Goal: Task Accomplishment & Management: Use online tool/utility

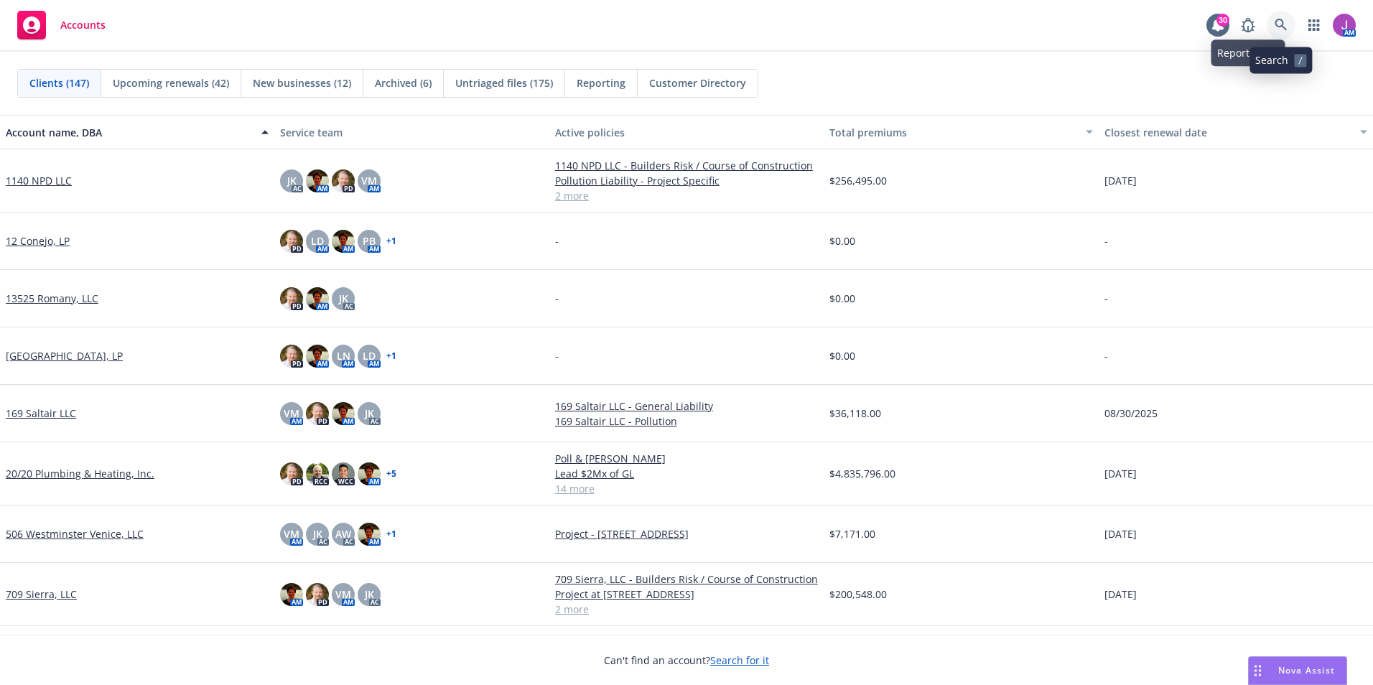
click at [1288, 29] on link at bounding box center [1280, 25] width 29 height 29
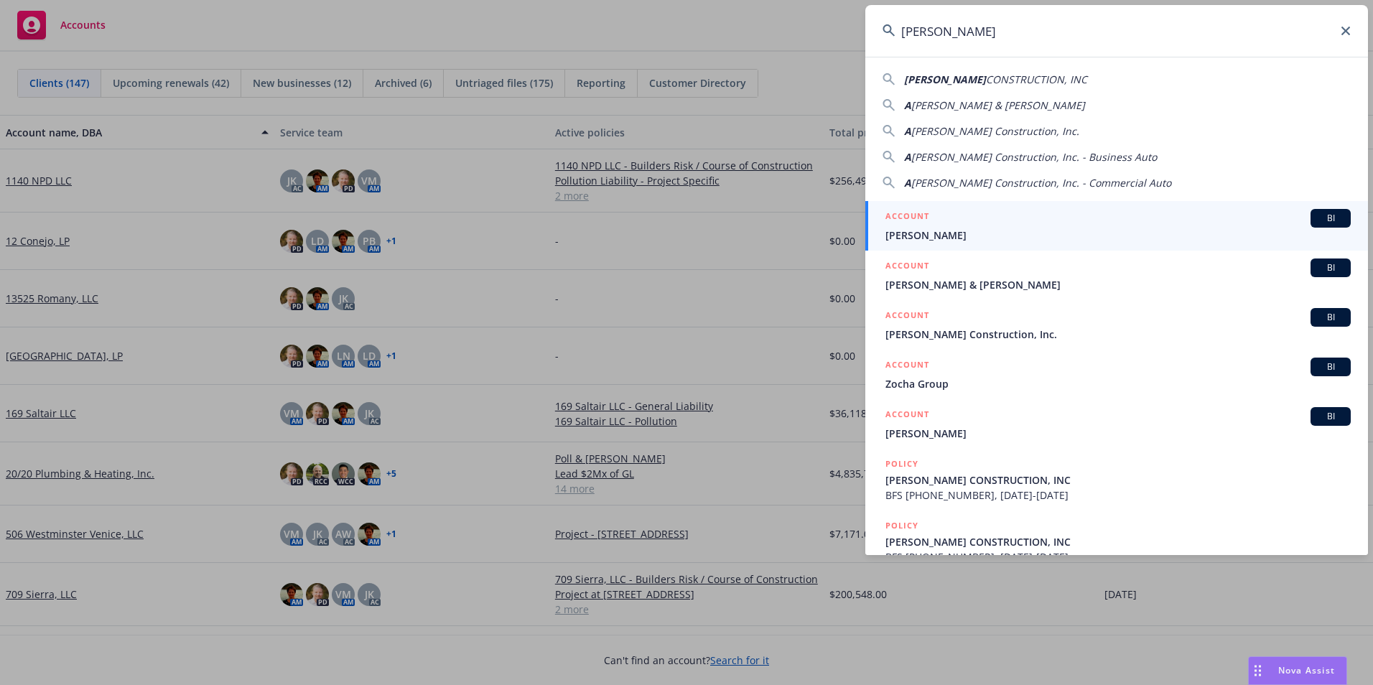
click at [943, 80] on span "ALONZO" at bounding box center [945, 80] width 82 height 14
type input "ALONZO CONSTRUCTION, INC"
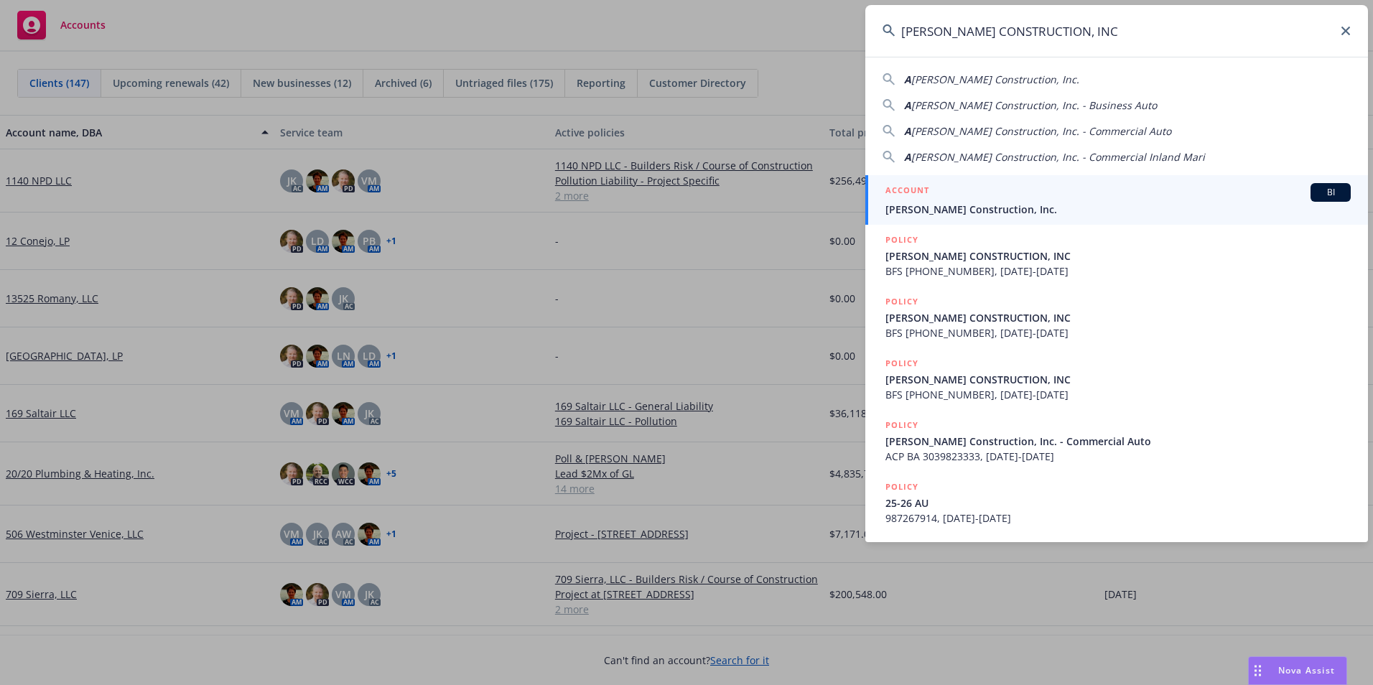
click at [956, 210] on span "Alonzo Construction, Inc." at bounding box center [1117, 209] width 465 height 15
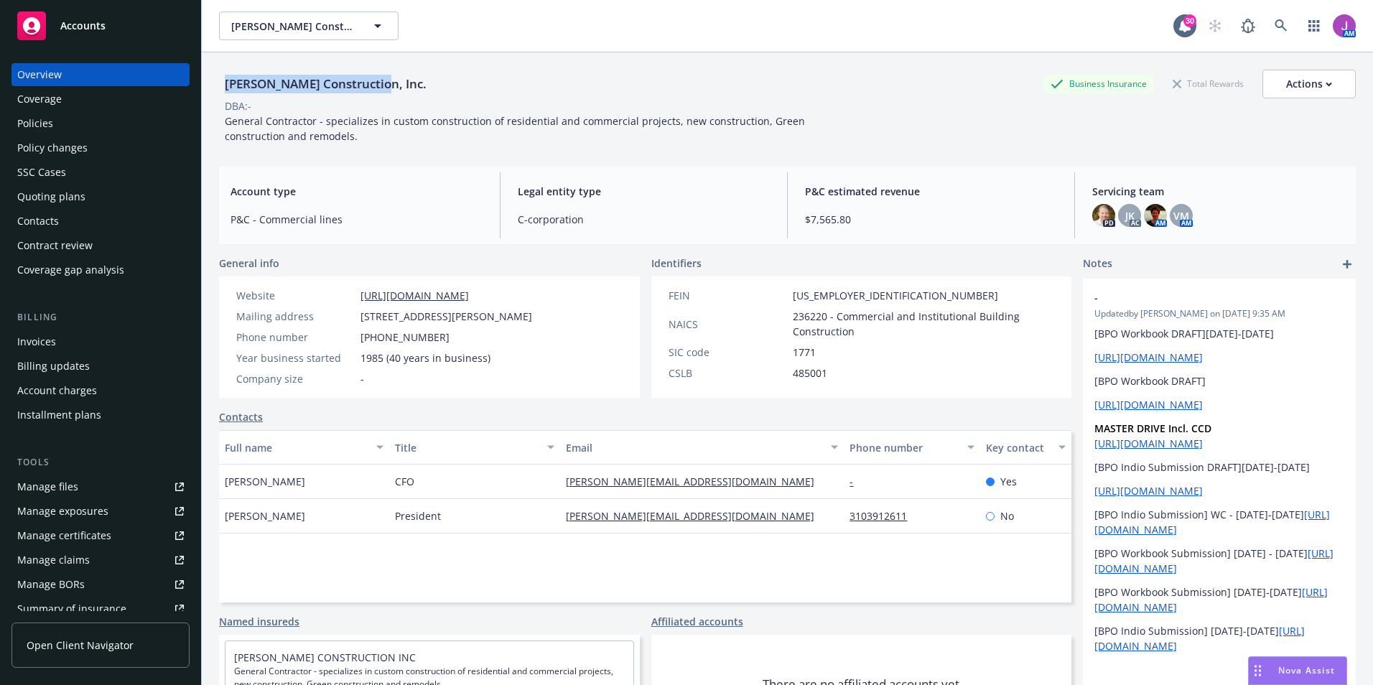
drag, startPoint x: 220, startPoint y: 83, endPoint x: 401, endPoint y: 83, distance: 180.9
click at [401, 83] on div "Alonzo Construction, Inc. Business Insurance Total Rewards Actions" at bounding box center [787, 84] width 1136 height 29
drag, startPoint x: 401, startPoint y: 83, endPoint x: 528, endPoint y: 95, distance: 127.7
click at [581, 85] on div "Alonzo Construction, Inc. Business Insurance Total Rewards Actions" at bounding box center [787, 84] width 1136 height 29
click at [42, 217] on div "Contacts" at bounding box center [38, 221] width 42 height 23
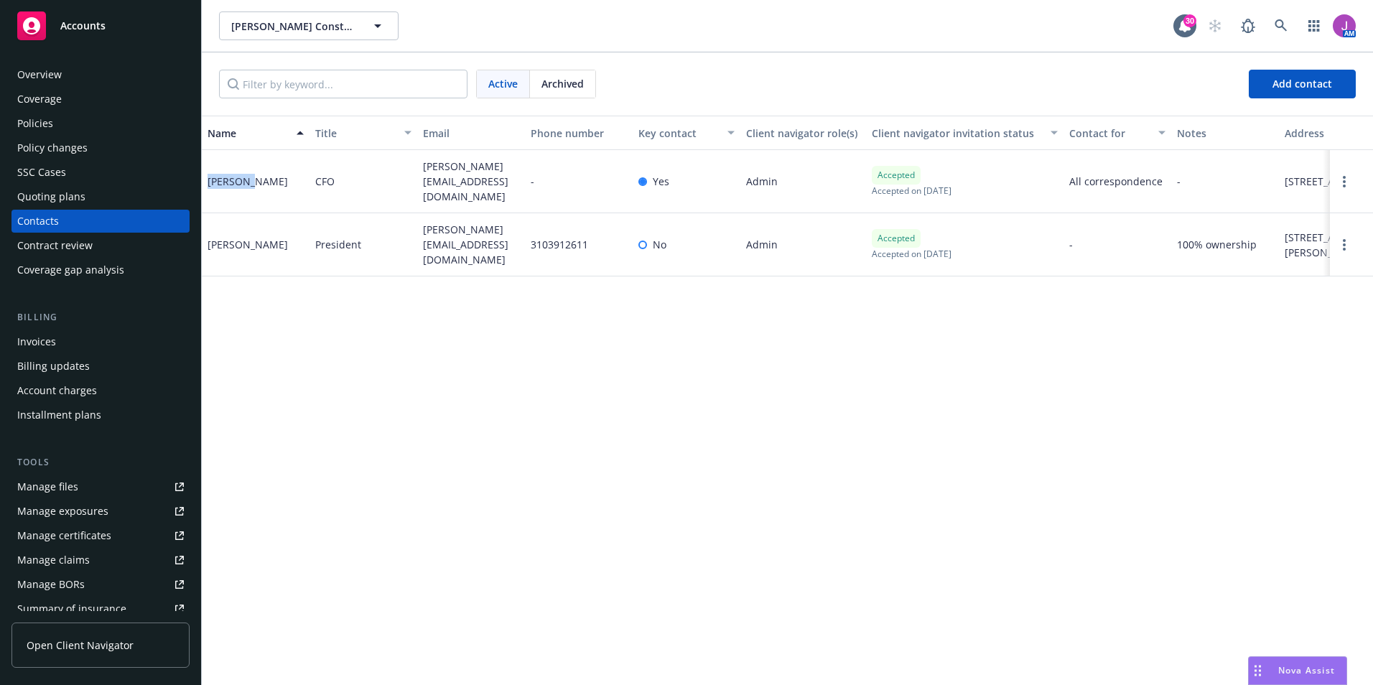
drag, startPoint x: 202, startPoint y: 173, endPoint x: 252, endPoint y: 179, distance: 50.6
click at [252, 179] on div "Alexandra Alonzo" at bounding box center [256, 181] width 108 height 63
drag, startPoint x: 252, startPoint y: 179, endPoint x: 225, endPoint y: 196, distance: 32.3
click at [232, 206] on div "Alexandra Alonzo" at bounding box center [256, 181] width 108 height 63
click at [212, 184] on div "Alexandra Alonzo" at bounding box center [247, 181] width 80 height 15
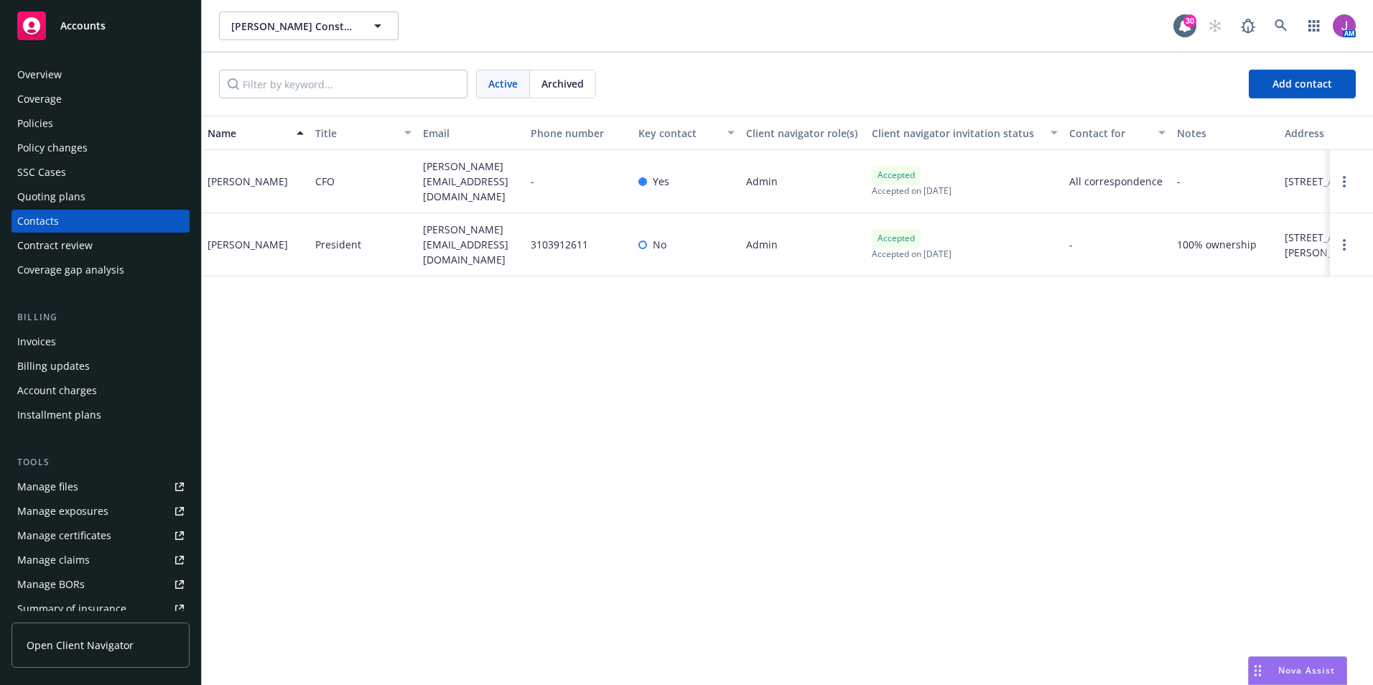
click at [250, 213] on div "Ernesto Alonzo" at bounding box center [256, 244] width 108 height 63
drag, startPoint x: 205, startPoint y: 179, endPoint x: 253, endPoint y: 185, distance: 49.2
click at [253, 185] on div "Alexandra Alonzo" at bounding box center [256, 181] width 108 height 63
copy div "Alexandra"
click at [99, 122] on div "Policies" at bounding box center [100, 123] width 167 height 23
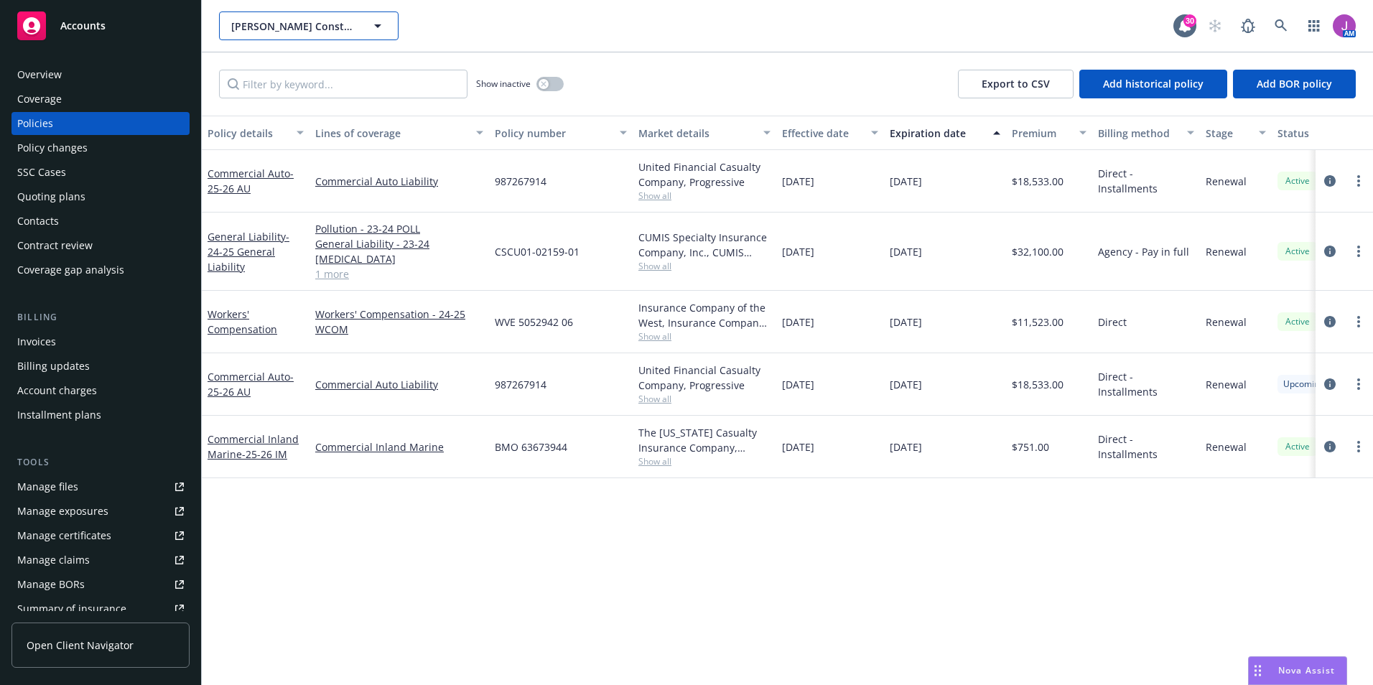
click at [334, 28] on span "Alonzo Construction, Inc." at bounding box center [293, 26] width 124 height 15
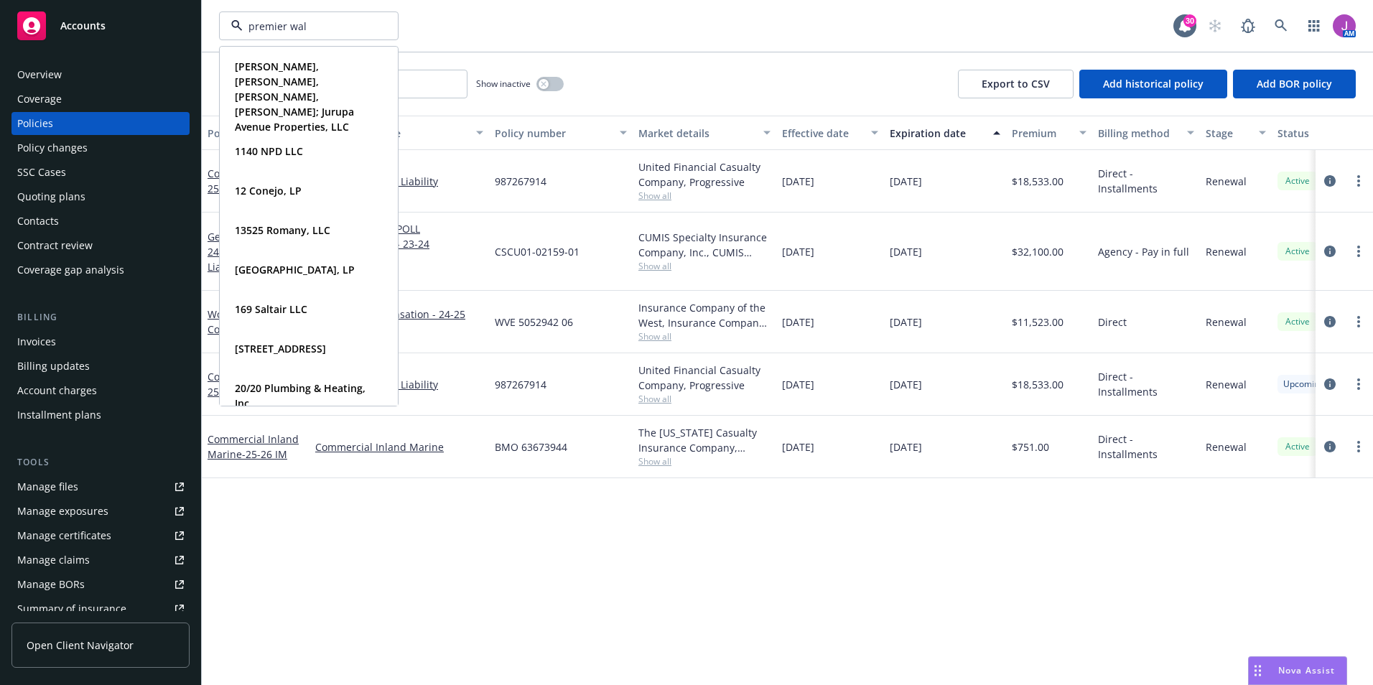
type input "premier wall"
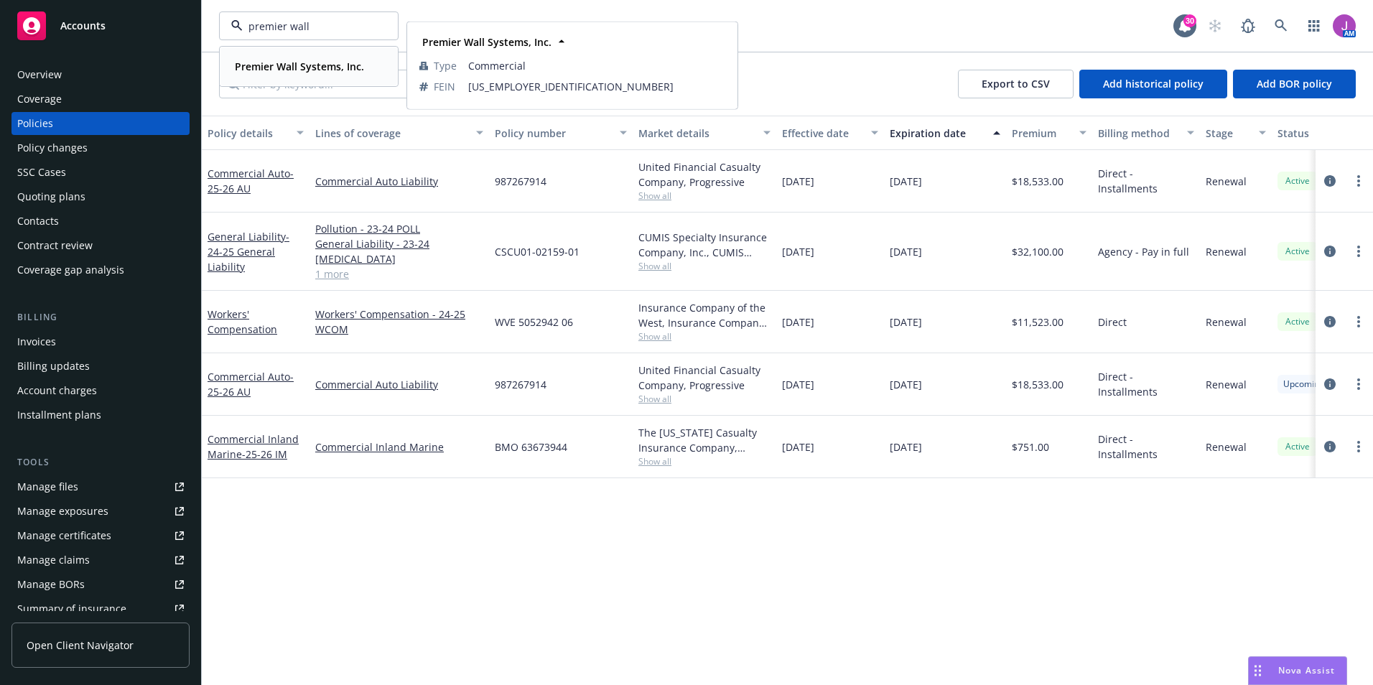
click at [274, 67] on strong "Premier Wall Systems, Inc." at bounding box center [299, 67] width 129 height 14
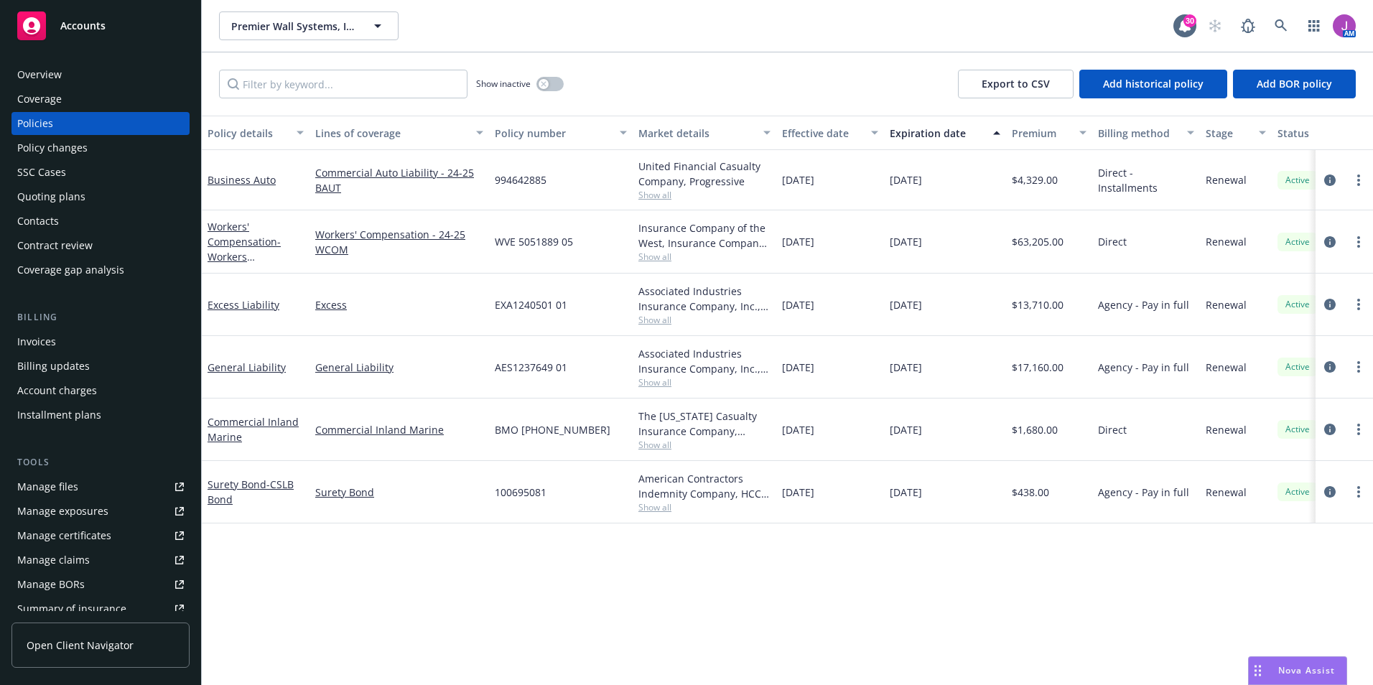
click at [68, 196] on div "Quoting plans" at bounding box center [51, 196] width 68 height 23
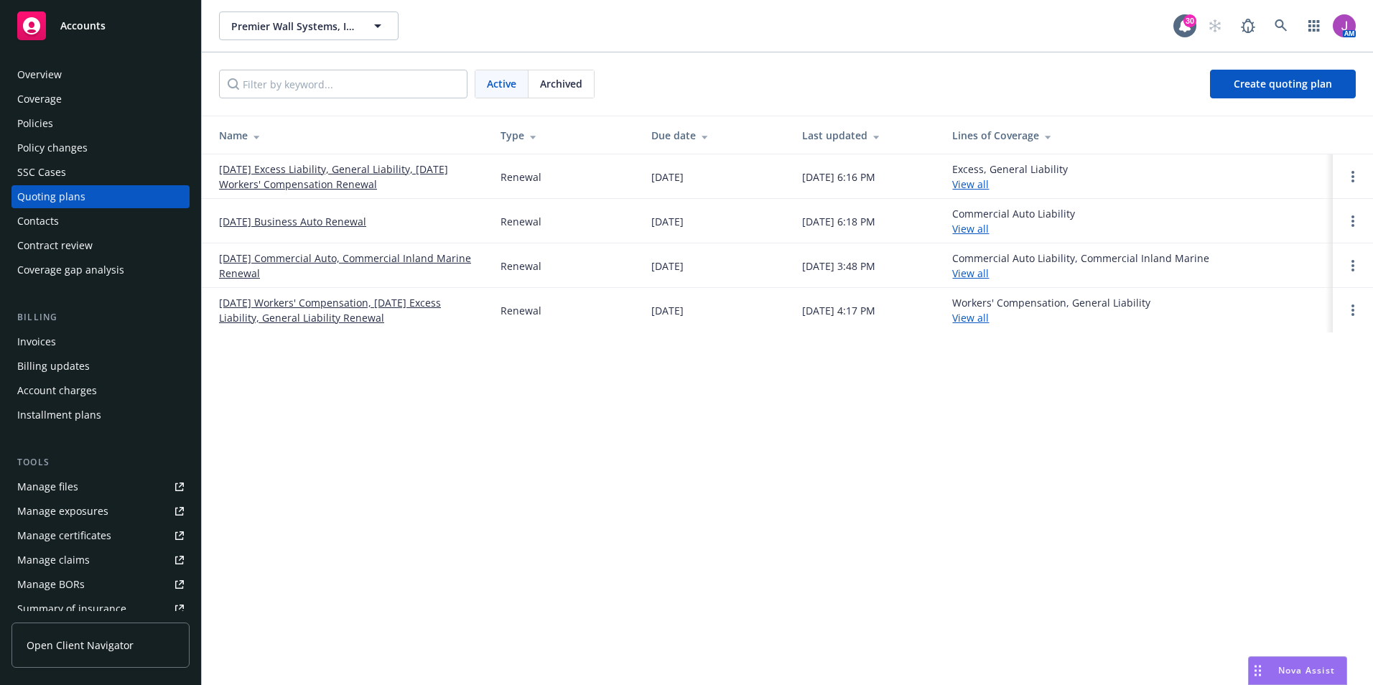
click at [323, 304] on link "11/18/24 Workers' Compensation, 11/23/24 Excess Liability, General Liability Re…" at bounding box center [348, 310] width 258 height 30
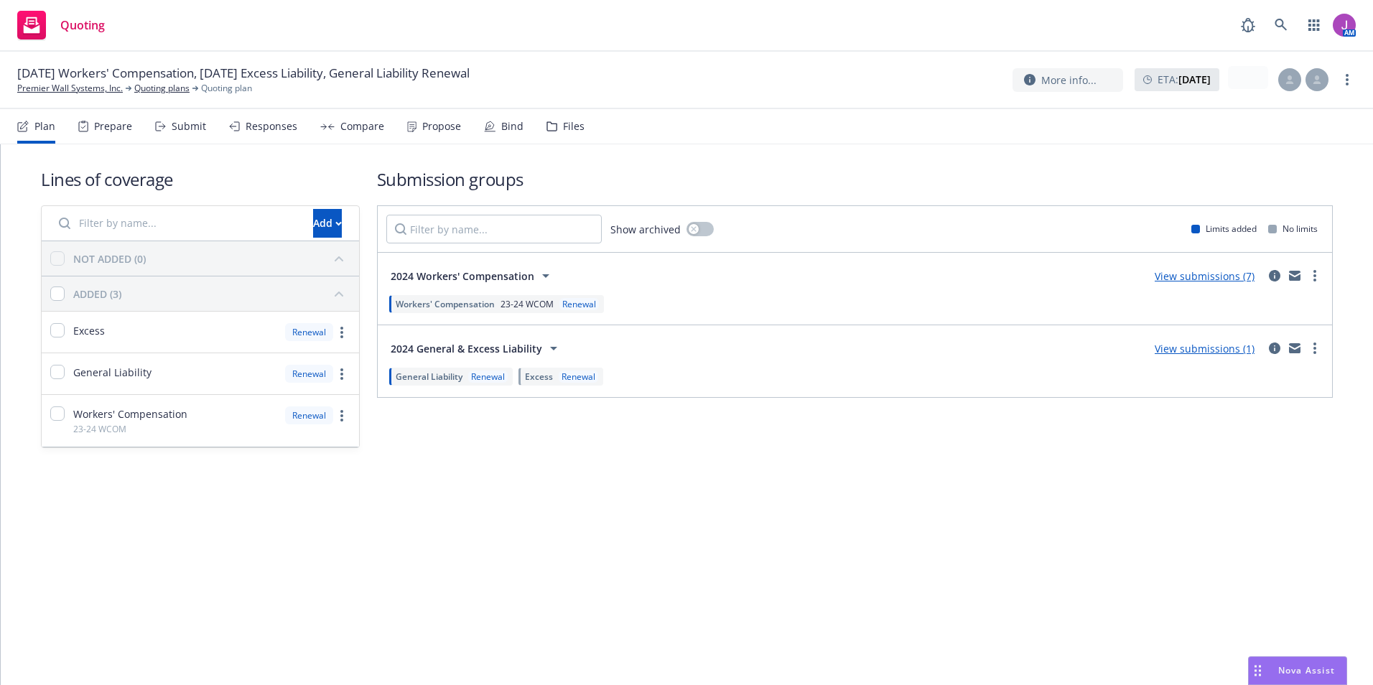
click at [549, 120] on div "Files" at bounding box center [565, 126] width 38 height 34
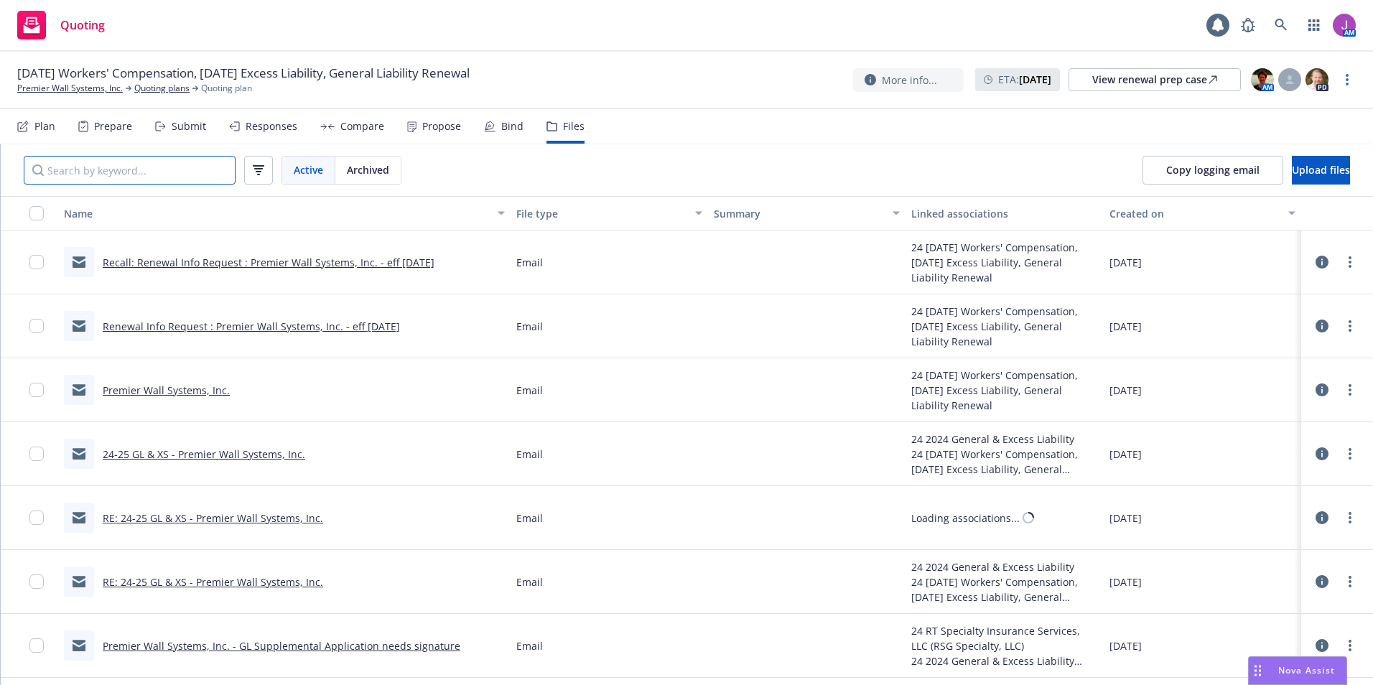
click at [174, 171] on input "Search by keyword..." at bounding box center [130, 170] width 212 height 29
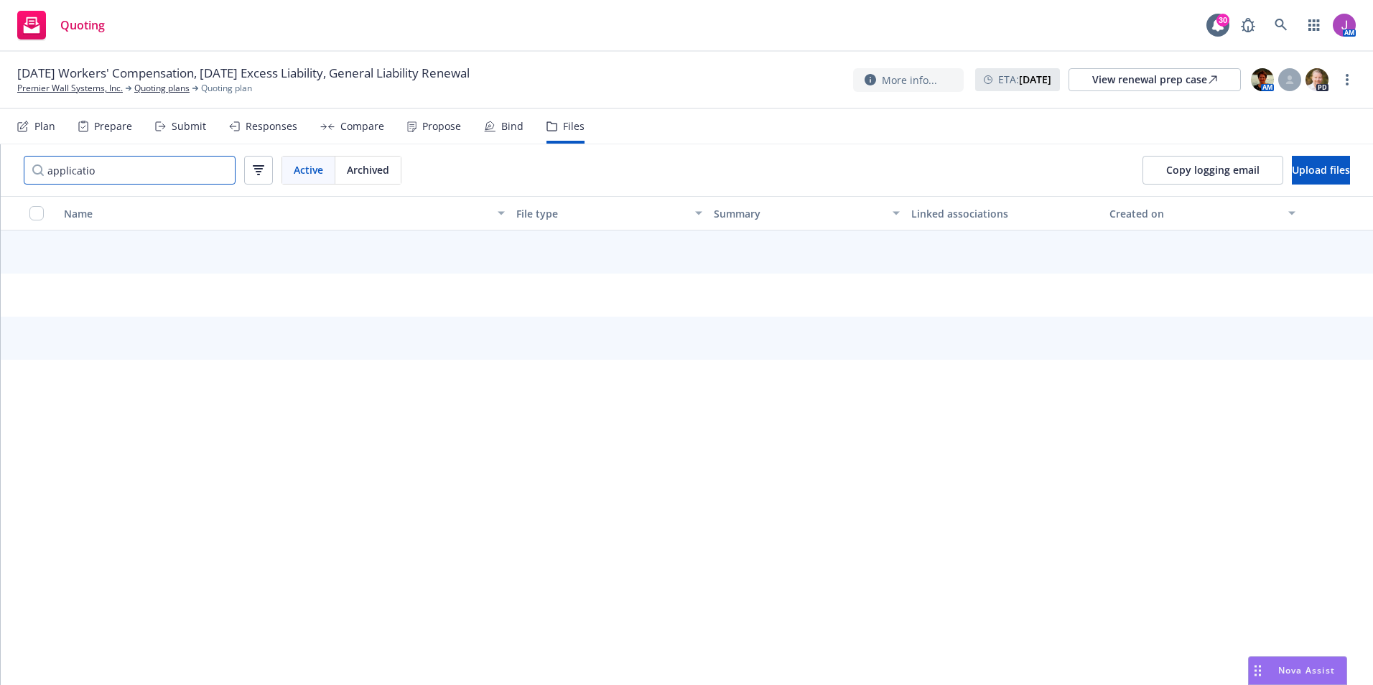
type input "application"
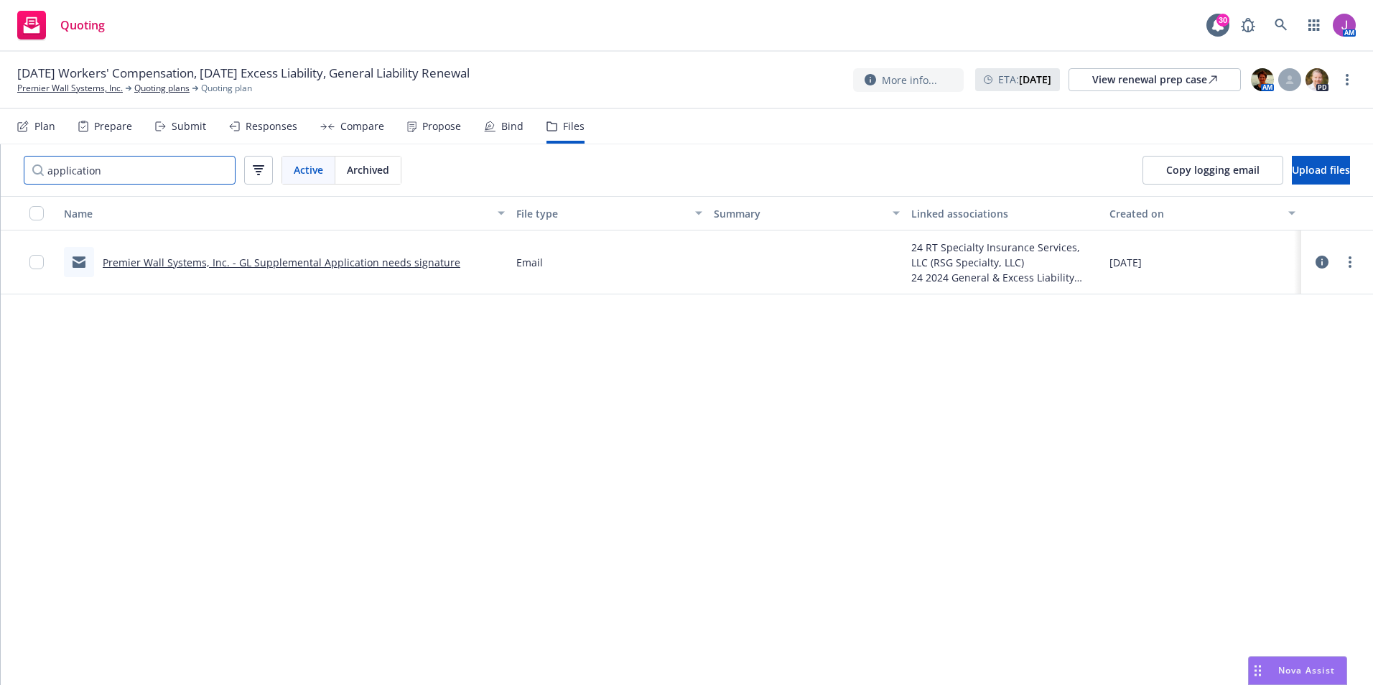
drag, startPoint x: 149, startPoint y: 168, endPoint x: 0, endPoint y: 146, distance: 150.9
click at [15, 158] on div "application Active Archived" at bounding box center [213, 170] width 424 height 52
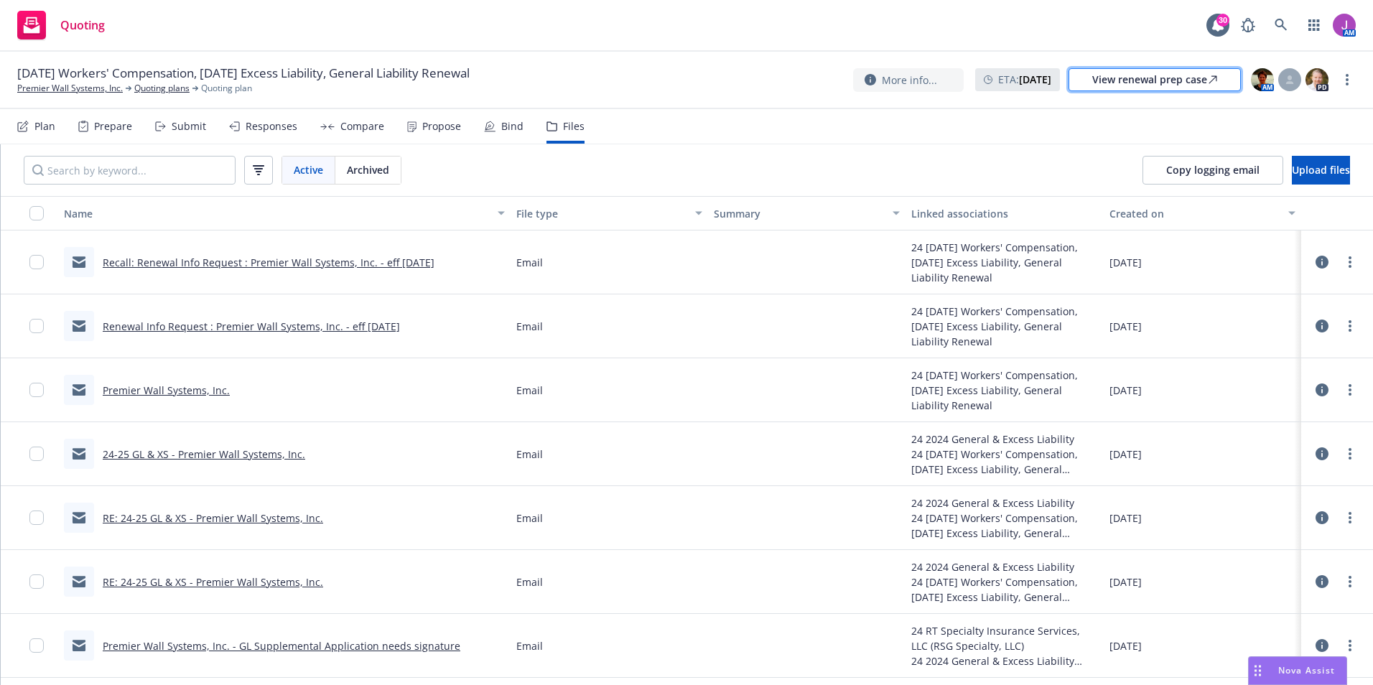
click at [1116, 75] on div "View renewal prep case" at bounding box center [1154, 80] width 125 height 22
click at [209, 164] on input "Search by keyword..." at bounding box center [130, 170] width 212 height 29
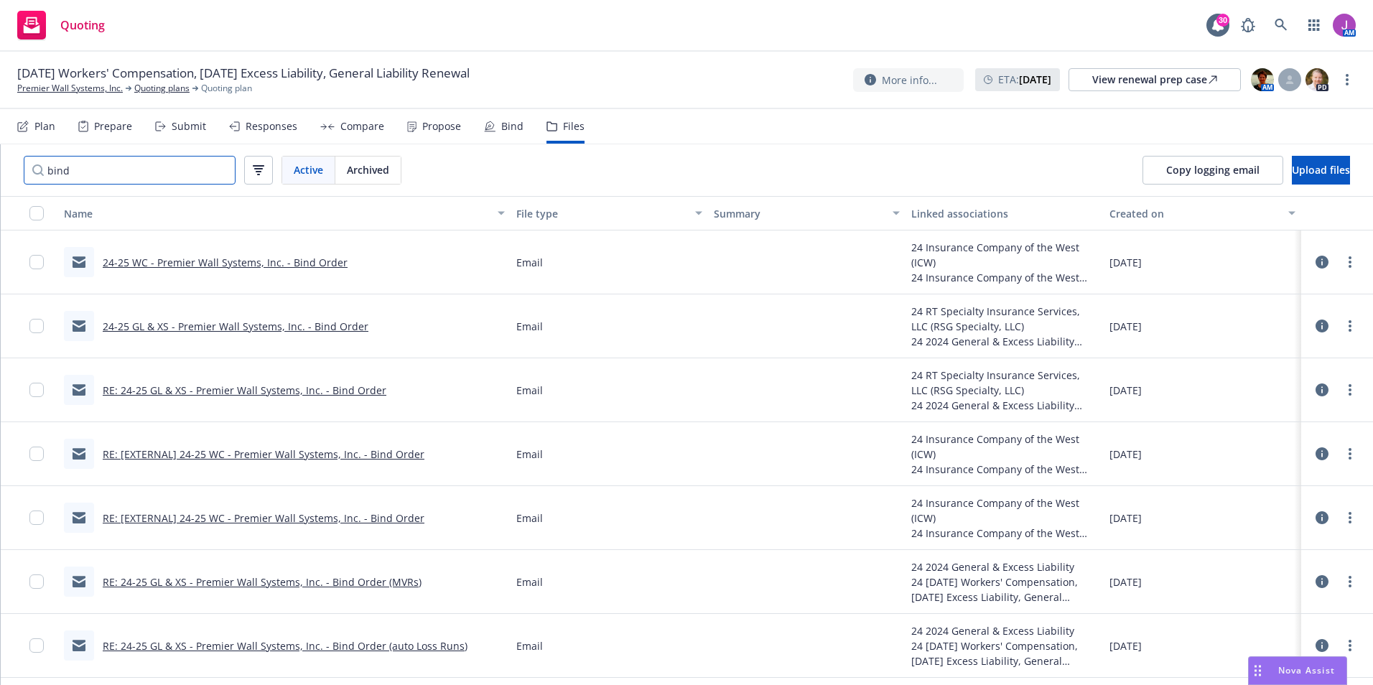
type input "bind"
click at [216, 263] on link "24-25 WC - Premier Wall Systems, Inc. - Bind Order" at bounding box center [225, 263] width 245 height 14
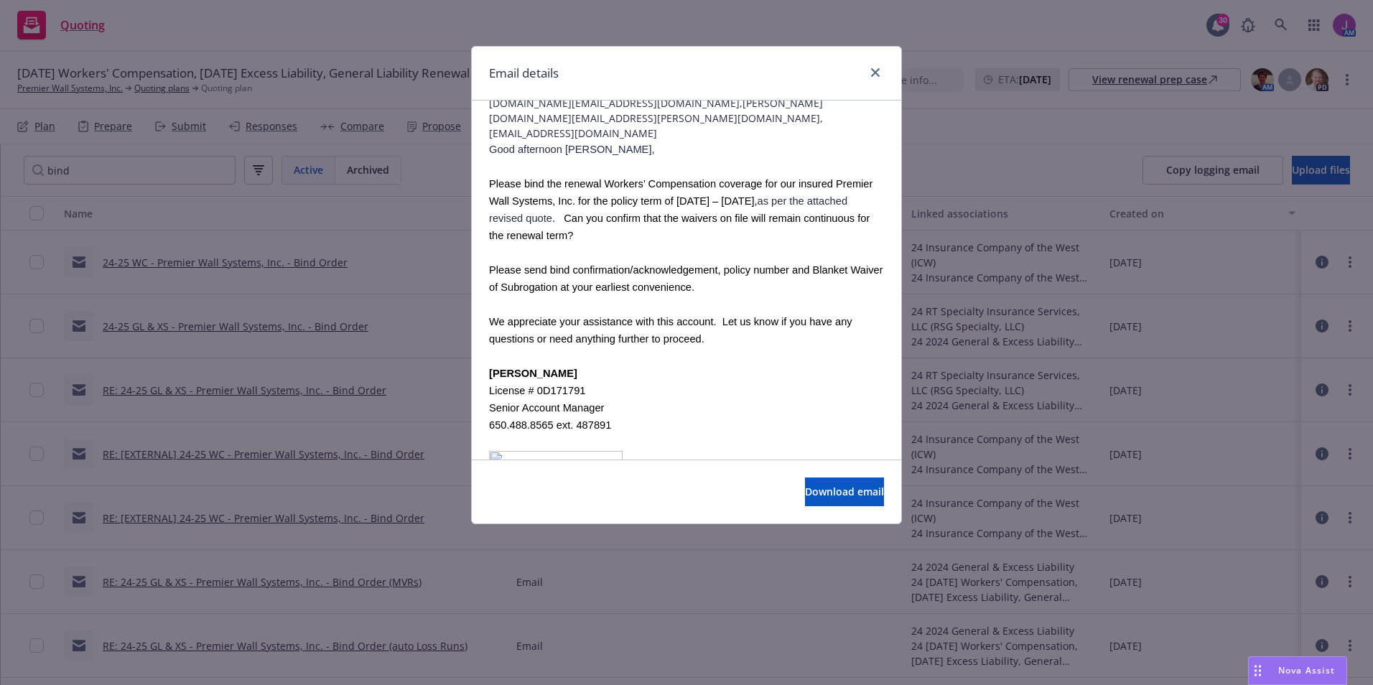
scroll to position [239, 0]
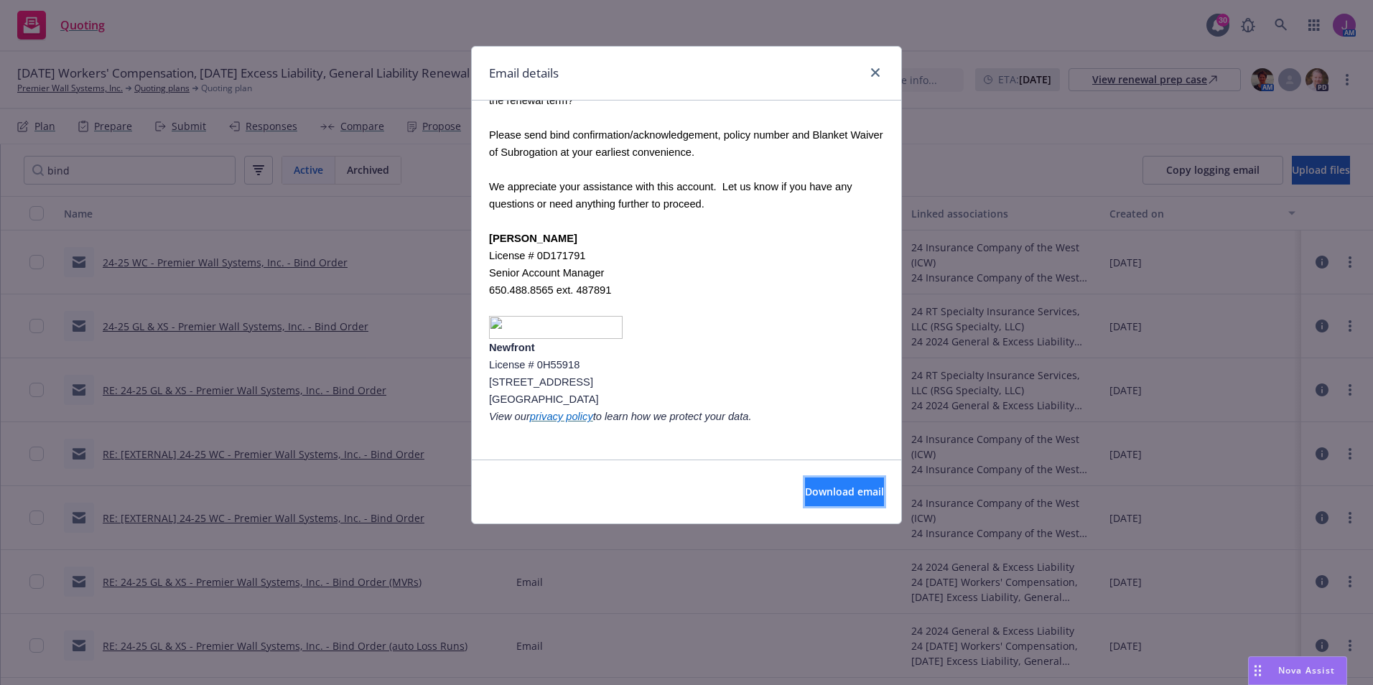
click at [813, 483] on button "Download email" at bounding box center [844, 491] width 79 height 29
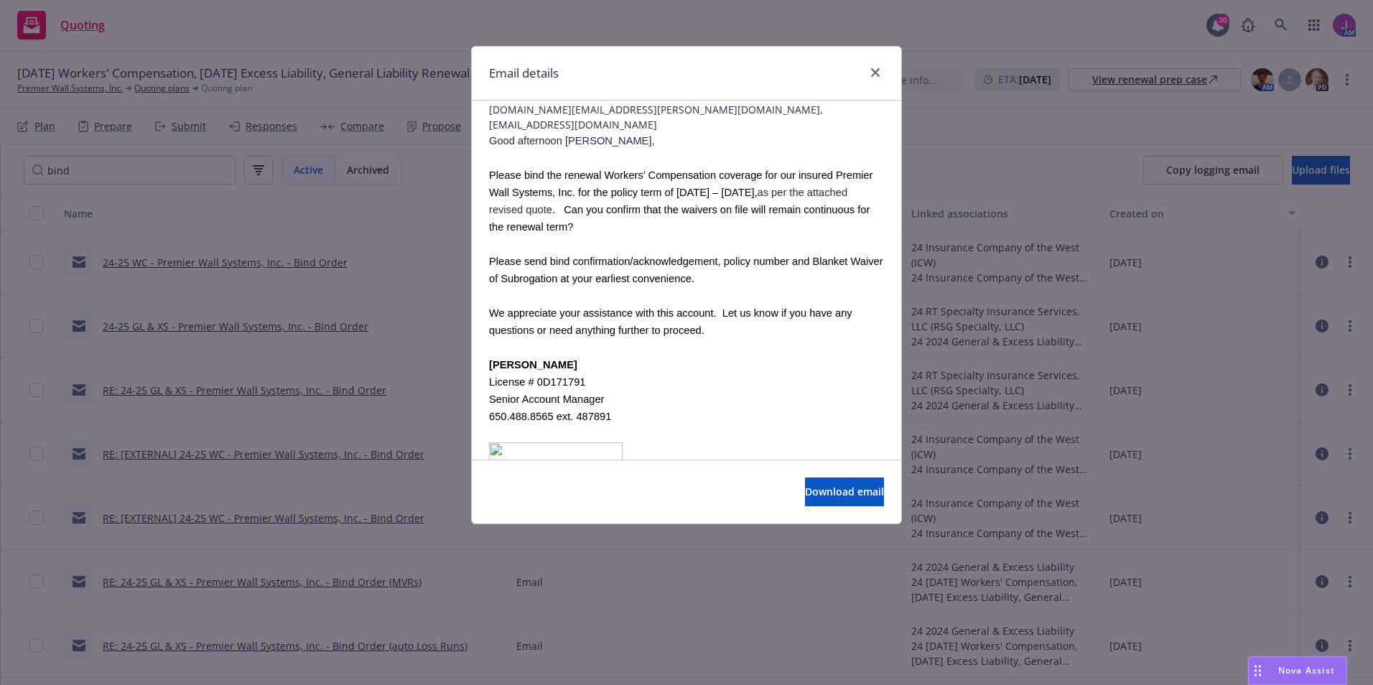
scroll to position [0, 0]
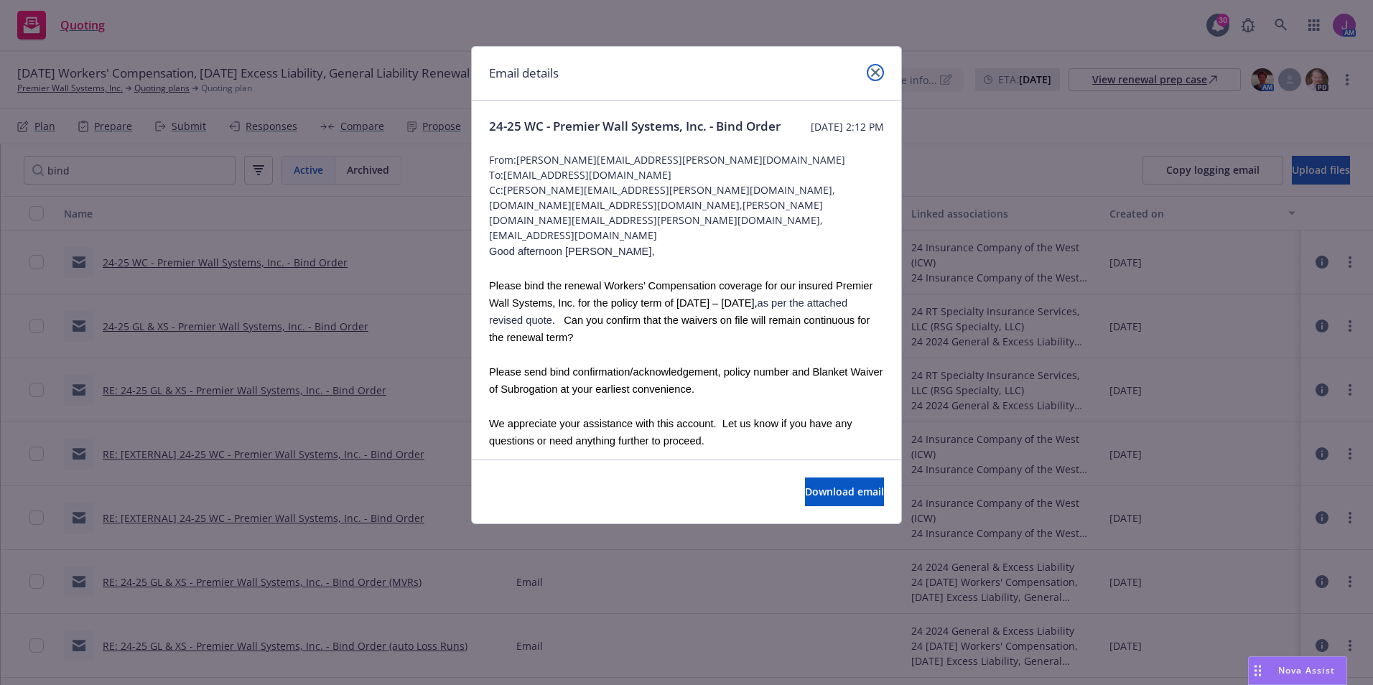
click at [879, 73] on icon "close" at bounding box center [875, 72] width 9 height 9
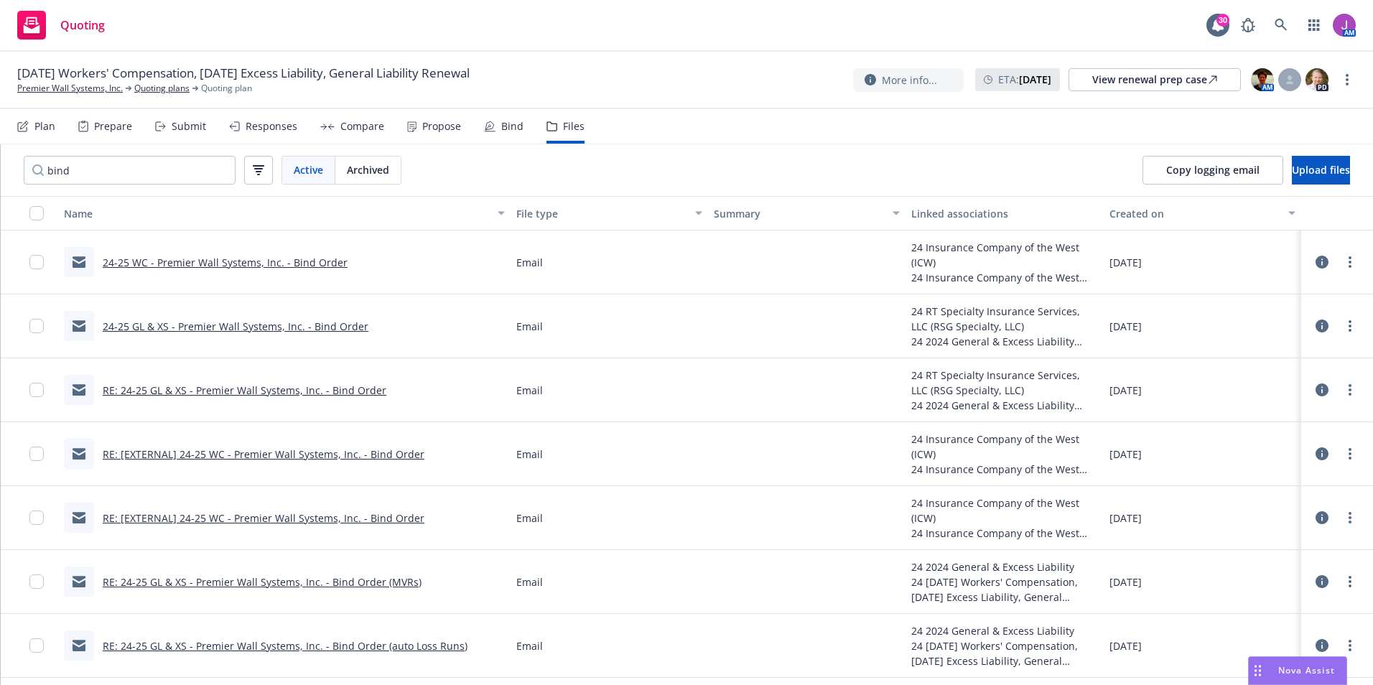
click at [256, 520] on link "RE: [EXTERNAL] 24-25 WC - Premier Wall Systems, Inc. - Bind Order" at bounding box center [264, 518] width 322 height 14
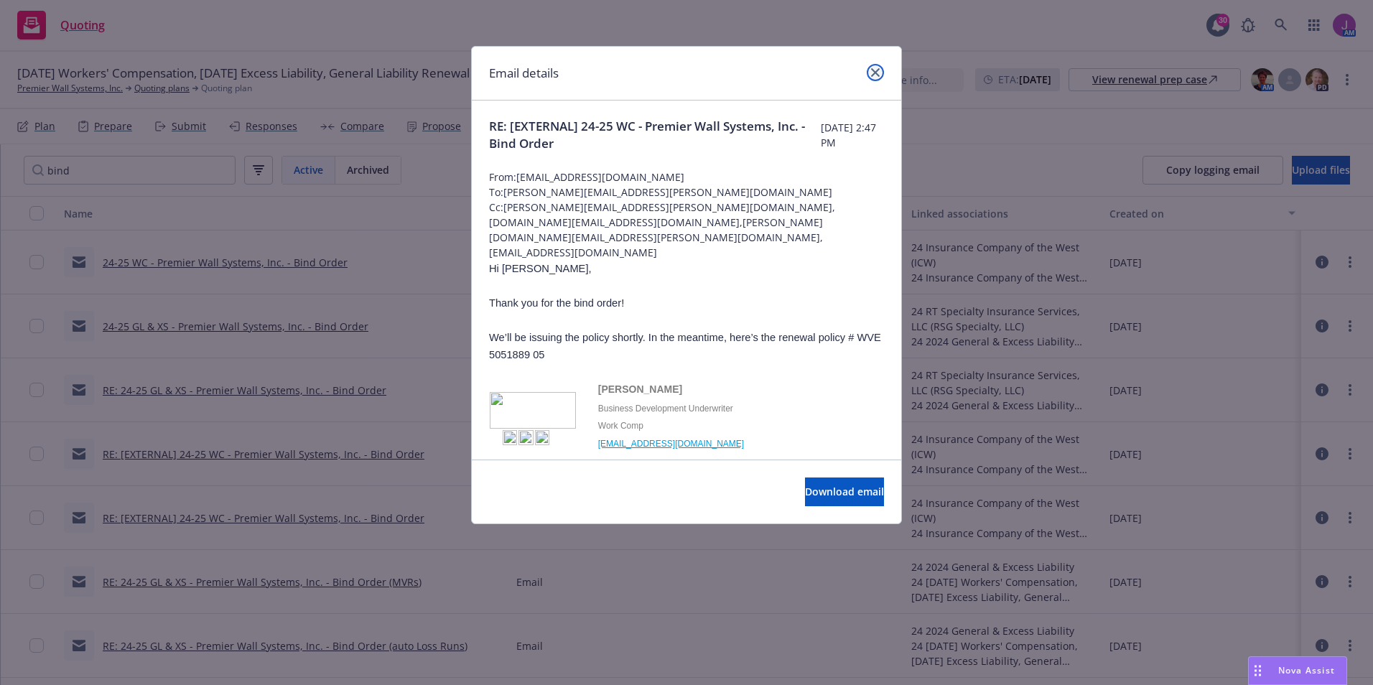
click at [873, 77] on link "close" at bounding box center [875, 72] width 17 height 17
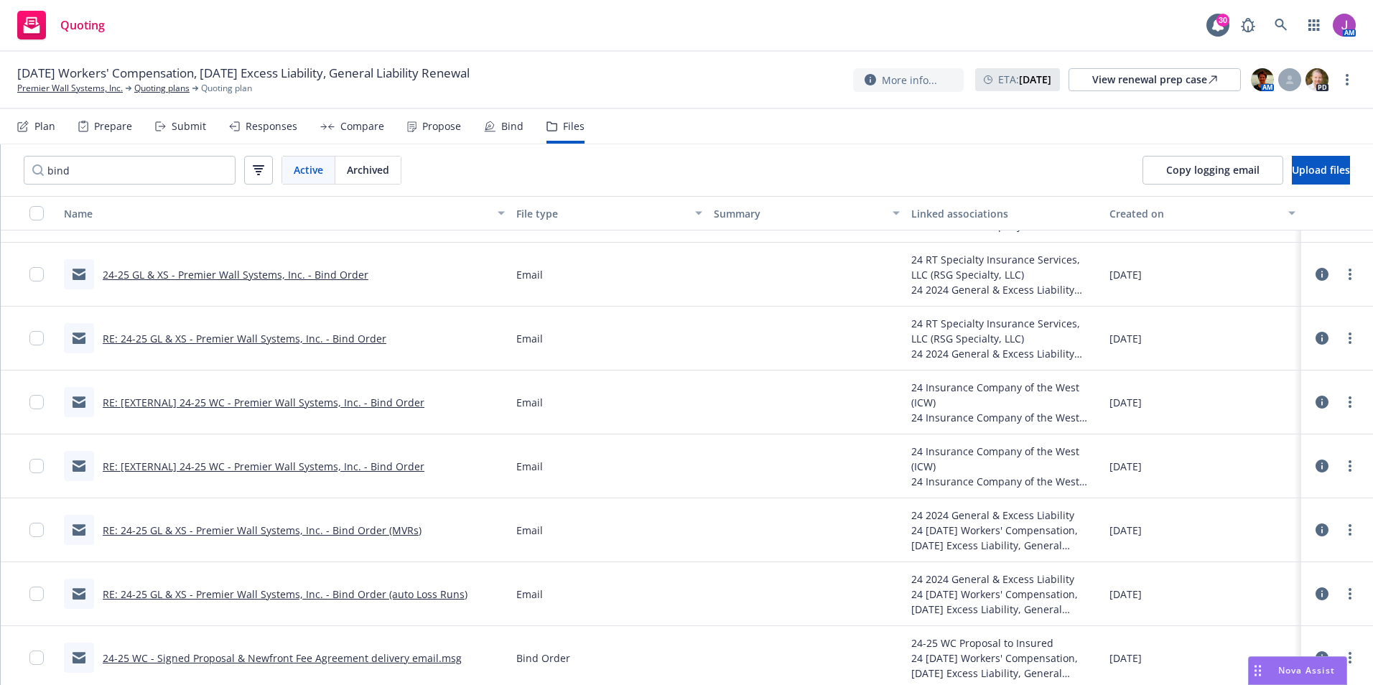
scroll to position [121, 0]
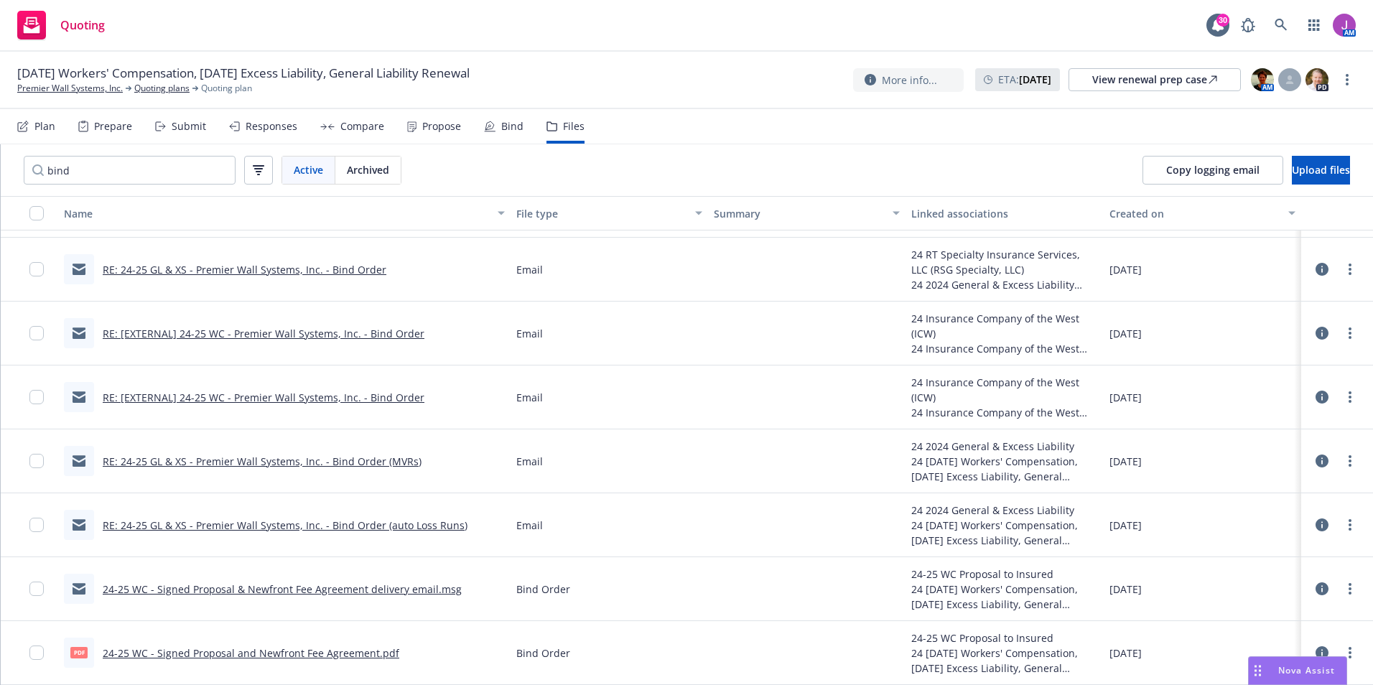
click at [284, 659] on link "24-25 WC - Signed Proposal and Newfront Fee Agreement.pdf" at bounding box center [251, 653] width 296 height 14
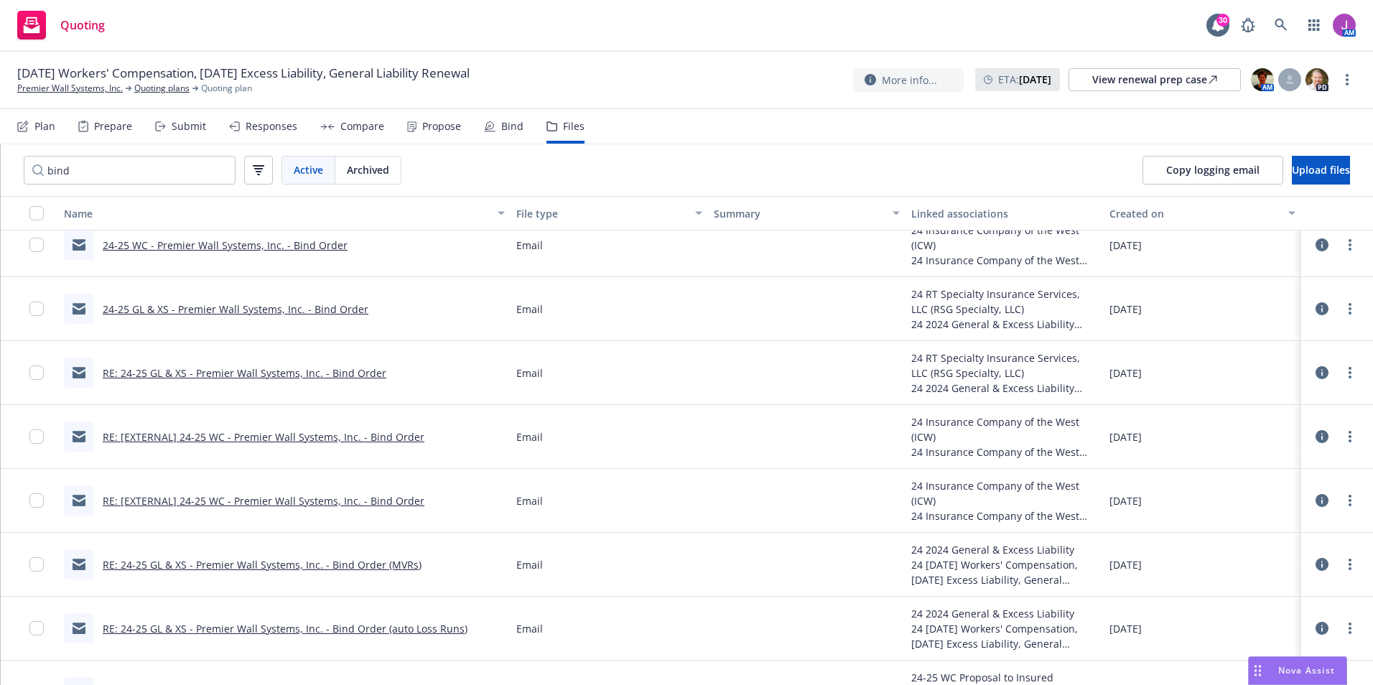
scroll to position [0, 0]
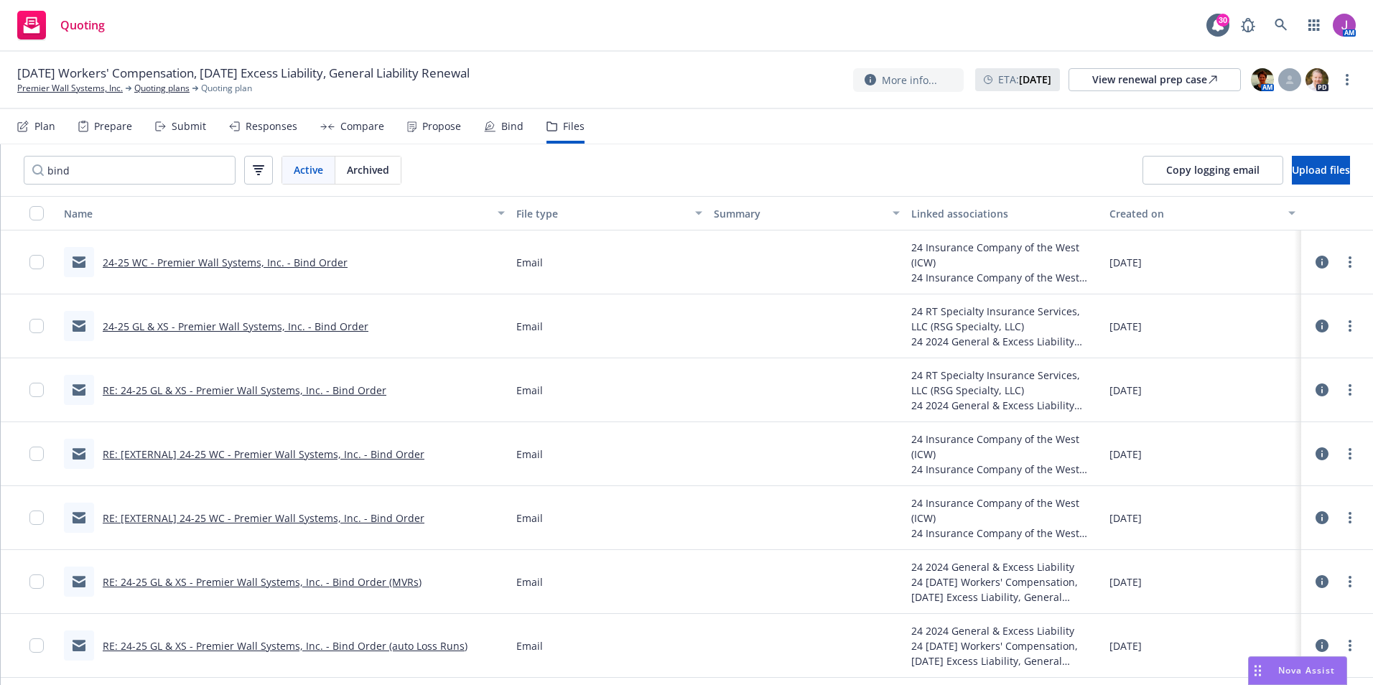
click at [238, 514] on link "RE: [EXTERNAL] 24-25 WC - Premier Wall Systems, Inc. - Bind Order" at bounding box center [264, 518] width 322 height 14
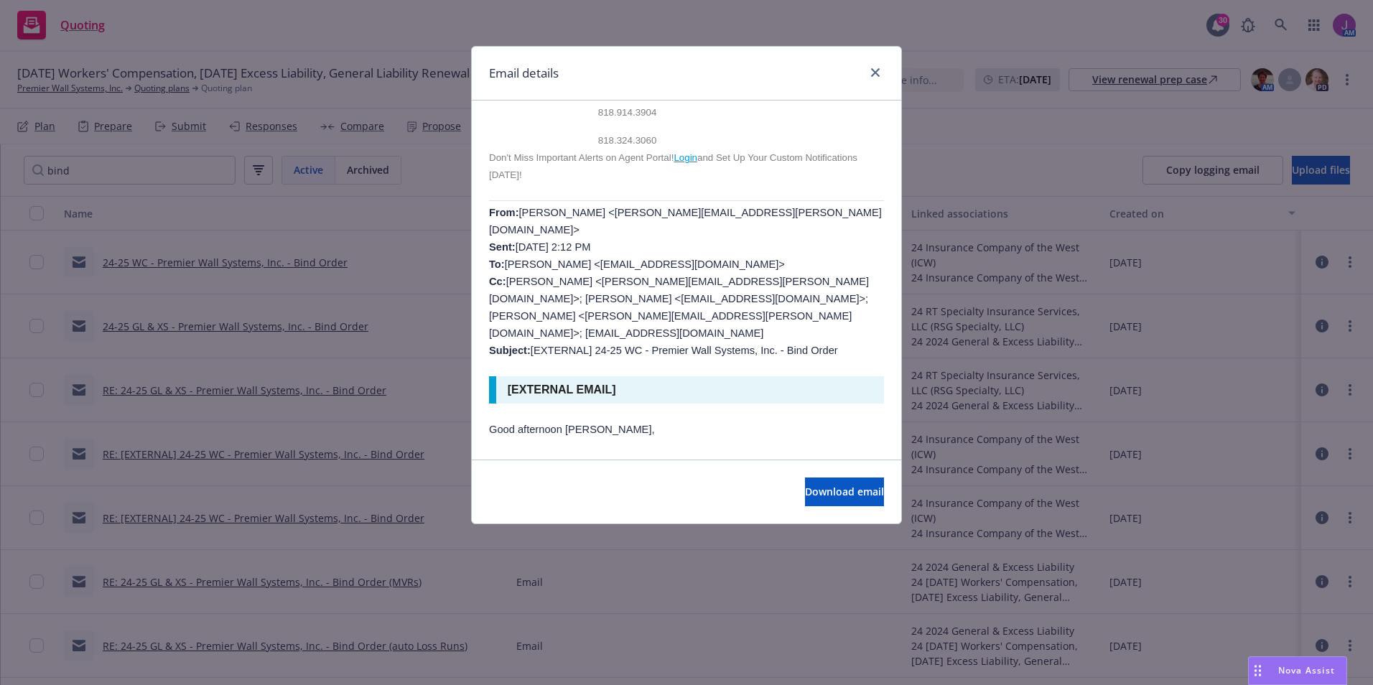
scroll to position [718, 0]
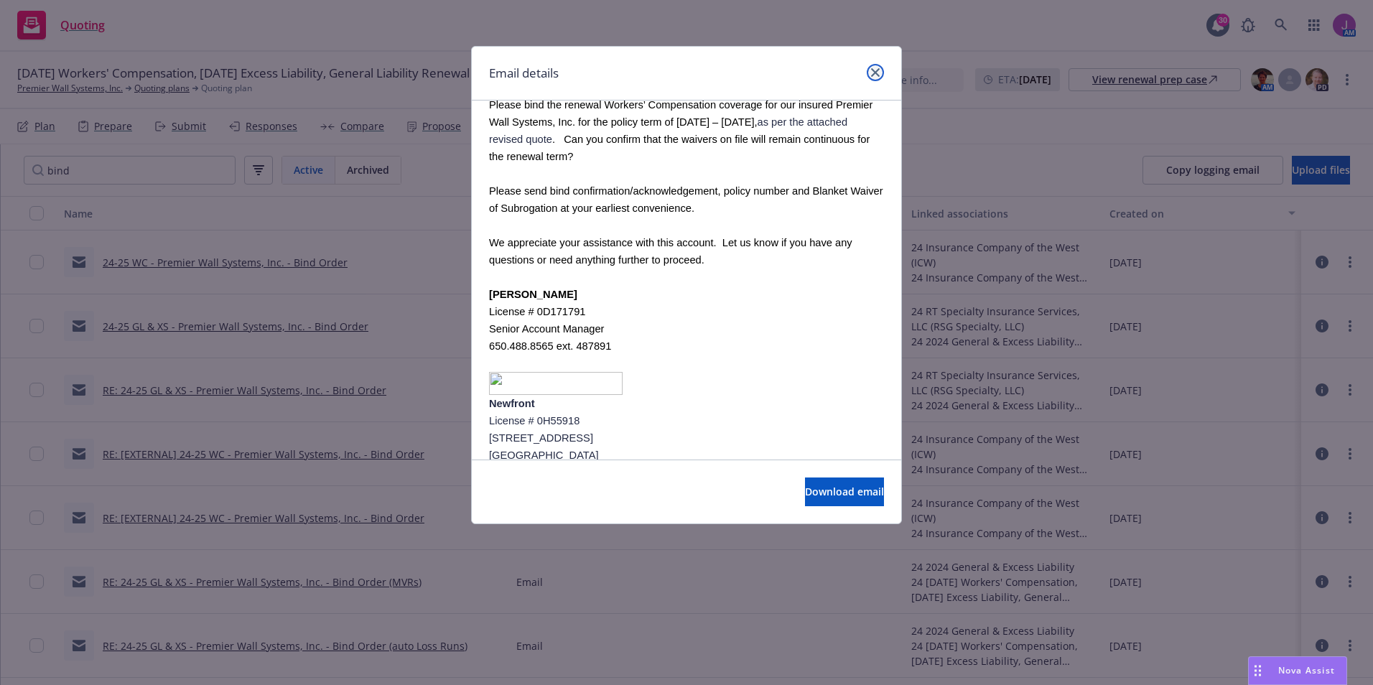
click at [872, 73] on icon "close" at bounding box center [875, 72] width 9 height 9
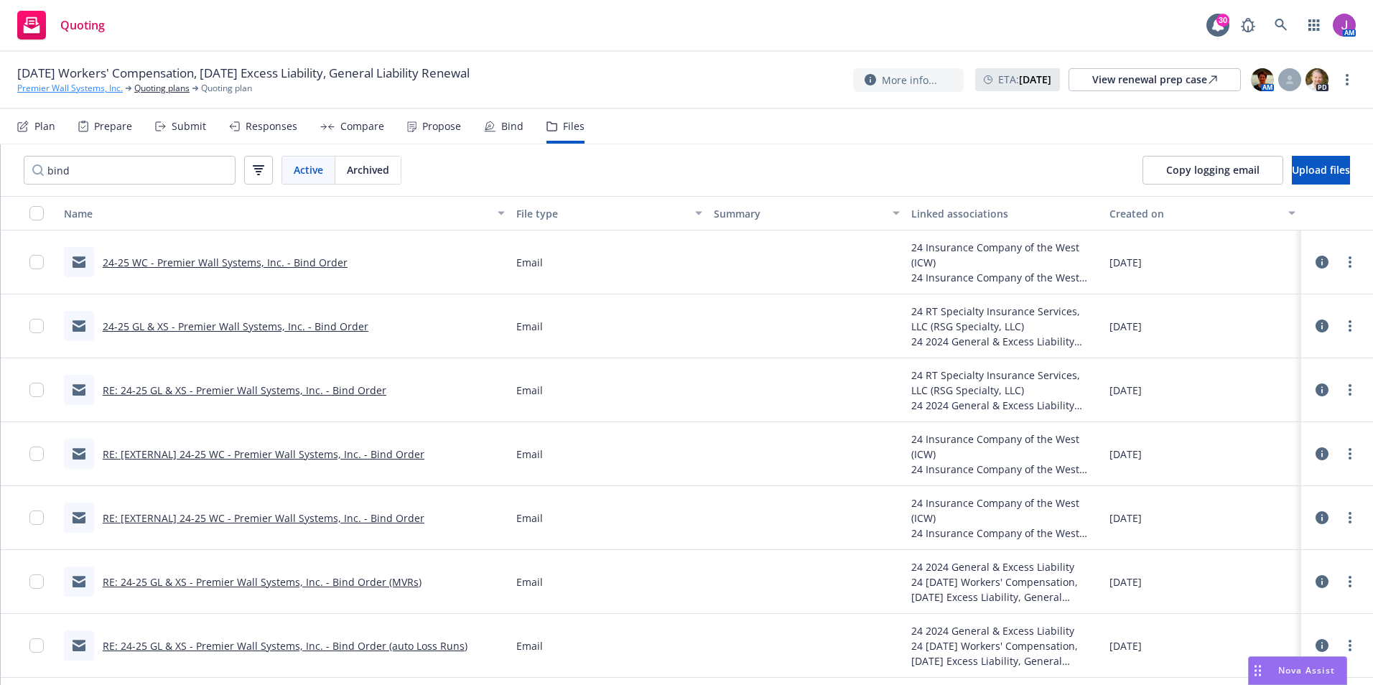
click at [79, 85] on link "Premier Wall Systems, Inc." at bounding box center [70, 88] width 106 height 13
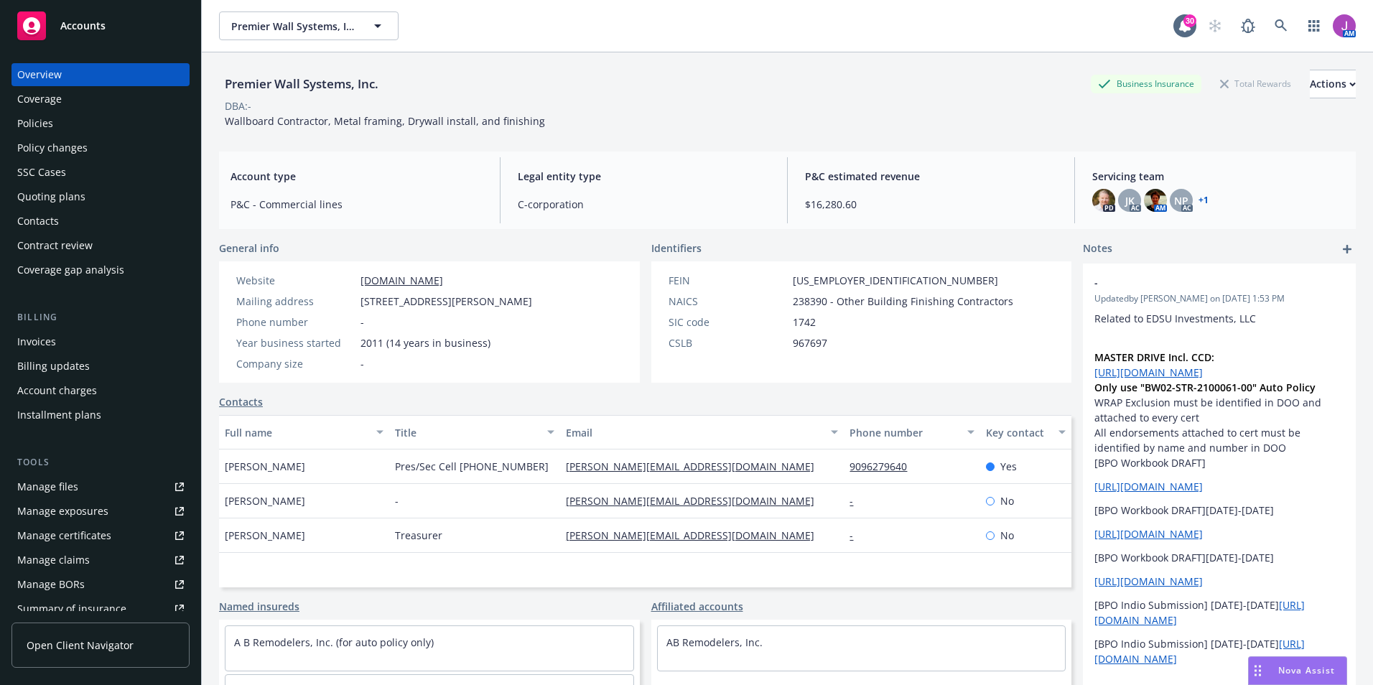
click at [65, 477] on div "Manage files" at bounding box center [47, 486] width 61 height 23
click at [55, 203] on div "Quoting plans" at bounding box center [51, 196] width 68 height 23
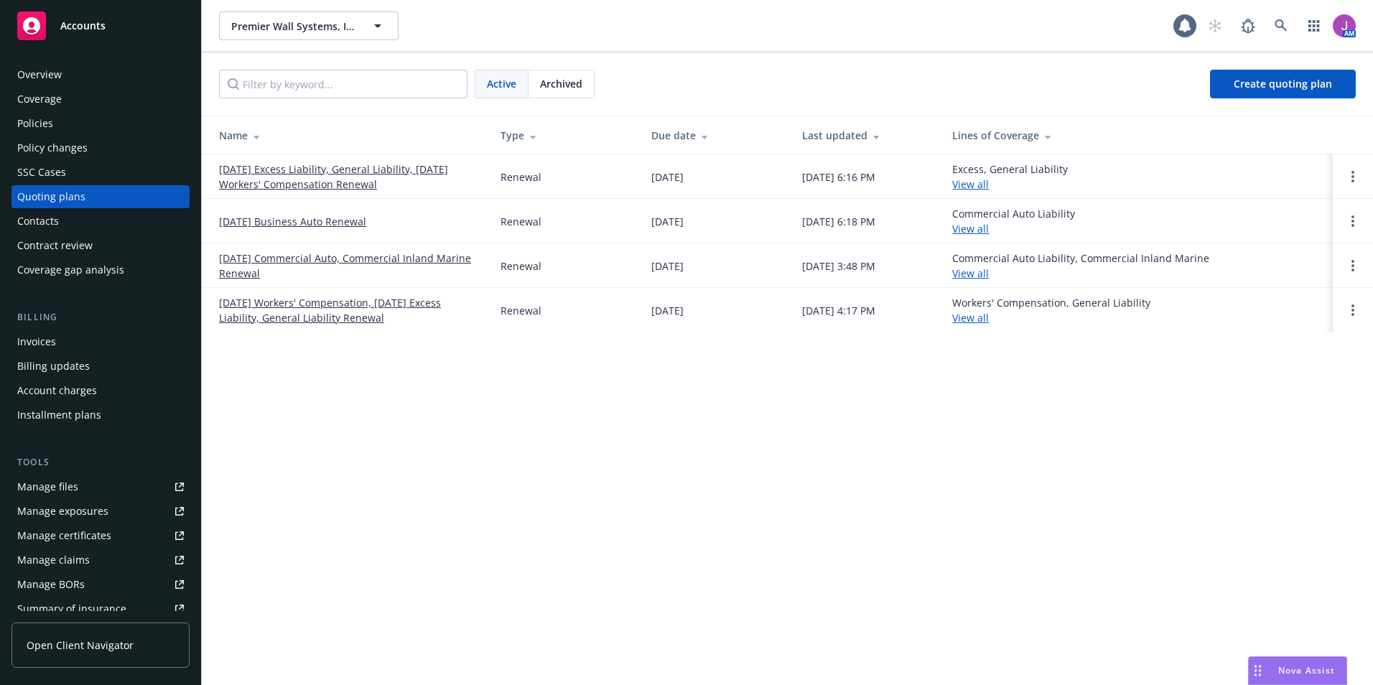
click at [302, 303] on link "[DATE] Workers' Compensation, [DATE] Excess Liability, General Liability Renewal" at bounding box center [348, 310] width 258 height 30
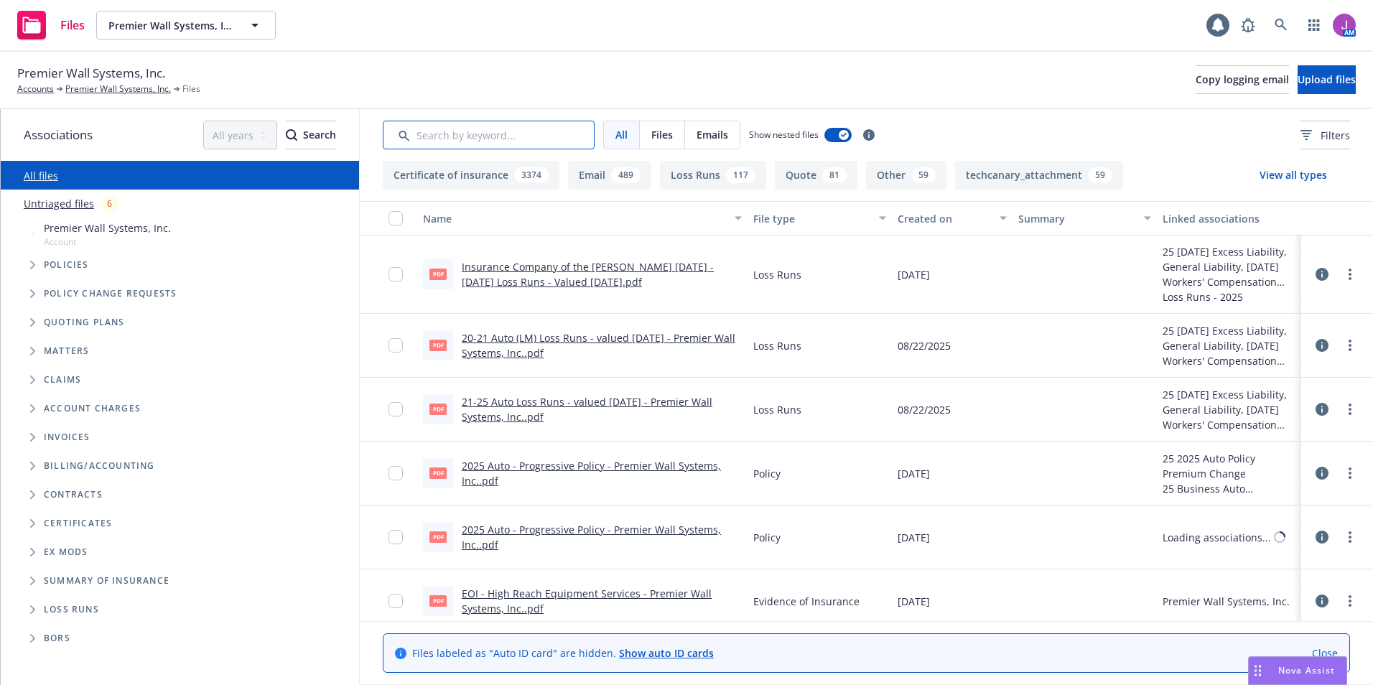
click at [434, 137] on input "Search by keyword..." at bounding box center [489, 135] width 212 height 29
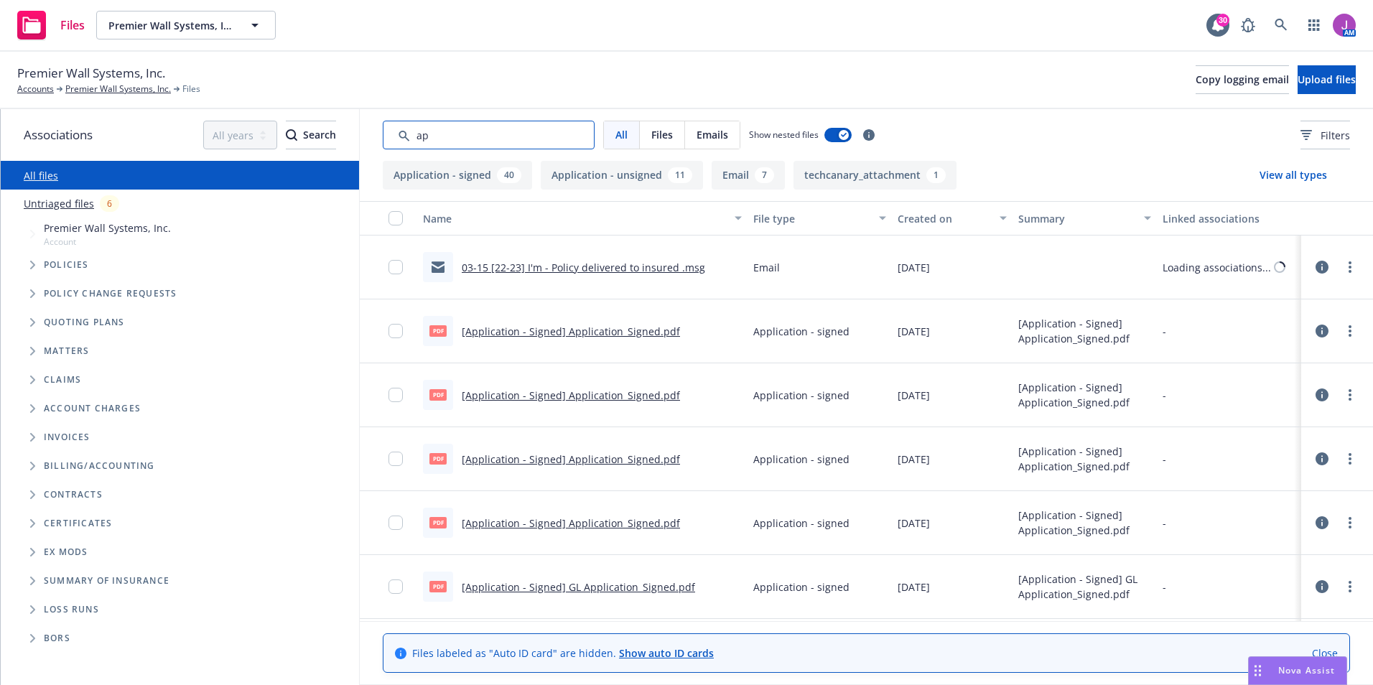
type input "a"
click at [628, 462] on link "[Application - Signed] Application_Signed.pdf" at bounding box center [571, 459] width 218 height 14
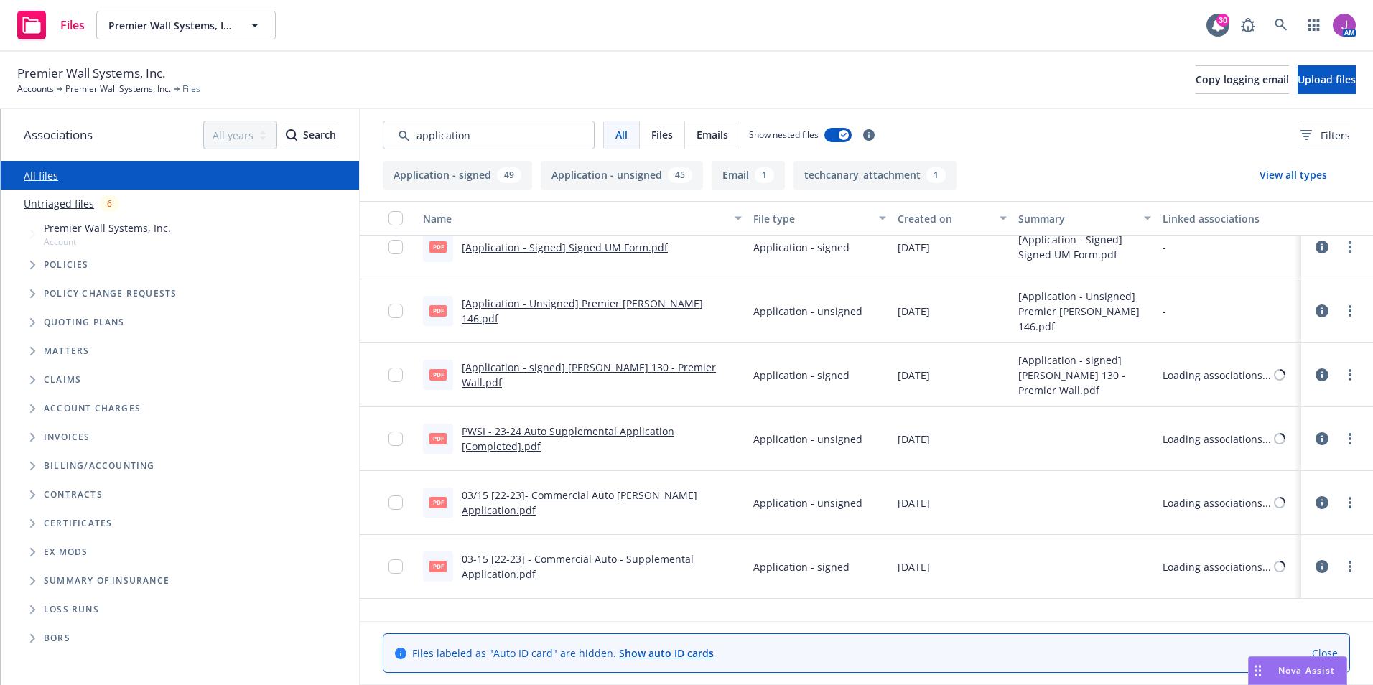
scroll to position [718, 0]
click at [417, 139] on input "Search by keyword..." at bounding box center [489, 135] width 212 height 29
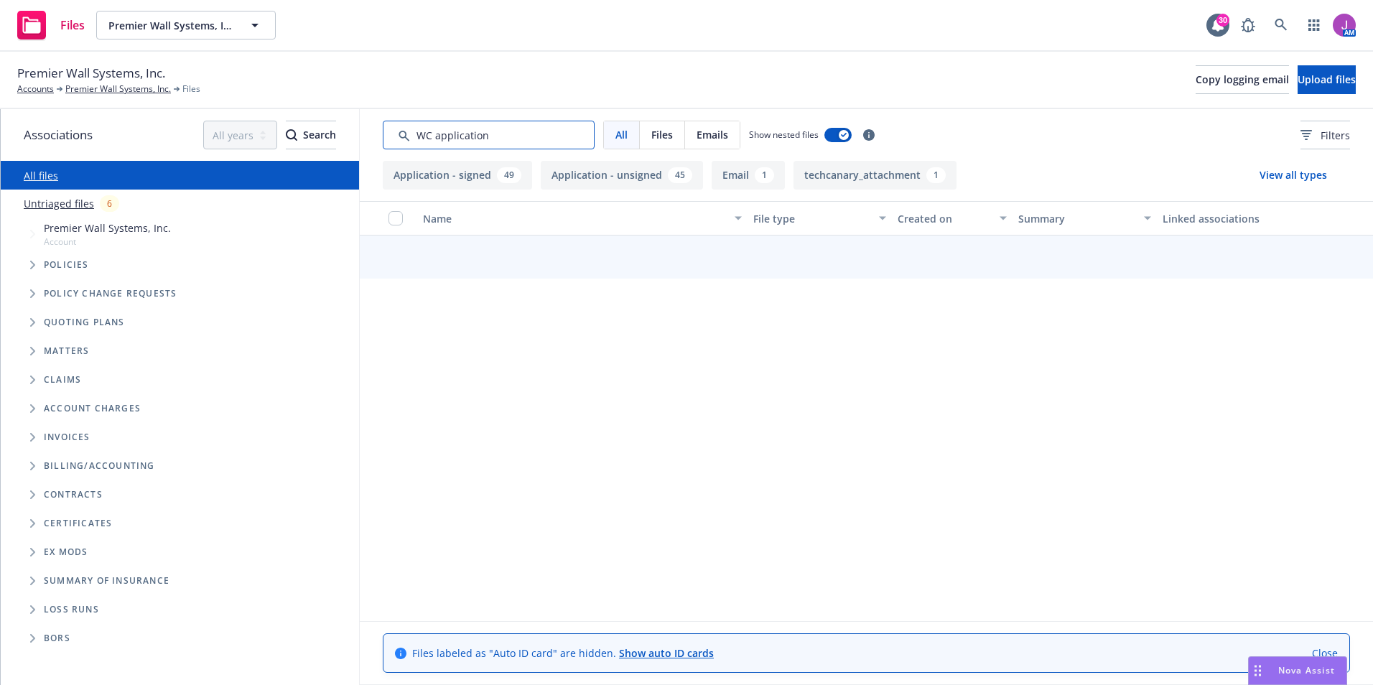
type input "WC application"
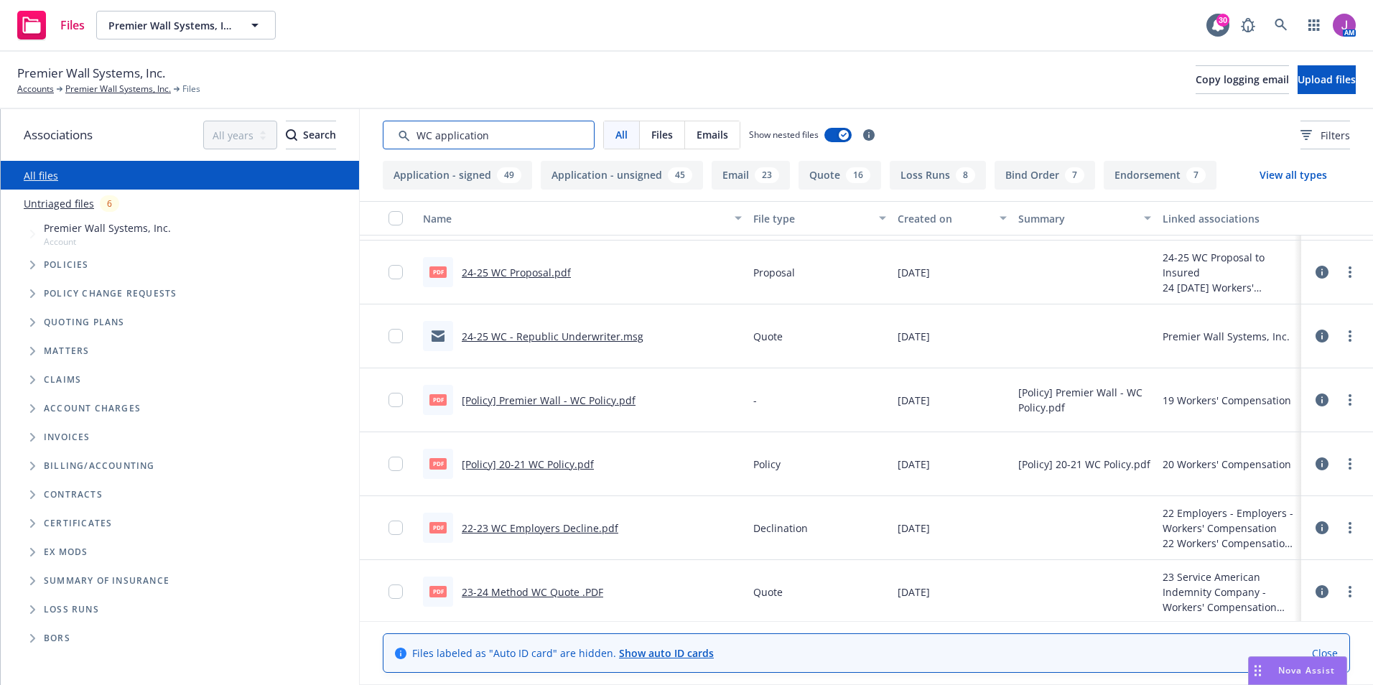
scroll to position [3446, 0]
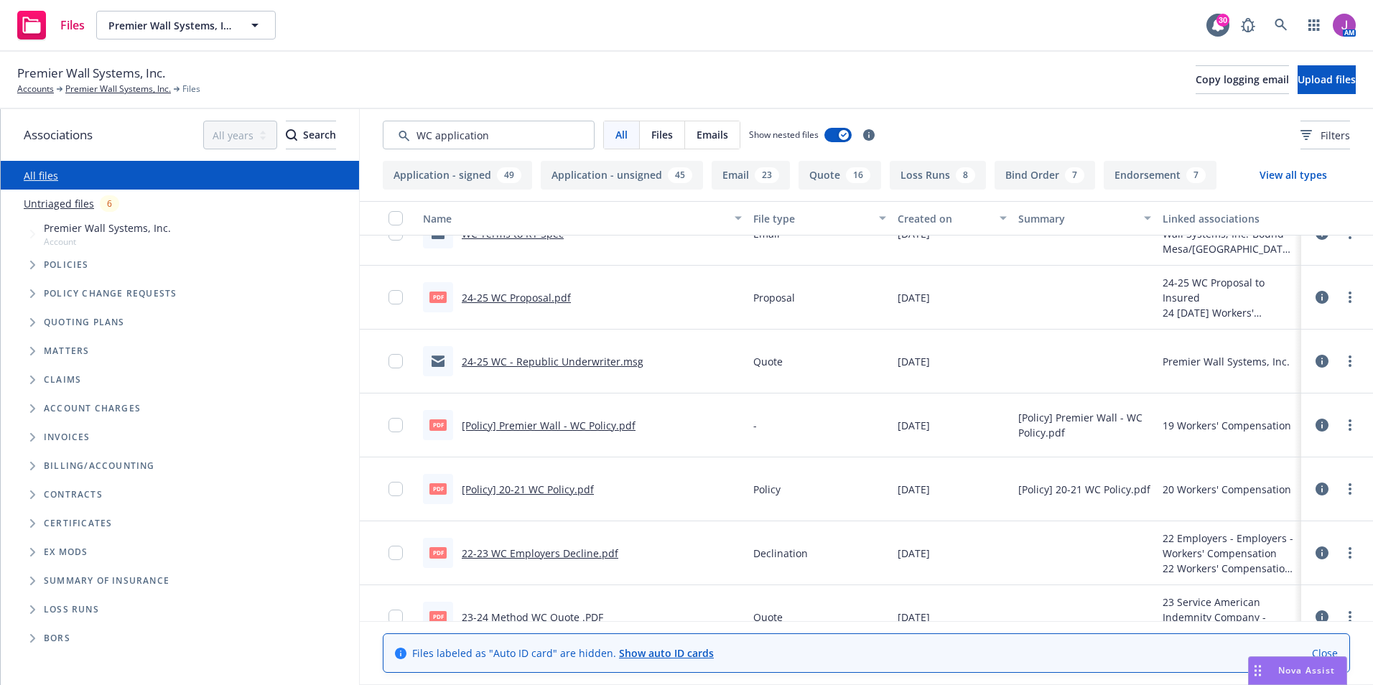
click at [581, 361] on link "24-25 WC - Republic Underwriter.msg" at bounding box center [553, 362] width 182 height 14
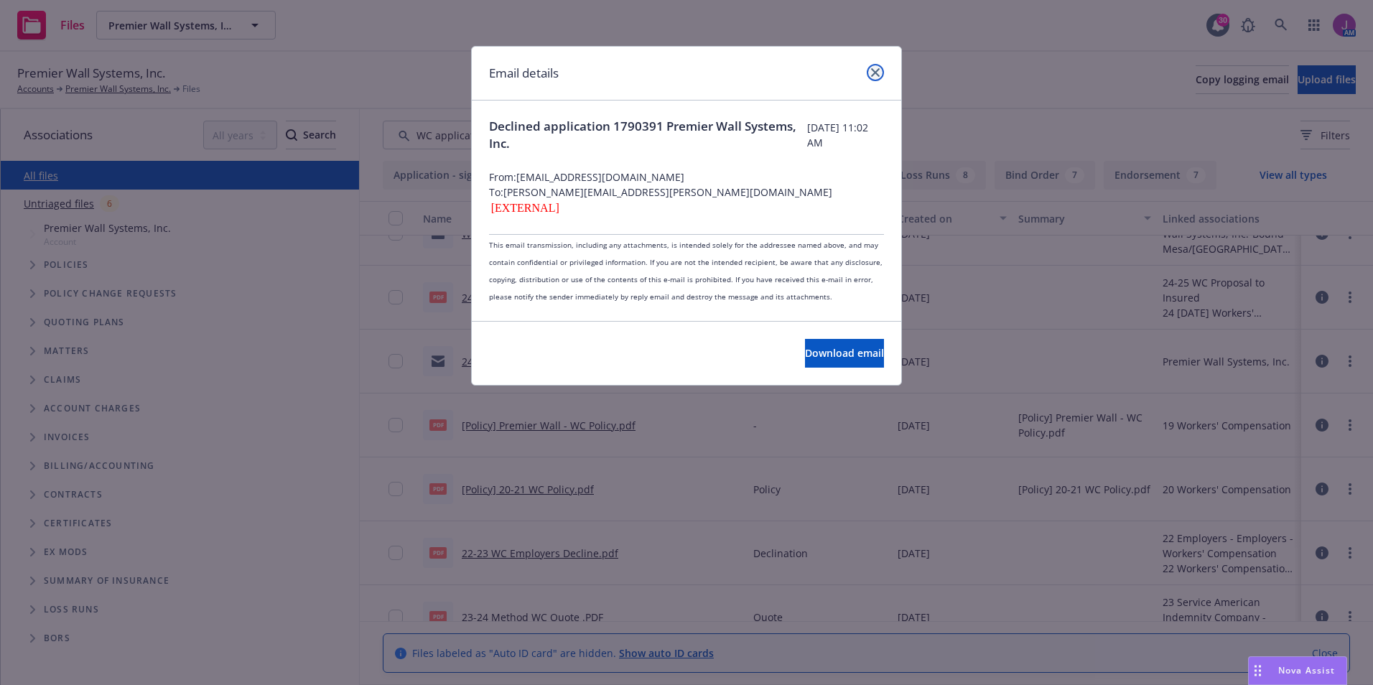
click at [875, 72] on icon "close" at bounding box center [875, 72] width 9 height 9
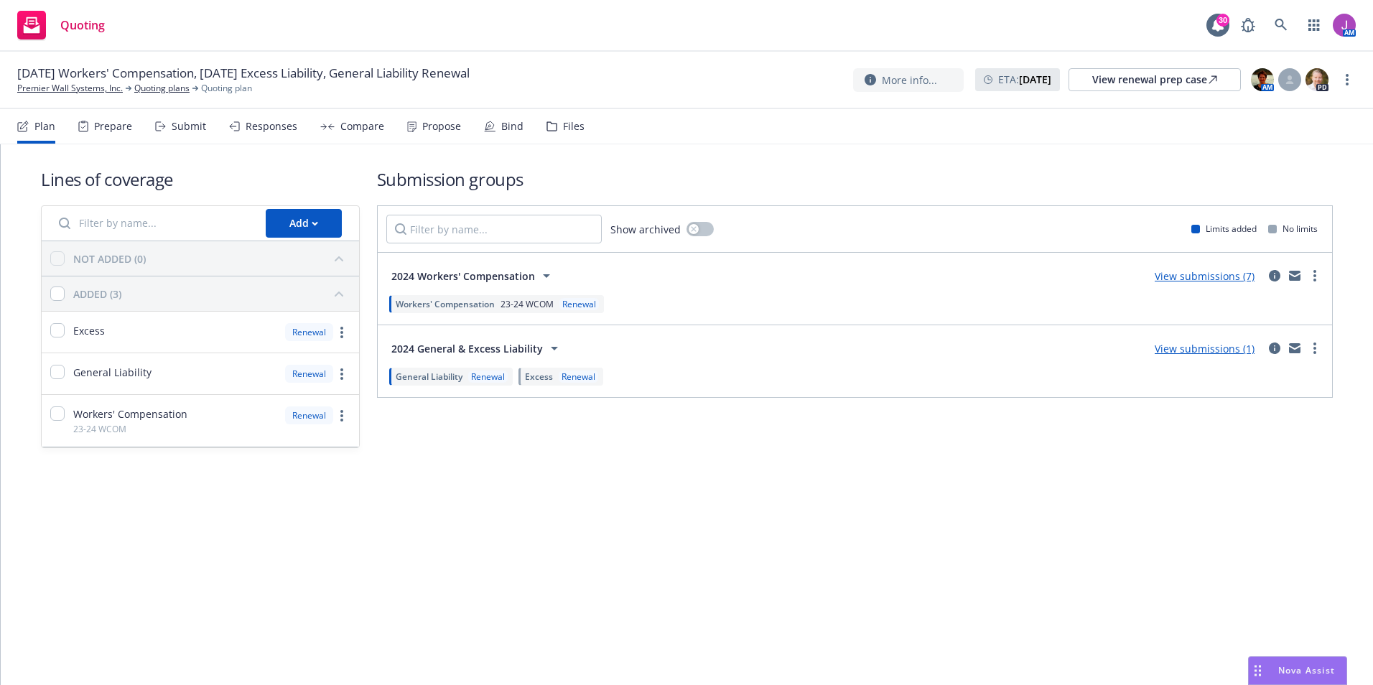
click at [1205, 276] on link "View submissions (7)" at bounding box center [1204, 276] width 100 height 14
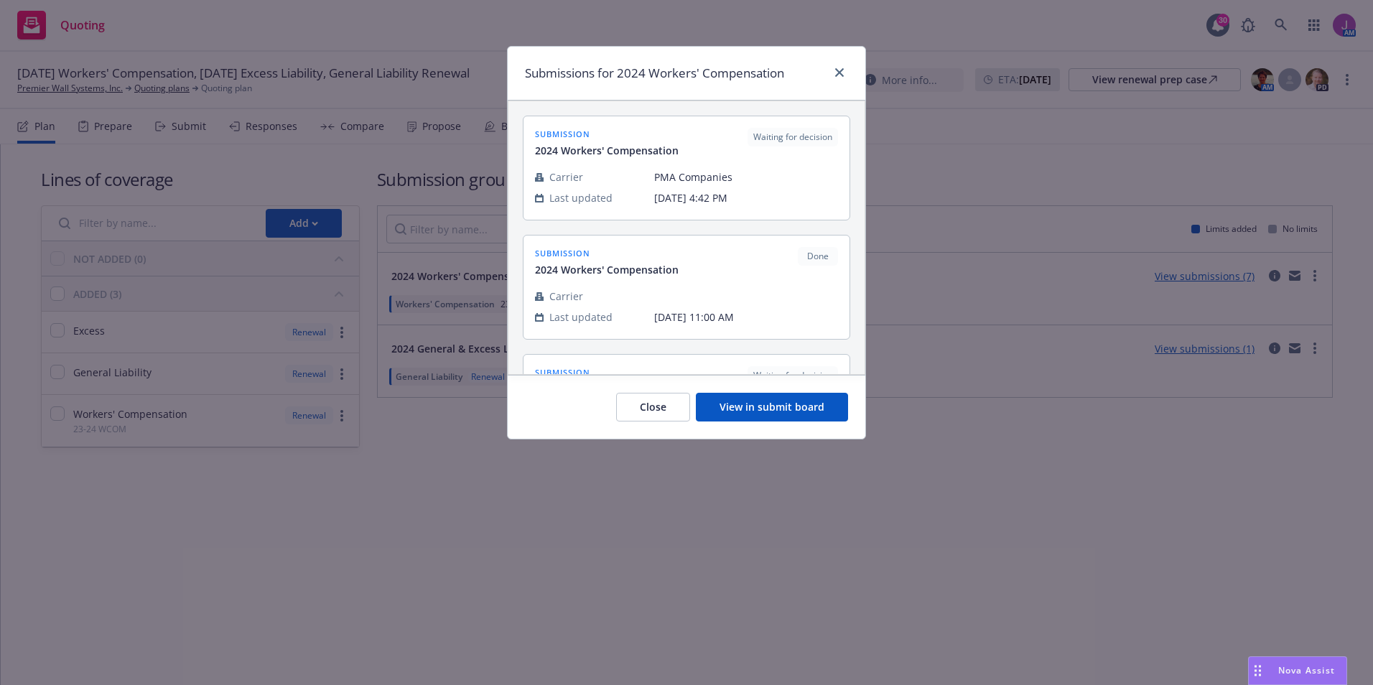
click at [747, 415] on button "View in submit board" at bounding box center [772, 407] width 152 height 29
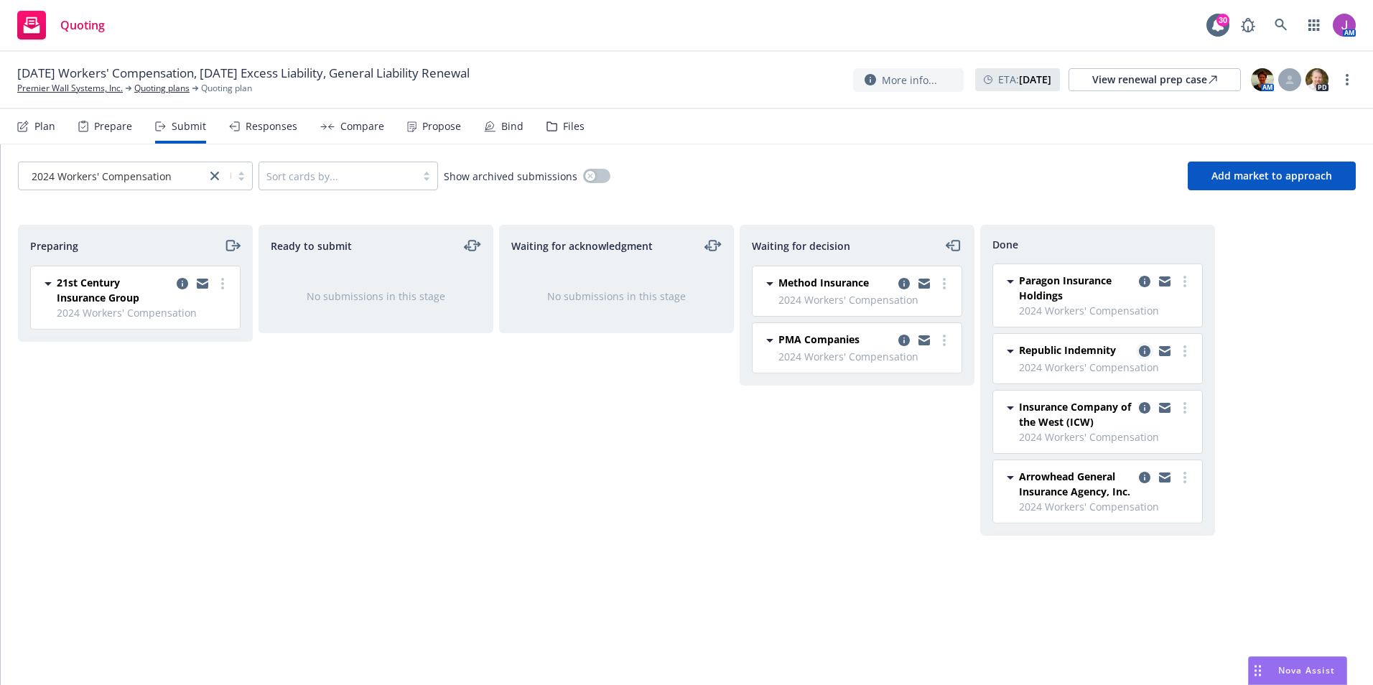
click at [1144, 349] on icon "copy logging email" at bounding box center [1144, 350] width 11 height 11
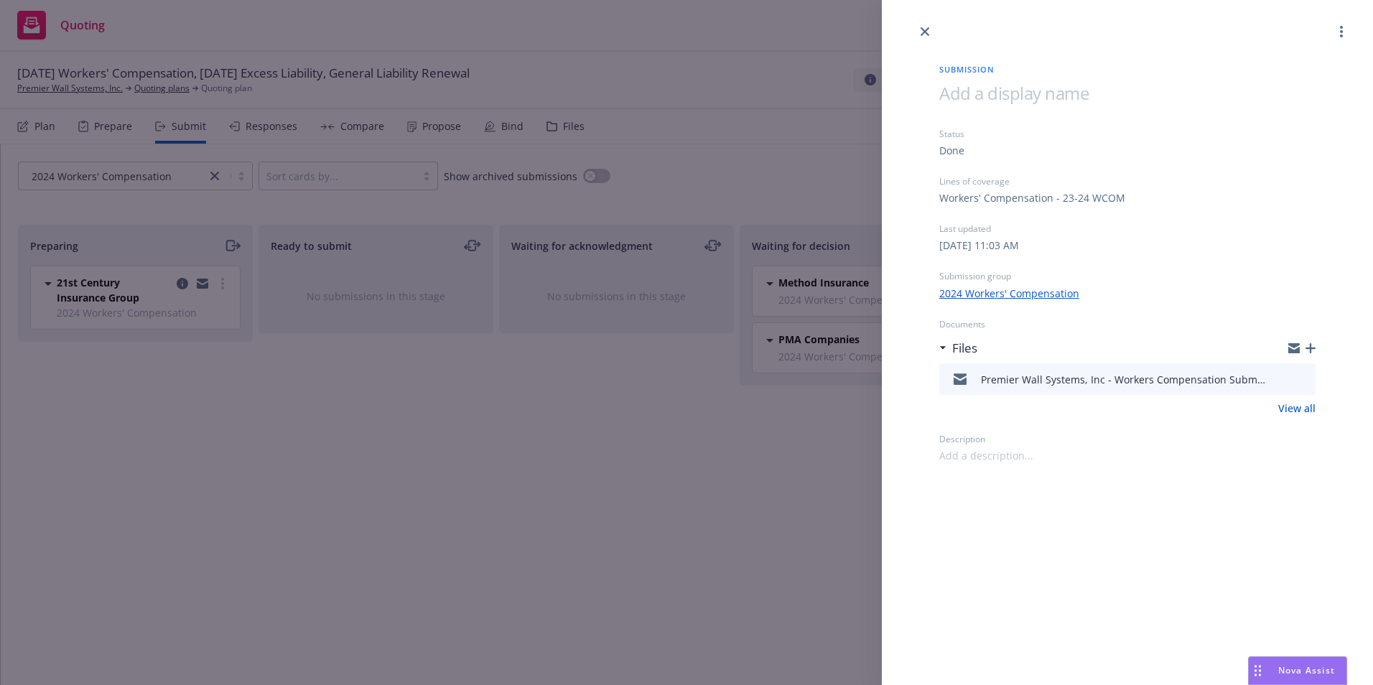
click at [1307, 382] on icon "preview file" at bounding box center [1301, 378] width 13 height 10
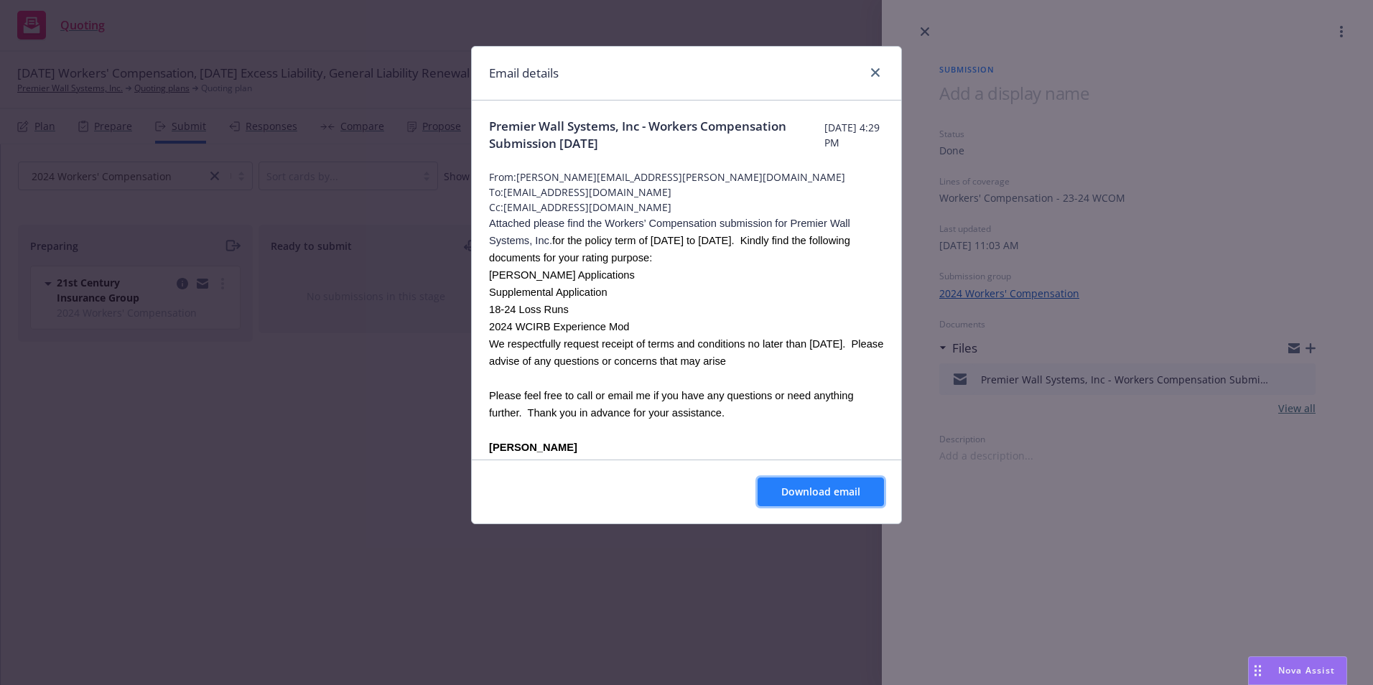
click at [777, 497] on button "Download email" at bounding box center [820, 491] width 126 height 29
click at [864, 73] on div at bounding box center [872, 73] width 23 height 19
click at [869, 73] on link "close" at bounding box center [875, 72] width 17 height 17
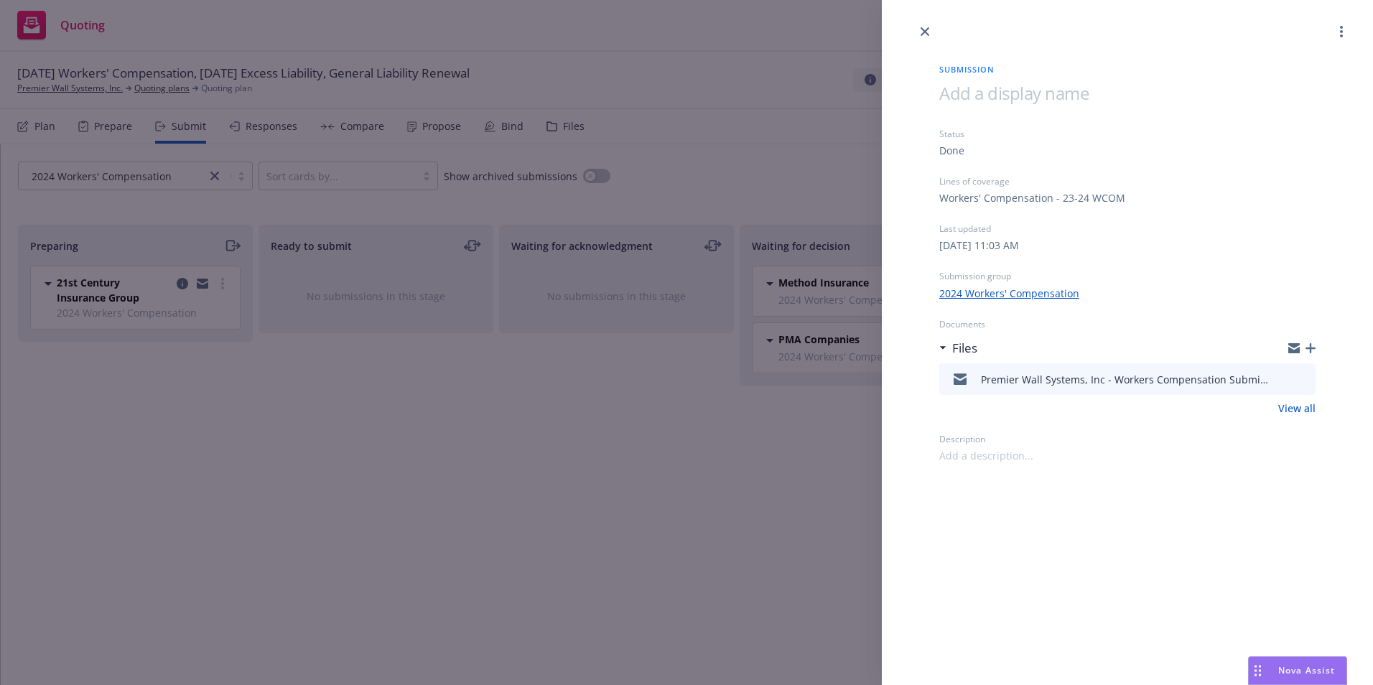
click at [915, 34] on div at bounding box center [1127, 20] width 491 height 40
click at [926, 32] on icon "close" at bounding box center [924, 31] width 9 height 9
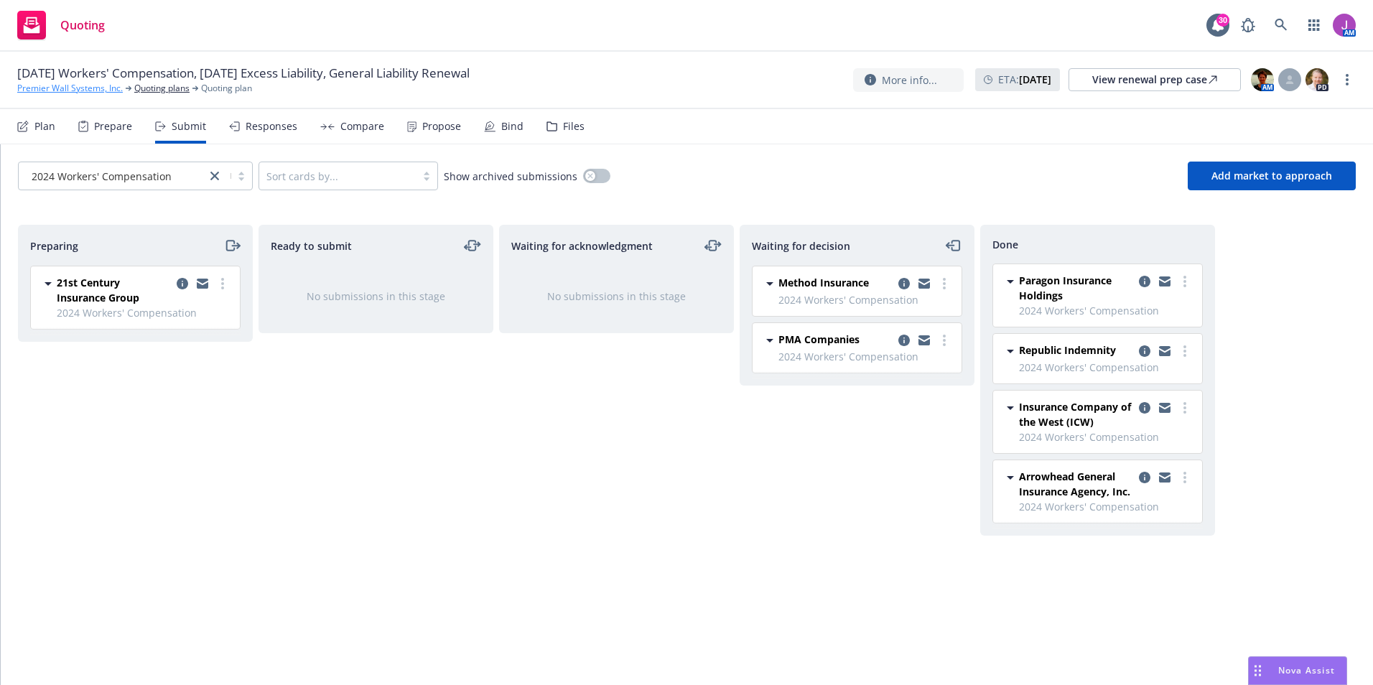
click at [85, 88] on link "Premier Wall Systems, Inc." at bounding box center [70, 88] width 106 height 13
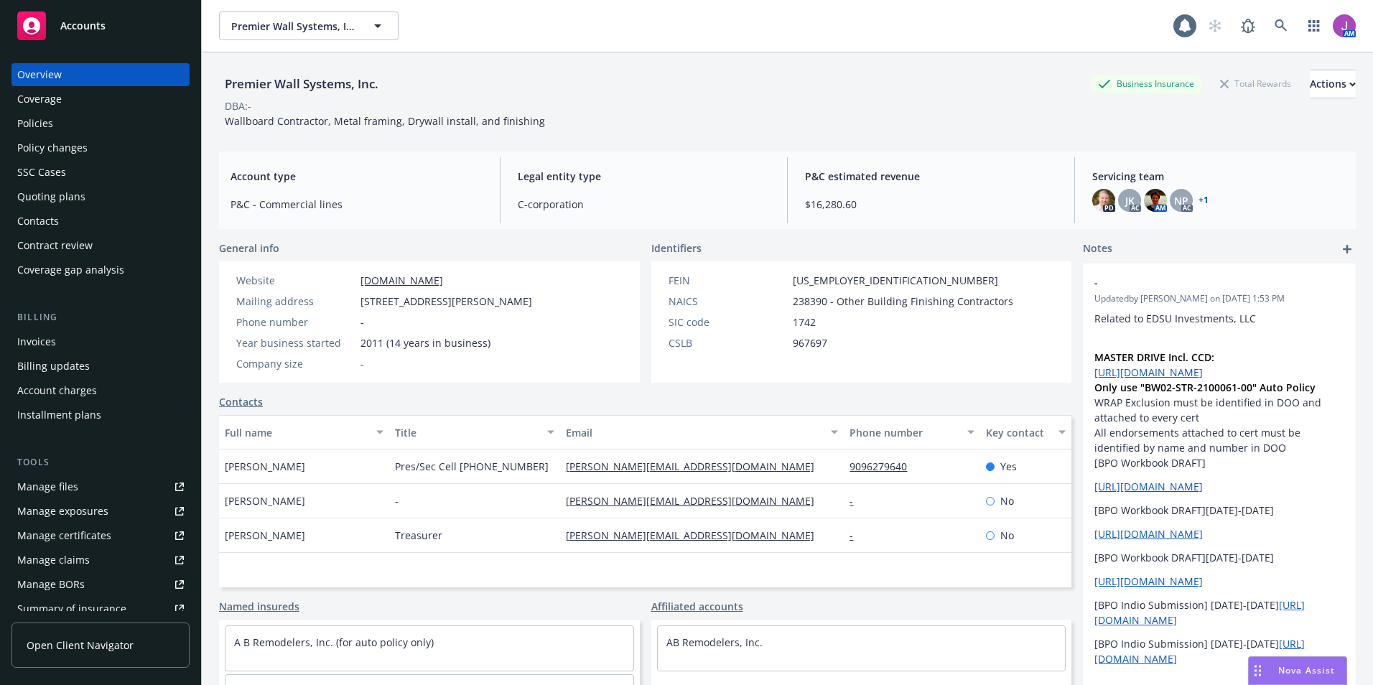
drag, startPoint x: 70, startPoint y: 121, endPoint x: 126, endPoint y: 104, distance: 58.6
click at [70, 121] on div "Policies" at bounding box center [100, 123] width 167 height 23
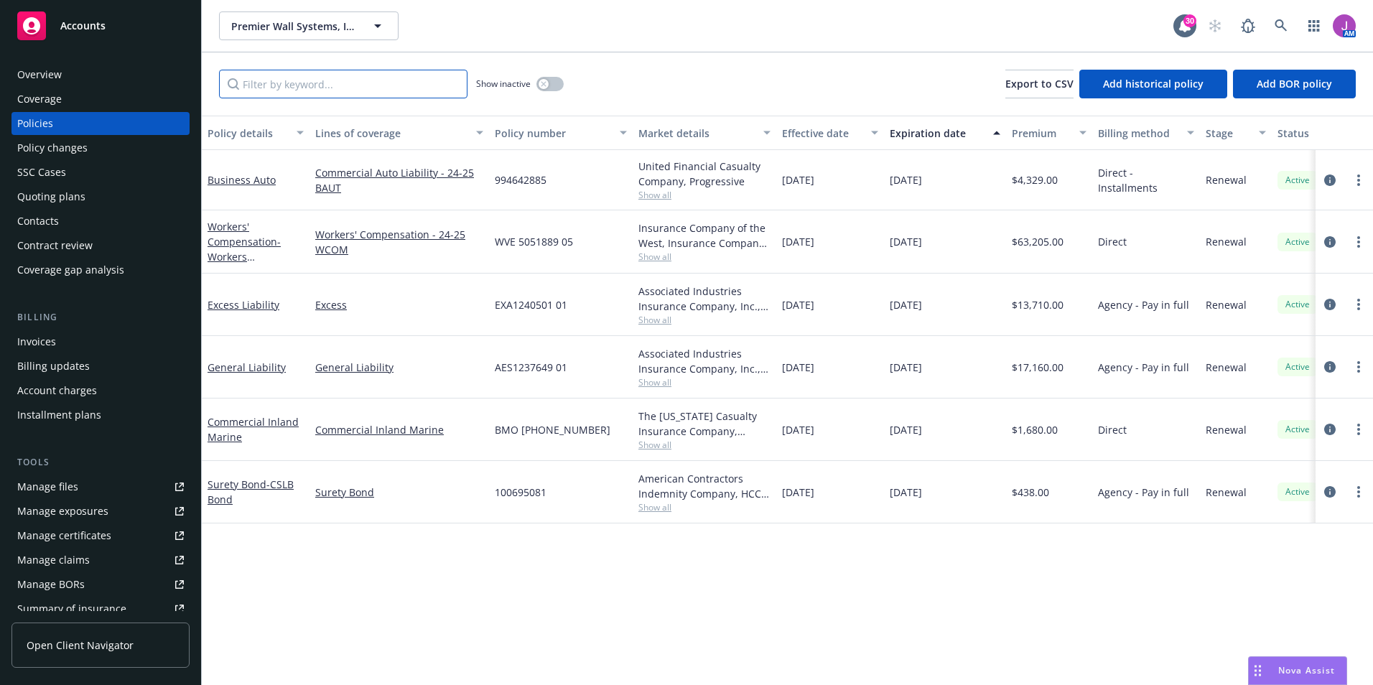
click at [267, 88] on input "Filter by keyword..." at bounding box center [343, 84] width 248 height 29
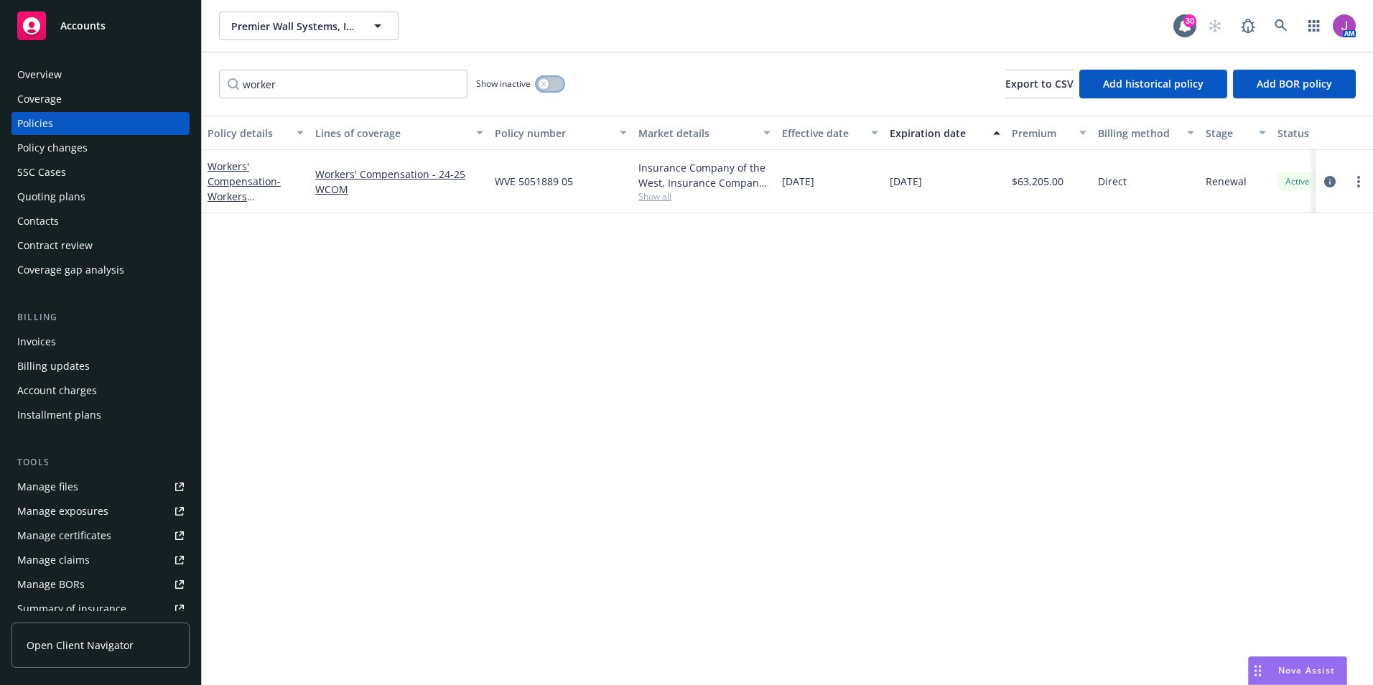
click at [545, 90] on button "button" at bounding box center [549, 84] width 27 height 14
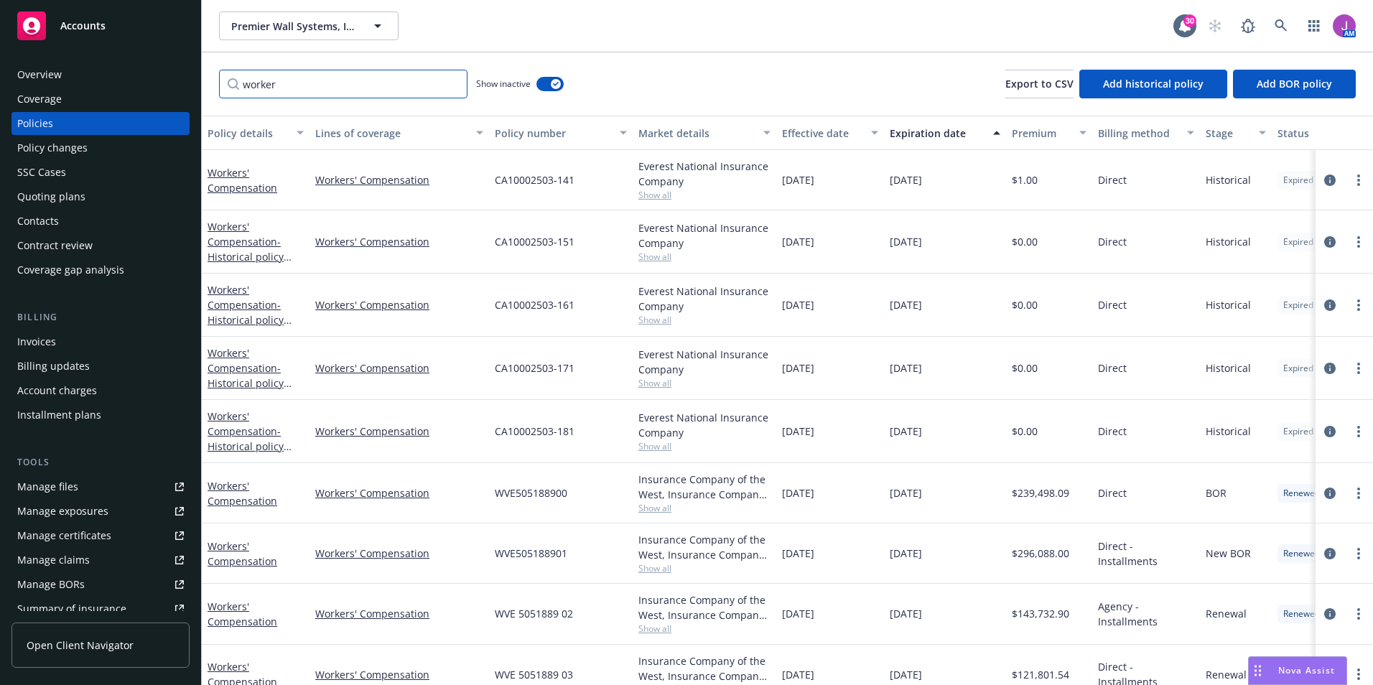
click at [392, 88] on input "worker" at bounding box center [343, 84] width 248 height 29
type input "workers"
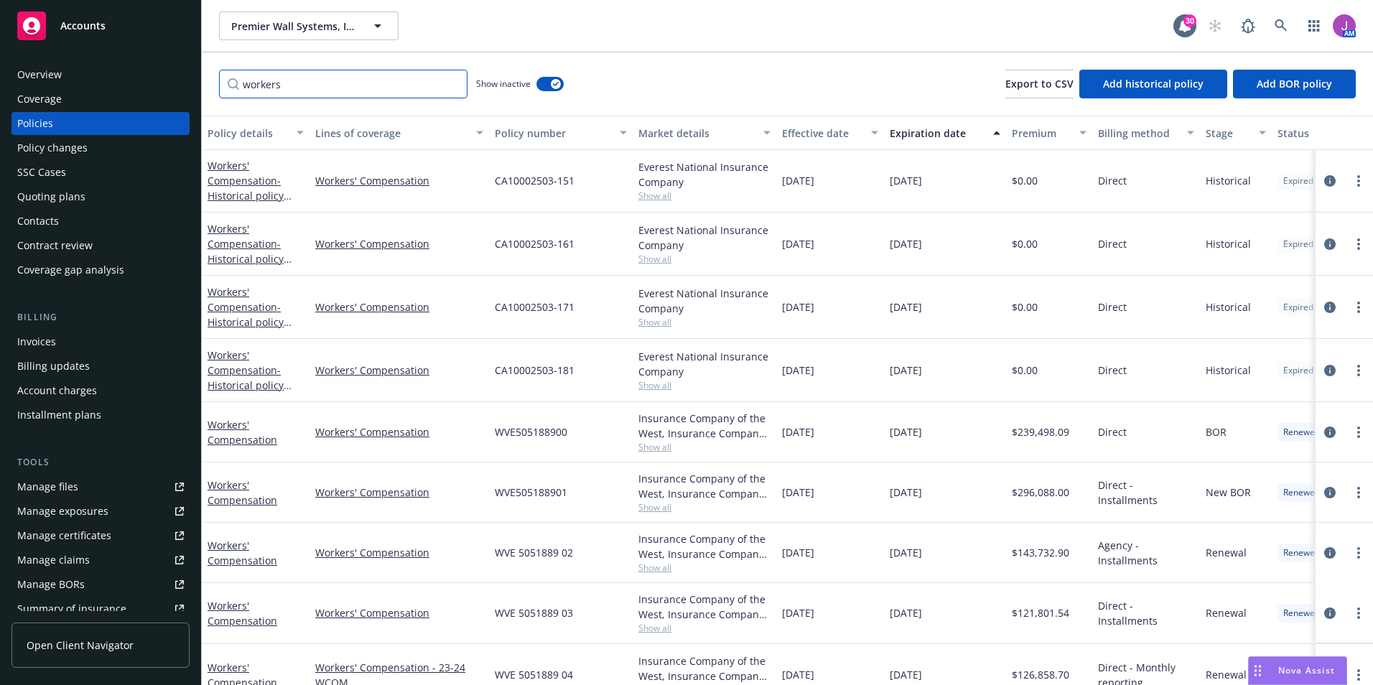
scroll to position [154, 0]
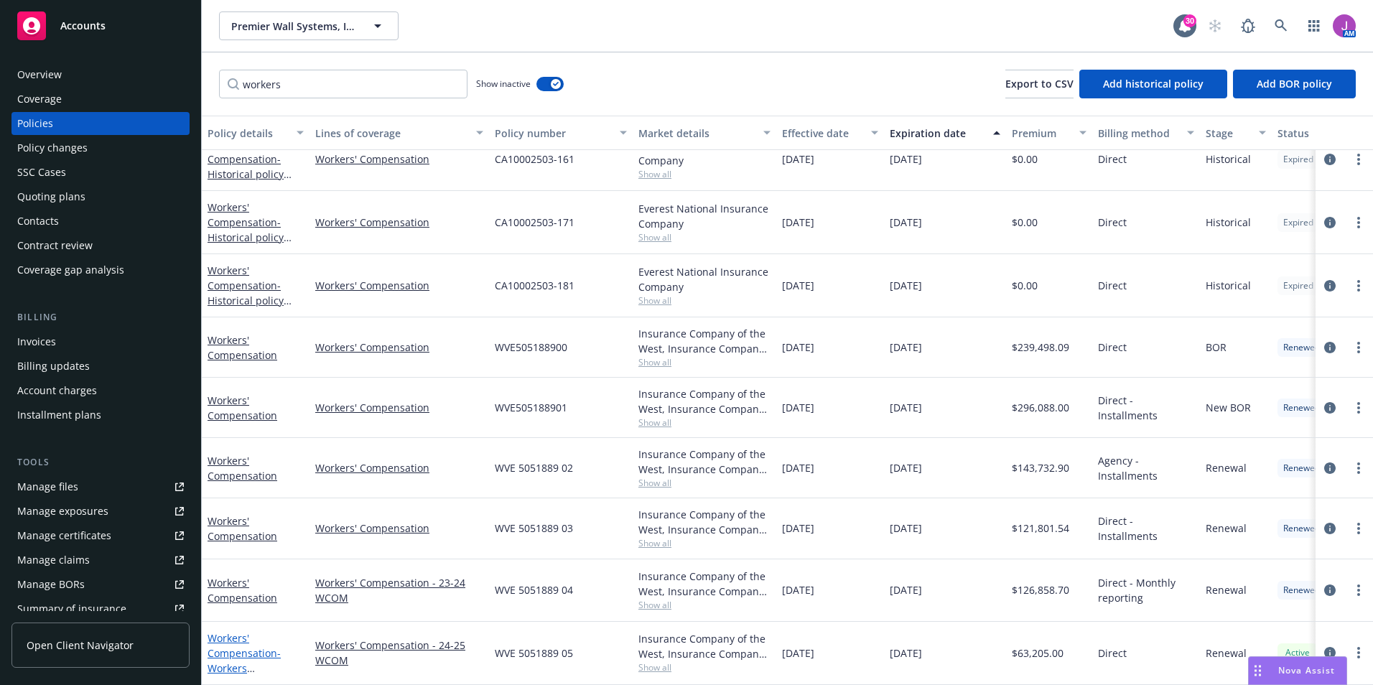
click at [255, 645] on link "Workers' Compensation - Workers Compensation" at bounding box center [243, 660] width 73 height 59
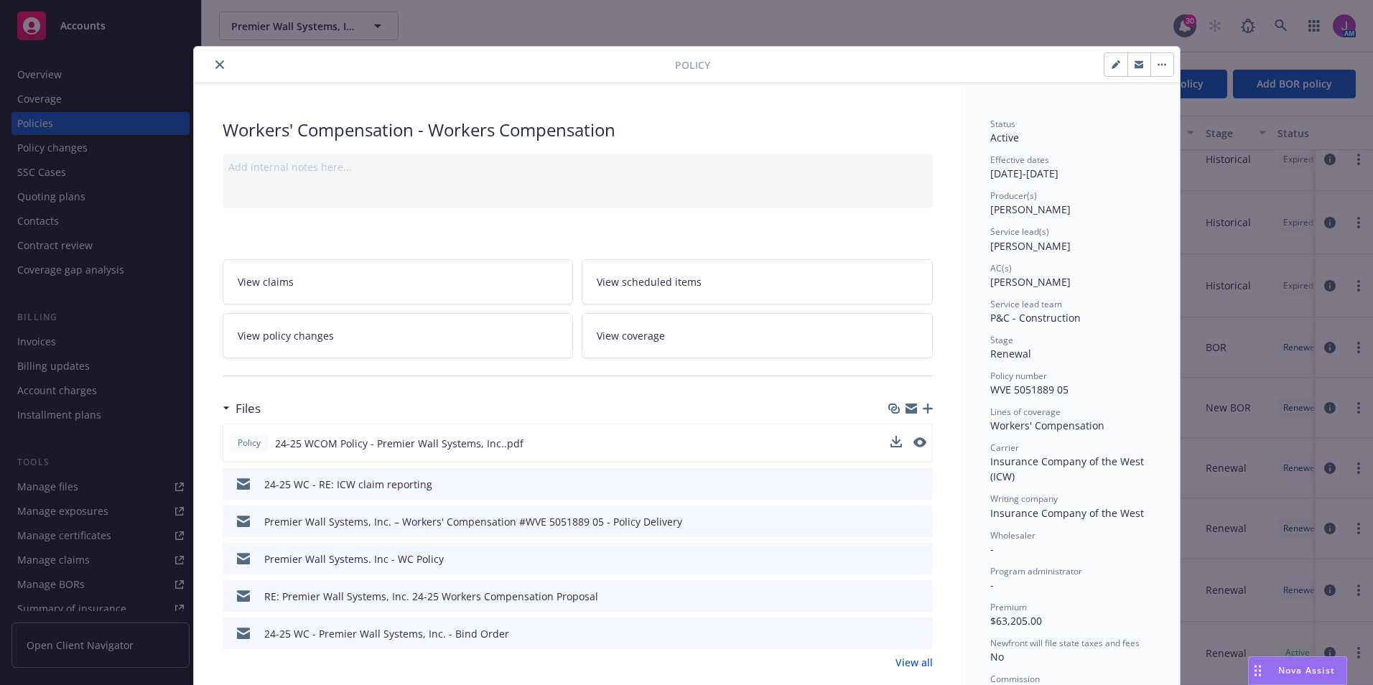
click at [913, 449] on button at bounding box center [919, 443] width 13 height 15
click at [915, 442] on icon "preview file" at bounding box center [918, 442] width 13 height 10
click at [216, 64] on icon "close" at bounding box center [219, 64] width 9 height 9
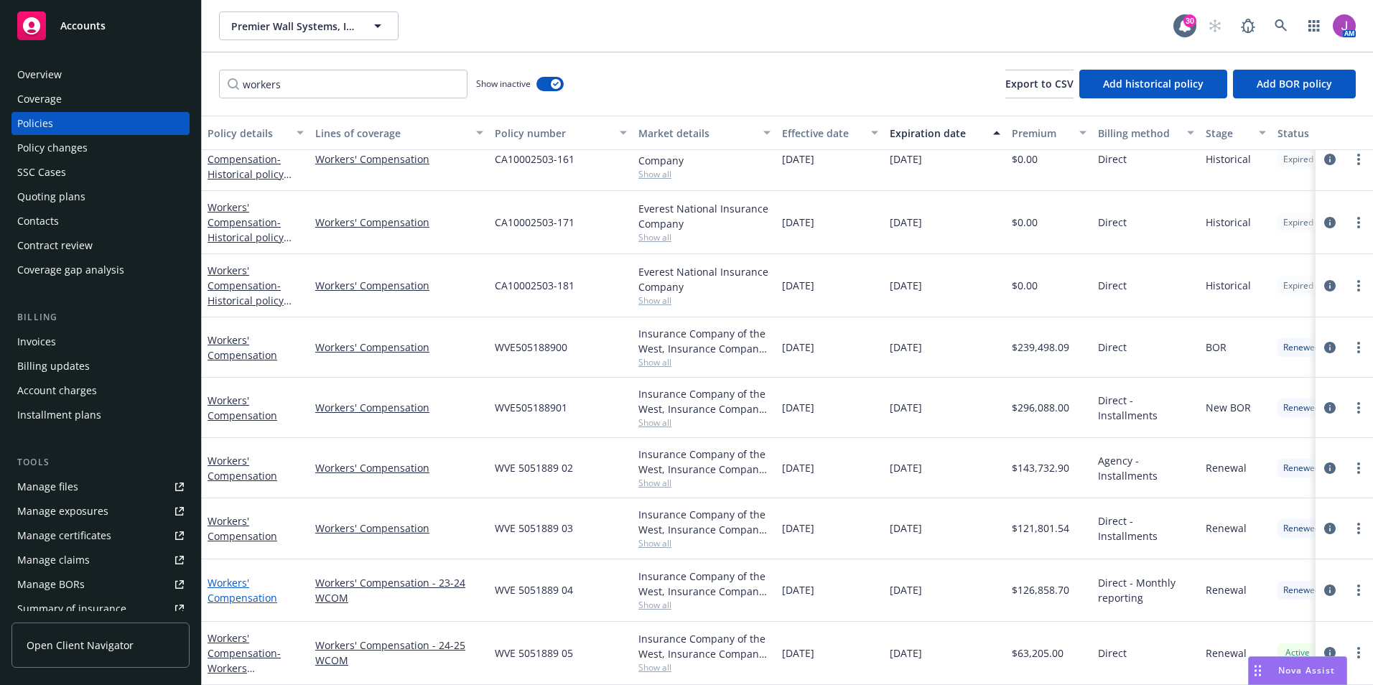
click at [260, 587] on link "Workers' Compensation" at bounding box center [242, 590] width 70 height 29
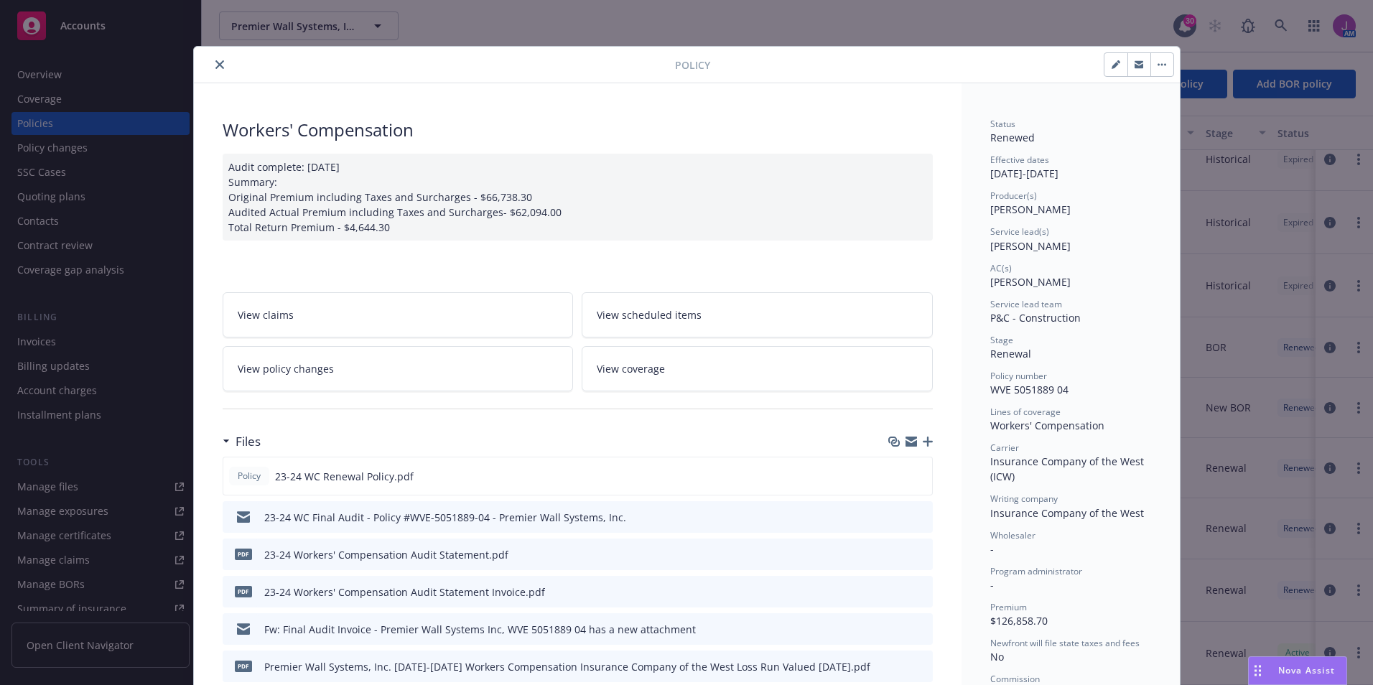
click at [914, 521] on button at bounding box center [920, 517] width 13 height 15
click at [915, 519] on icon "preview file" at bounding box center [918, 516] width 13 height 10
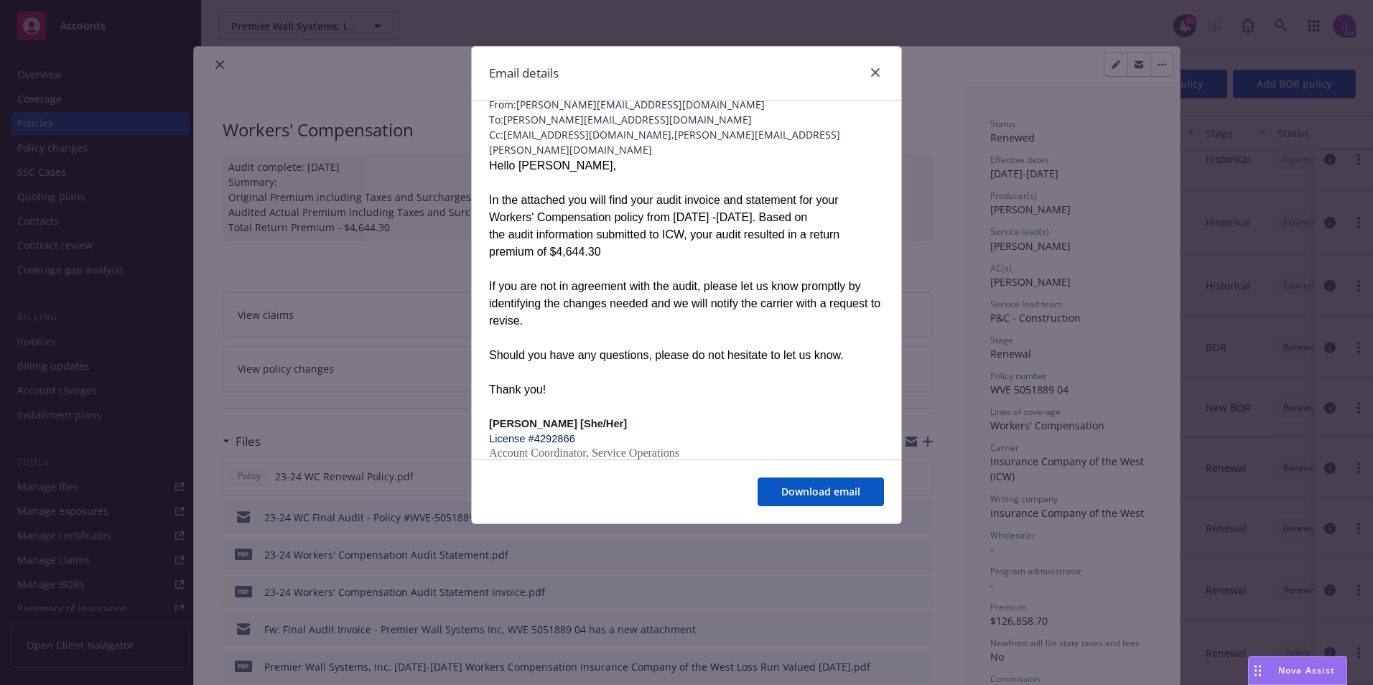
scroll to position [240, 0]
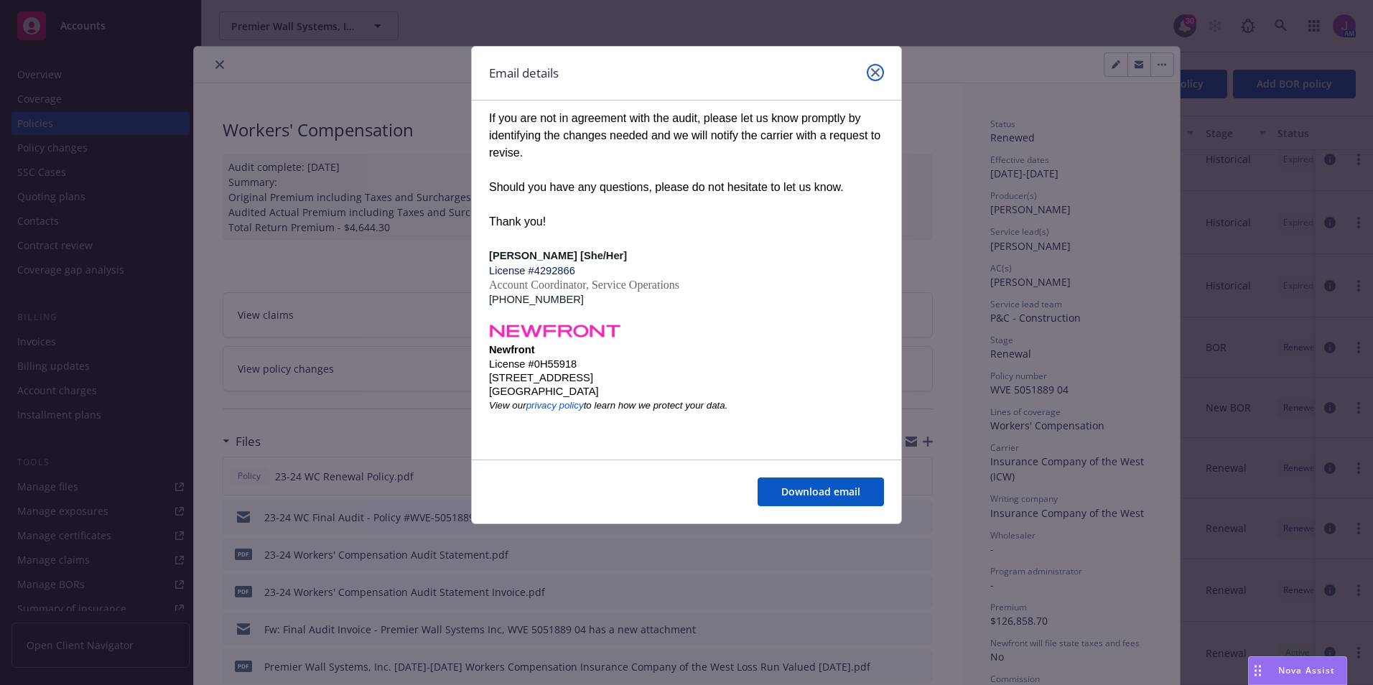
click at [876, 75] on icon "close" at bounding box center [875, 72] width 9 height 9
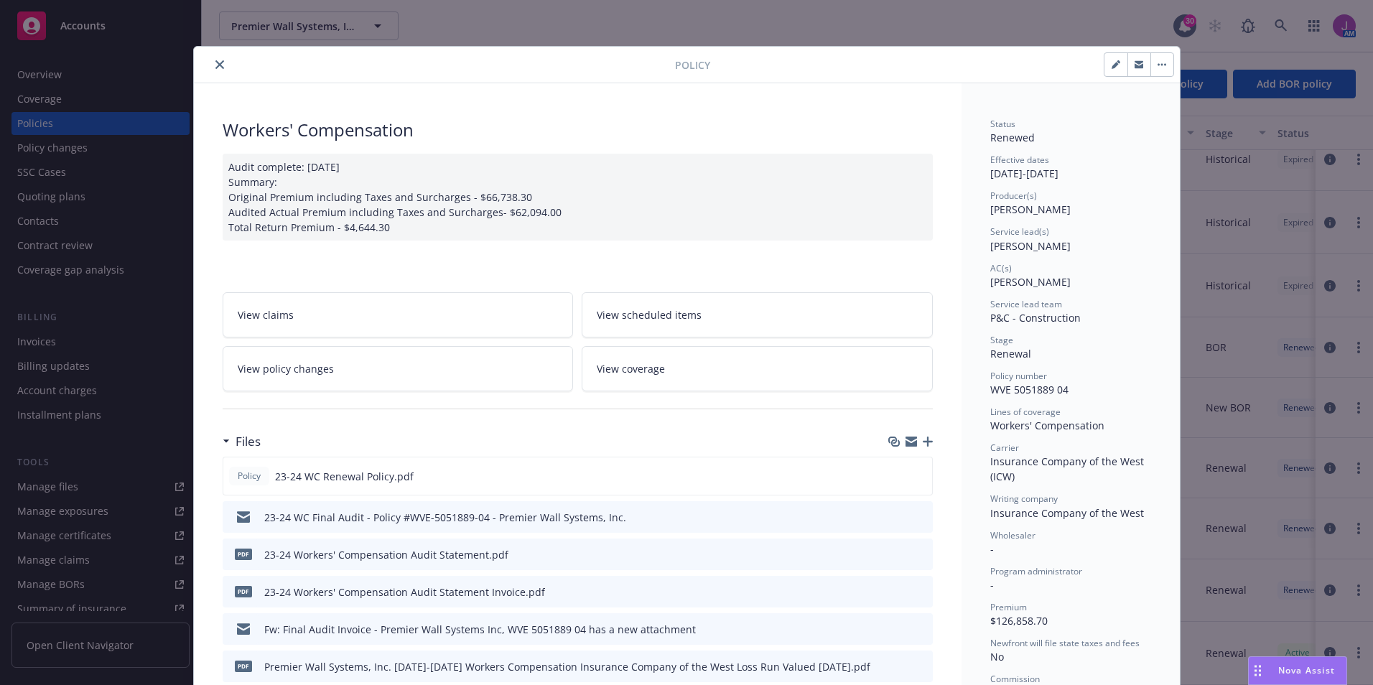
click at [916, 555] on icon "preview file" at bounding box center [918, 553] width 13 height 10
click at [215, 66] on icon "close" at bounding box center [219, 64] width 9 height 9
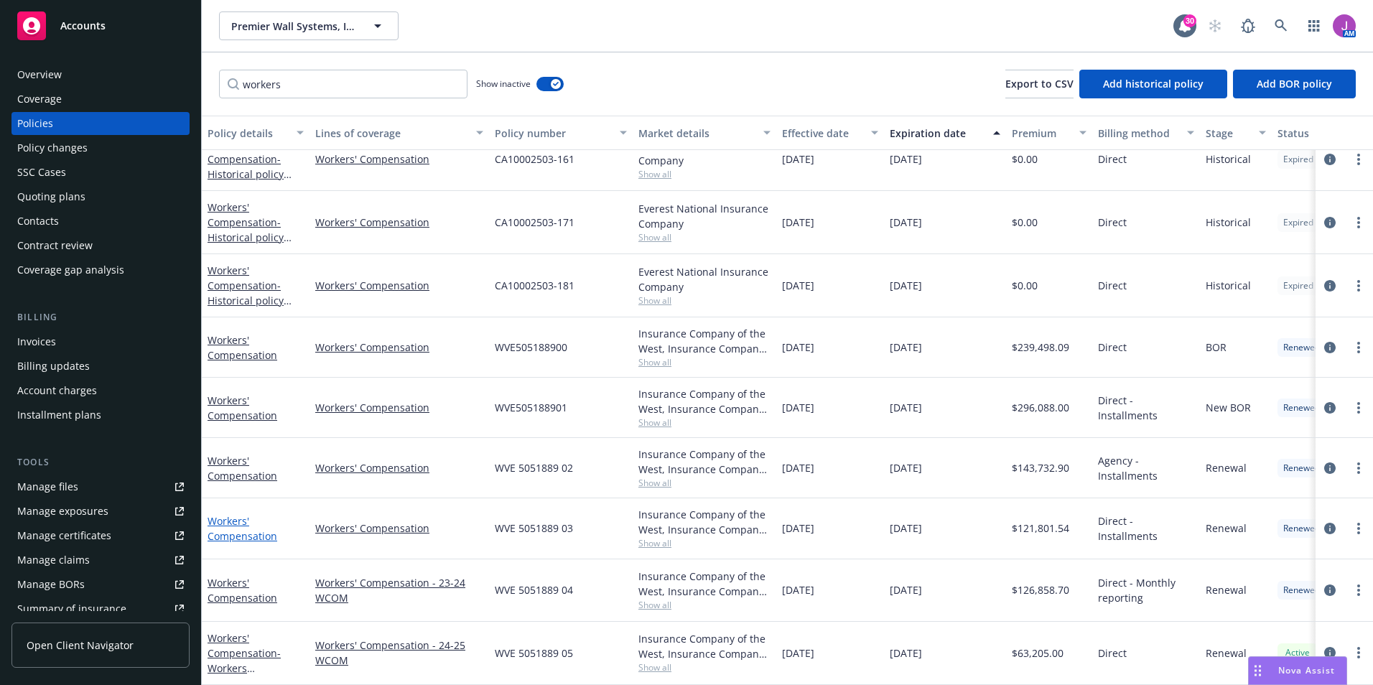
click at [229, 525] on link "Workers' Compensation" at bounding box center [242, 528] width 70 height 29
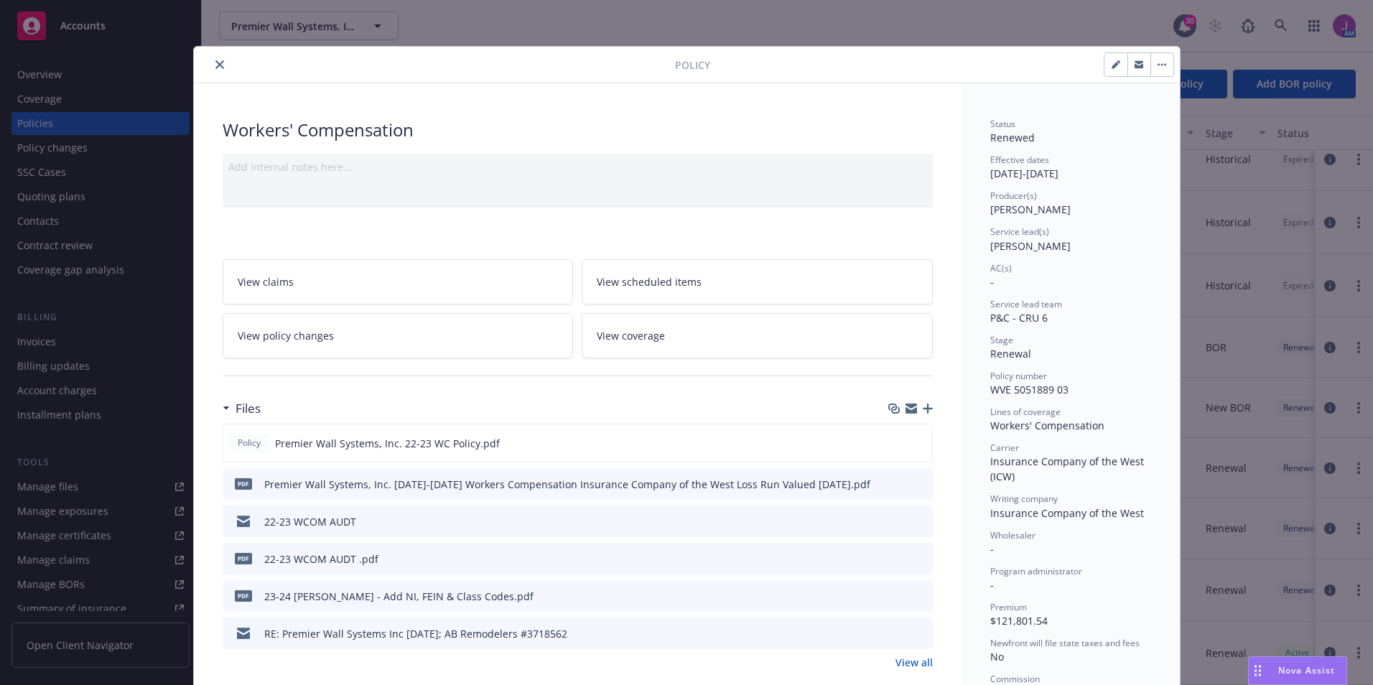
click at [915, 556] on icon "preview file" at bounding box center [918, 558] width 13 height 10
click at [215, 60] on button "close" at bounding box center [219, 64] width 17 height 17
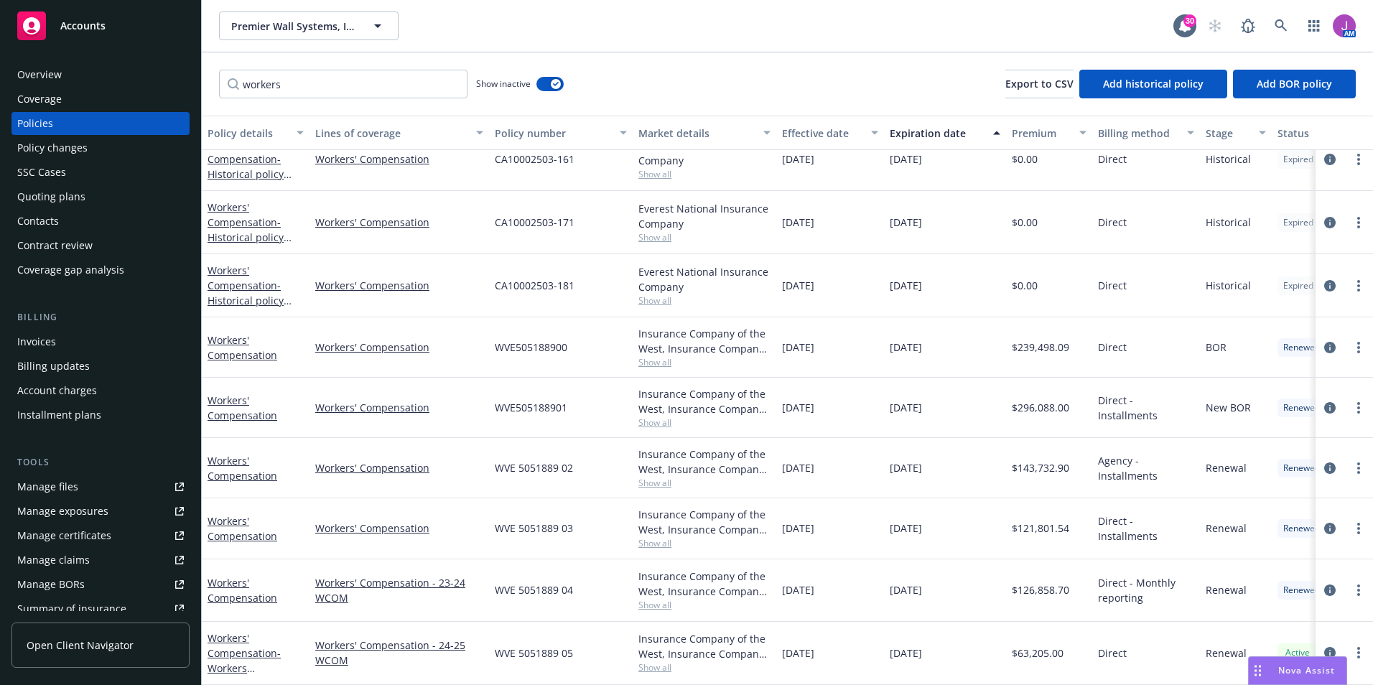
click at [215, 65] on div "workers Show inactive Export to CSV Add historical policy Add BOR policy" at bounding box center [787, 83] width 1171 height 63
click at [245, 462] on link "Workers' Compensation" at bounding box center [242, 468] width 70 height 29
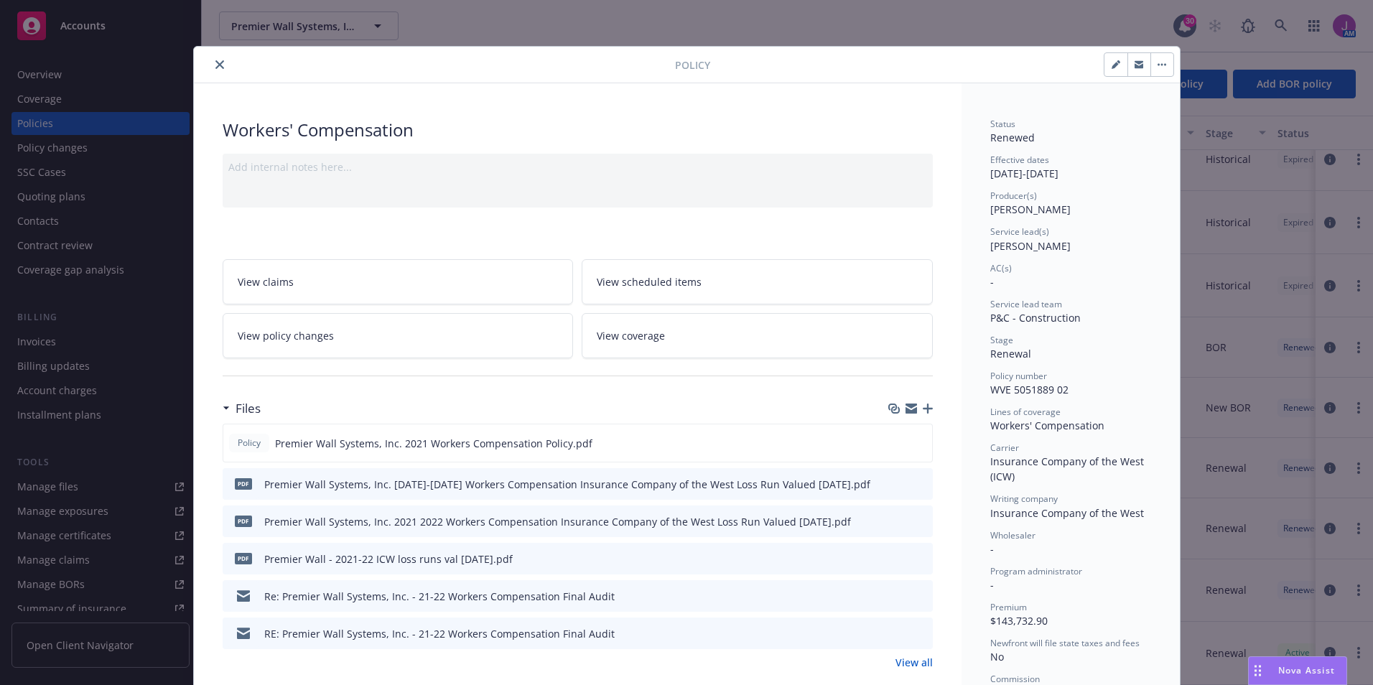
click at [901, 663] on link "View all" at bounding box center [913, 662] width 37 height 15
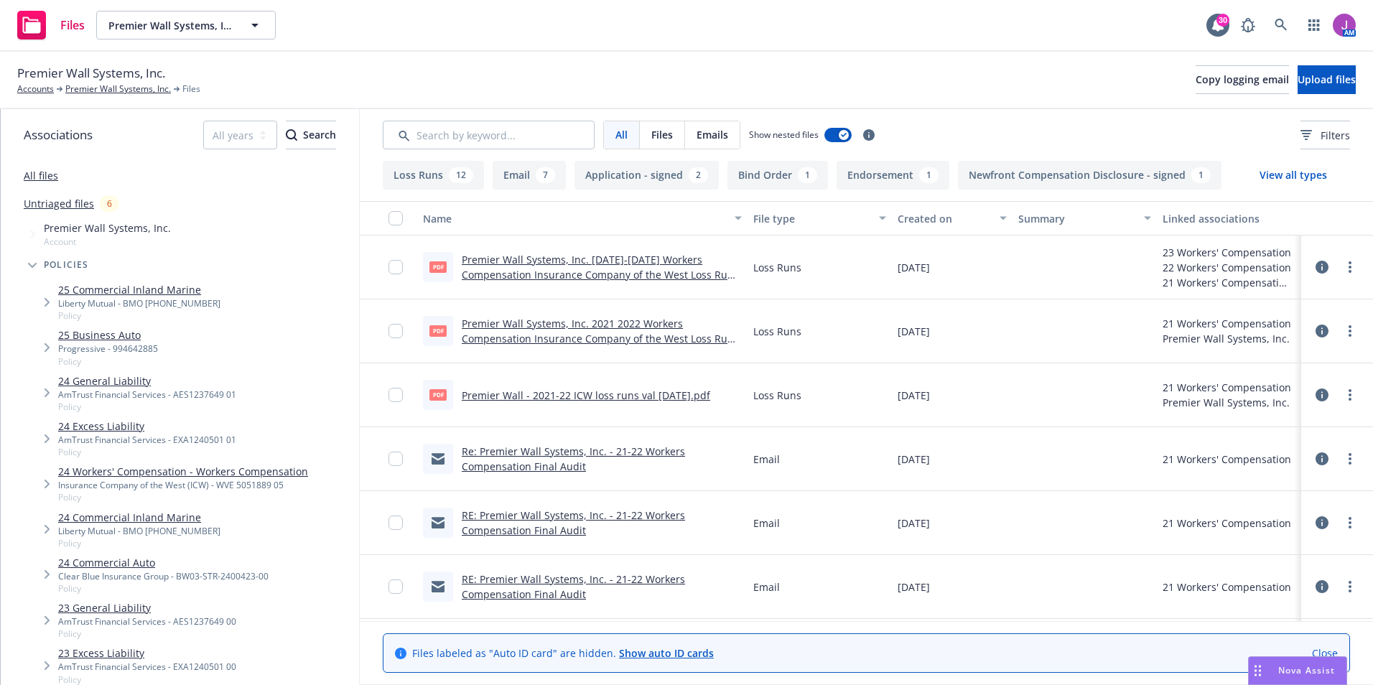
click at [543, 449] on link "Re: Premier Wall Systems, Inc. - 21-22 Workers Compensation Final Audit" at bounding box center [573, 458] width 223 height 29
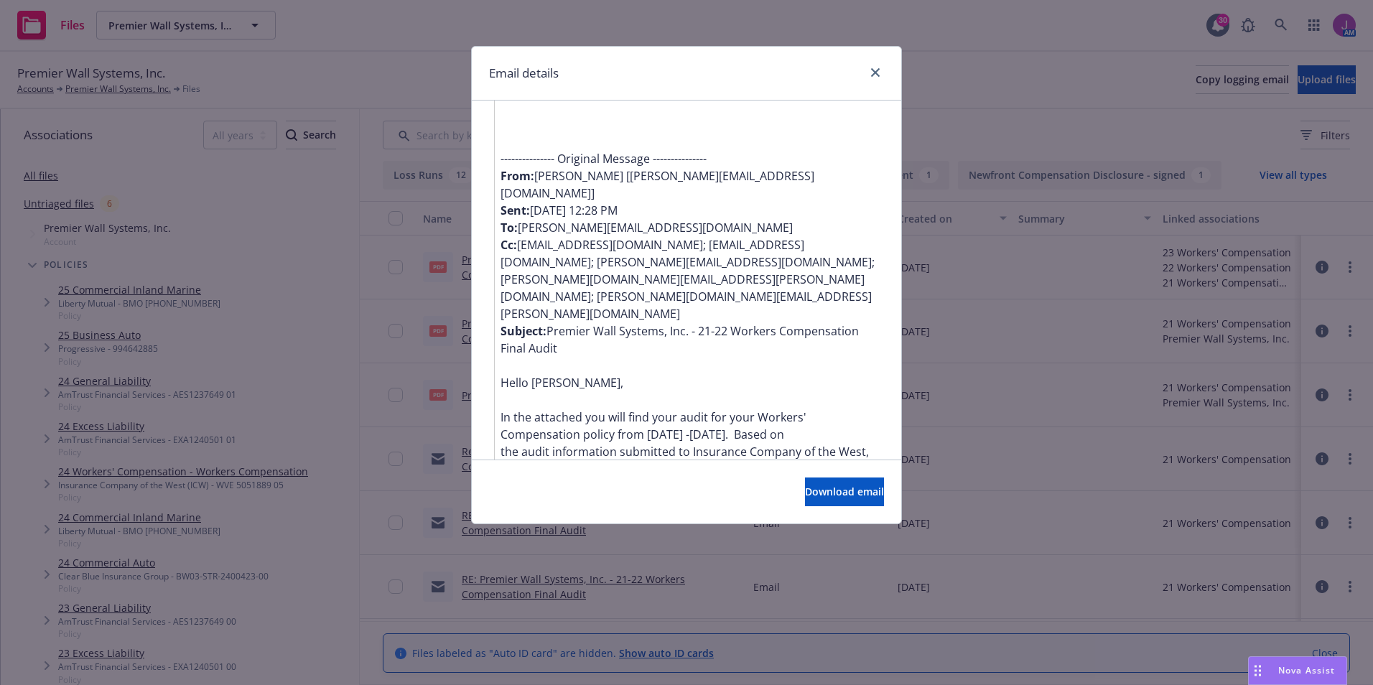
scroll to position [995, 0]
drag, startPoint x: 551, startPoint y: 211, endPoint x: 573, endPoint y: 239, distance: 35.8
click at [573, 239] on div "Hello Sebastian, We received a Past Due Notice for your 2021-2022 Workers' Comp…" at bounding box center [691, 257] width 383 height 999
copy div "Premier Wall Systems, Inc. - 21-22 Workers Compensation Final Audit"
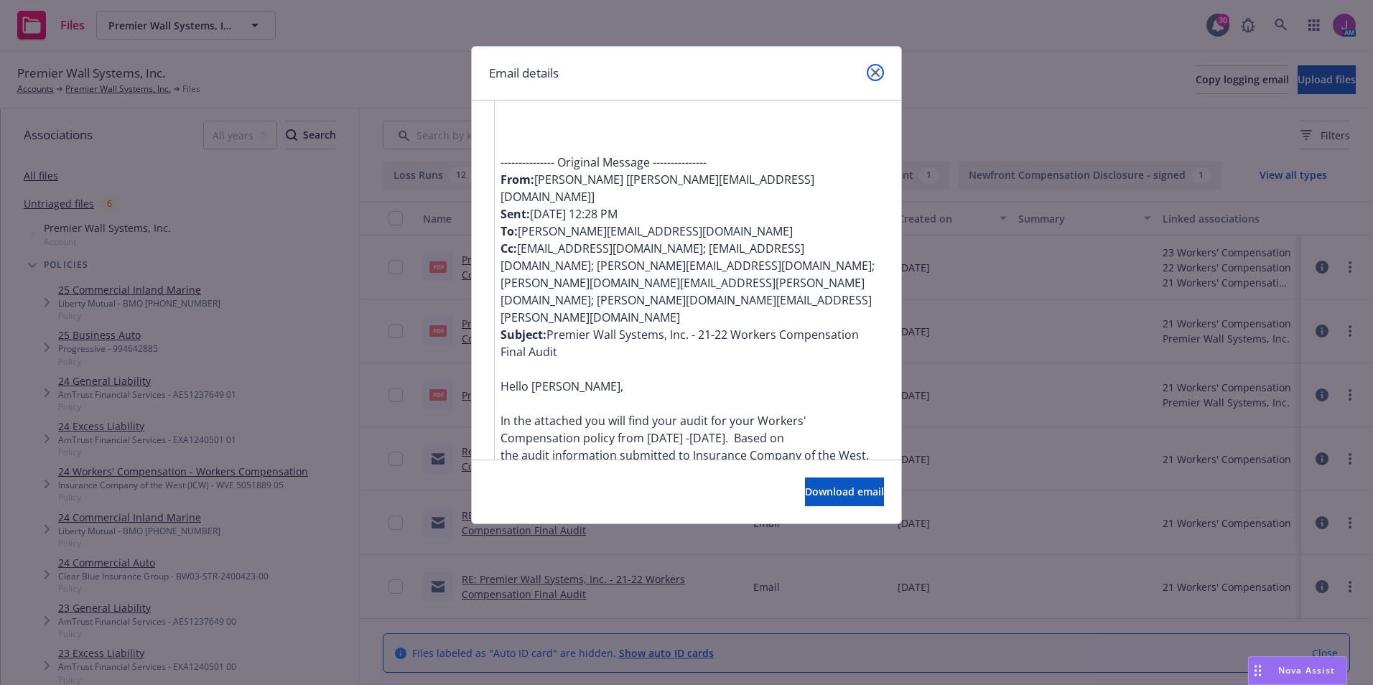
click at [879, 71] on link "close" at bounding box center [875, 72] width 17 height 17
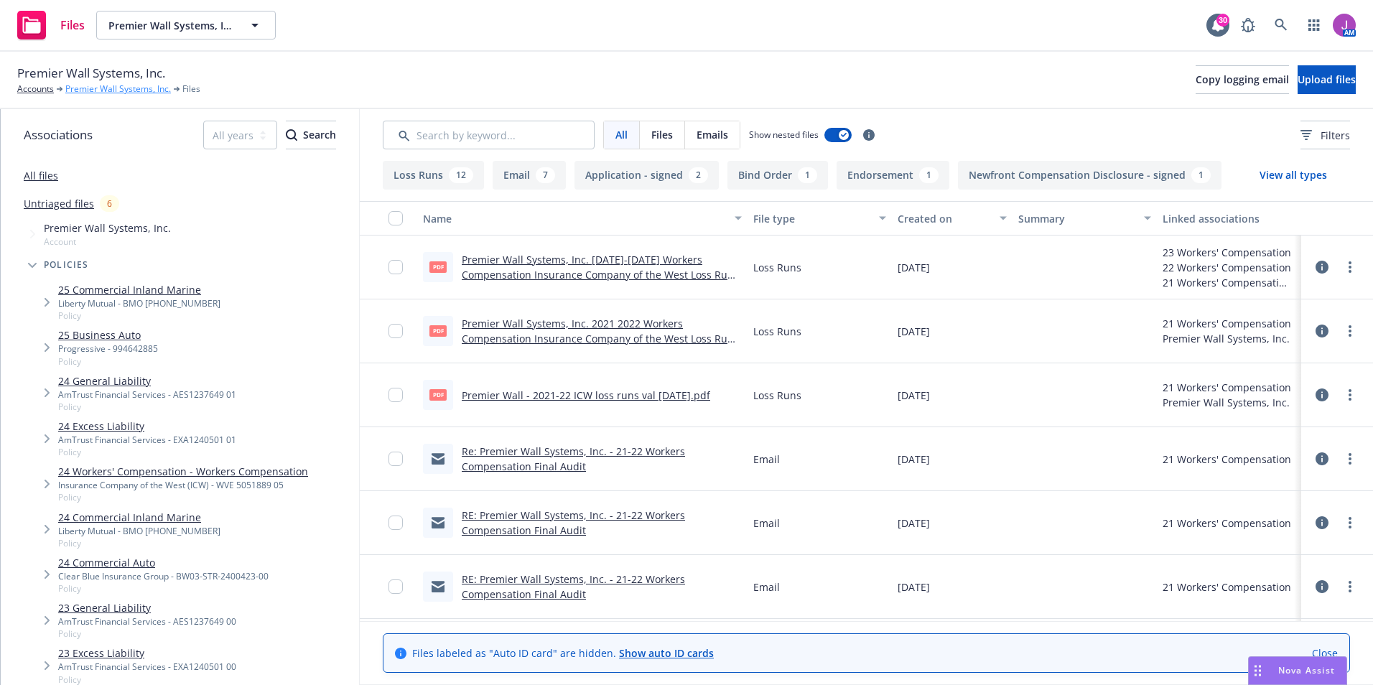
click at [131, 86] on link "Premier Wall Systems, Inc." at bounding box center [118, 89] width 106 height 13
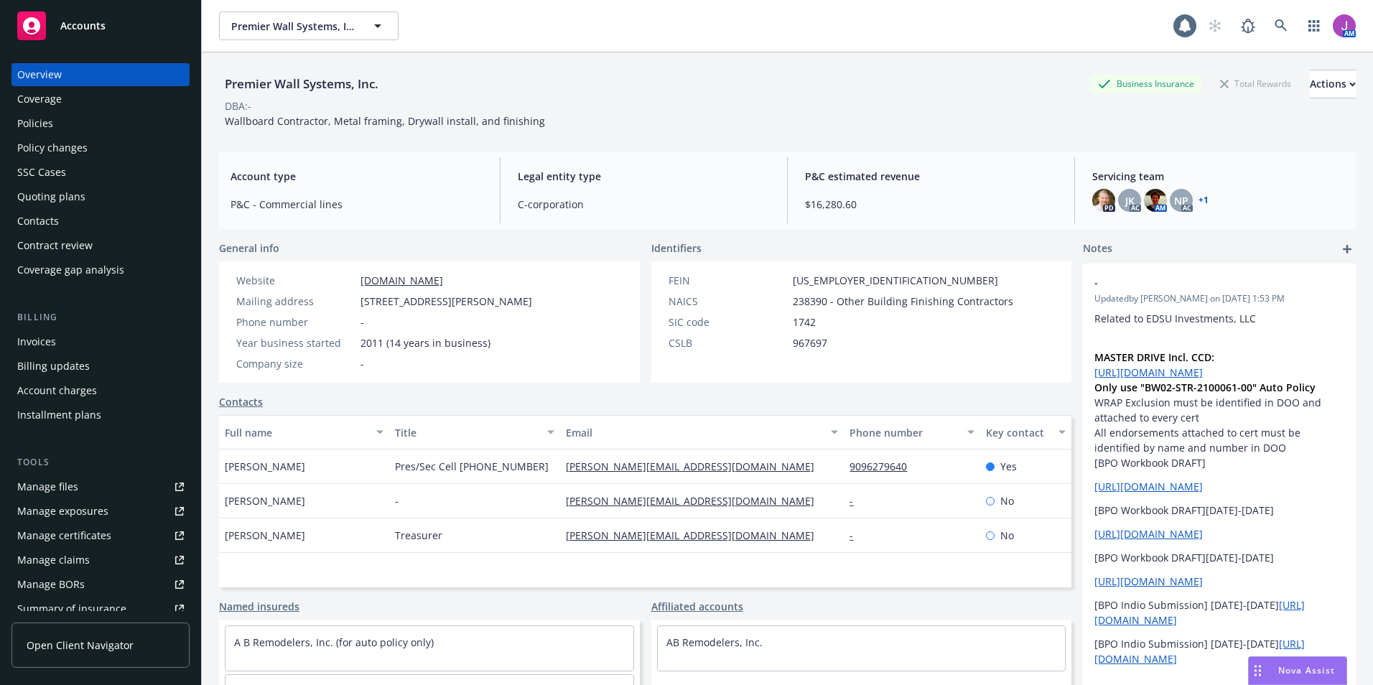
click at [59, 120] on div "Policies" at bounding box center [100, 123] width 167 height 23
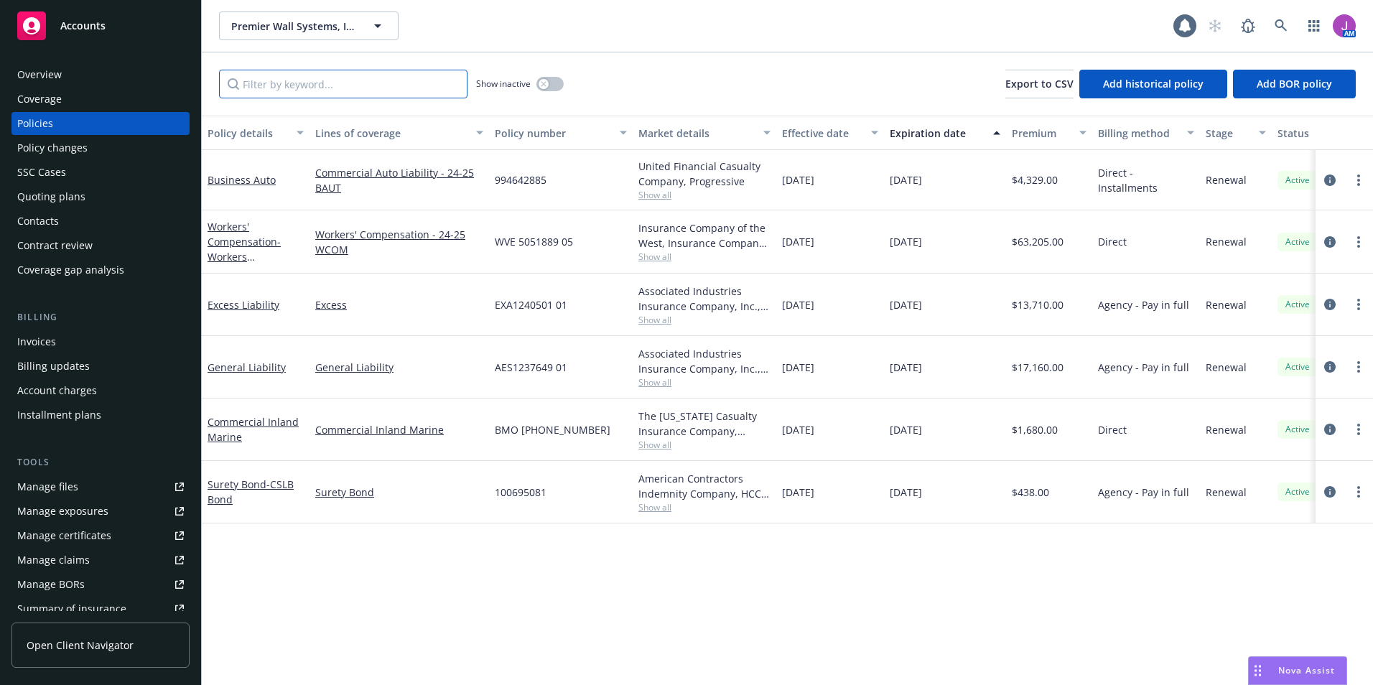
click at [338, 97] on input "Filter by keyword..." at bounding box center [343, 84] width 248 height 29
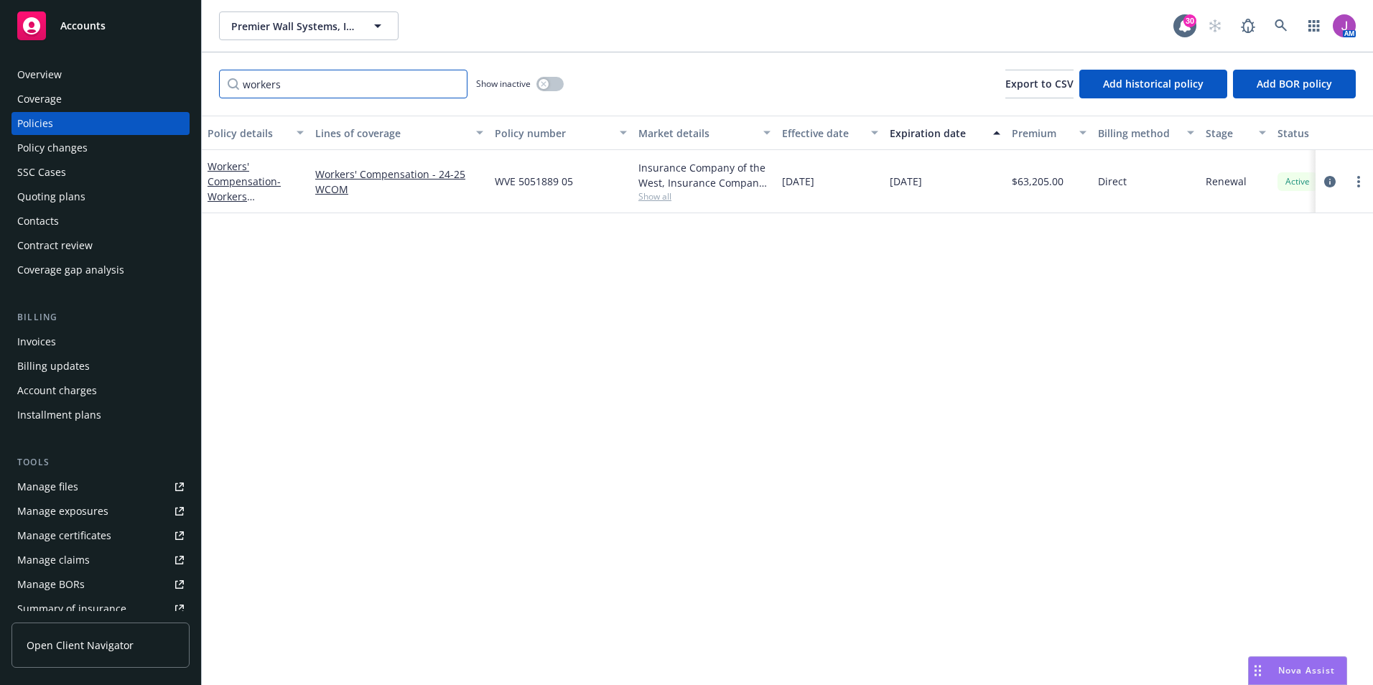
type input "workers"
click at [551, 86] on button "button" at bounding box center [549, 84] width 27 height 14
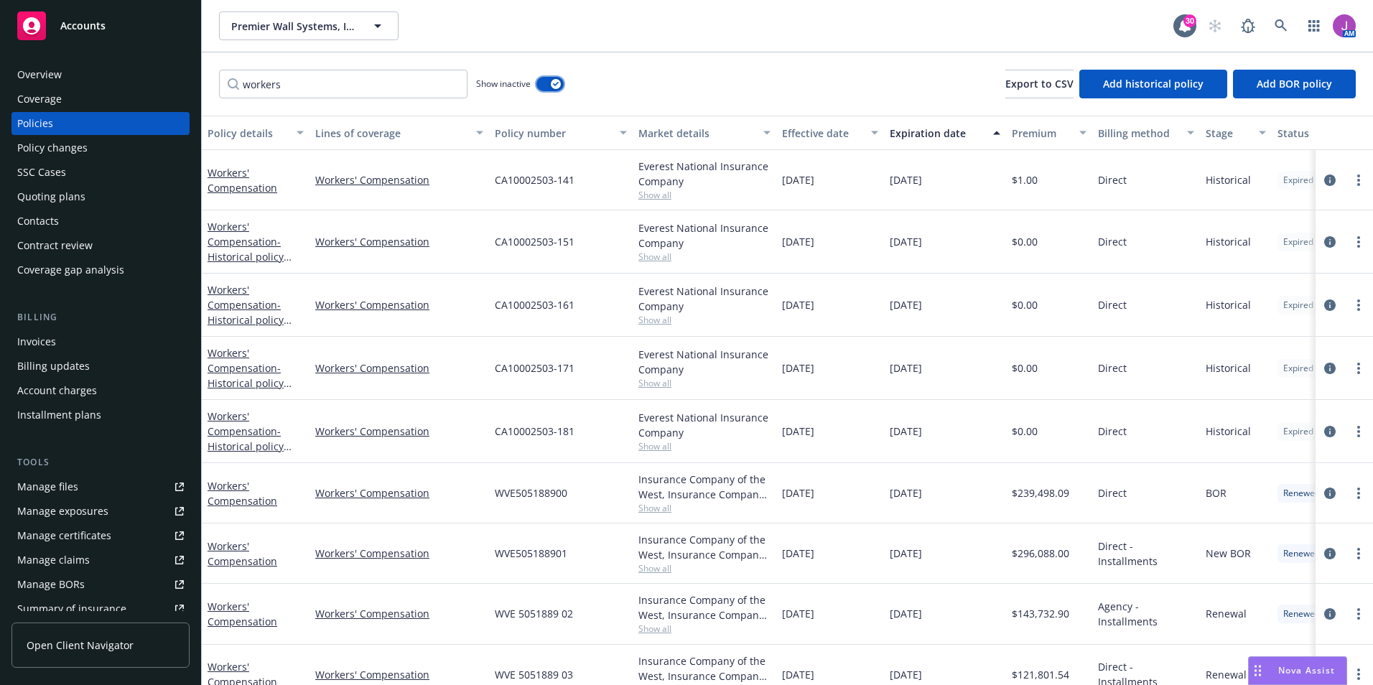
scroll to position [154, 0]
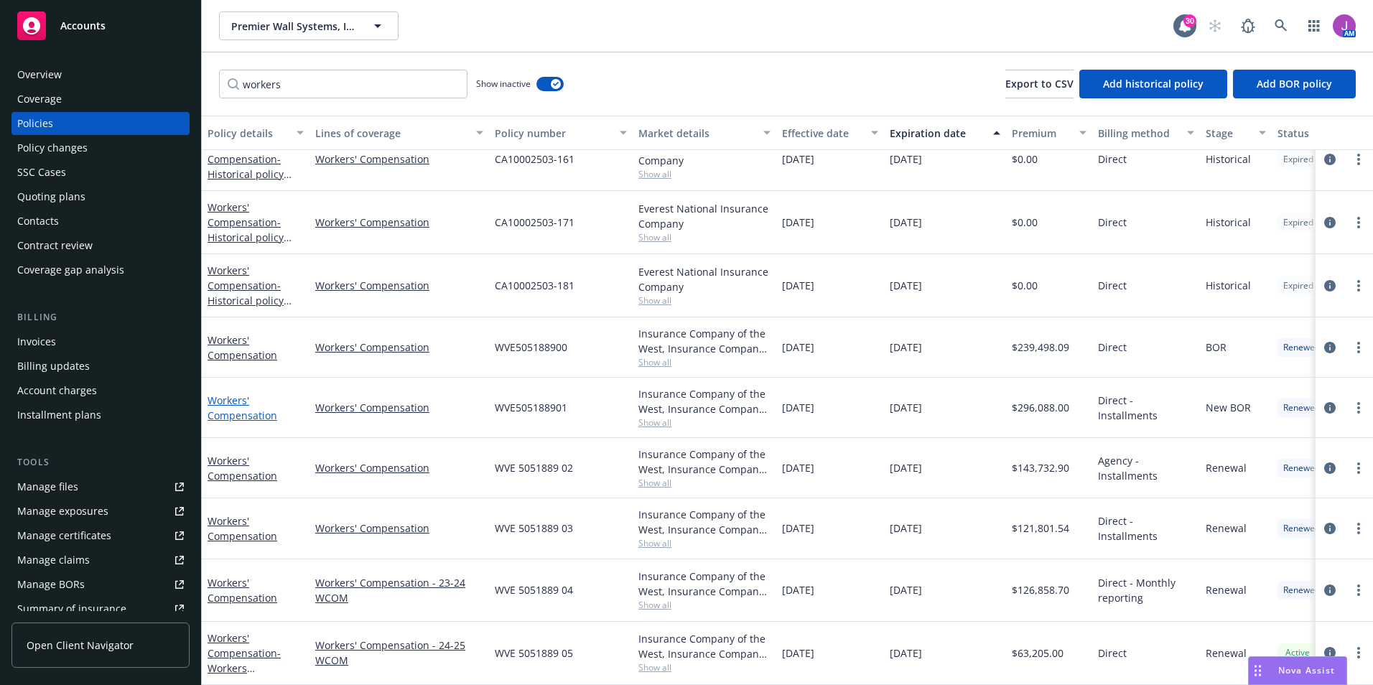
click at [234, 393] on link "Workers' Compensation" at bounding box center [242, 407] width 70 height 29
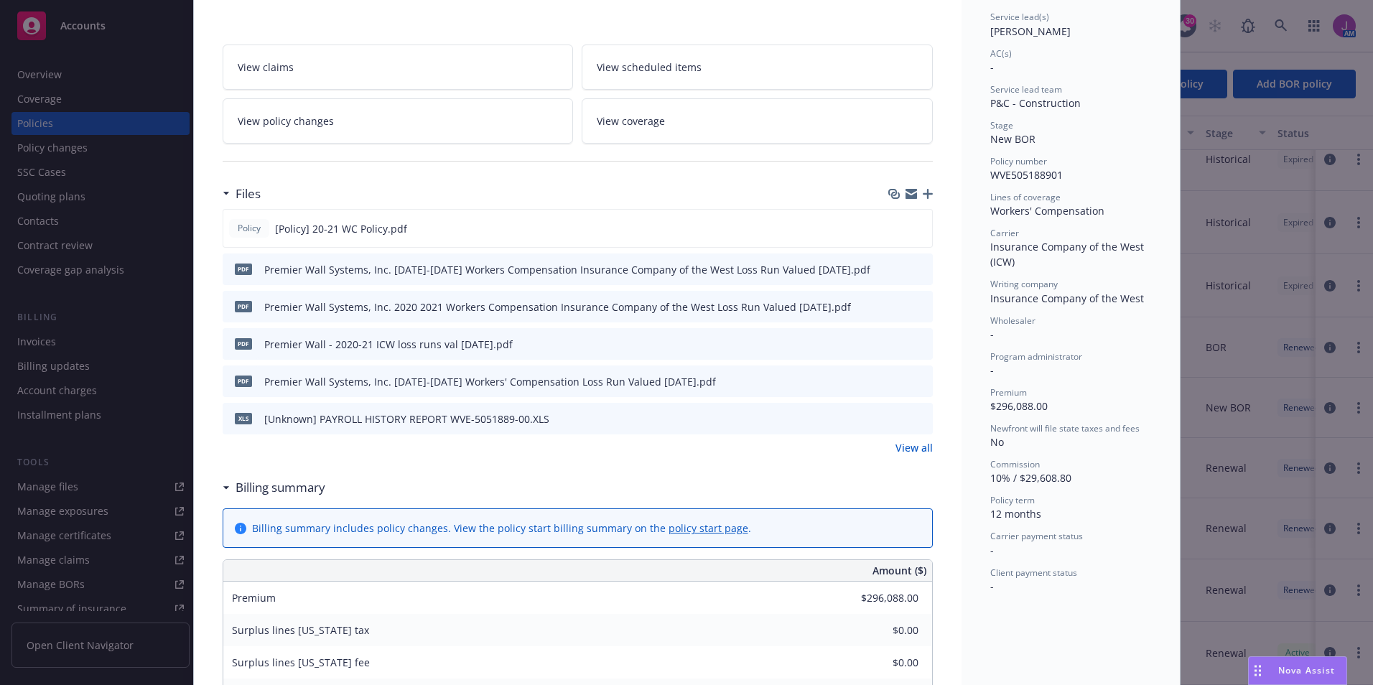
scroll to position [215, 0]
click at [276, 133] on link "View policy changes" at bounding box center [398, 120] width 351 height 45
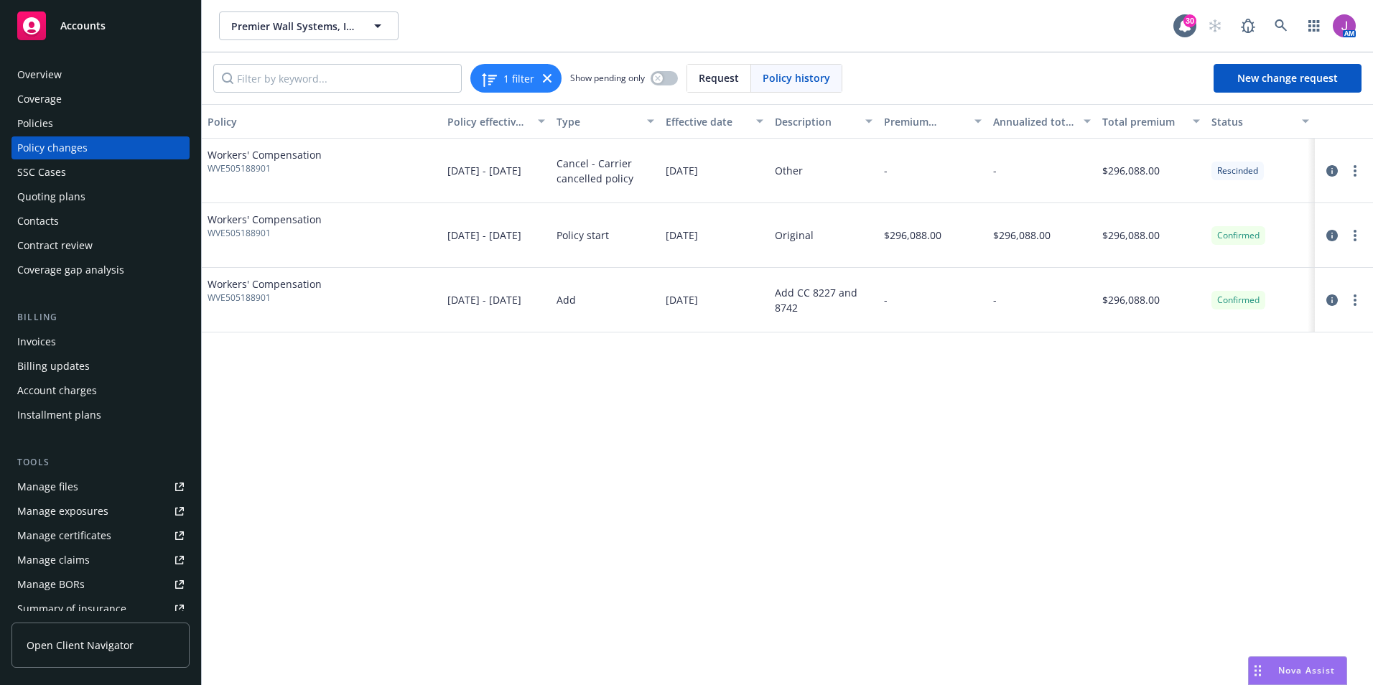
click at [37, 133] on div "Policies" at bounding box center [35, 123] width 36 height 23
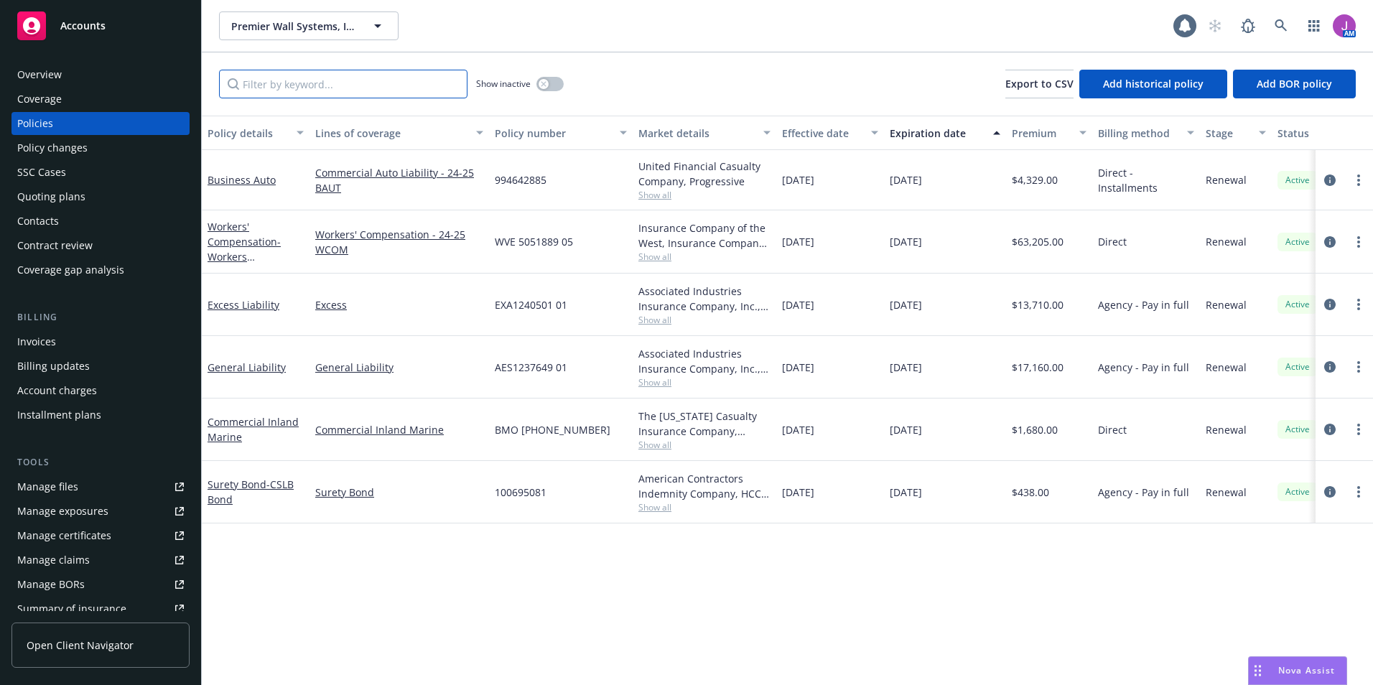
click at [339, 81] on input "Filter by keyword..." at bounding box center [343, 84] width 248 height 29
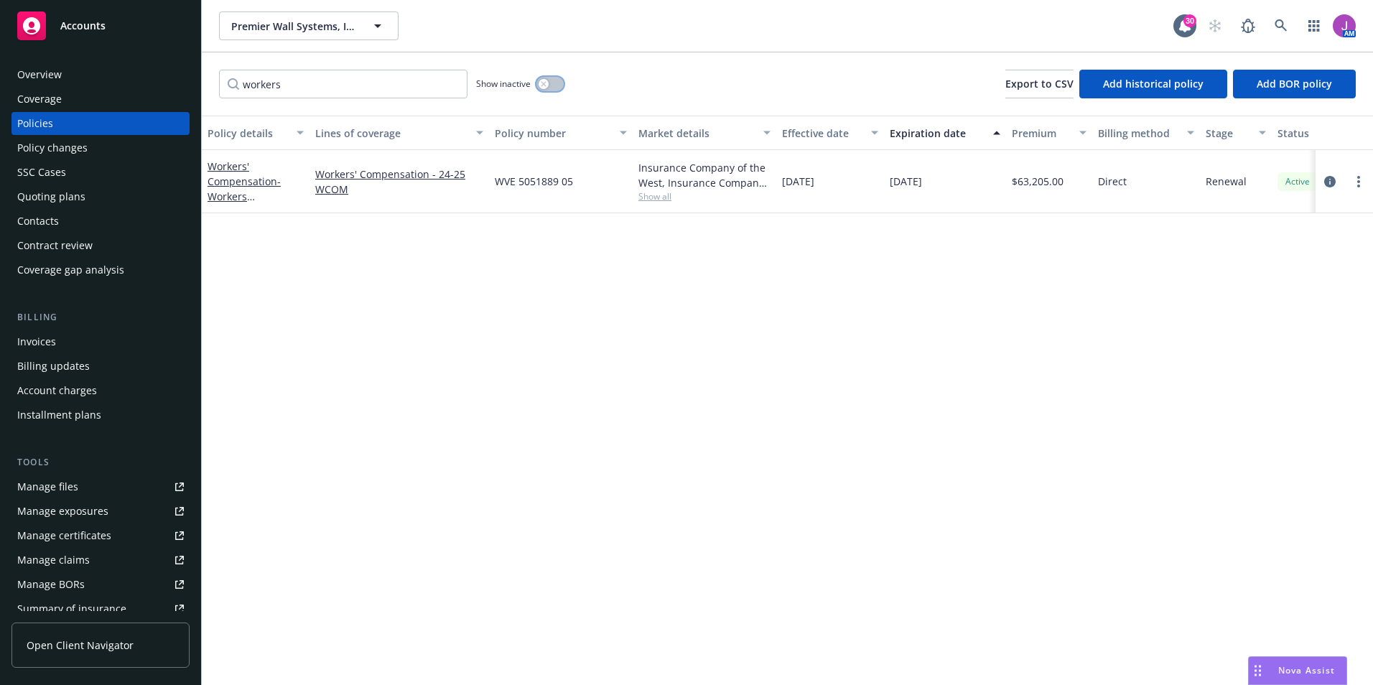
click at [546, 86] on icon "button" at bounding box center [544, 84] width 6 height 6
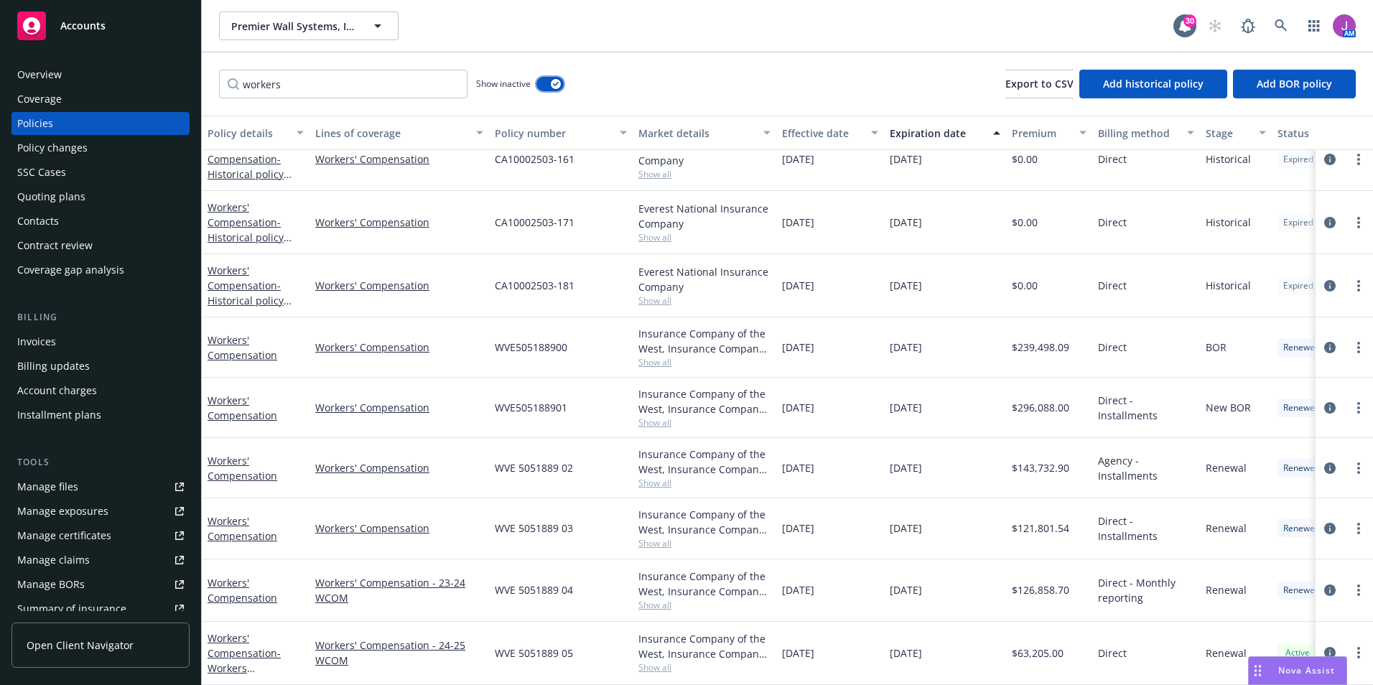
scroll to position [154, 0]
click at [229, 408] on link "Workers' Compensation" at bounding box center [242, 407] width 70 height 29
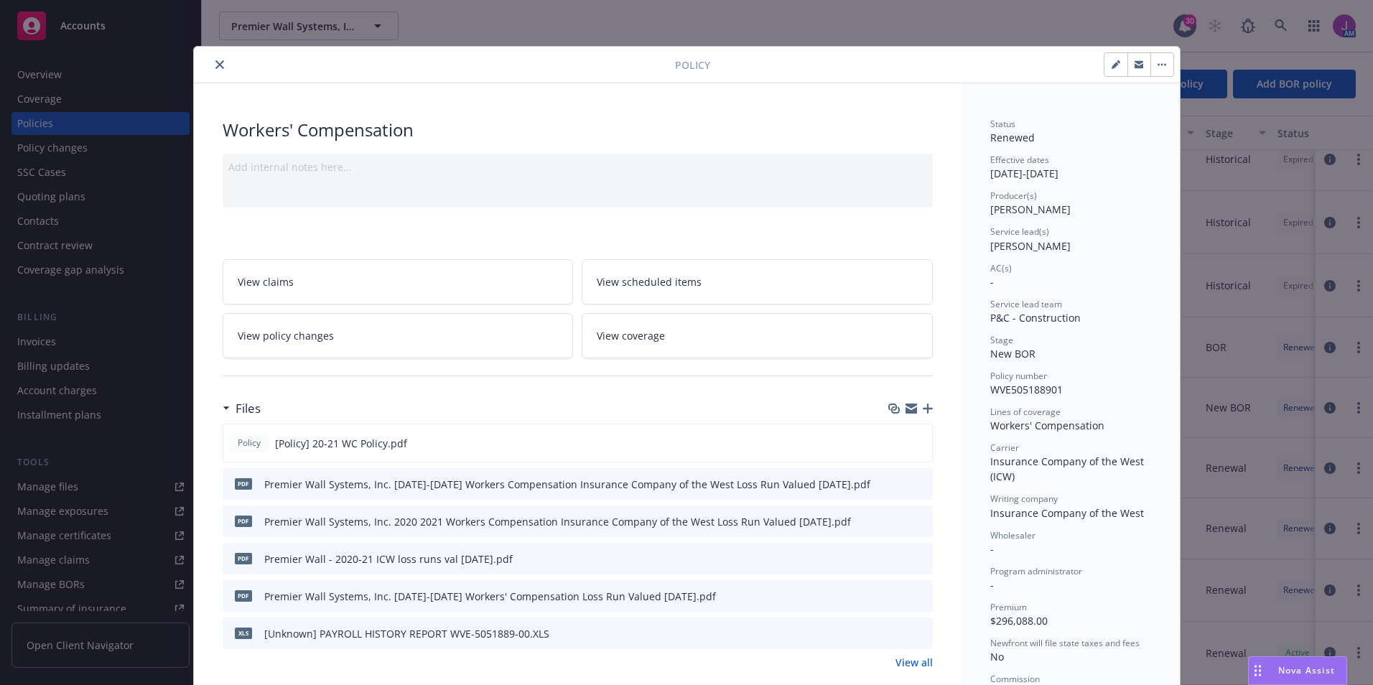
scroll to position [43, 0]
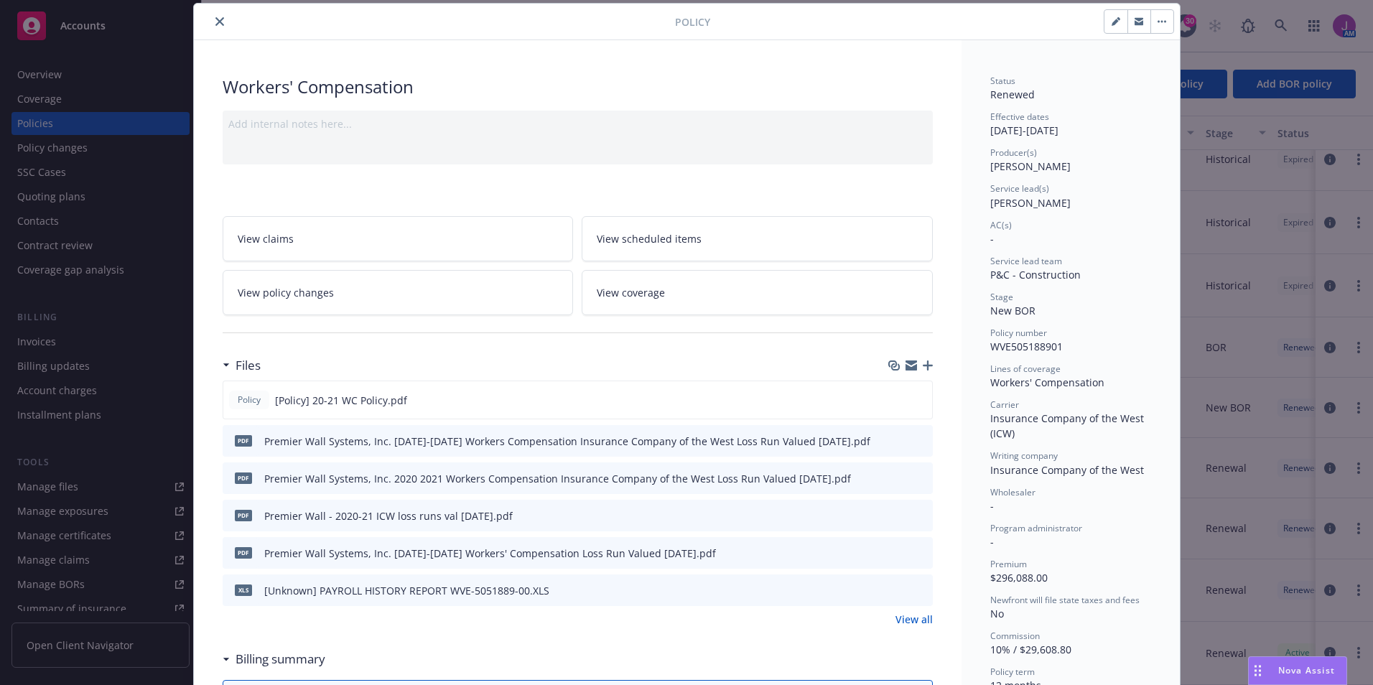
click at [907, 591] on div at bounding box center [909, 590] width 36 height 15
click at [914, 591] on icon "preview file" at bounding box center [918, 589] width 13 height 10
click at [215, 19] on icon "close" at bounding box center [219, 21] width 9 height 9
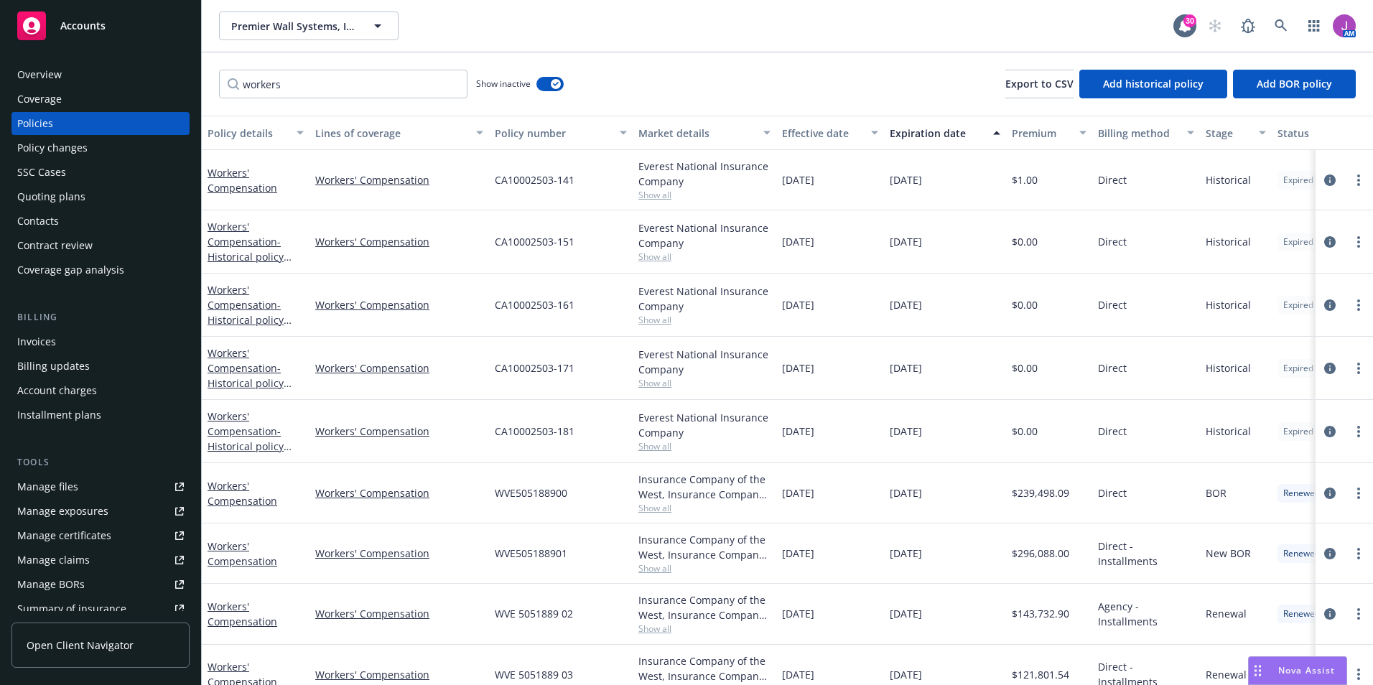
scroll to position [154, 0]
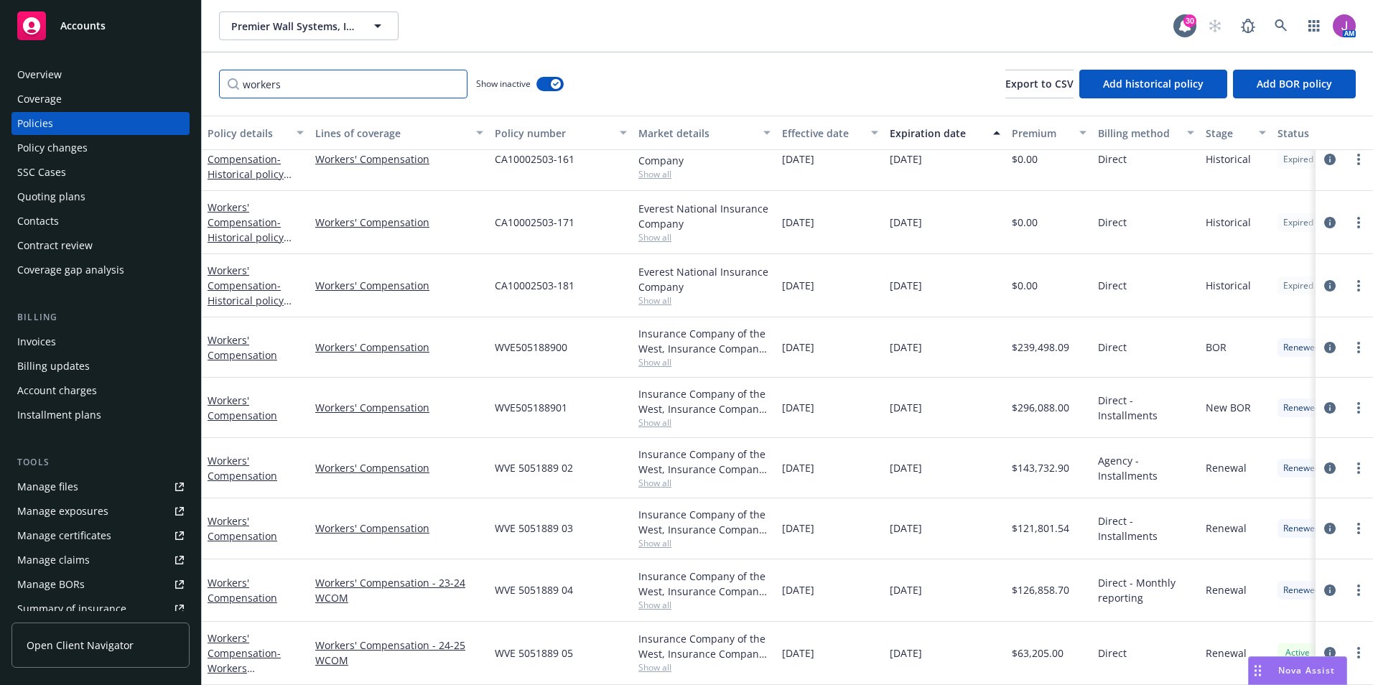
drag, startPoint x: 301, startPoint y: 87, endPoint x: 135, endPoint y: 83, distance: 165.9
click at [135, 83] on div "Accounts Overview Coverage Policies Policy changes SSC Cases Quoting plans Cont…" at bounding box center [686, 342] width 1373 height 685
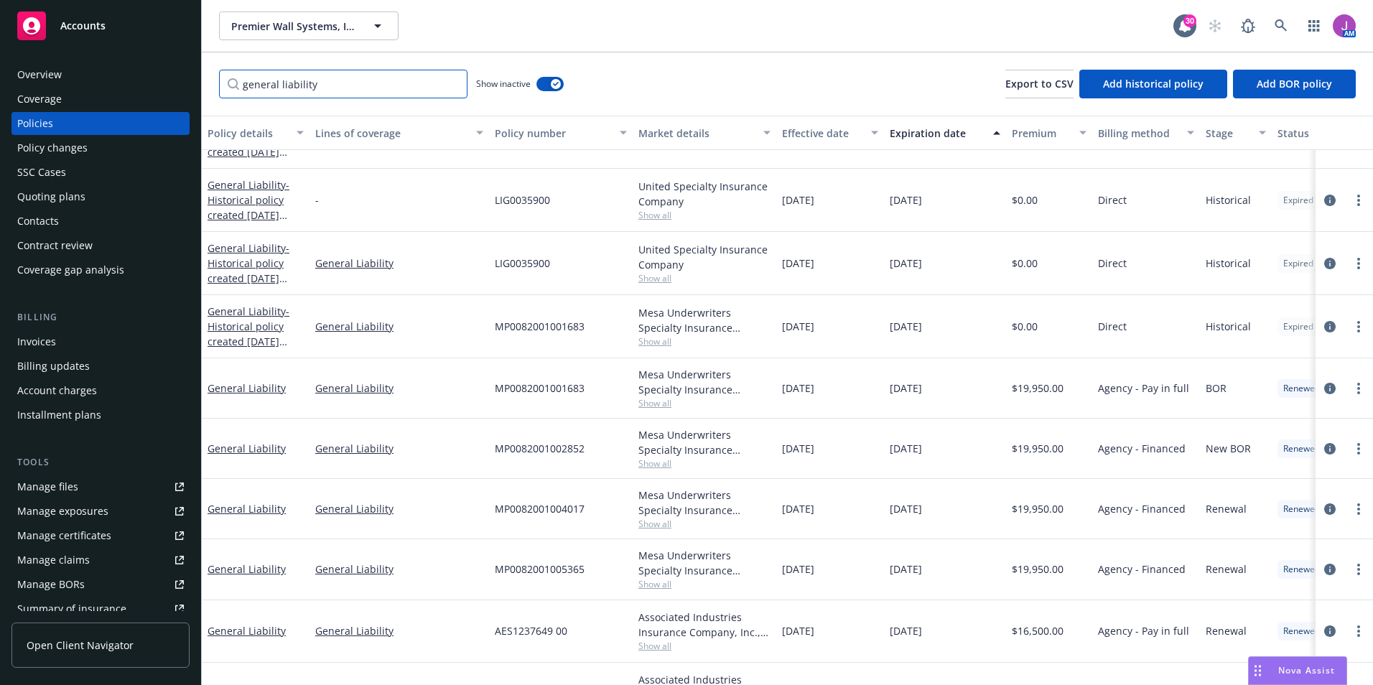
scroll to position [440, 0]
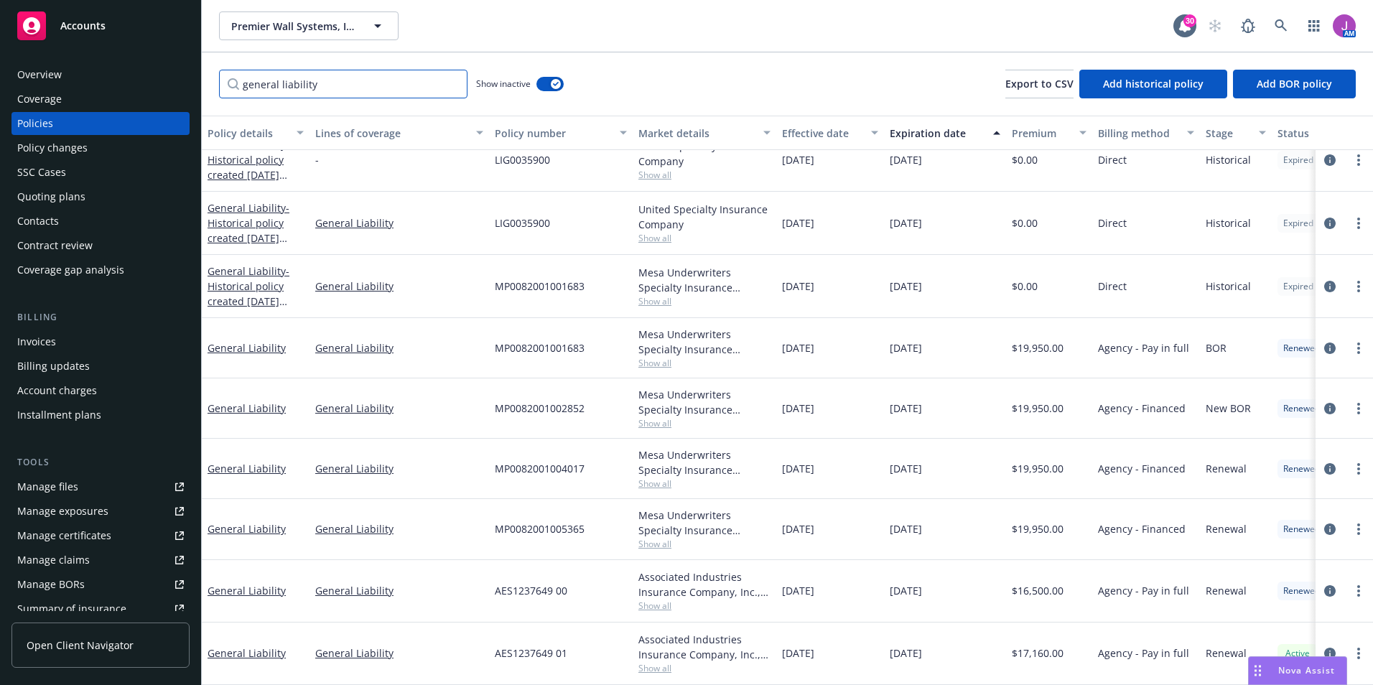
type input "general liability"
click at [243, 584] on link "General Liability" at bounding box center [246, 591] width 78 height 14
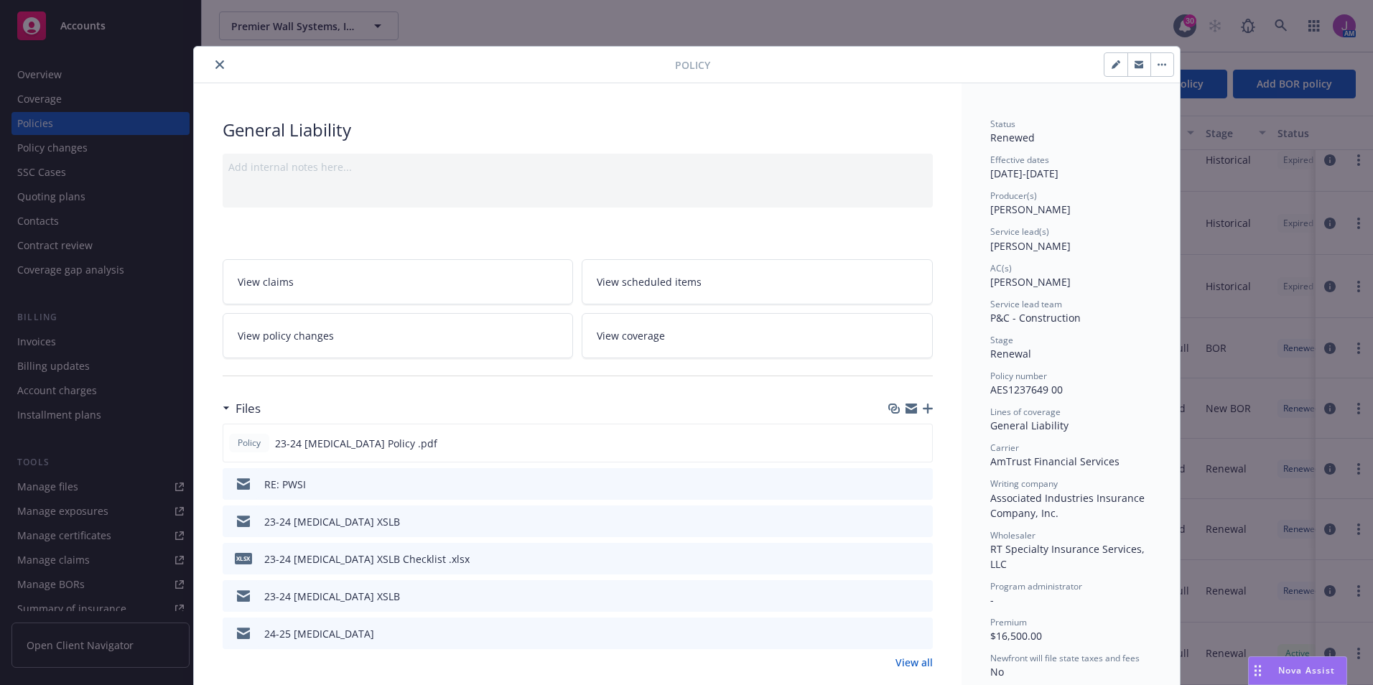
click at [288, 333] on span "View policy changes" at bounding box center [286, 335] width 96 height 15
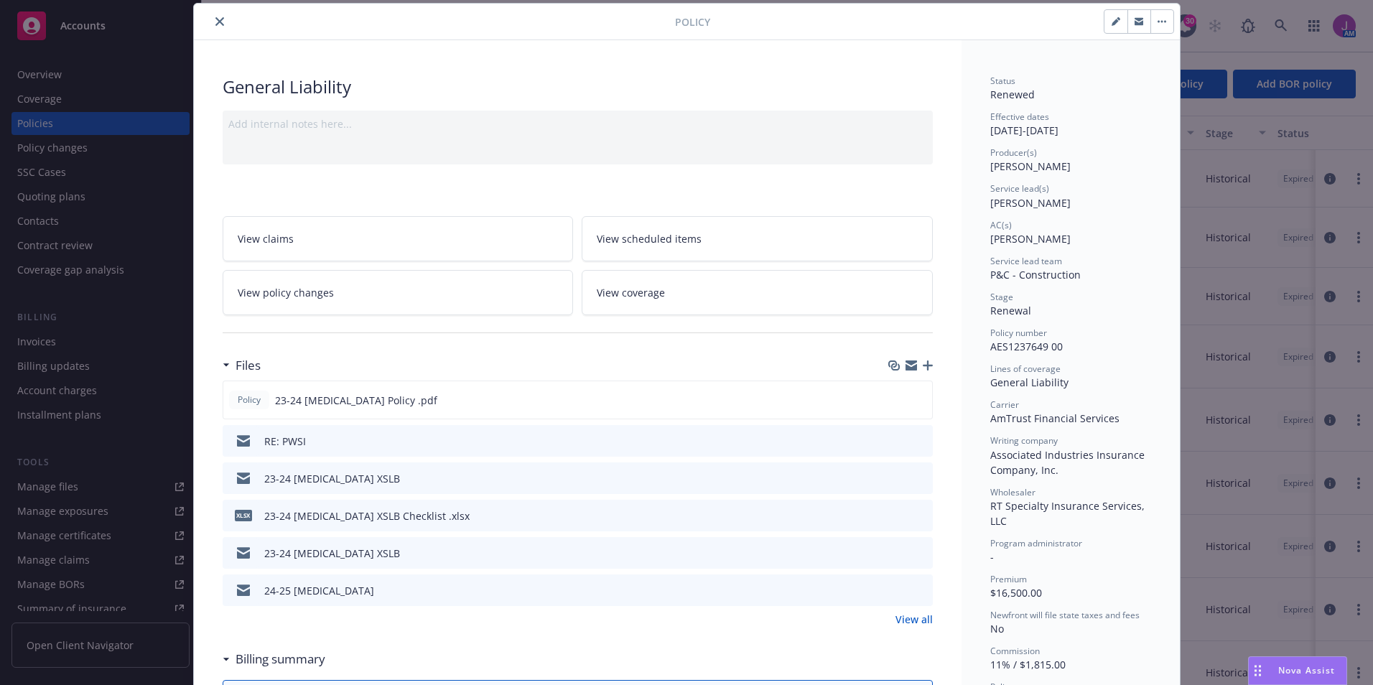
click at [216, 24] on icon "close" at bounding box center [219, 21] width 9 height 9
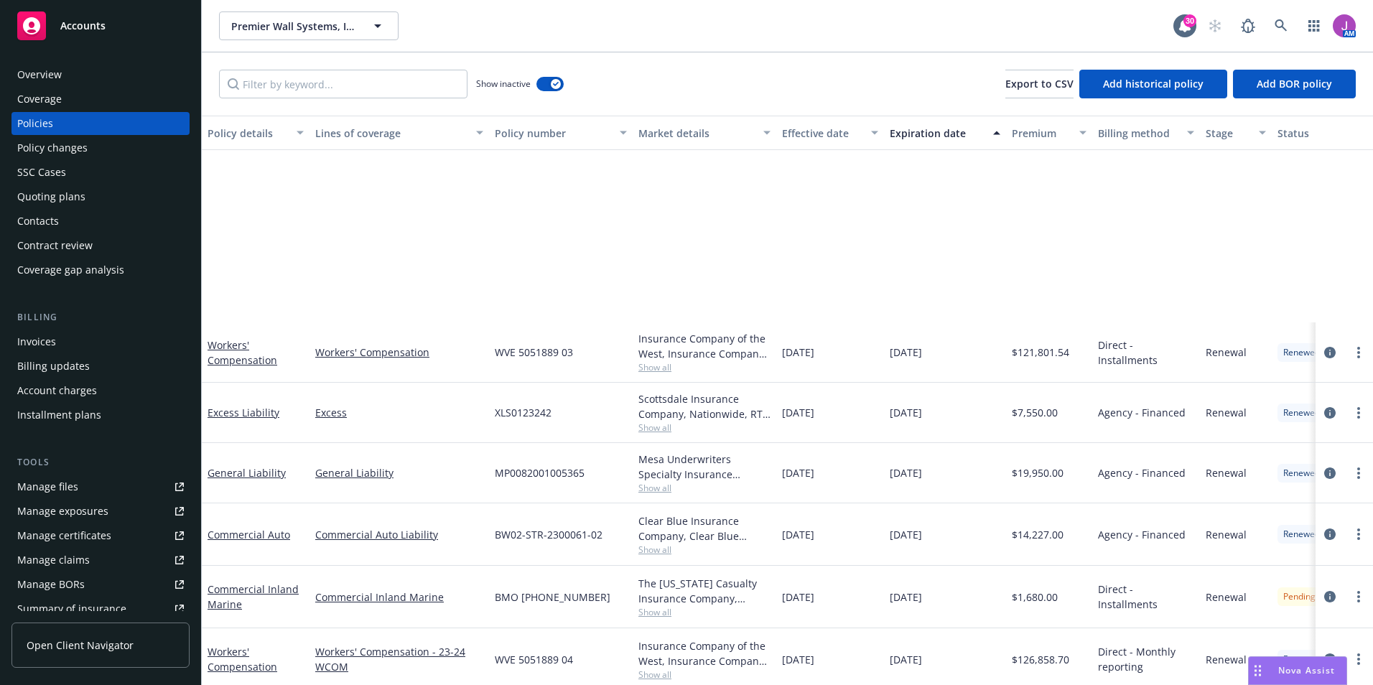
scroll to position [2728, 0]
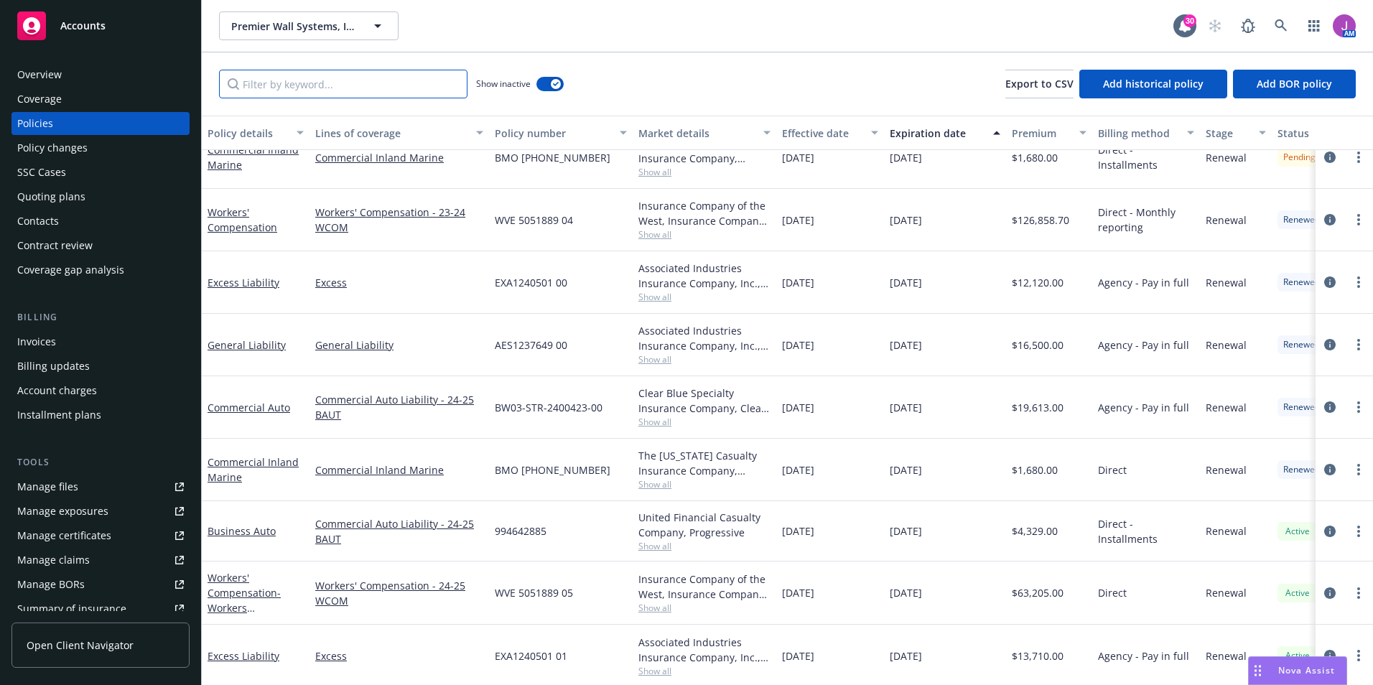
click at [314, 82] on input "Filter by keyword..." at bounding box center [343, 84] width 248 height 29
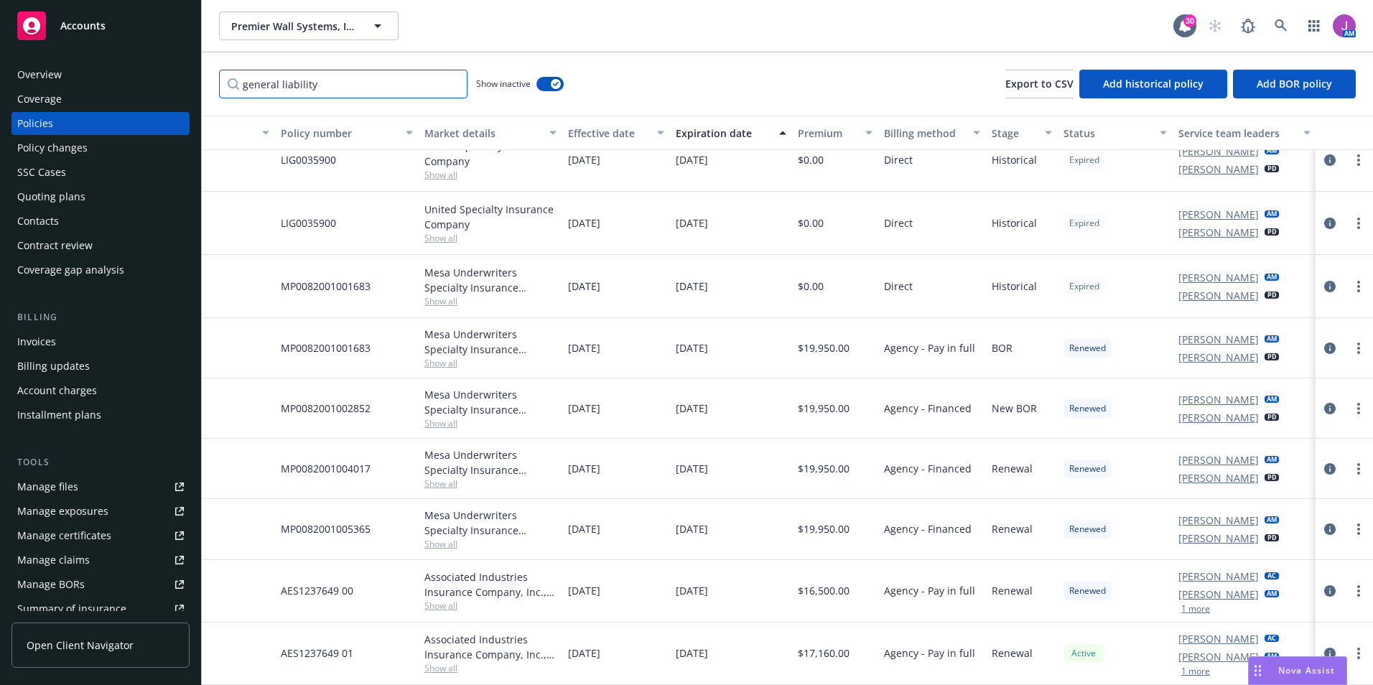
scroll to position [440, 0]
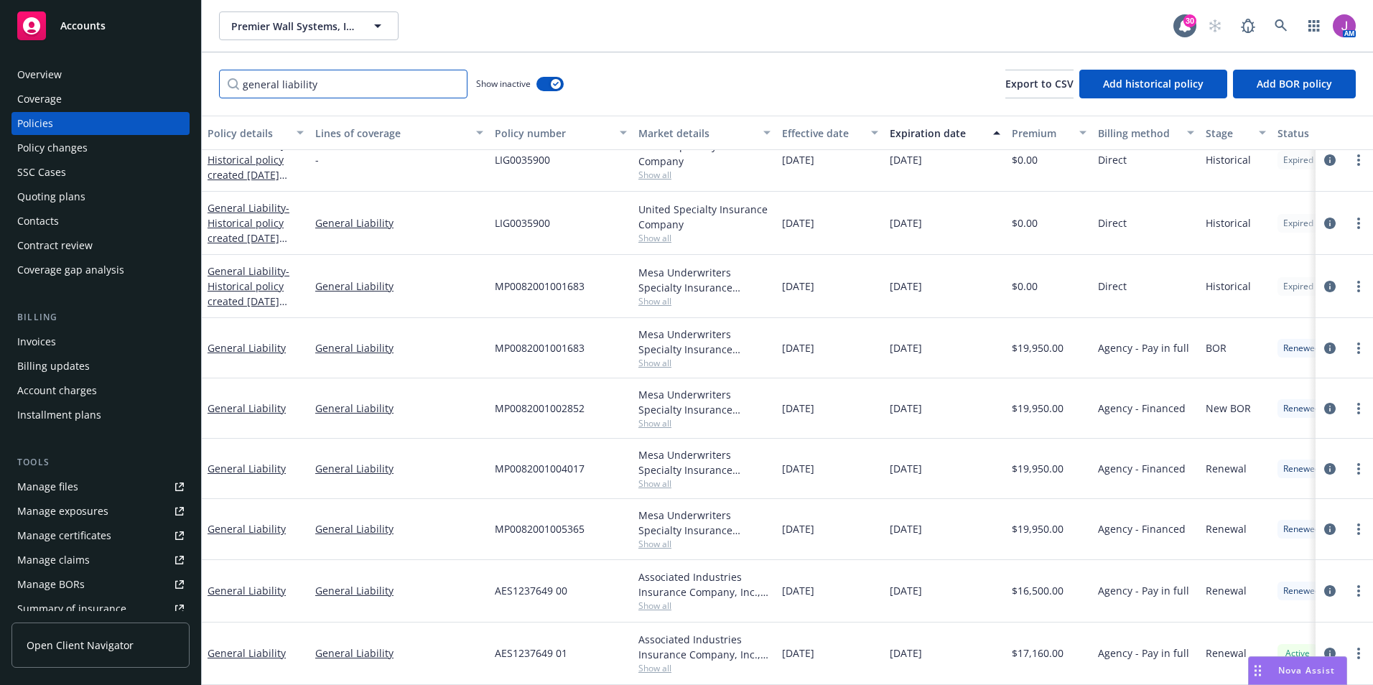
type input "general liability"
drag, startPoint x: 487, startPoint y: 576, endPoint x: 577, endPoint y: 586, distance: 90.3
click at [577, 586] on div "General Liability General Liability AES1237649 00 Associated Industries Insuran…" at bounding box center [895, 591] width 1386 height 62
copy div "AES1237649 00"
click at [245, 522] on link "General Liability" at bounding box center [246, 529] width 78 height 14
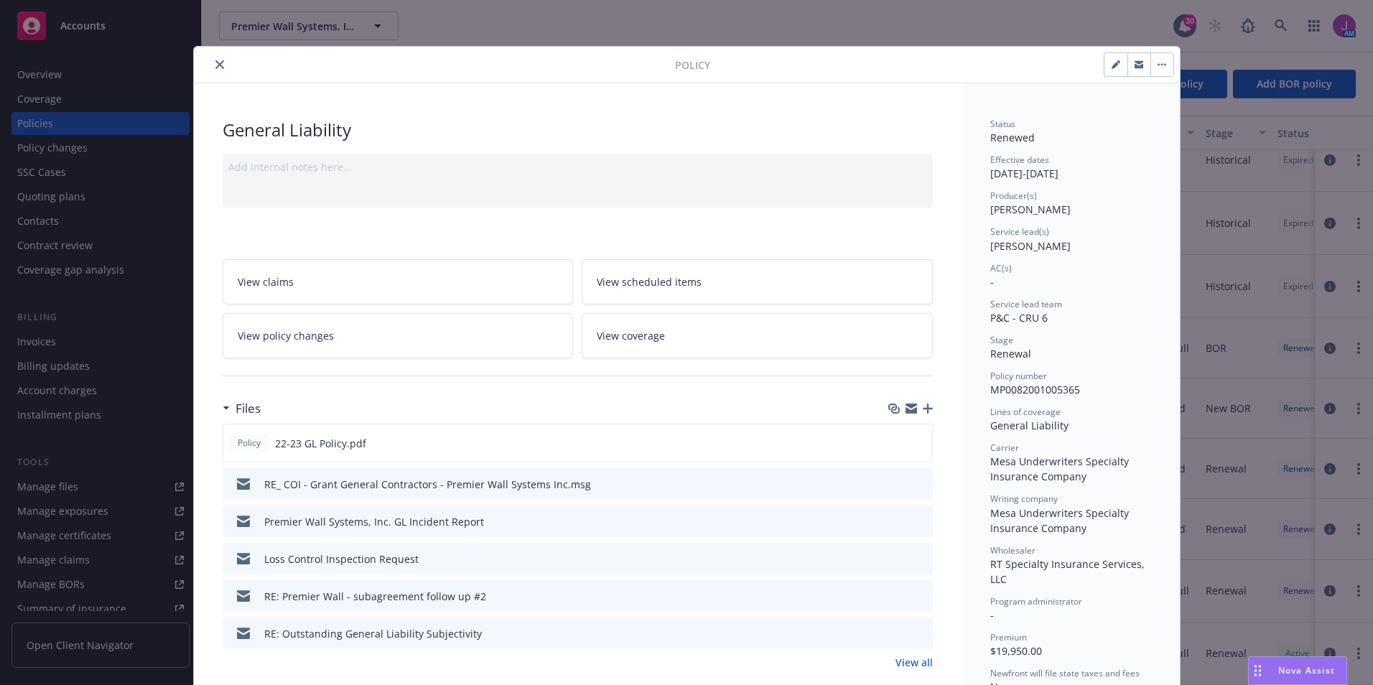
click at [342, 349] on link "View policy changes" at bounding box center [398, 335] width 351 height 45
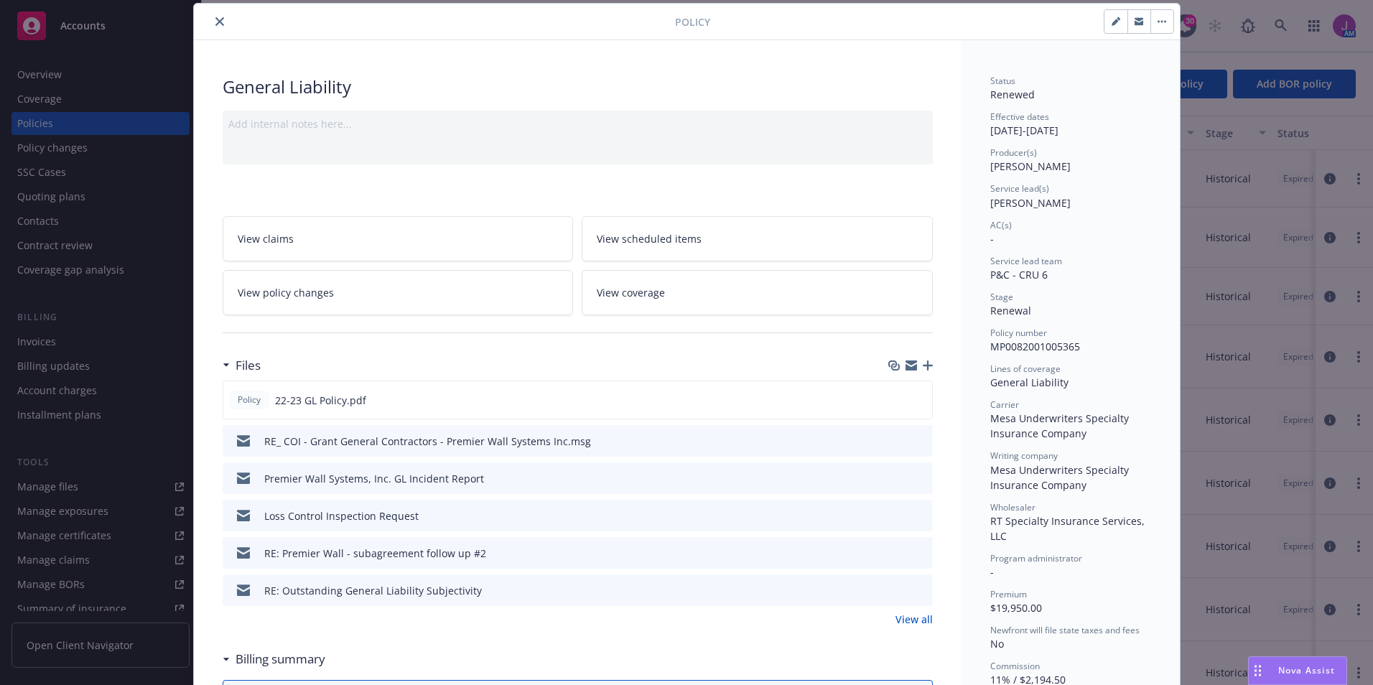
click at [215, 18] on icon "close" at bounding box center [219, 21] width 9 height 9
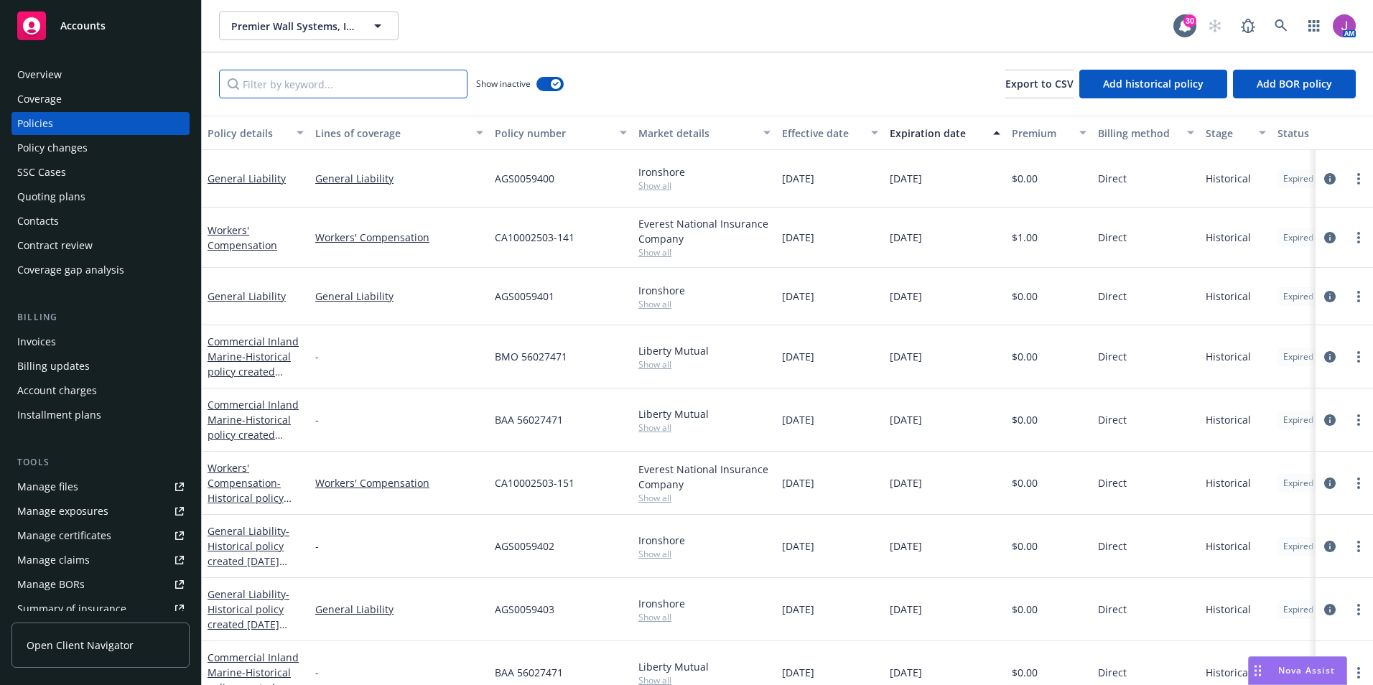
click at [370, 83] on input "Filter by keyword..." at bounding box center [343, 84] width 248 height 29
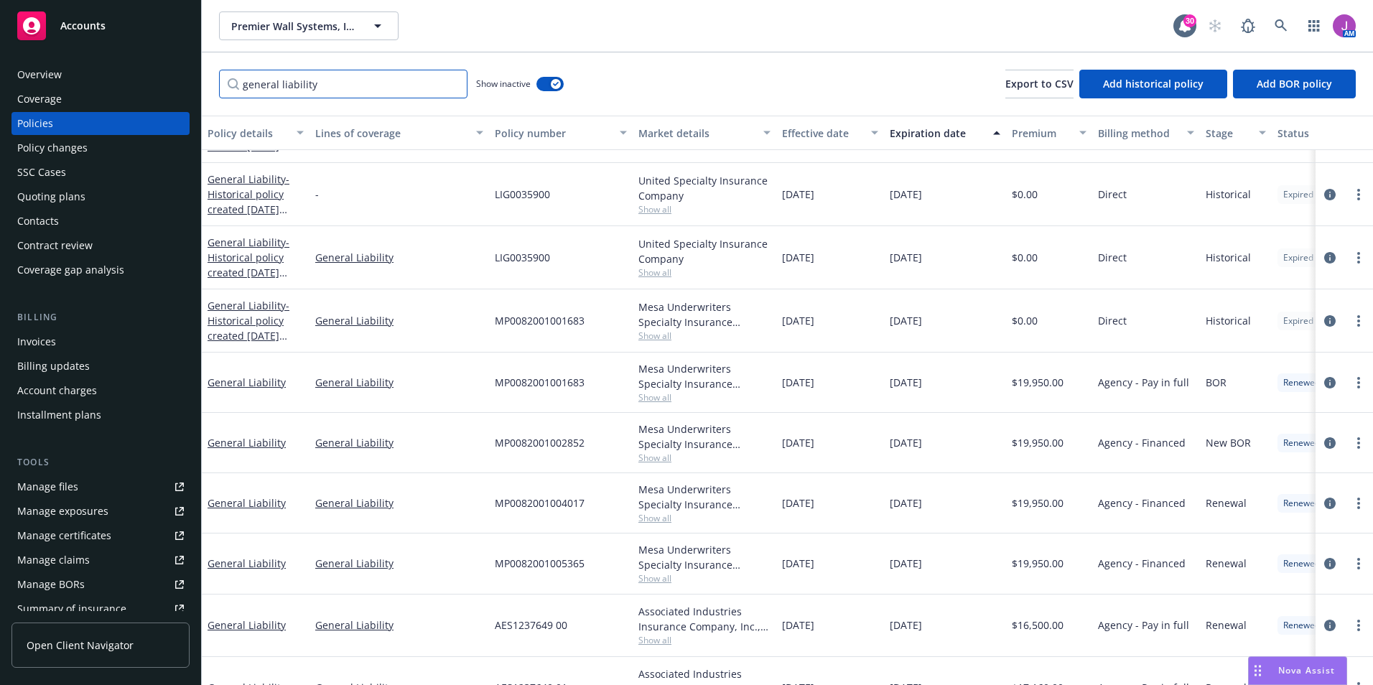
scroll to position [440, 0]
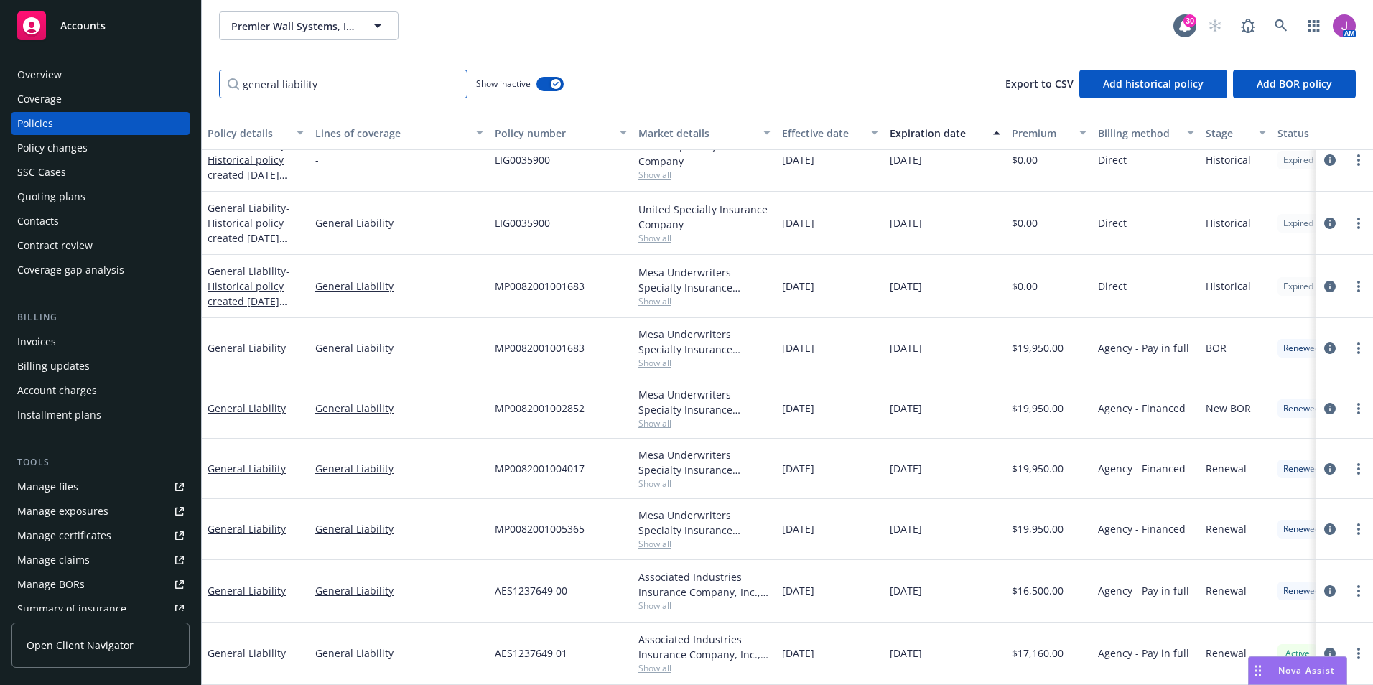
type input "general liability"
click at [268, 462] on link "General Liability" at bounding box center [246, 469] width 78 height 14
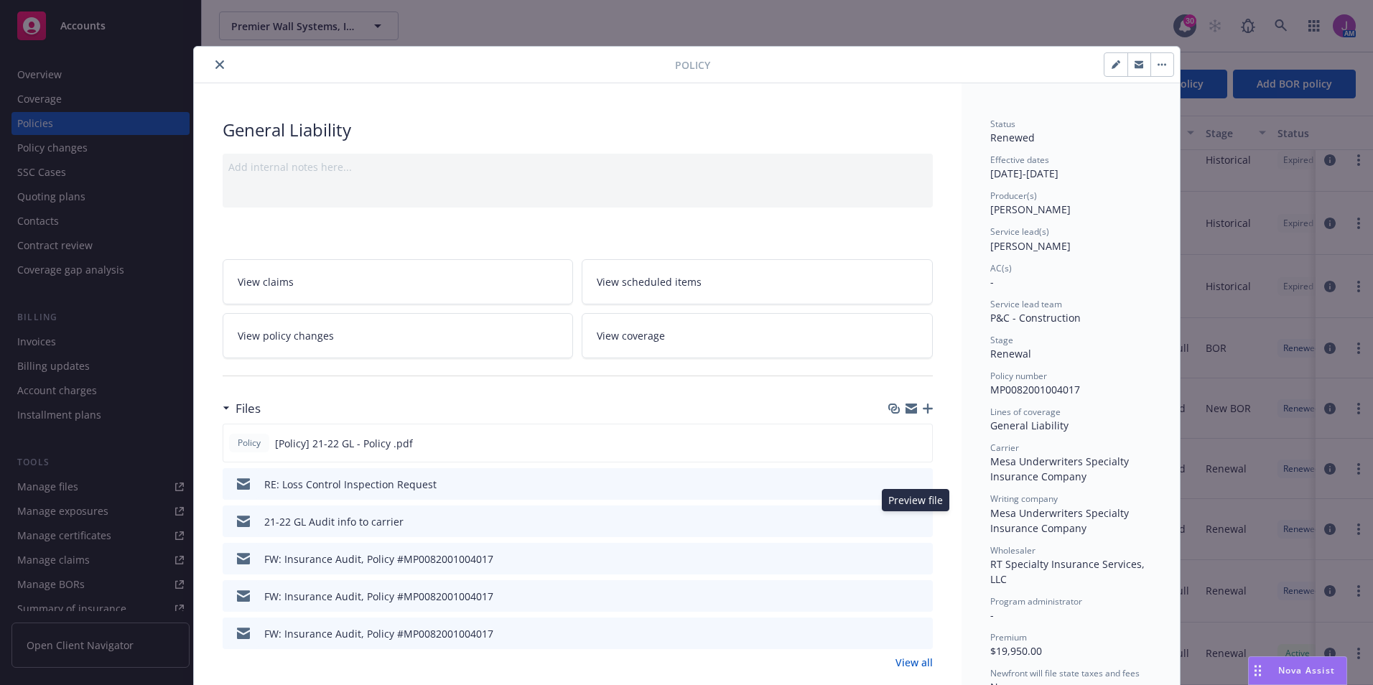
click at [914, 526] on button at bounding box center [920, 521] width 13 height 15
click at [916, 522] on icon "preview file" at bounding box center [918, 520] width 13 height 10
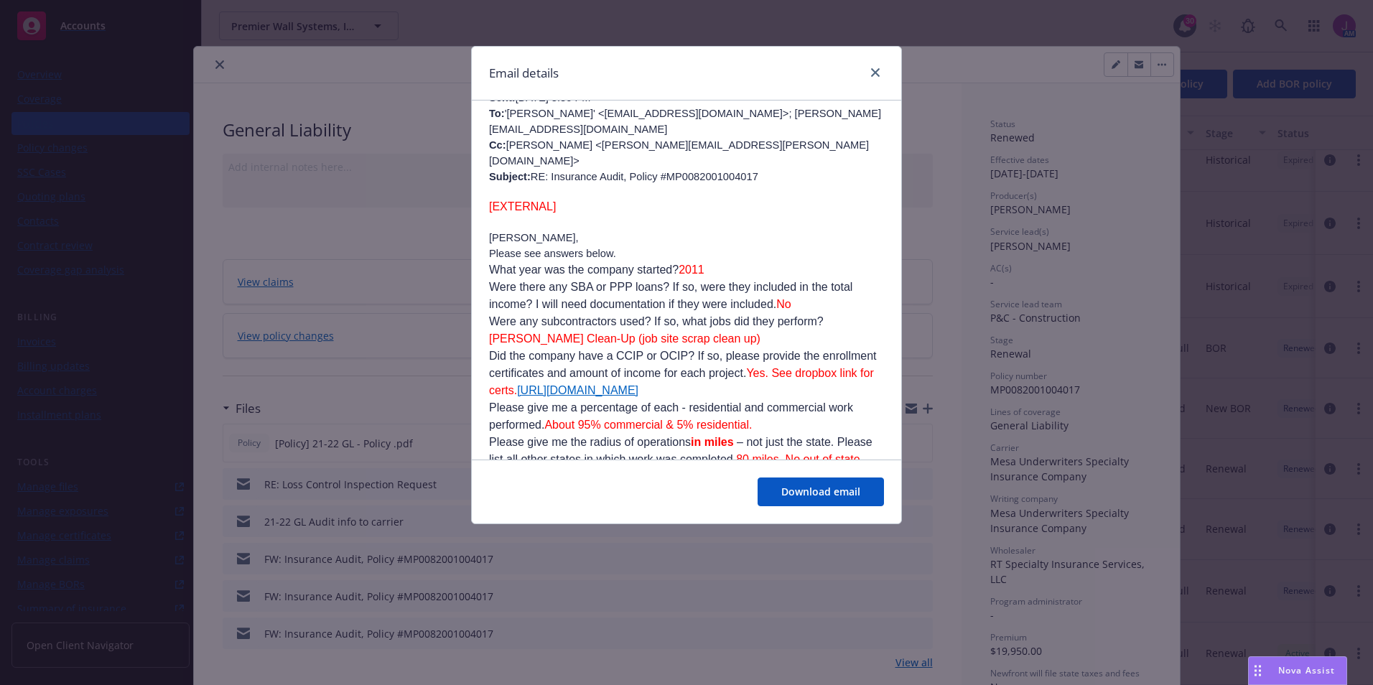
scroll to position [574, 0]
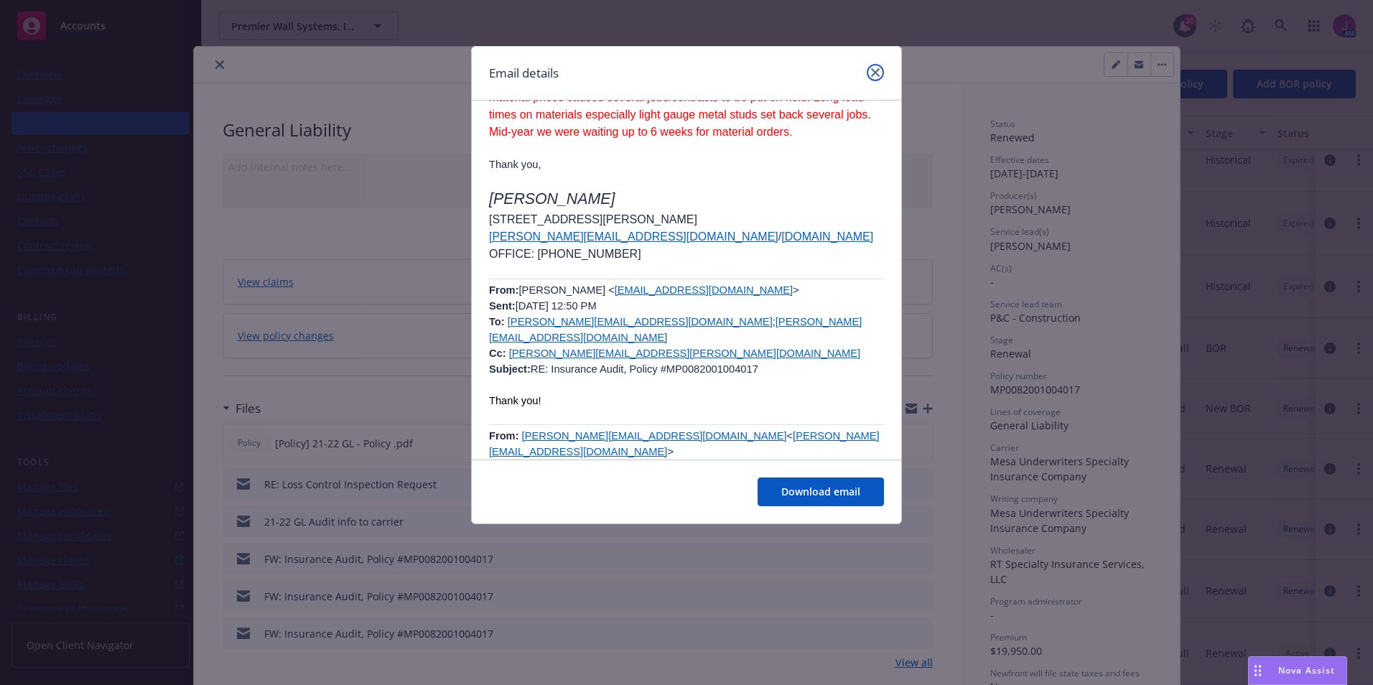
click at [874, 74] on icon "close" at bounding box center [875, 72] width 9 height 9
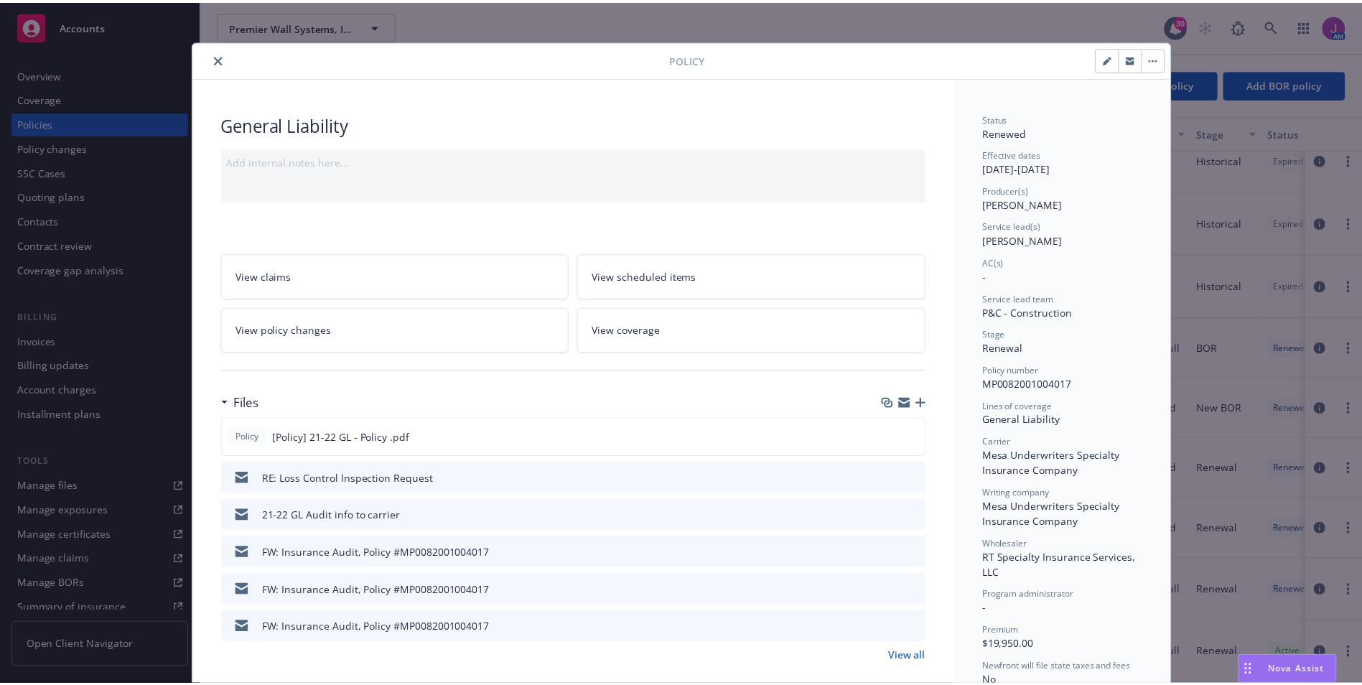
scroll to position [0, 0]
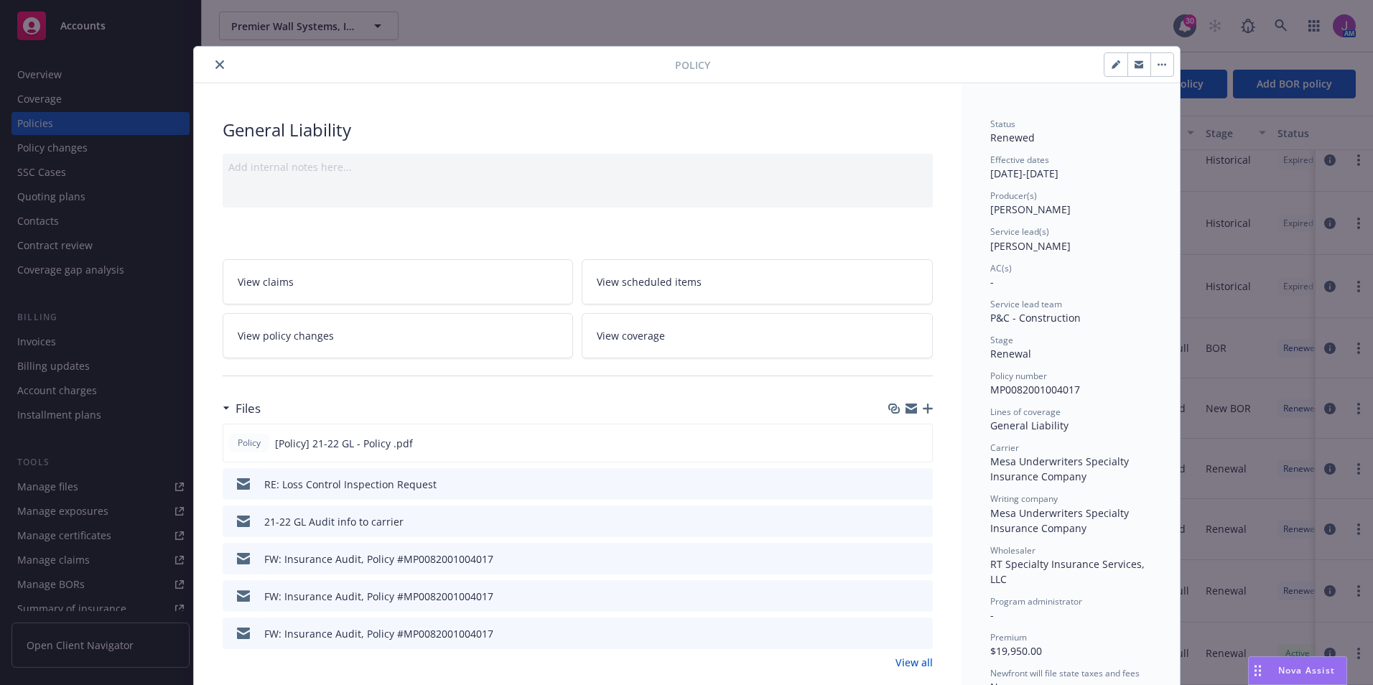
click at [215, 67] on icon "close" at bounding box center [219, 64] width 9 height 9
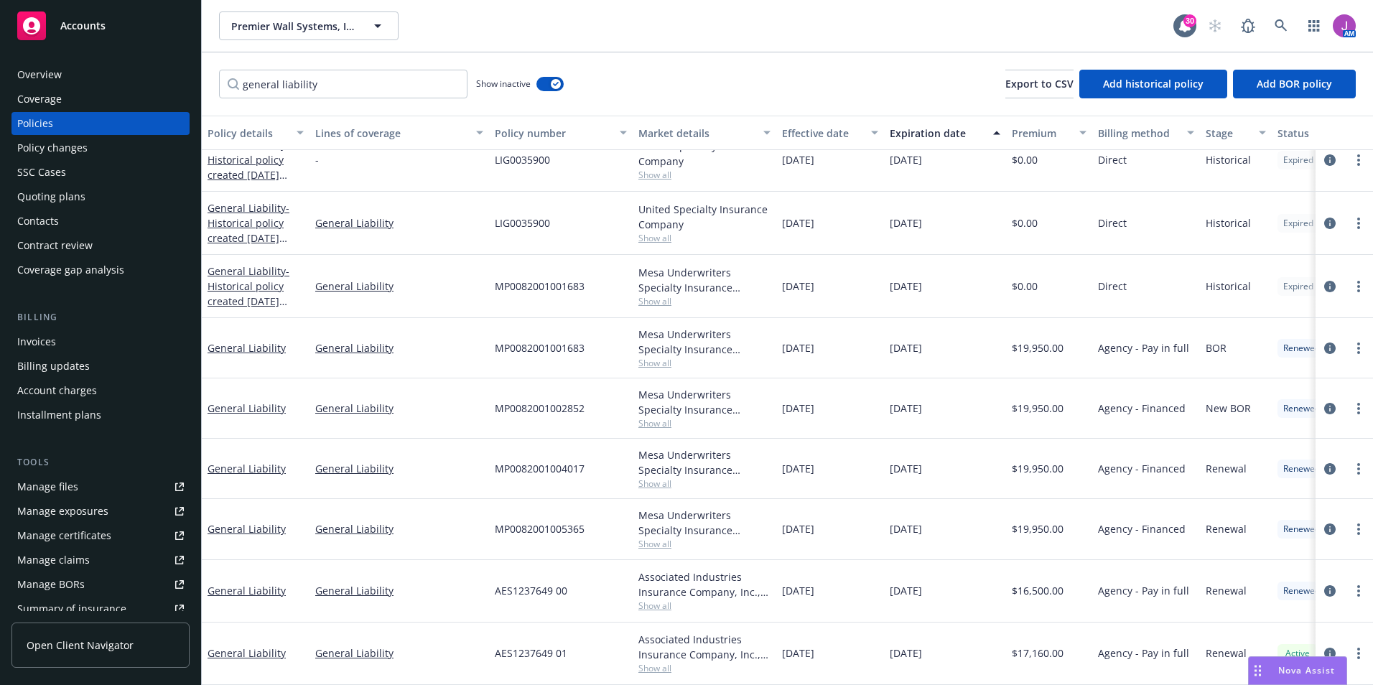
click at [60, 485] on div "Manage files" at bounding box center [47, 486] width 61 height 23
click at [85, 78] on div "Overview" at bounding box center [100, 74] width 167 height 23
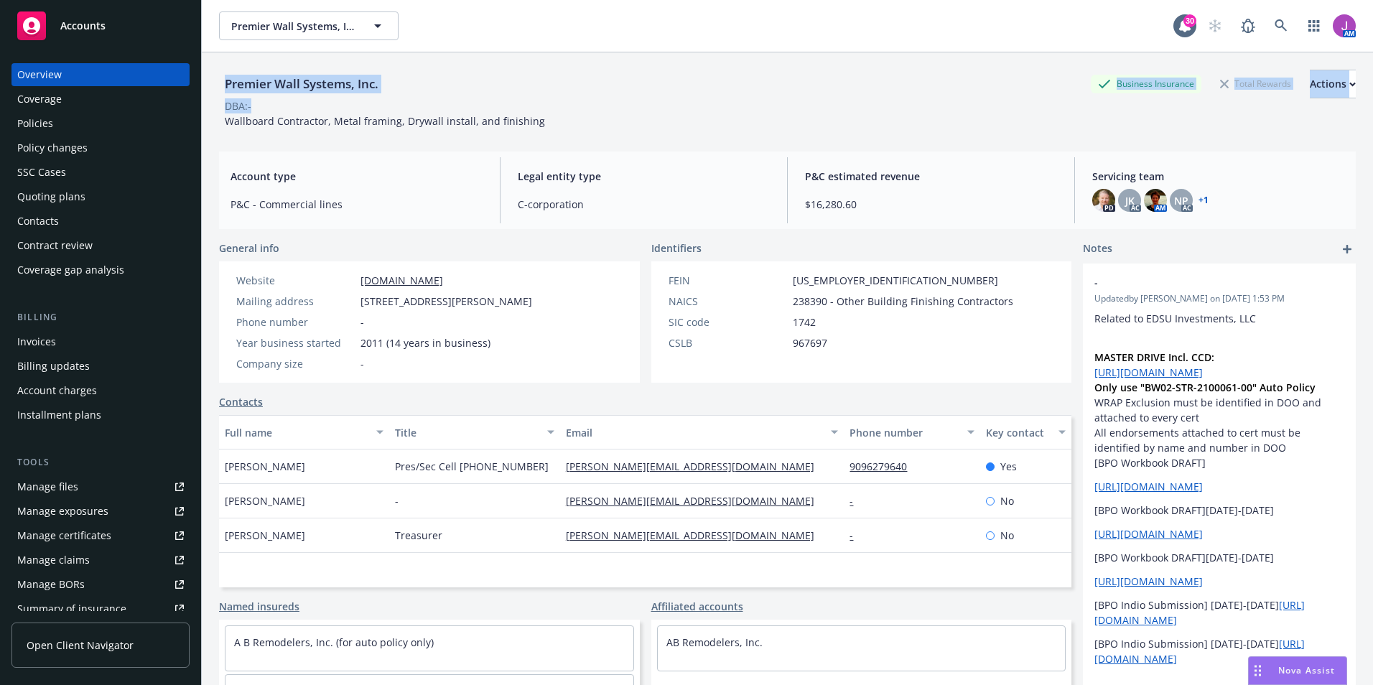
drag, startPoint x: 230, startPoint y: 80, endPoint x: 401, endPoint y: 99, distance: 171.2
click at [401, 99] on div "Premier Wall Systems, Inc. Business Insurance Total Rewards Actions DBA: - Wall…" at bounding box center [787, 394] width 1171 height 685
drag, startPoint x: 401, startPoint y: 99, endPoint x: 298, endPoint y: 93, distance: 102.9
click at [298, 93] on div "Premier Wall Systems, Inc." at bounding box center [301, 84] width 165 height 19
drag, startPoint x: 223, startPoint y: 78, endPoint x: 440, endPoint y: 88, distance: 217.7
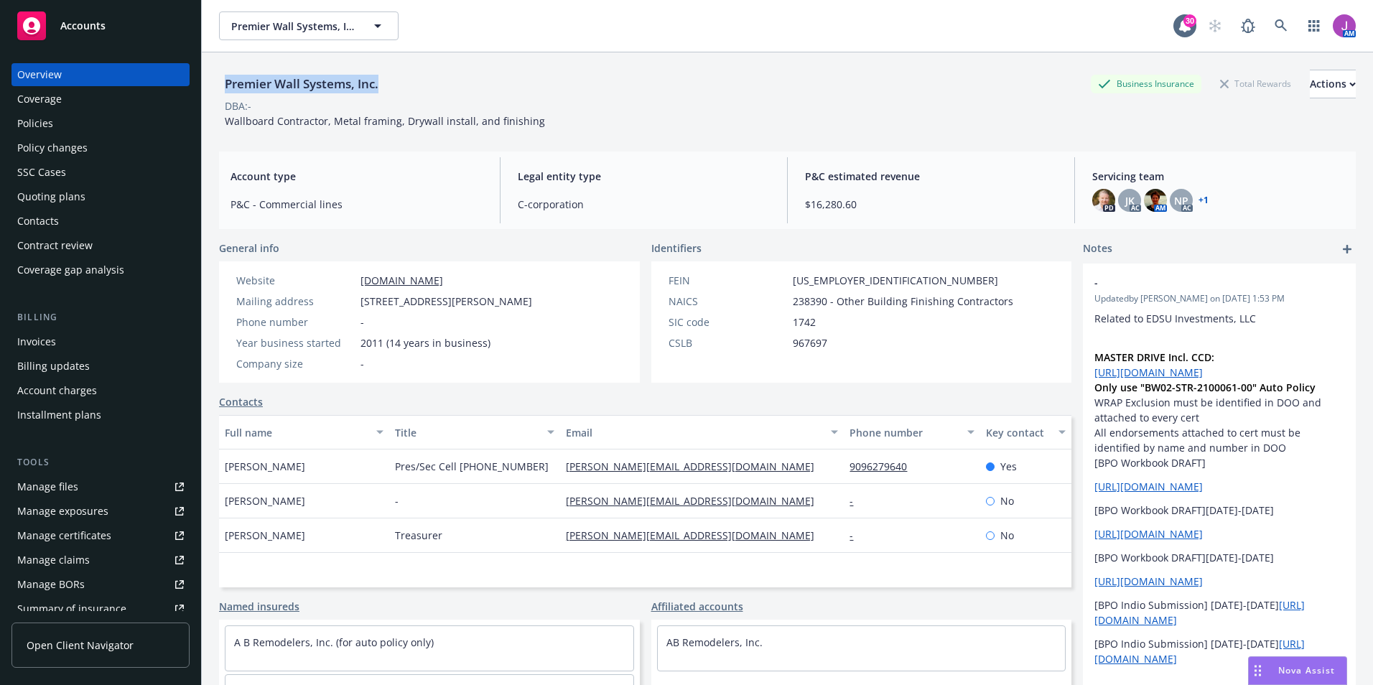
click at [440, 88] on div "Premier Wall Systems, Inc. Business Insurance Total Rewards Actions" at bounding box center [787, 84] width 1136 height 29
copy div "Premier Wall Systems, Inc."
click at [324, 31] on span "Premier Wall Systems, Inc." at bounding box center [293, 26] width 124 height 15
click at [292, 29] on span "Premier Wall Systems, Inc." at bounding box center [293, 26] width 124 height 15
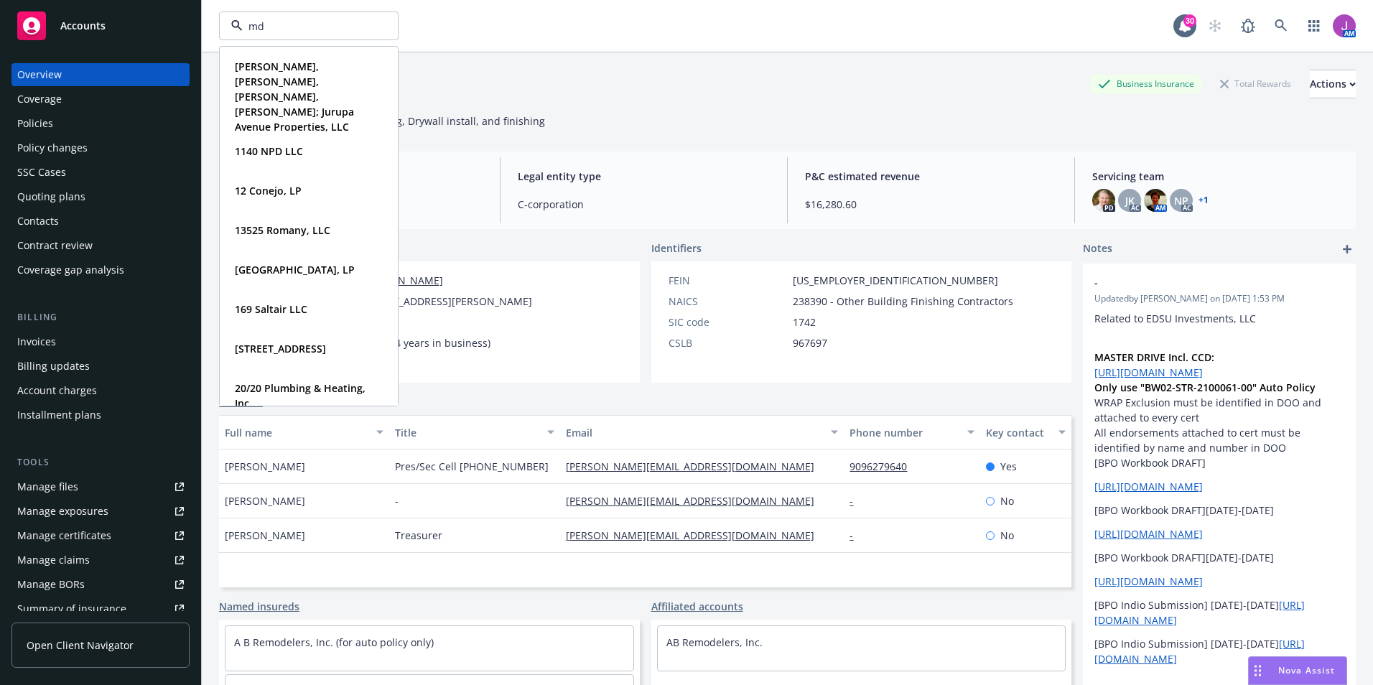
type input "mdb"
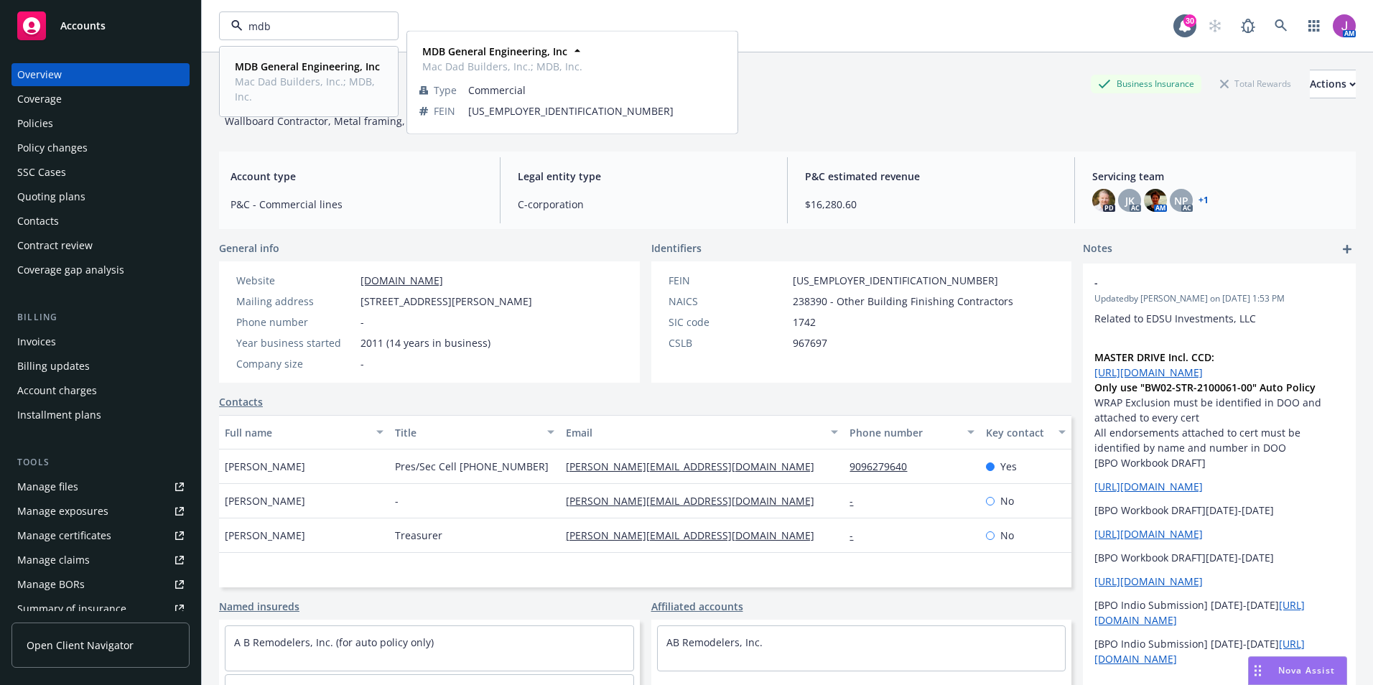
click at [268, 83] on span "Mac Dad Builders, Inc.; MDB, Inc." at bounding box center [307, 89] width 145 height 30
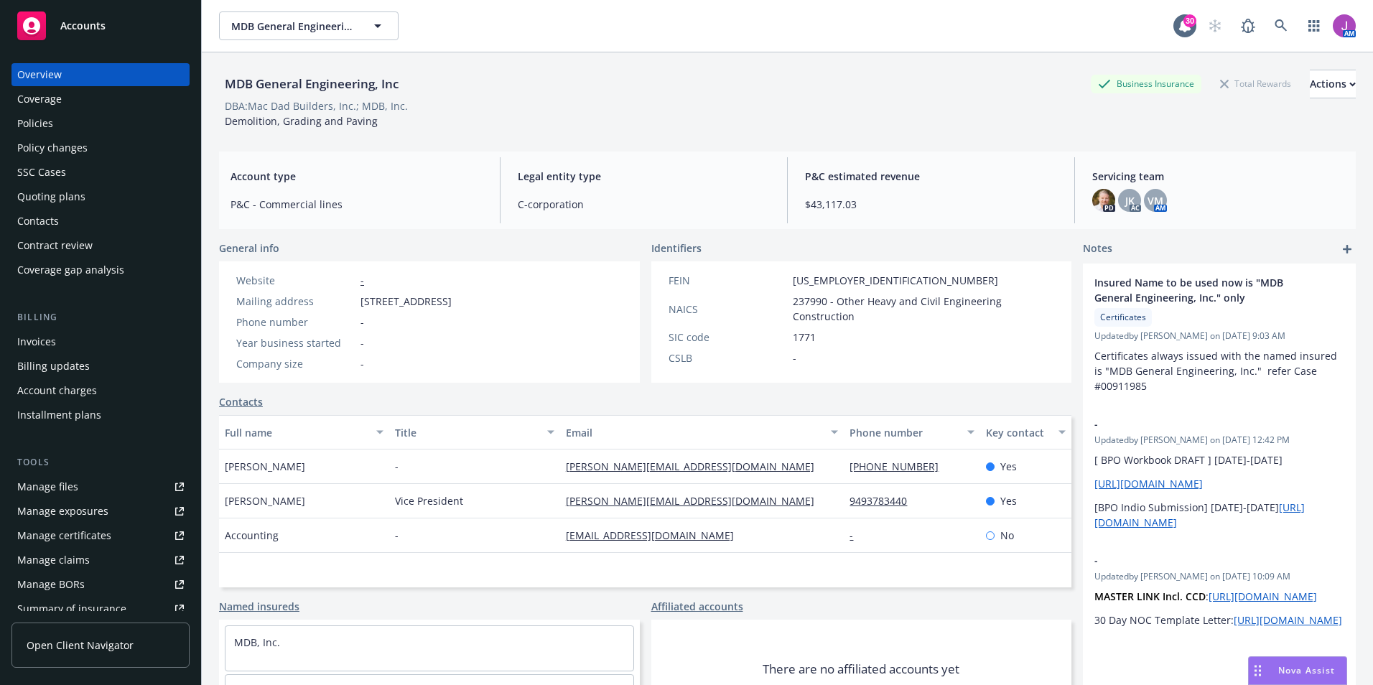
click at [51, 128] on div "Policies" at bounding box center [35, 123] width 36 height 23
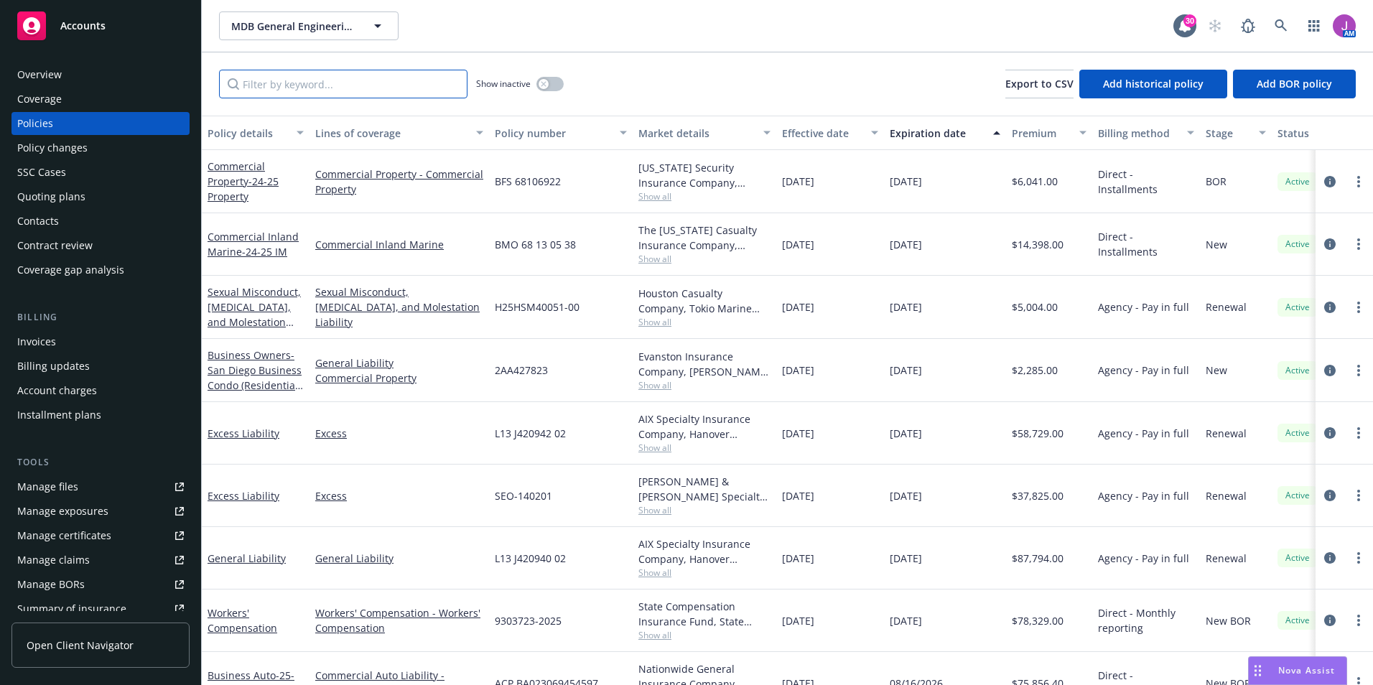
click at [288, 88] on input "Filter by keyword..." at bounding box center [343, 84] width 248 height 29
paste input "L13 J420940 01"
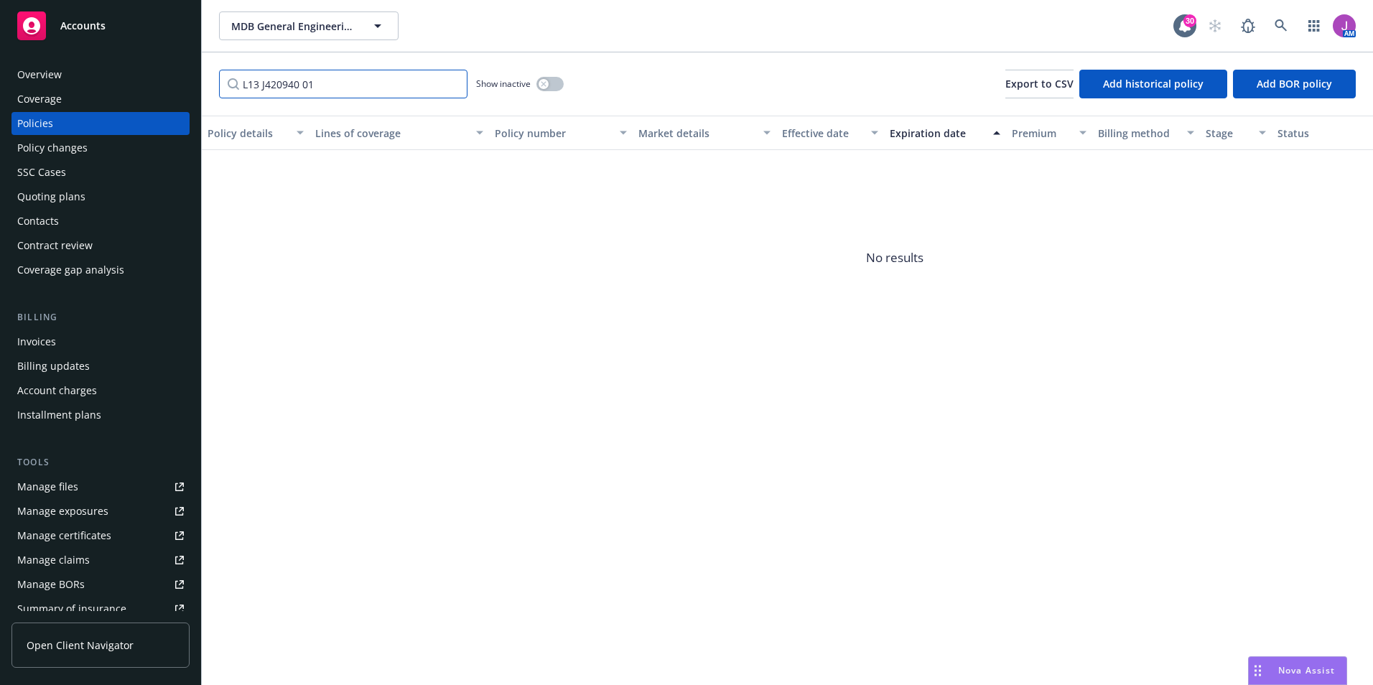
type input "L13 J420940 01"
click at [541, 73] on div "Show inactive" at bounding box center [520, 84] width 88 height 29
click at [544, 85] on icon "button" at bounding box center [543, 83] width 5 height 5
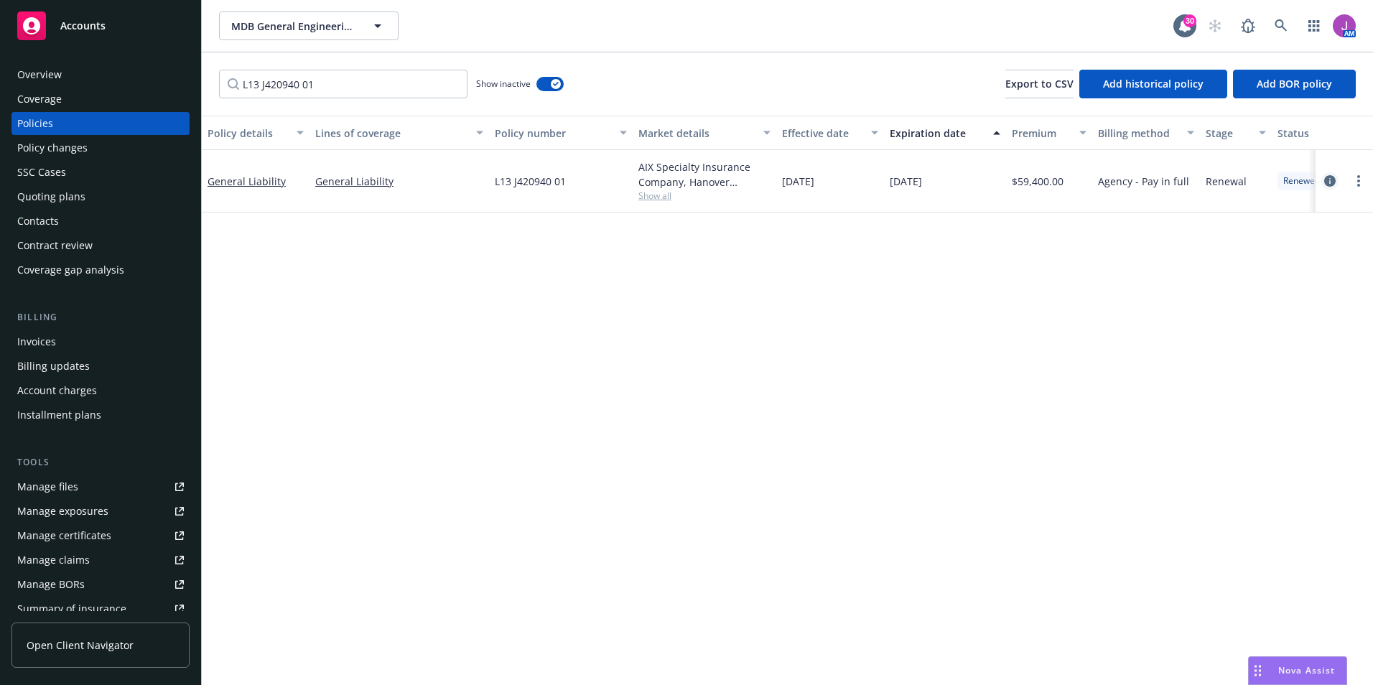
click at [1327, 179] on icon "circleInformation" at bounding box center [1329, 180] width 11 height 11
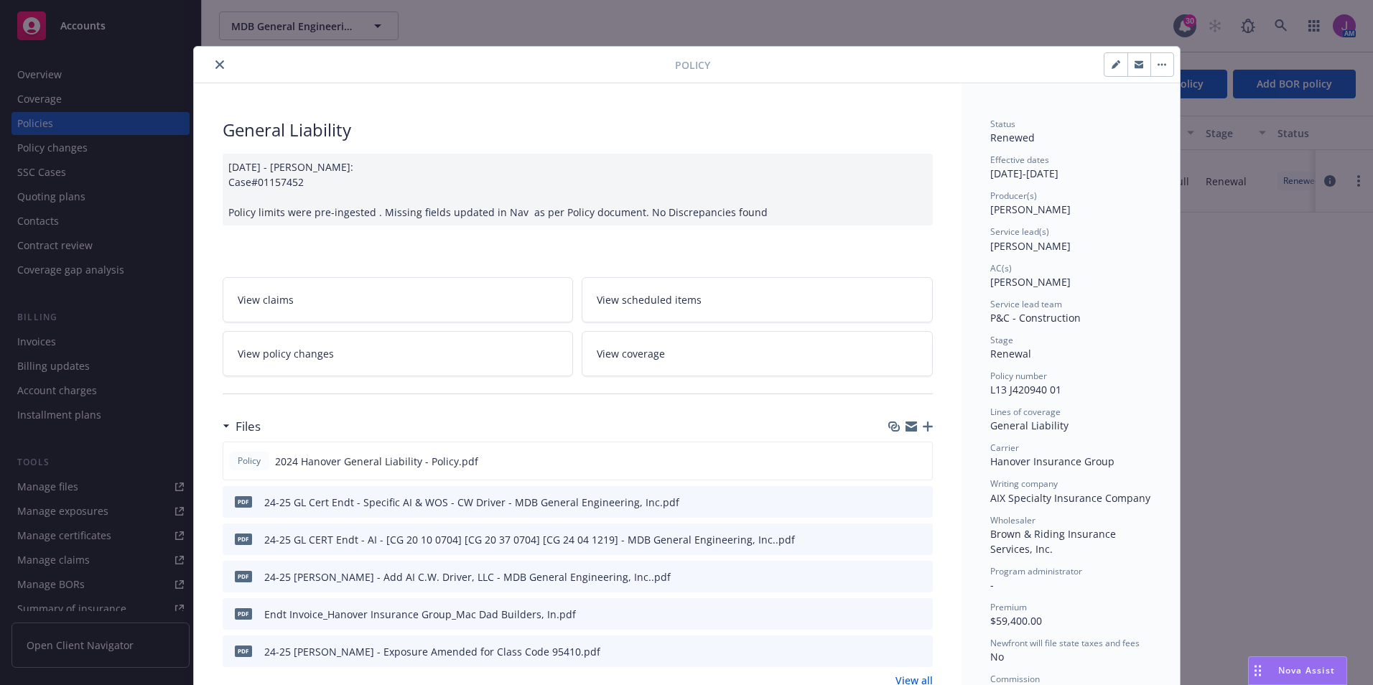
click at [323, 355] on span "View policy changes" at bounding box center [286, 353] width 96 height 15
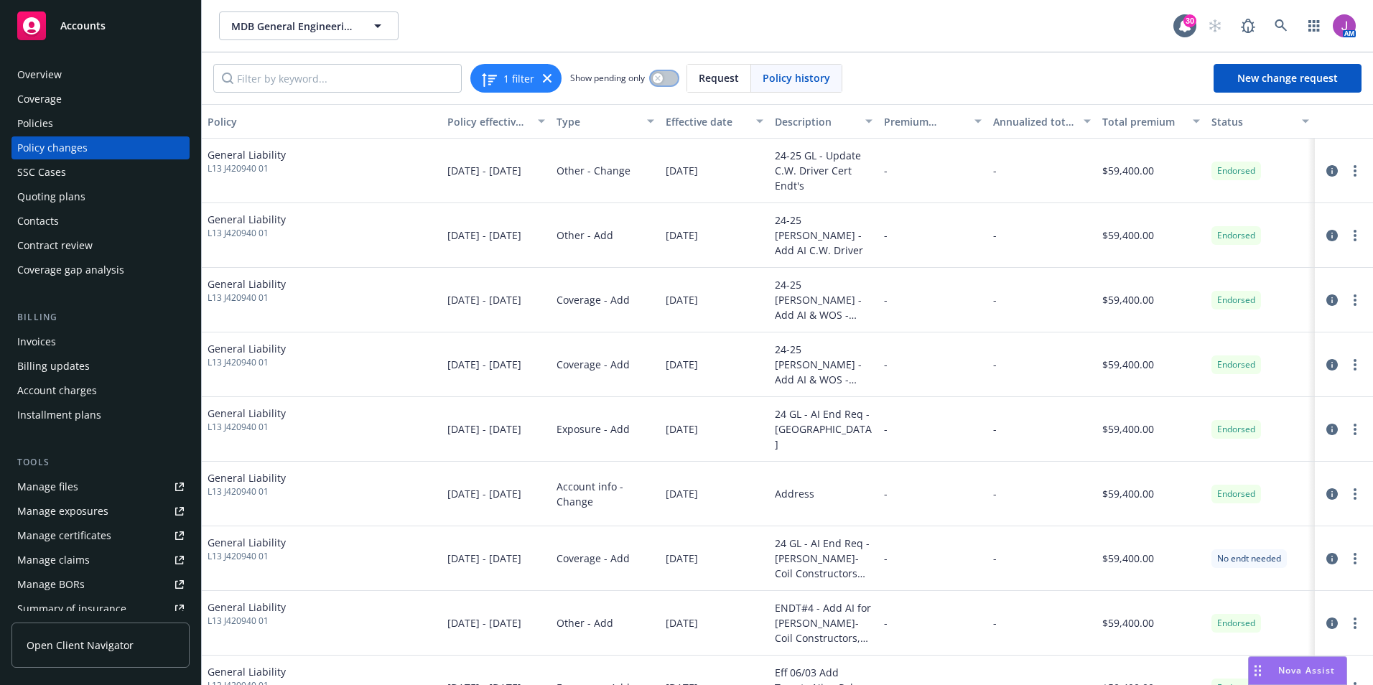
click at [668, 79] on button "button" at bounding box center [663, 78] width 27 height 14
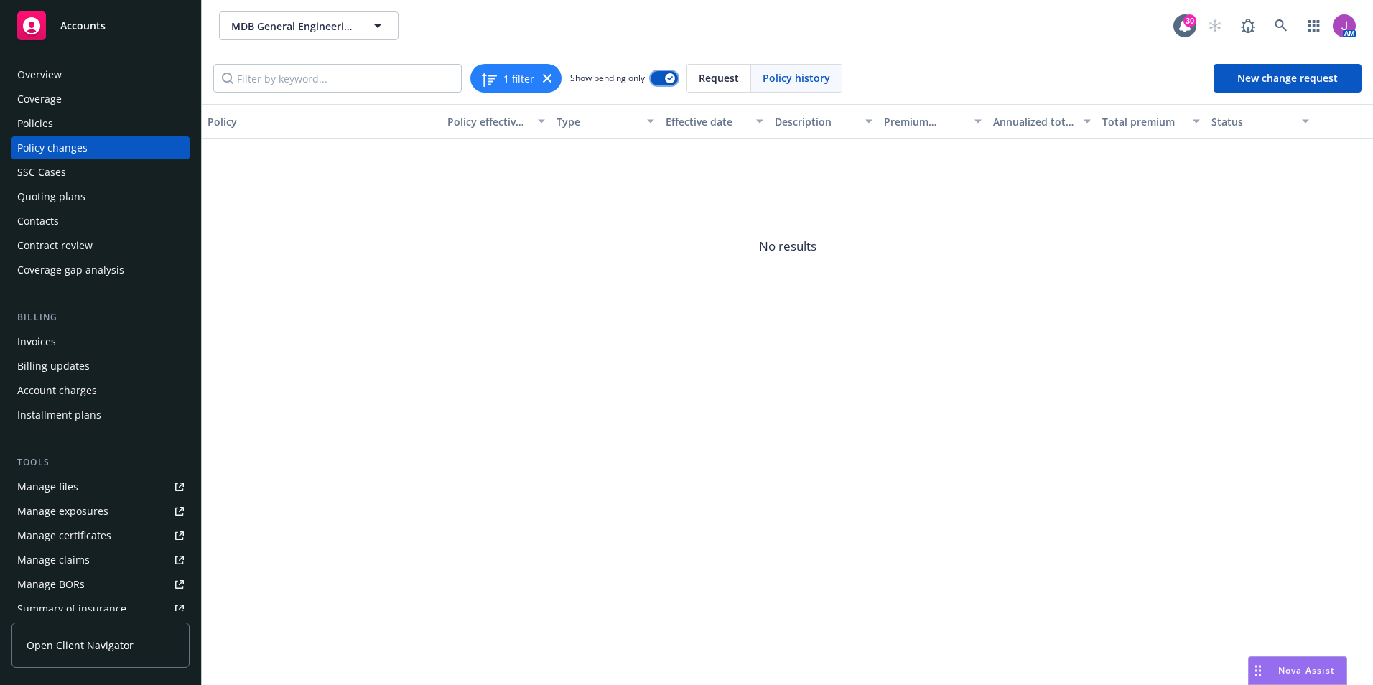
click at [664, 76] on button "button" at bounding box center [663, 78] width 27 height 14
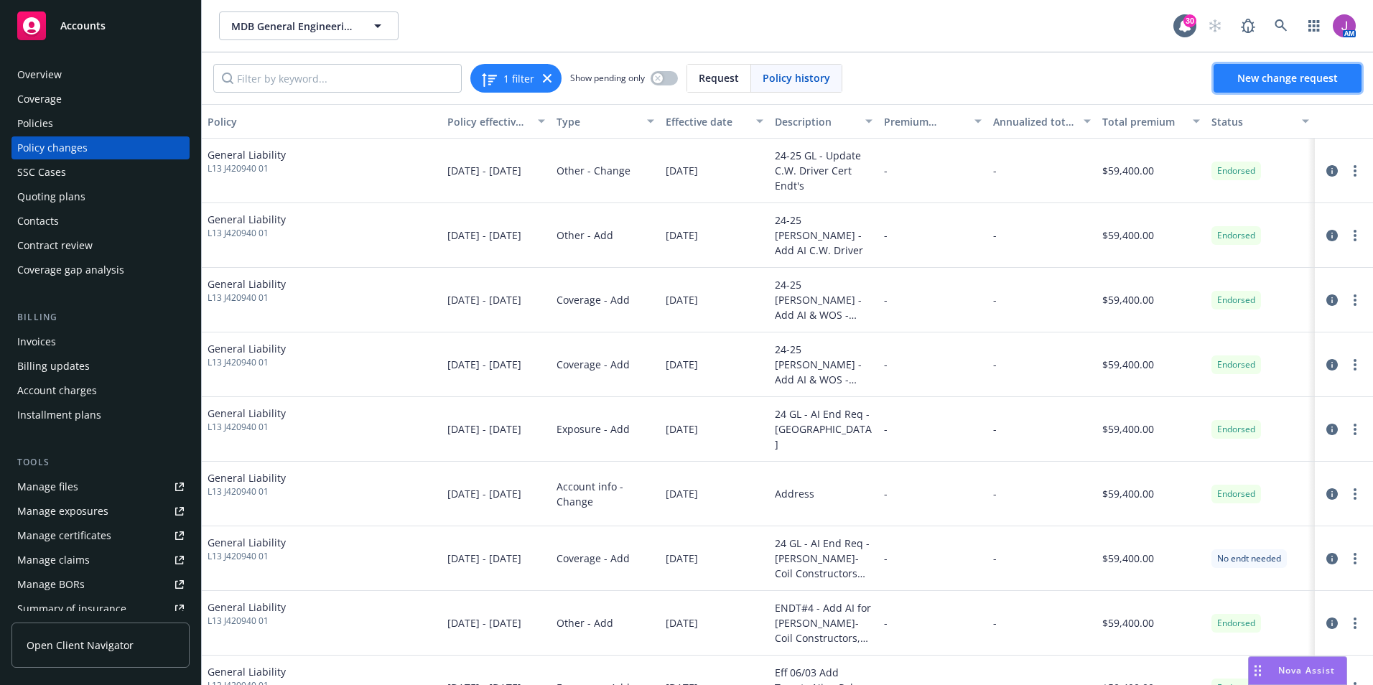
click at [1289, 78] on span "New change request" at bounding box center [1287, 78] width 101 height 14
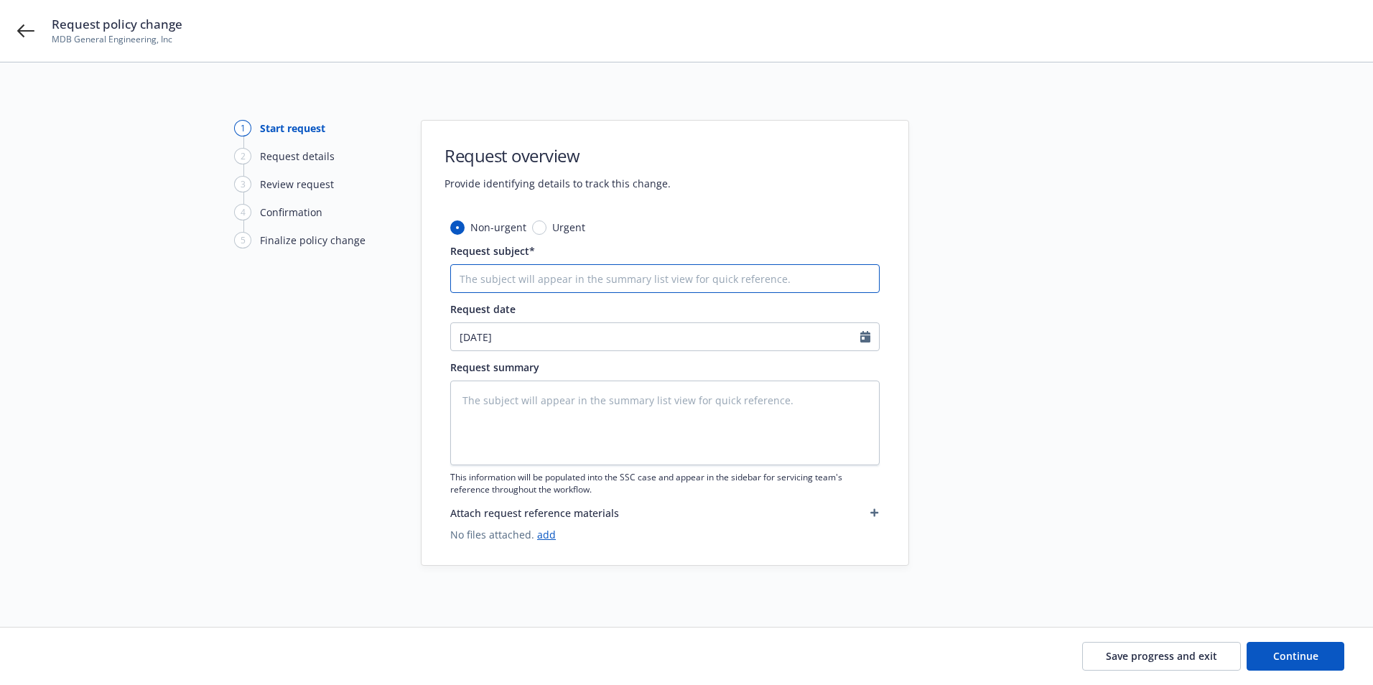
click at [527, 284] on input "Request subject*" at bounding box center [664, 278] width 429 height 29
type textarea "x"
type input "2"
type textarea "x"
type input "24"
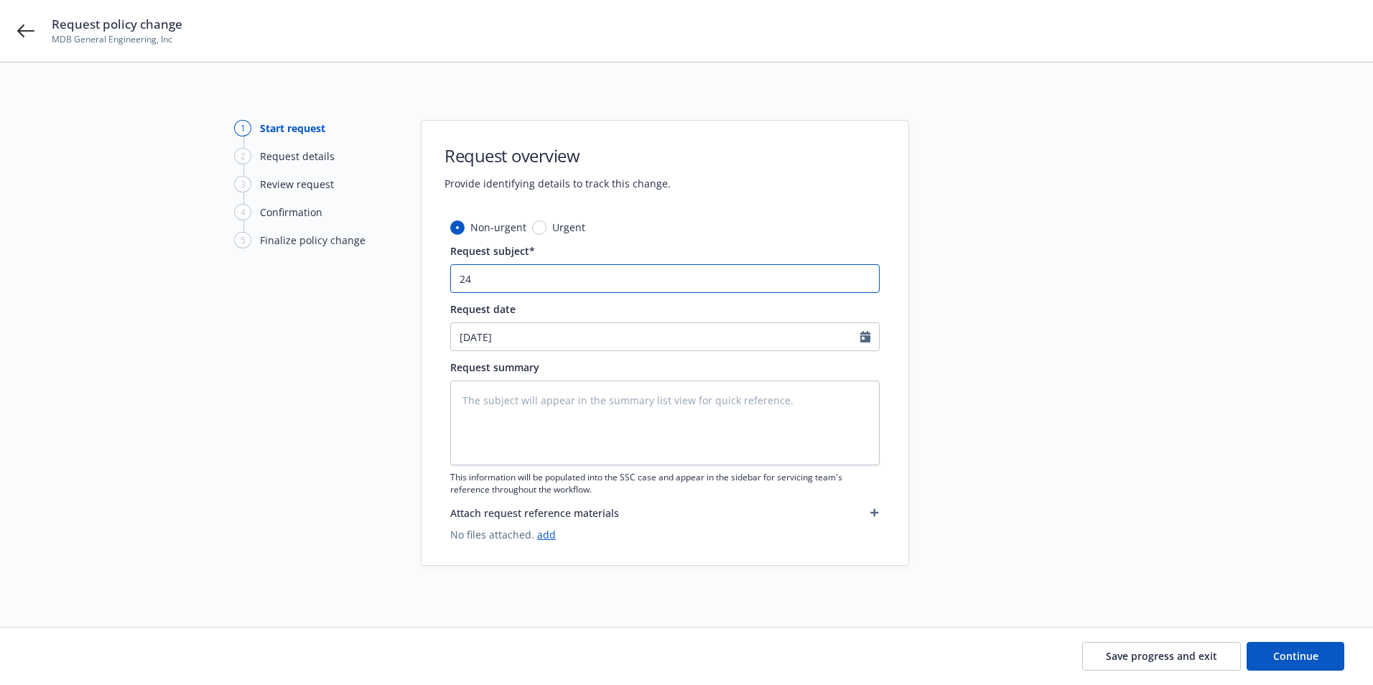
type textarea "x"
type input "24-"
type textarea "x"
type input "24-2"
type textarea "x"
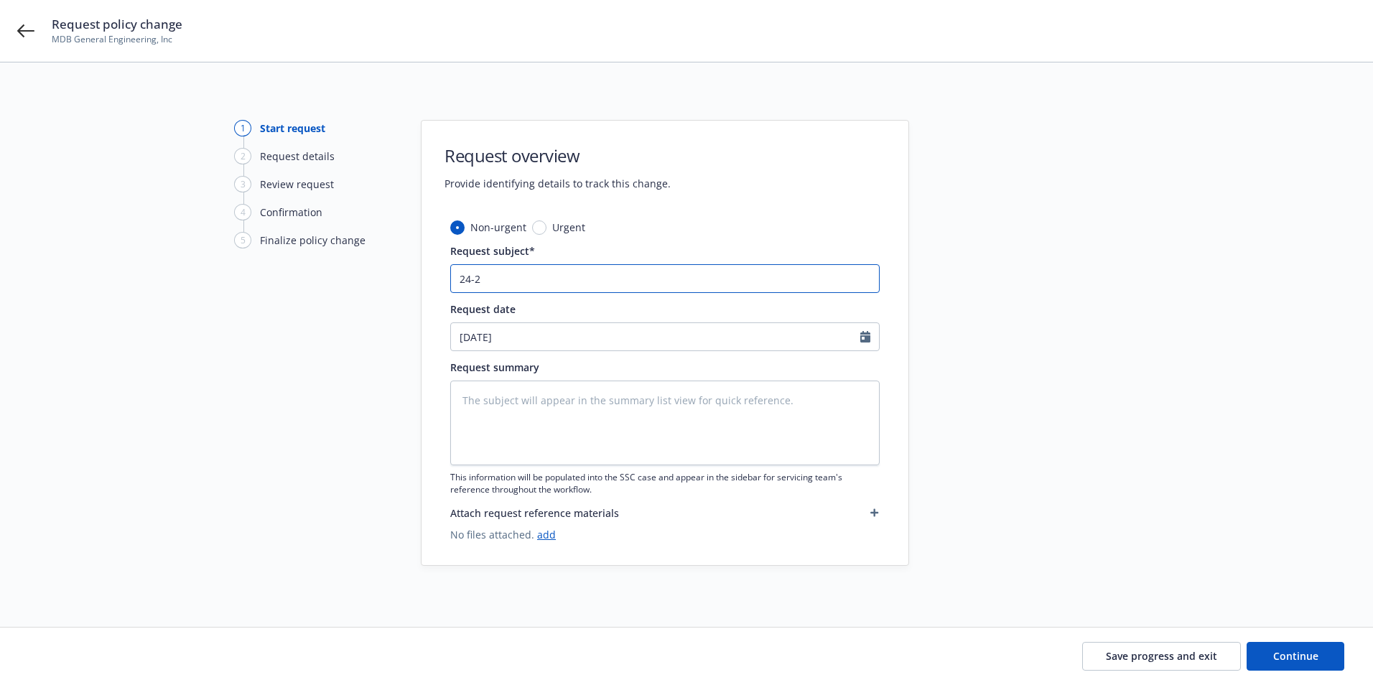
type input "24-25"
type textarea "x"
type input "24-25"
type textarea "x"
type input "24-25 G"
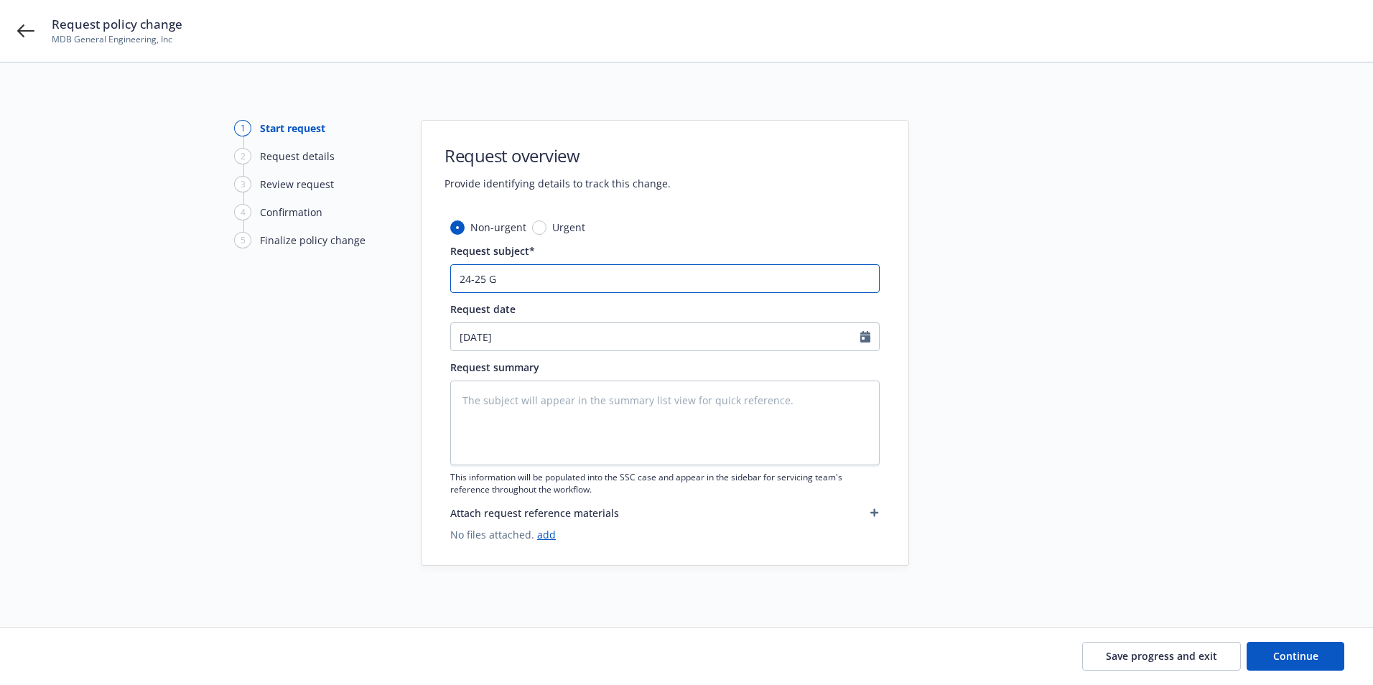
type textarea "x"
type input "24-25 GL"
type textarea "x"
type input "24-25 GL"
type textarea "x"
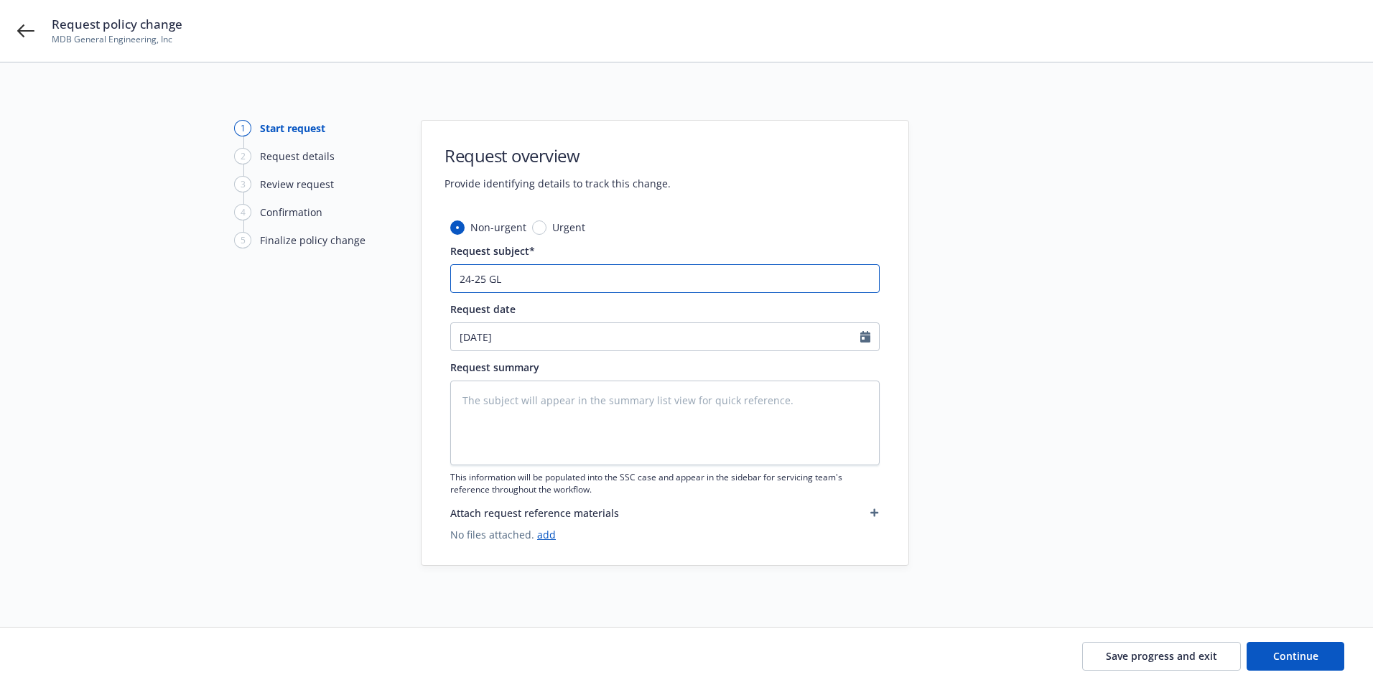
type input "24-25 GL A"
type textarea "x"
type input "24-25 GL Au"
type textarea "x"
type input "24-25 GL Aud"
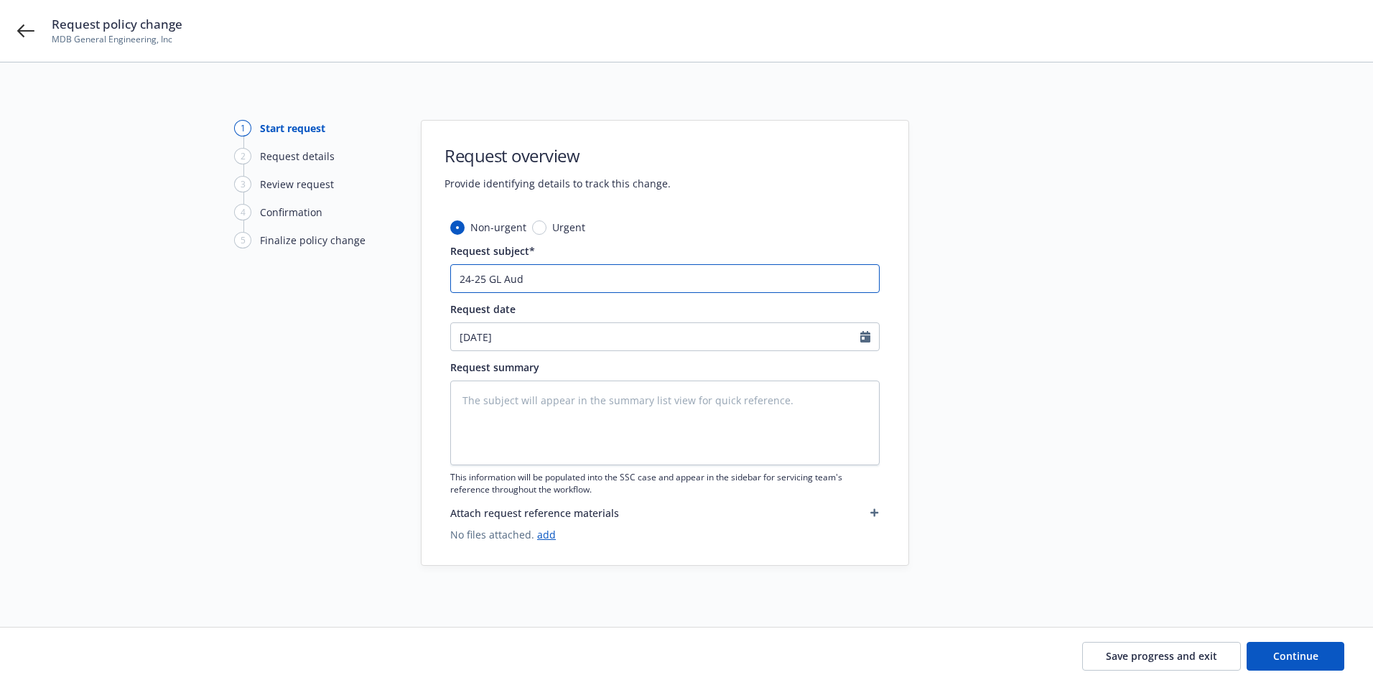
type textarea "x"
type input "24-25 GL Audi"
type textarea "x"
type input "24-25 GL Audit"
type textarea "x"
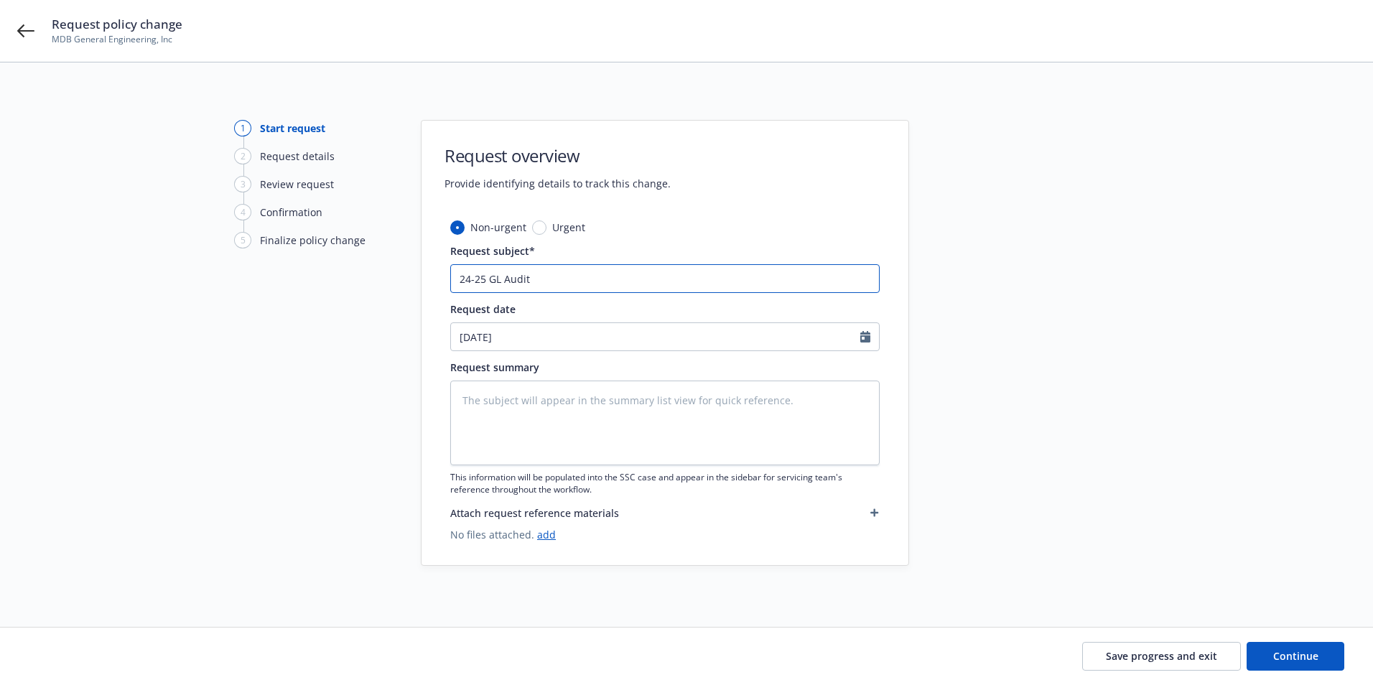
type input "24-25 GL Audit"
click at [487, 282] on input "24-25 GL Audit" at bounding box center [664, 278] width 429 height 29
type textarea "x"
type input "24-25 GL Audit"
type textarea "x"
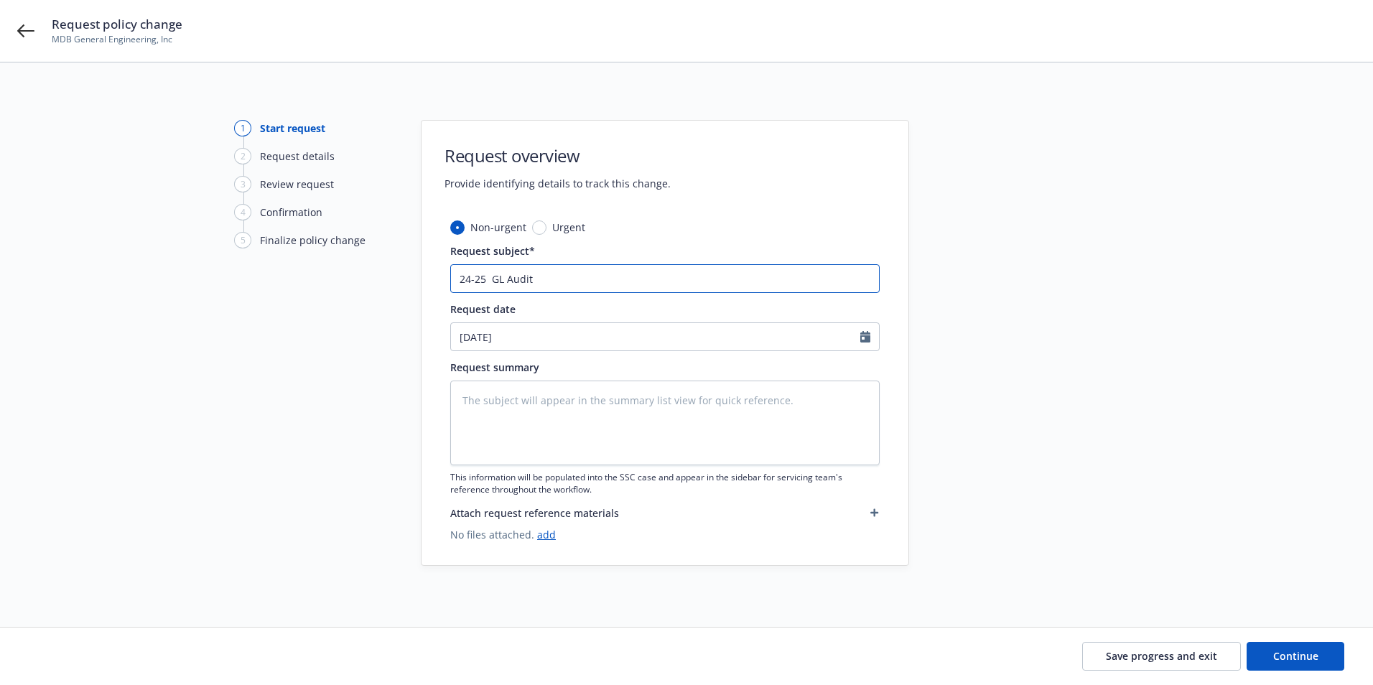
type input "24-25 F GL Audit"
type textarea "x"
type input "24-25 Fi GL Audit"
type textarea "x"
type input "24-25 Fin GL Audit"
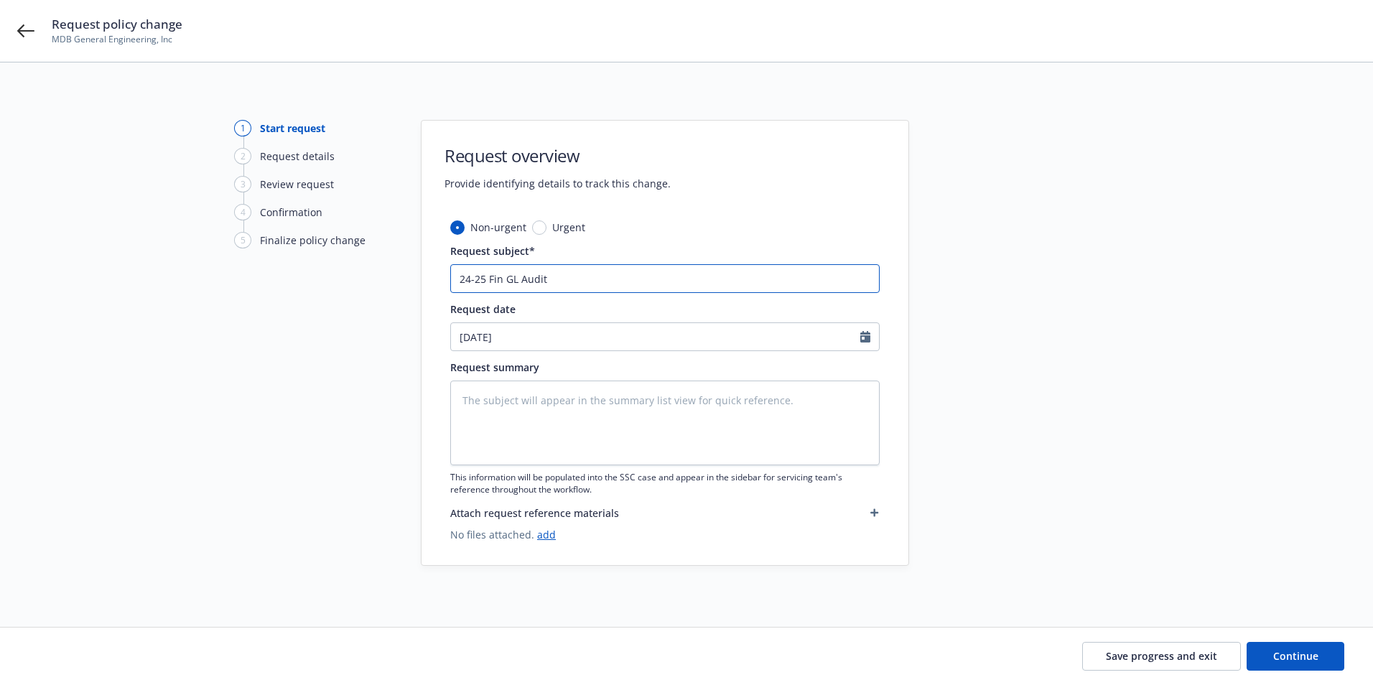
type textarea "x"
type input "24-25 Fina GL Audit"
type textarea "x"
type input "24-25 Final GL Audit"
click at [521, 338] on input "08/25/2025" at bounding box center [655, 336] width 409 height 27
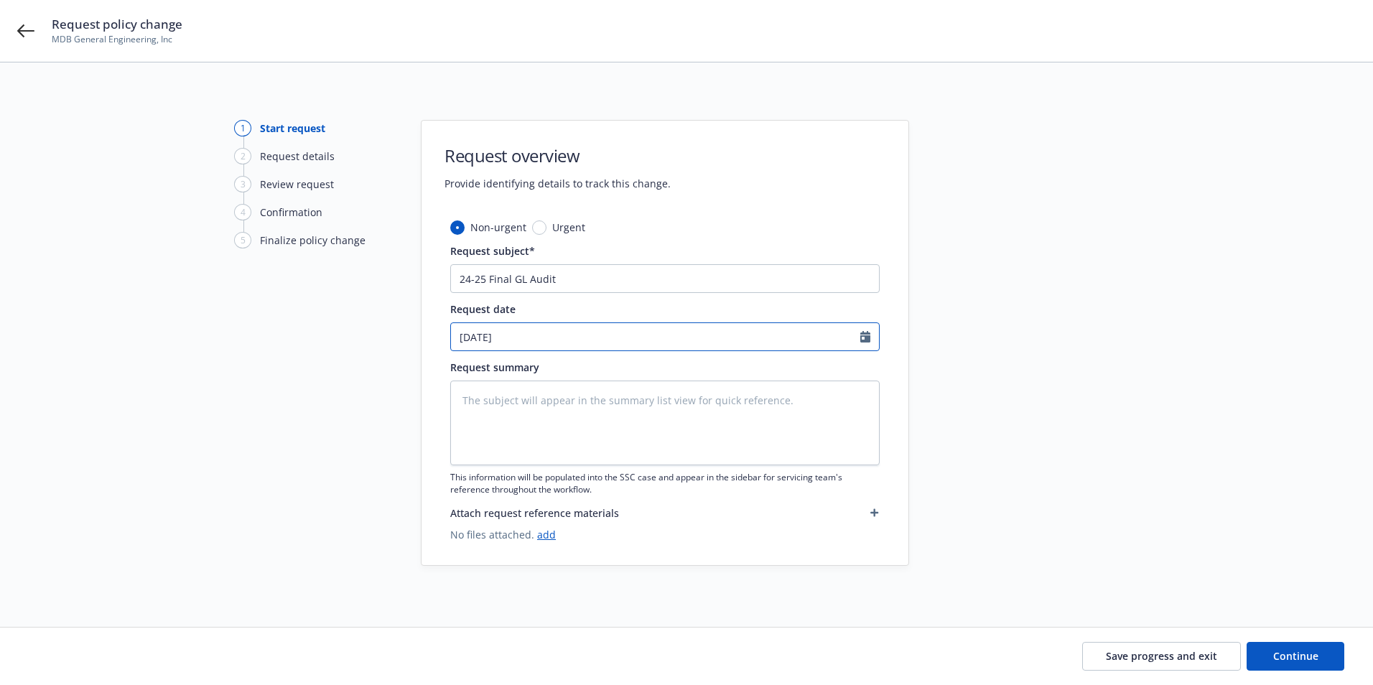
select select "8"
click at [524, 483] on span "19" at bounding box center [515, 485] width 19 height 18
type textarea "x"
type input "[DATE]"
click at [532, 399] on textarea at bounding box center [664, 422] width 429 height 85
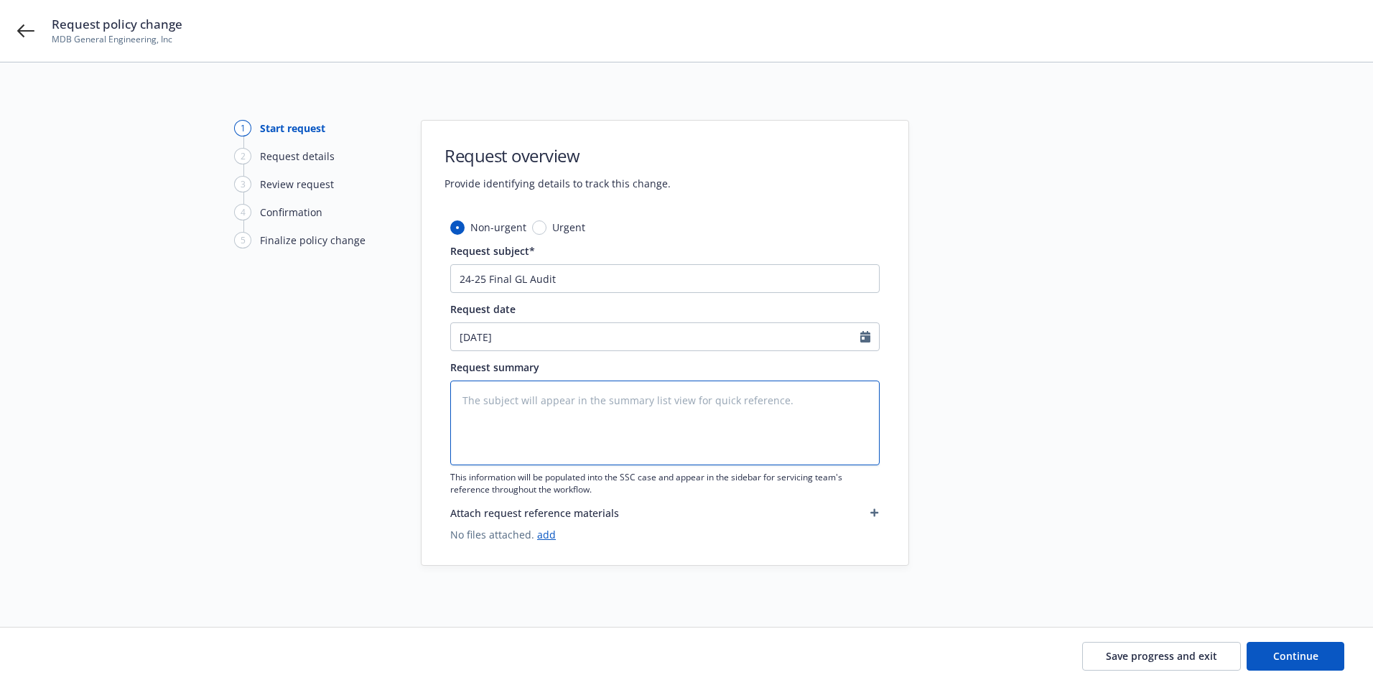
click at [551, 411] on textarea at bounding box center [664, 422] width 429 height 85
type textarea "x"
type textarea "E"
type textarea "x"
type textarea "Es"
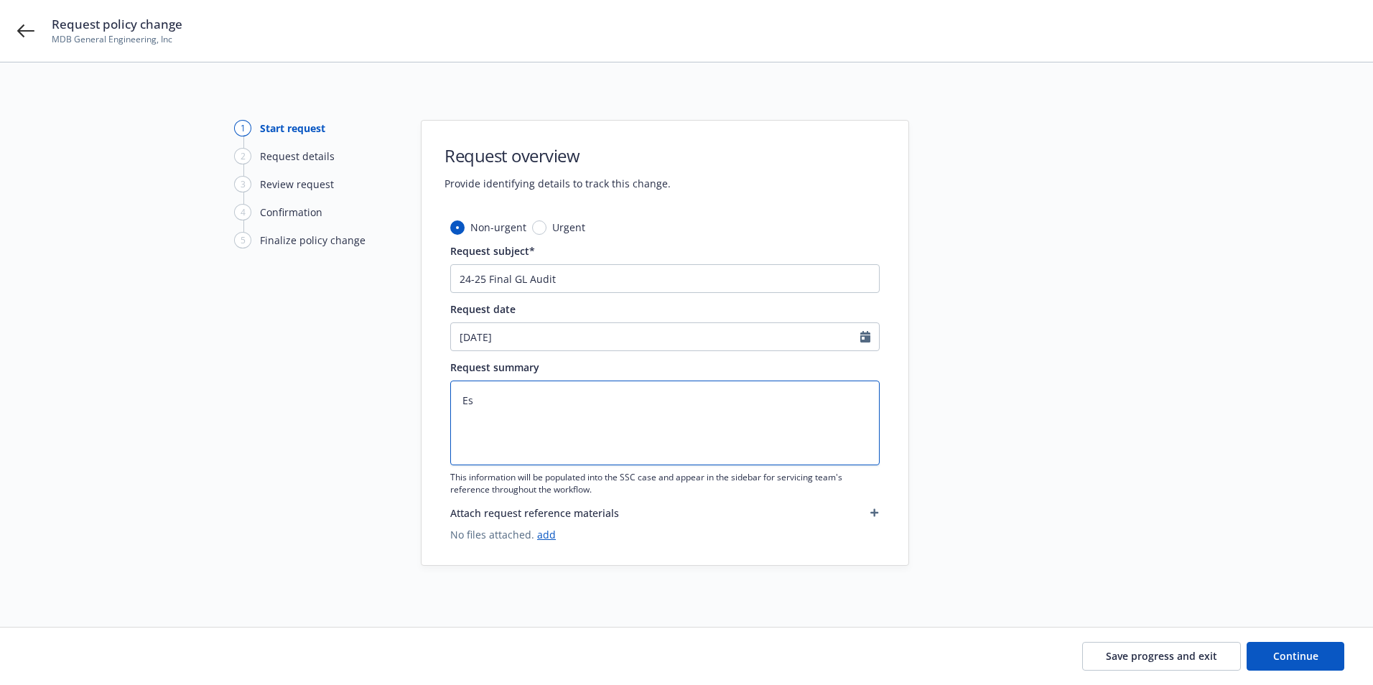
type textarea "x"
type textarea "Est"
type textarea "x"
type textarea "Esti"
type textarea "x"
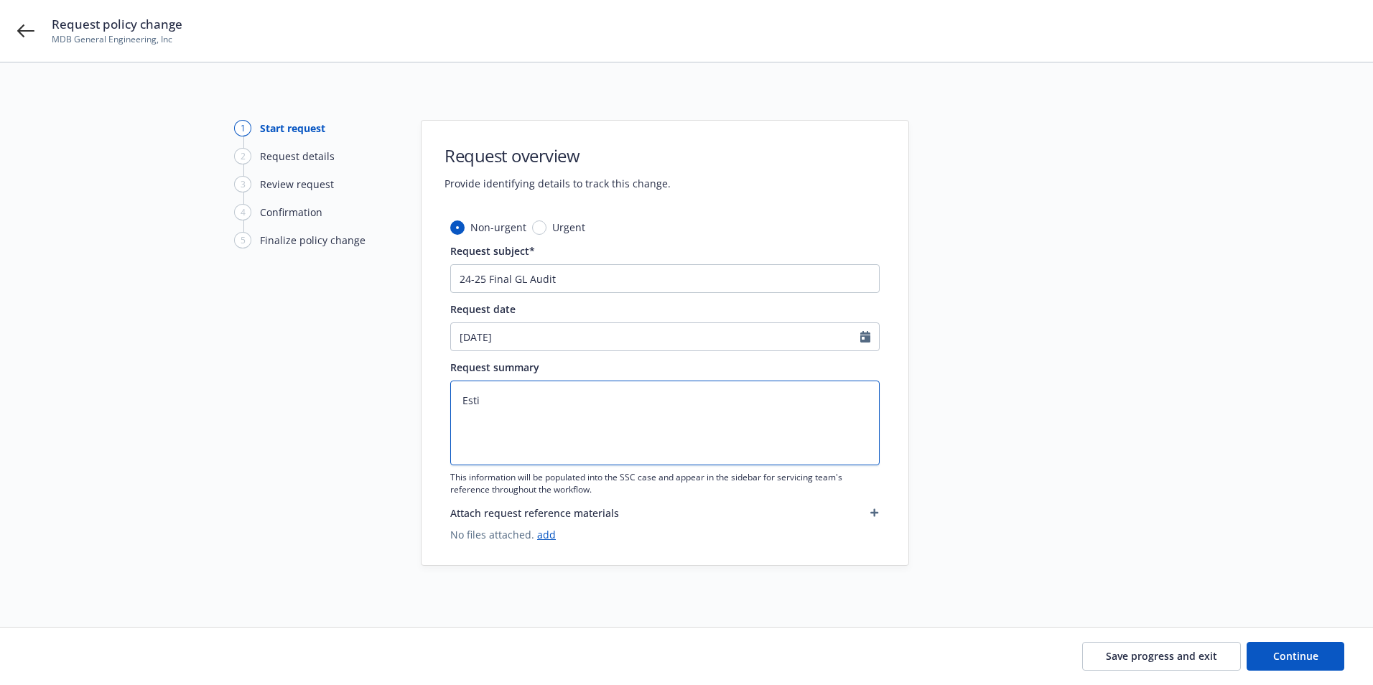
type textarea "Estim"
type textarea "x"
type textarea "Estima"
type textarea "x"
type textarea "Estimat"
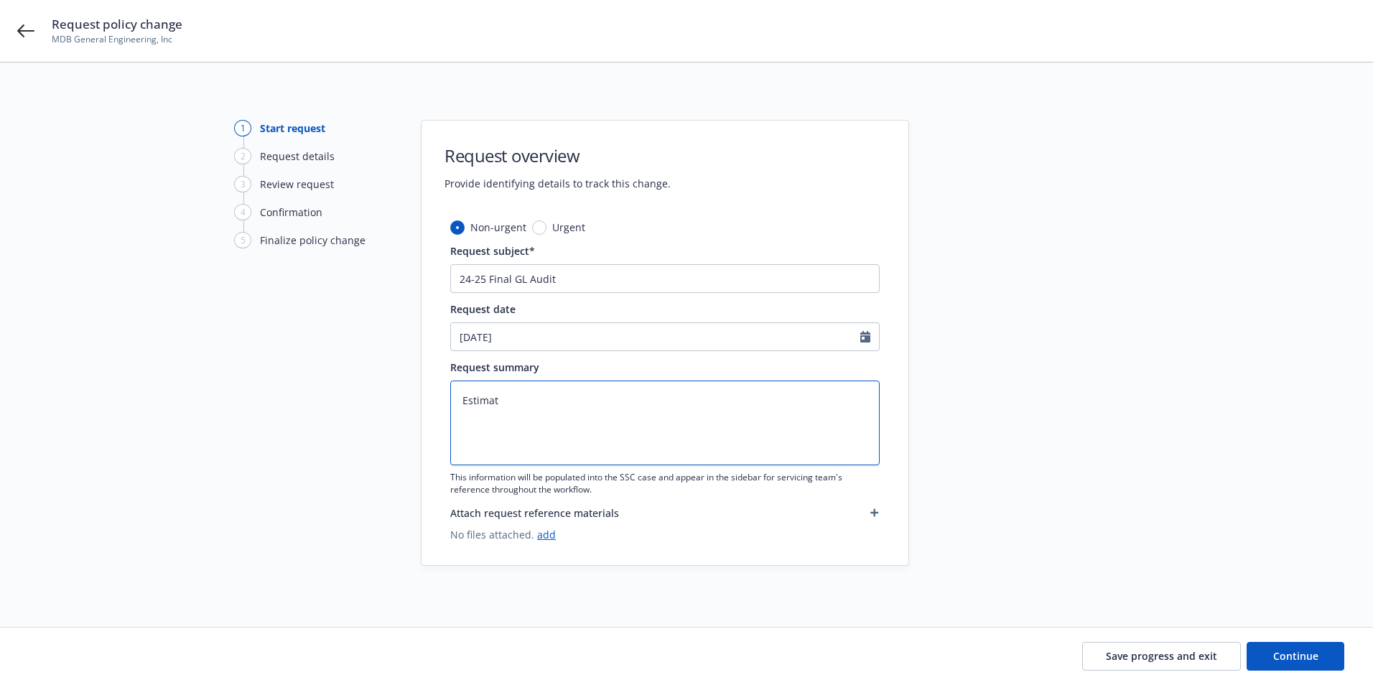
type textarea "x"
type textarea "Estimate"
type textarea "x"
type textarea "Estimated"
type textarea "x"
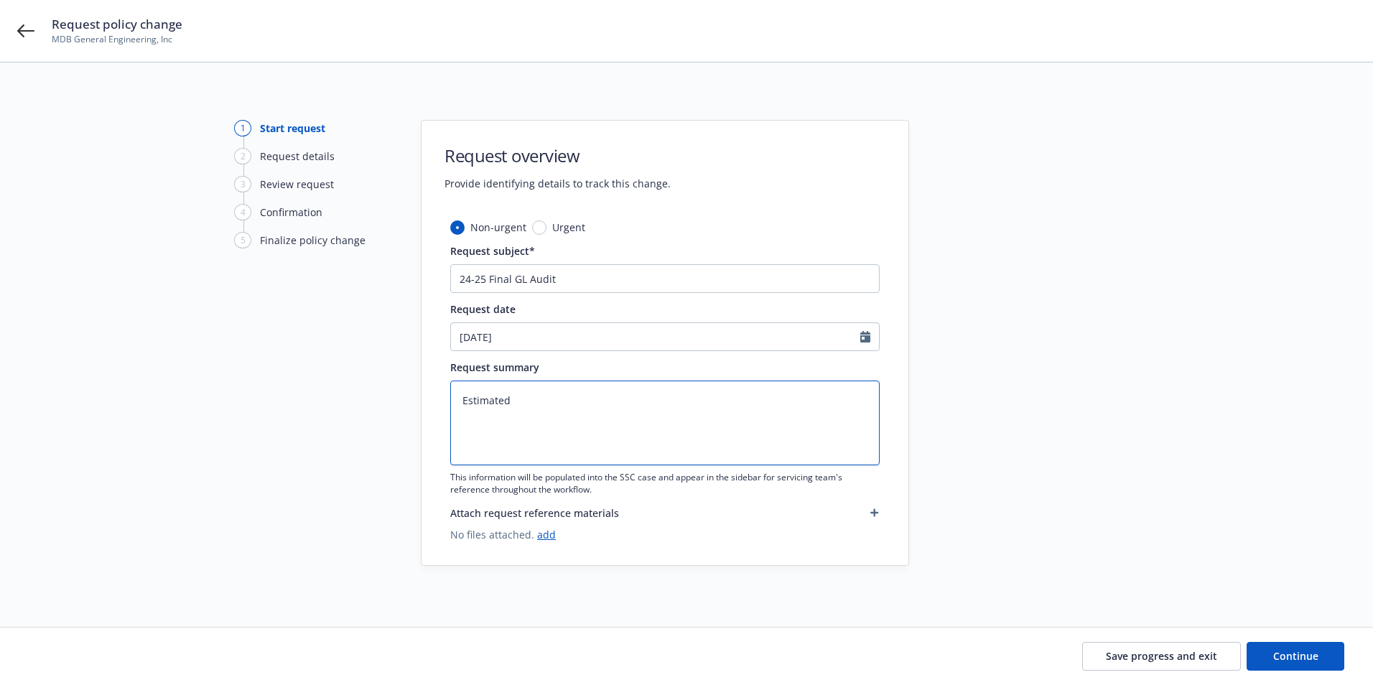
type textarea "Estimated"
type textarea "x"
type textarea "Estimated E"
type textarea "x"
type textarea "Estimated Ex"
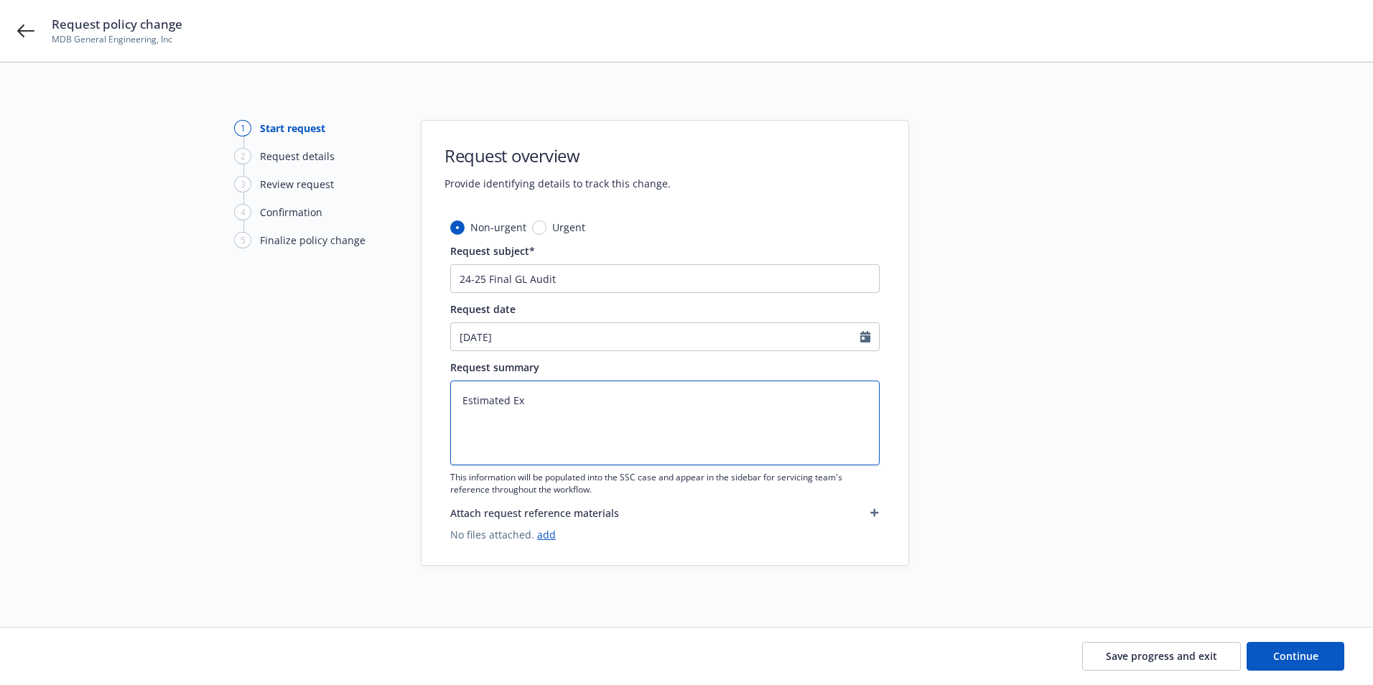
type textarea "x"
type textarea "Estimated Exp"
type textarea "x"
type textarea "Estimated Expo"
type textarea "x"
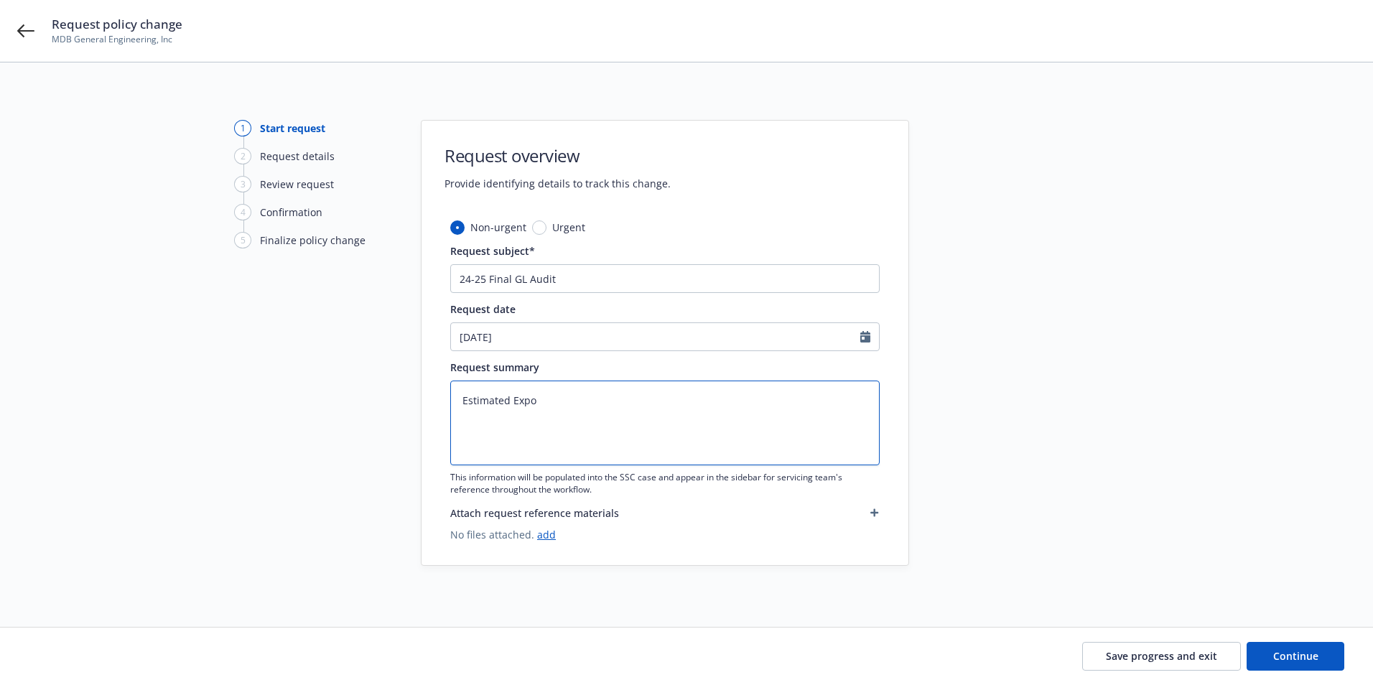
type textarea "Estimated Expos"
type textarea "x"
type textarea "Estimated Exposu"
type textarea "x"
type textarea "Estimated Exposur"
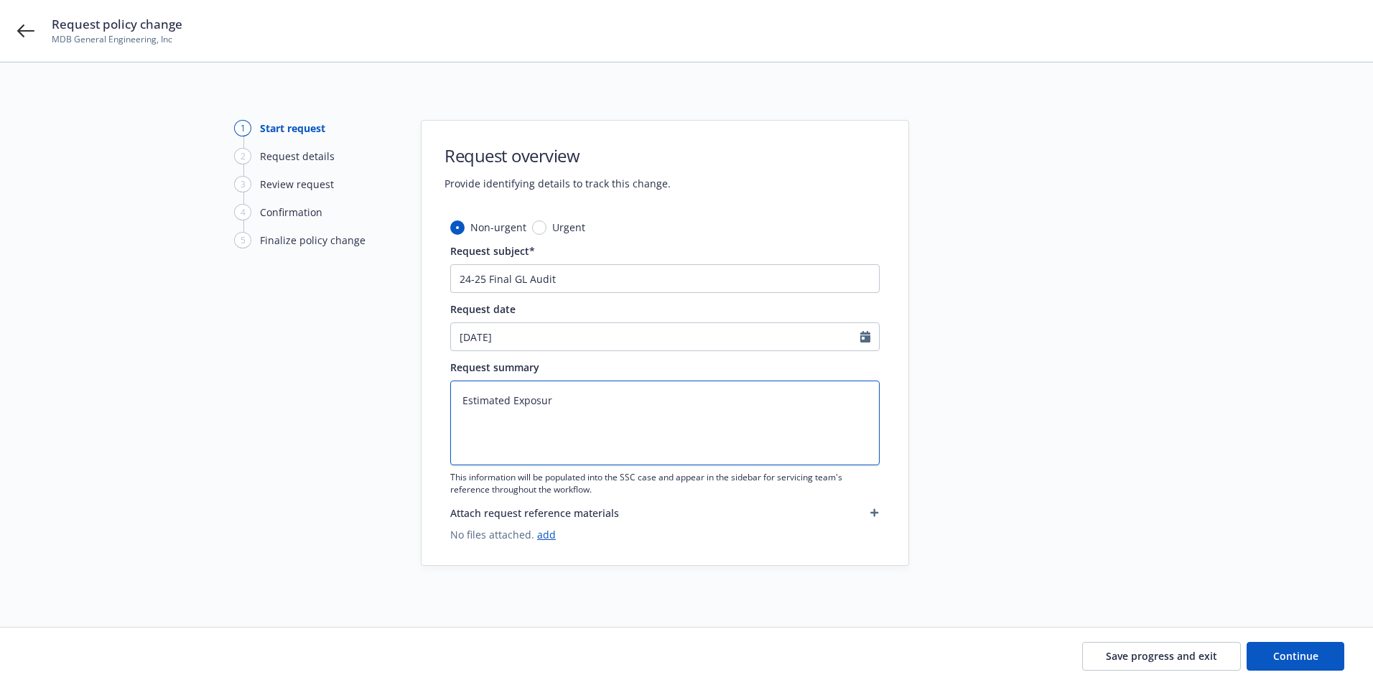
type textarea "x"
type textarea "Estimated Exposure"
type textarea "x"
type textarea "Estimated Exposure:"
type textarea "x"
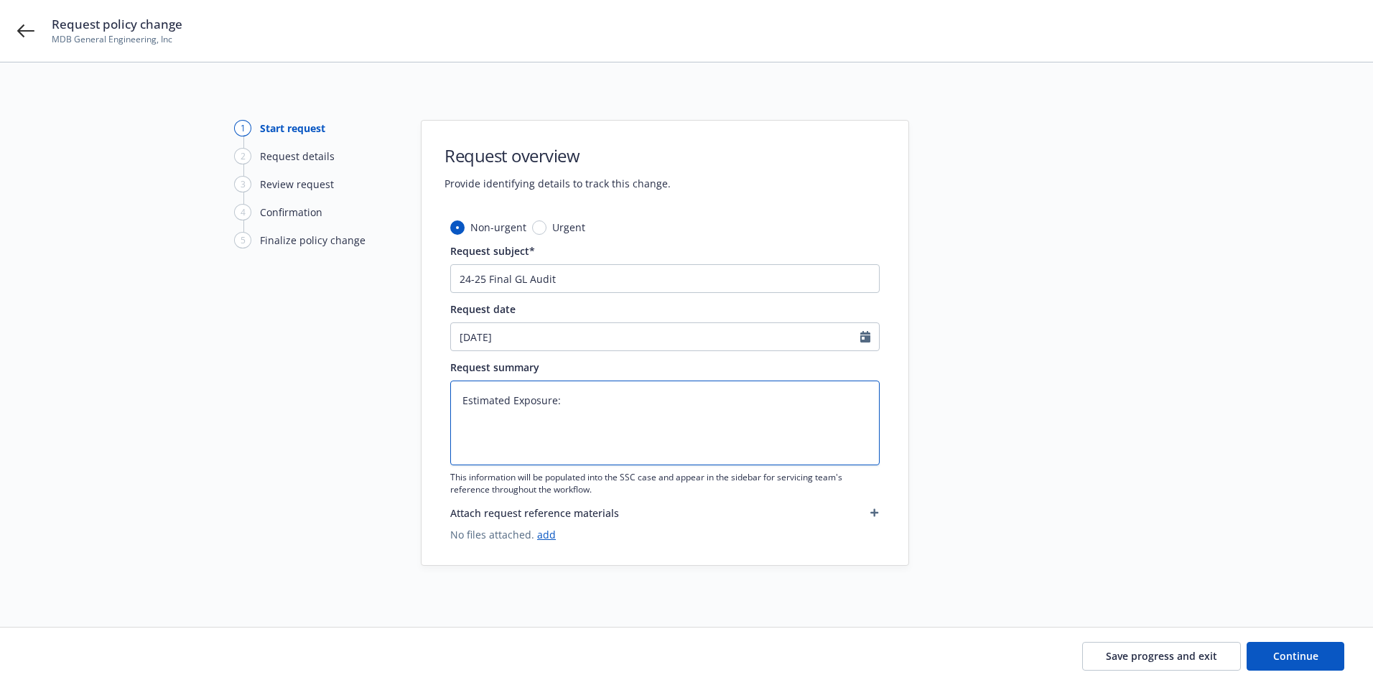
type textarea "Estimated Exposure:"
type textarea "x"
type textarea "Estimated Exposure: $"
type textarea "x"
type textarea "Estimated Exposure: $"
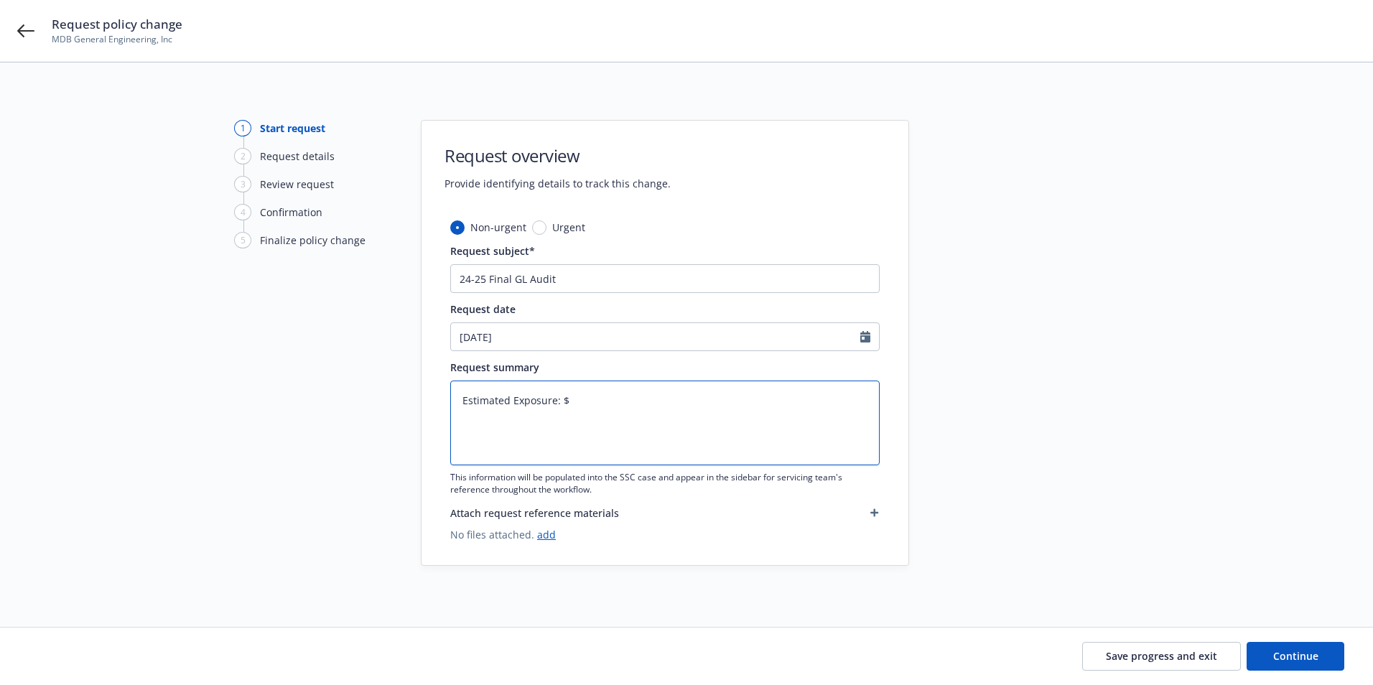
type textarea "x"
type textarea "Estimated Exposure: $ A"
type textarea "x"
type textarea "Estimated Exposure: $ Au"
type textarea "x"
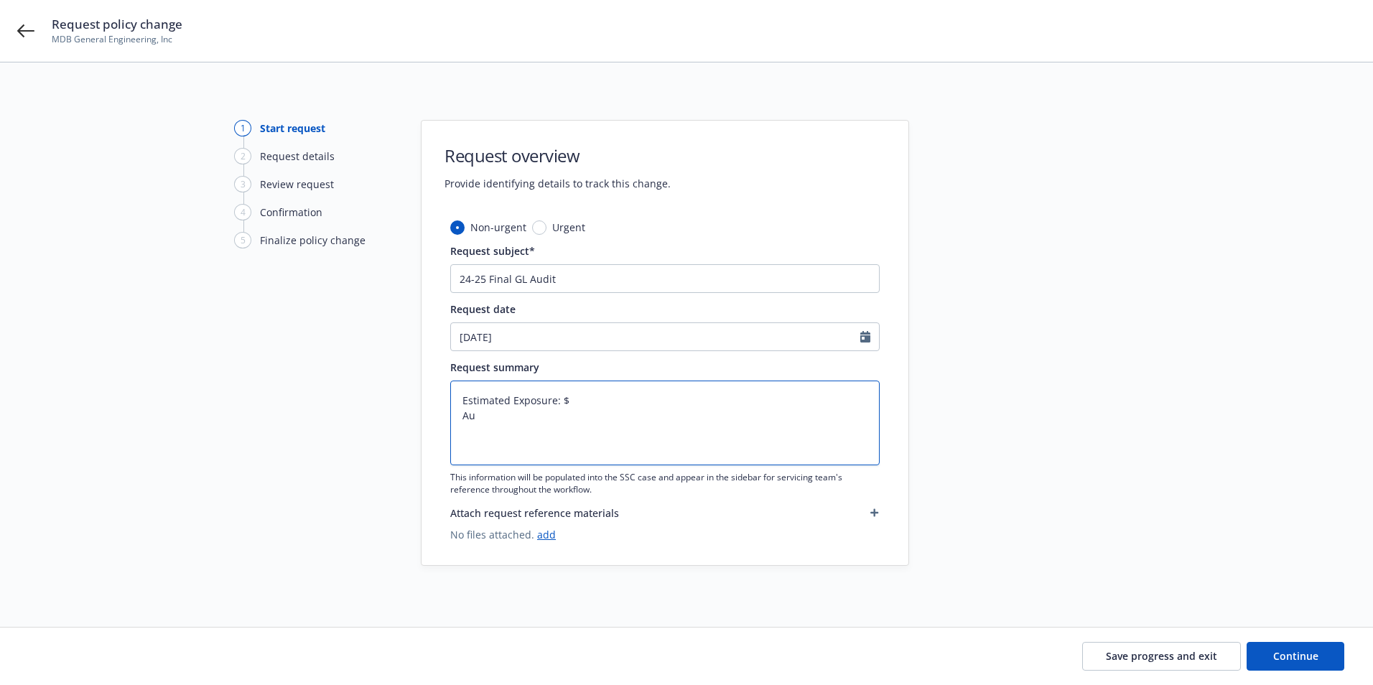
type textarea "Estimated Exposure: $ Aud"
type textarea "x"
type textarea "Estimated Exposure: $ Audi"
type textarea "x"
type textarea "Estimated Exposure: $ Audit"
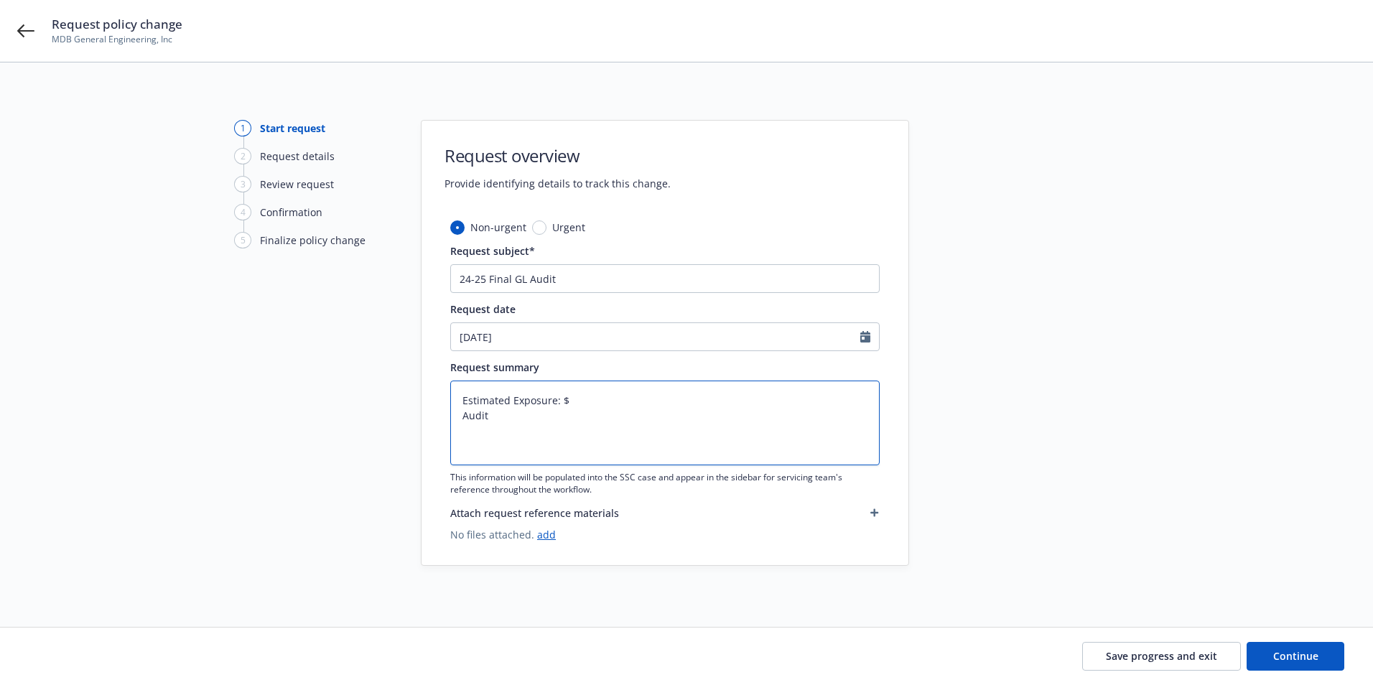
type textarea "x"
type textarea "Estimated Exposure: $ Audite"
type textarea "x"
type textarea "Estimated Exposure: $ Audited"
type textarea "x"
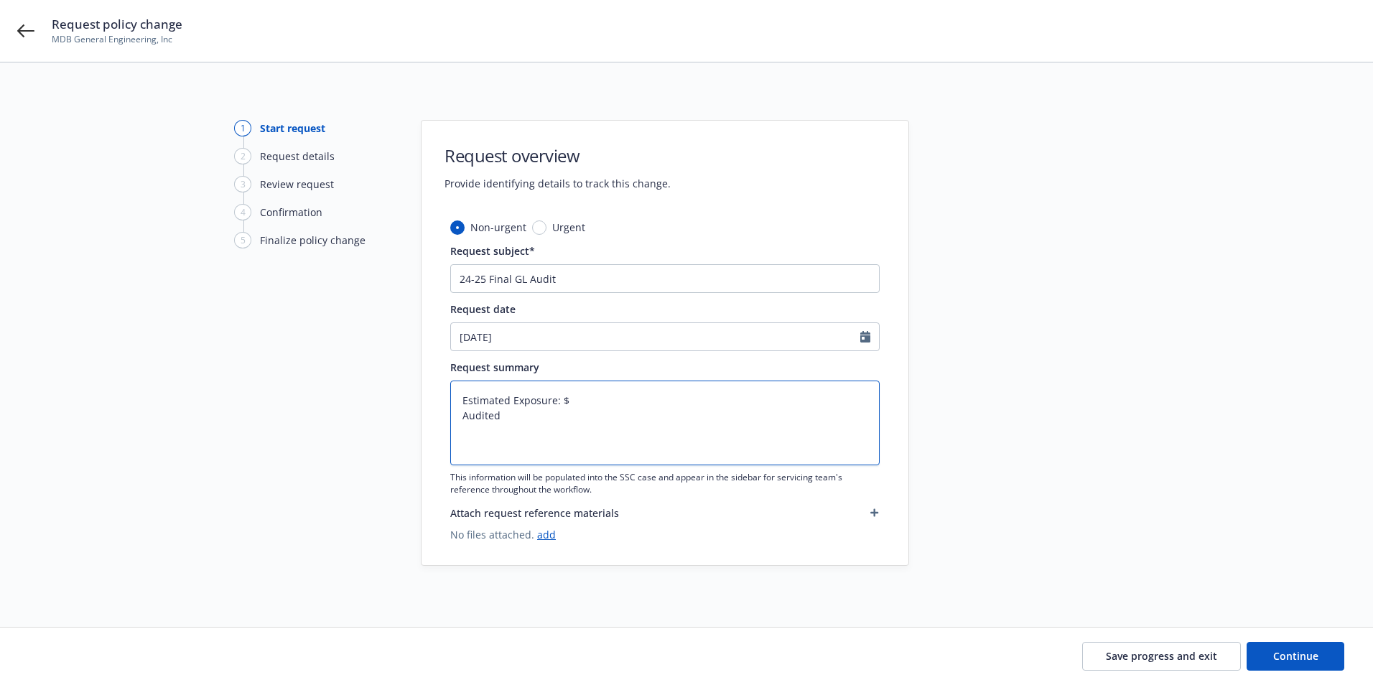
type textarea "Estimated Exposure: $ Audited"
type textarea "x"
type textarea "Estimated Exposure: $ Audited E"
type textarea "x"
type textarea "Estimated Exposure: $ Audited Ex"
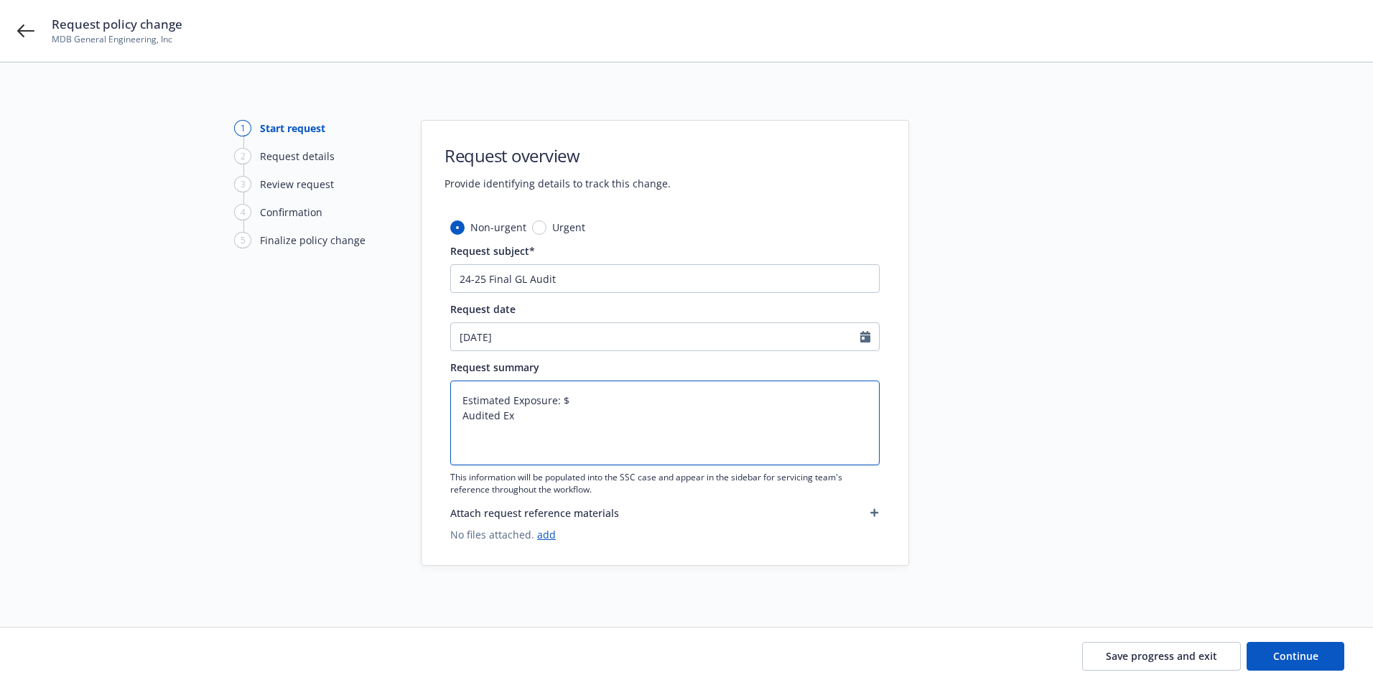
type textarea "x"
type textarea "Estimated Exposure: $ Audited Exp"
type textarea "x"
type textarea "Estimated Exposure: $ Audited Expo"
type textarea "x"
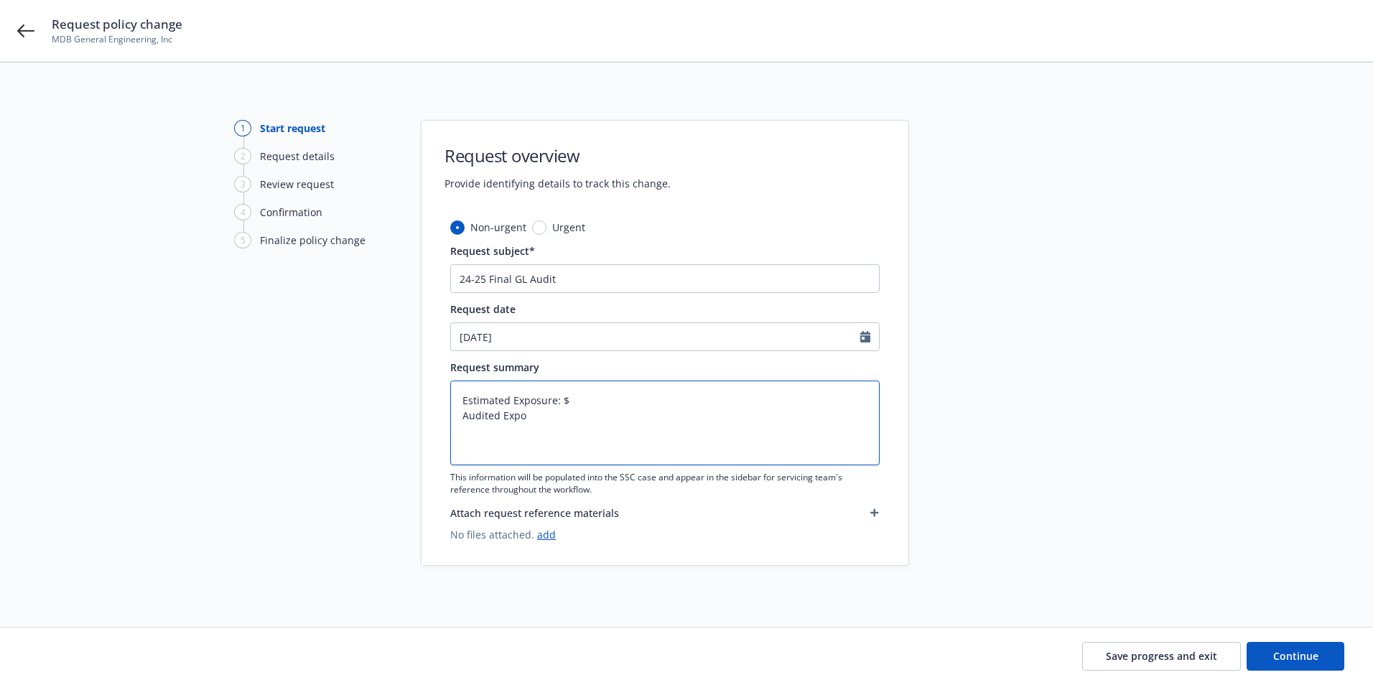
type textarea "Estimated Exposure: $ Audited Expos"
type textarea "x"
type textarea "Estimated Exposure: $ Audited Exposu"
type textarea "x"
type textarea "Estimated Exposure: $ Audited Exposur"
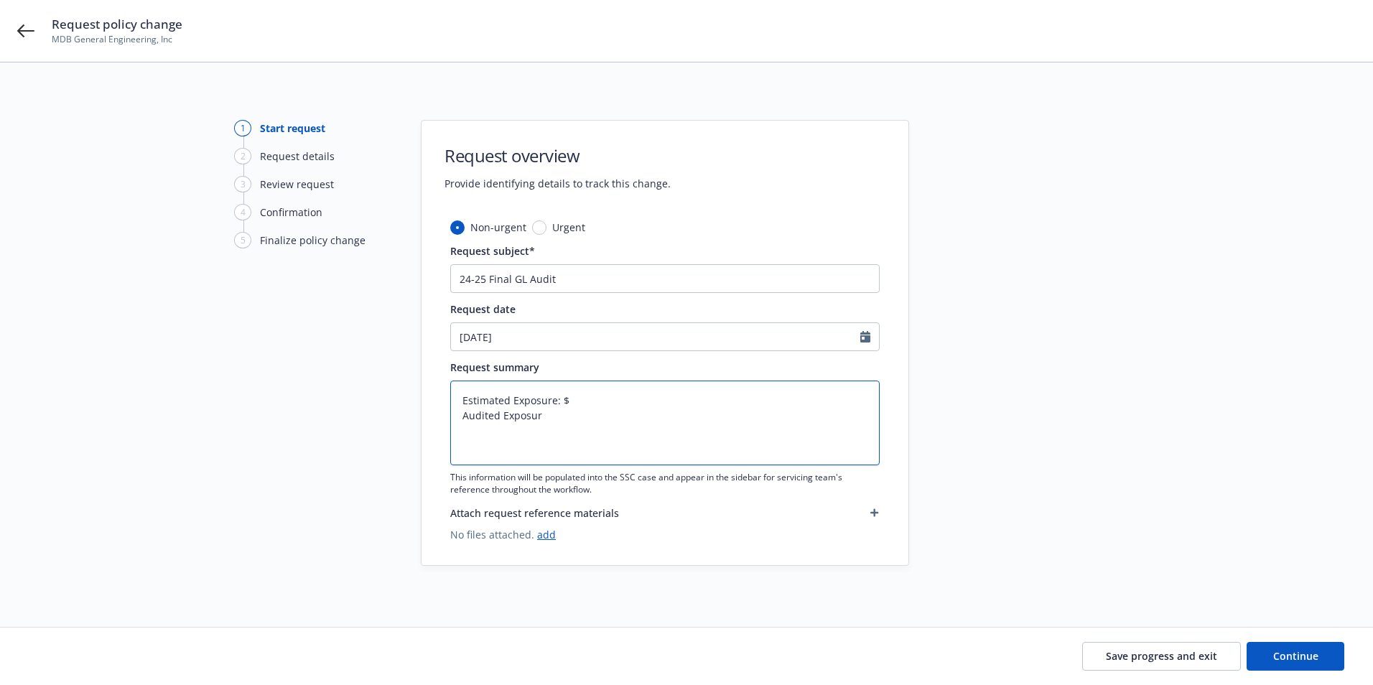
type textarea "x"
type textarea "Estimated Exposure: $ Audited Exposure"
type textarea "x"
type textarea "Estimated Exposure: $ Audited Exposure:"
type textarea "x"
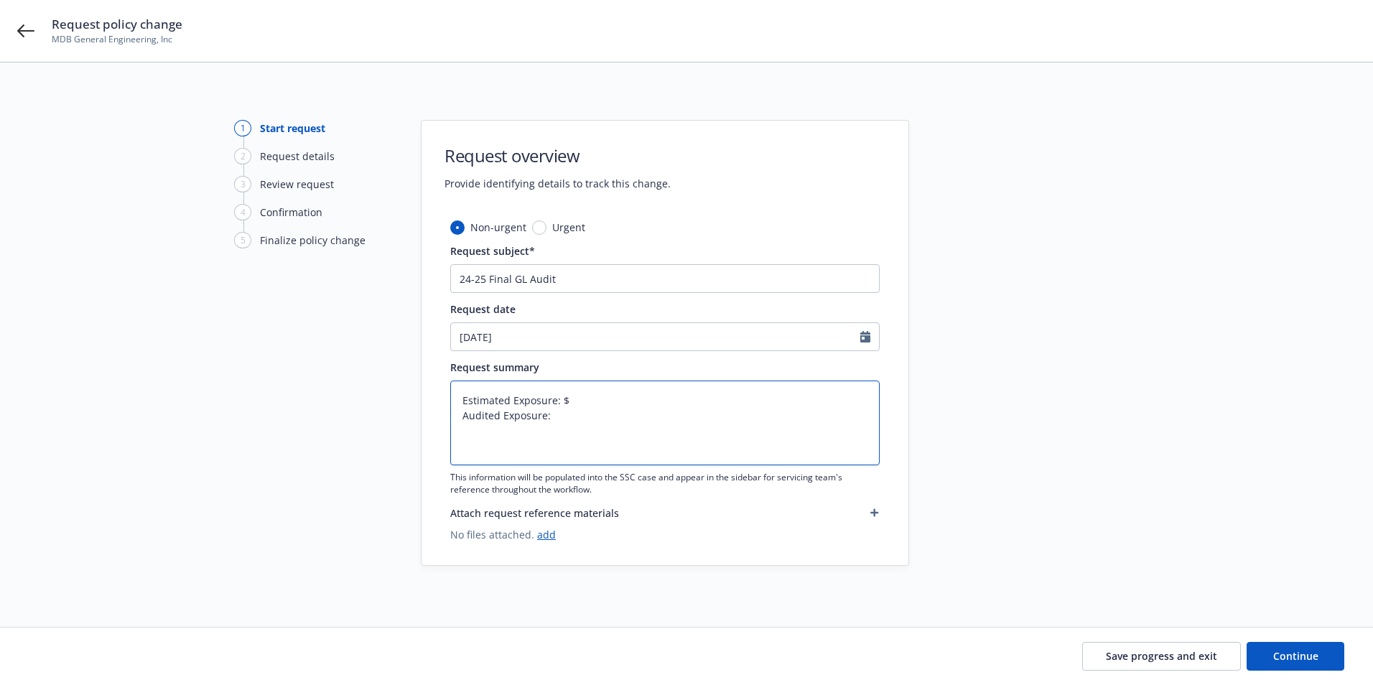
type textarea "Estimated Exposure: $ Audited Exposure:"
type textarea "x"
type textarea "Estimated Exposure: $ Audited Exposure: $"
click at [574, 398] on textarea "Estimated Exposure: $ Audited Exposure: $" at bounding box center [664, 422] width 429 height 85
click at [564, 415] on textarea "Estimated Exposure: $ Audited Exposure: $" at bounding box center [664, 422] width 429 height 85
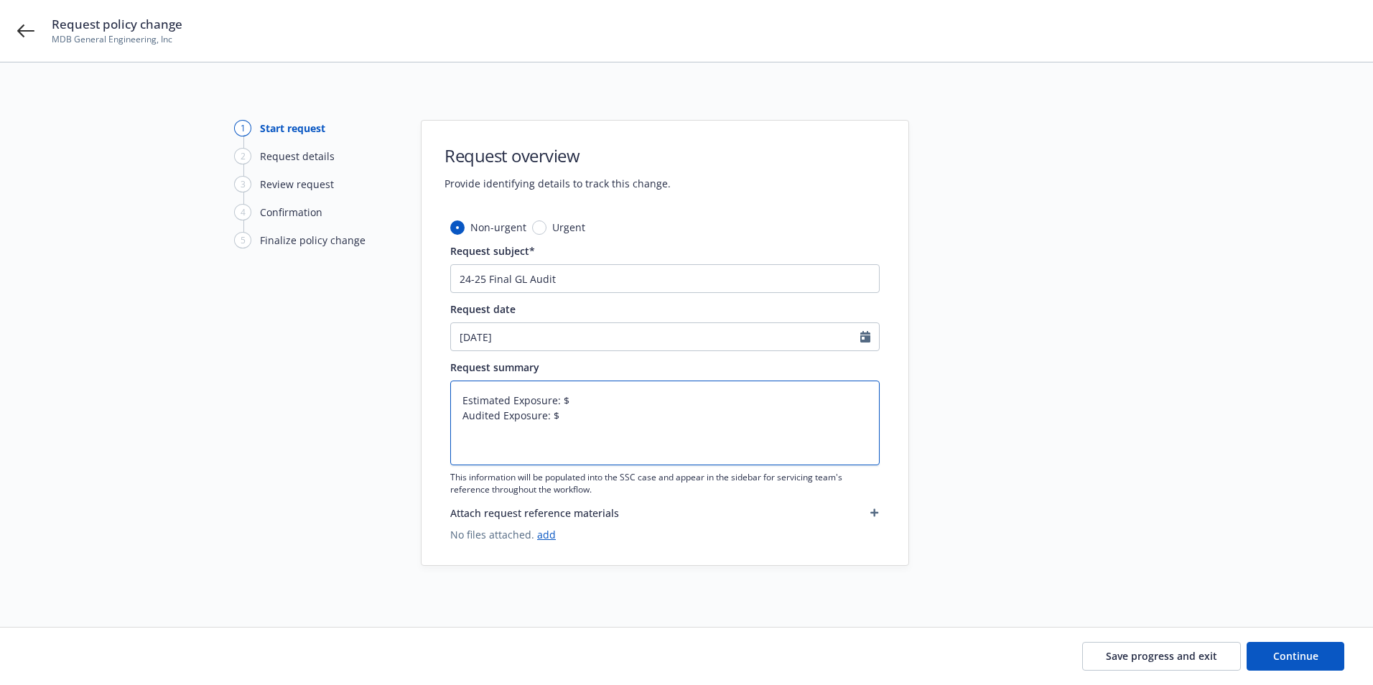
click at [569, 413] on textarea "Estimated Exposure: $ Audited Exposure: $" at bounding box center [664, 422] width 429 height 85
paste textarea "95,285"
type textarea "x"
type textarea "Estimated Exposure: $ Audited Exposure: $95,285"
click at [582, 399] on textarea "Estimated Exposure: $ Audited Exposure: $95,285" at bounding box center [664, 422] width 429 height 85
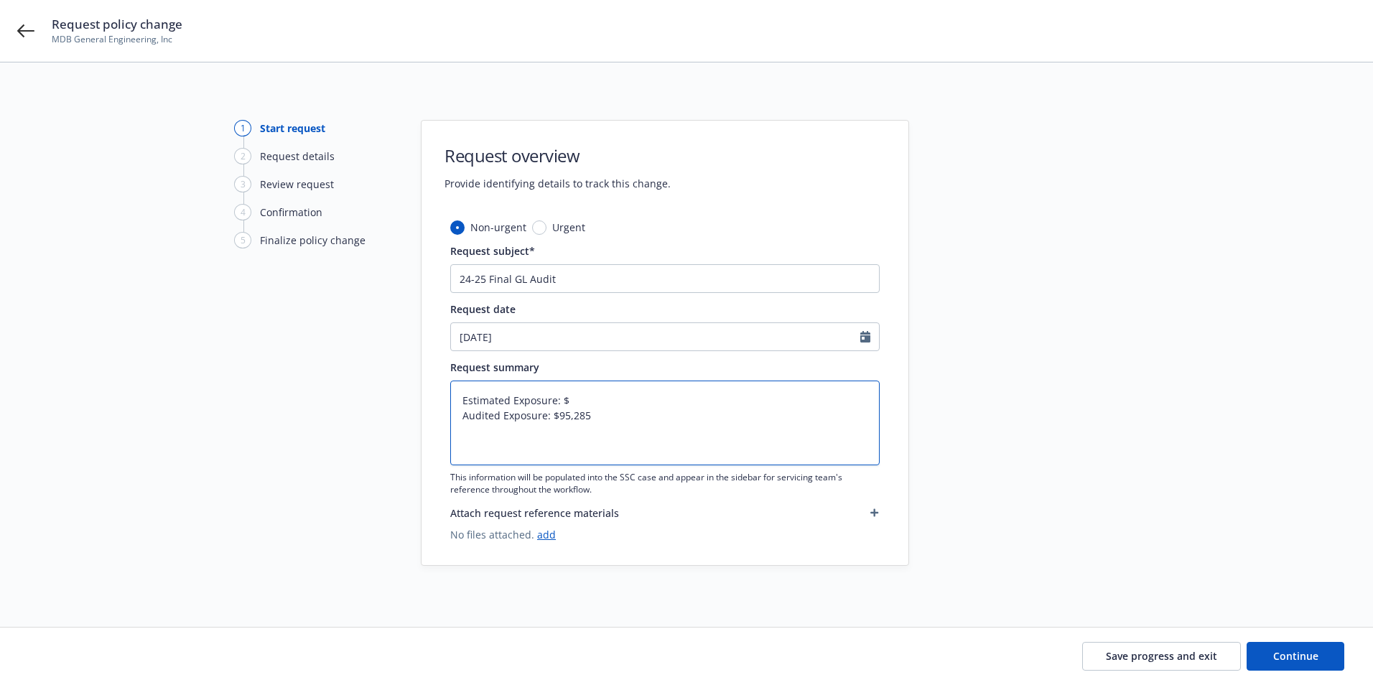
type textarea "x"
type textarea "Estimated Exposure: $1 Audited Exposure: $95,285"
type textarea "x"
type textarea "Estimated Exposure: $14 Audited Exposure: $95,285"
type textarea "x"
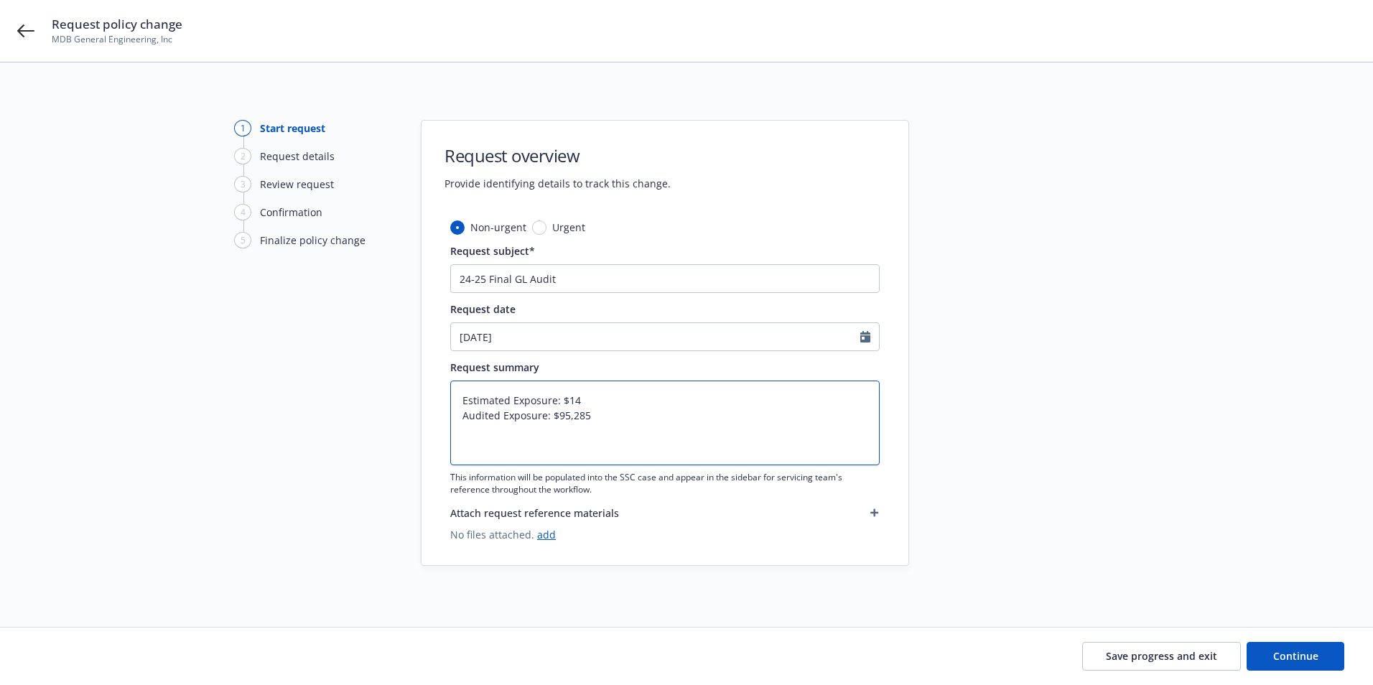
type textarea "Estimated Exposure: $144 Audited Exposure: $95,285"
type textarea "x"
type textarea "Estimated Exposure: $1443 Audited Exposure: $95,285"
type textarea "x"
type textarea "Estimated Exposure: $14437 Audited Exposure: $95,285"
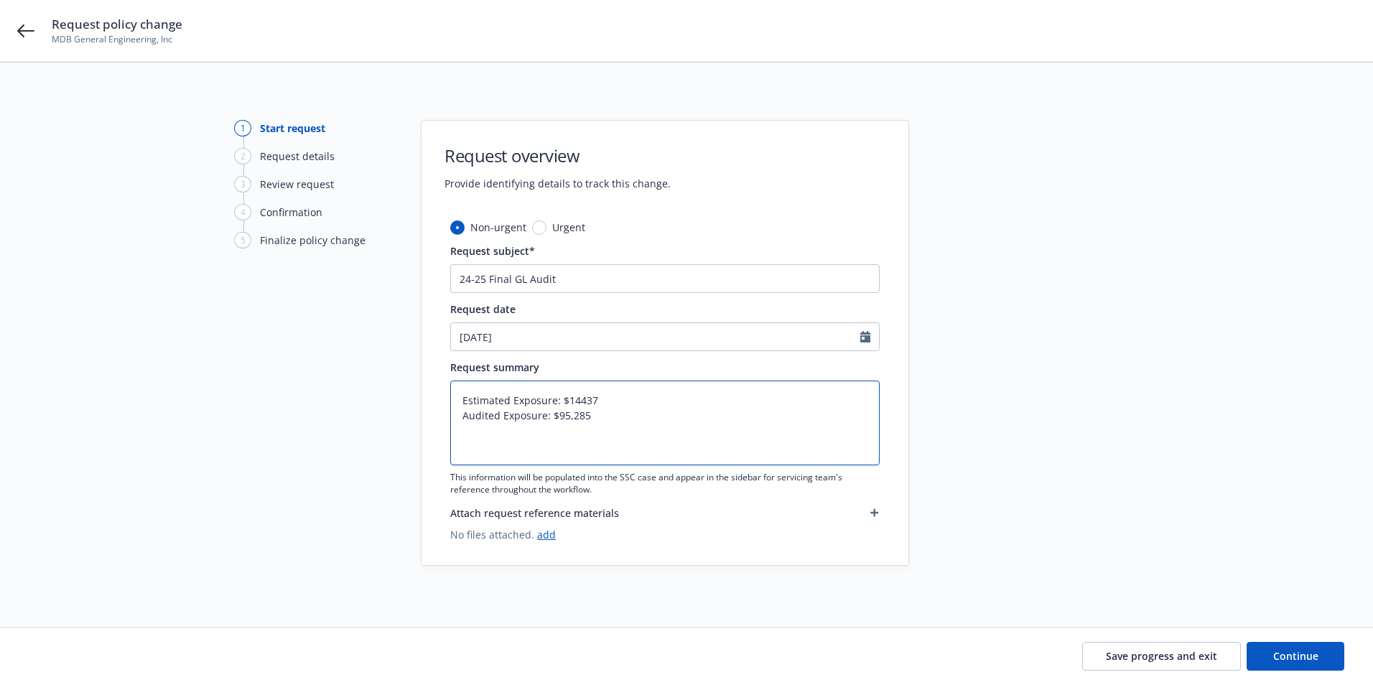
type textarea "x"
type textarea "Estimated Exposure: $144372 Audited Exposure: $95,285"
type textarea "x"
type textarea "Estimated Exposure: $1443724 Audited Exposure: $95,285"
type textarea "x"
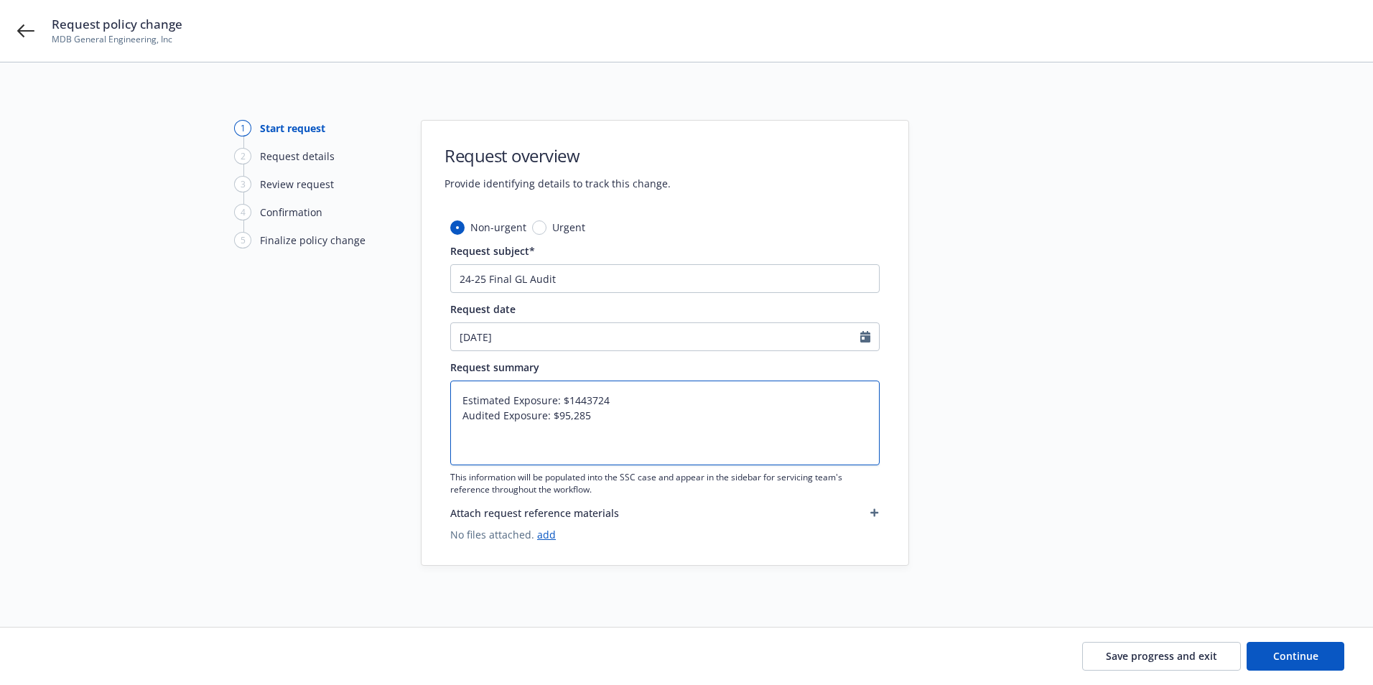
type textarea "Estimated Exposure: $14437247 Audited Exposure: $95,285"
type textarea "x"
type textarea "Estimated Exposure: $1443724 Audited Exposure: $95,285"
type textarea "x"
type textarea "Estimated Exposure: $14437242 Audited Exposure: $95,285"
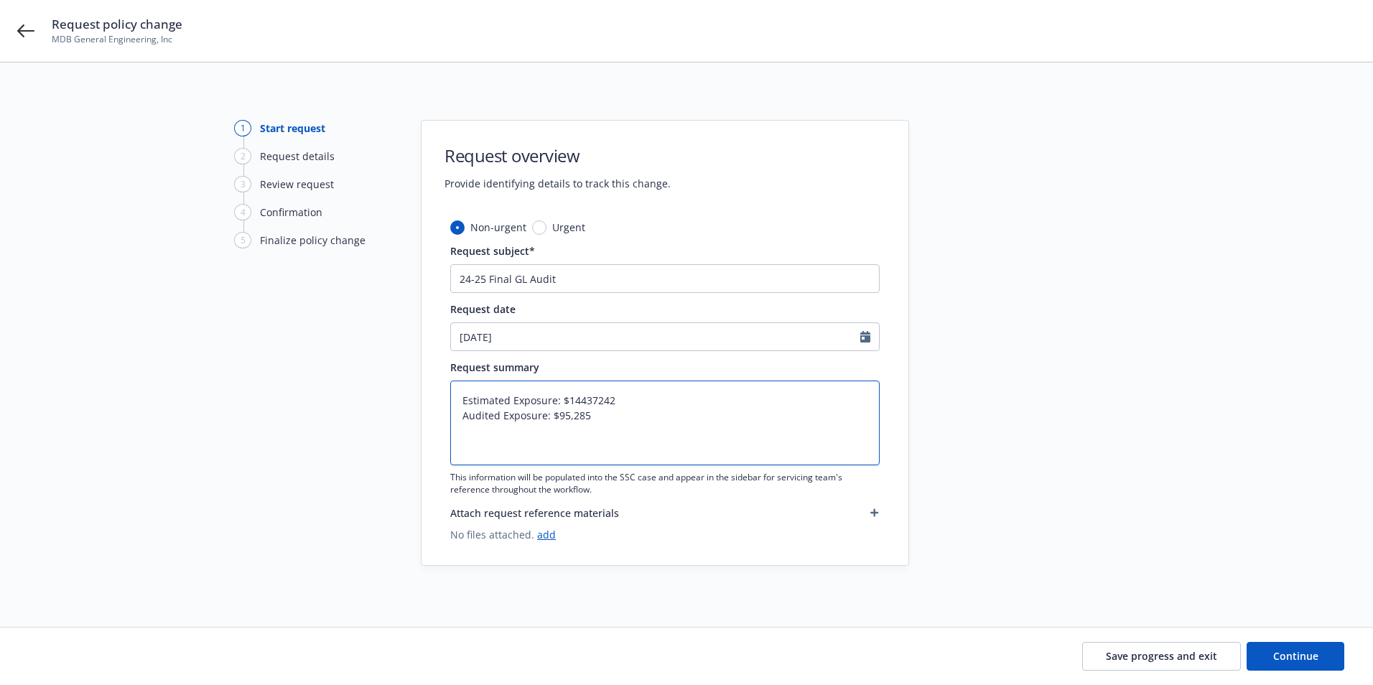
type textarea "x"
type textarea "Estimated Exposure: $14437,242 Audited Exposure: $95,285"
type textarea "x"
type textarea "Estimated Exposure: $14,437,242 Audited Exposure: $95,285"
click at [632, 405] on textarea "Estimated Exposure: $14,437,242 Audited Exposure: $95,285" at bounding box center [664, 422] width 429 height 85
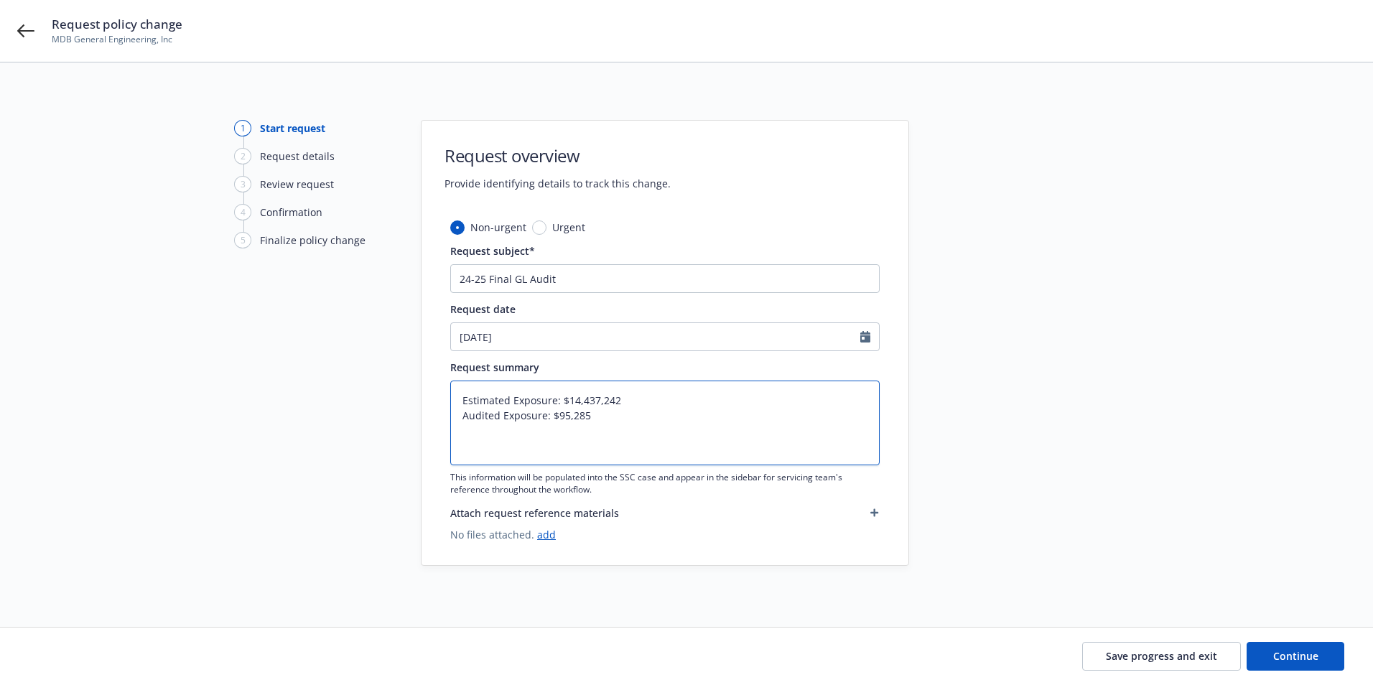
click at [621, 424] on textarea "Estimated Exposure: $14,437,242 Audited Exposure: $95,285" at bounding box center [664, 422] width 429 height 85
drag, startPoint x: 560, startPoint y: 416, endPoint x: 604, endPoint y: 418, distance: 44.6
click at [604, 418] on textarea "Estimated Exposure: $14,437,242 Audited Exposure: $95,285" at bounding box center [664, 422] width 429 height 85
click at [584, 432] on textarea "Estimated Exposure: $14,437,242 Audited Exposure: $95,285" at bounding box center [664, 422] width 429 height 85
click at [554, 414] on textarea "Estimated Exposure: $14,437,242 Audited Exposure: $95,285" at bounding box center [664, 422] width 429 height 85
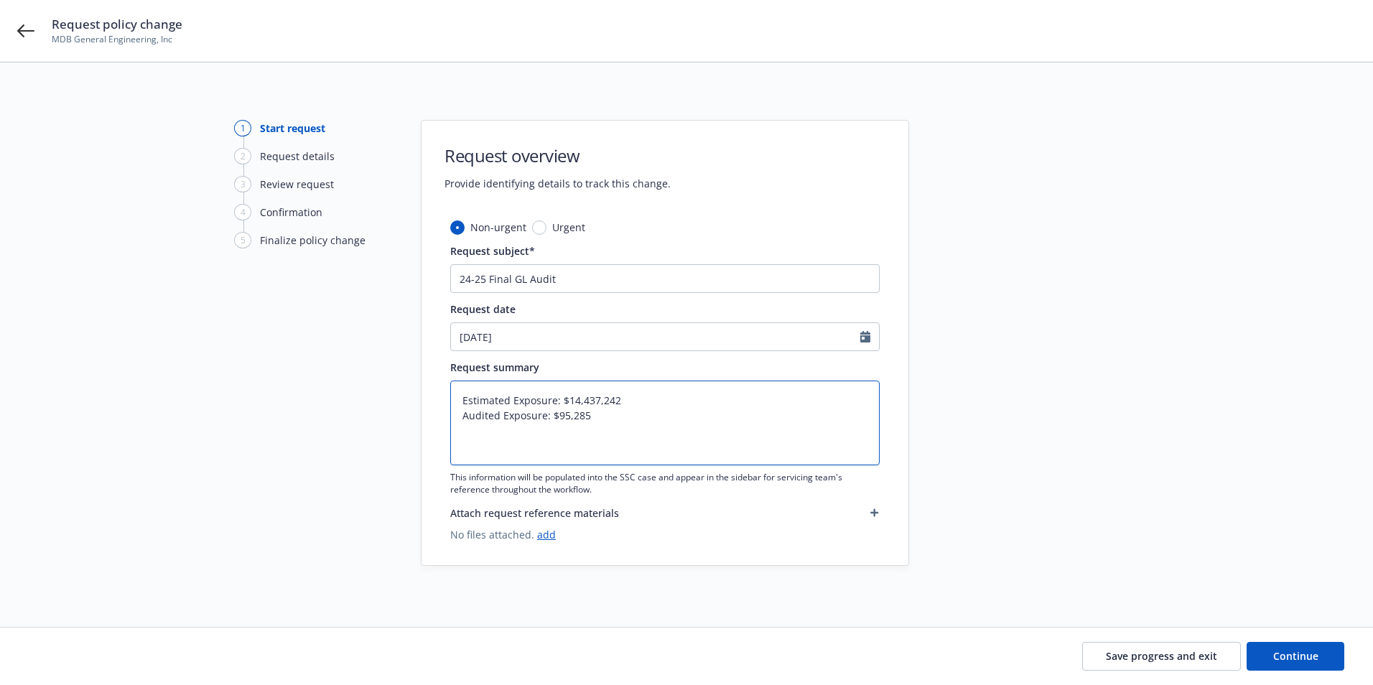
drag, startPoint x: 557, startPoint y: 413, endPoint x: 604, endPoint y: 418, distance: 46.9
click at [604, 418] on textarea "Estimated Exposure: $14,437,242 Audited Exposure: $95,285" at bounding box center [664, 422] width 429 height 85
click at [621, 401] on textarea "Estimated Exposure: $14,437,242 Audited Exposure: $95,285" at bounding box center [664, 422] width 429 height 85
type textarea "x"
type textarea "Estimated Exposure: $14,437,242 Audited Exposure: $95,285"
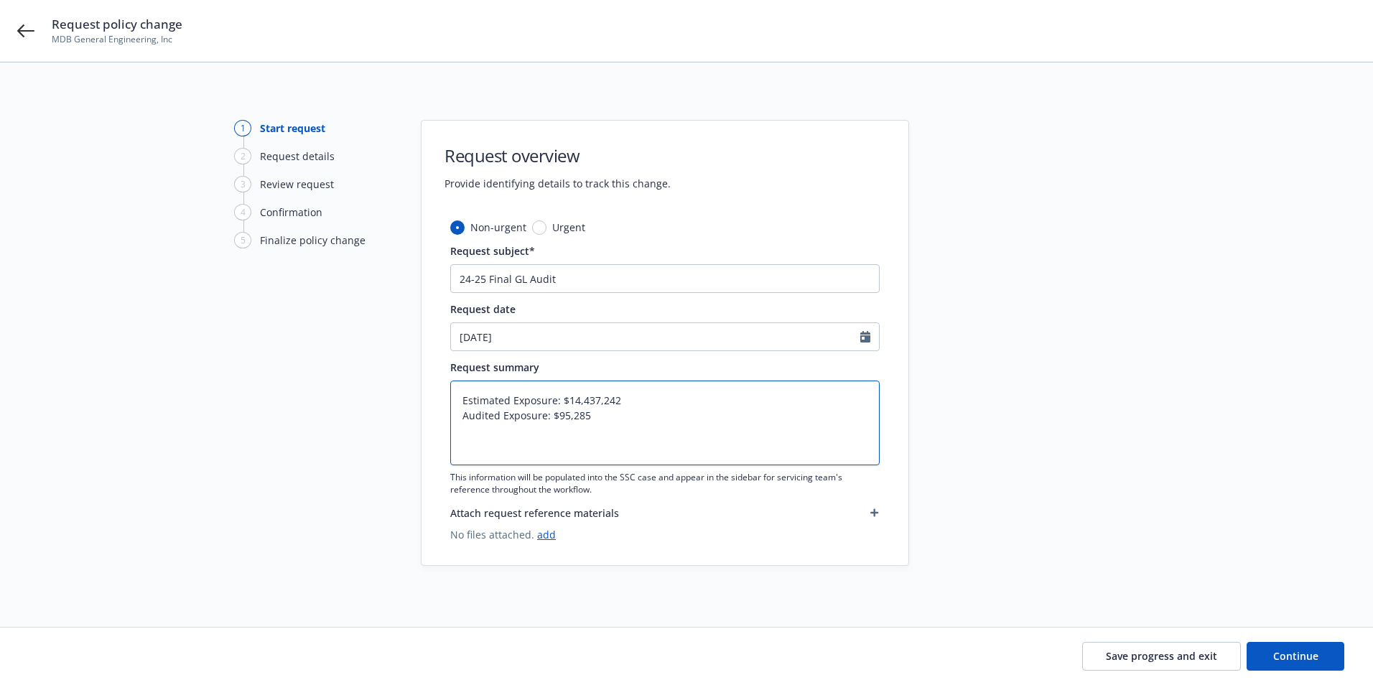
drag, startPoint x: 566, startPoint y: 400, endPoint x: 637, endPoint y: 400, distance: 70.4
click at [637, 400] on textarea "Estimated Exposure: $14,437,242 Audited Exposure: $95,285" at bounding box center [664, 422] width 429 height 85
click at [578, 416] on textarea "Estimated Exposure: $14,437,242 Audited Exposure: $95,285" at bounding box center [664, 422] width 429 height 85
paste textarea "14,437,242"
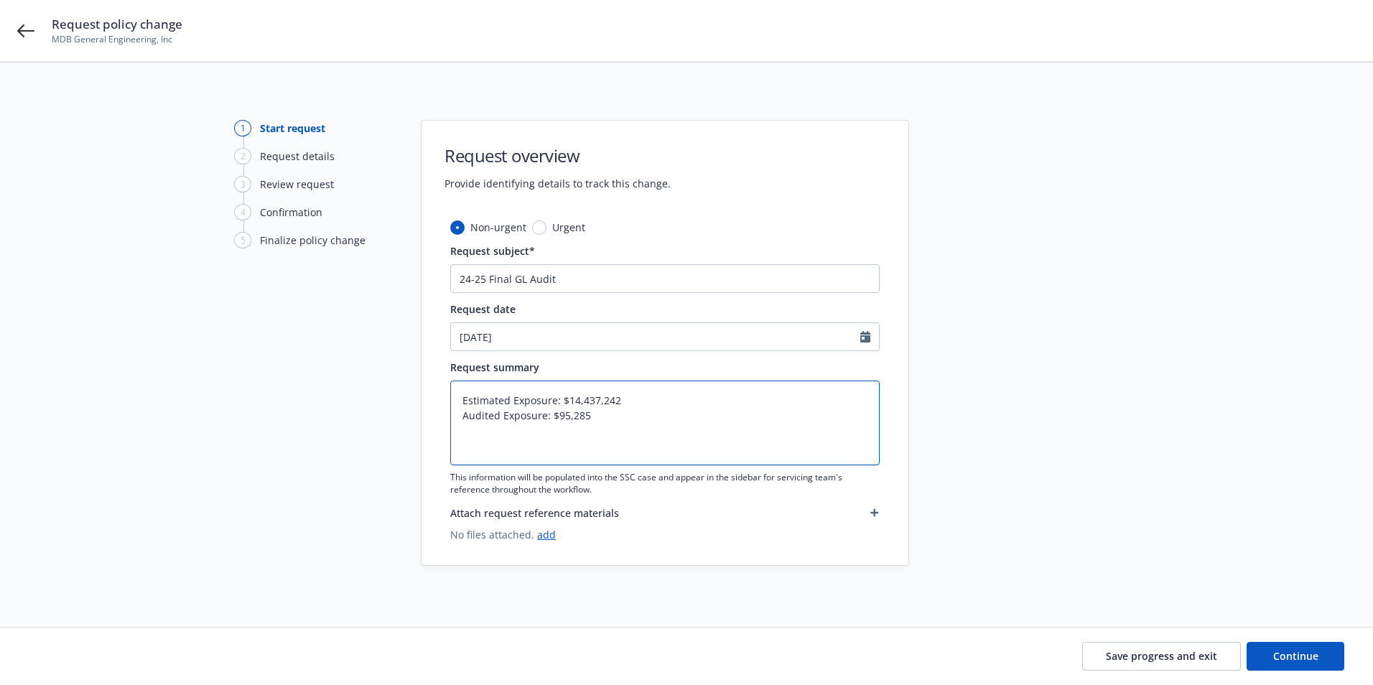
type textarea "x"
type textarea "Estimated Exposure: $14,437,242 Audited Exposure: $14,437,242"
drag, startPoint x: 569, startPoint y: 401, endPoint x: 621, endPoint y: 401, distance: 51.7
click at [621, 401] on textarea "Estimated Exposure: $14,437,242 Audited Exposure: $14,437,242" at bounding box center [664, 422] width 429 height 85
paste textarea "7,000,000"
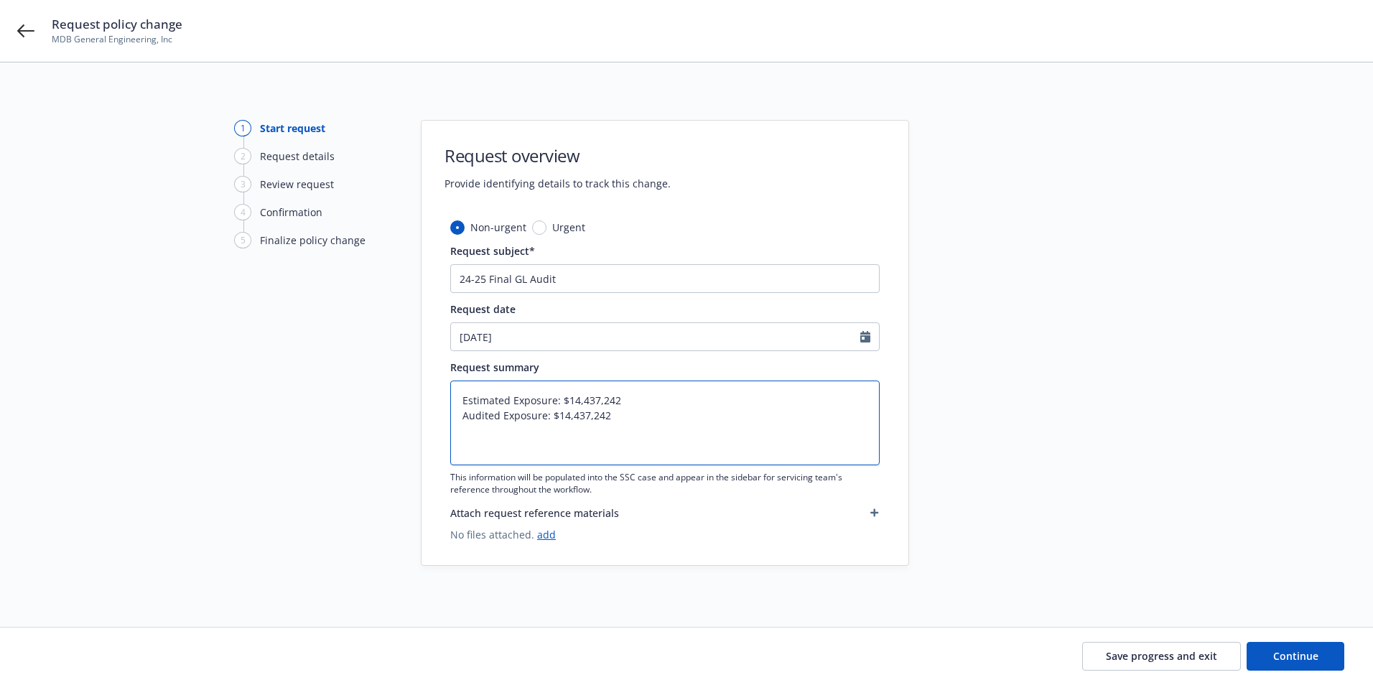
type textarea "x"
click at [655, 411] on textarea "Estimated Exposure: $7,000,000 Audited Exposure: $14,437,242" at bounding box center [664, 422] width 429 height 85
click at [676, 459] on textarea "Estimated Exposure: $7,000,000 Audited Exposure: $14,437,242" at bounding box center [664, 422] width 429 height 85
type textarea "Estimated Exposure: $7,000,000 Audited Exposure: $14,437,242"
click at [617, 413] on textarea "Estimated Exposure: $7,000,000 Audited Exposure: $14,437,242" at bounding box center [664, 422] width 429 height 85
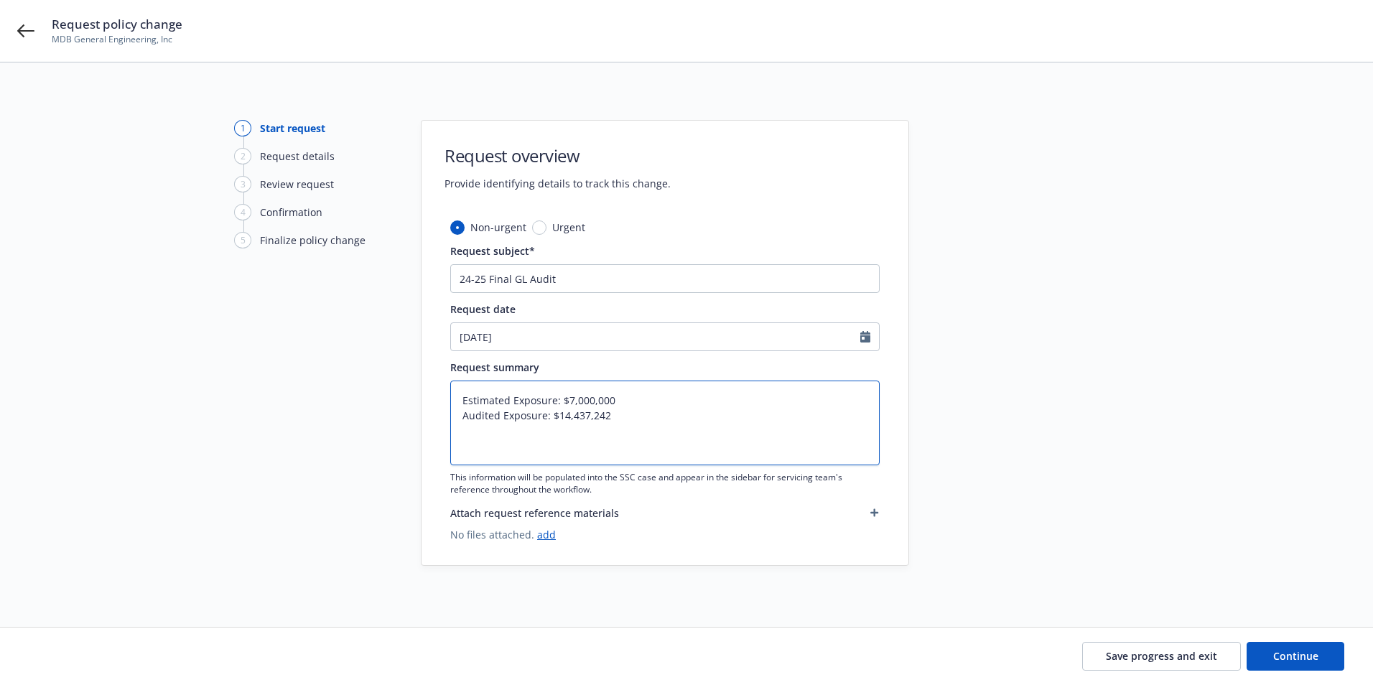
type textarea "x"
type textarea "Estimated Exposure: $7,000,000 Audited Exposure: $14,437,242"
type textarea "x"
type textarea "Estimated Exposure: $7,000,000 Audited Exposure: $14,437,242"
paste textarea "Premium $35,885.00 Company Fee $0.00 Broker Fee $900.00 Inspection Fee $0.00 St…"
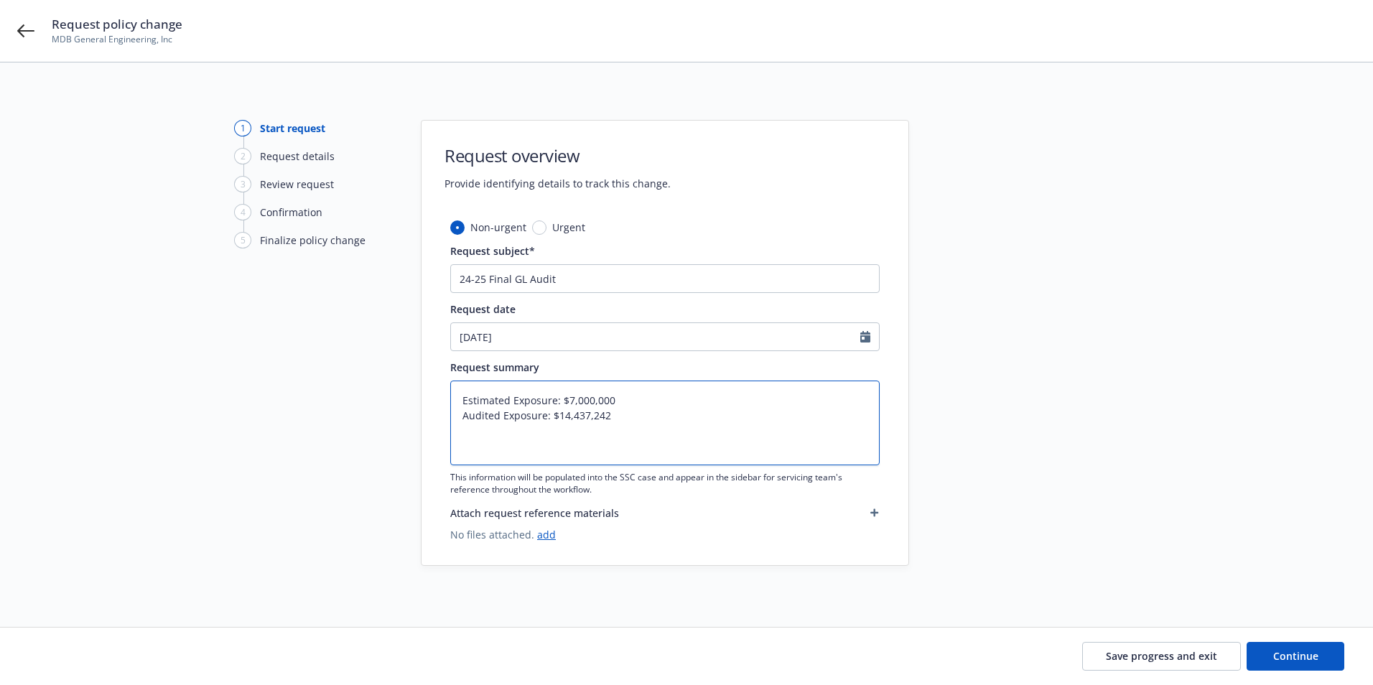
type textarea "x"
type textarea "Estimated Exposure: $7,000,000 Audited Exposure: $14,437,242 Premium $35,885.00…"
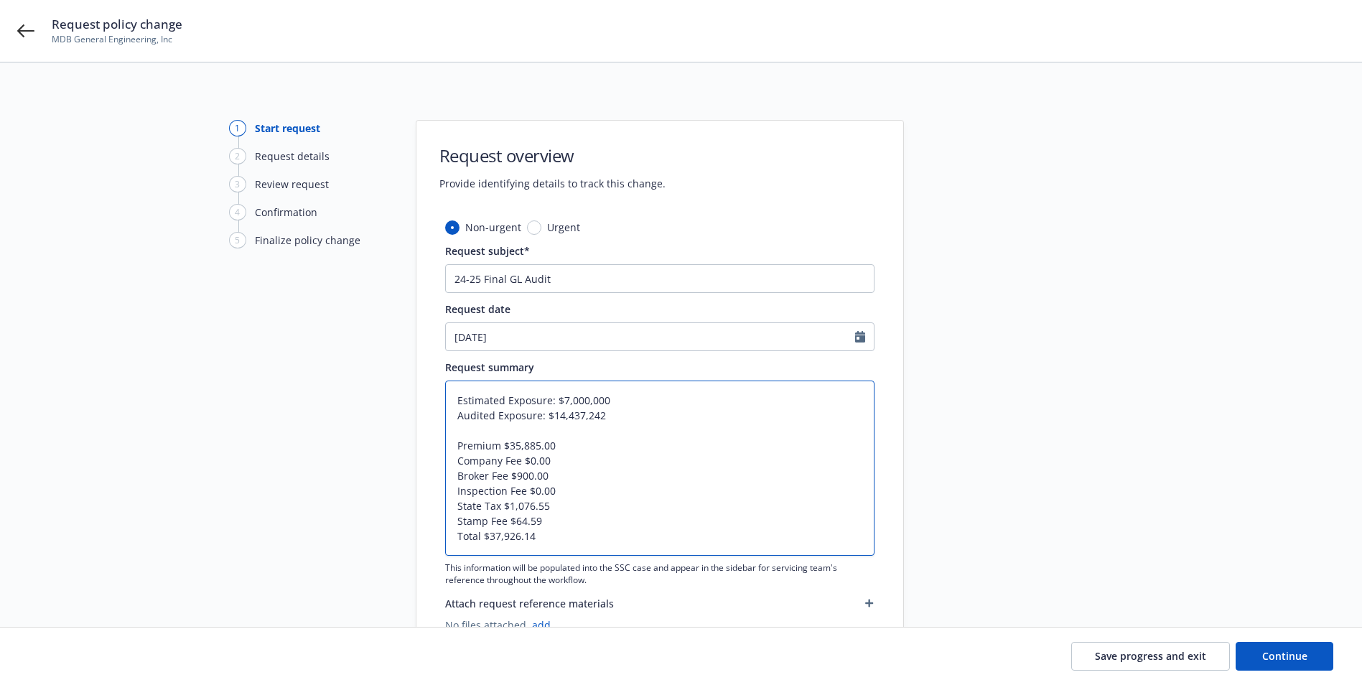
drag, startPoint x: 536, startPoint y: 533, endPoint x: 439, endPoint y: 529, distance: 97.7
click at [439, 529] on div "Non-urgent Urgent Request subject* 24-25 Final GL Audit Request date 08/19/2025…" at bounding box center [659, 438] width 487 height 436
click at [571, 527] on textarea "Estimated Exposure: $7,000,000 Audited Exposure: $14,437,242 Premium $35,885.00…" at bounding box center [659, 467] width 429 height 175
click at [546, 516] on textarea "Estimated Exposure: $7,000,000 Audited Exposure: $14,437,242 Premium $35,885.00…" at bounding box center [659, 467] width 429 height 175
type textarea "x"
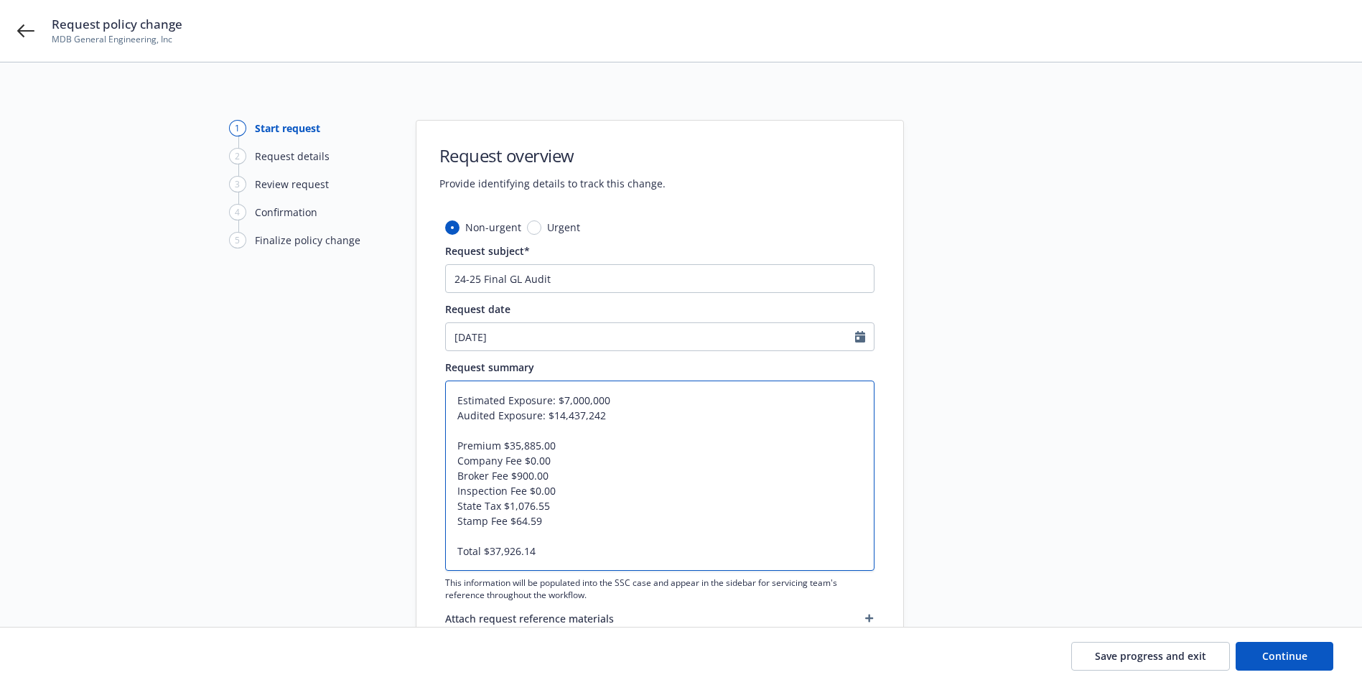
click at [482, 549] on textarea "Estimated Exposure: $7,000,000 Audited Exposure: $14,437,242 Premium $35,885.00…" at bounding box center [659, 475] width 429 height 190
type textarea "Estimated Exposure: $7,000,000 Audited Exposure: $14,437,242 Premium $35,885.00…"
type textarea "x"
type textarea "Estimated Exposure: $7,000,000 Audited Exposure: $14,437,242 Premium $35,885.00…"
type textarea "x"
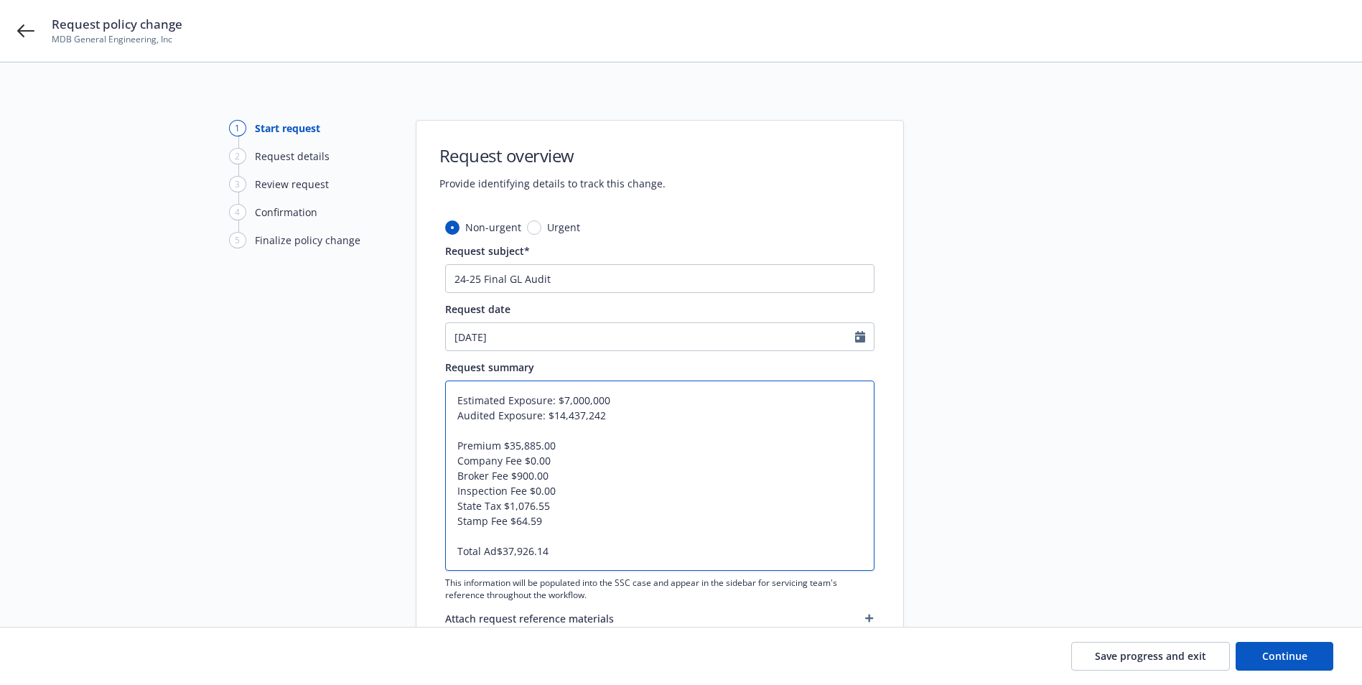
type textarea "Estimated Exposure: $7,000,000 Audited Exposure: $14,437,242 Premium $35,885.00…"
type textarea "x"
type textarea "Estimated Exposure: $7,000,000 Audited Exposure: $14,437,242 Premium $35,885.00…"
type textarea "x"
type textarea "Estimated Exposure: $7,000,000 Audited Exposure: $14,437,242 Premium $35,885.00…"
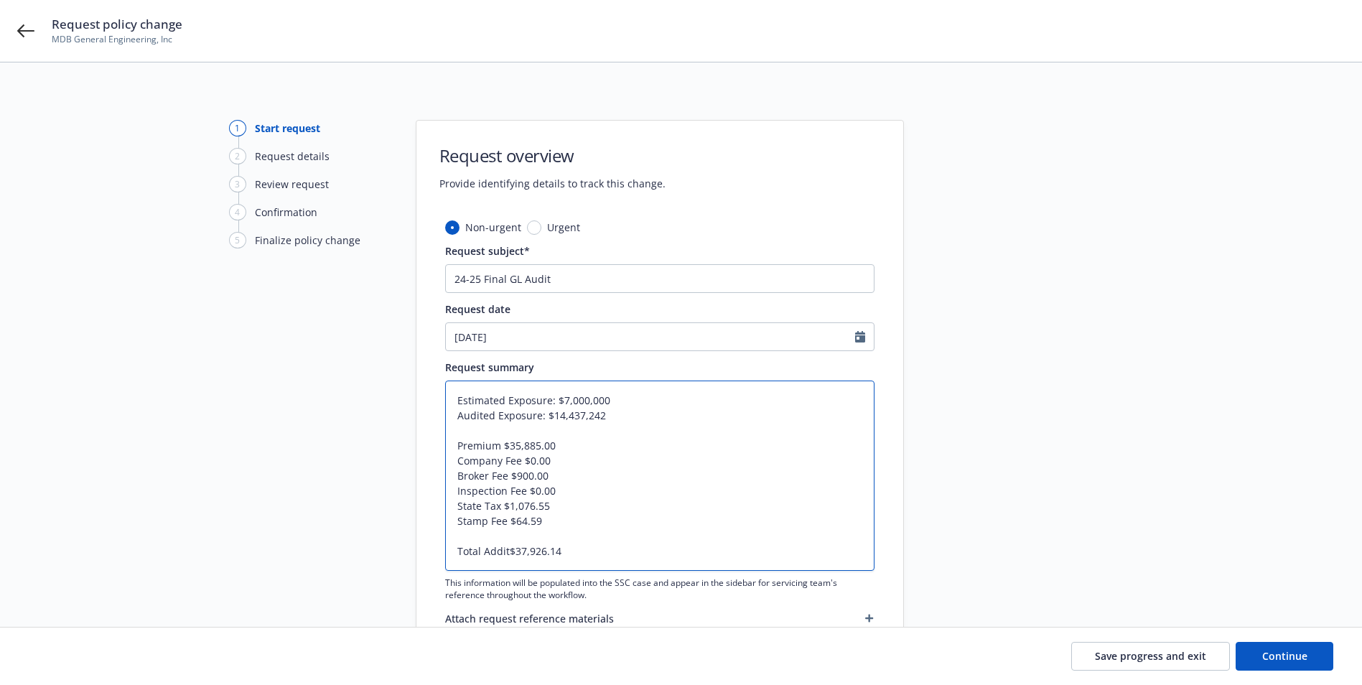
type textarea "x"
type textarea "Estimated Exposure: $7,000,000 Audited Exposure: $14,437,242 Premium $35,885.00…"
type textarea "x"
type textarea "Estimated Exposure: $7,000,000 Audited Exposure: $14,437,242 Premium $35,885.00…"
type textarea "x"
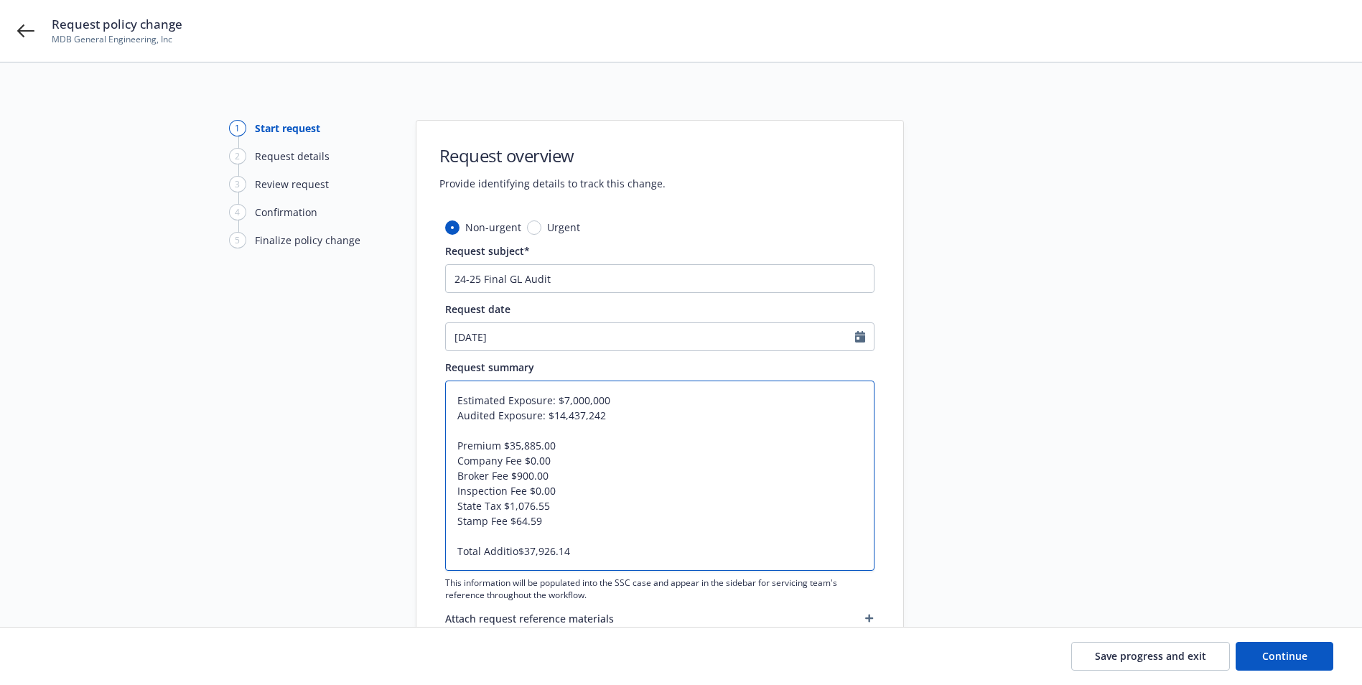
type textarea "Estimated Exposure: $7,000,000 Audited Exposure: $14,437,242 Premium $35,885.00…"
type textarea "x"
type textarea "Estimated Exposure: $7,000,000 Audited Exposure: $14,437,242 Premium $35,885.00…"
type textarea "x"
type textarea "Estimated Exposure: $7,000,000 Audited Exposure: $14,437,242 Premium $35,885.00…"
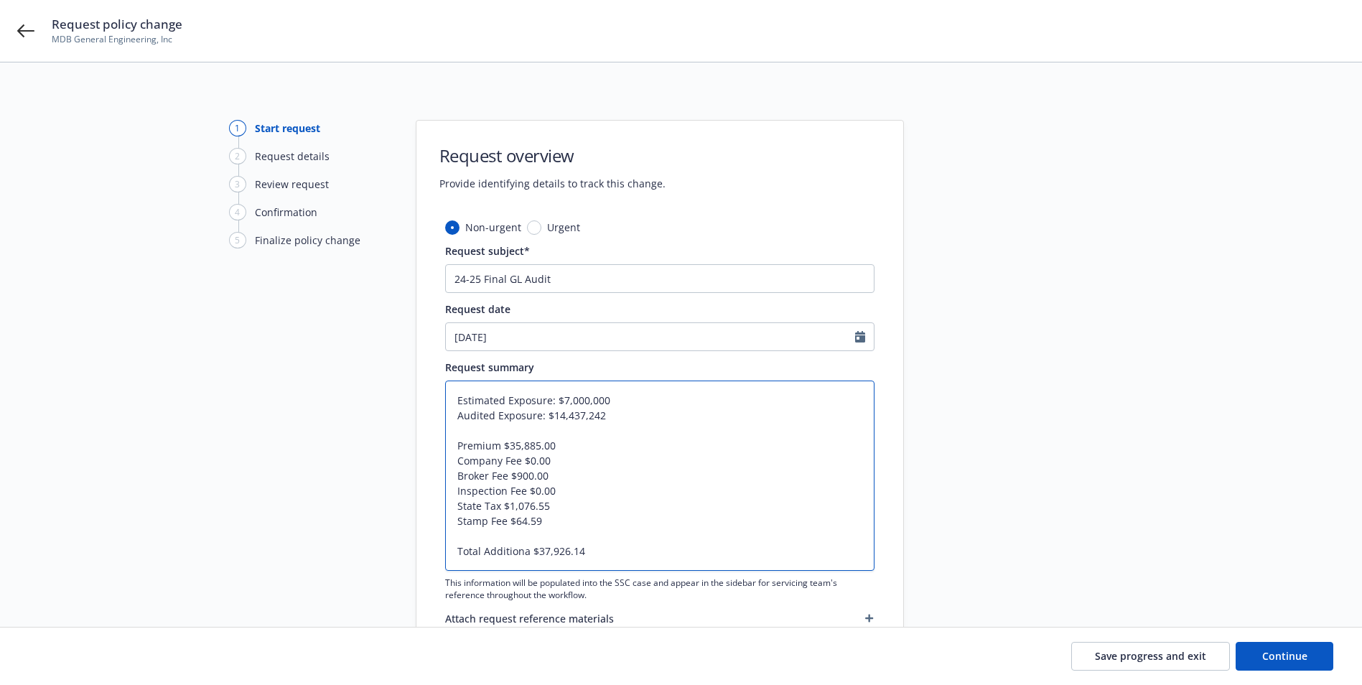
type textarea "x"
type textarea "Estimated Exposure: $7,000,000 Audited Exposure: $14,437,242 Premium $35,885.00…"
type textarea "x"
type textarea "Estimated Exposure: $7,000,000 Audited Exposure: $14,437,242 Premium $35,885.00…"
type textarea "x"
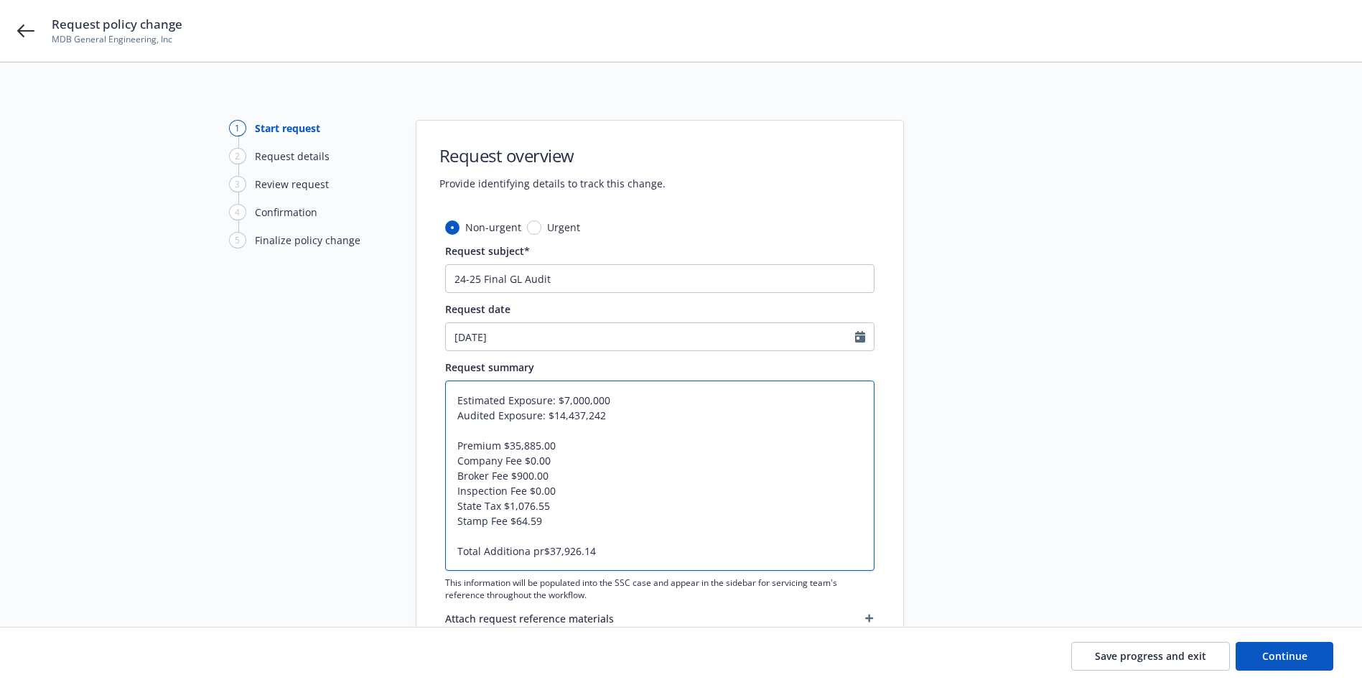
type textarea "Estimated Exposure: $7,000,000 Audited Exposure: $14,437,242 Premium $35,885.00…"
type textarea "x"
type textarea "Estimated Exposure: $7,000,000 Audited Exposure: $14,437,242 Premium $35,885.00…"
type textarea "x"
click at [576, 551] on textarea "Estimated Exposure: $7,000,000 Audited Exposure: $14,437,242 Premium $35,885.00…" at bounding box center [659, 475] width 429 height 190
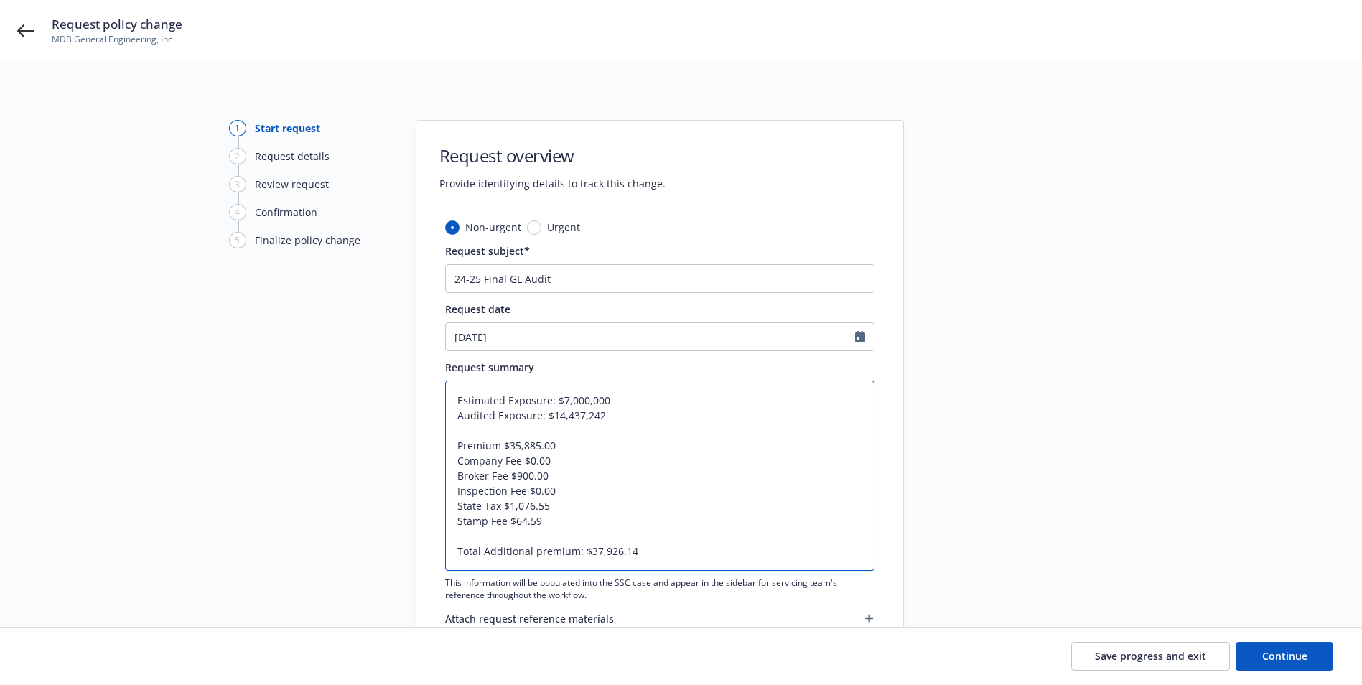
drag, startPoint x: 531, startPoint y: 459, endPoint x: 457, endPoint y: 459, distance: 73.2
click at [457, 459] on textarea "Estimated Exposure: $7,000,000 Audited Exposure: $14,437,242 Premium $35,885.00…" at bounding box center [659, 475] width 429 height 190
click at [459, 470] on textarea "Estimated Exposure: $7,000,000 Audited Exposure: $14,437,242 Premium $35,885.00…" at bounding box center [659, 475] width 429 height 190
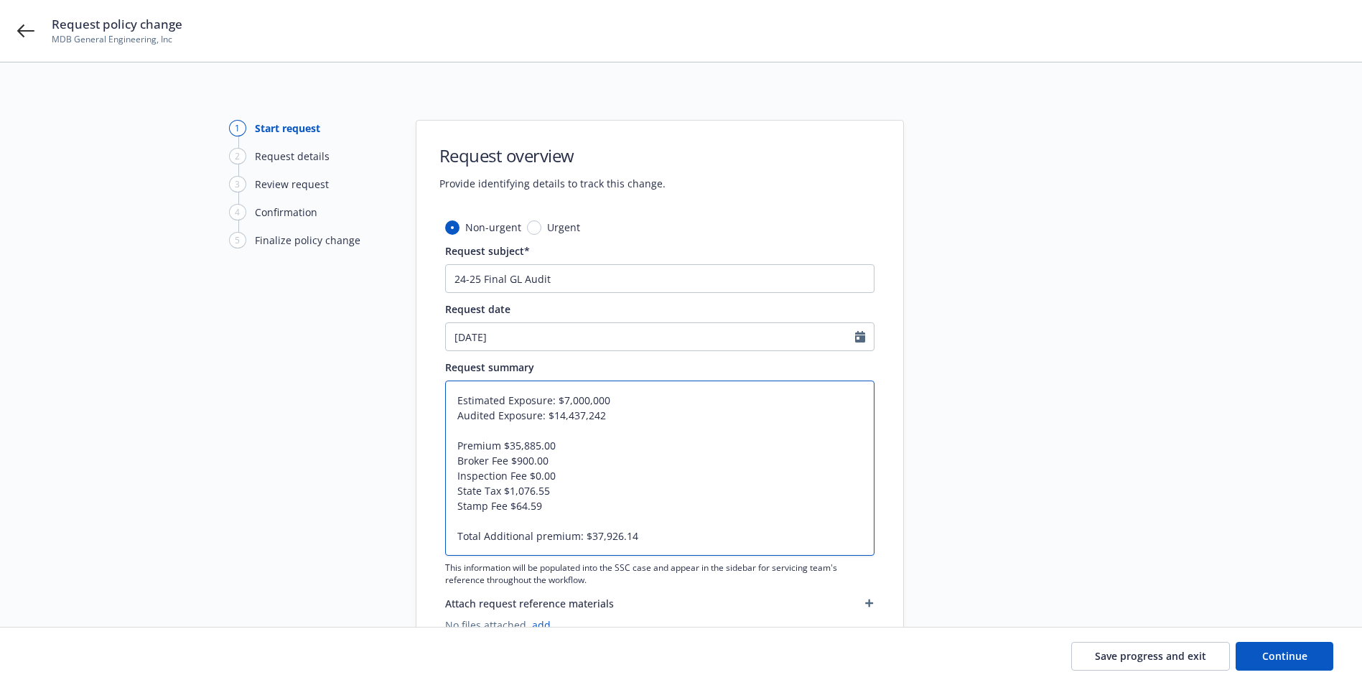
drag, startPoint x: 540, startPoint y: 474, endPoint x: 436, endPoint y: 474, distance: 103.4
click at [436, 474] on div "Non-urgent Urgent Request subject* 24-25 Final GL Audit Request date 08/19/2025…" at bounding box center [659, 438] width 487 height 436
click at [457, 489] on textarea "Estimated Exposure: $7,000,000 Audited Exposure: $14,437,242 Premium $35,885.00…" at bounding box center [659, 467] width 429 height 175
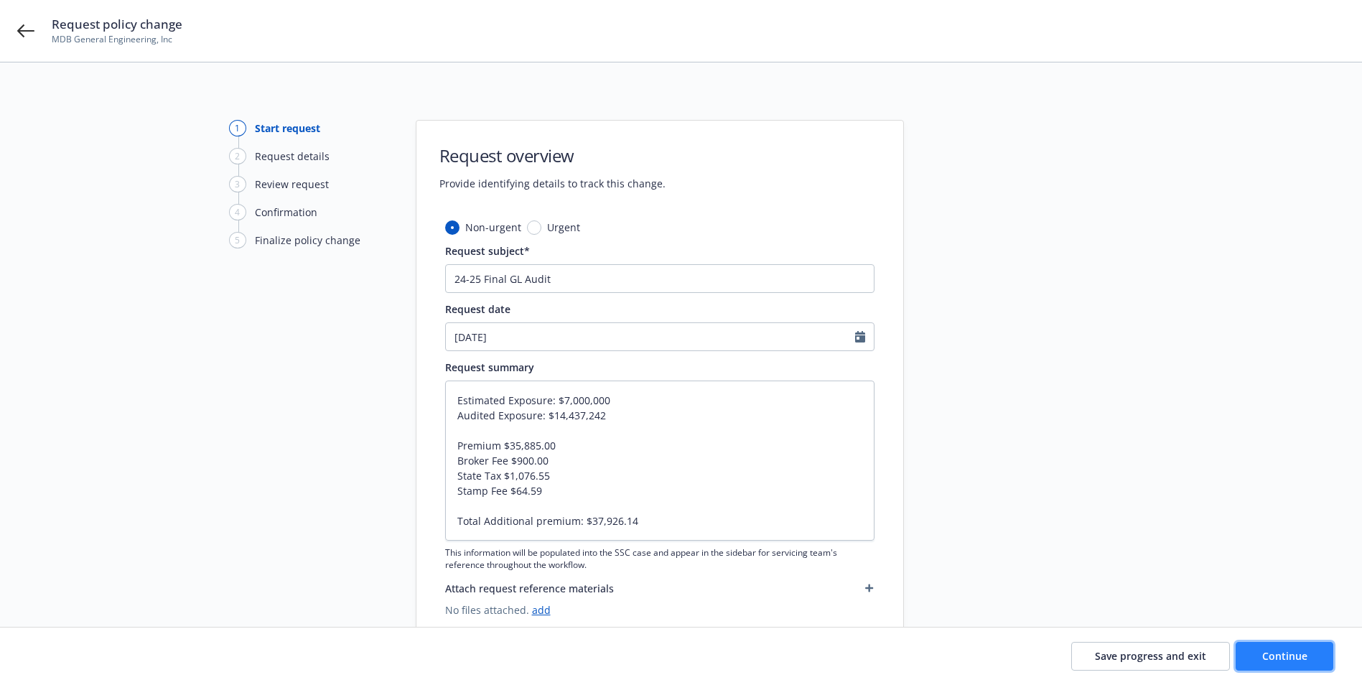
click at [1292, 654] on span "Continue" at bounding box center [1284, 656] width 45 height 14
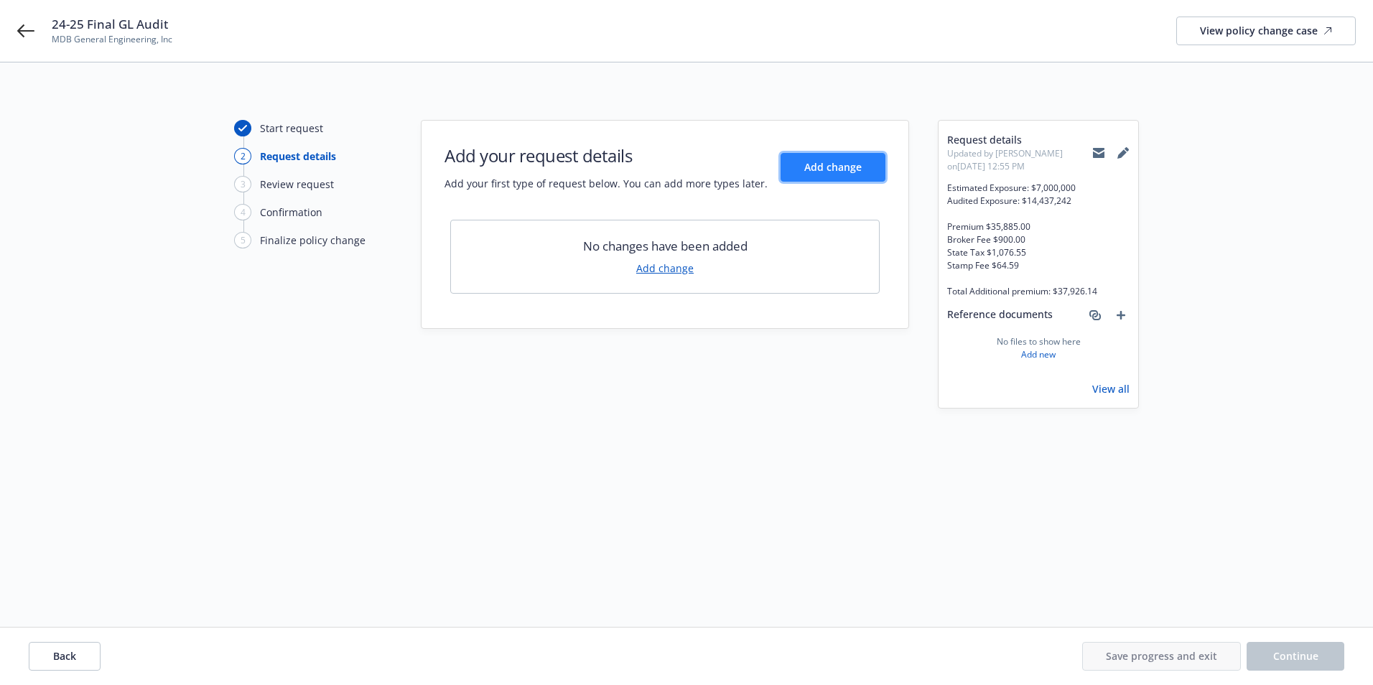
click at [822, 171] on span "Add change" at bounding box center [832, 167] width 57 height 14
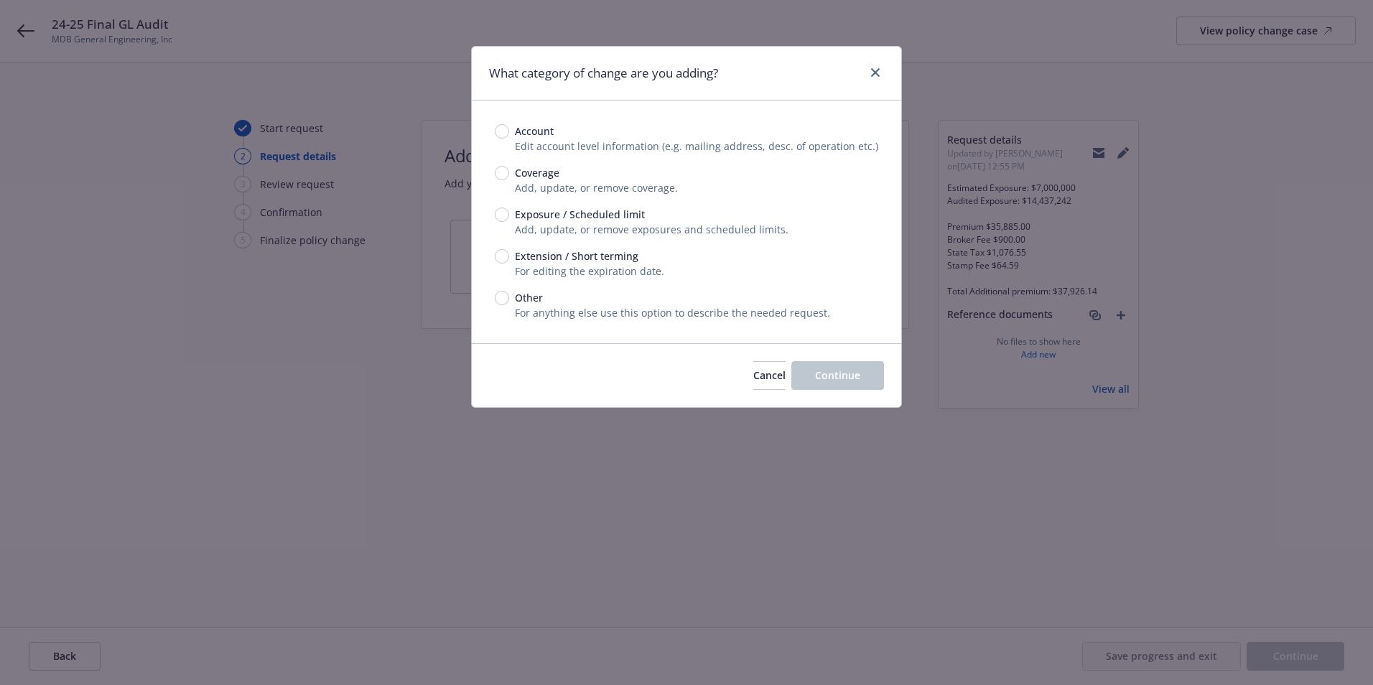
click at [510, 215] on span "Exposure / Scheduled limit" at bounding box center [577, 214] width 136 height 15
click at [509, 215] on input "Exposure / Scheduled limit" at bounding box center [502, 214] width 14 height 14
click at [823, 378] on span "Continue" at bounding box center [837, 375] width 45 height 14
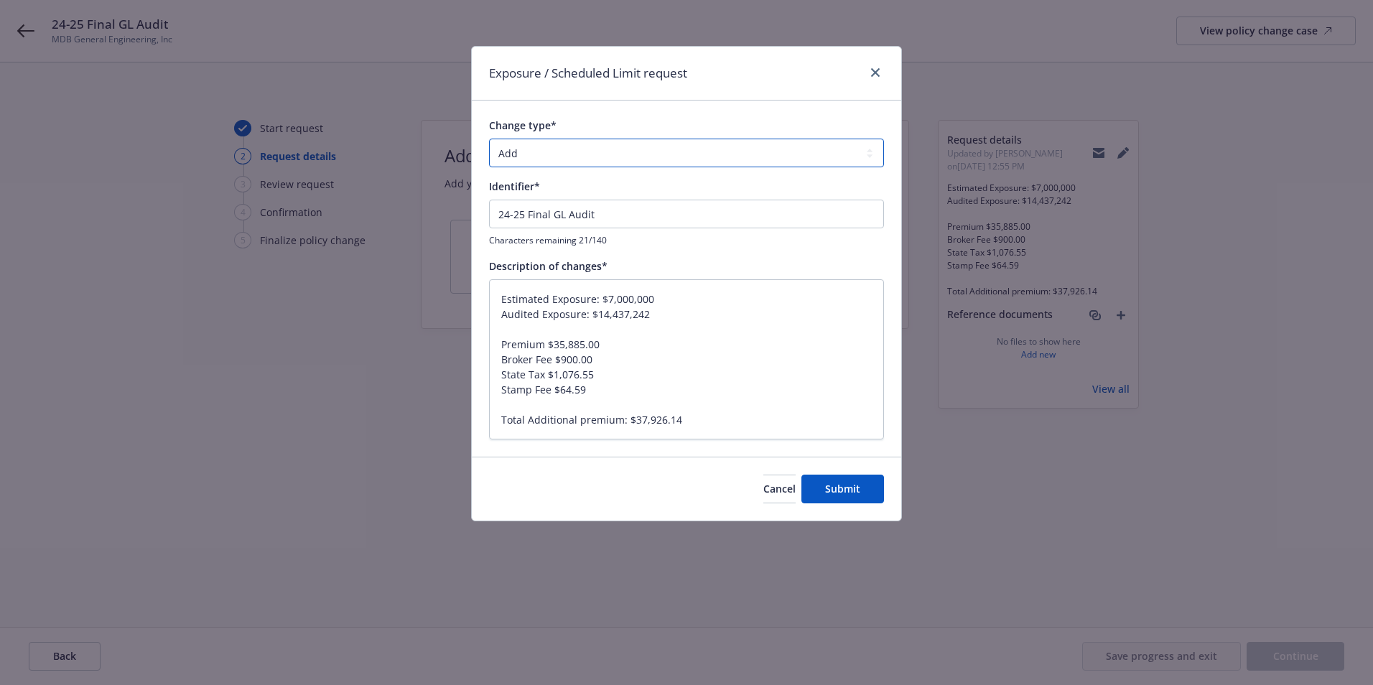
click at [525, 149] on select "Add Audit Change Remove" at bounding box center [686, 153] width 395 height 29
click at [489, 139] on select "Add Audit Change Remove" at bounding box center [686, 153] width 395 height 29
click at [755, 372] on textarea "Estimated Exposure: $7,000,000 Audited Exposure: $14,437,242 Premium $35,885.00…" at bounding box center [686, 359] width 395 height 160
click at [833, 490] on span "Submit" at bounding box center [842, 489] width 35 height 14
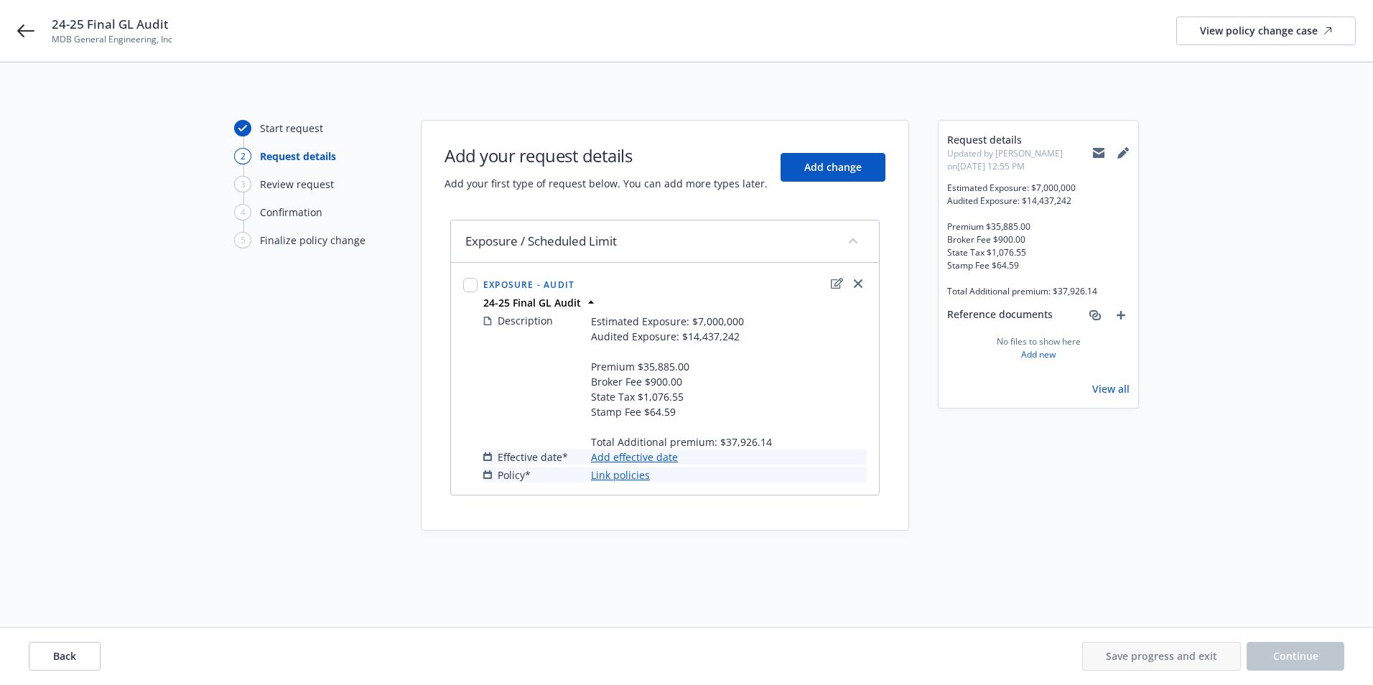
click at [625, 459] on link "Add effective date" at bounding box center [634, 456] width 87 height 15
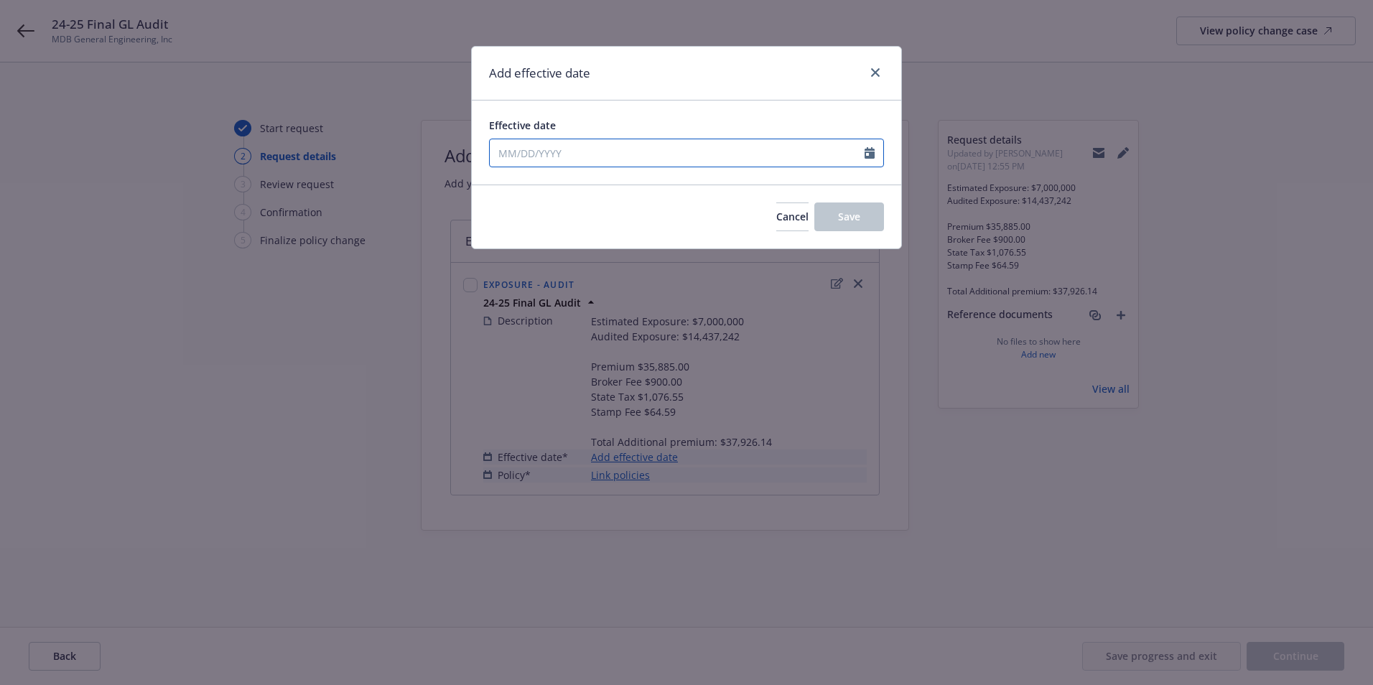
click at [574, 155] on input "Effective date" at bounding box center [677, 152] width 375 height 27
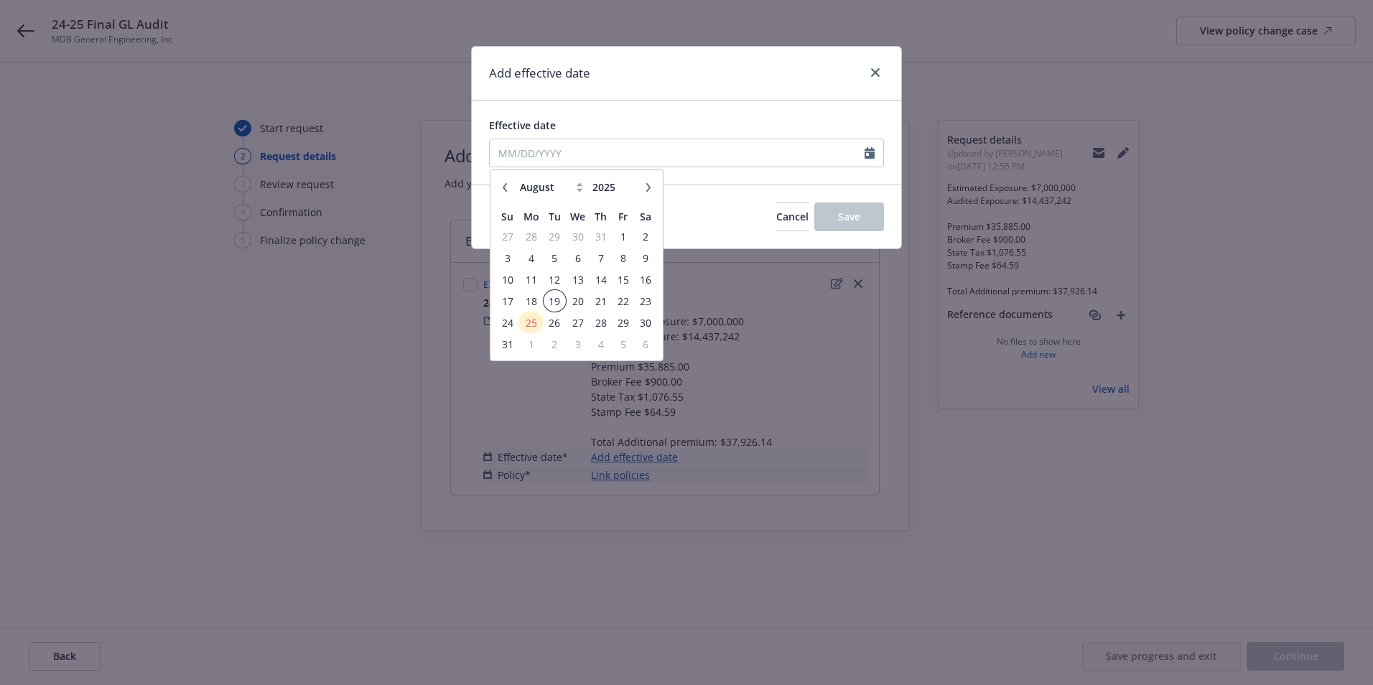
click at [556, 299] on span "19" at bounding box center [554, 301] width 19 height 18
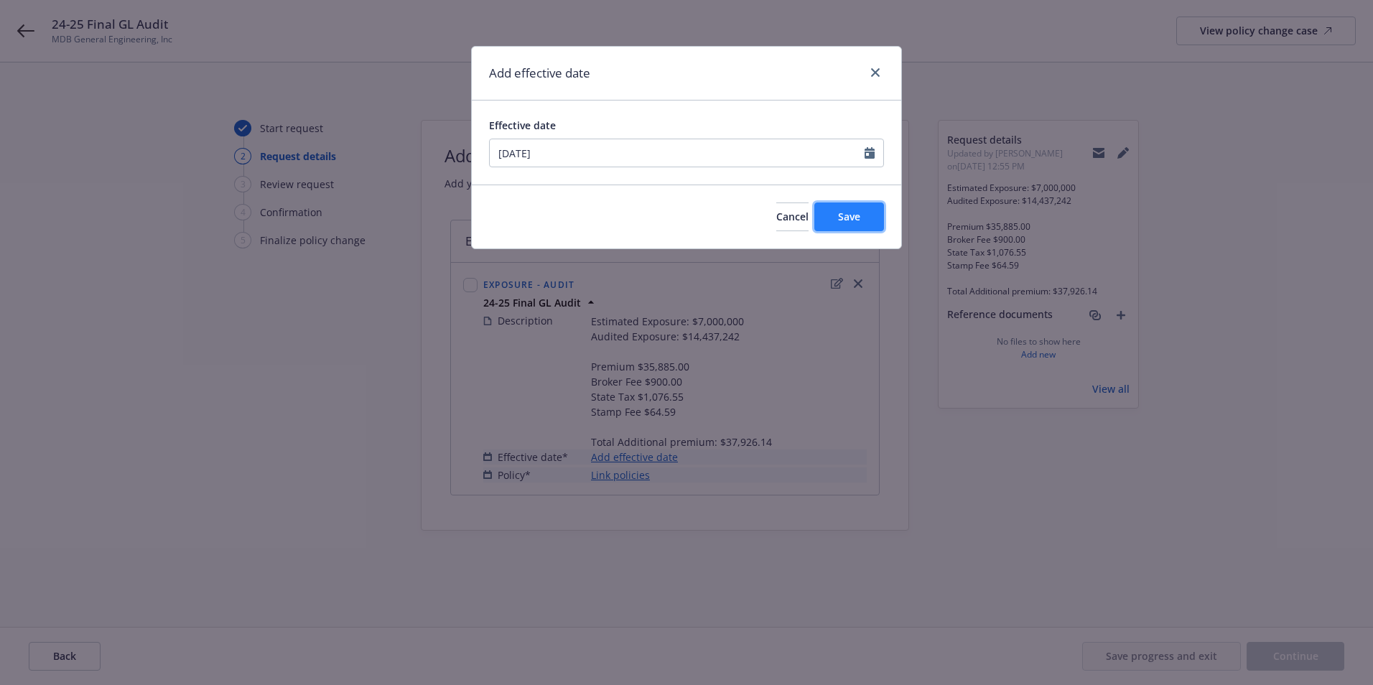
click at [843, 218] on span "Save" at bounding box center [849, 217] width 22 height 14
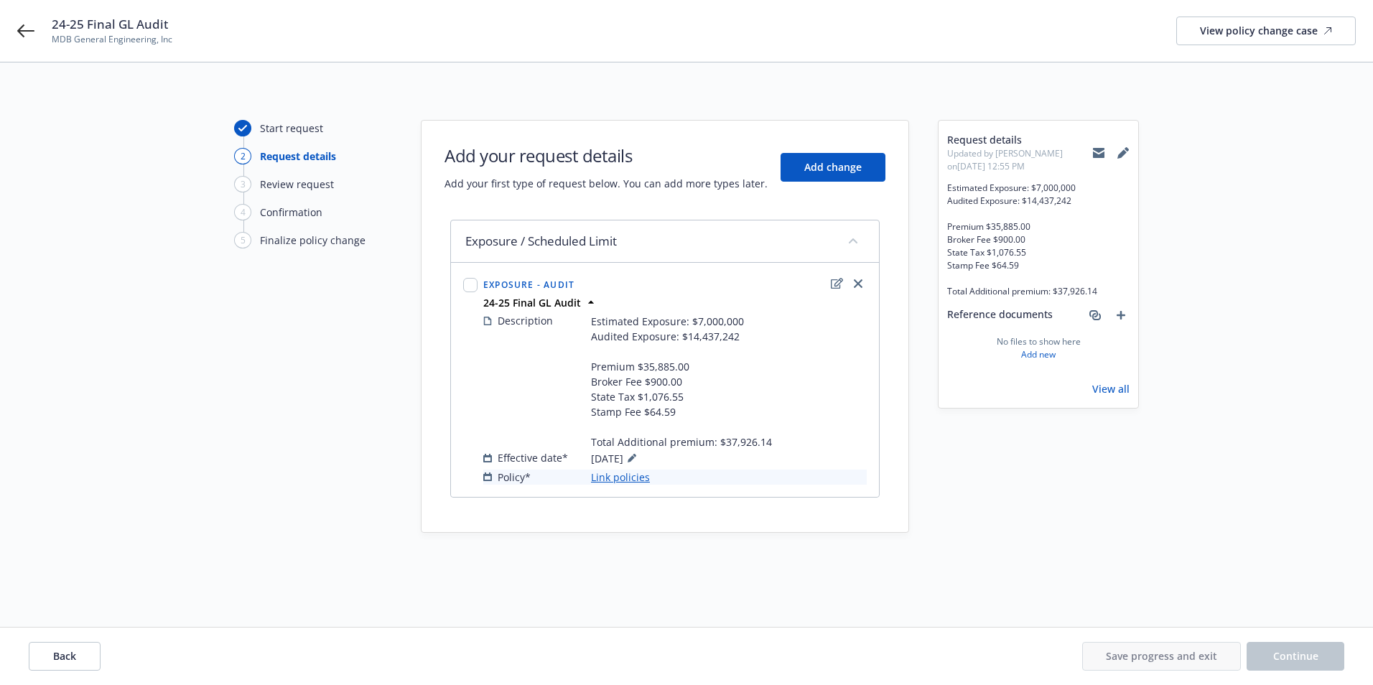
click at [606, 477] on link "Link policies" at bounding box center [620, 477] width 59 height 15
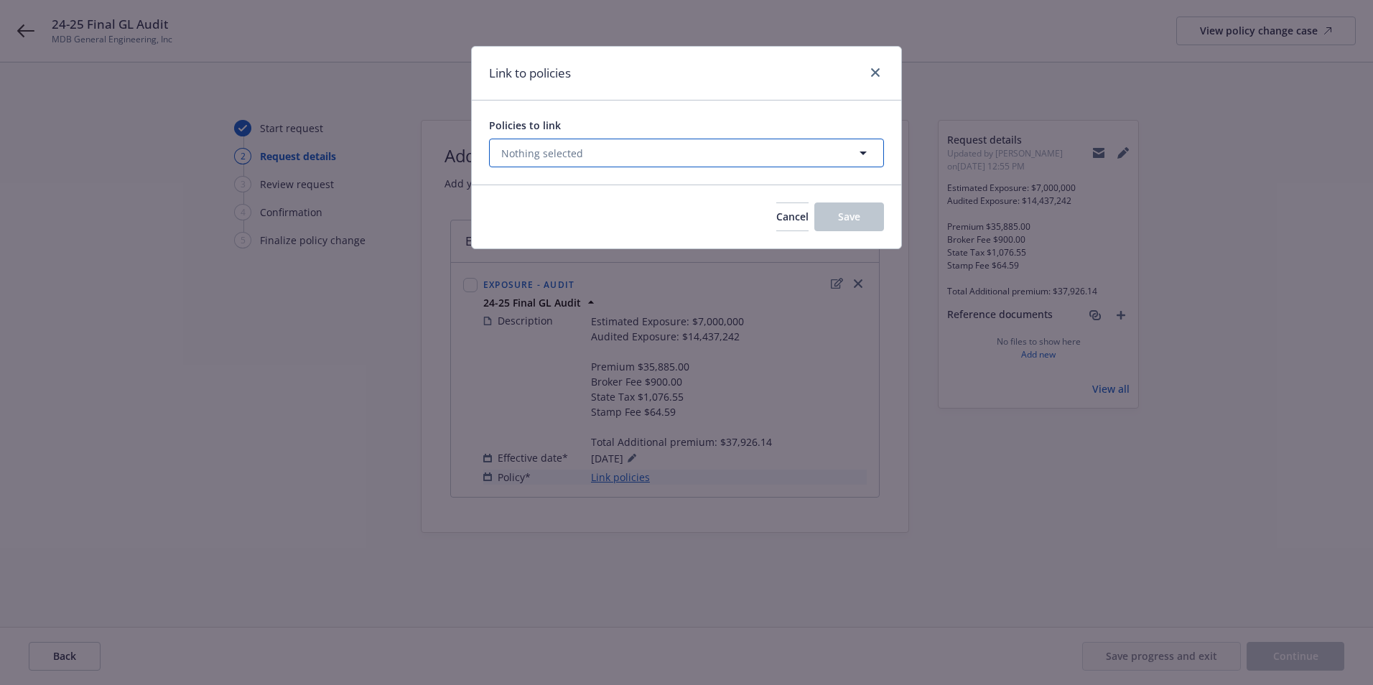
click at [538, 148] on span "Nothing selected" at bounding box center [542, 153] width 82 height 15
click at [517, 157] on span "Nothing selected" at bounding box center [542, 153] width 82 height 15
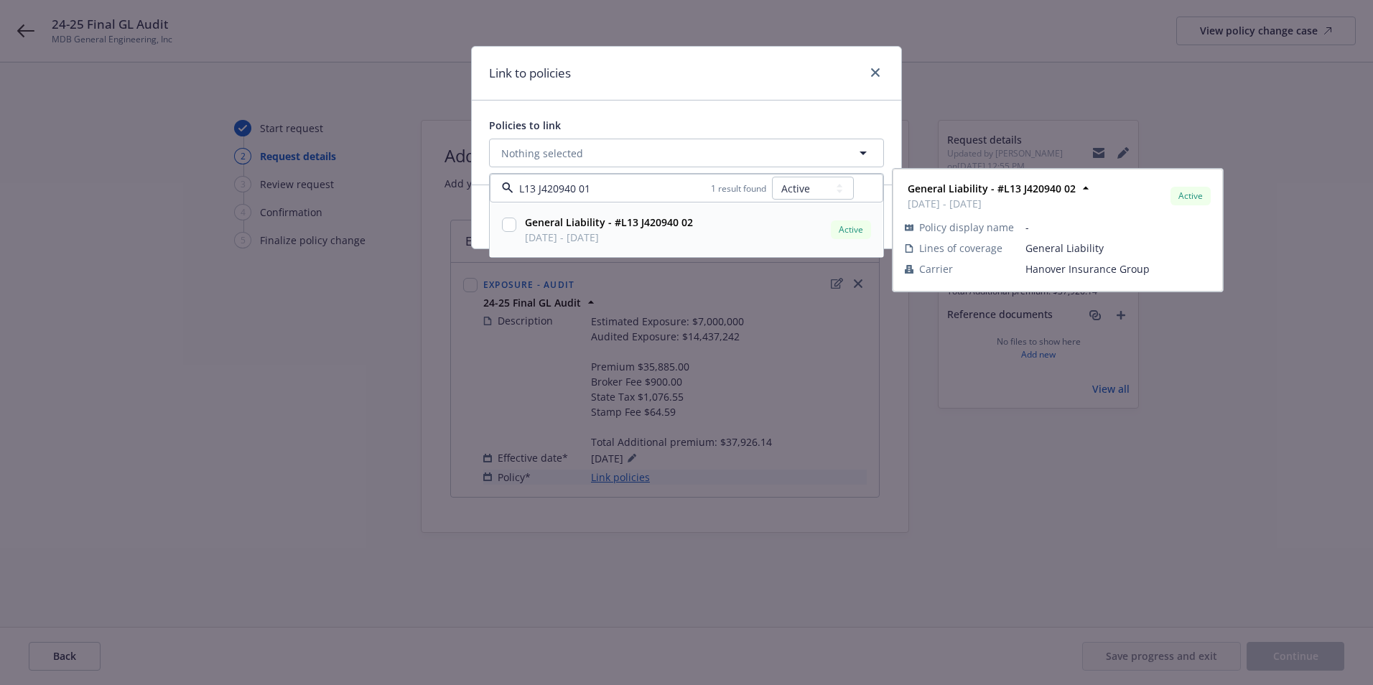
click at [508, 228] on input "checkbox" at bounding box center [509, 225] width 14 height 14
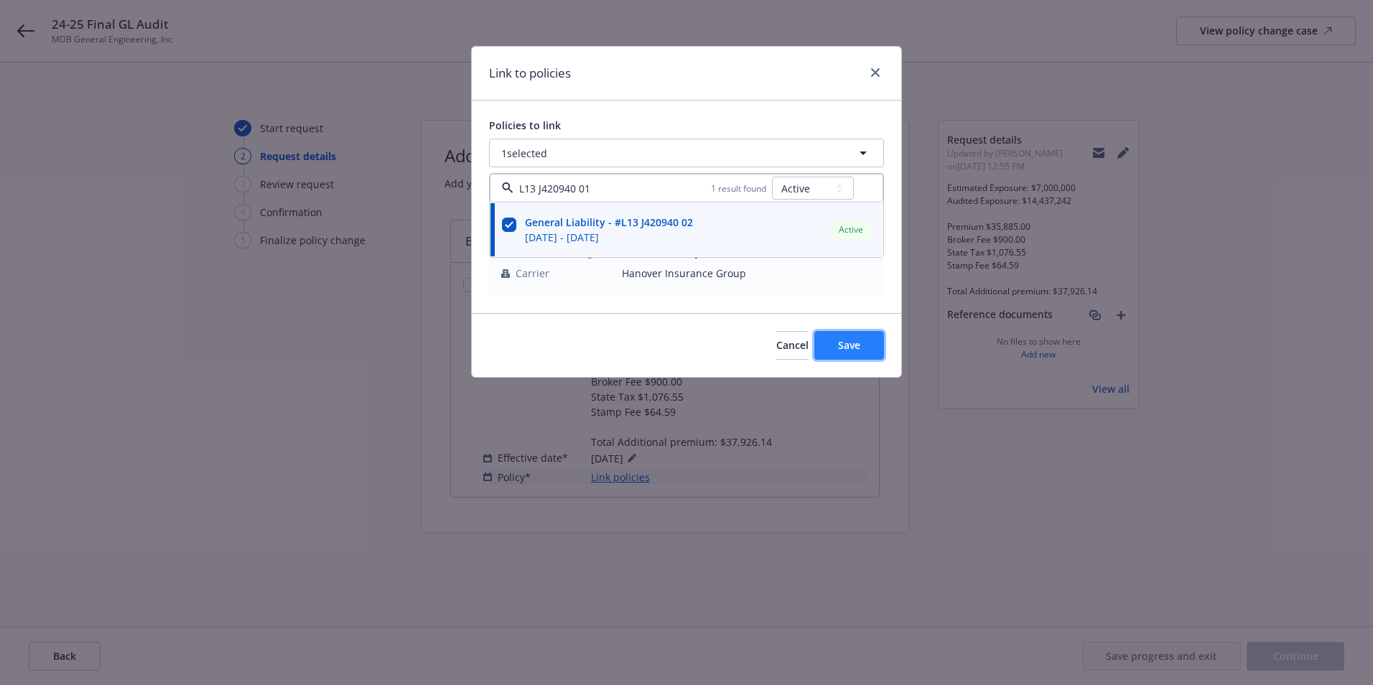
click at [857, 344] on span "Save" at bounding box center [849, 345] width 22 height 14
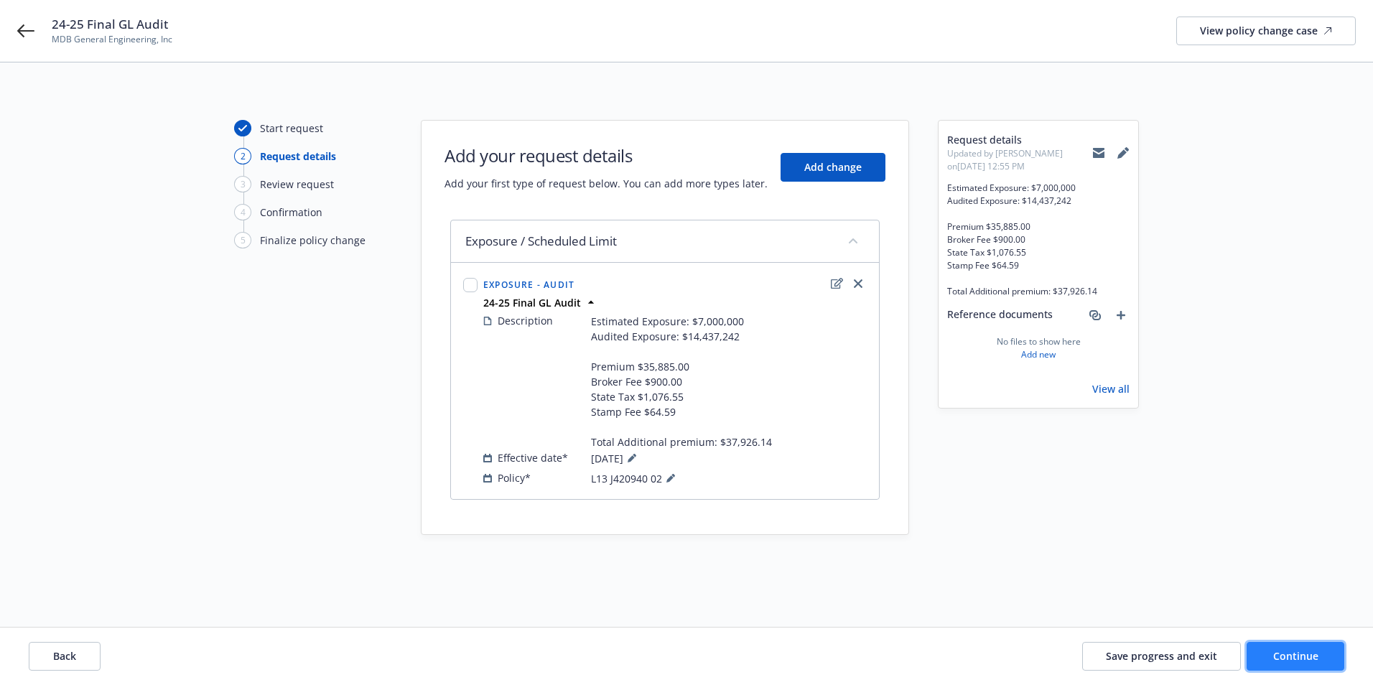
click at [1295, 660] on span "Continue" at bounding box center [1295, 656] width 45 height 14
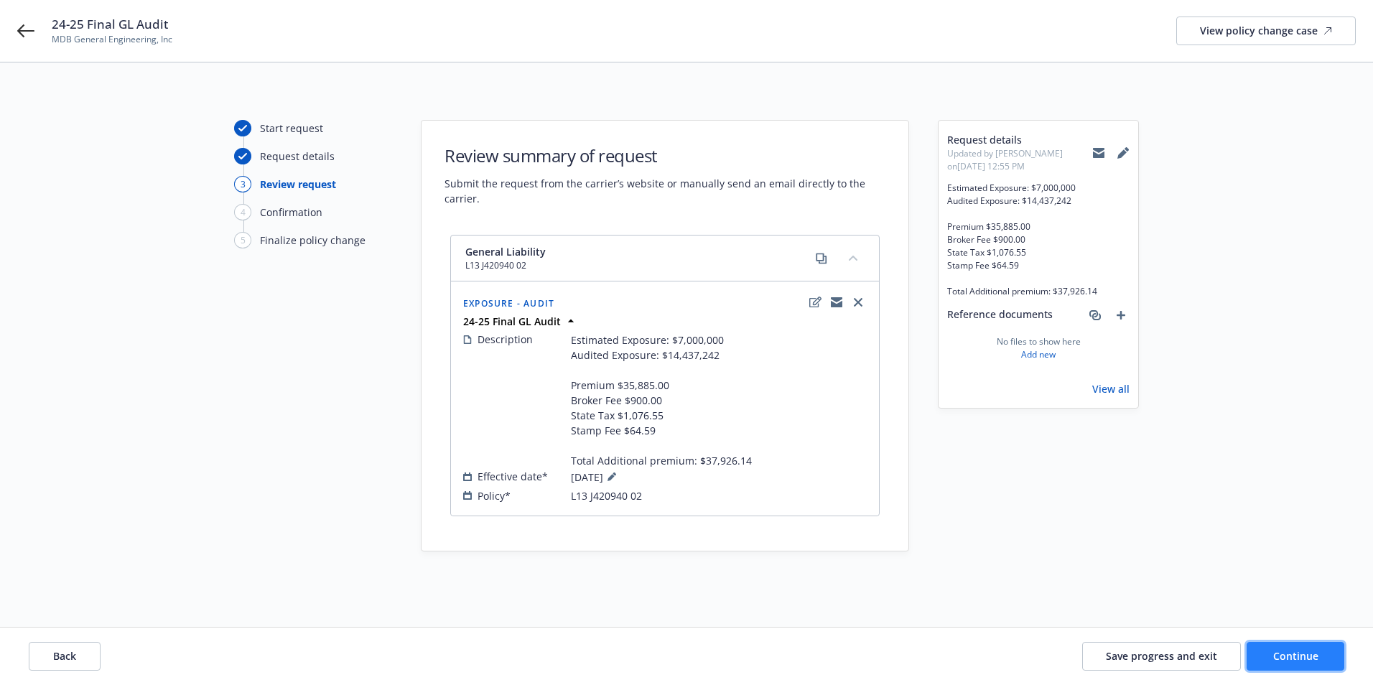
click at [1271, 653] on button "Continue" at bounding box center [1295, 656] width 98 height 29
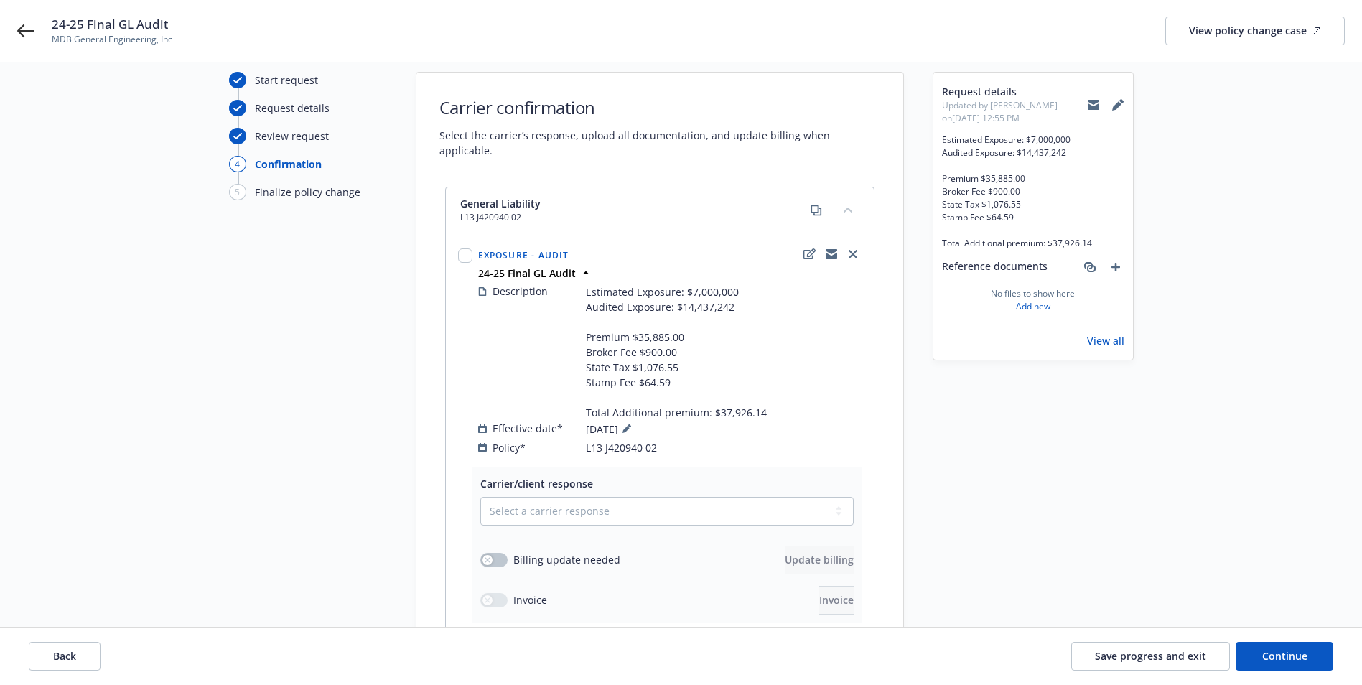
scroll to position [72, 0]
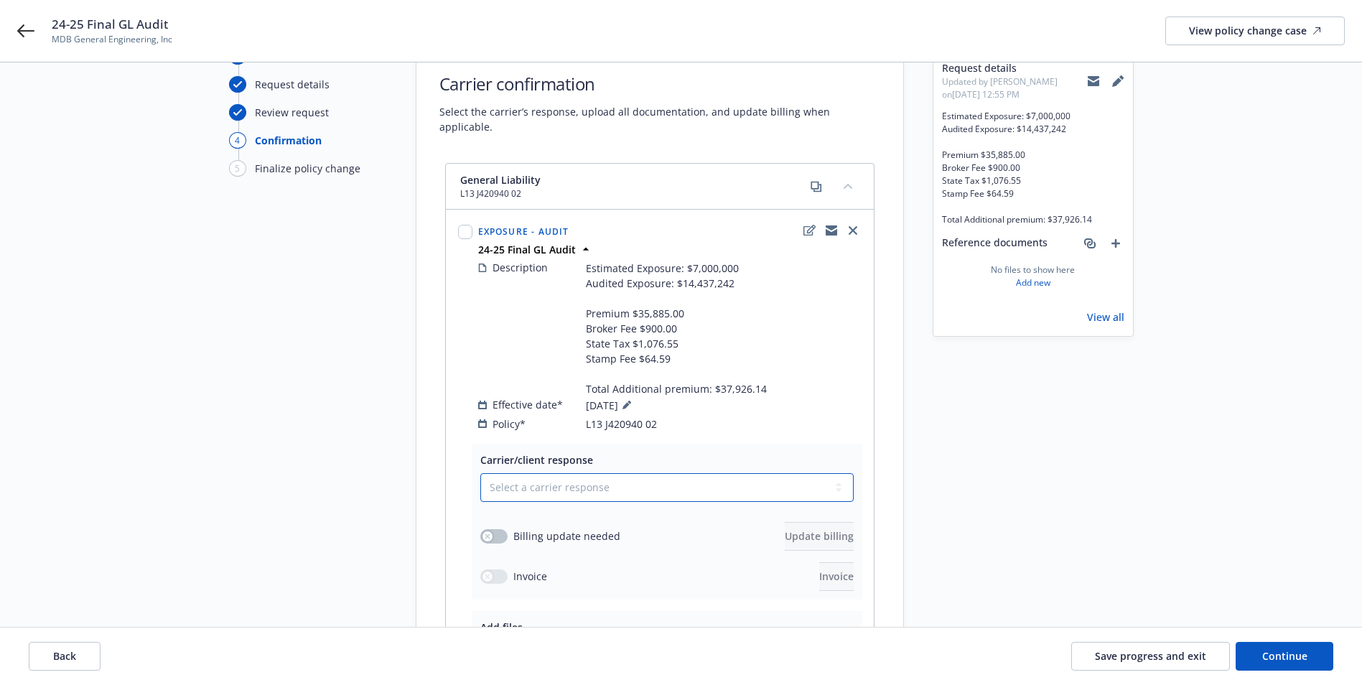
click at [526, 473] on select "Select a carrier response Accepted Accepted with revision No endorsement needed…" at bounding box center [666, 487] width 373 height 29
click at [480, 473] on select "Select a carrier response Accepted Accepted with revision No endorsement needed…" at bounding box center [666, 487] width 373 height 29
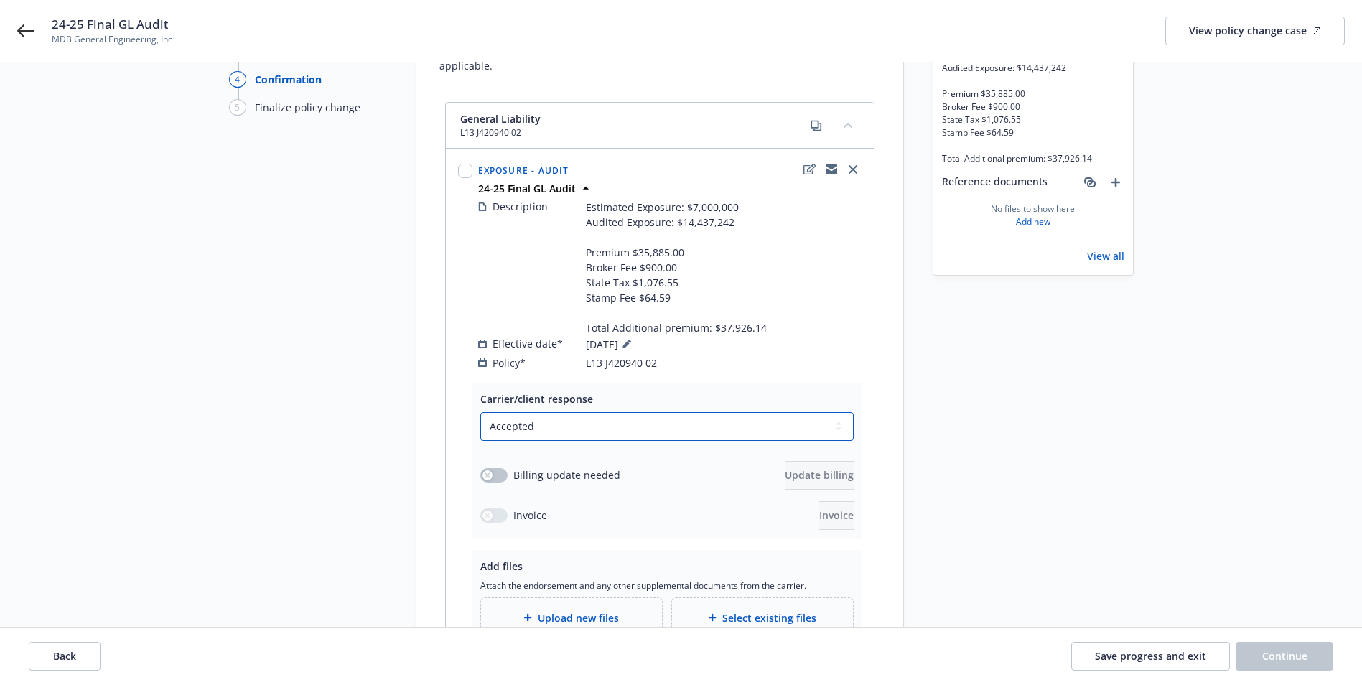
scroll to position [215, 0]
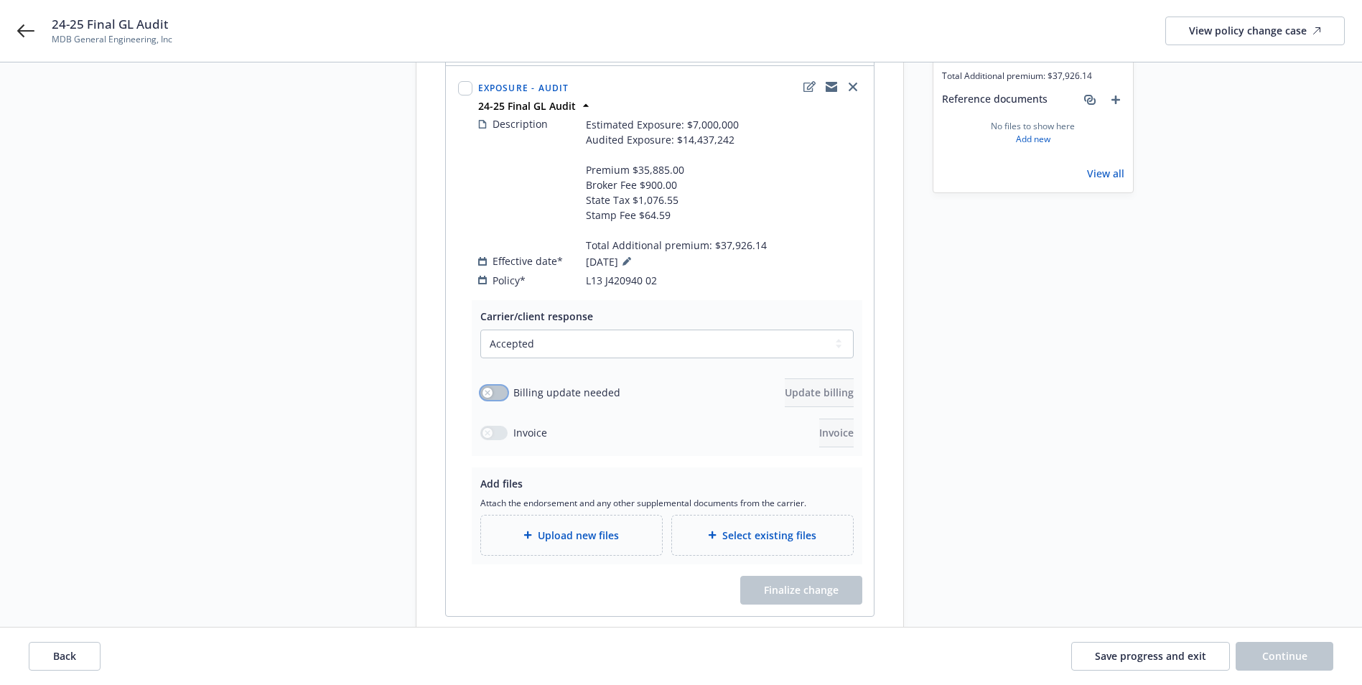
click at [494, 386] on button "button" at bounding box center [493, 393] width 27 height 14
click at [785, 386] on span "Update billing" at bounding box center [819, 393] width 69 height 14
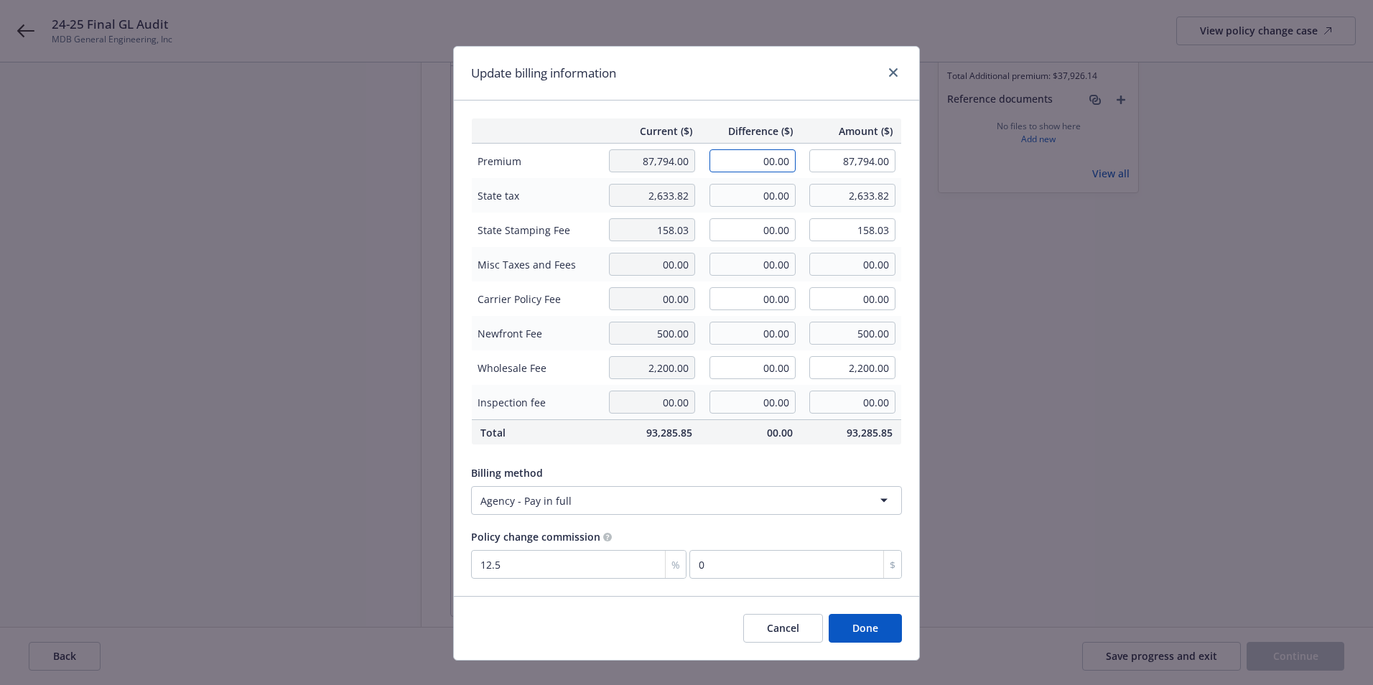
click at [724, 167] on input "00.00" at bounding box center [752, 160] width 86 height 23
click at [553, 258] on span "Misc Taxes and Fees" at bounding box center [535, 264] width 117 height 15
click at [750, 360] on input "00.00" at bounding box center [752, 367] width 86 height 23
click at [747, 190] on input "00.00" at bounding box center [752, 195] width 86 height 23
paste input "1,076.55"
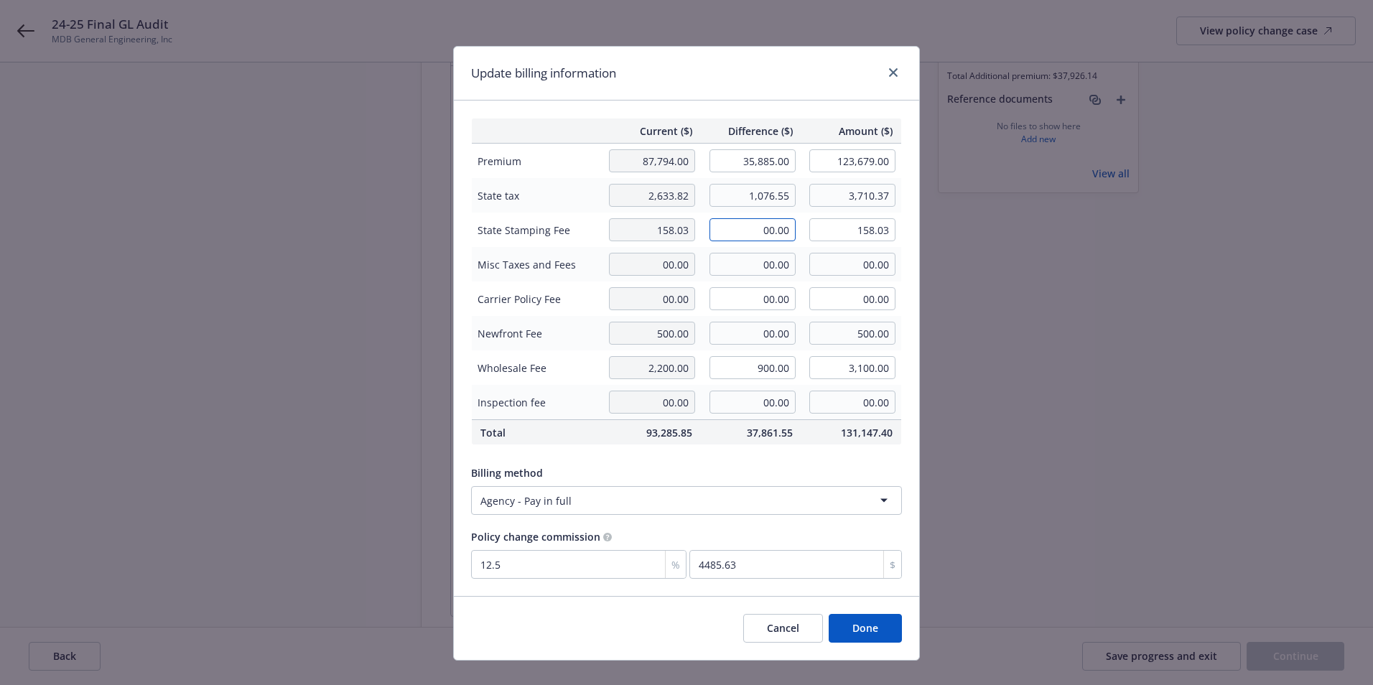
click at [734, 225] on input "00.00" at bounding box center [752, 229] width 86 height 23
paste input "64.59"
click at [839, 627] on button "Done" at bounding box center [864, 628] width 73 height 29
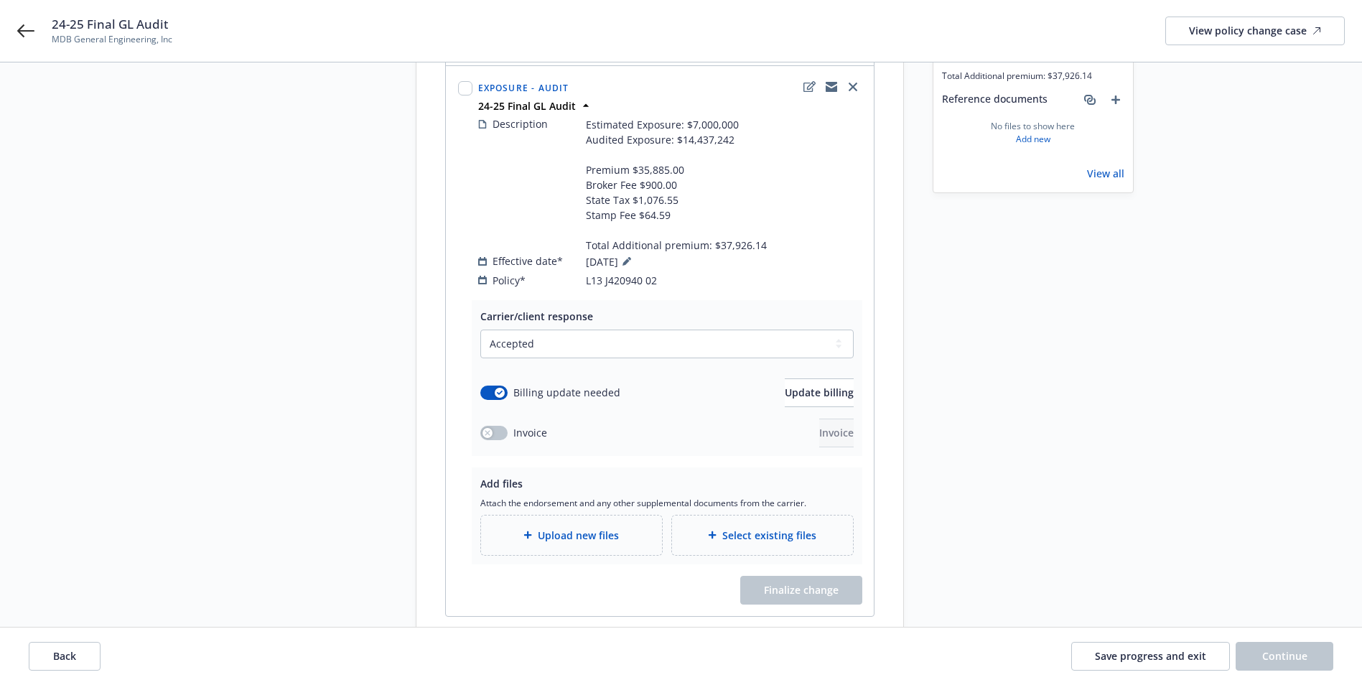
click at [552, 528] on span "Upload new files" at bounding box center [578, 535] width 81 height 15
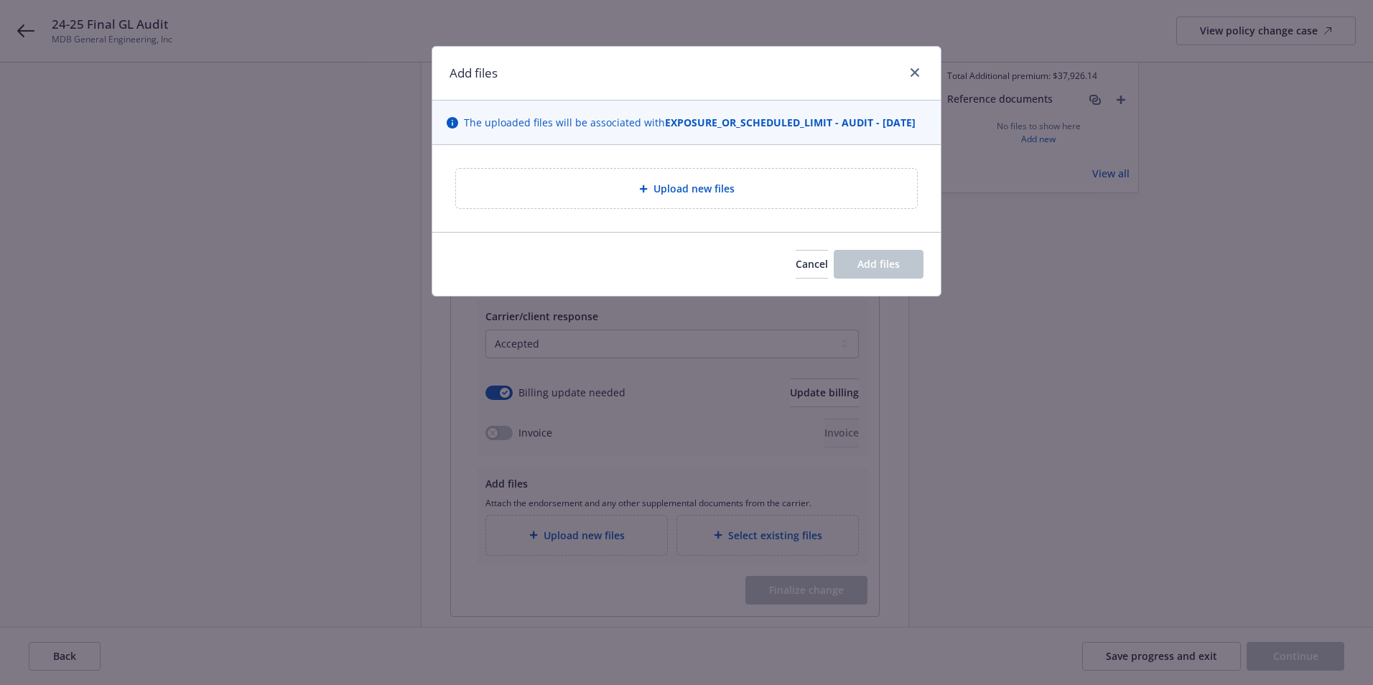
click at [701, 196] on span "Upload new files" at bounding box center [693, 188] width 81 height 15
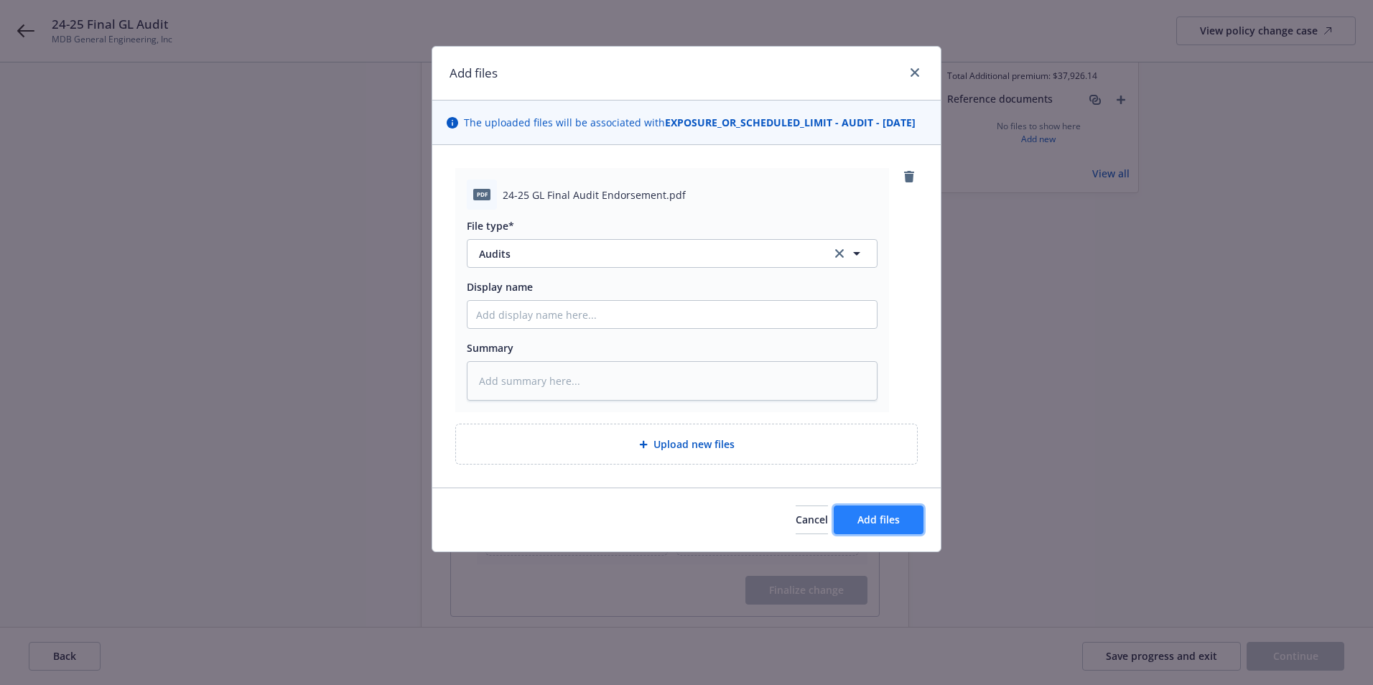
click at [877, 526] on span "Add files" at bounding box center [878, 520] width 42 height 14
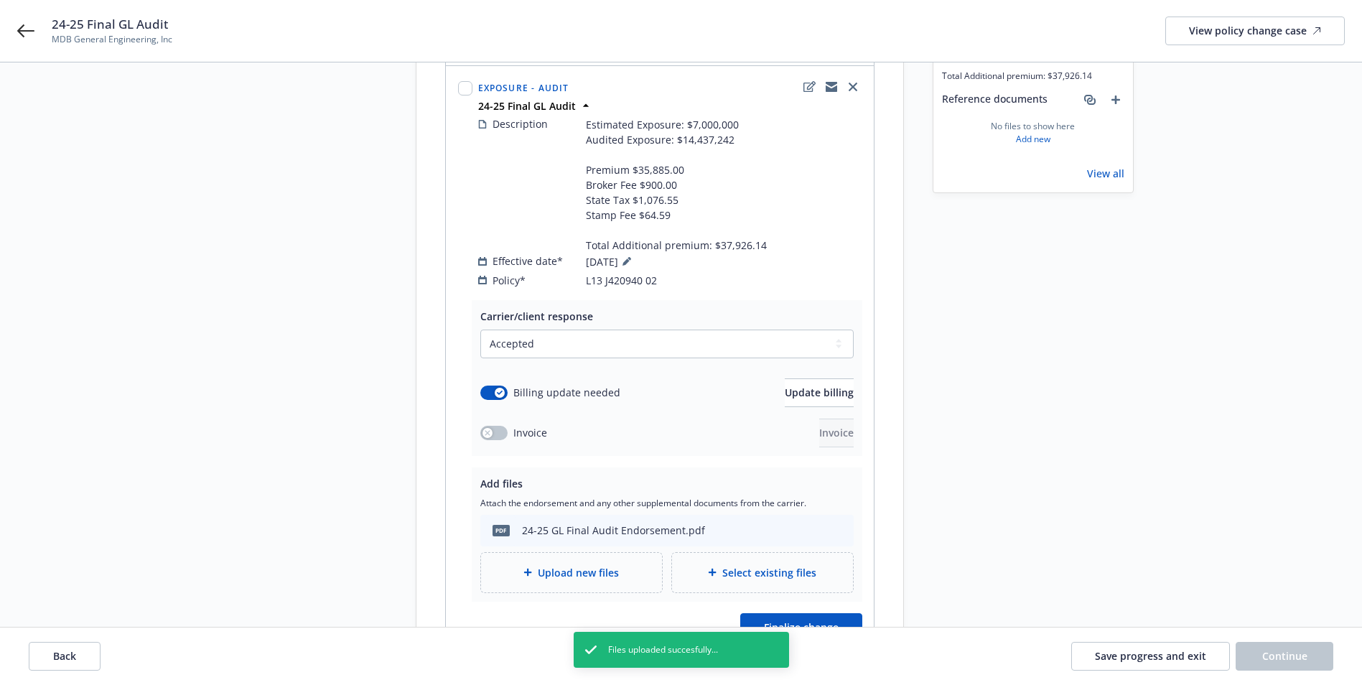
click at [571, 565] on span "Upload new files" at bounding box center [578, 572] width 81 height 15
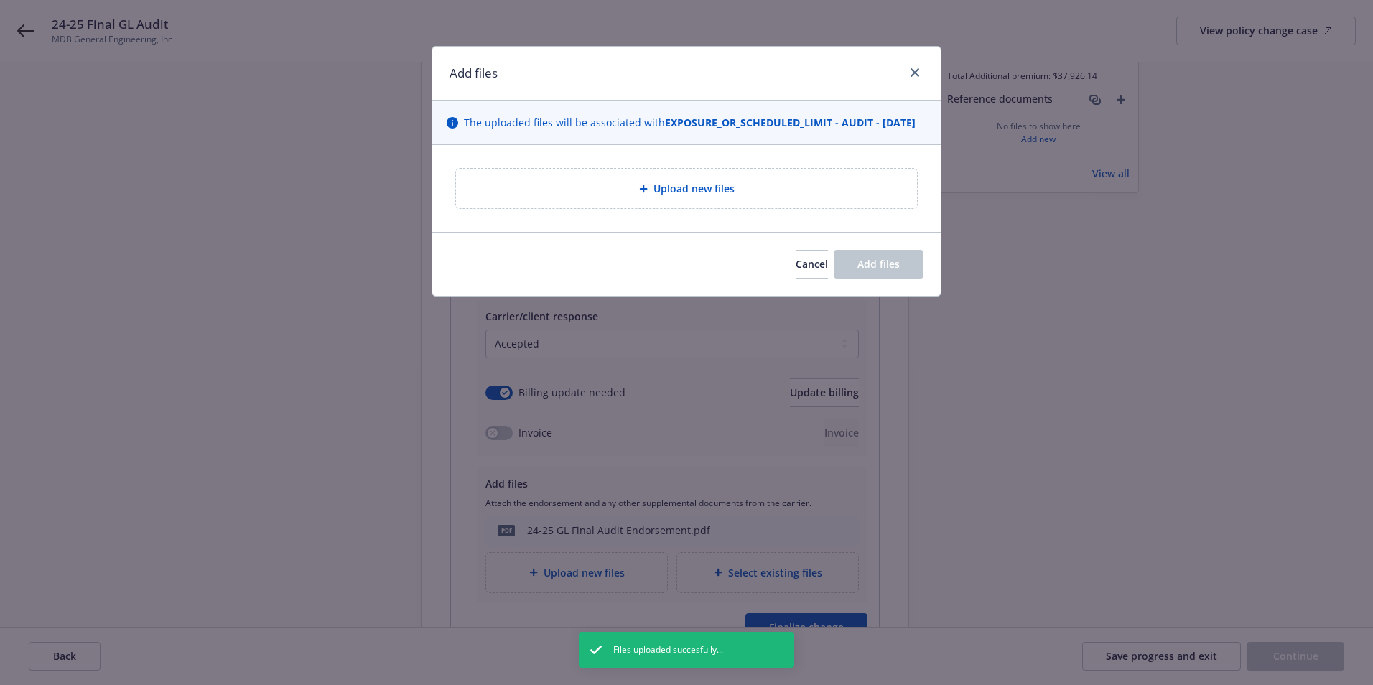
click at [663, 196] on span "Upload new files" at bounding box center [693, 188] width 81 height 15
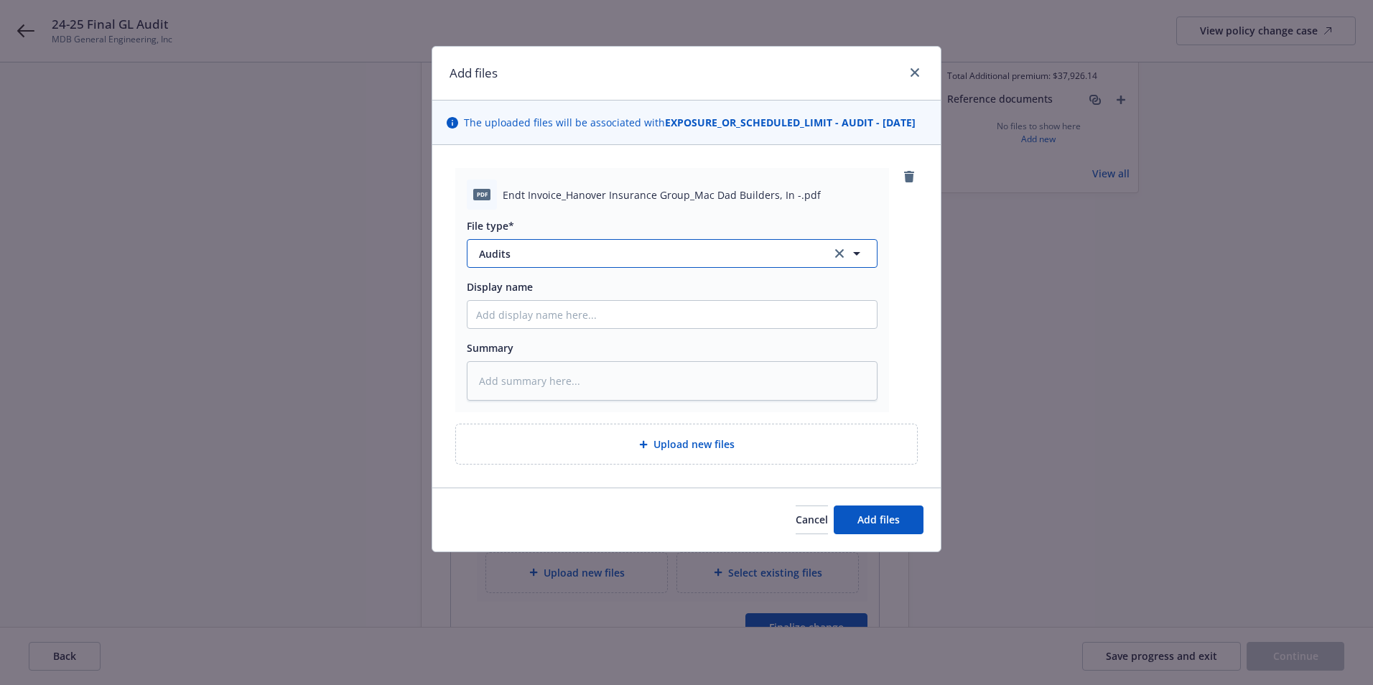
click at [521, 261] on span "Audits" at bounding box center [645, 253] width 332 height 15
click at [540, 333] on div "Invoice - Third Party" at bounding box center [671, 331] width 409 height 38
click at [892, 526] on span "Add files" at bounding box center [878, 520] width 42 height 14
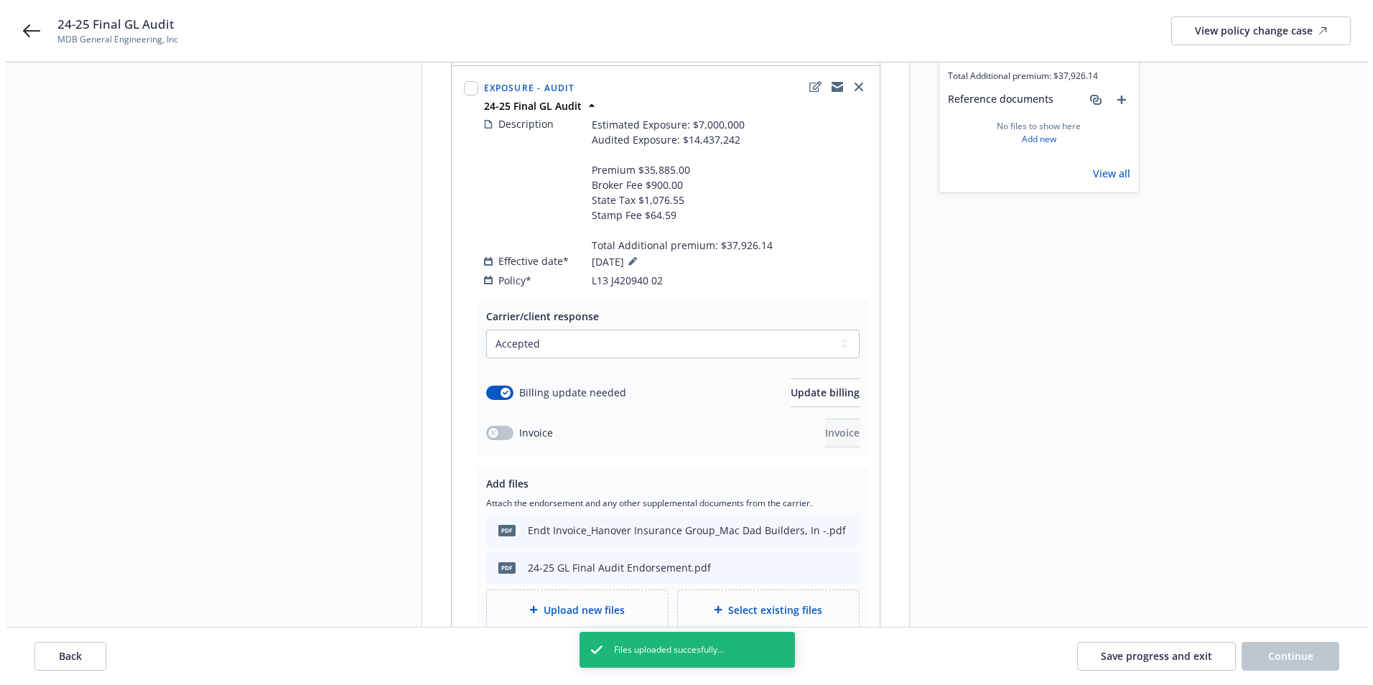
scroll to position [358, 0]
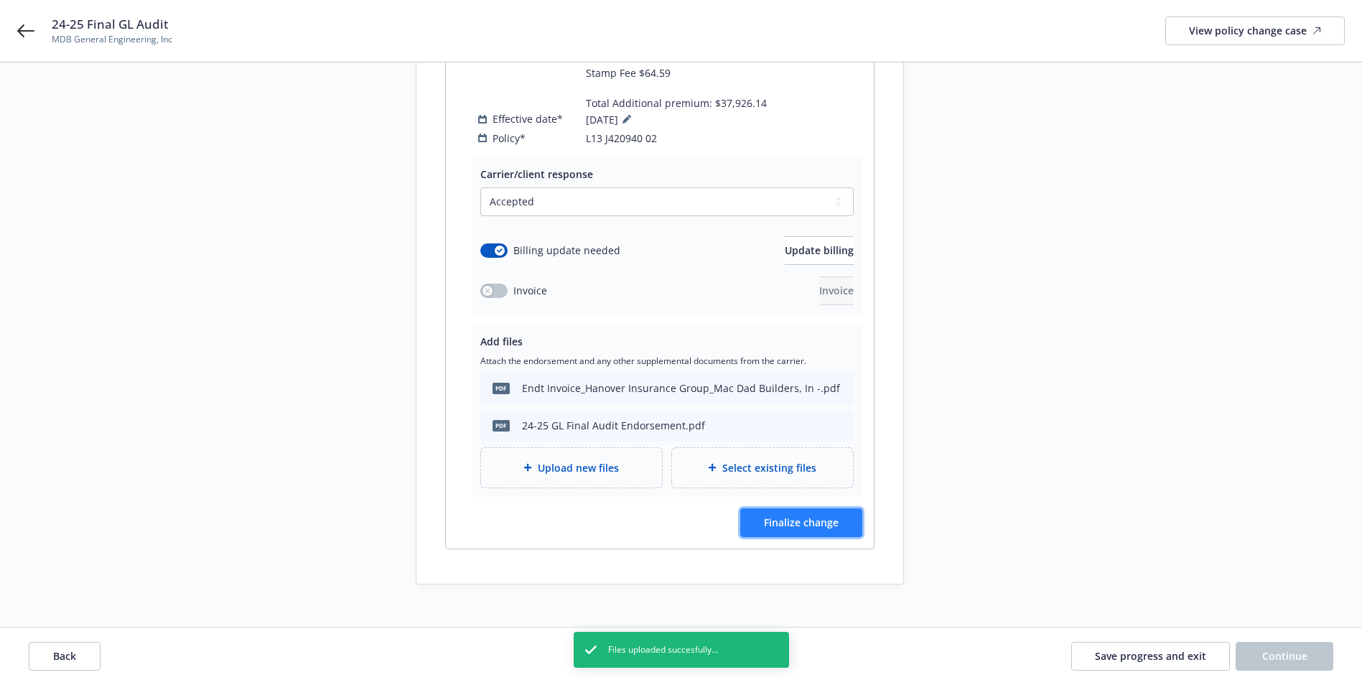
click at [797, 515] on button "Finalize change" at bounding box center [801, 522] width 122 height 29
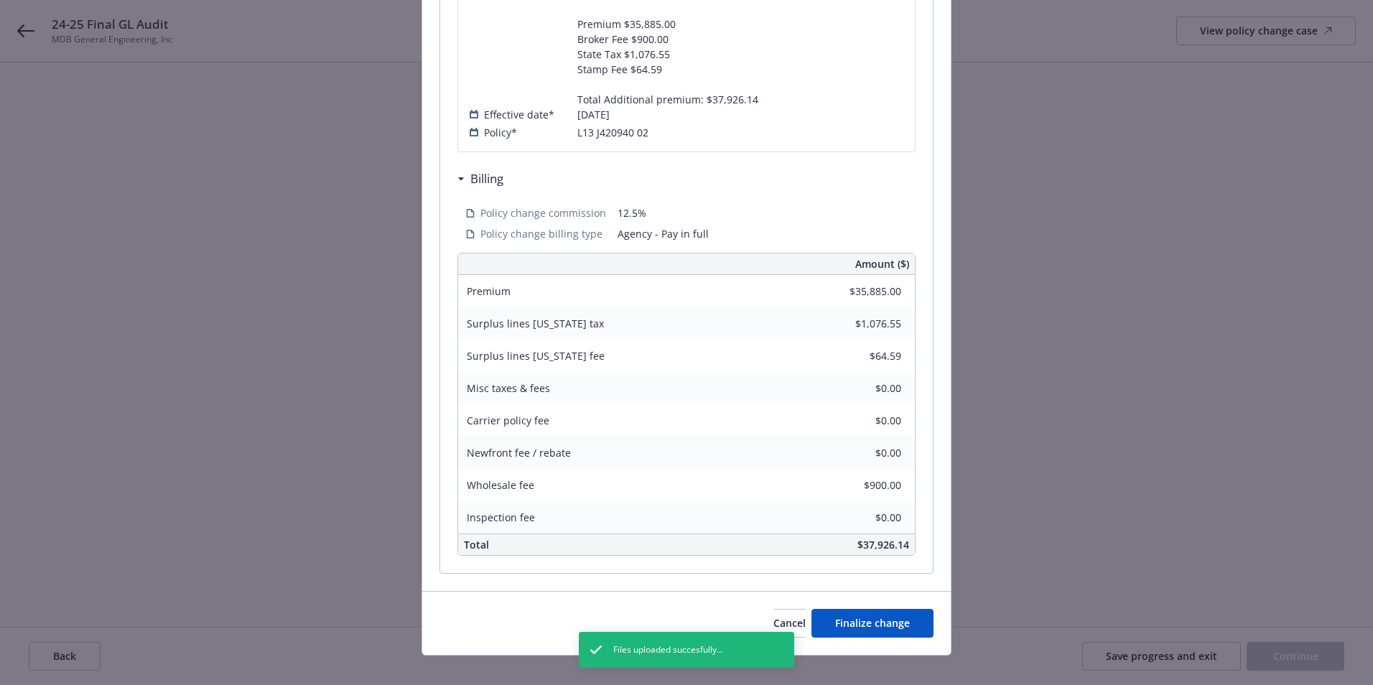
scroll to position [406, 0]
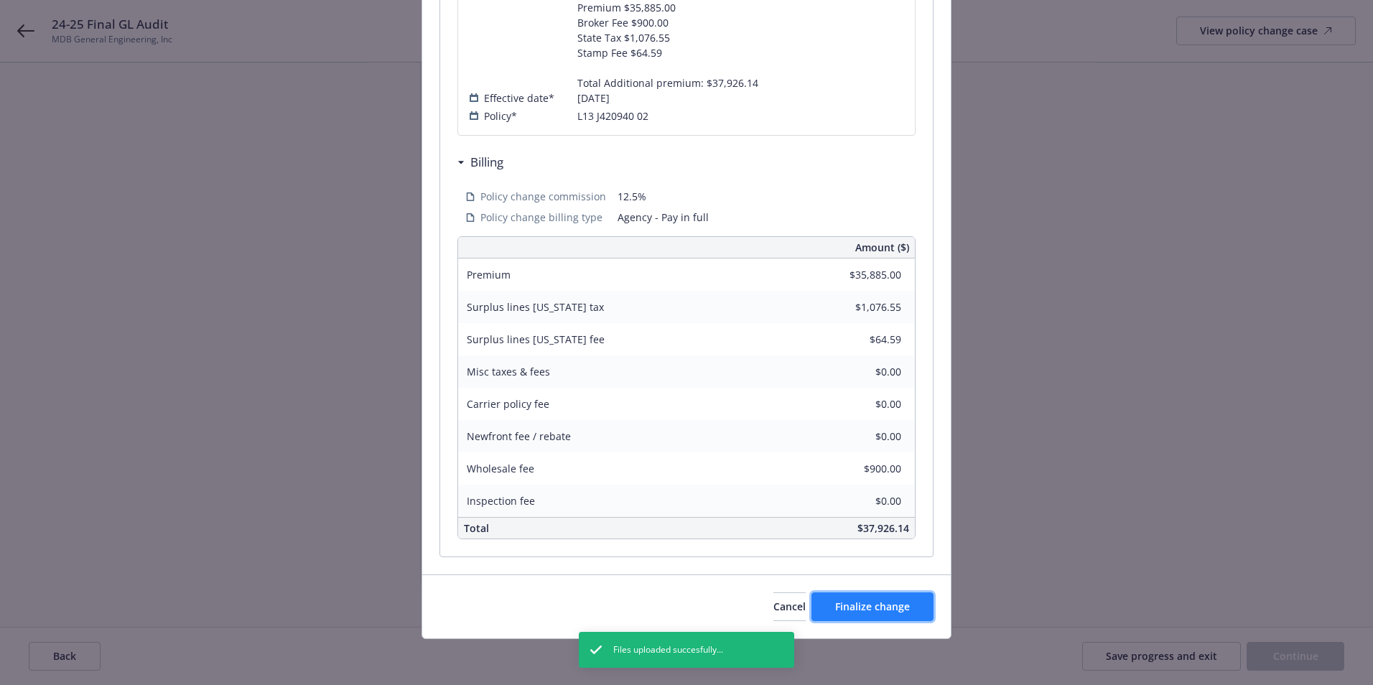
click at [859, 613] on span "Finalize change" at bounding box center [872, 606] width 75 height 14
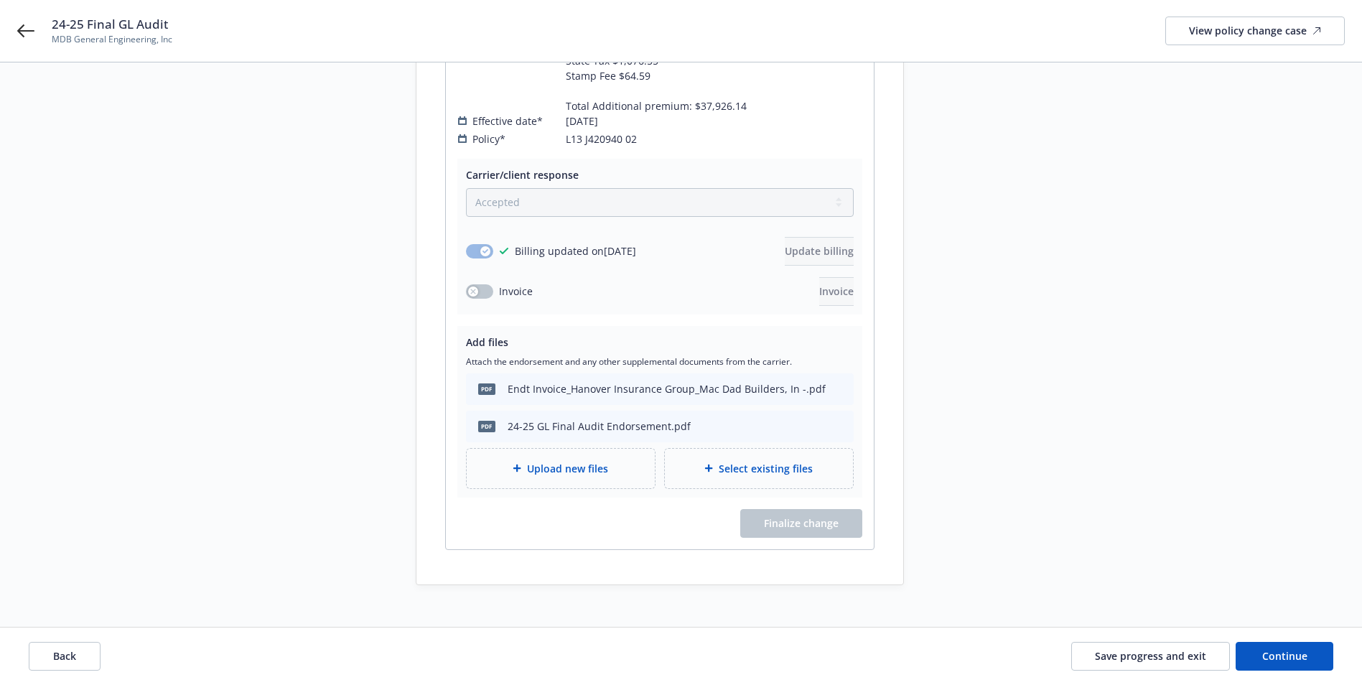
scroll to position [357, 0]
click at [1280, 660] on span "Continue" at bounding box center [1284, 656] width 45 height 14
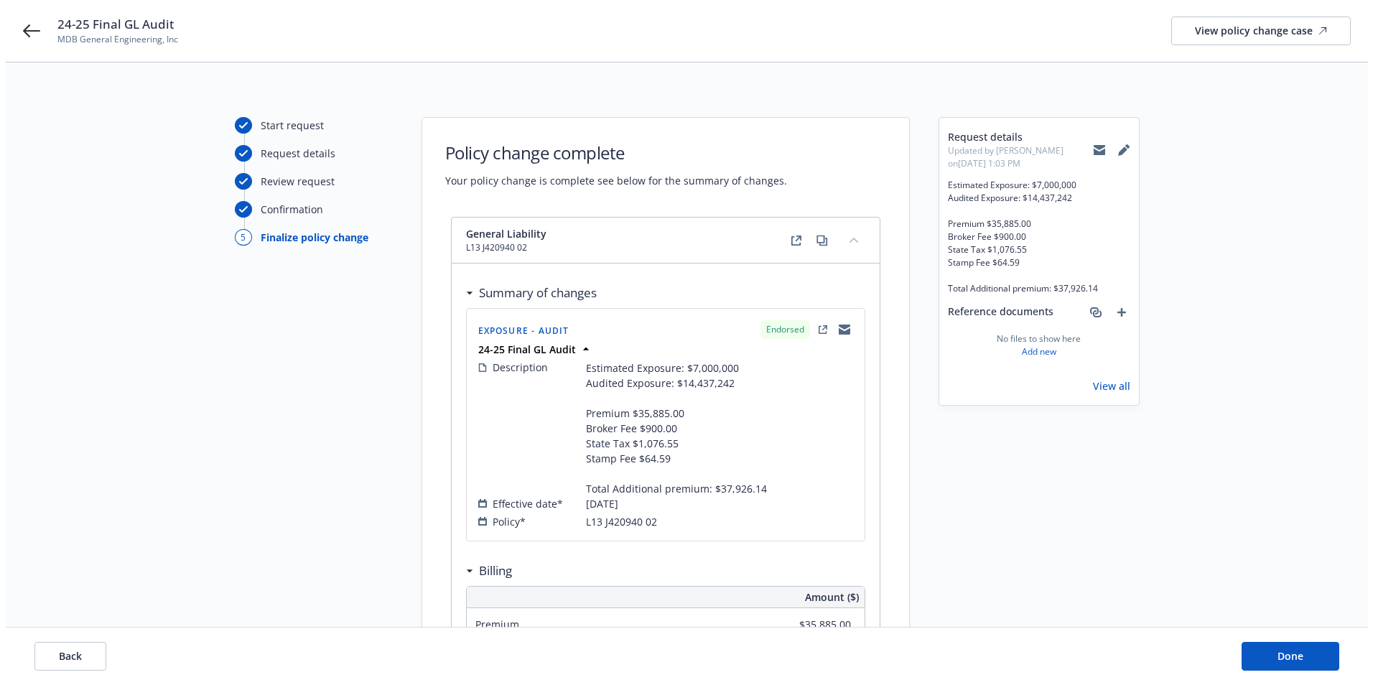
scroll to position [0, 0]
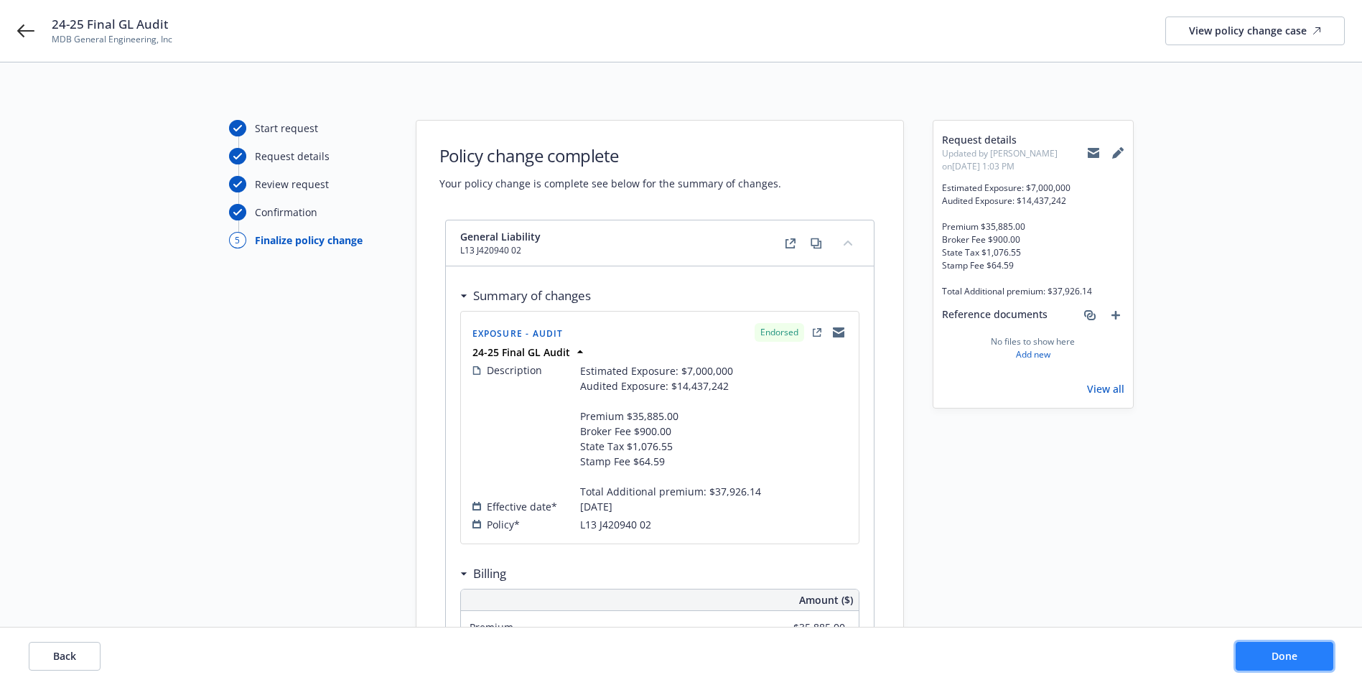
click at [1284, 658] on span "Done" at bounding box center [1284, 656] width 26 height 14
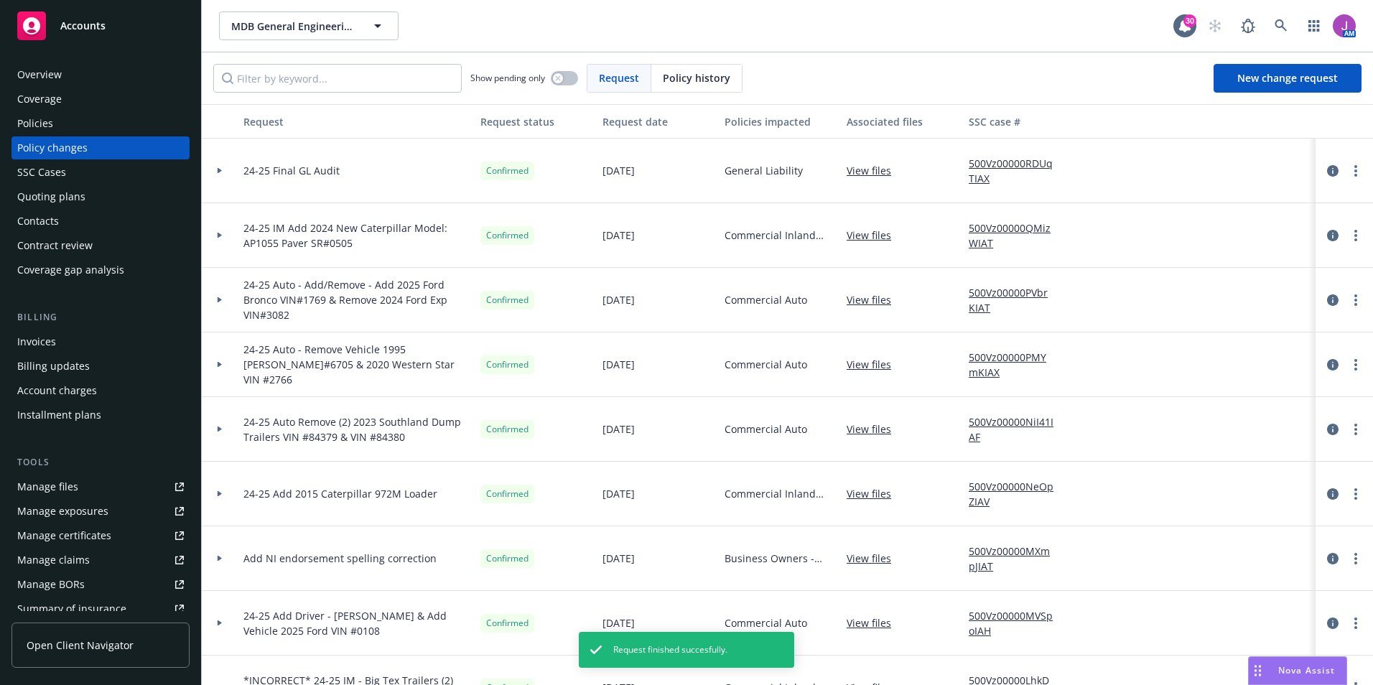
click at [49, 335] on div "Invoices" at bounding box center [36, 341] width 39 height 23
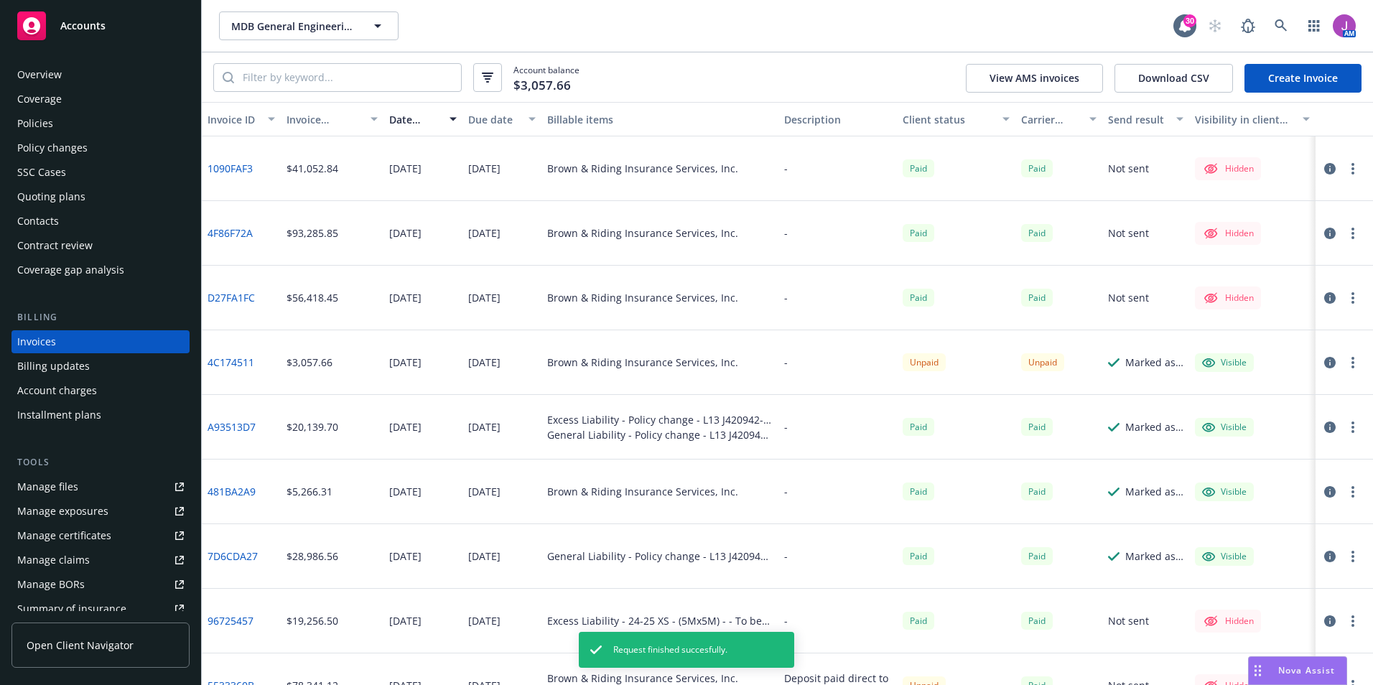
click at [1293, 67] on link "Create Invoice" at bounding box center [1302, 78] width 117 height 29
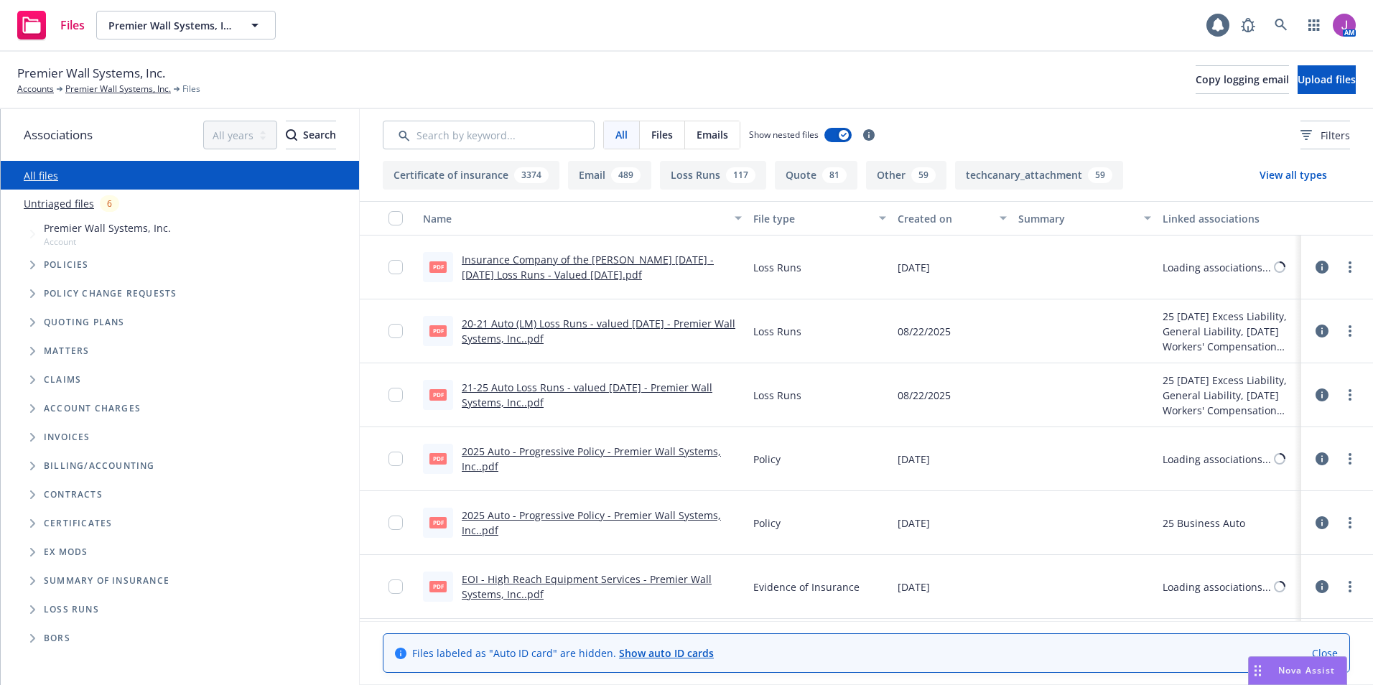
click at [461, 139] on input "Search by keyword..." at bounding box center [489, 135] width 212 height 29
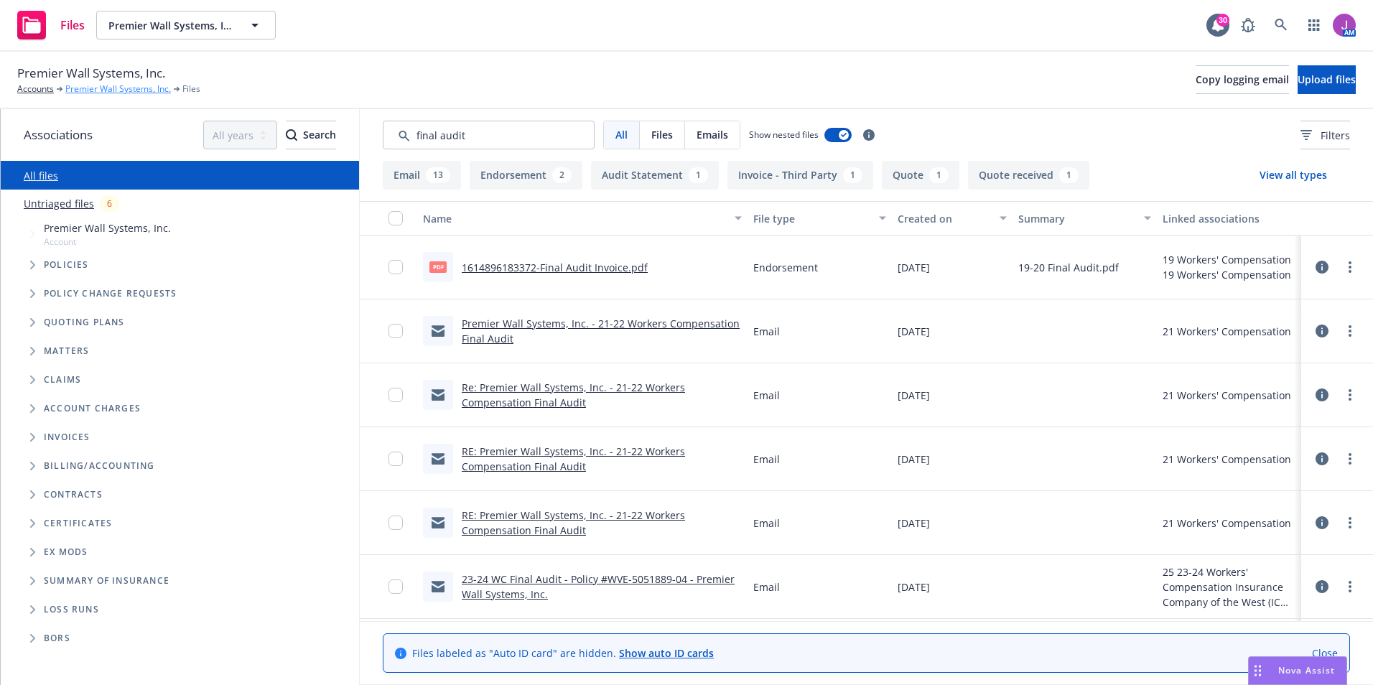
type input "final audit"
click at [152, 90] on link "Premier Wall Systems, Inc." at bounding box center [118, 89] width 106 height 13
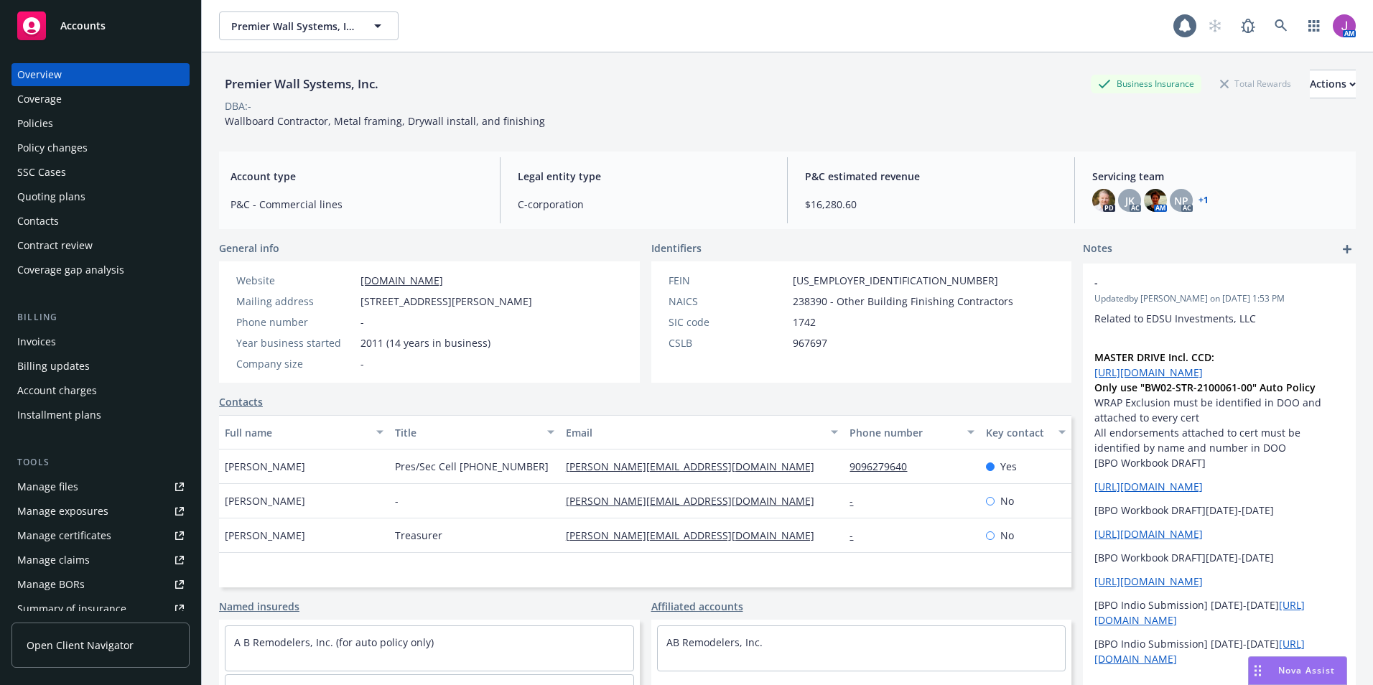
click at [80, 118] on div "Policies" at bounding box center [100, 123] width 167 height 23
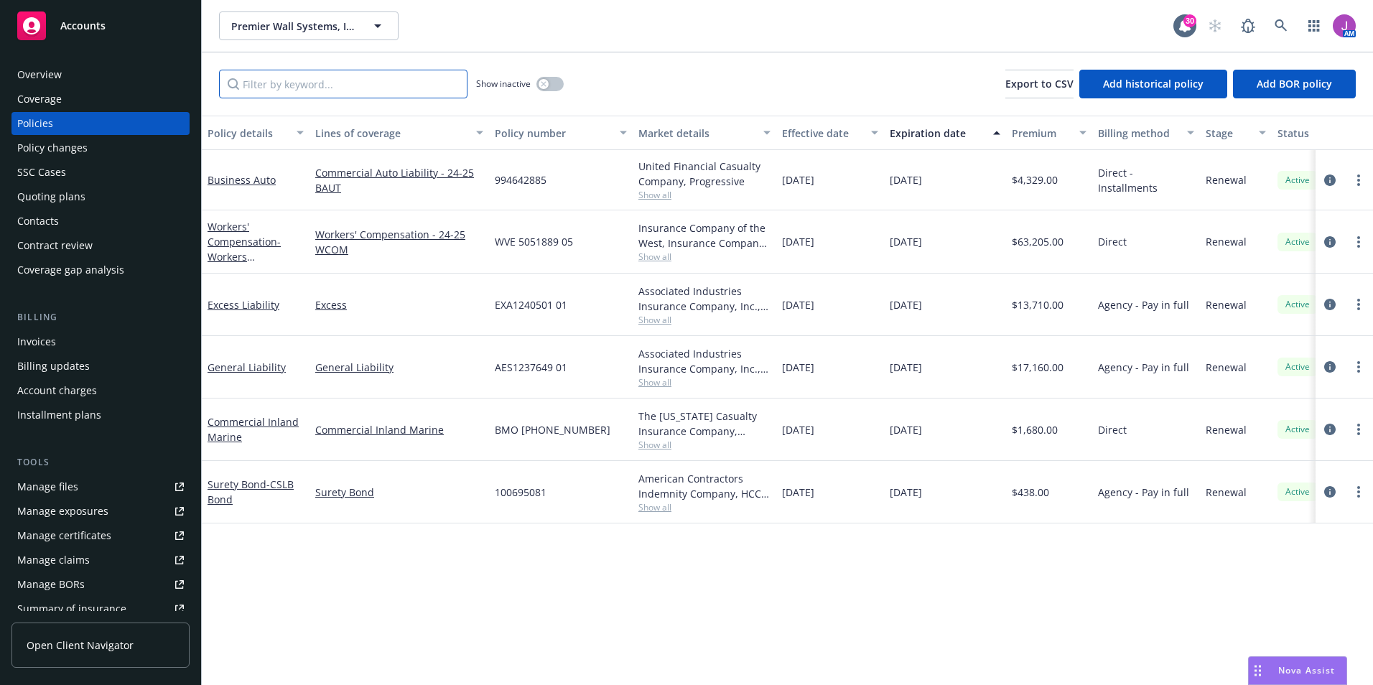
click at [280, 84] on input "Filter by keyword..." at bounding box center [343, 84] width 248 height 29
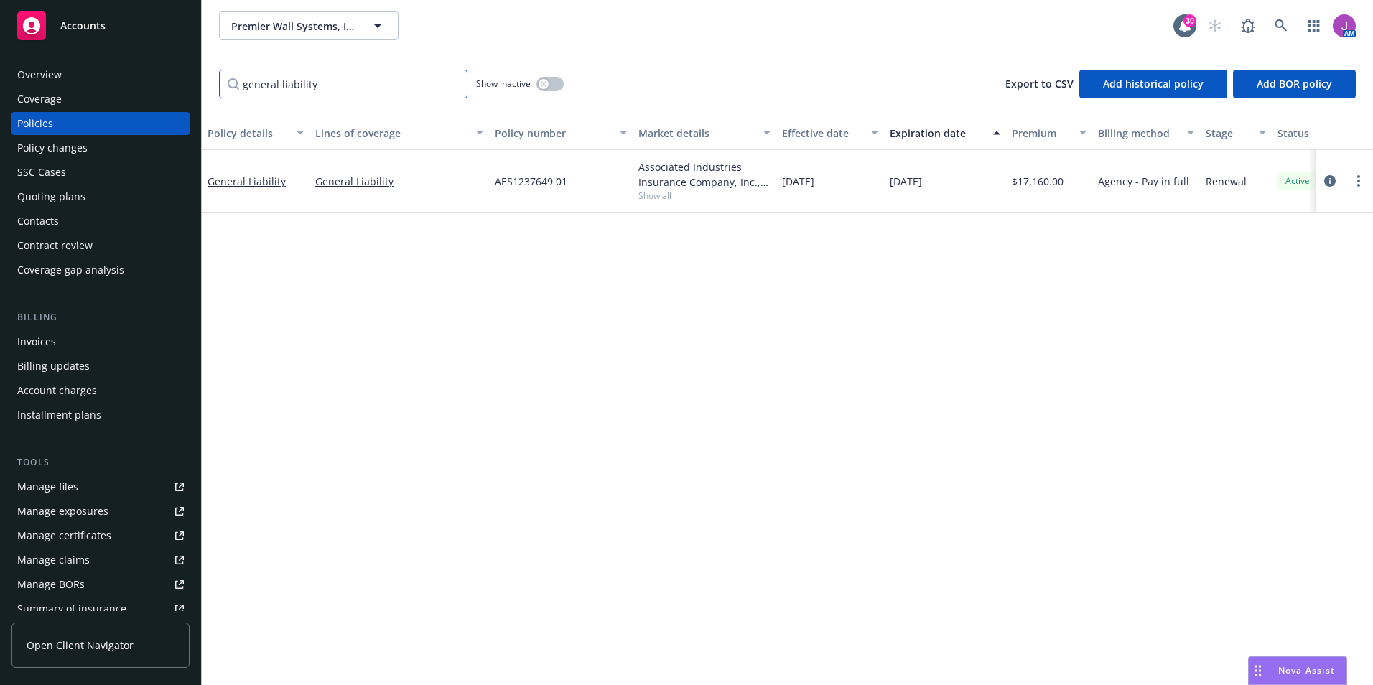
type input "general liability"
click at [554, 83] on button "button" at bounding box center [549, 84] width 27 height 14
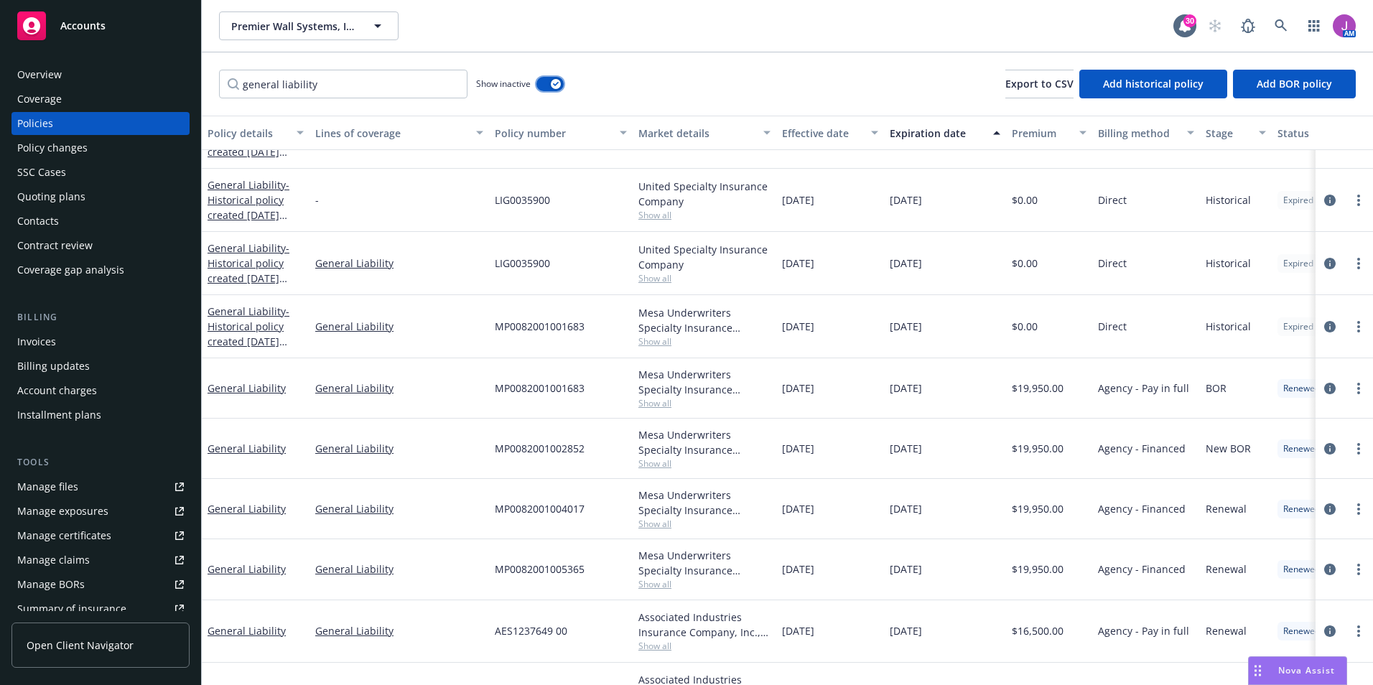
scroll to position [440, 0]
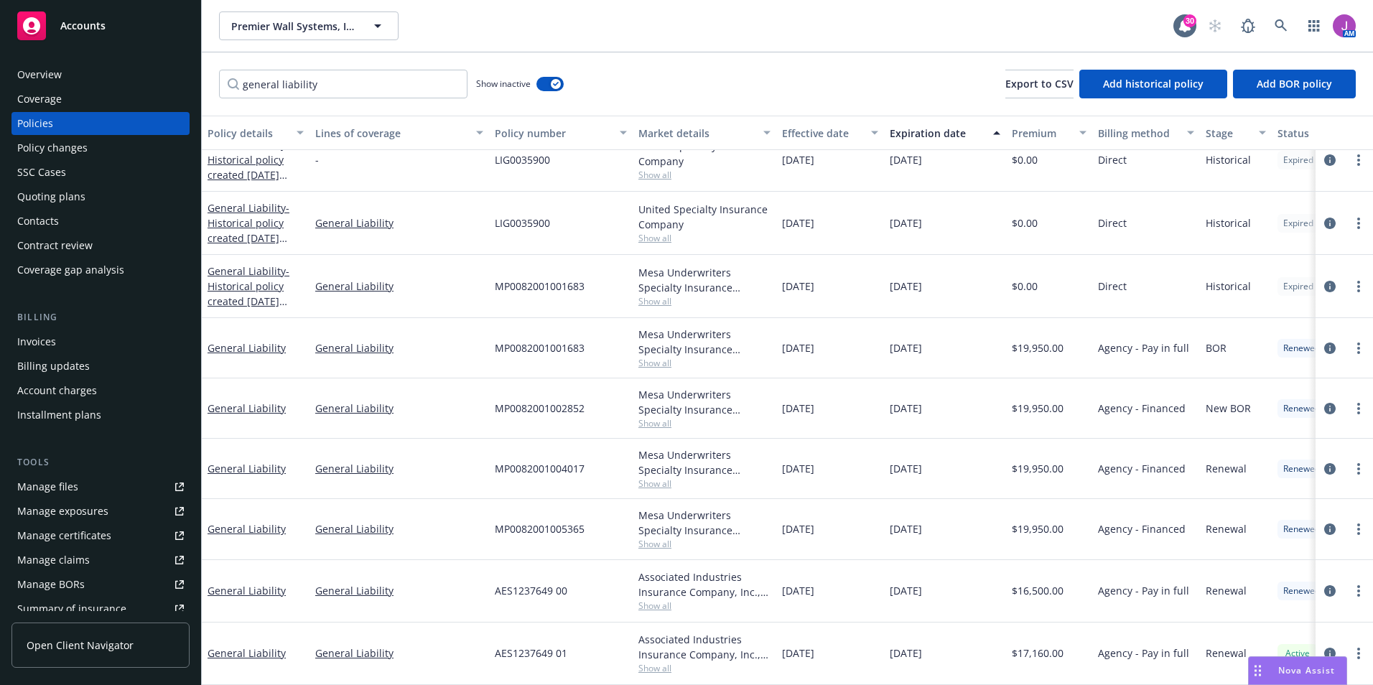
click at [653, 599] on span "Show all" at bounding box center [704, 605] width 132 height 12
click at [591, 622] on div "AES1237649 01" at bounding box center [561, 653] width 144 height 62
click at [658, 662] on span "Show all" at bounding box center [704, 668] width 132 height 12
click at [795, 591] on div "11/23/2023" at bounding box center [830, 591] width 108 height 62
click at [665, 538] on span "Show all" at bounding box center [704, 544] width 132 height 12
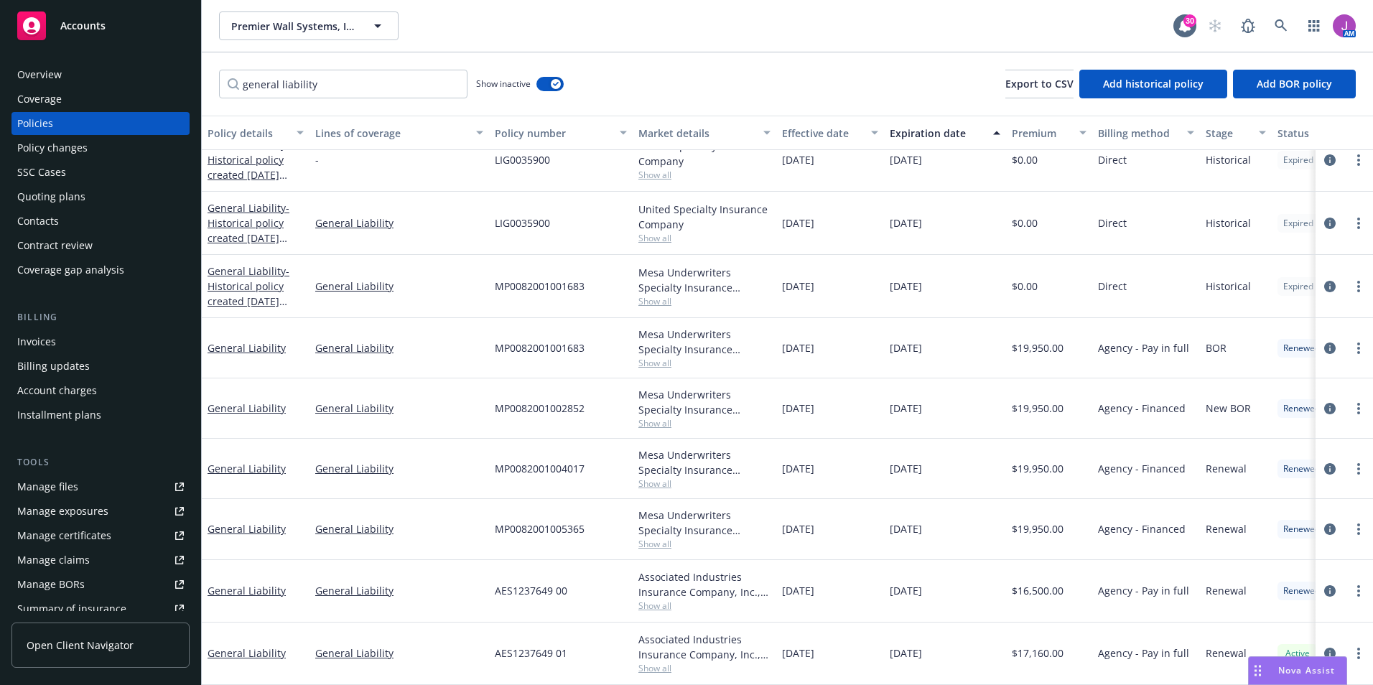
click at [858, 560] on div "11/23/2023" at bounding box center [830, 591] width 108 height 62
click at [662, 477] on span "Show all" at bounding box center [704, 483] width 132 height 12
click at [898, 499] on div "11/23/2023" at bounding box center [945, 529] width 122 height 60
click at [650, 417] on span "Show all" at bounding box center [704, 423] width 132 height 12
click at [879, 422] on div "11/23/2020" at bounding box center [830, 408] width 108 height 60
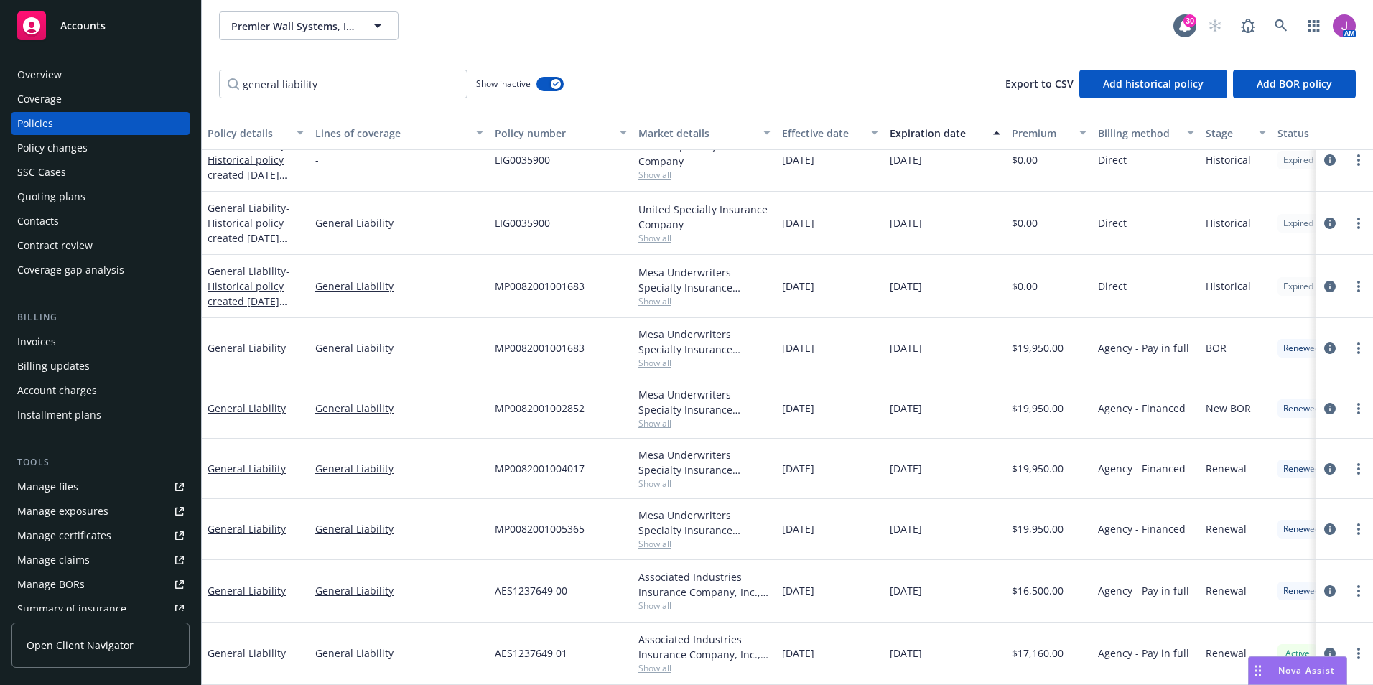
click at [660, 481] on div "Mesa Underwriters Specialty Insurance Company, Mesa Underwriters Specialty Insu…" at bounding box center [704, 469] width 144 height 60
click at [649, 477] on span "Show all" at bounding box center [704, 483] width 132 height 12
click at [860, 486] on div "11/23/2021" at bounding box center [830, 469] width 108 height 60
click at [250, 646] on link "General Liability" at bounding box center [246, 653] width 78 height 14
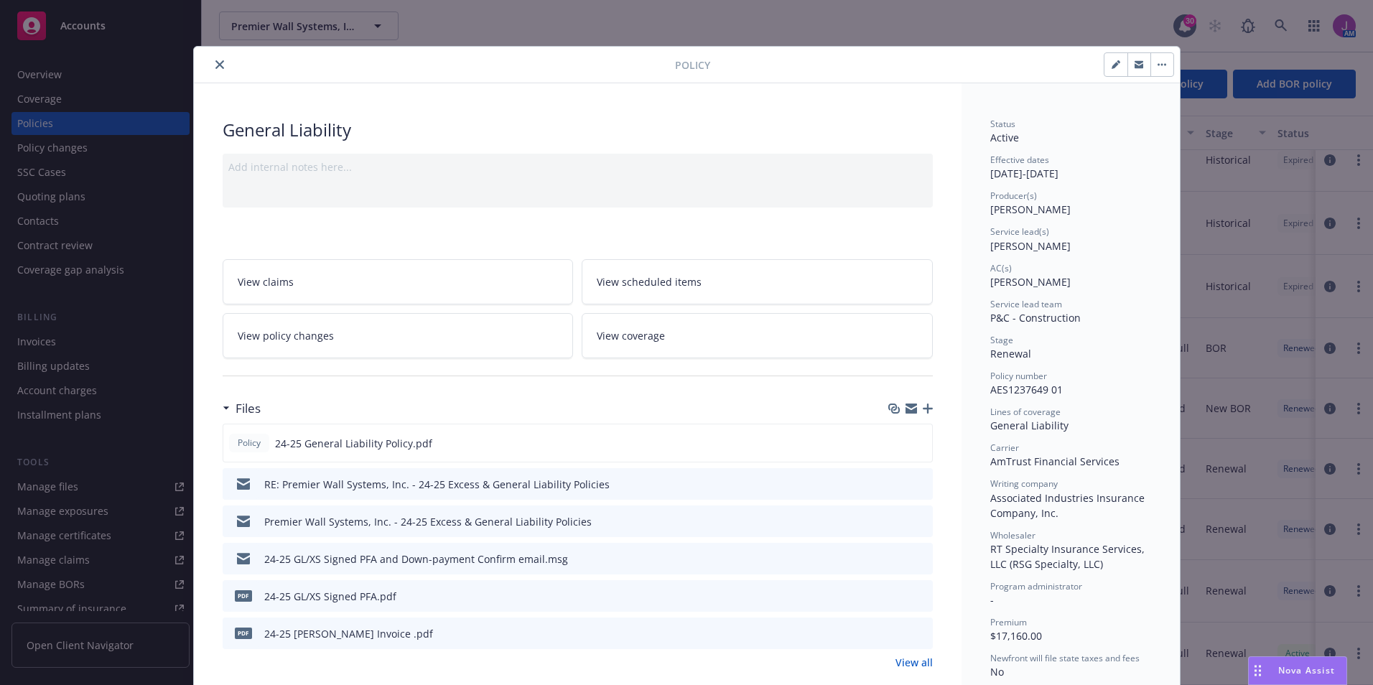
click at [907, 481] on div at bounding box center [909, 484] width 36 height 15
click at [912, 483] on icon "preview file" at bounding box center [918, 483] width 13 height 10
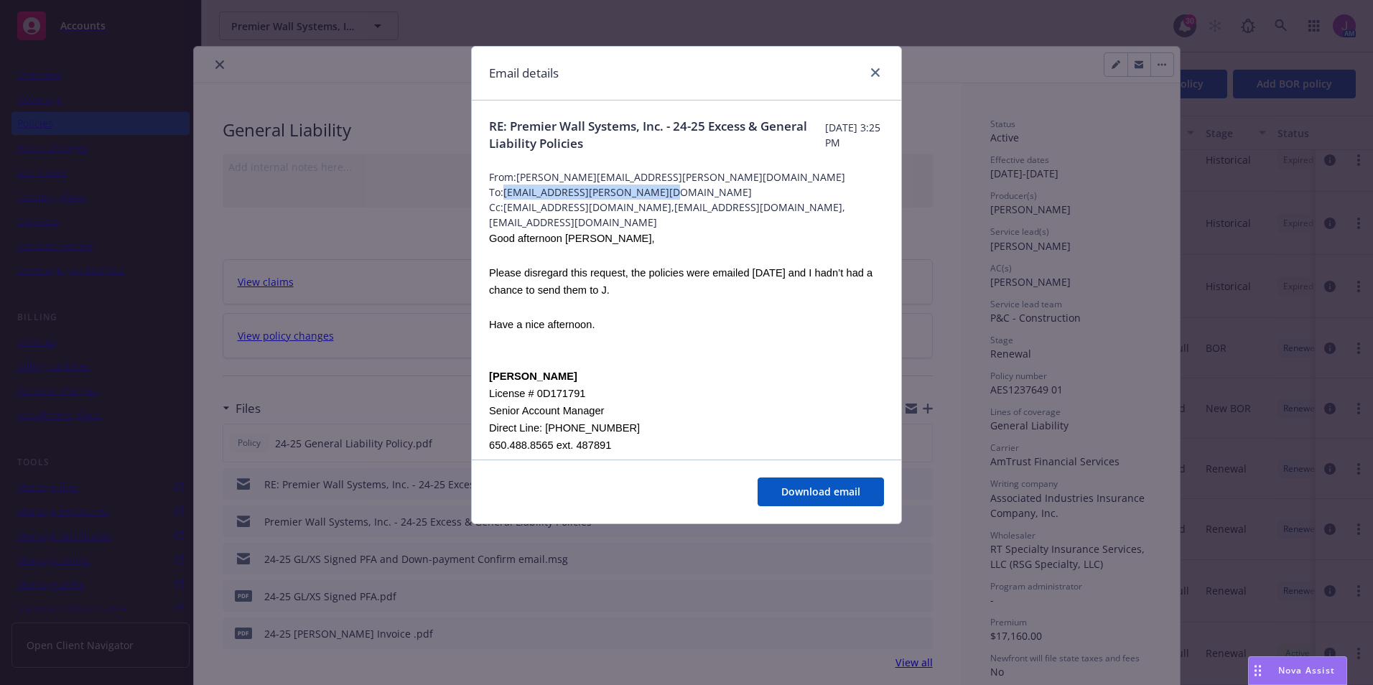
drag, startPoint x: 505, startPoint y: 190, endPoint x: 660, endPoint y: 192, distance: 154.4
click at [660, 192] on span "To: greyson.siefer@rtspecialty.com" at bounding box center [686, 192] width 395 height 15
drag, startPoint x: 660, startPoint y: 192, endPoint x: 630, endPoint y: 190, distance: 30.2
copy span "greyson.siefer@rtspecialty.com"
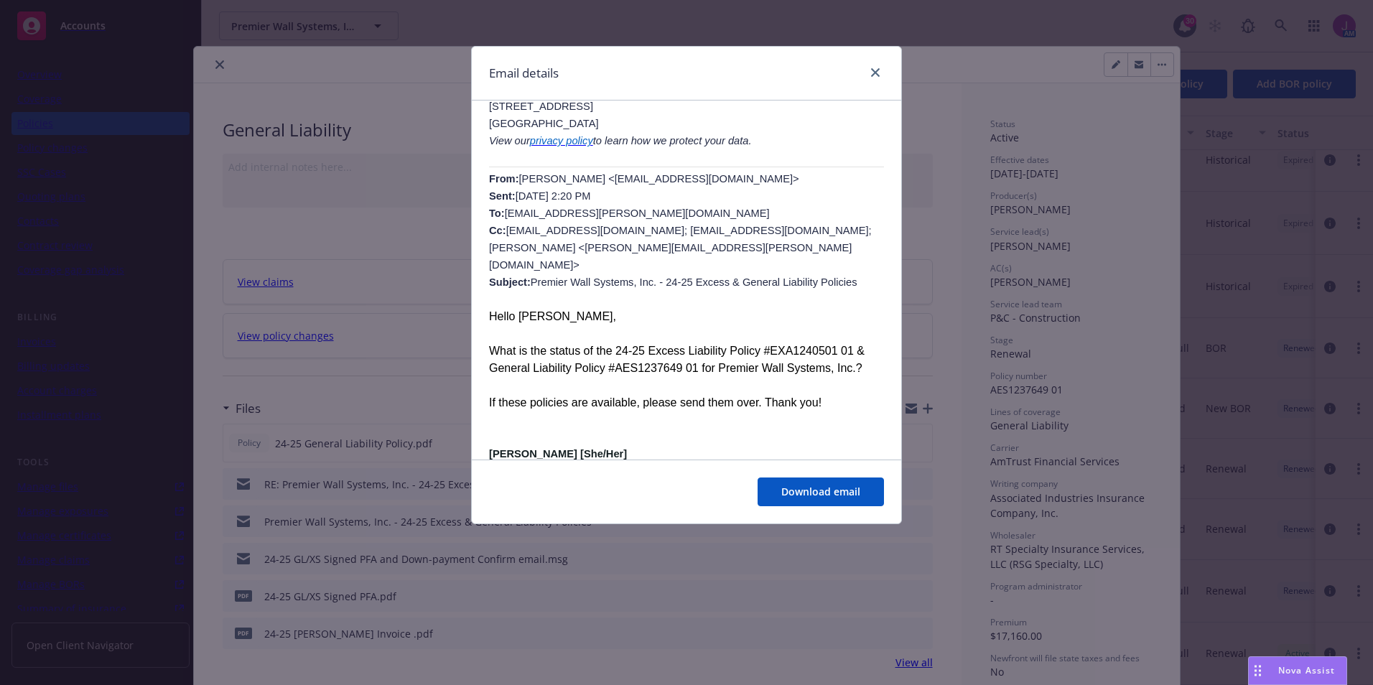
scroll to position [665, 0]
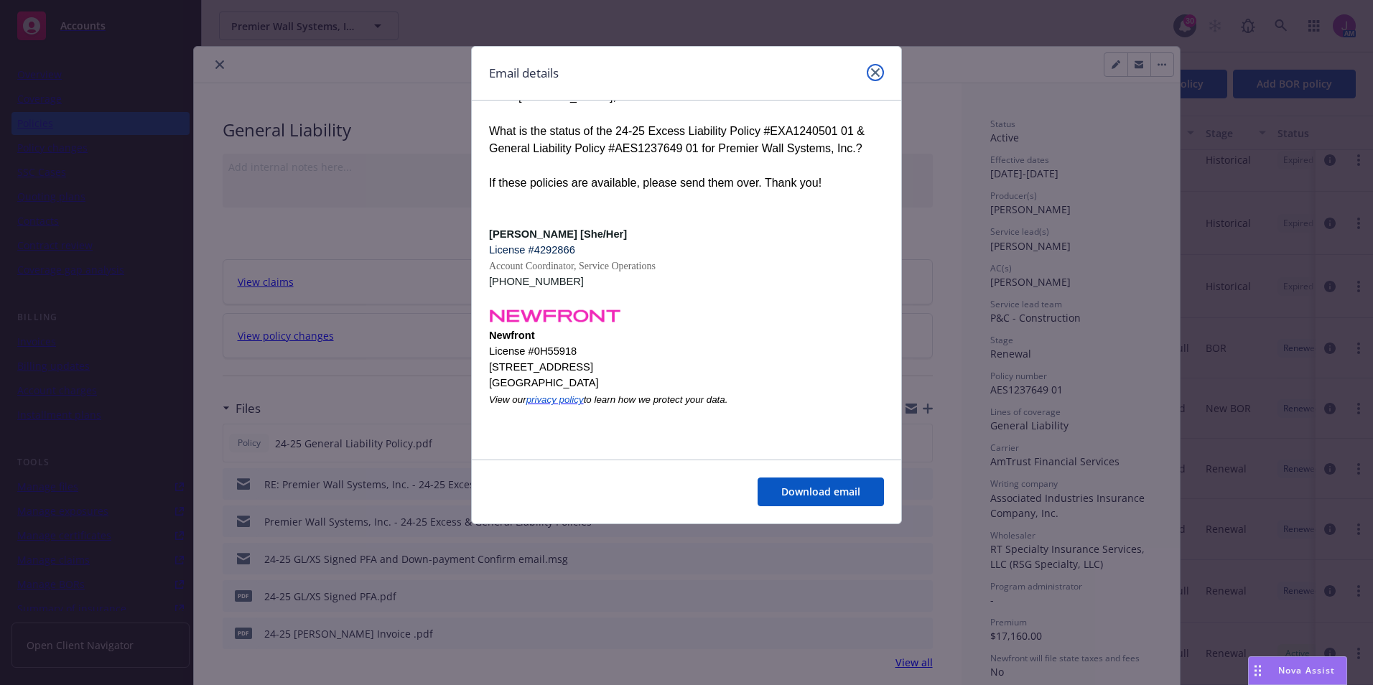
click at [874, 75] on icon "close" at bounding box center [875, 72] width 9 height 9
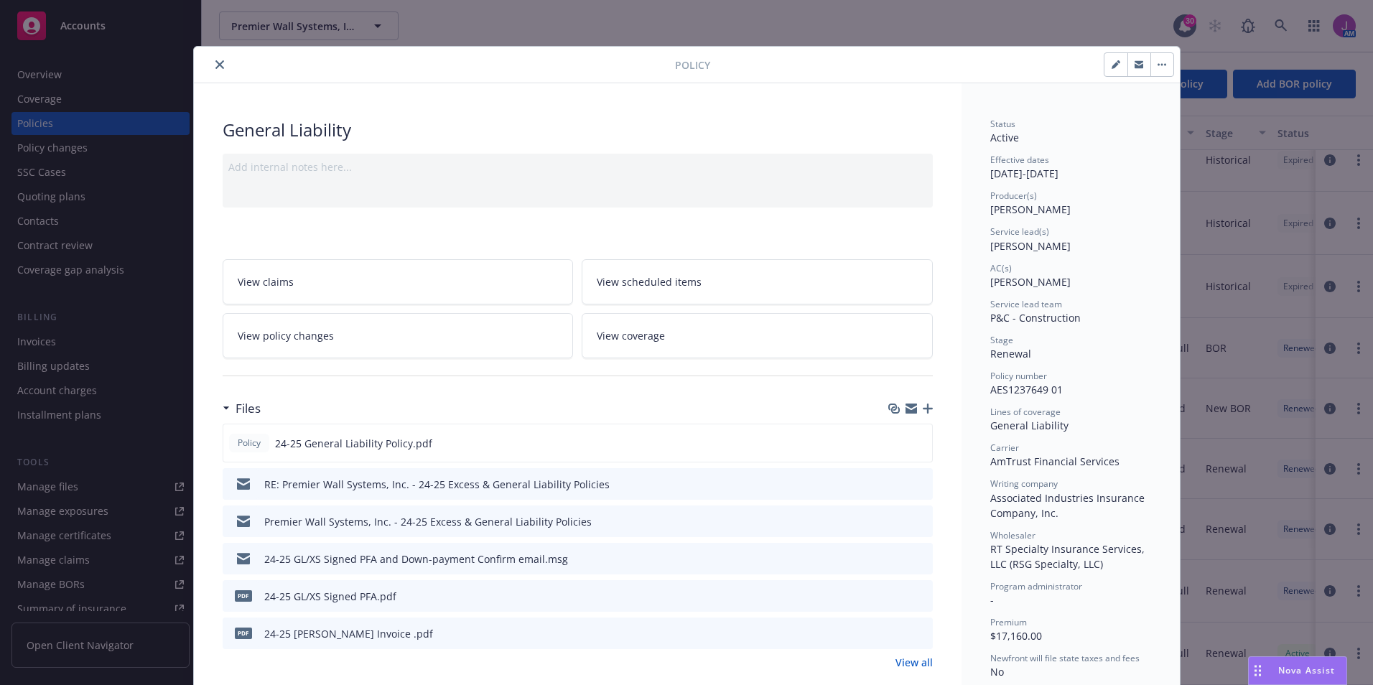
click at [211, 65] on button "close" at bounding box center [219, 64] width 17 height 17
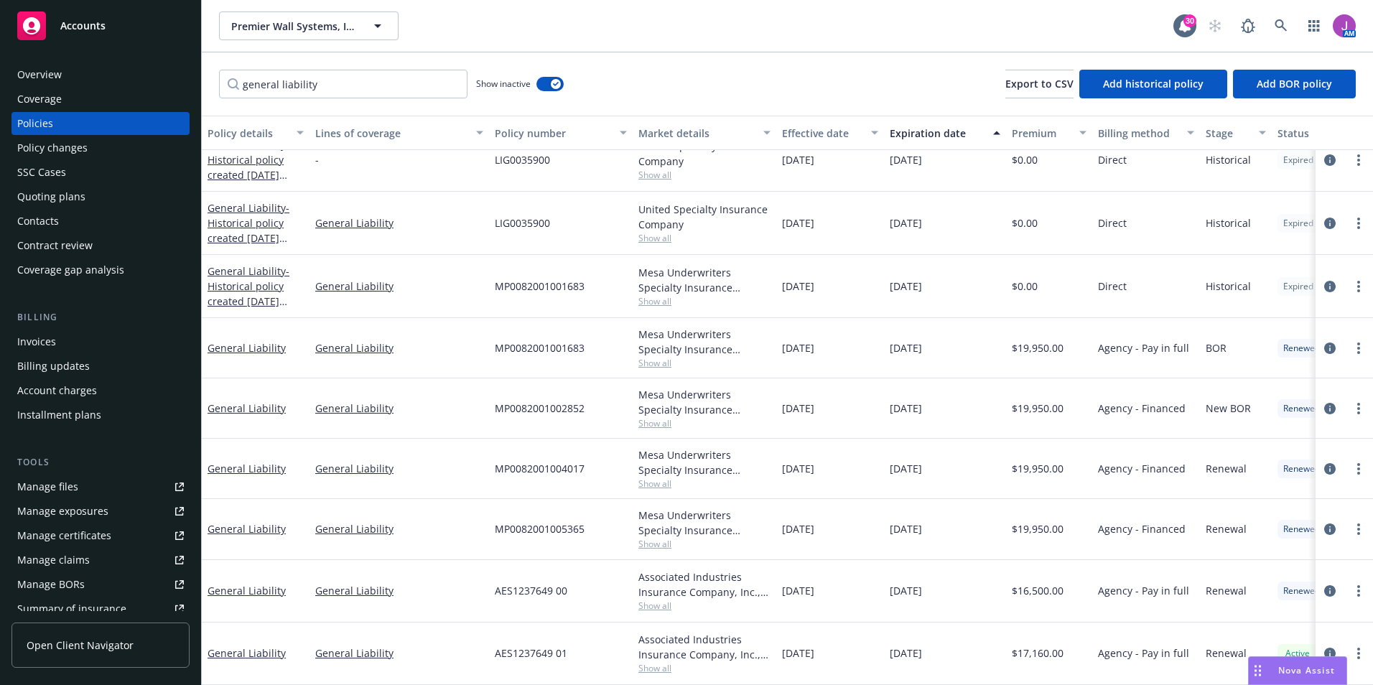
click at [217, 65] on div "general liability Show inactive Export to CSV Add historical policy Add BOR pol…" at bounding box center [787, 83] width 1171 height 63
click at [103, 75] on div "Overview" at bounding box center [100, 74] width 167 height 23
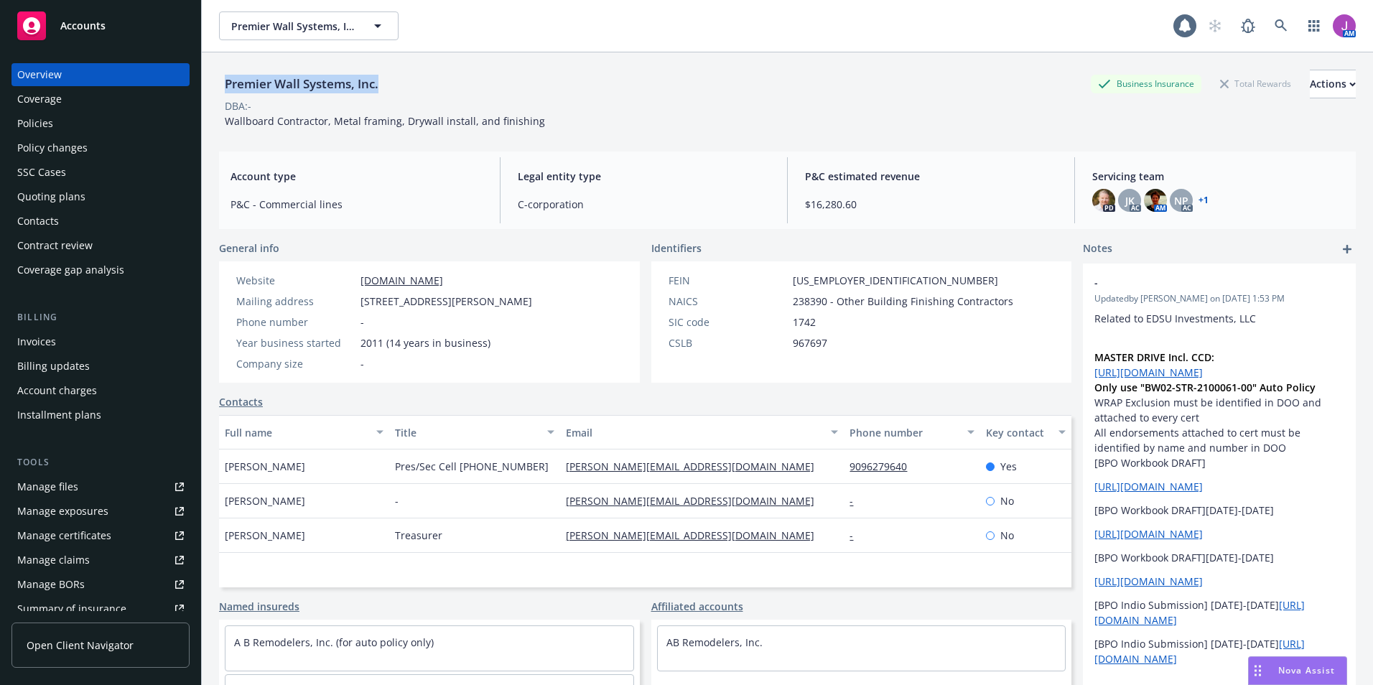
drag, startPoint x: 218, startPoint y: 79, endPoint x: 423, endPoint y: 86, distance: 205.4
click at [423, 86] on div "Premier Wall Systems, Inc. Business Insurance Total Rewards Actions DBA: - Wall…" at bounding box center [787, 394] width 1171 height 685
copy div "Premier Wall Systems, Inc."
click at [42, 219] on div "Contacts" at bounding box center [38, 221] width 42 height 23
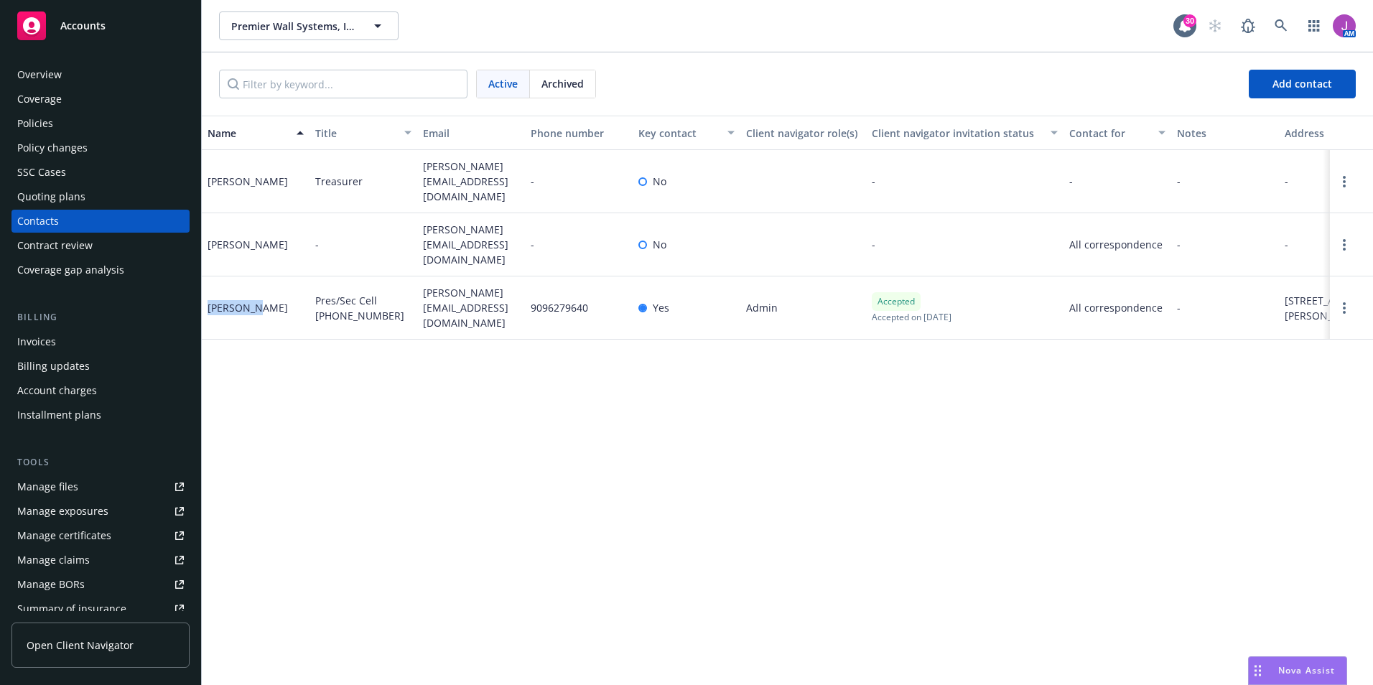
drag, startPoint x: 204, startPoint y: 296, endPoint x: 251, endPoint y: 303, distance: 47.8
click at [251, 303] on div "Sebastian Alvarez" at bounding box center [256, 307] width 108 height 63
copy div "Sebastian"
click at [63, 119] on div "Policies" at bounding box center [100, 123] width 167 height 23
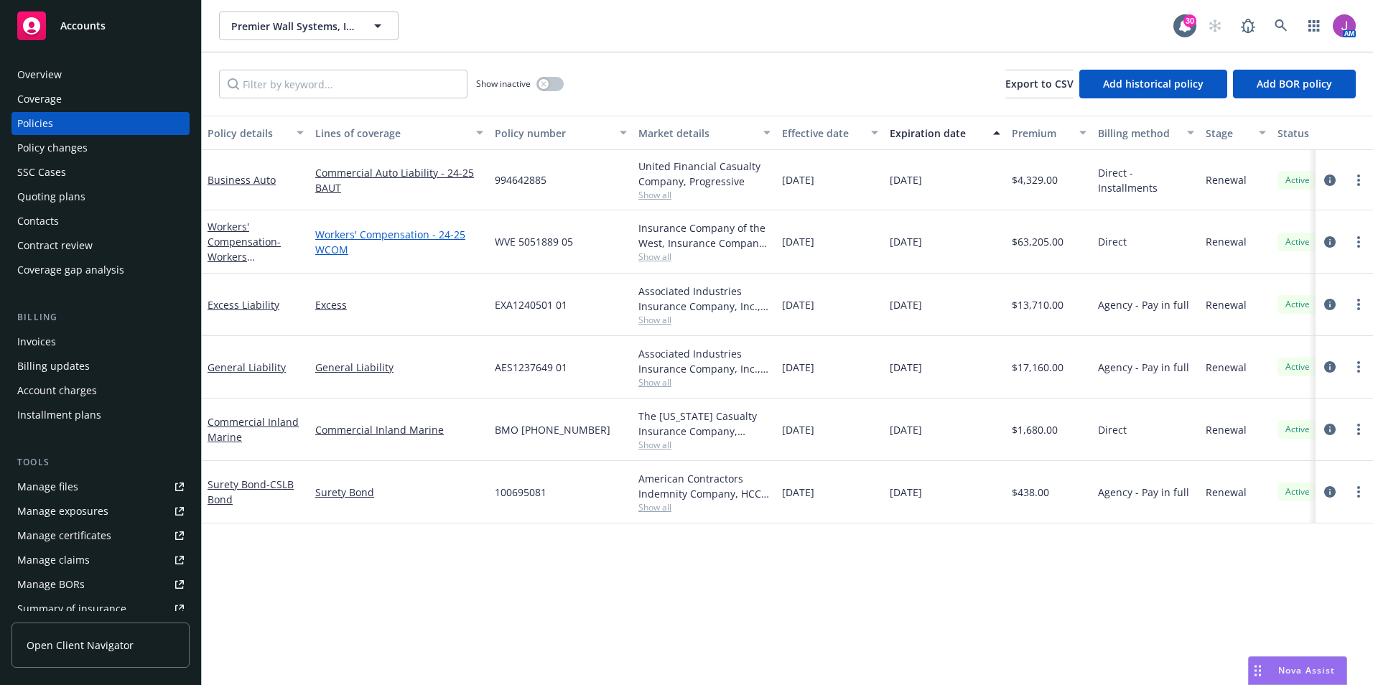
drag, startPoint x: 304, startPoint y: 235, endPoint x: 432, endPoint y: 238, distance: 127.8
click at [432, 238] on div "Workers' Compensation - Workers Compensation Workers' Compensation - 24-25 WCOM…" at bounding box center [895, 241] width 1386 height 63
drag, startPoint x: 432, startPoint y: 238, endPoint x: 442, endPoint y: 304, distance: 66.7
click at [442, 304] on link "Excess" at bounding box center [399, 304] width 168 height 15
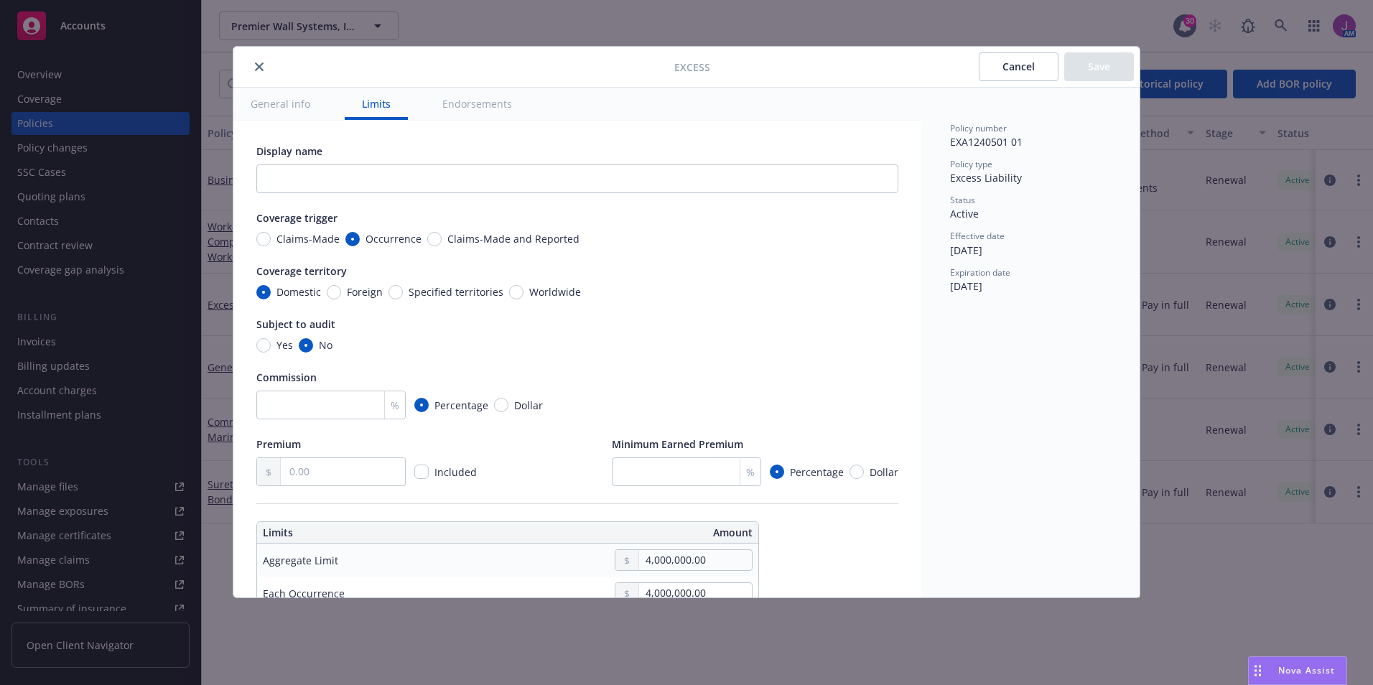
click at [260, 69] on icon "close" at bounding box center [259, 66] width 9 height 9
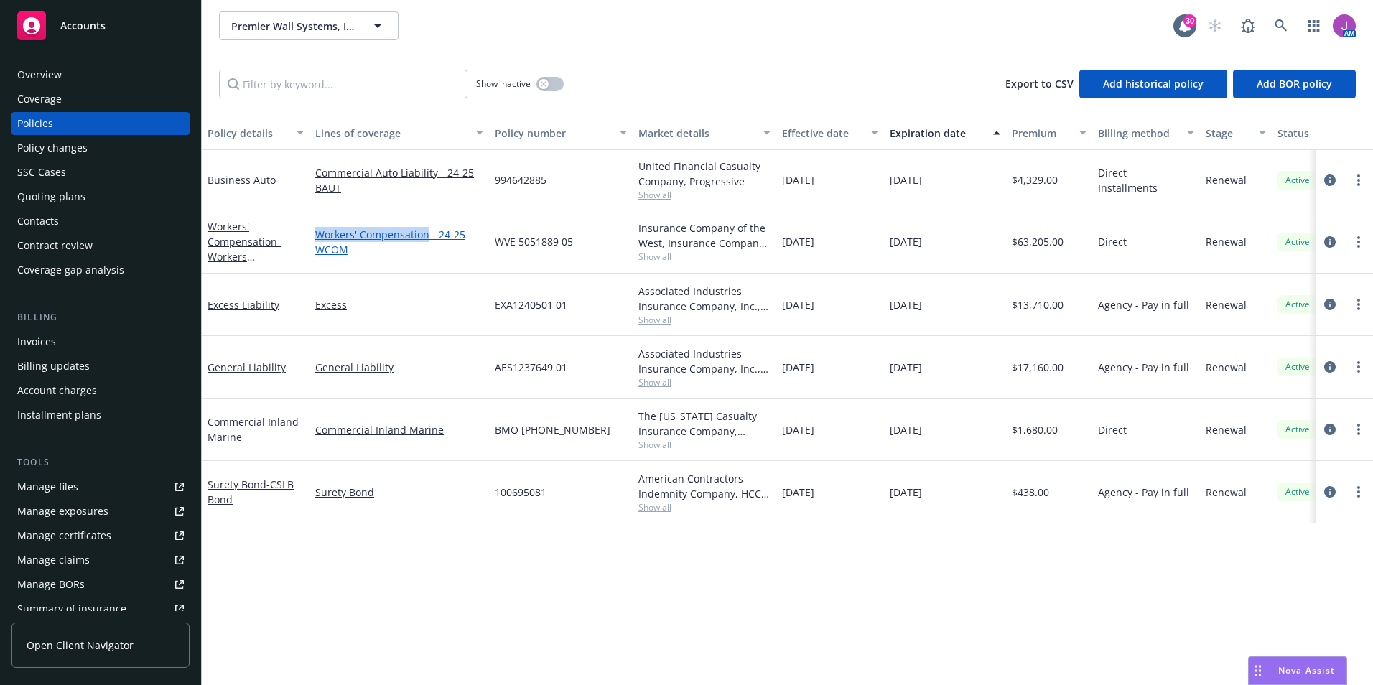
drag, startPoint x: 310, startPoint y: 235, endPoint x: 429, endPoint y: 235, distance: 118.5
click at [429, 235] on div "Workers' Compensation - 24-25 WCOM" at bounding box center [398, 241] width 179 height 63
copy link "Workers' Compensation"
drag, startPoint x: 309, startPoint y: 363, endPoint x: 391, endPoint y: 370, distance: 82.2
click at [391, 370] on div "General Liability General Liability AES1237649 01 Associated Industries Insuran…" at bounding box center [895, 367] width 1386 height 62
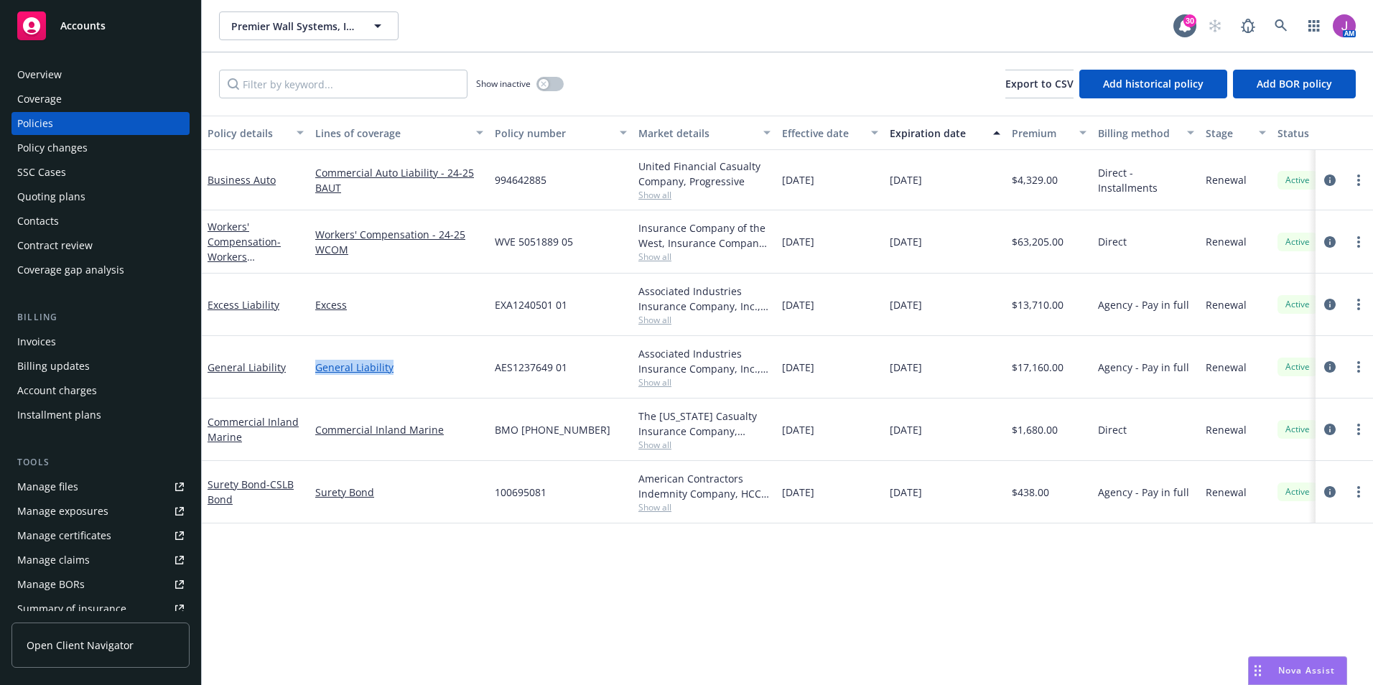
copy div "General Liability"
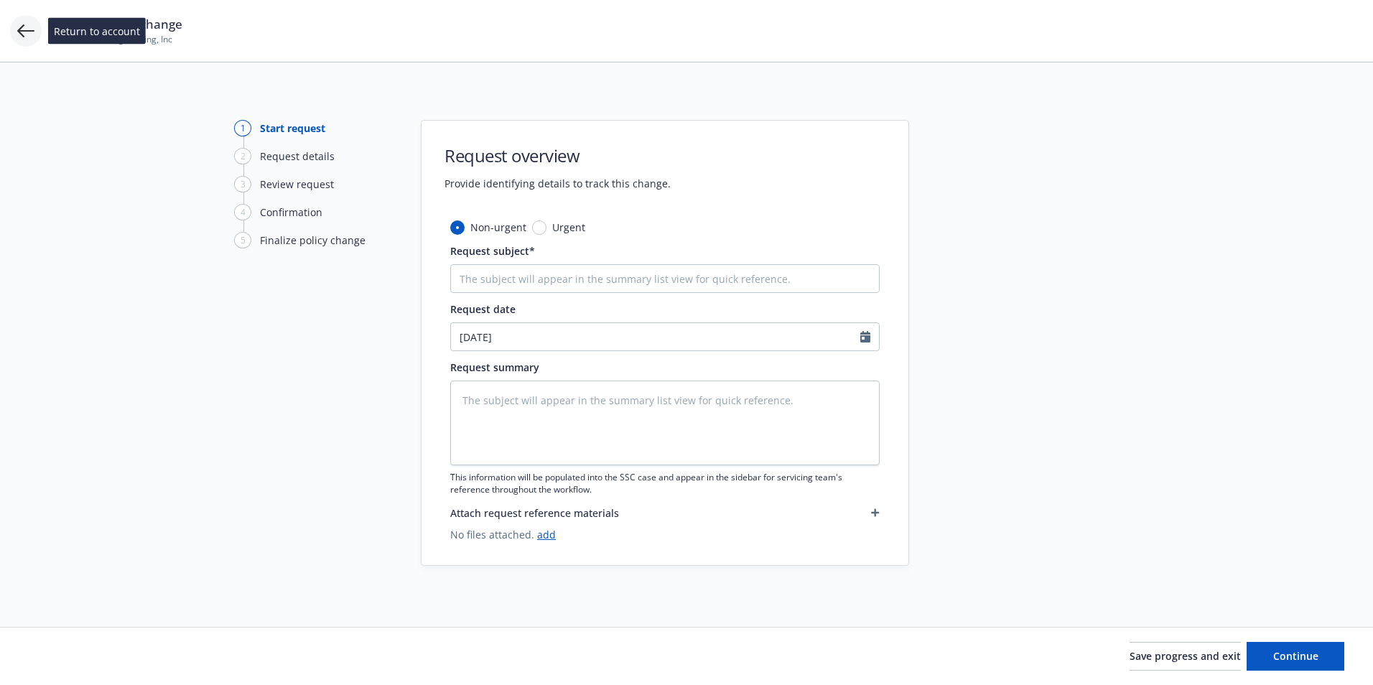
click at [31, 35] on icon at bounding box center [25, 30] width 17 height 17
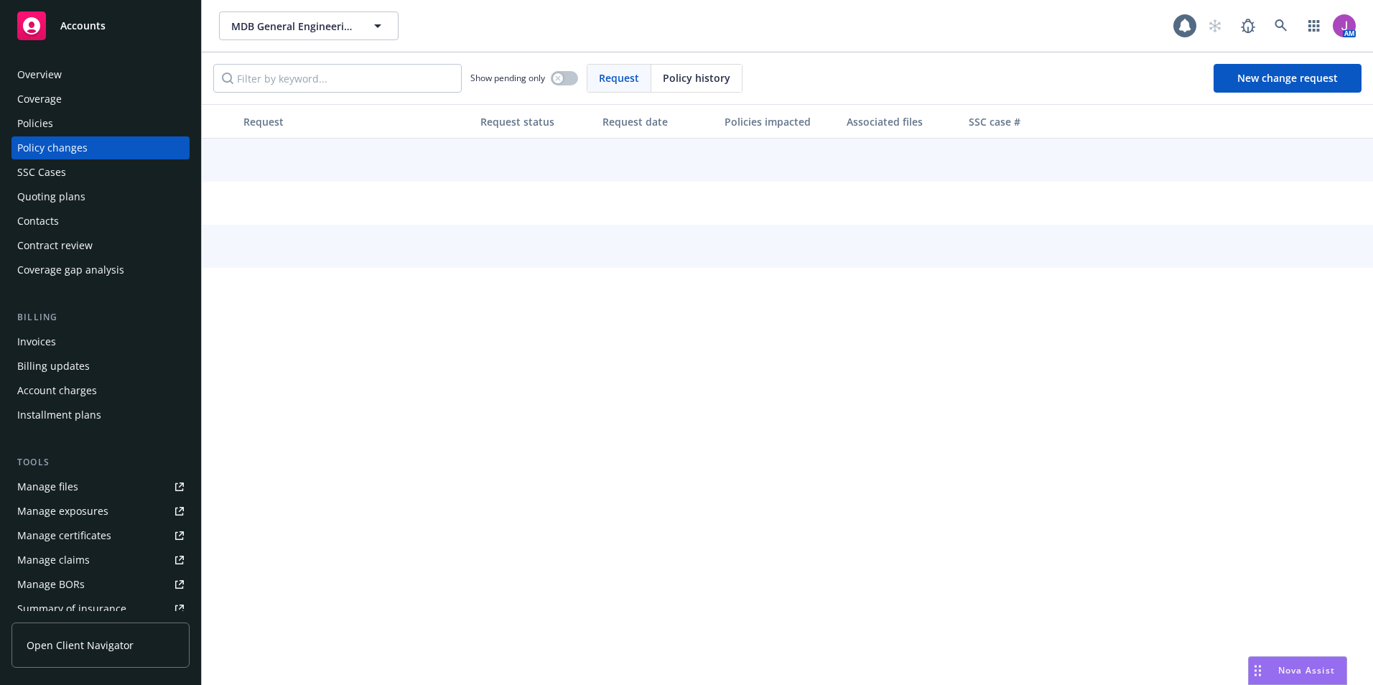
click at [54, 118] on div "Policies" at bounding box center [100, 123] width 167 height 23
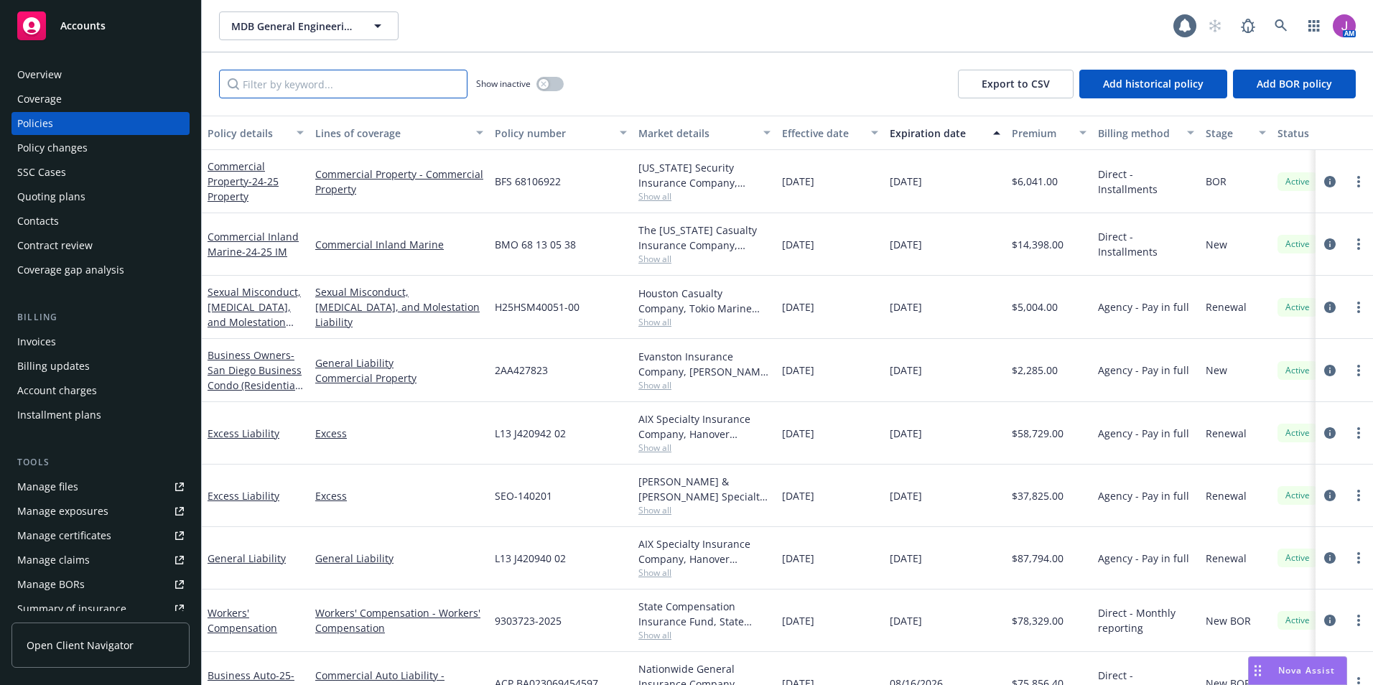
click at [289, 88] on input "Filter by keyword..." at bounding box center [343, 84] width 248 height 29
click at [549, 86] on button "button" at bounding box center [549, 84] width 27 height 14
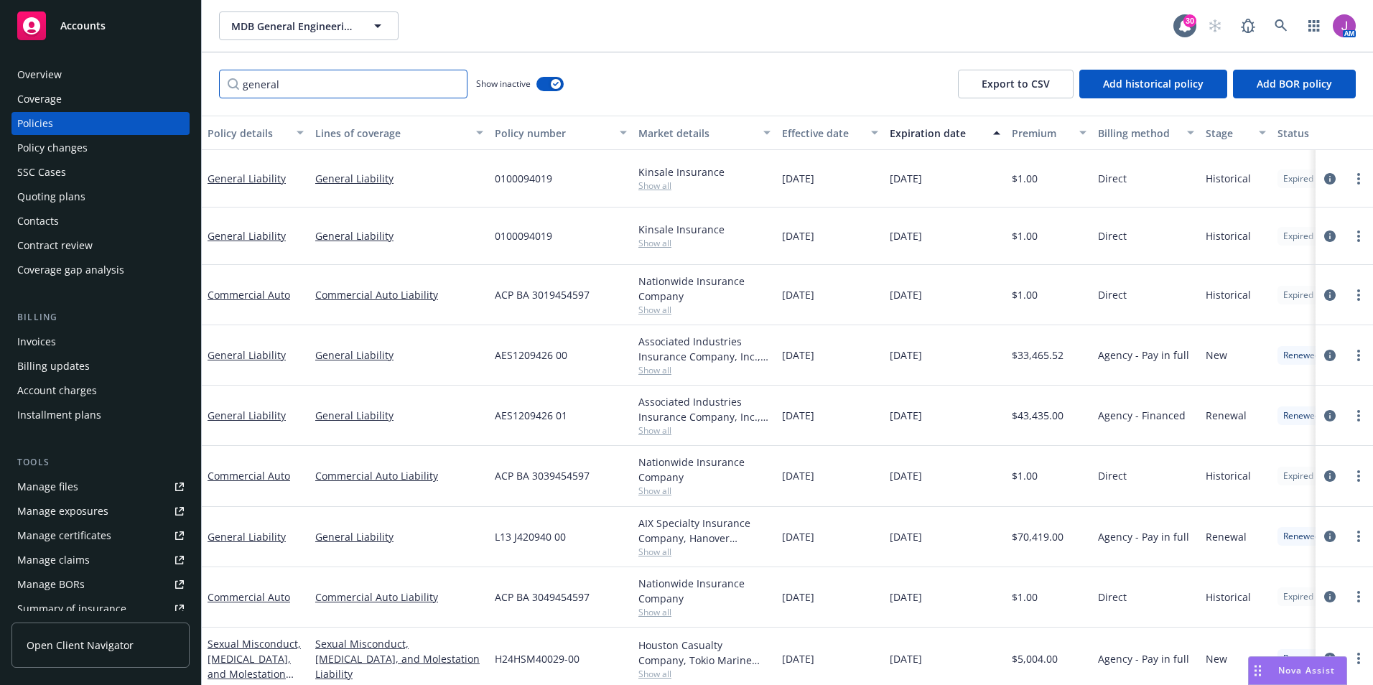
click at [337, 95] on input "general" at bounding box center [343, 84] width 248 height 29
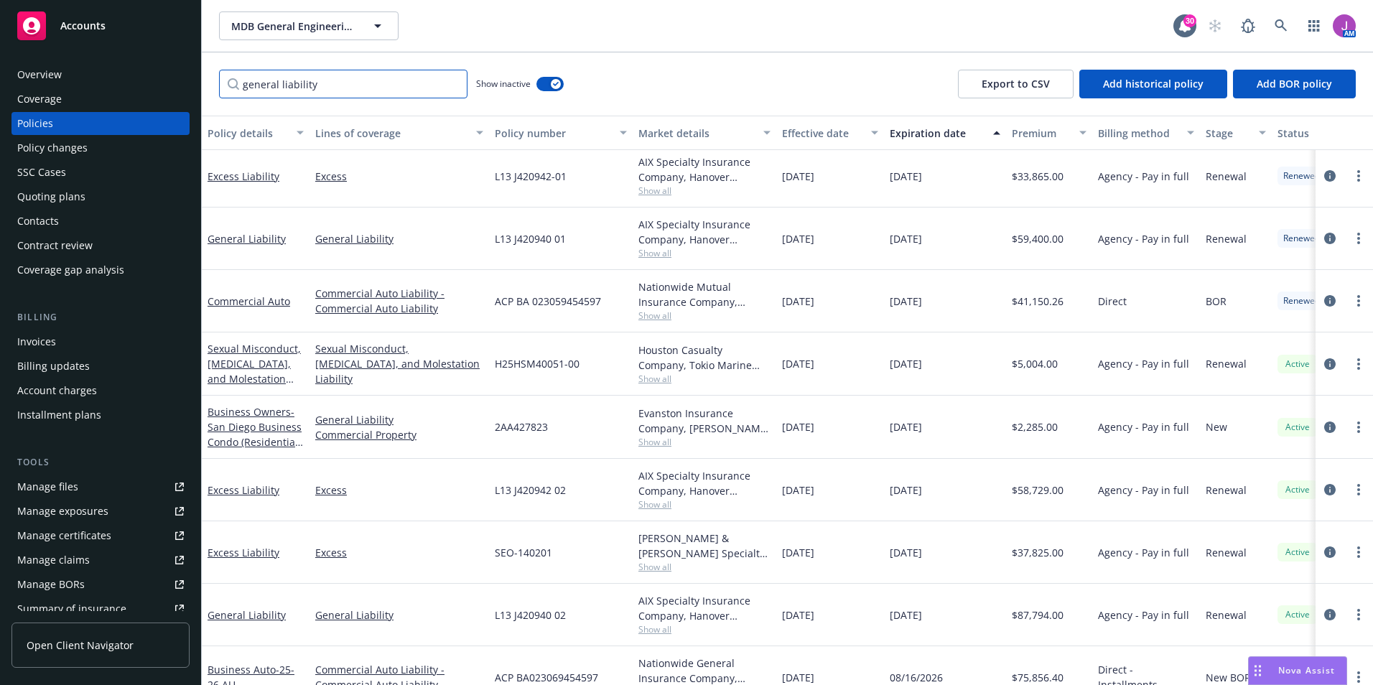
scroll to position [619, 0]
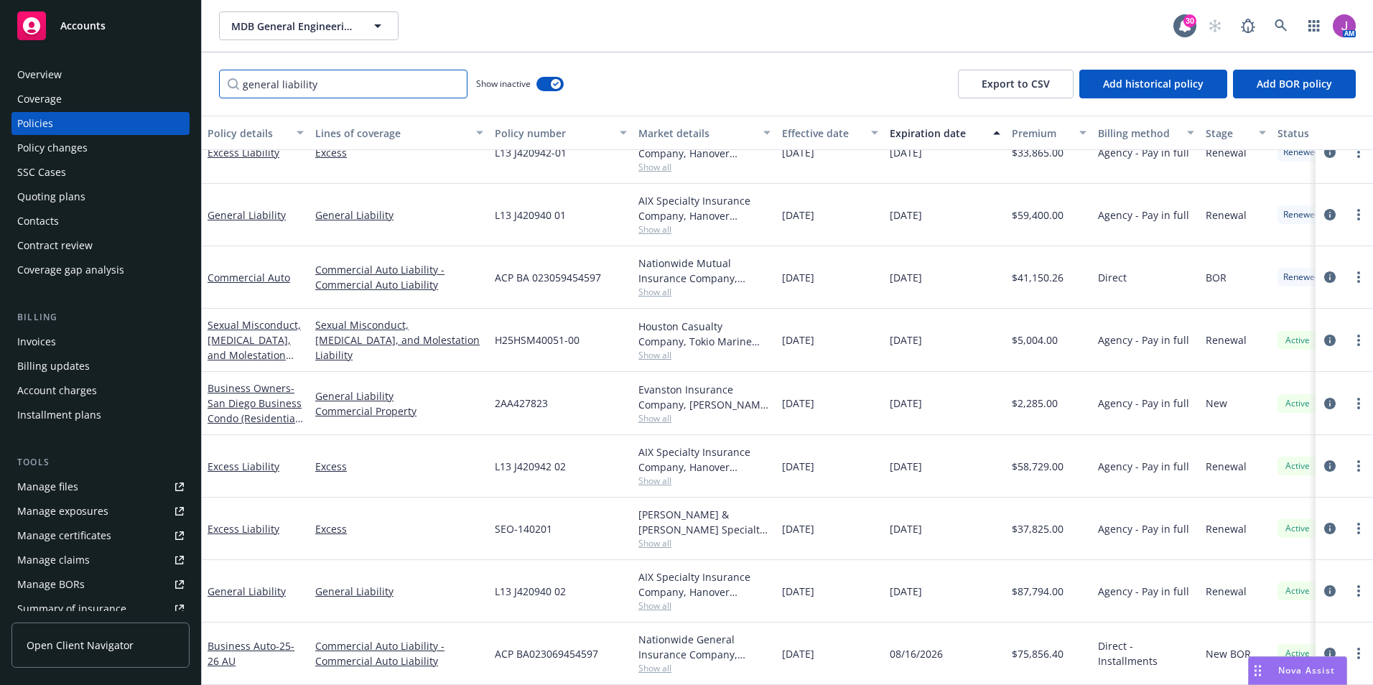
type input "general liability"
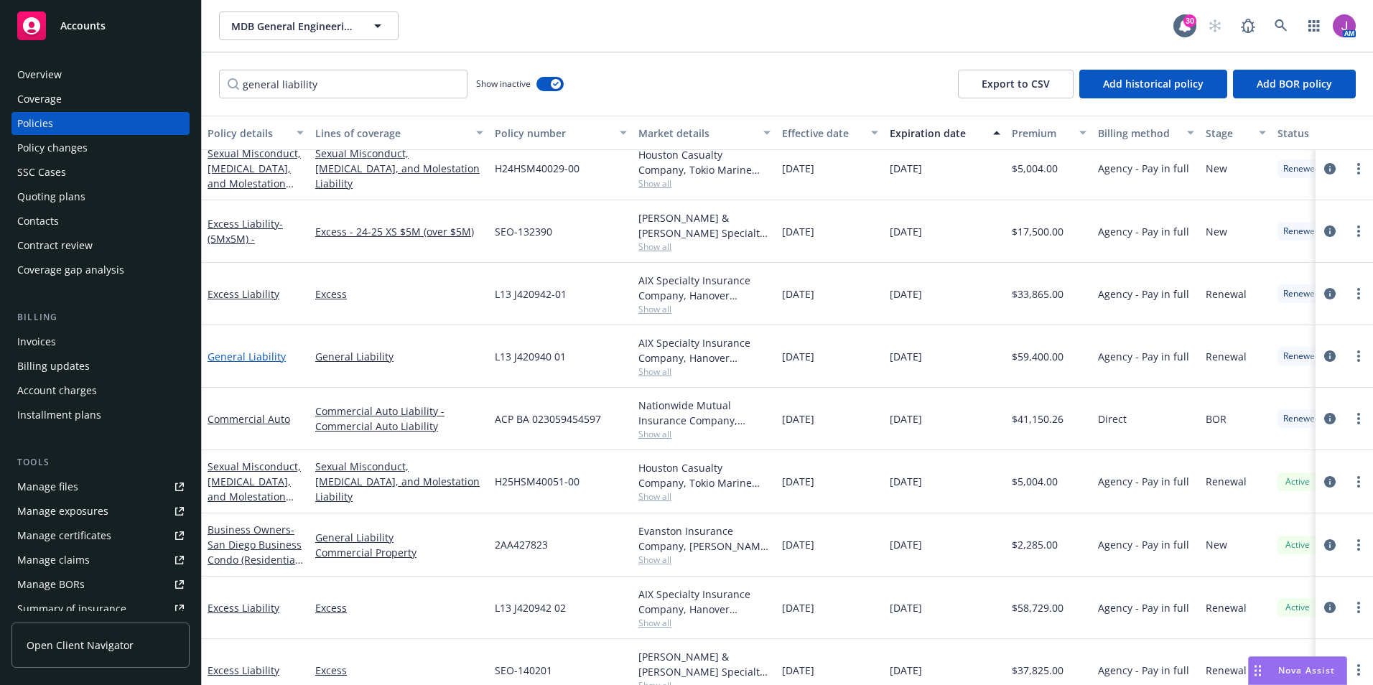
click at [233, 354] on link "General Liability" at bounding box center [246, 357] width 78 height 14
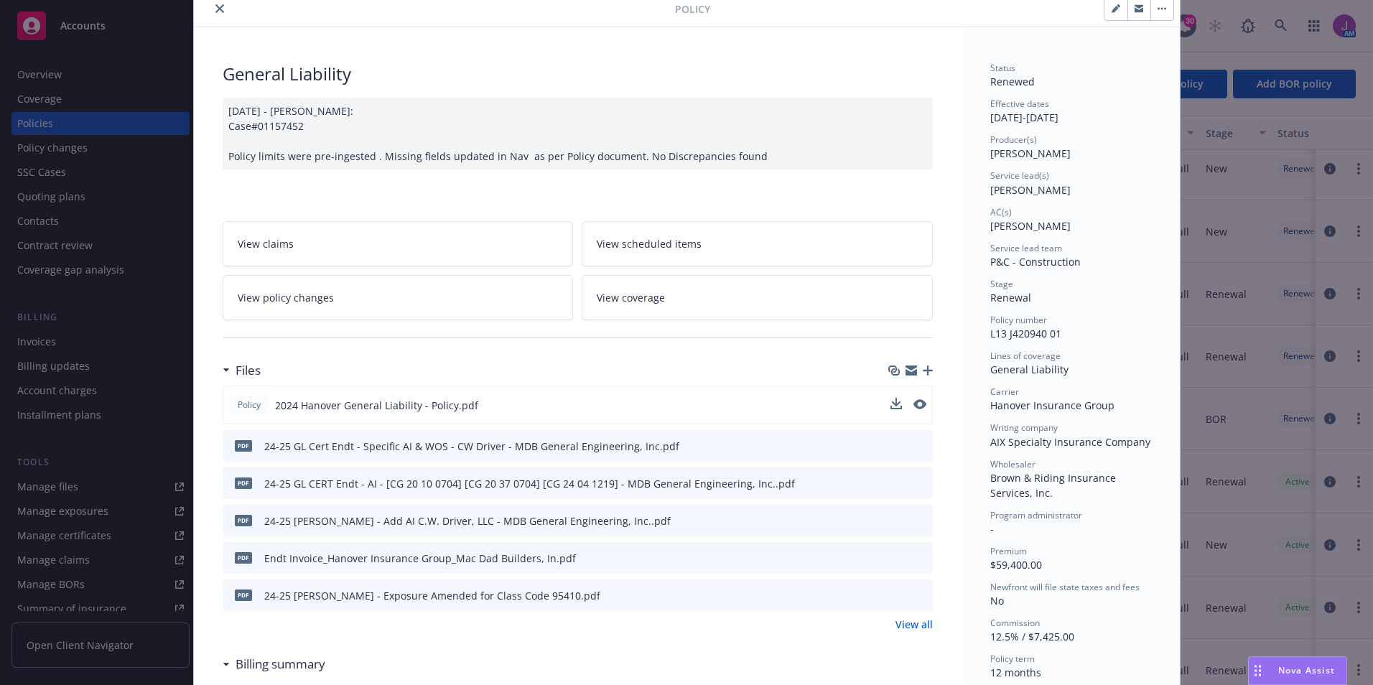
scroll to position [72, 0]
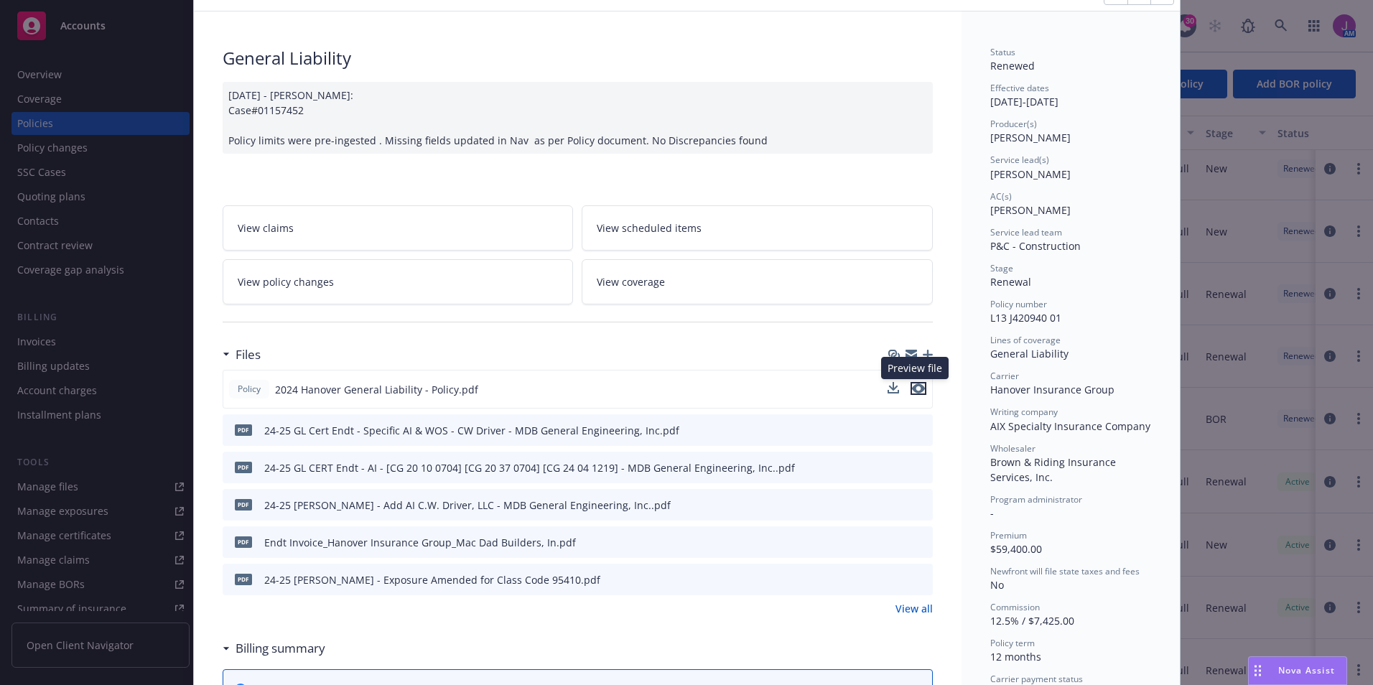
click at [912, 388] on icon "preview file" at bounding box center [918, 388] width 13 height 10
click at [1281, 669] on span "Nova Assist" at bounding box center [1306, 670] width 57 height 12
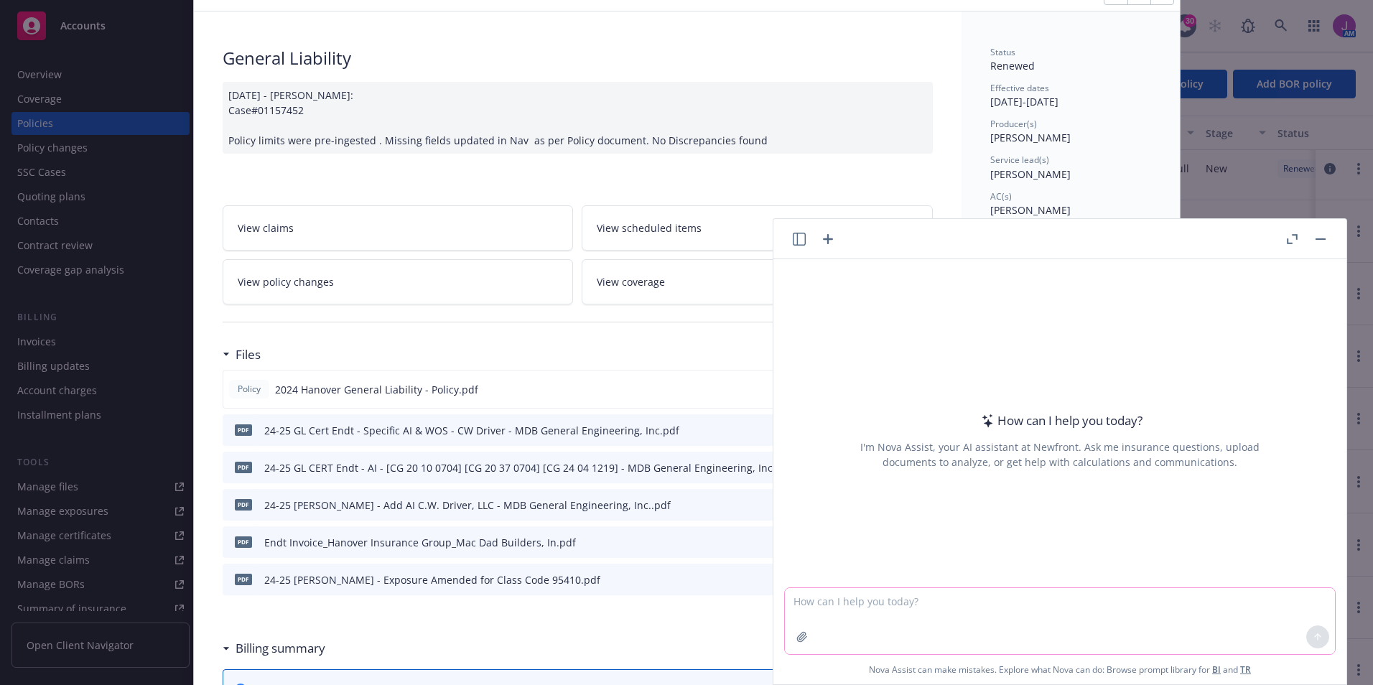
click at [902, 627] on textarea at bounding box center [1060, 621] width 550 height 66
type textarea "Can you please explain what that the total audited exposure is on this Final Au…"
click at [797, 634] on icon "button" at bounding box center [801, 636] width 9 height 9
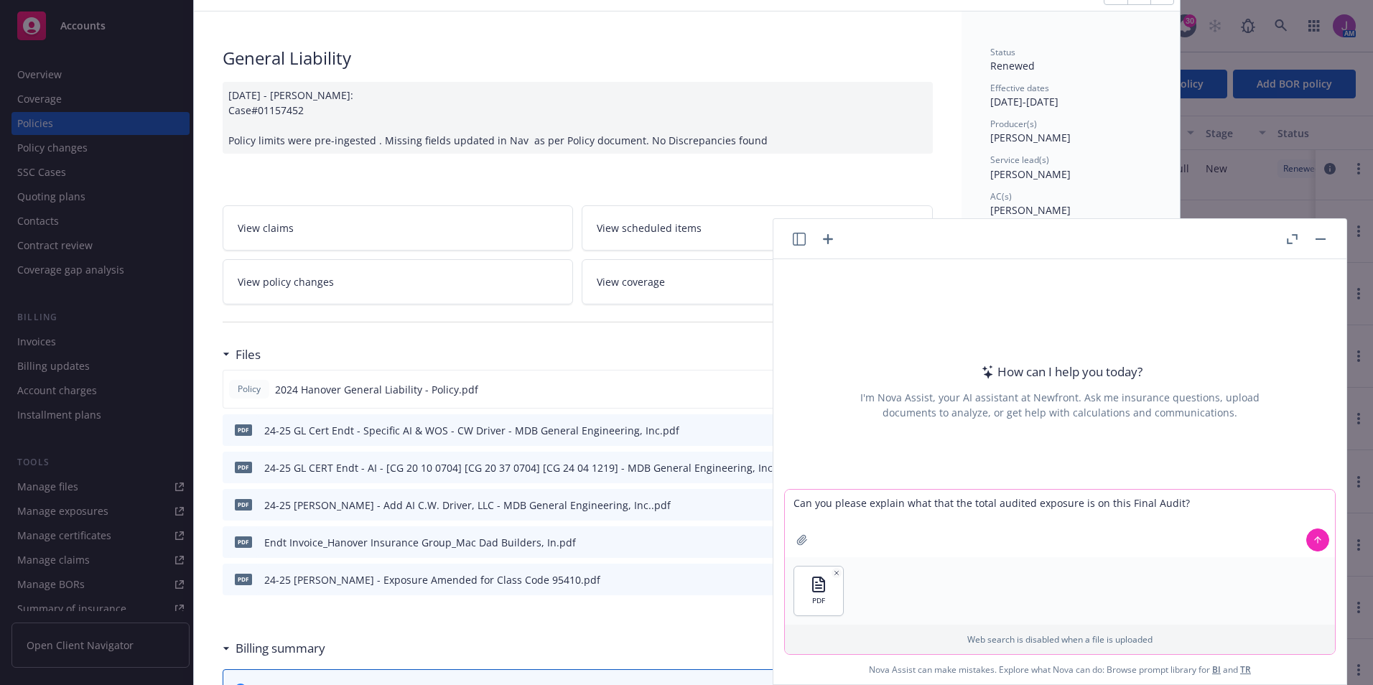
click at [1317, 540] on icon at bounding box center [1317, 540] width 0 height 6
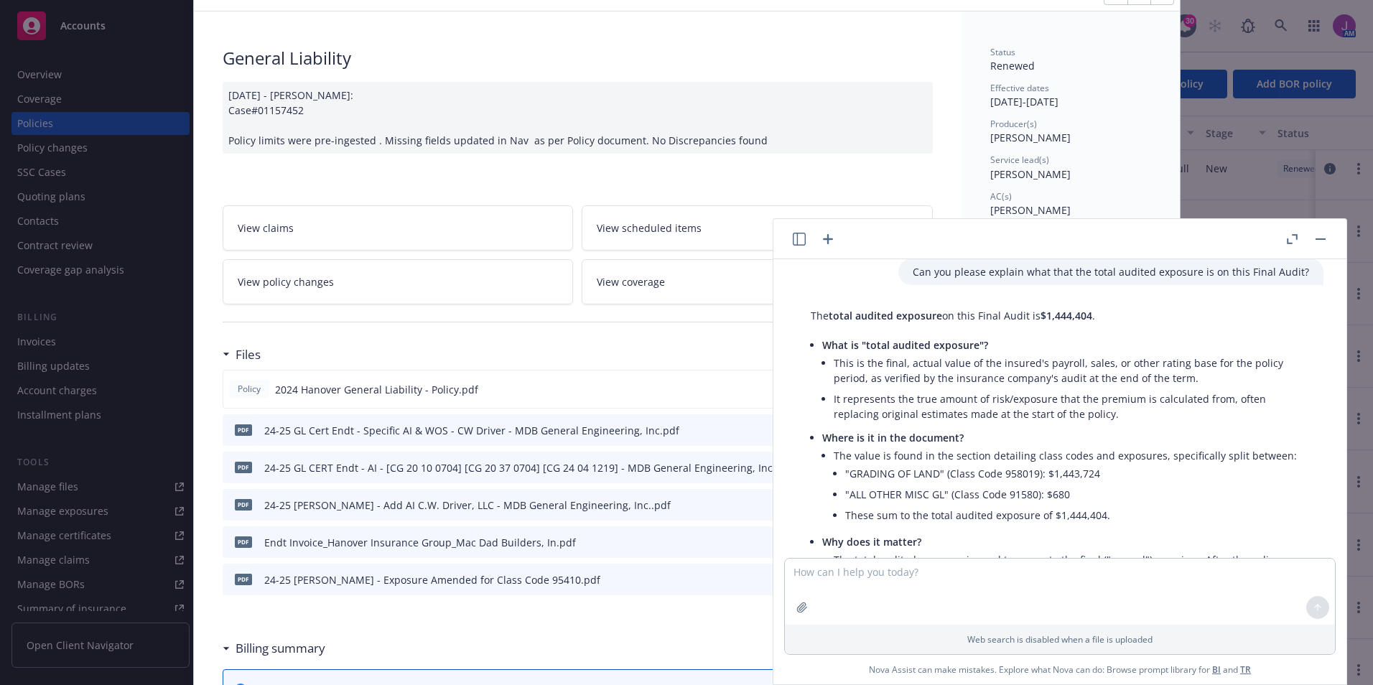
scroll to position [0, 0]
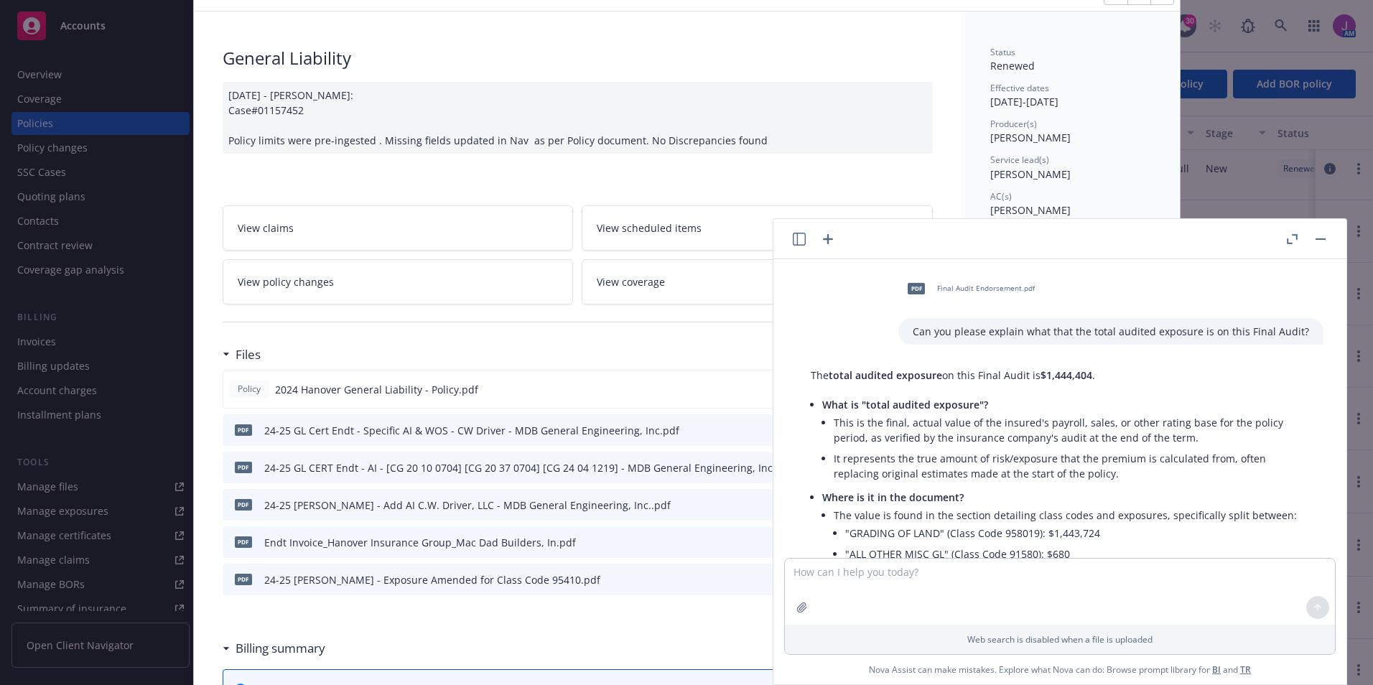
click at [928, 289] on div "pdf Final Audit Endorsement.pdf" at bounding box center [967, 289] width 139 height 36
click at [1296, 242] on icon "button" at bounding box center [1291, 239] width 11 height 10
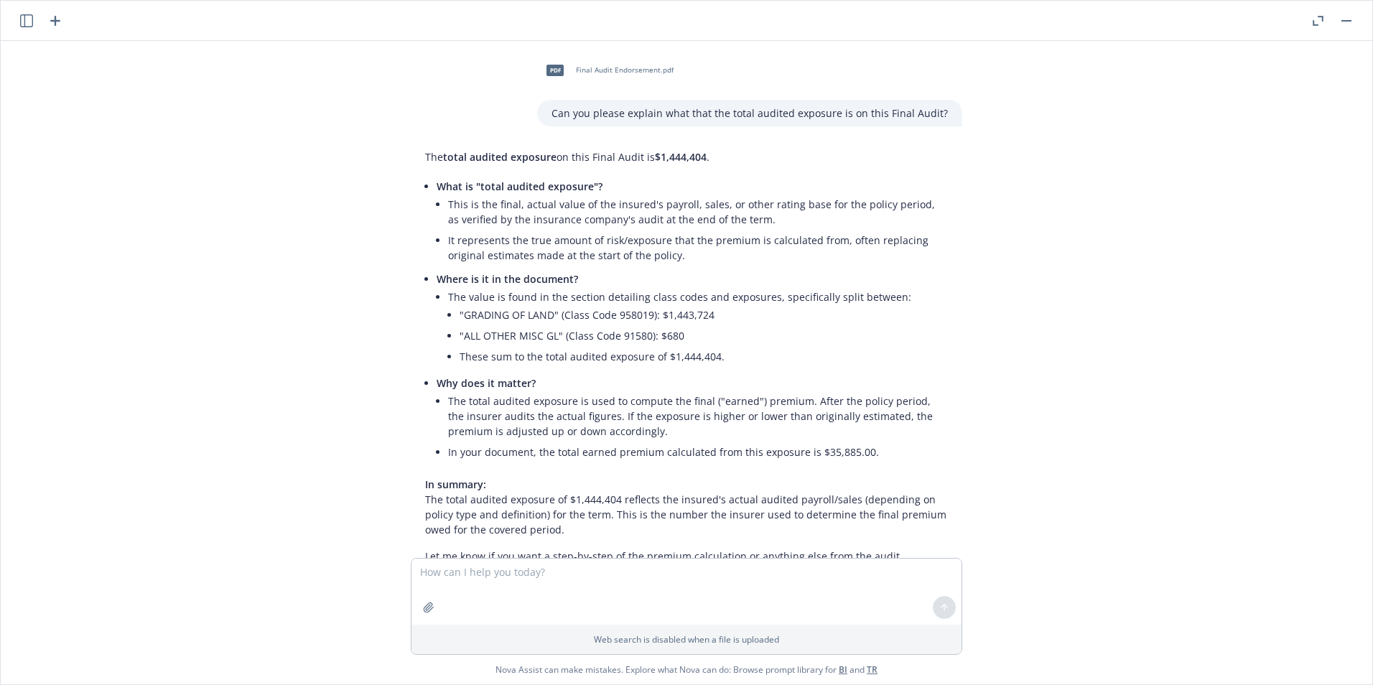
click at [1344, 20] on icon "button" at bounding box center [1346, 20] width 10 height 1
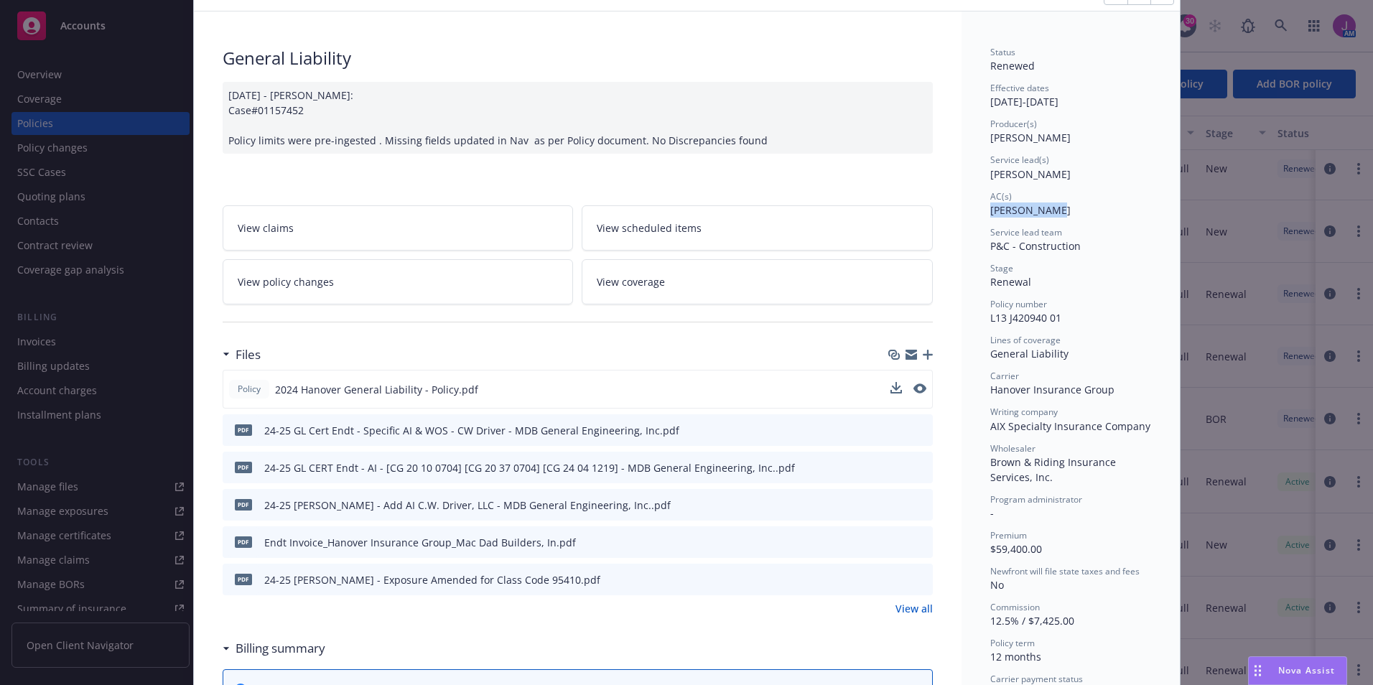
click at [1248, 204] on div "Policy General Liability 06/28/2024 - Srilakshmi Netela: Case#01157452 Policy l…" at bounding box center [686, 342] width 1373 height 685
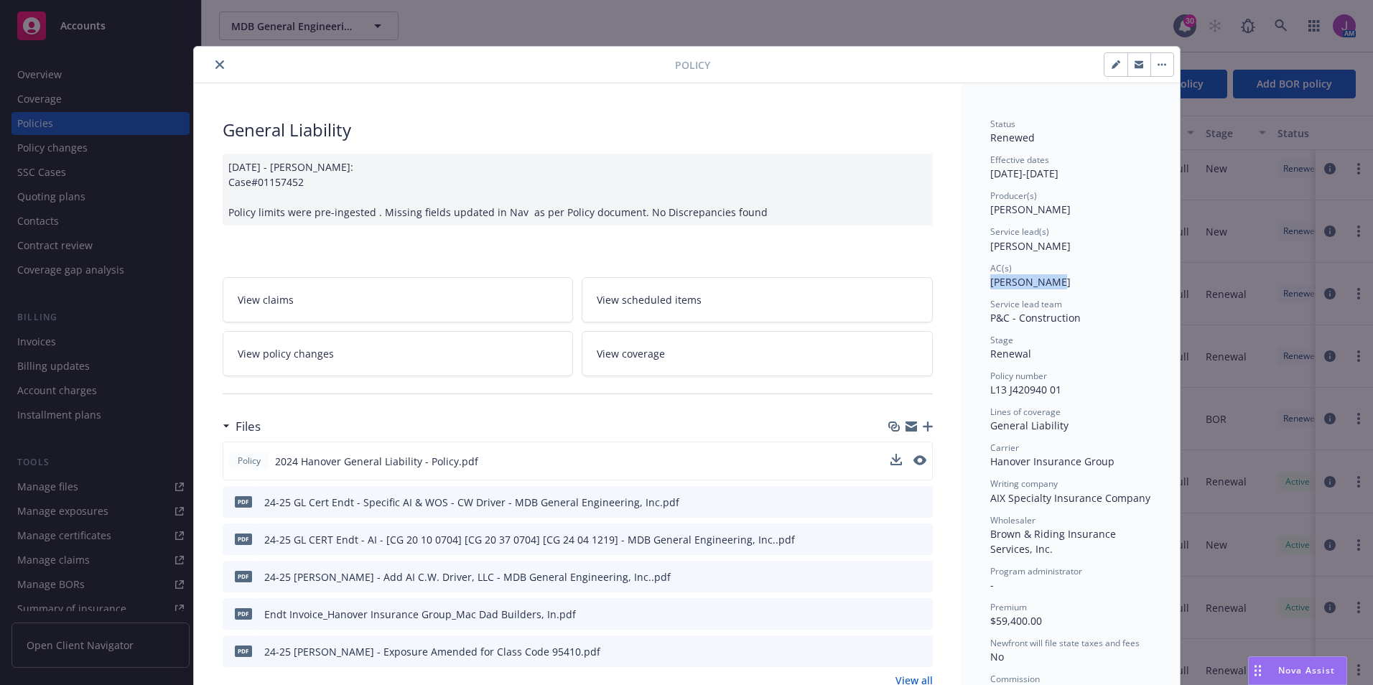
click at [215, 60] on icon "close" at bounding box center [219, 64] width 9 height 9
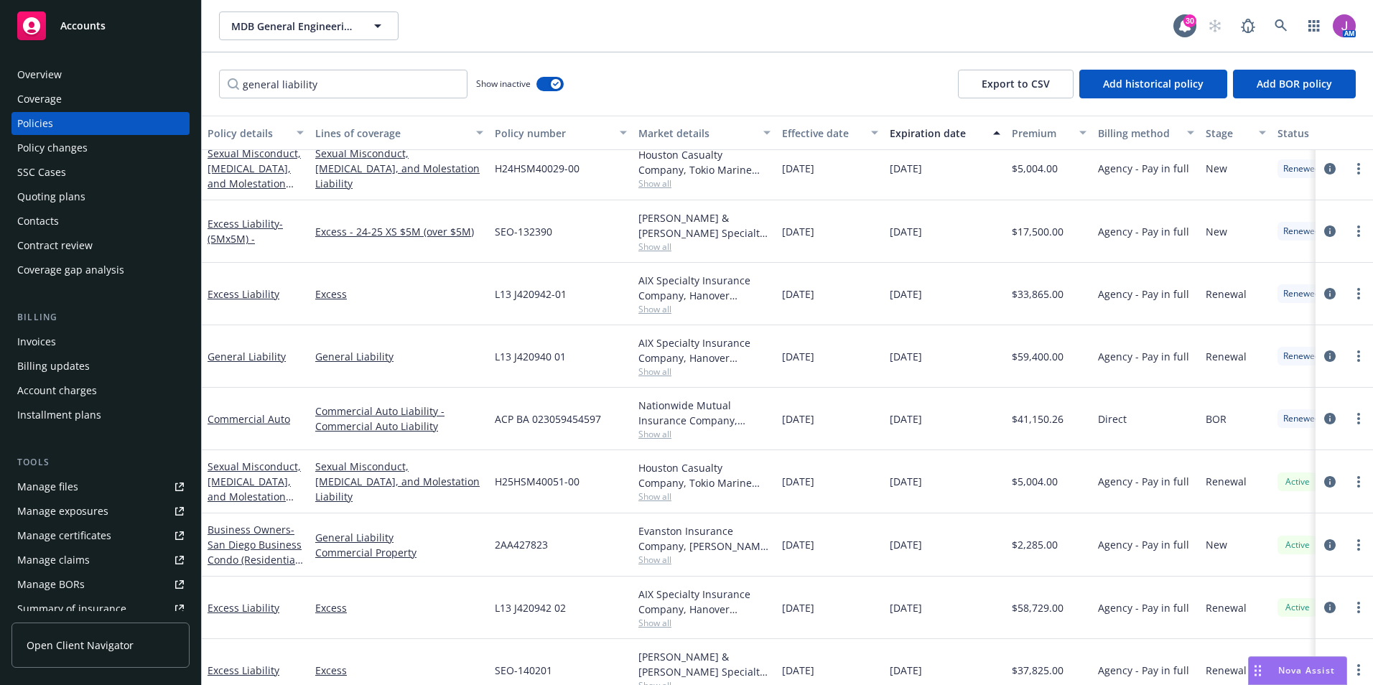
click at [37, 342] on div "Invoices" at bounding box center [36, 341] width 39 height 23
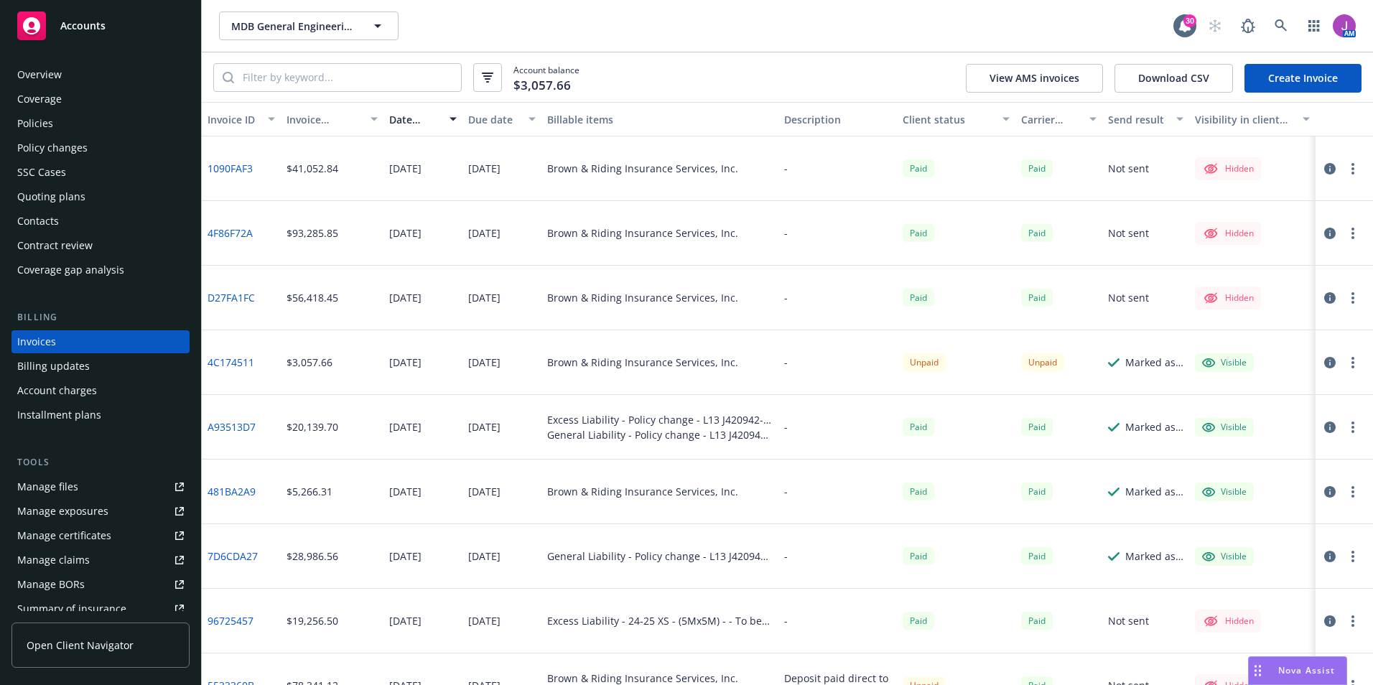
click at [1303, 77] on link "Create Invoice" at bounding box center [1302, 78] width 117 height 29
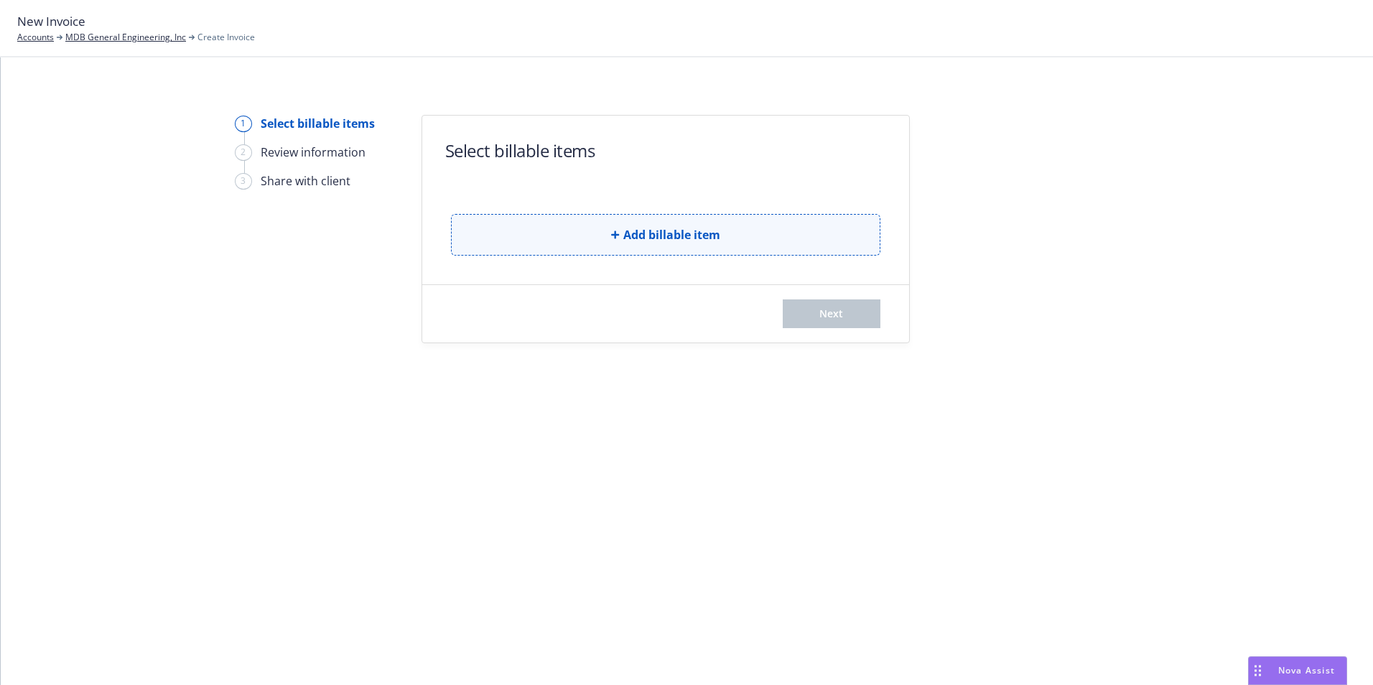
click at [645, 235] on span "Add billable item" at bounding box center [671, 234] width 97 height 17
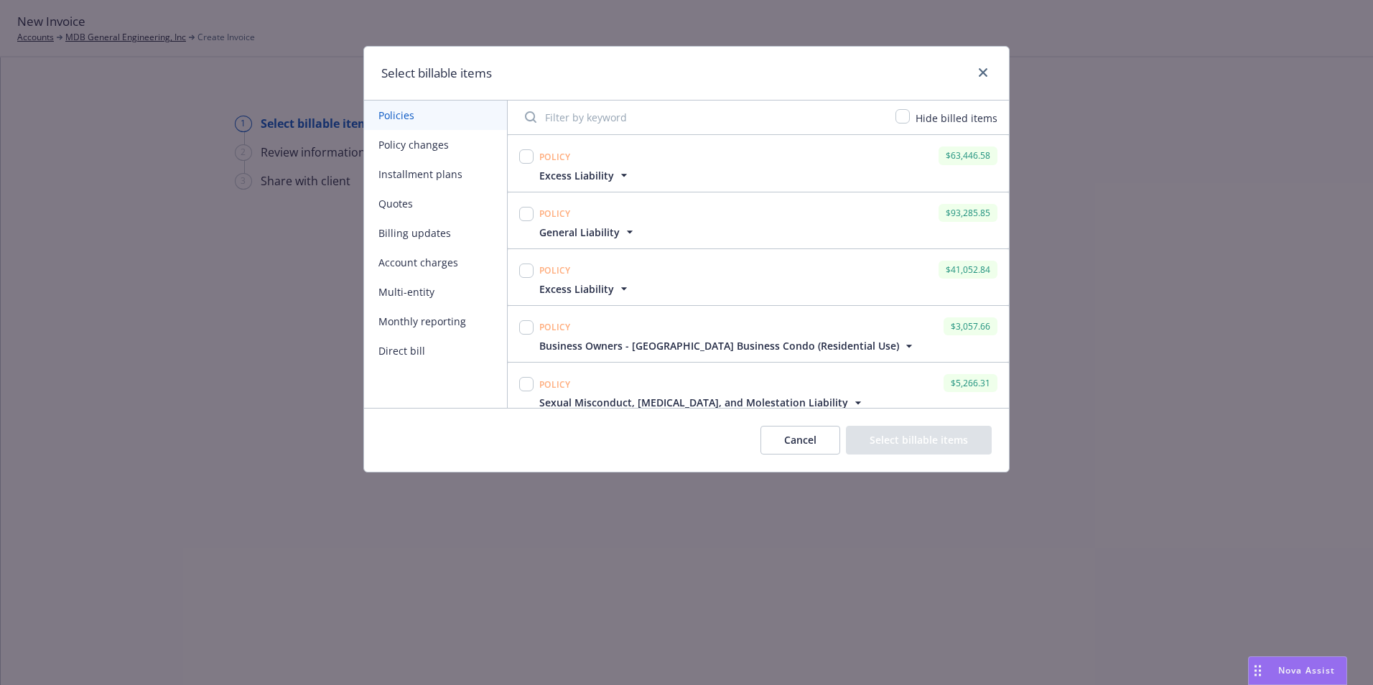
click at [413, 141] on button "Policy changes" at bounding box center [435, 144] width 143 height 29
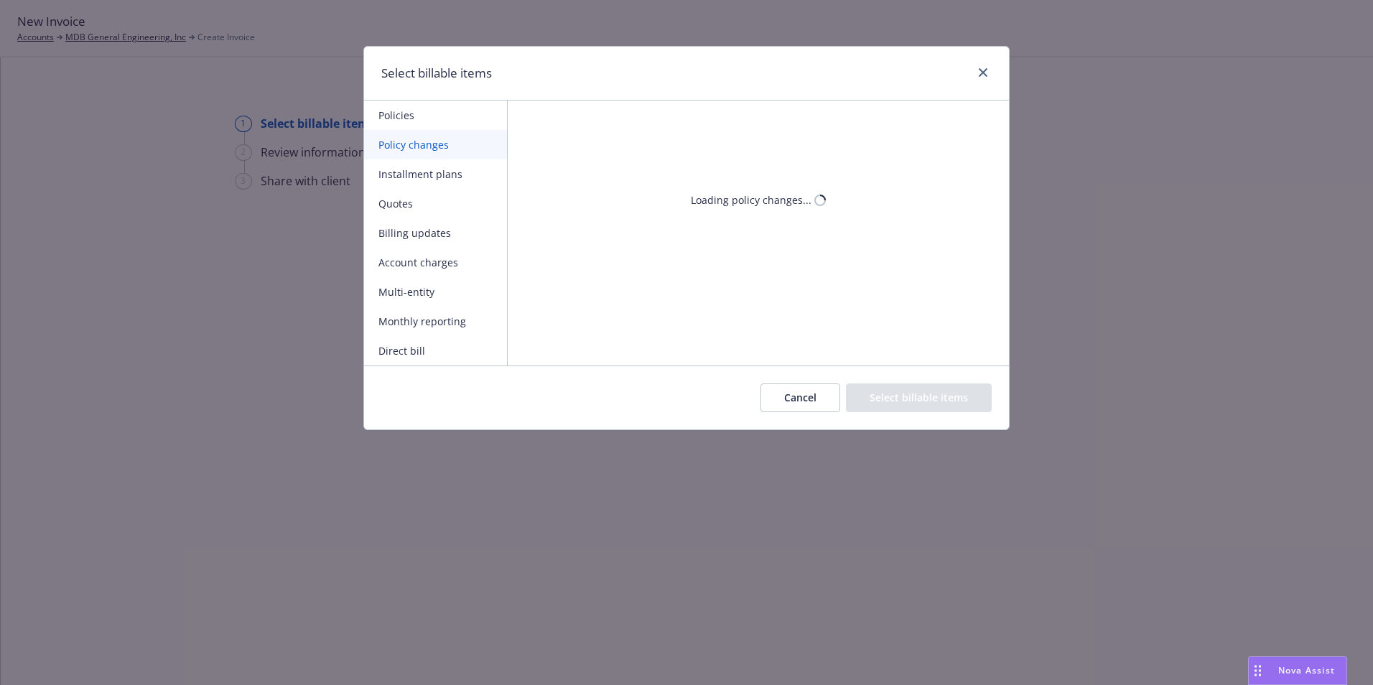
click at [413, 141] on button "Policy changes" at bounding box center [435, 144] width 143 height 29
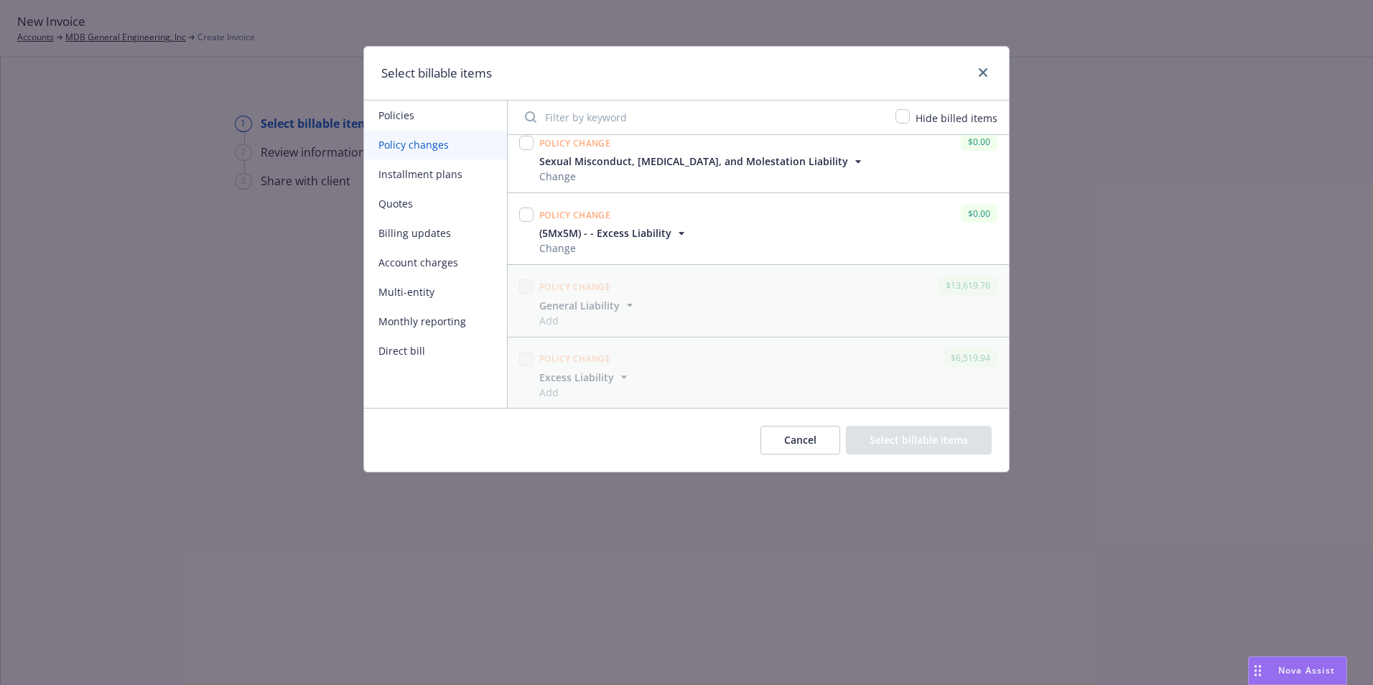
scroll to position [1956, 0]
click at [526, 359] on input "checkbox" at bounding box center [526, 358] width 14 height 14
checkbox input "true"
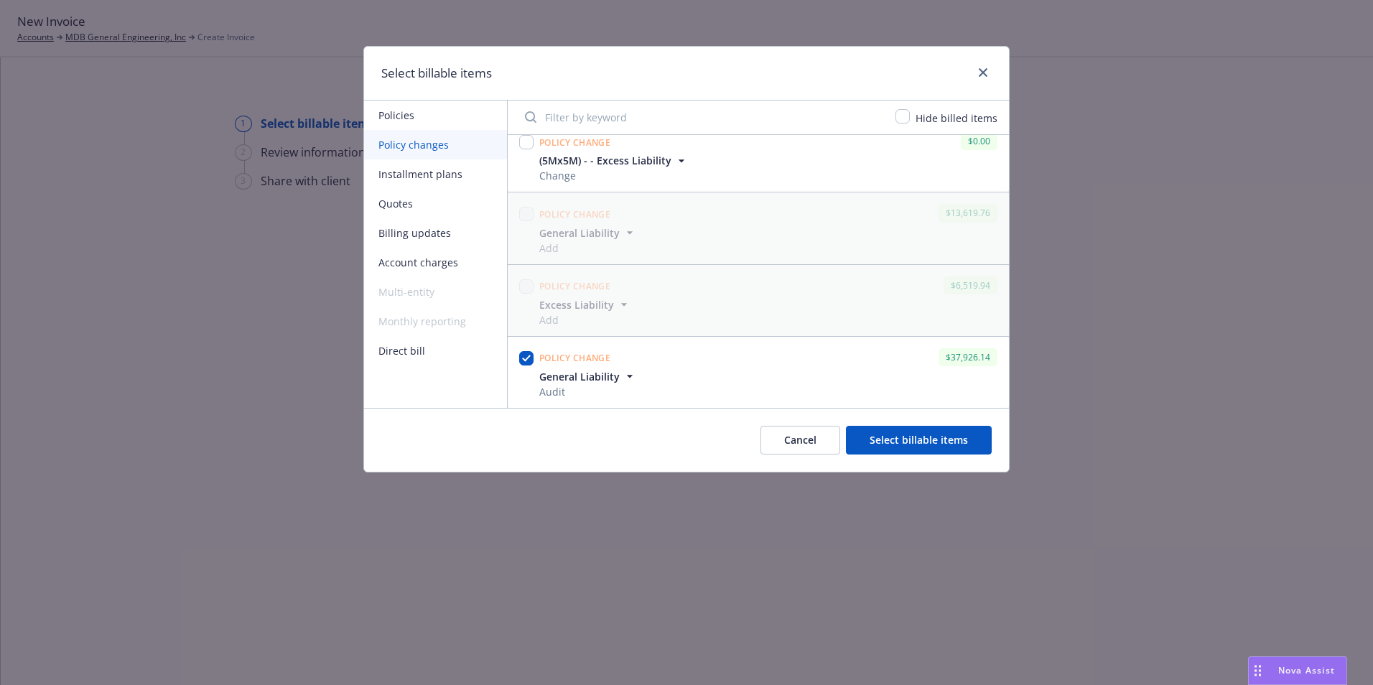
click at [623, 379] on icon "button" at bounding box center [629, 376] width 14 height 14
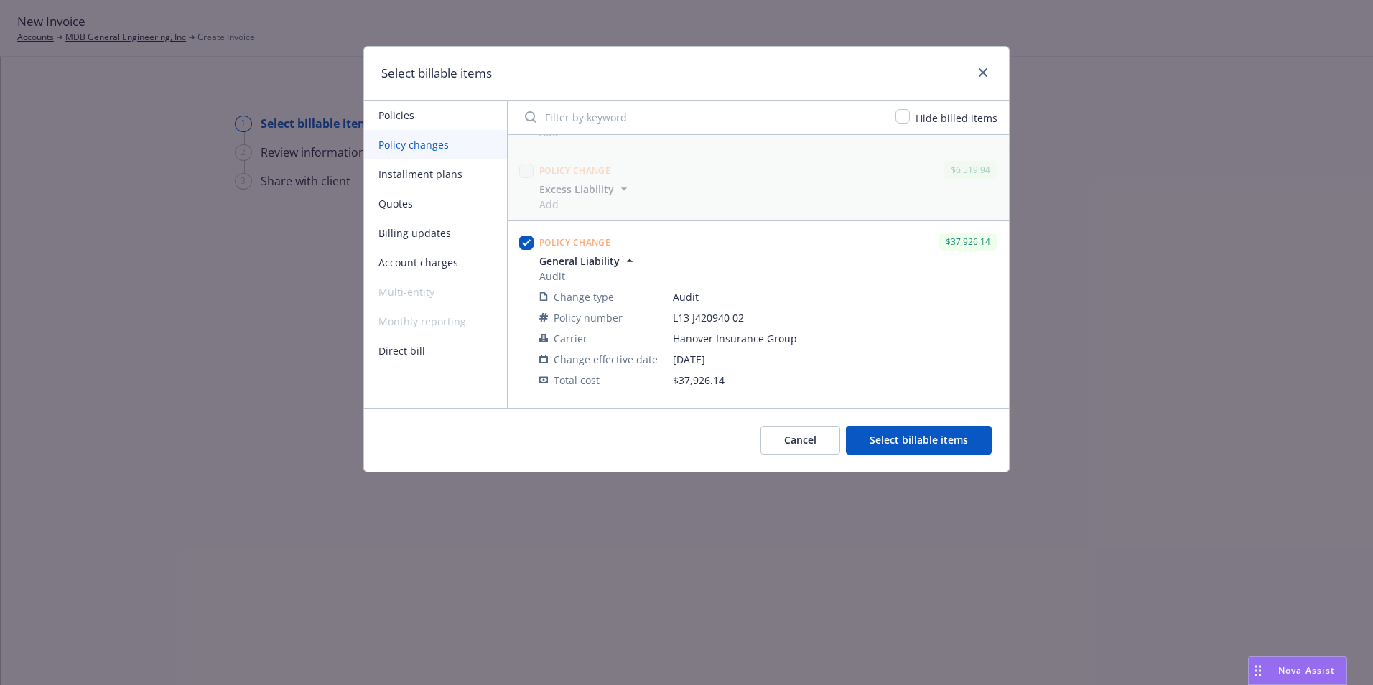
click at [904, 439] on button "Select billable items" at bounding box center [919, 440] width 146 height 29
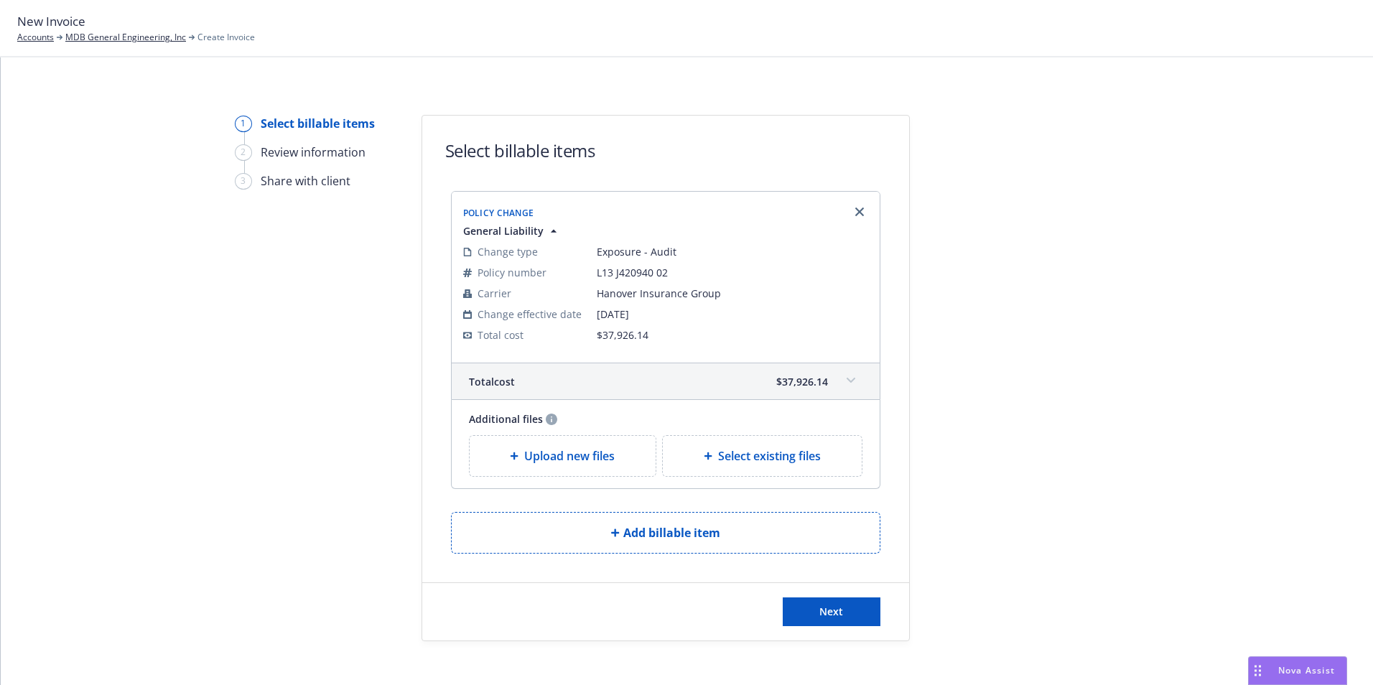
click at [849, 379] on icon at bounding box center [850, 380] width 9 height 5
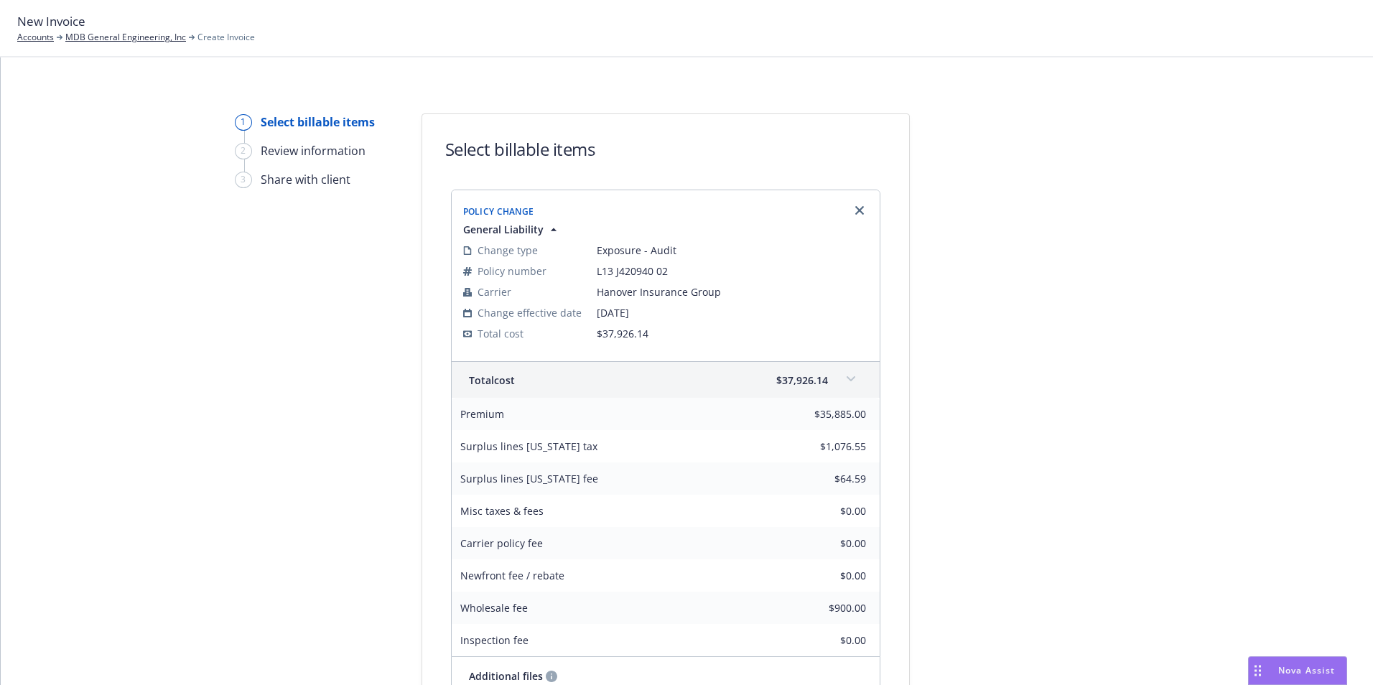
scroll to position [0, 0]
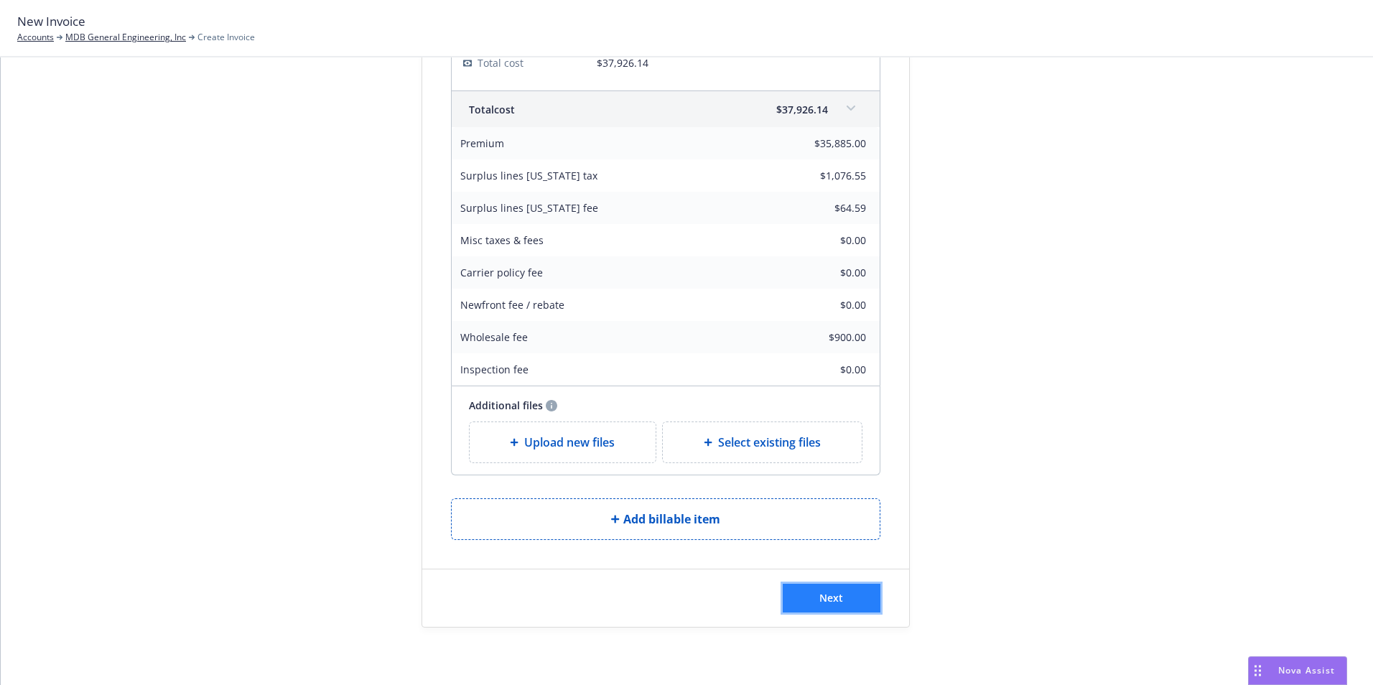
click at [826, 602] on span "Next" at bounding box center [831, 598] width 24 height 14
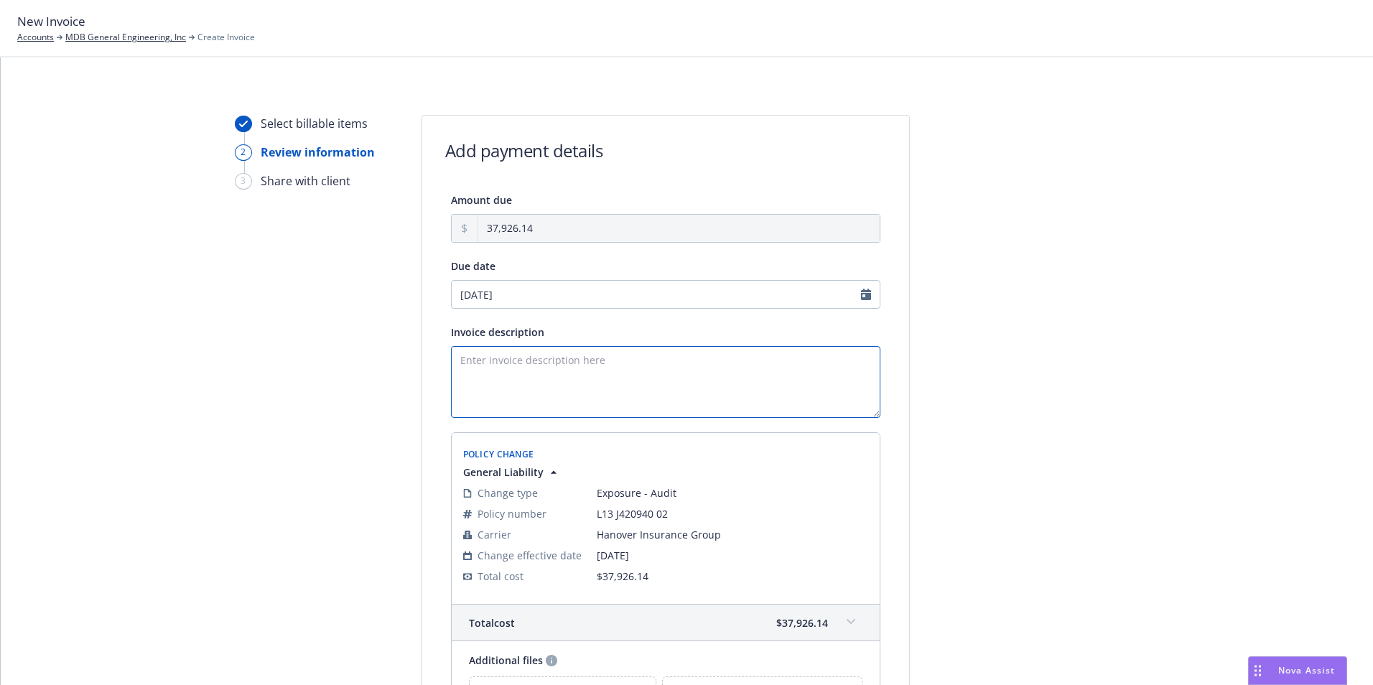
click at [551, 368] on textarea "Invoice description" at bounding box center [665, 382] width 429 height 72
click at [562, 377] on textarea "Invoice description" at bounding box center [665, 382] width 429 height 72
click at [574, 365] on textarea "Invoice description" at bounding box center [665, 382] width 429 height 72
type textarea "24-25 GL Final Audit"
click at [1141, 428] on div "Select billable items 2 Review information 3 Share with client Add payment deta…" at bounding box center [686, 466] width 1337 height 703
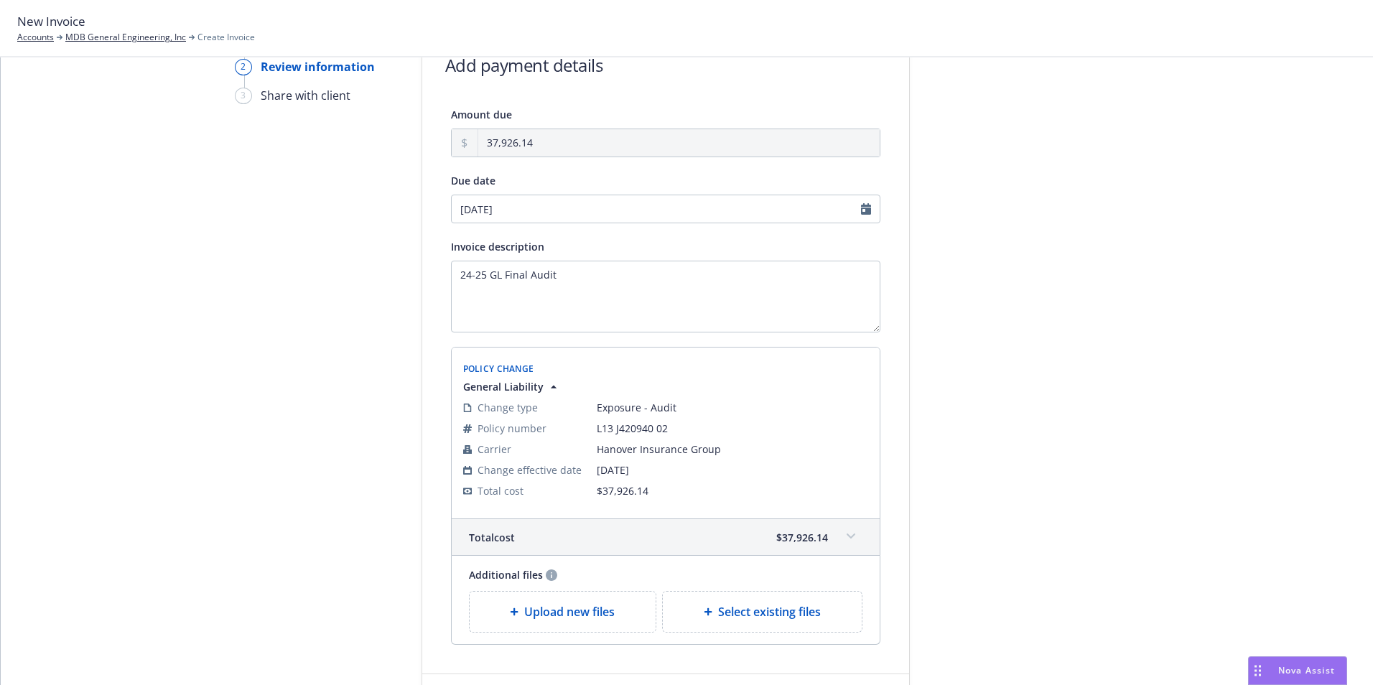
scroll to position [190, 0]
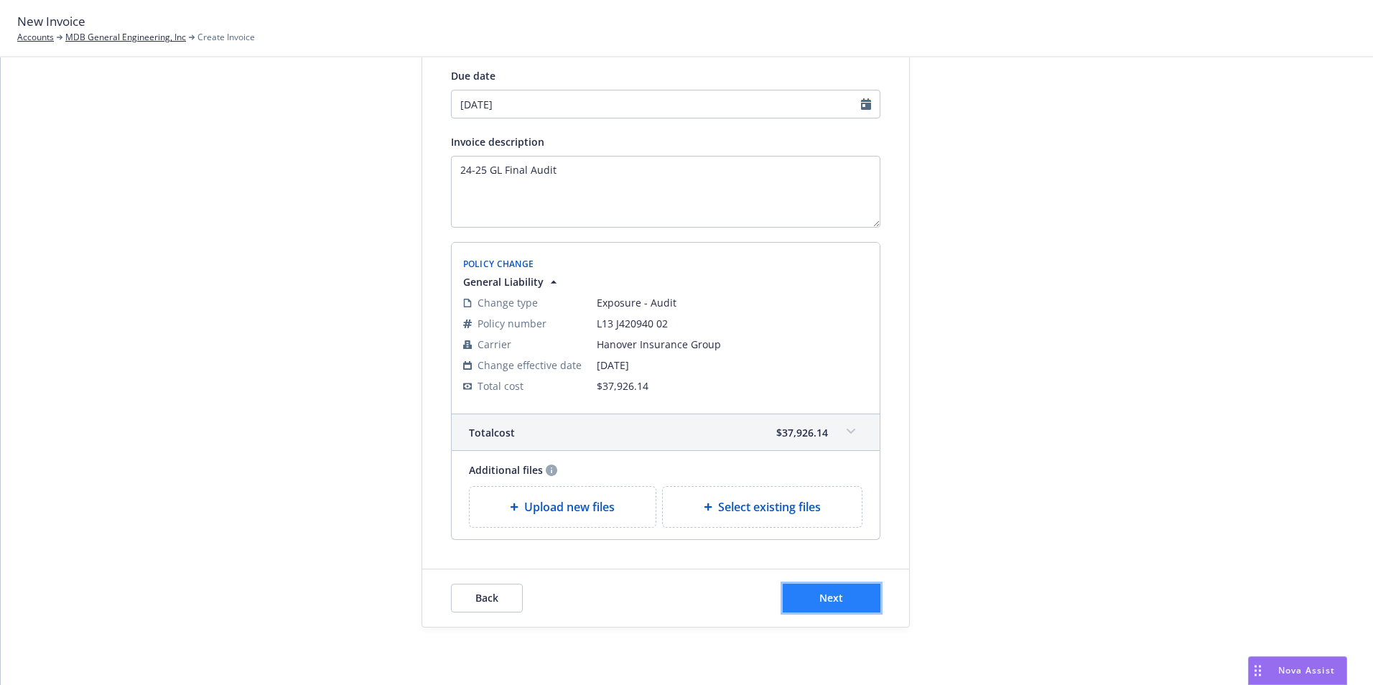
click at [833, 600] on span "Next" at bounding box center [831, 598] width 24 height 14
click at [833, 600] on div "Select billable items 2 Review information 3 Share with client Add payment deta…" at bounding box center [687, 370] width 1372 height 627
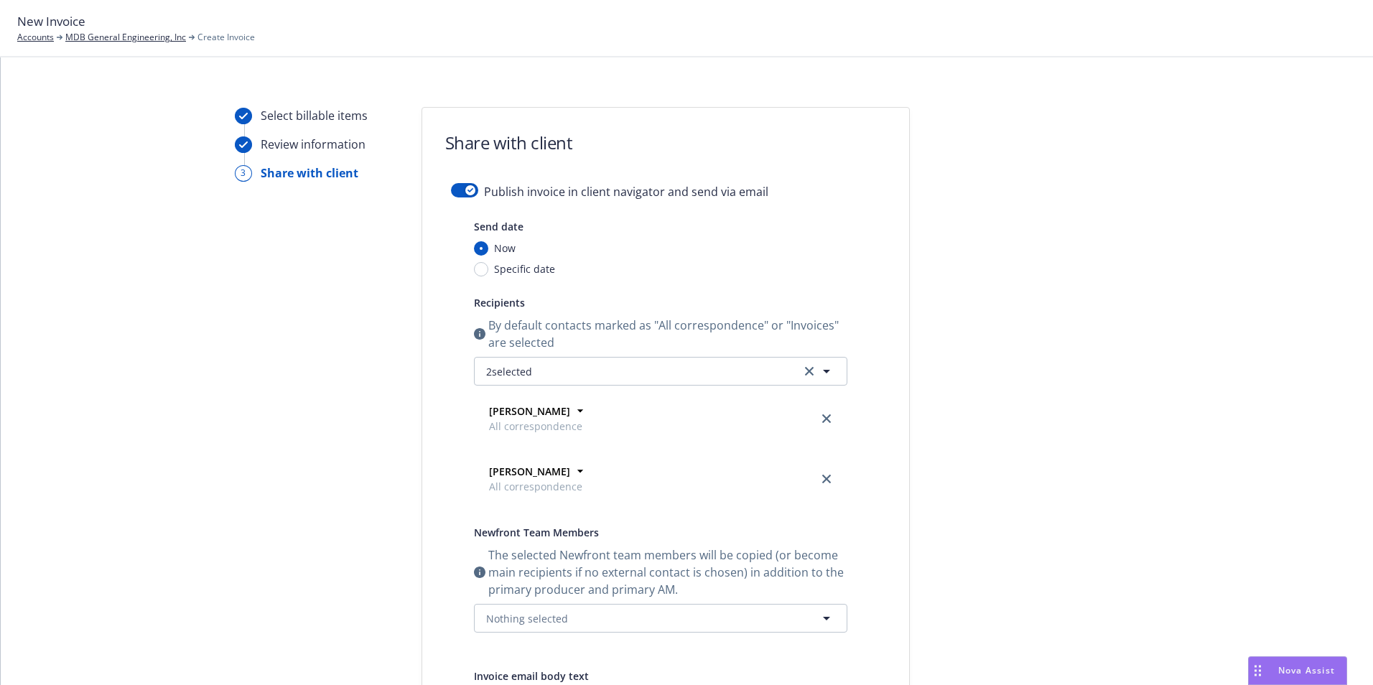
scroll to position [0, 0]
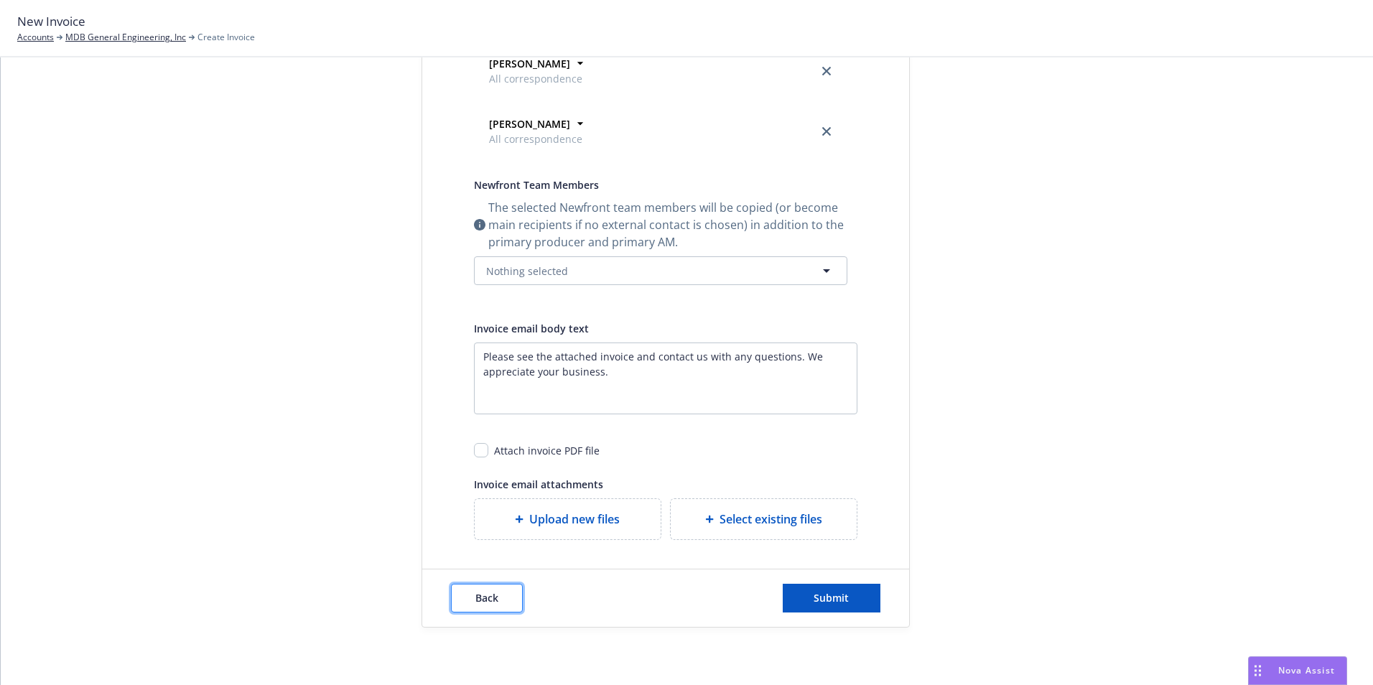
click at [490, 597] on span "Back" at bounding box center [486, 598] width 23 height 14
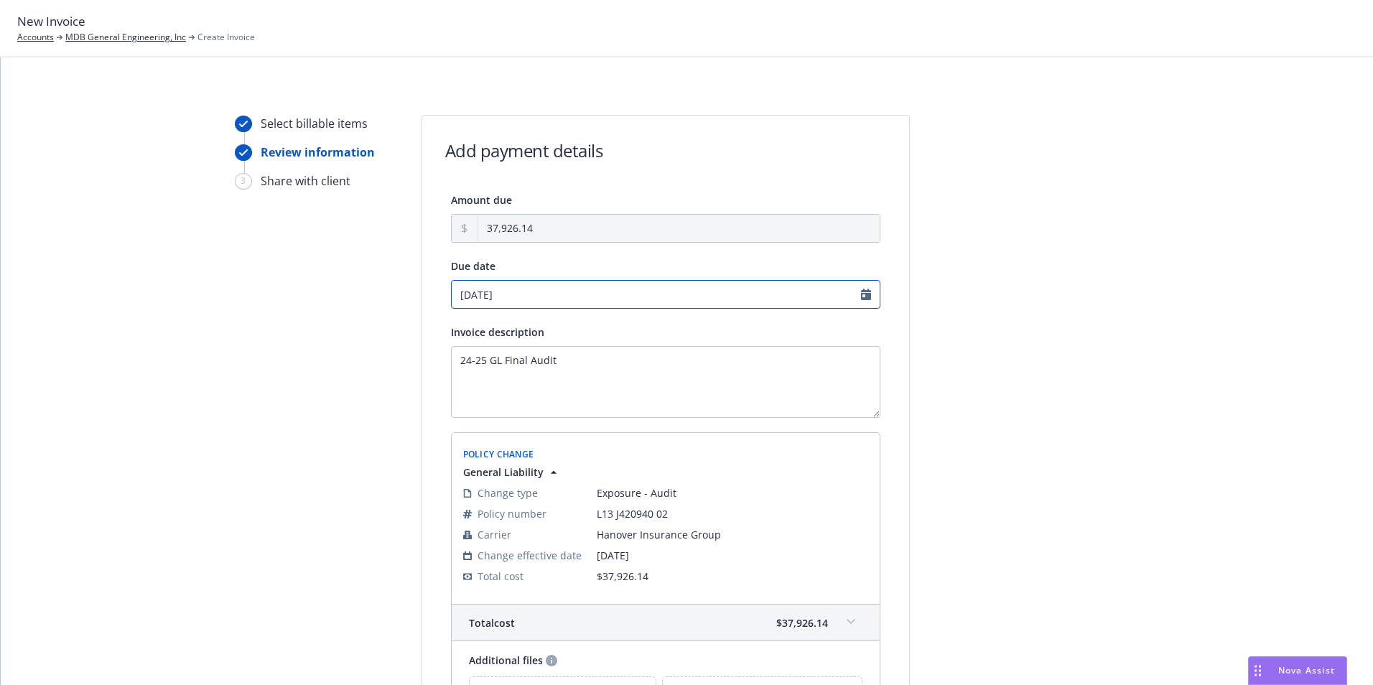
click at [499, 289] on input "09/08/2025" at bounding box center [665, 294] width 429 height 29
select select "September"
select select "2025"
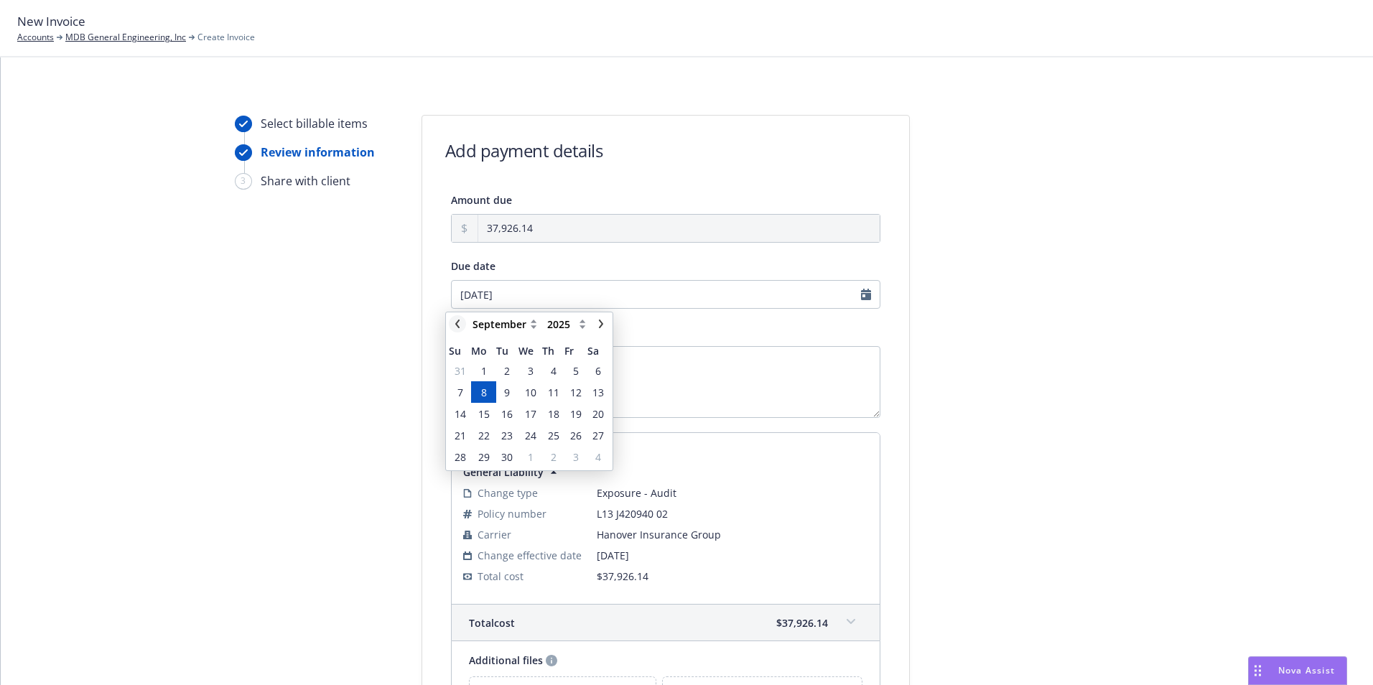
click at [454, 323] on icon "chevronLeft" at bounding box center [457, 323] width 9 height 9
select select "August"
click at [479, 458] on span "25" at bounding box center [483, 456] width 11 height 15
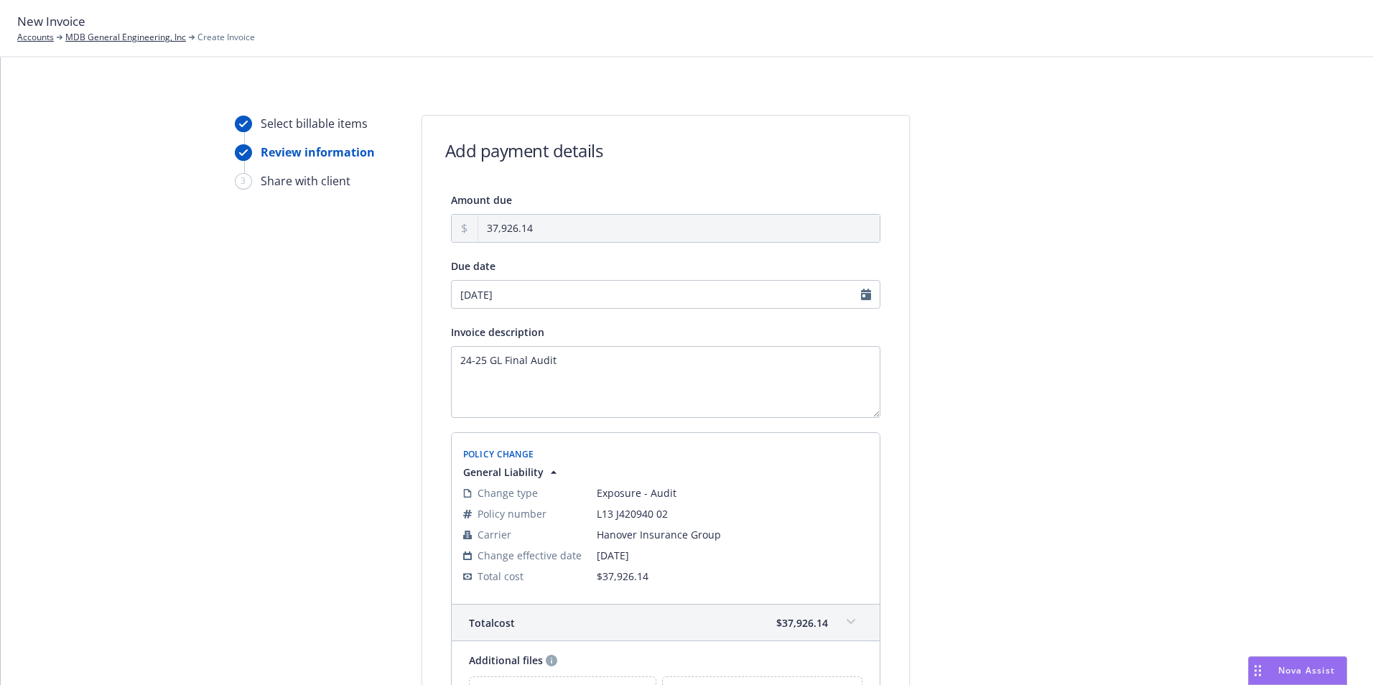
type input "08/25/2025"
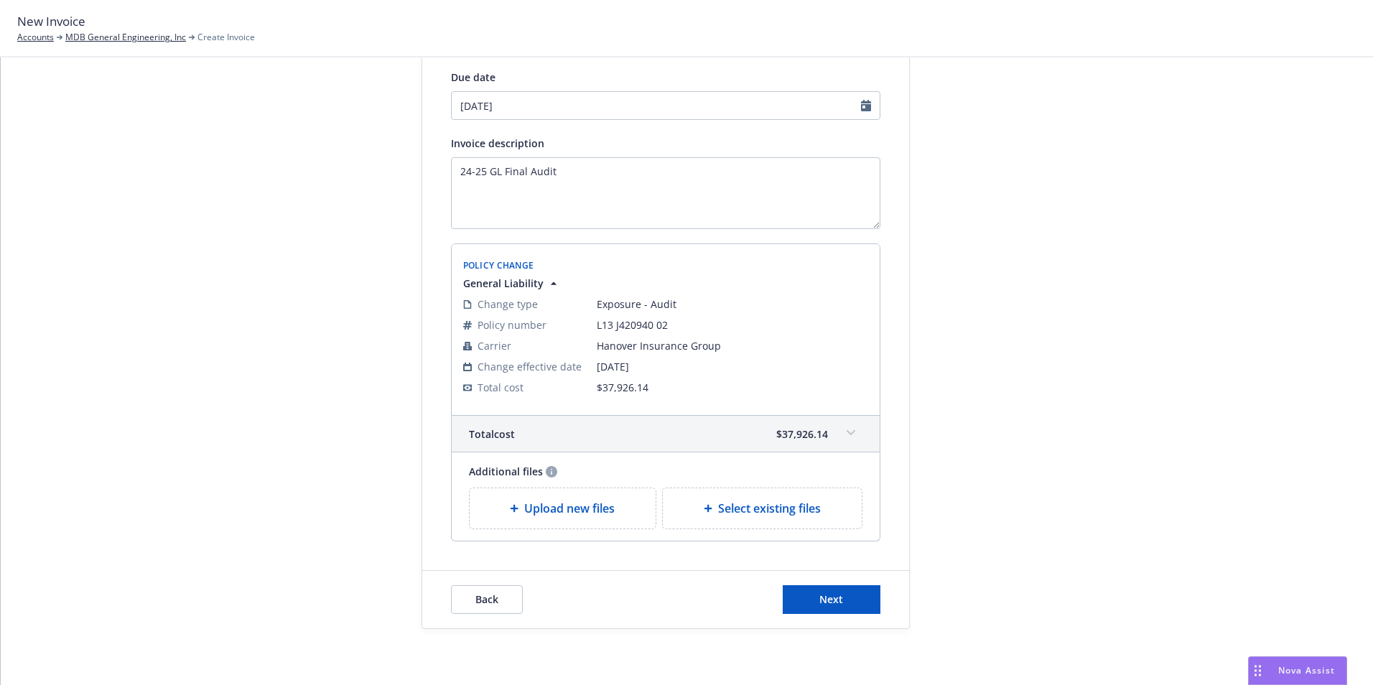
scroll to position [190, 0]
click at [820, 594] on span "Next" at bounding box center [831, 598] width 24 height 14
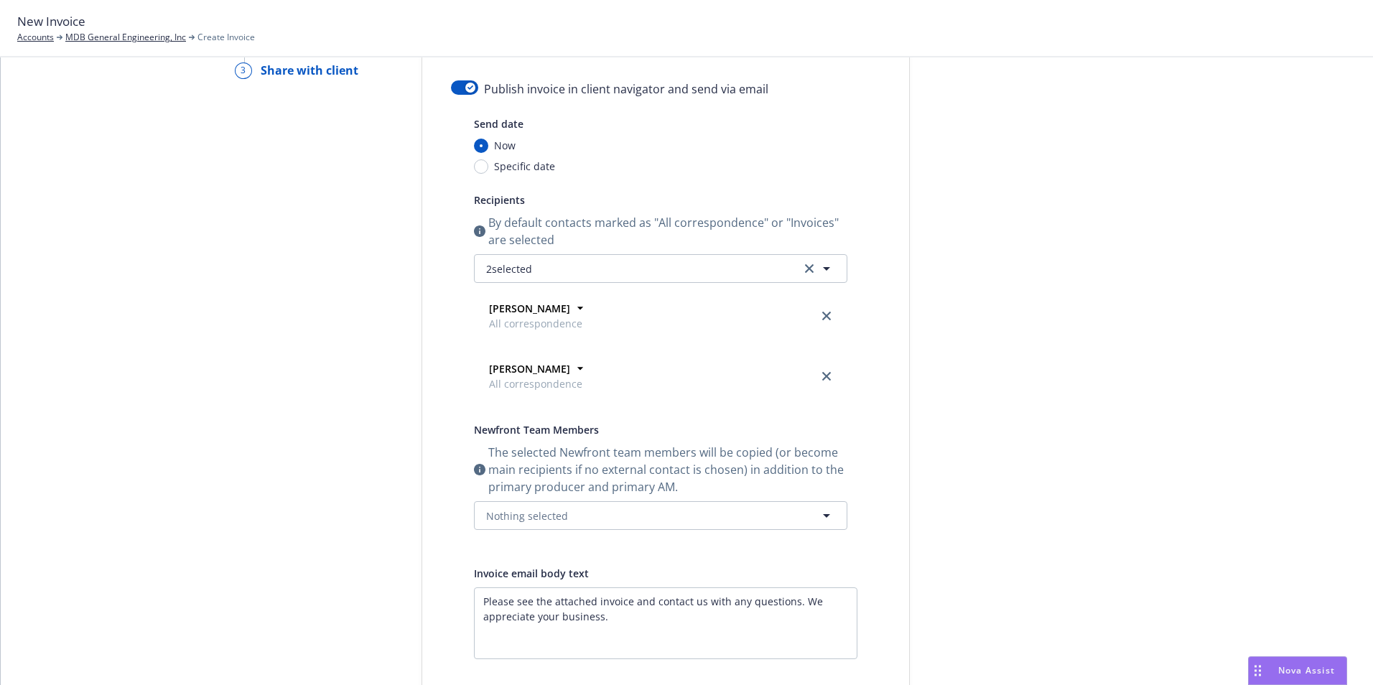
scroll to position [0, 0]
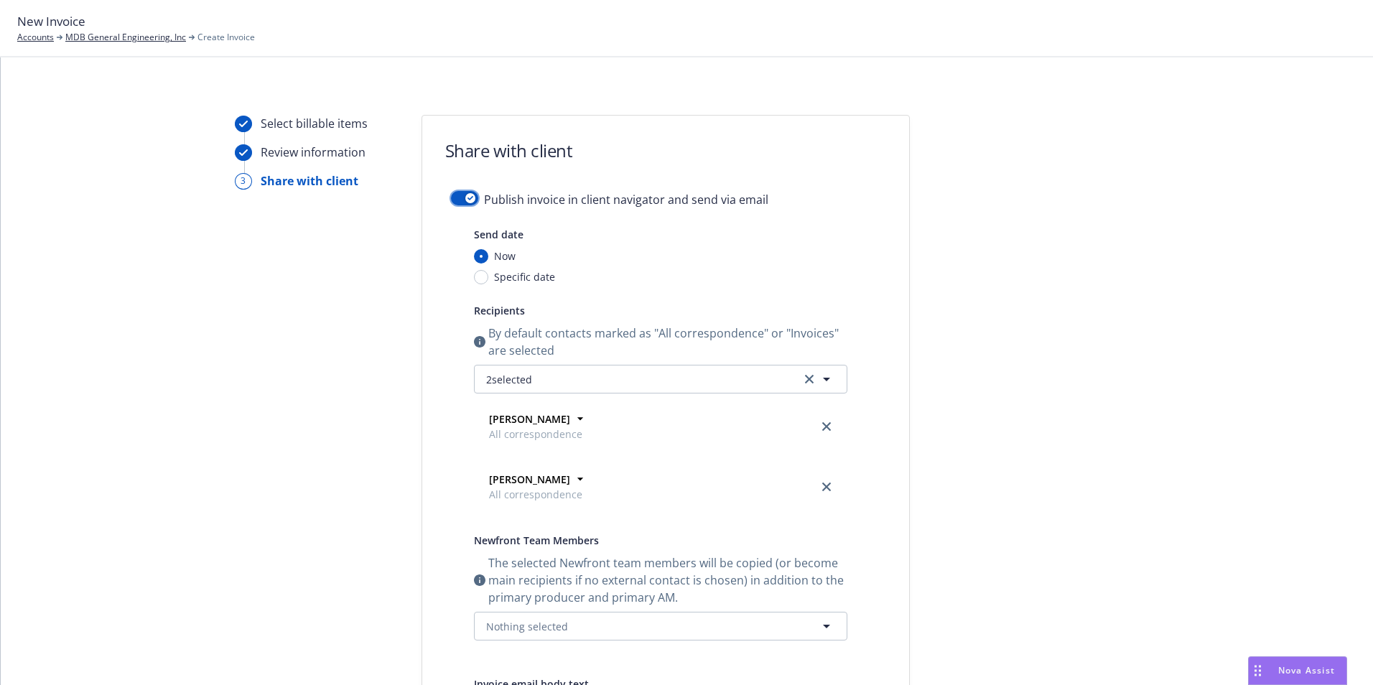
click at [465, 201] on div "button" at bounding box center [470, 198] width 10 height 10
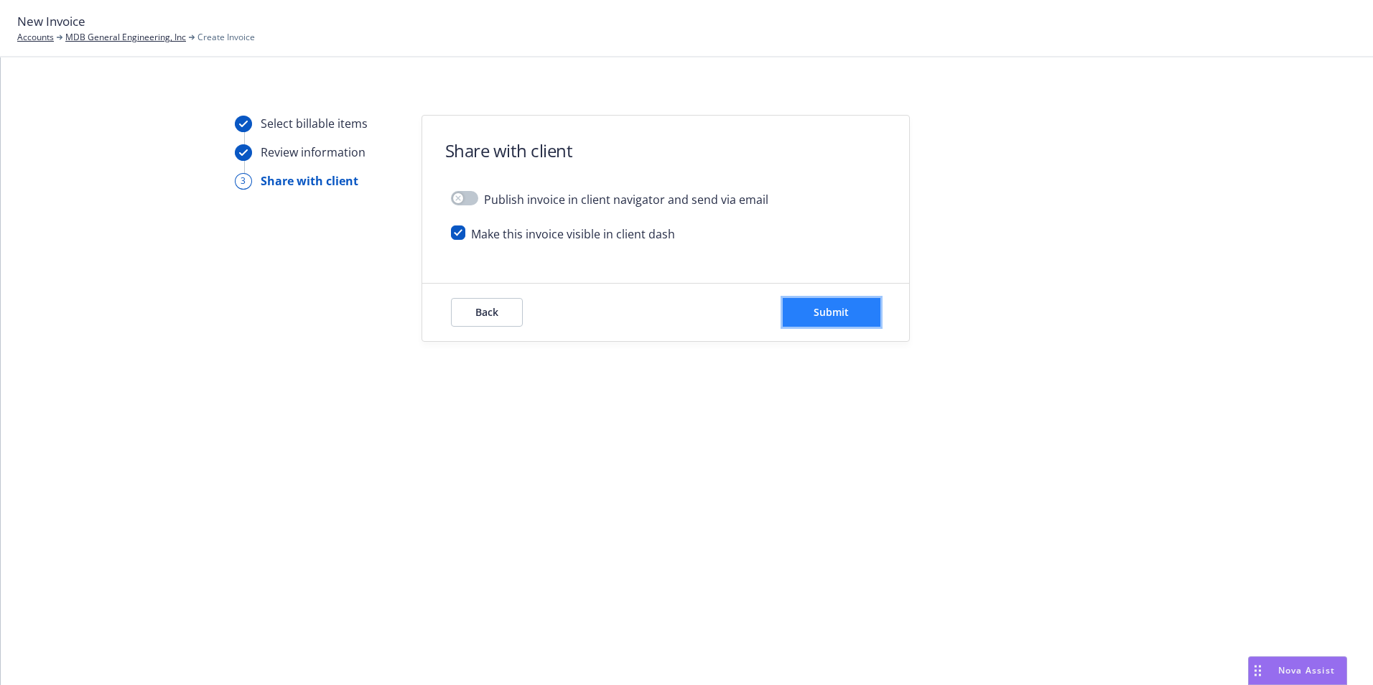
click at [813, 315] on span "Submit" at bounding box center [830, 312] width 35 height 14
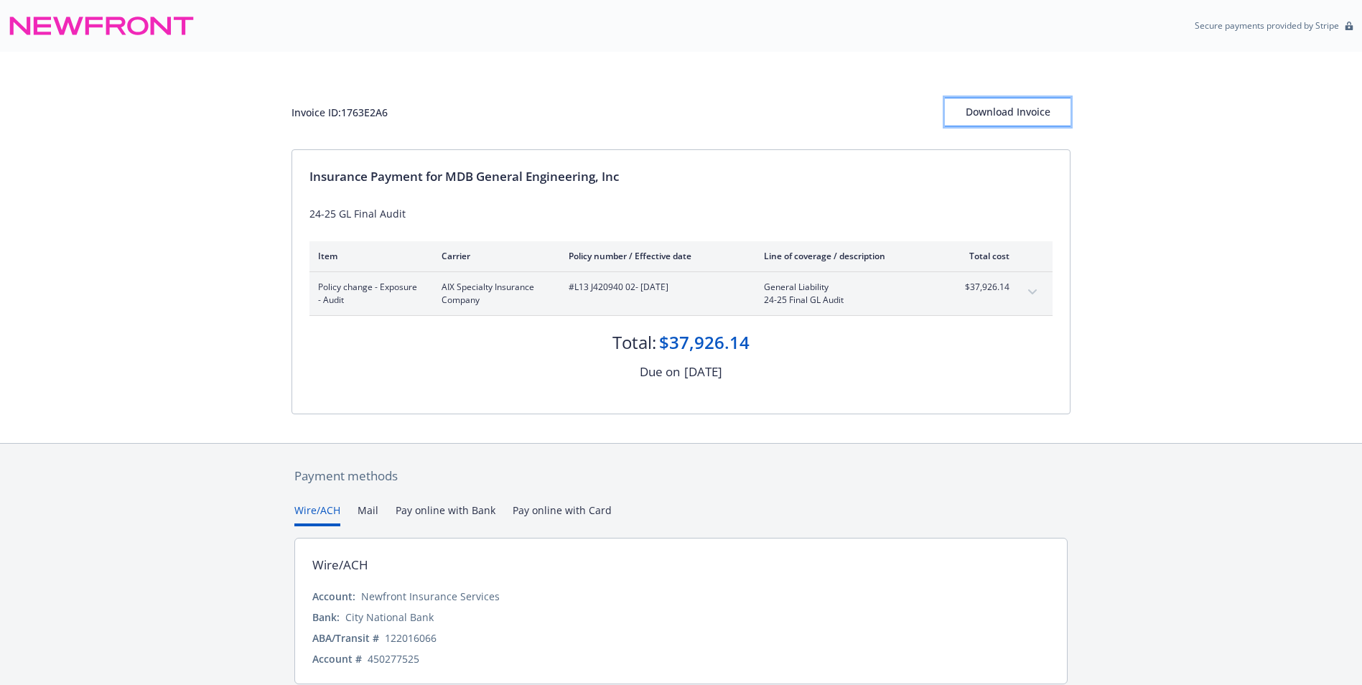
click at [976, 115] on div "Download Invoice" at bounding box center [1008, 111] width 126 height 27
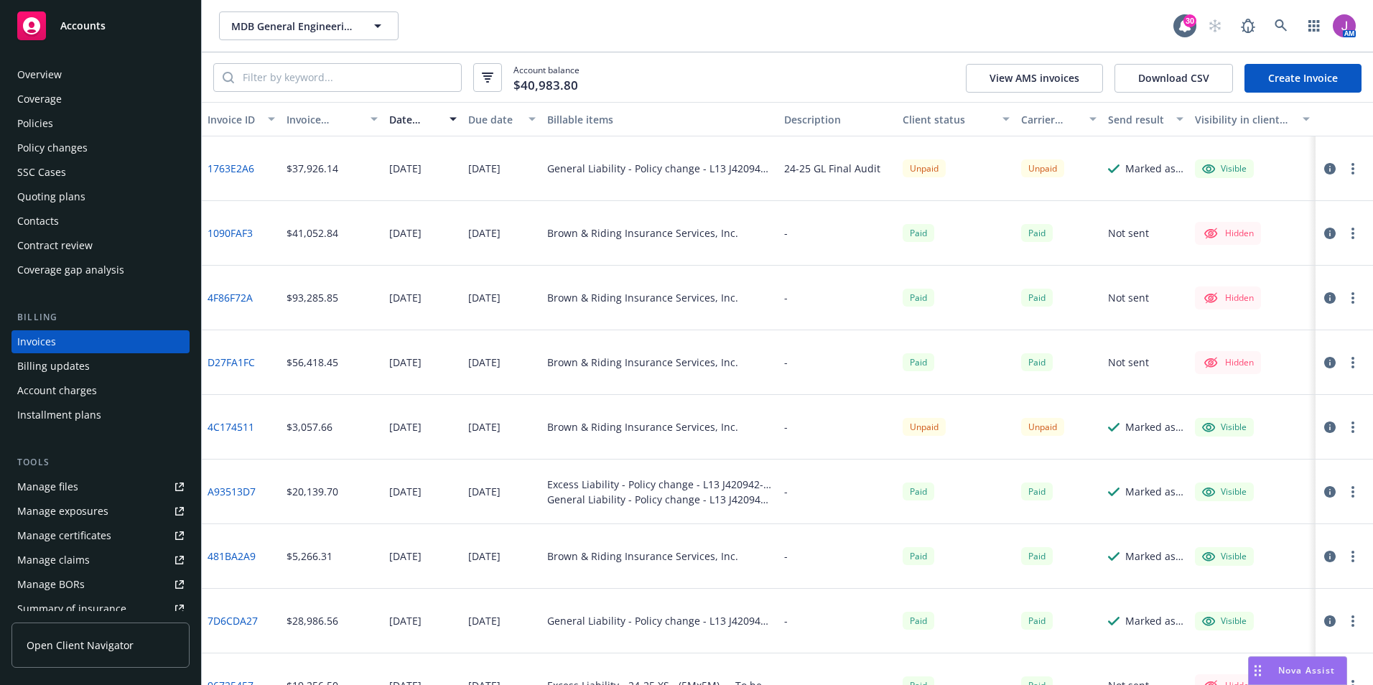
click at [39, 75] on div "Overview" at bounding box center [39, 74] width 45 height 23
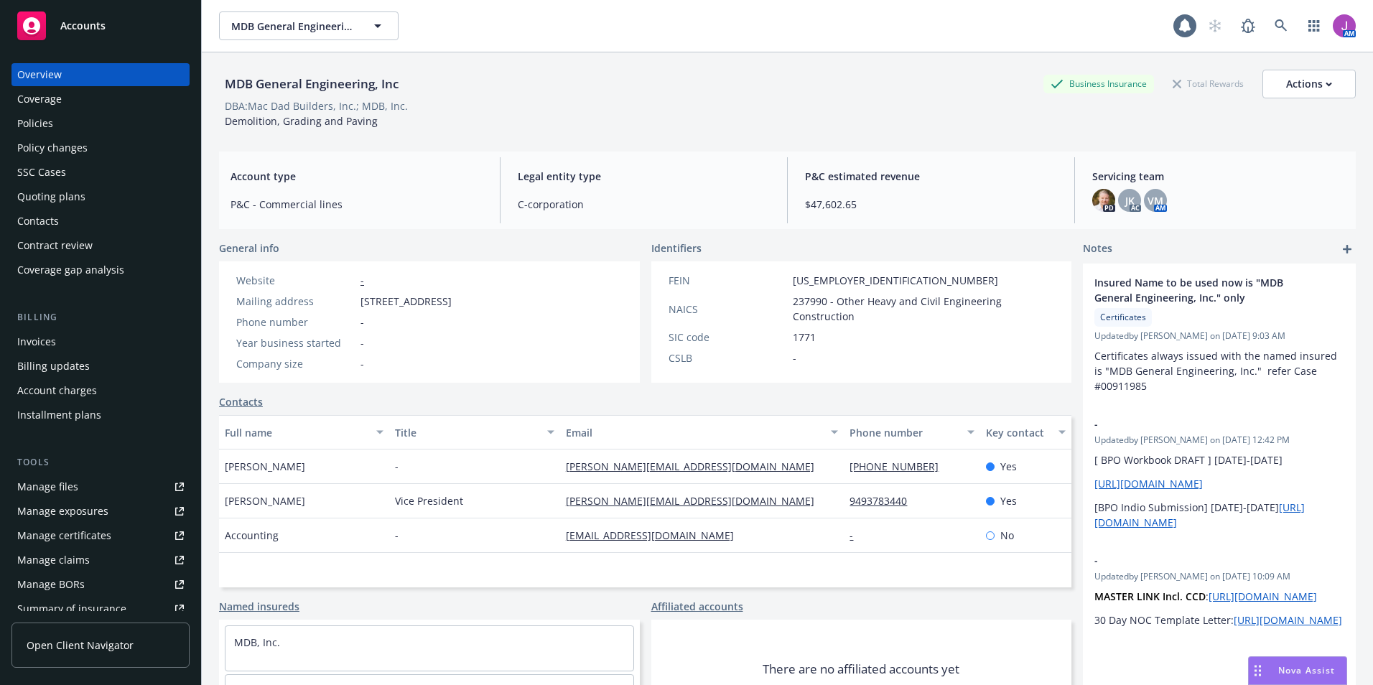
click at [220, 82] on div "MDB General Engineering, Inc" at bounding box center [311, 84] width 185 height 19
drag, startPoint x: 220, startPoint y: 82, endPoint x: 428, endPoint y: 82, distance: 207.5
click at [428, 82] on div "MDB General Engineering, Inc Business Insurance Total Rewards Actions" at bounding box center [787, 84] width 1136 height 29
click at [78, 130] on div "Policies" at bounding box center [100, 123] width 167 height 23
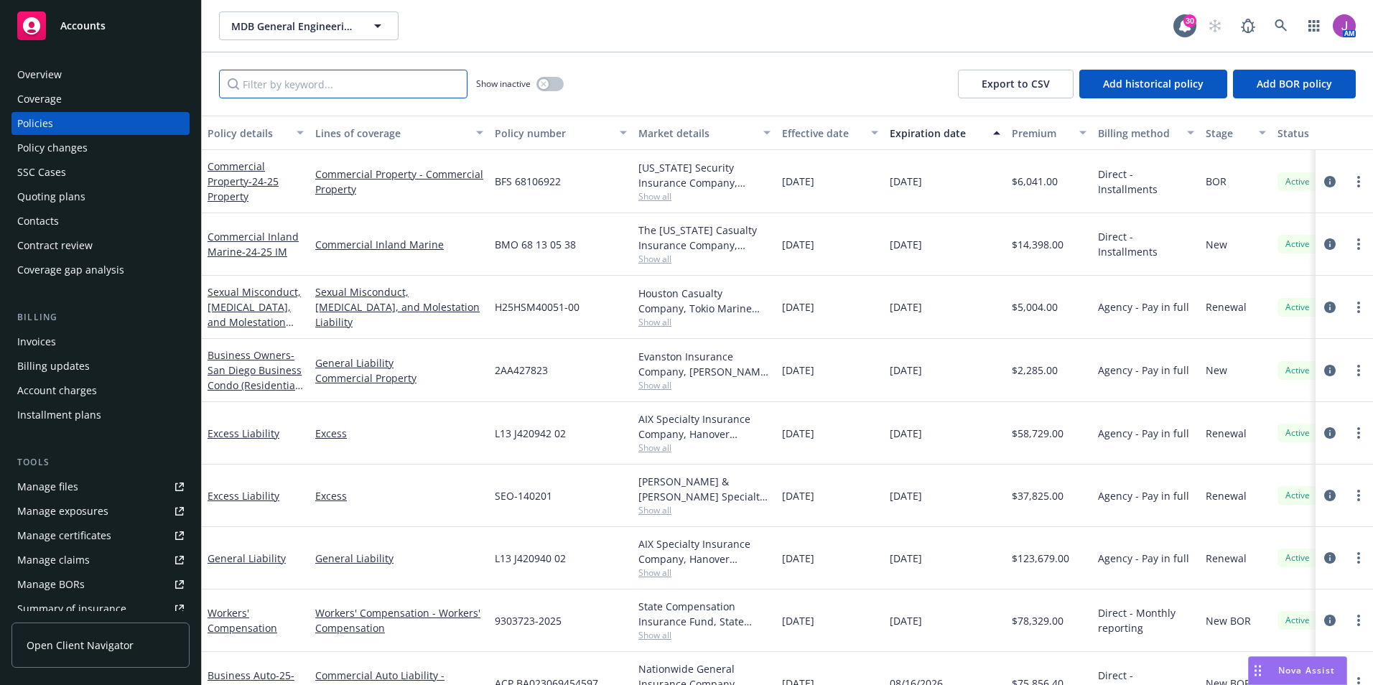
click at [408, 85] on input "Filter by keyword..." at bounding box center [343, 84] width 248 height 29
paste input "L13 J420940 01"
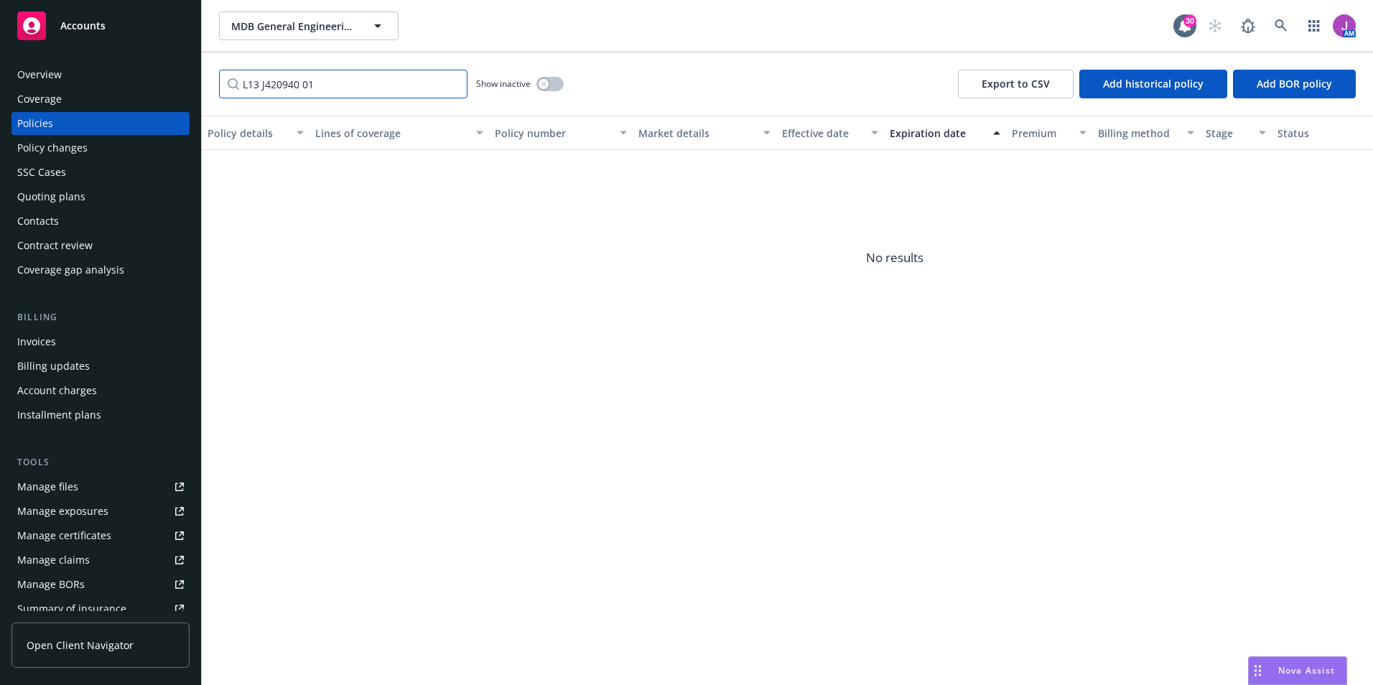
type input "L13 J420940 01"
click at [551, 83] on button "button" at bounding box center [549, 84] width 27 height 14
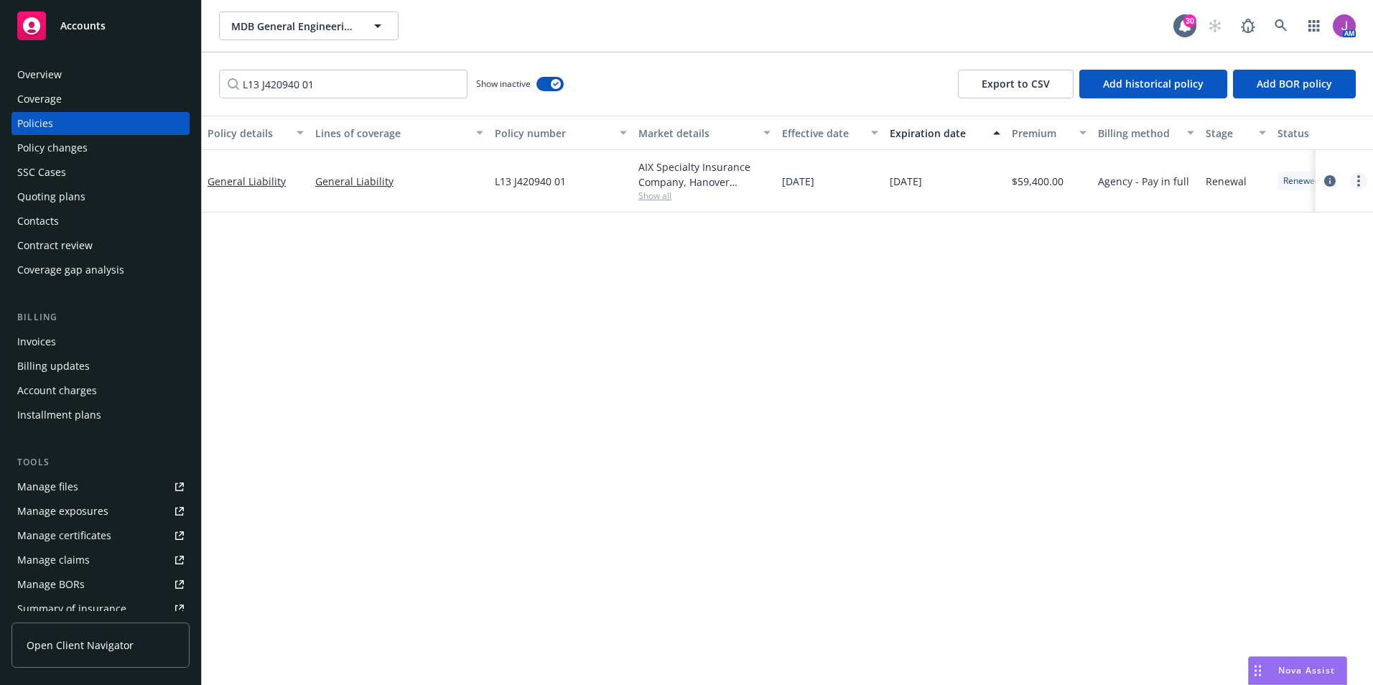
click at [1355, 185] on link "more" at bounding box center [1358, 180] width 17 height 17
click at [1230, 415] on link "Invoice policy" at bounding box center [1281, 411] width 169 height 29
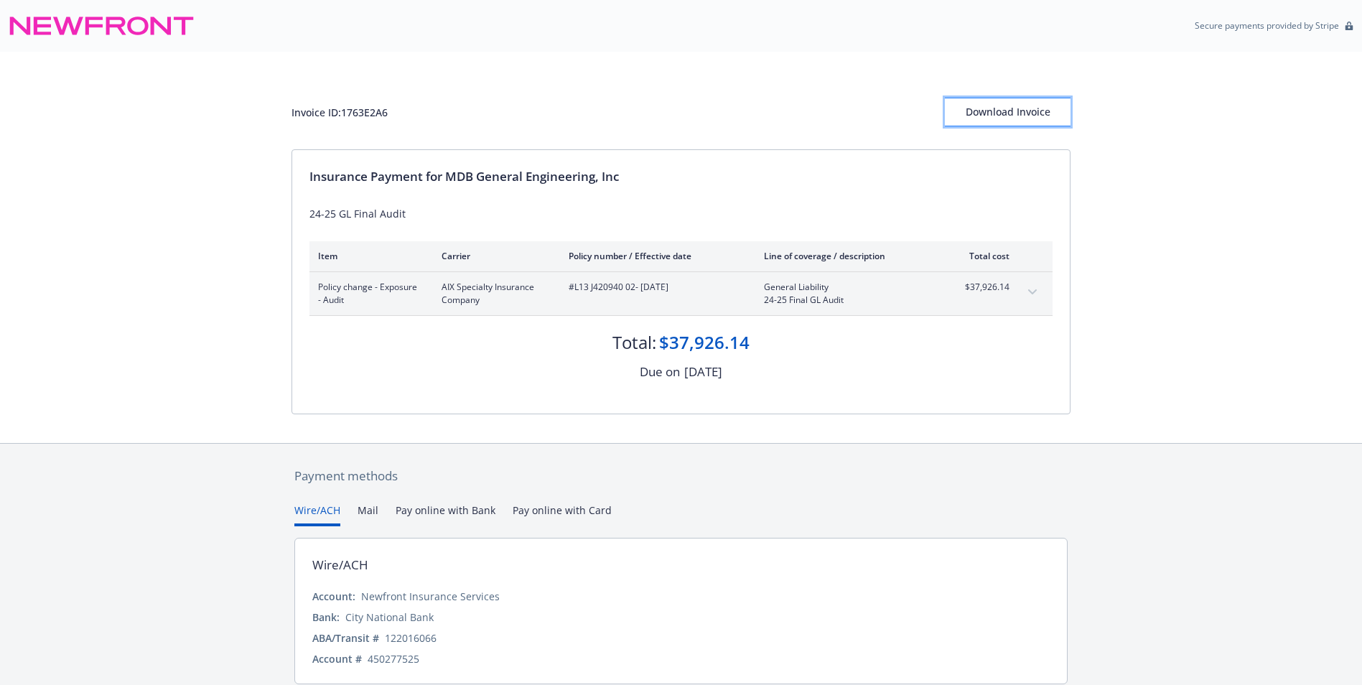
click at [1009, 113] on div "Download Invoice" at bounding box center [1008, 111] width 126 height 27
click at [630, 77] on div "Invoice ID: 1763E2A6 Download Invoice" at bounding box center [680, 101] width 779 height 98
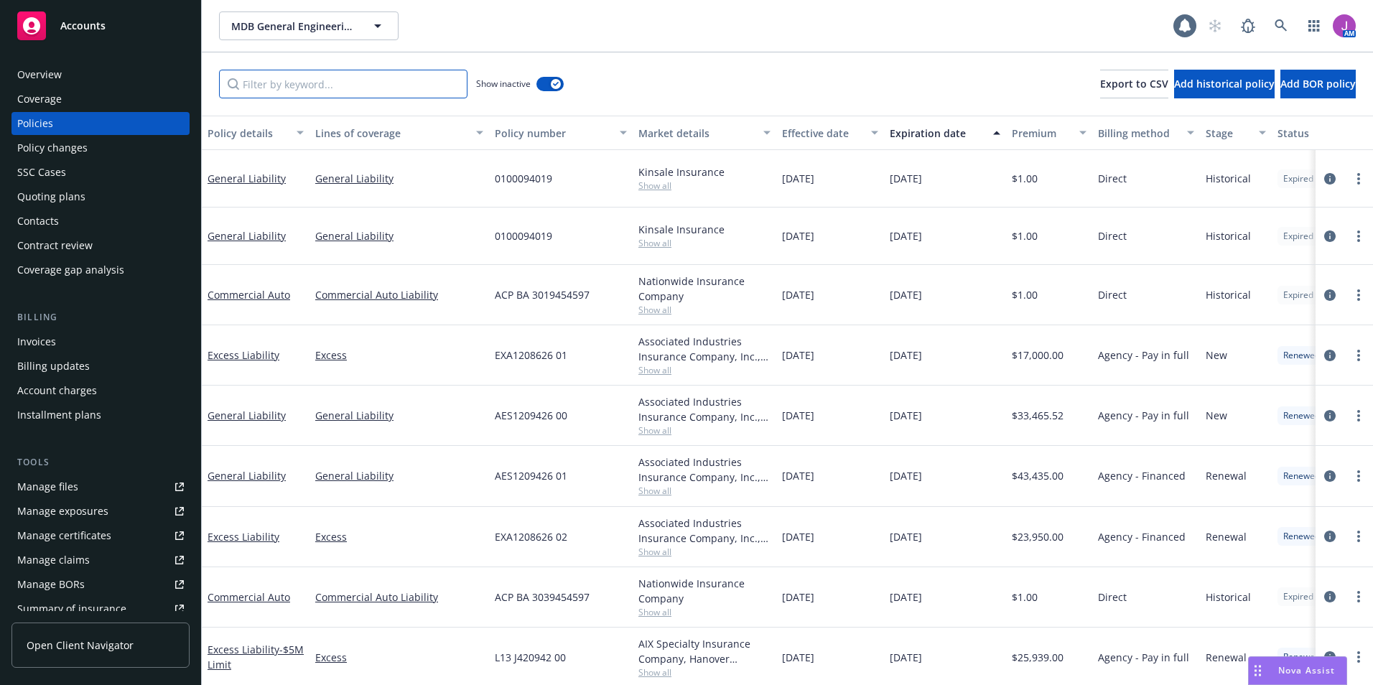
click at [375, 73] on input "Filter by keyword..." at bounding box center [343, 84] width 248 height 29
paste input "L13 J420940 01"
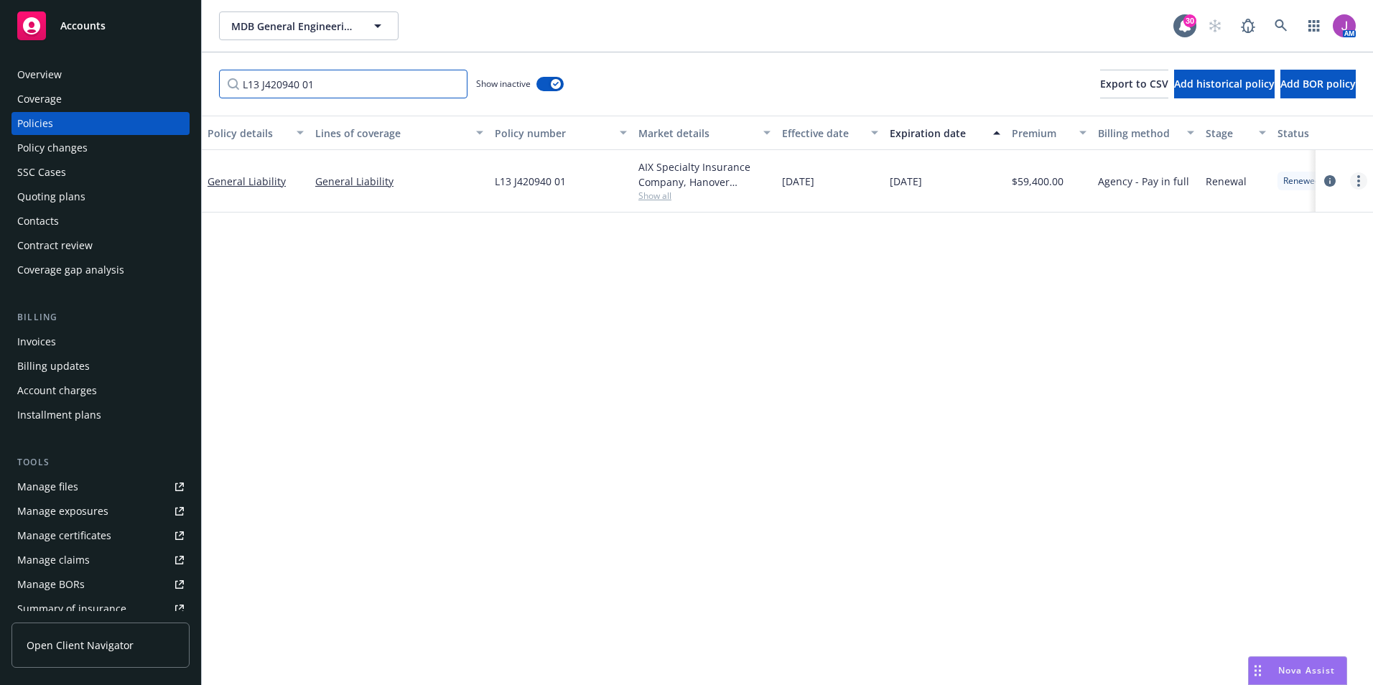
type input "L13 J420940 01"
click at [1354, 178] on link "more" at bounding box center [1358, 180] width 17 height 17
click at [1256, 378] on link "Copy logging email" at bounding box center [1281, 382] width 169 height 29
drag, startPoint x: 780, startPoint y: 181, endPoint x: 953, endPoint y: 187, distance: 173.9
click at [953, 187] on div "General Liability General Liability L13 J420940 01 AIX Specialty Insurance Comp…" at bounding box center [895, 181] width 1386 height 62
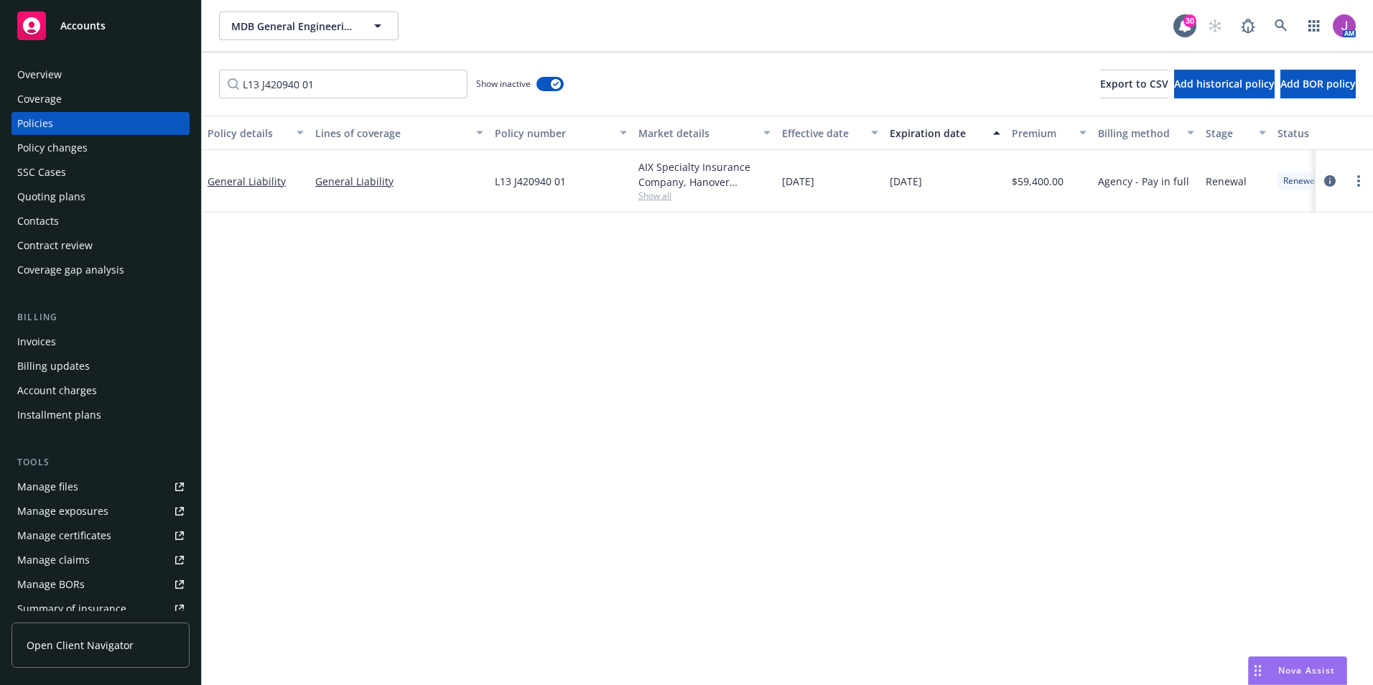
copy div "06/02/2024 06/02/2025"
click at [67, 151] on div "Policy changes" at bounding box center [52, 147] width 70 height 23
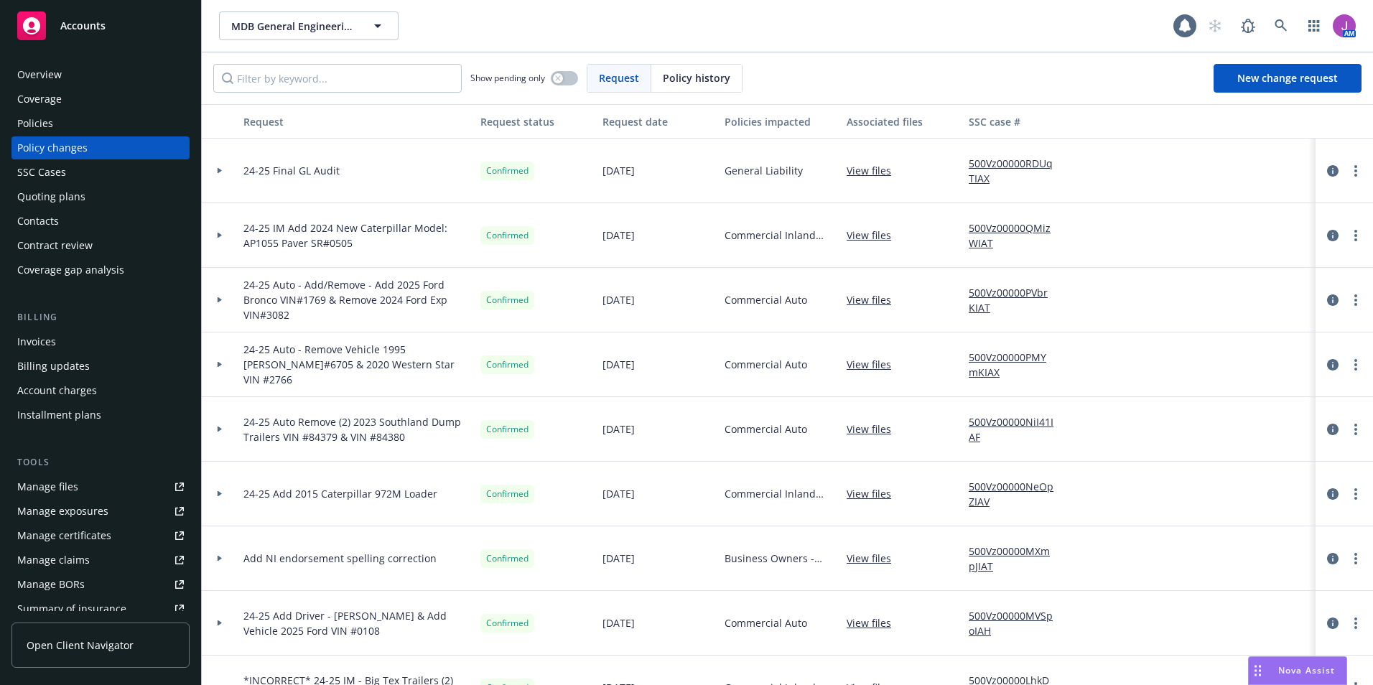
click at [220, 169] on icon at bounding box center [220, 170] width 6 height 5
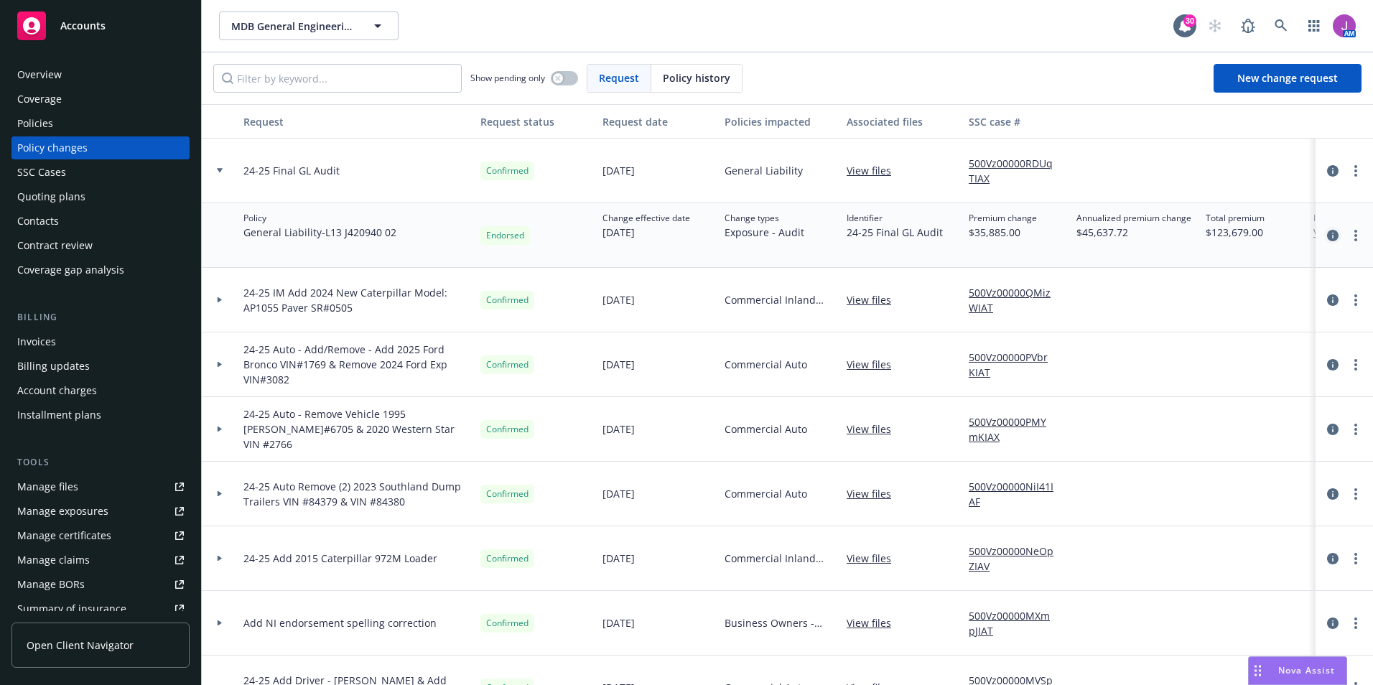
click at [1327, 235] on icon "circleInformation" at bounding box center [1332, 235] width 11 height 11
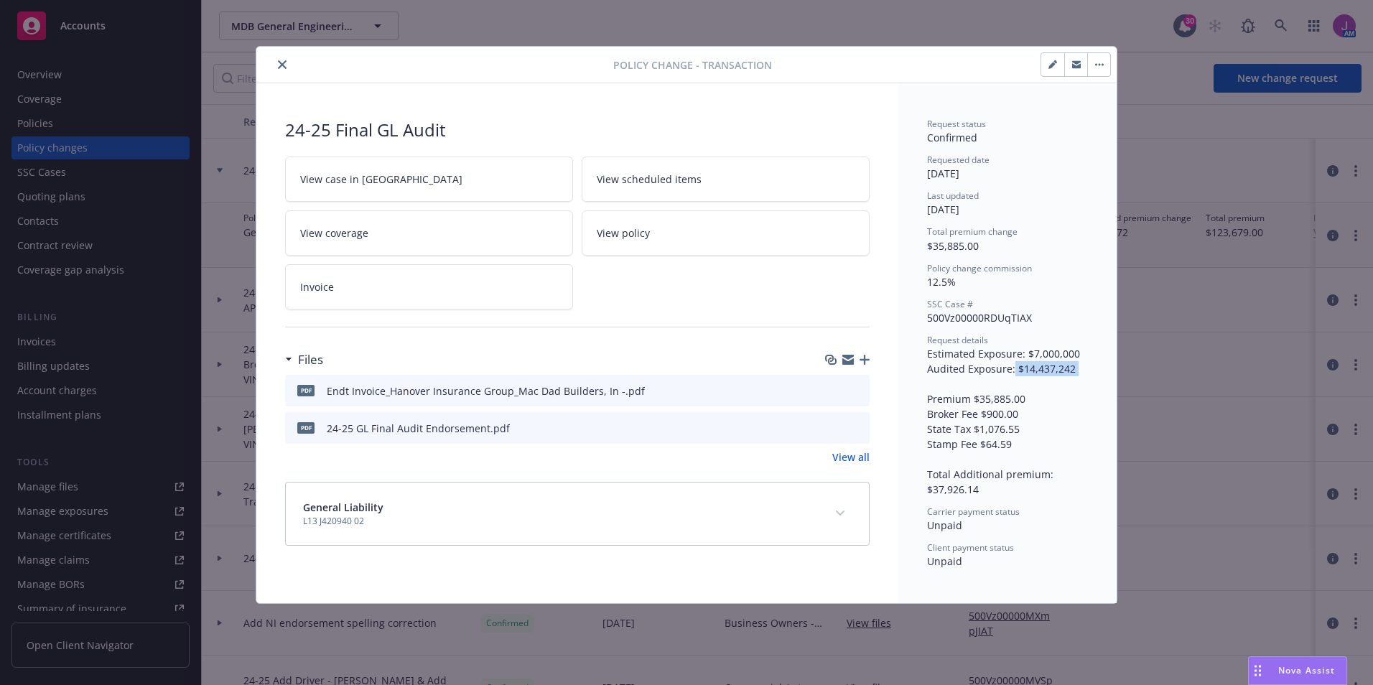
drag, startPoint x: 1014, startPoint y: 365, endPoint x: 1081, endPoint y: 372, distance: 67.8
click at [1081, 372] on div "Request details Estimated Exposure: $7,000,000 Audited Exposure: $14,437,242 Pr…" at bounding box center [1007, 415] width 161 height 163
drag, startPoint x: 1081, startPoint y: 372, endPoint x: 1042, endPoint y: 400, distance: 47.8
click at [1047, 413] on div "Request details Estimated Exposure: $7,000,000 Audited Exposure: $14,437,242 Pr…" at bounding box center [1007, 415] width 161 height 163
drag, startPoint x: 1017, startPoint y: 368, endPoint x: 1085, endPoint y: 370, distance: 68.3
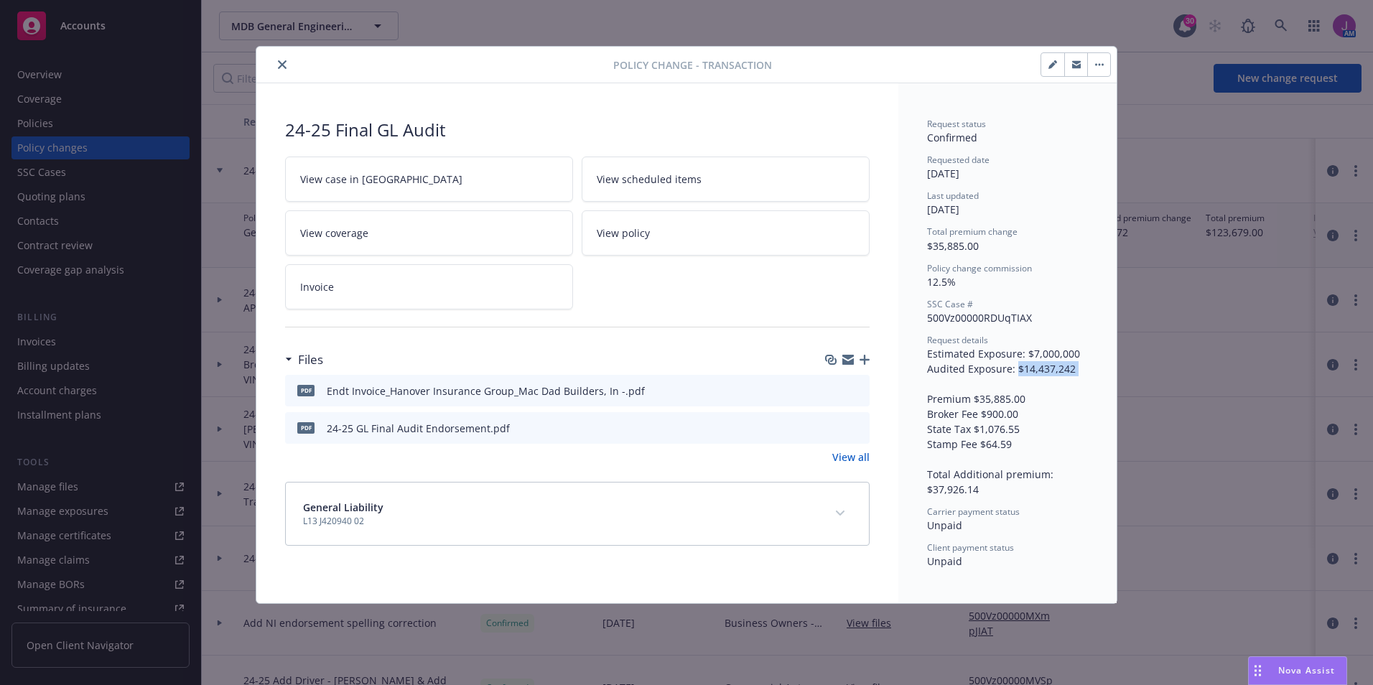
click at [1085, 370] on div "Request details Estimated Exposure: $7,000,000 Audited Exposure: $14,437,242 Pr…" at bounding box center [1007, 415] width 161 height 163
drag, startPoint x: 1085, startPoint y: 370, endPoint x: 1050, endPoint y: 368, distance: 35.3
copy span "$14,437,242"
click at [1055, 453] on div "Request details Estimated Exposure: $7,000,000 Audited Exposure: $14,437,242 Pr…" at bounding box center [1007, 415] width 161 height 163
drag, startPoint x: 978, startPoint y: 396, endPoint x: 1038, endPoint y: 399, distance: 60.4
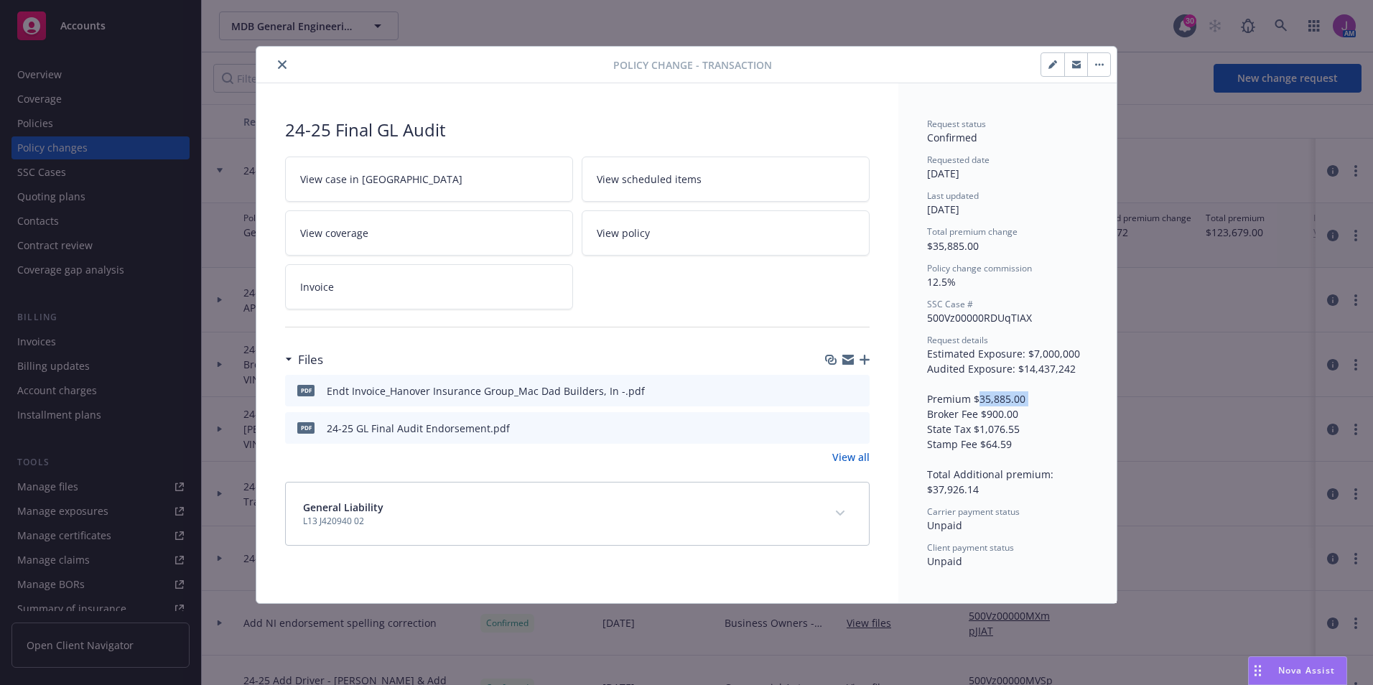
click at [1038, 399] on div "Request details Estimated Exposure: $7,000,000 Audited Exposure: $14,437,242 Pr…" at bounding box center [1007, 415] width 161 height 163
drag, startPoint x: 1038, startPoint y: 399, endPoint x: 1000, endPoint y: 398, distance: 38.1
copy span "35,885.00"
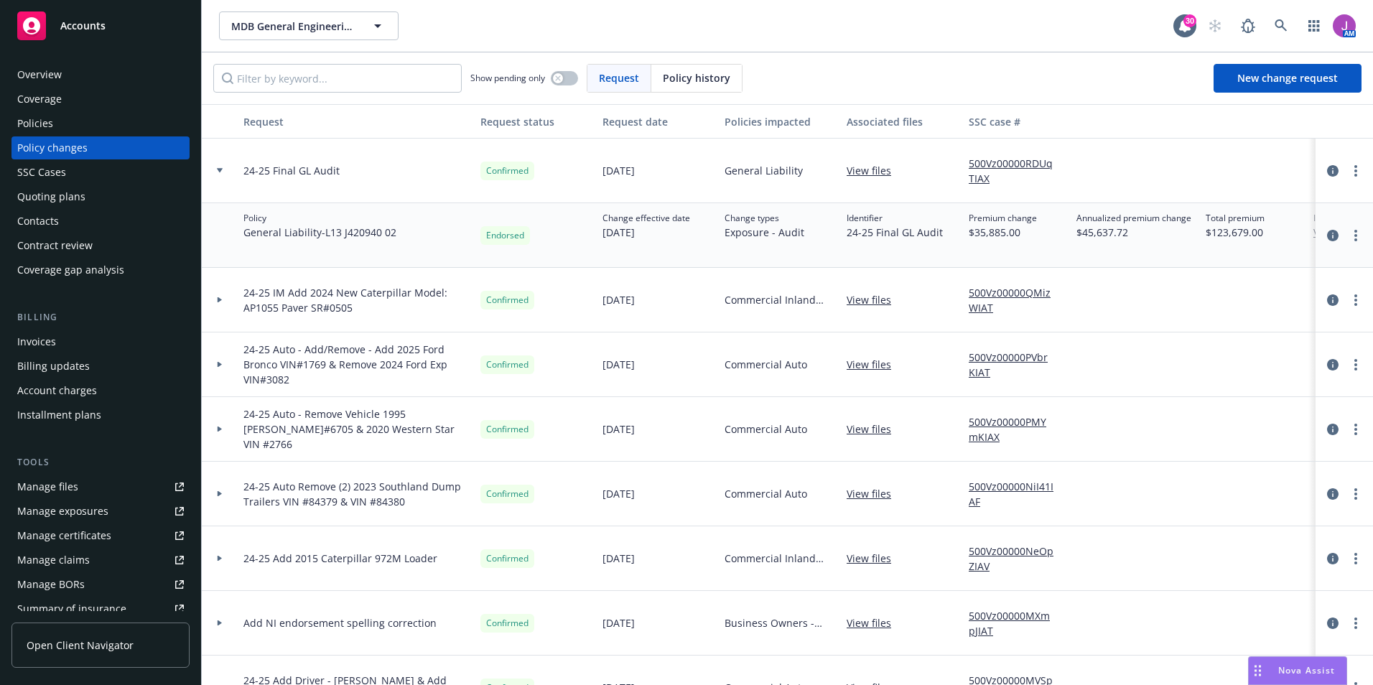
click at [37, 225] on div "Contacts" at bounding box center [38, 221] width 42 height 23
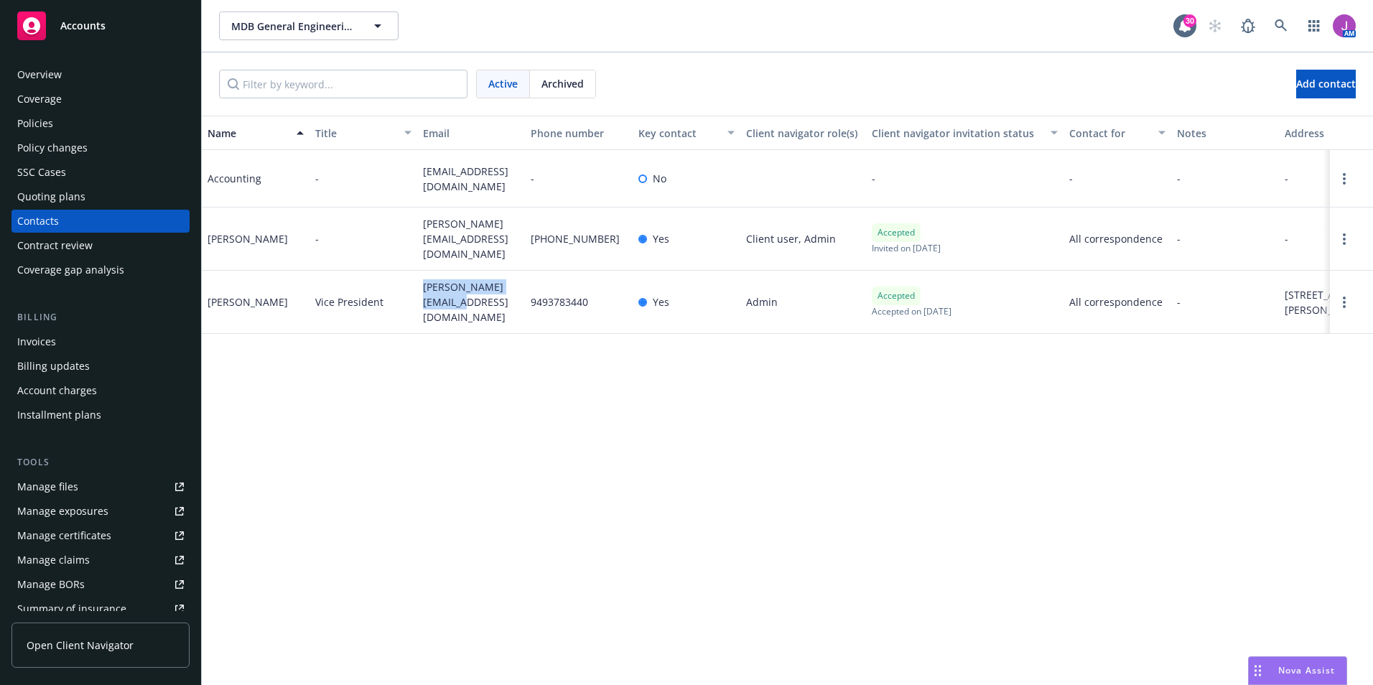
drag, startPoint x: 417, startPoint y: 285, endPoint x: 472, endPoint y: 314, distance: 62.0
click at [472, 314] on div "courtney@wearemdb.com" at bounding box center [471, 302] width 108 height 63
copy span "courtney@wearemdb.com"
drag, startPoint x: 415, startPoint y: 172, endPoint x: 480, endPoint y: 200, distance: 70.4
click at [480, 200] on div "Accounting - accounting@wearemdb.com - No - - - - -" at bounding box center [787, 178] width 1171 height 57
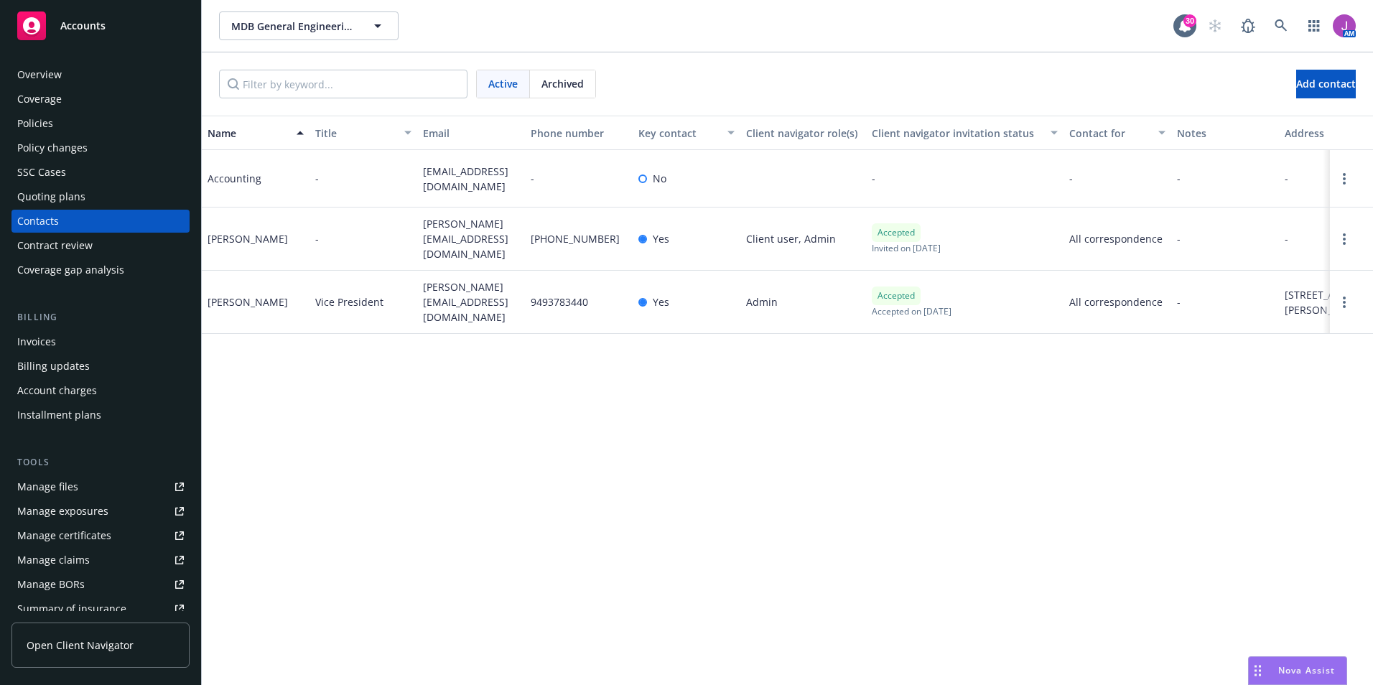
drag, startPoint x: 480, startPoint y: 200, endPoint x: 453, endPoint y: 263, distance: 68.5
click at [453, 263] on div "ana@wearemdb.com" at bounding box center [471, 238] width 108 height 63
drag, startPoint x: 424, startPoint y: 169, endPoint x: 480, endPoint y: 195, distance: 62.3
click at [480, 195] on div "accounting@wearemdb.com" at bounding box center [471, 178] width 108 height 57
copy span "accounting@wearemdb.com"
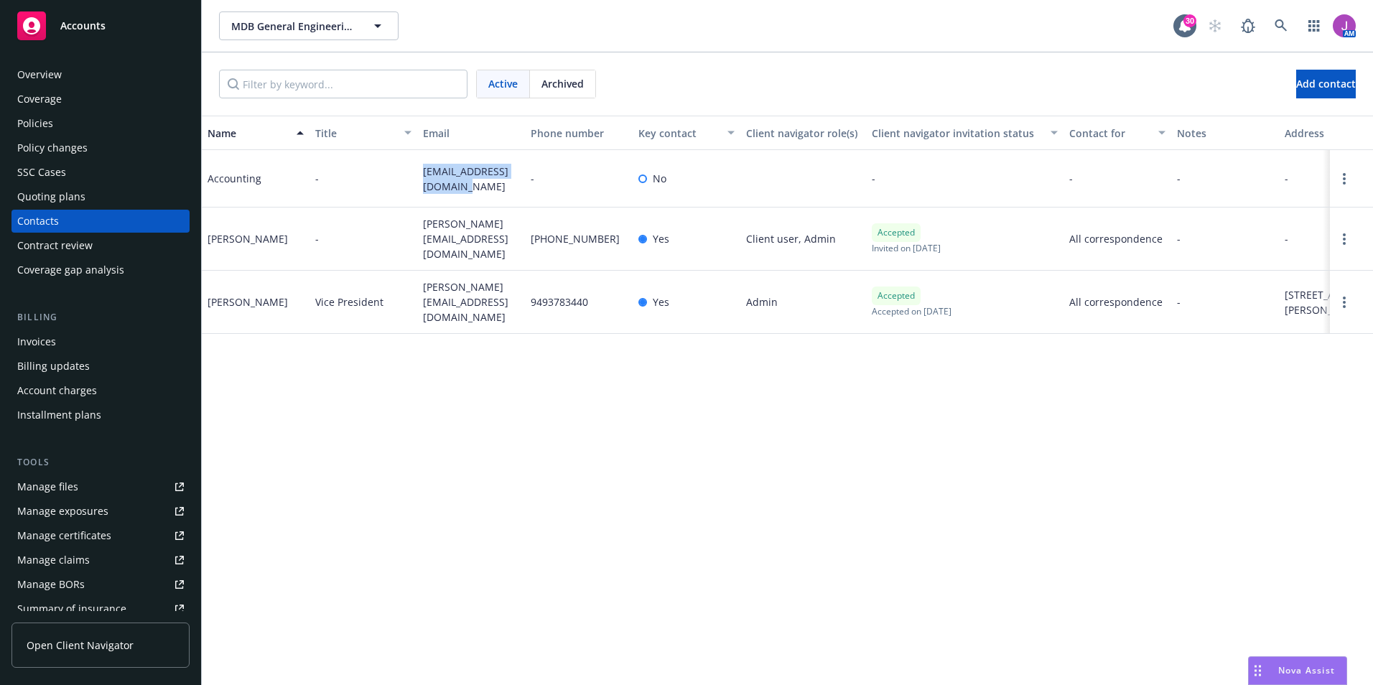
drag, startPoint x: 414, startPoint y: 172, endPoint x: 494, endPoint y: 183, distance: 81.2
click at [494, 183] on div "Accounting - accounting@wearemdb.com - No - - - - -" at bounding box center [787, 178] width 1171 height 57
copy div "accounting@wearemdb.com"
click at [73, 146] on div "Policy changes" at bounding box center [52, 147] width 70 height 23
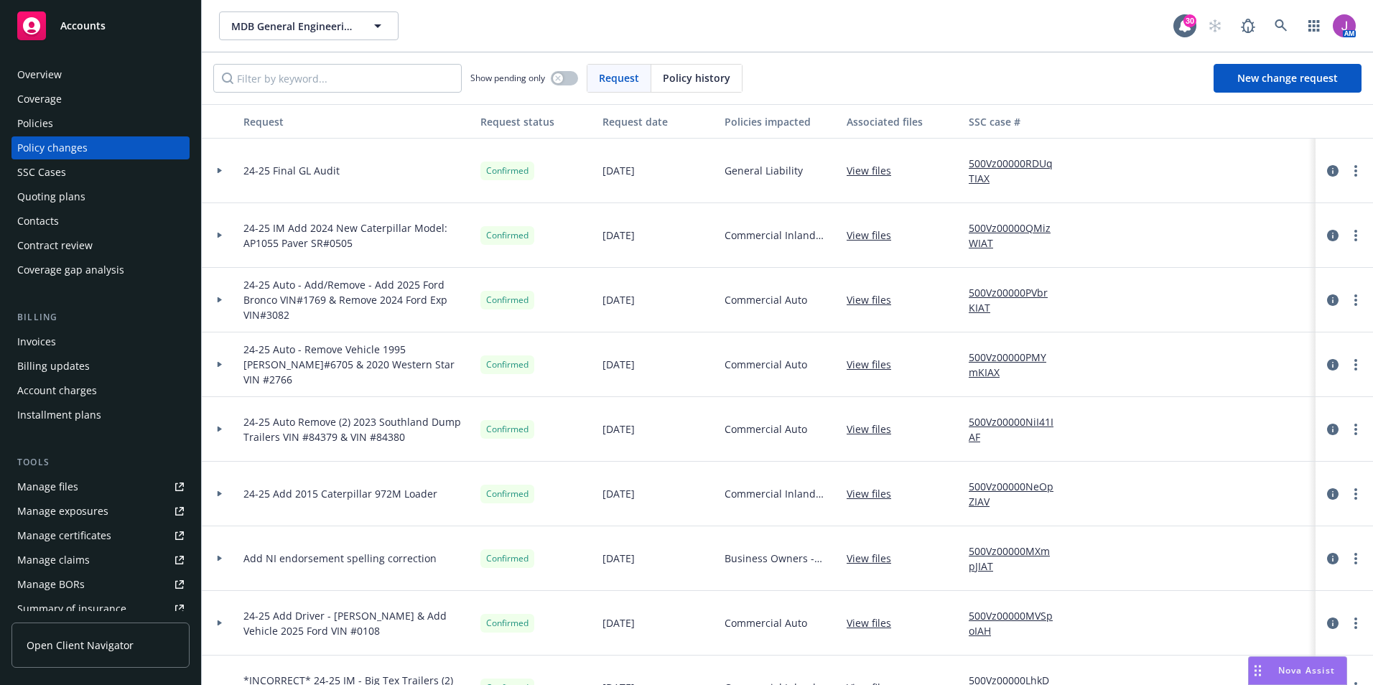
click at [1029, 163] on link "500Vz00000RDUqTIAX" at bounding box center [1016, 171] width 96 height 30
click at [52, 335] on div "Invoices" at bounding box center [36, 341] width 39 height 23
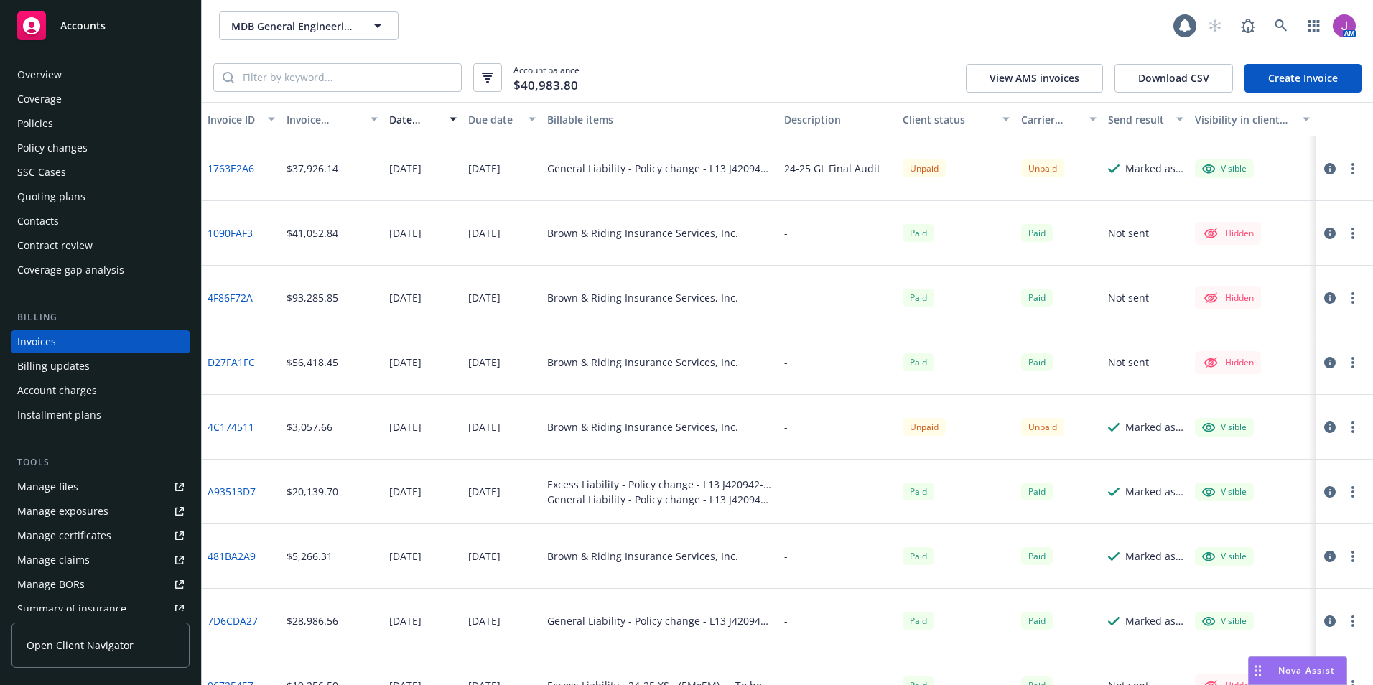
click at [1345, 173] on button "button" at bounding box center [1352, 168] width 17 height 17
click at [1324, 170] on icon "button" at bounding box center [1329, 168] width 11 height 11
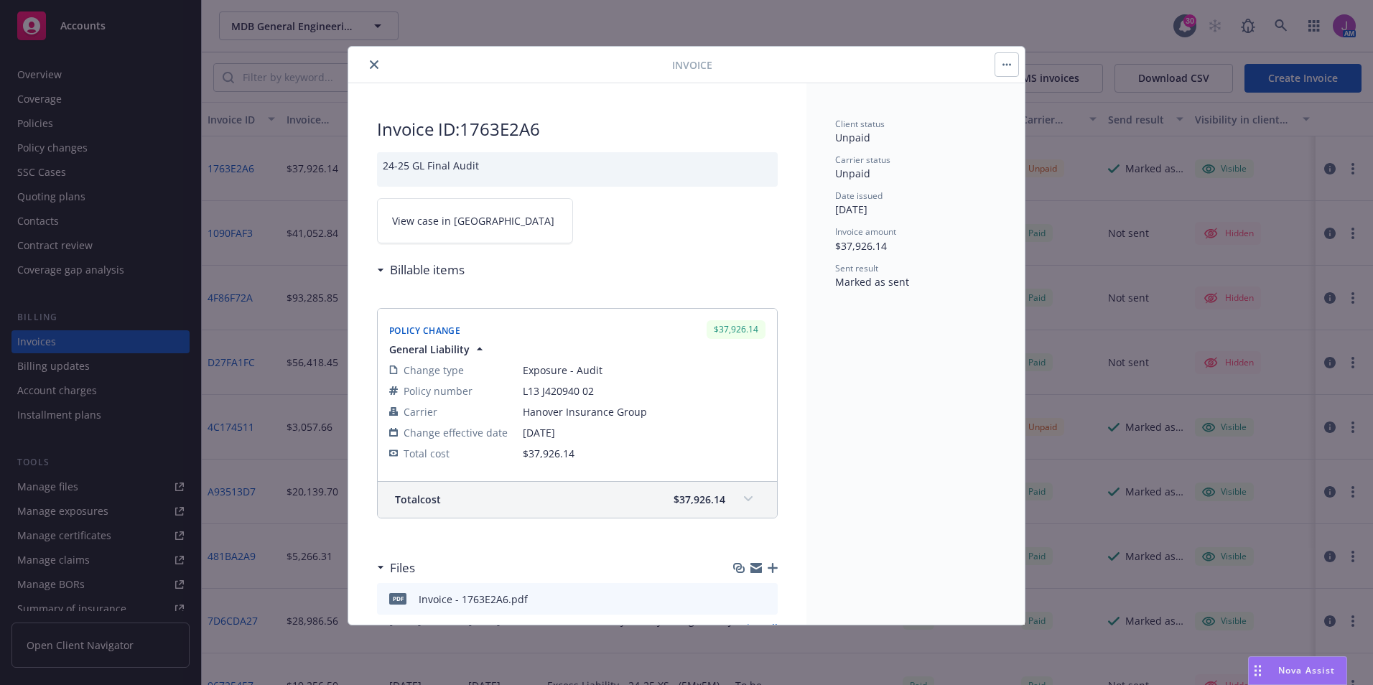
click at [424, 229] on link "View case in SSC" at bounding box center [475, 220] width 196 height 45
click at [369, 64] on button "close" at bounding box center [373, 64] width 17 height 17
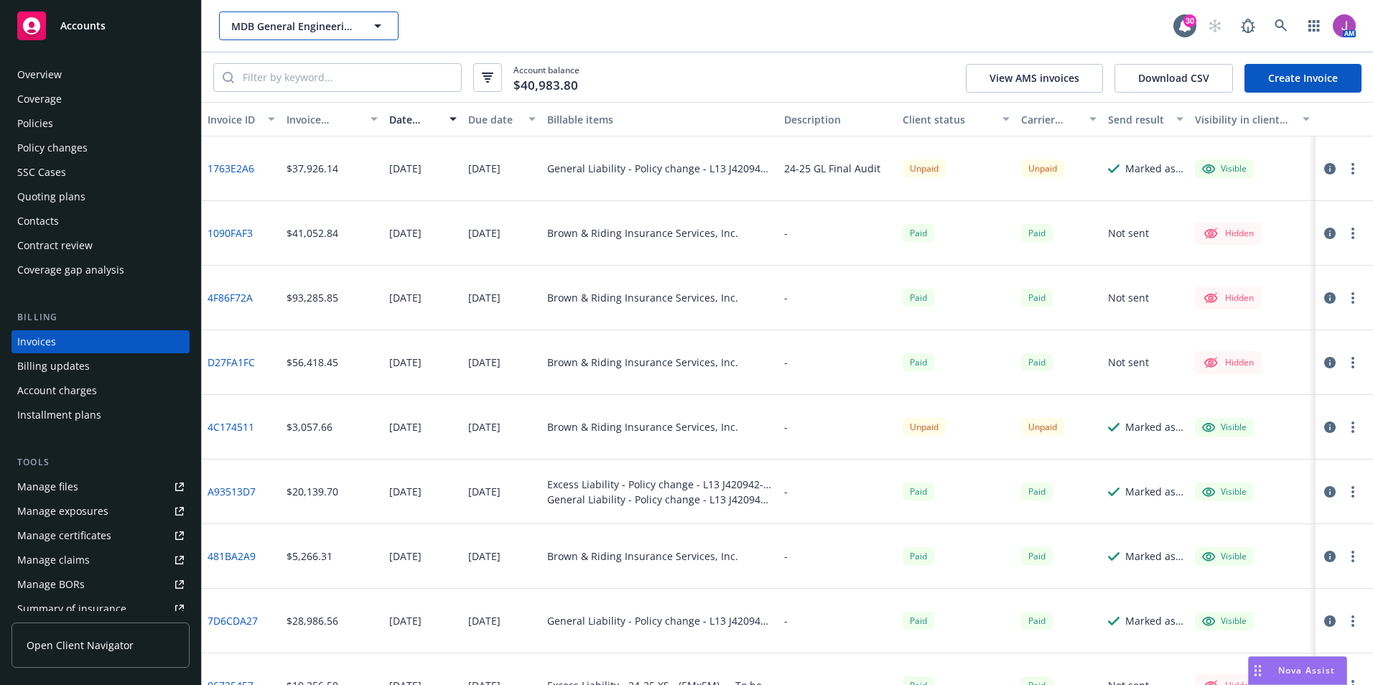
click at [316, 32] on span "MDB General Engineering, Inc" at bounding box center [293, 26] width 124 height 15
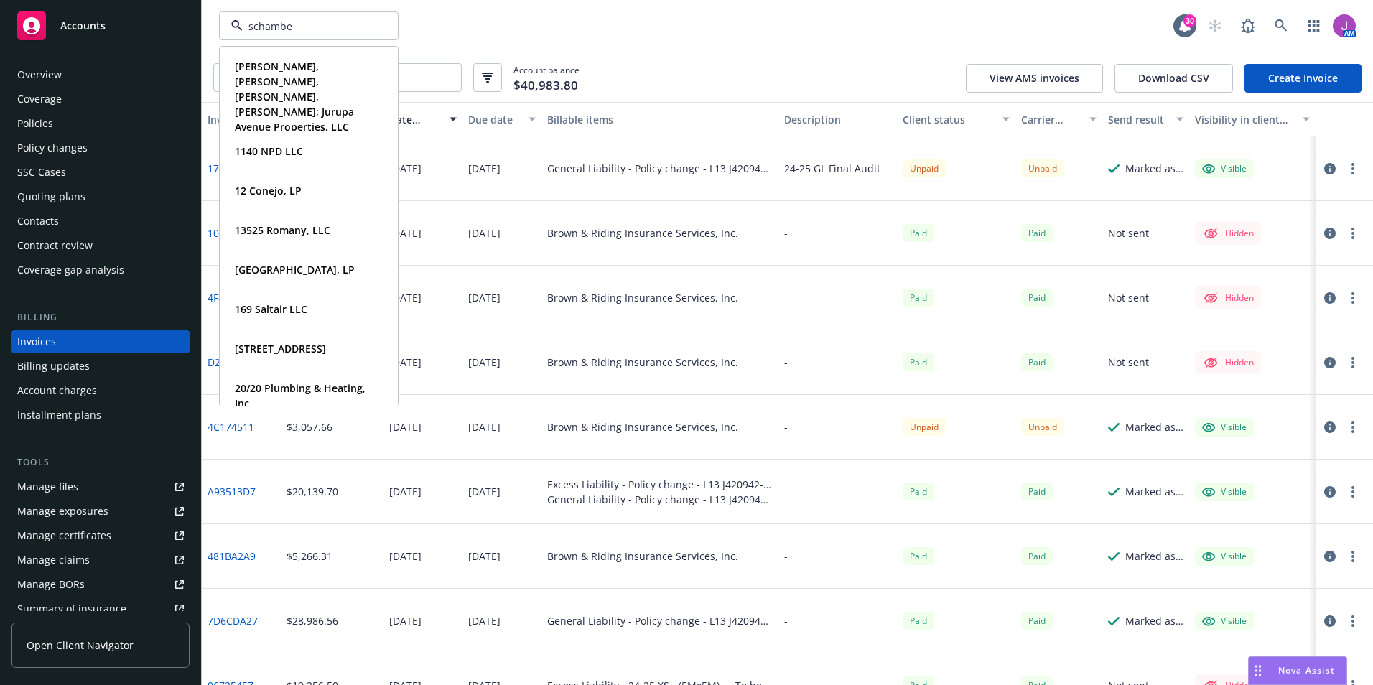
type input "schamber"
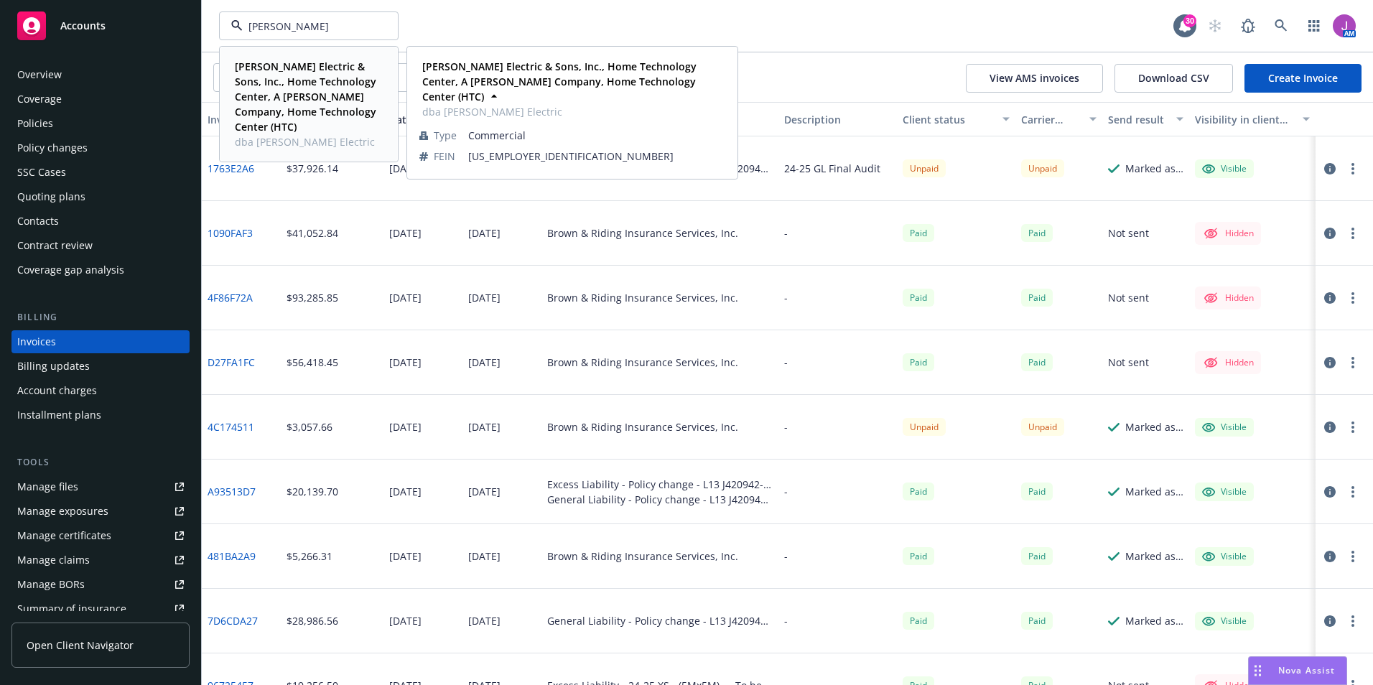
click at [266, 84] on strong "[PERSON_NAME] Electric & Sons, Inc., Home Technology Center, A [PERSON_NAME] Co…" at bounding box center [305, 97] width 141 height 74
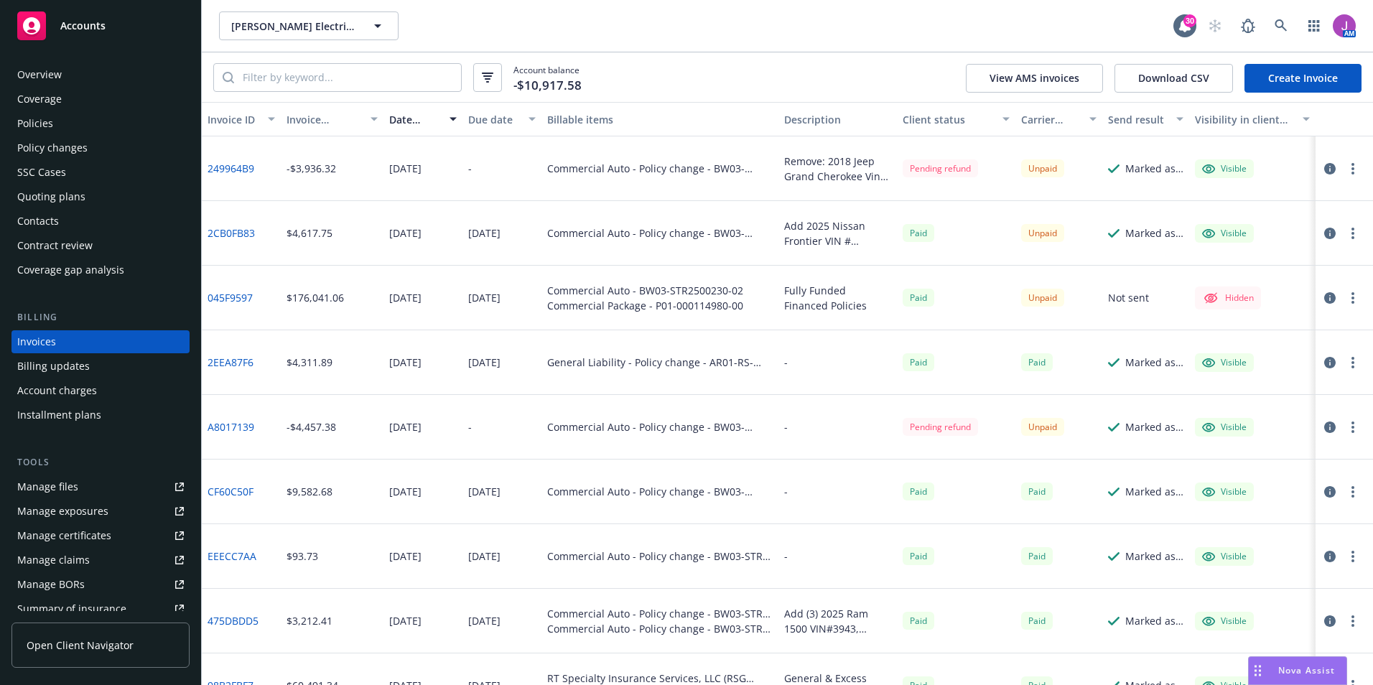
click at [52, 126] on div "Policies" at bounding box center [100, 123] width 167 height 23
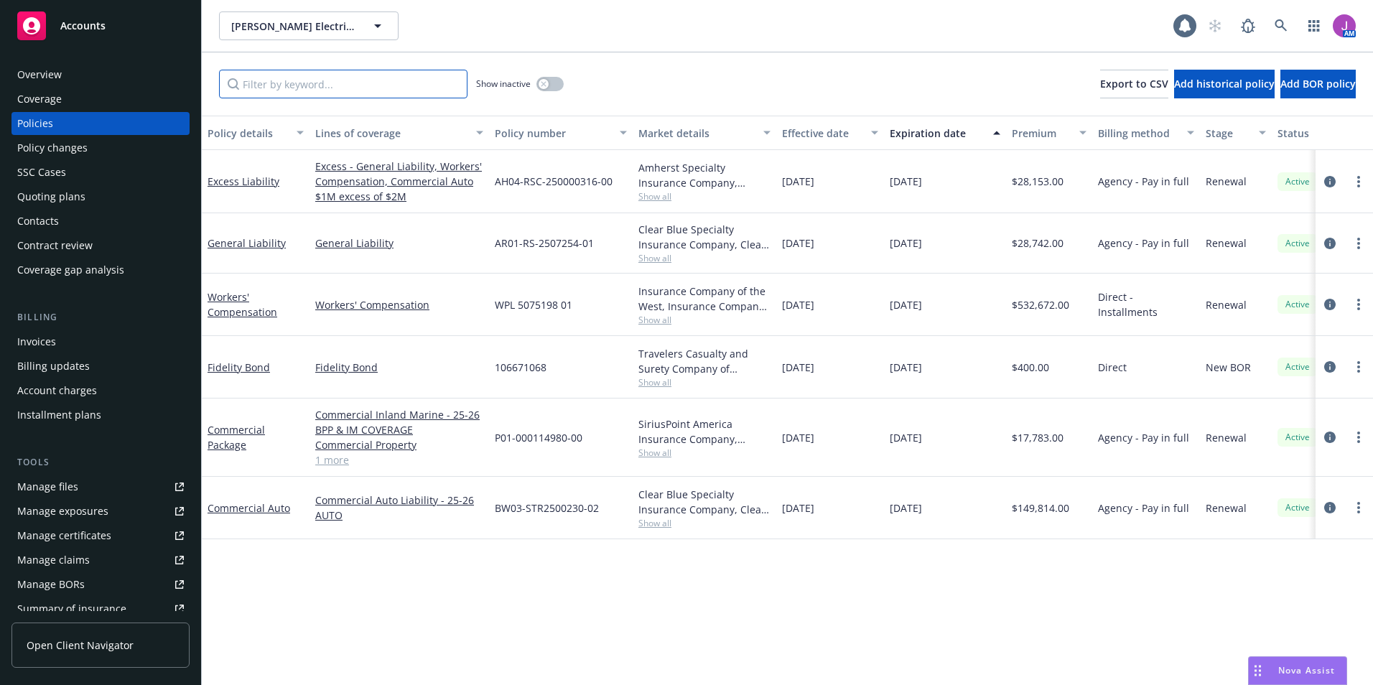
click at [345, 87] on input "Filter by keyword..." at bounding box center [343, 84] width 248 height 29
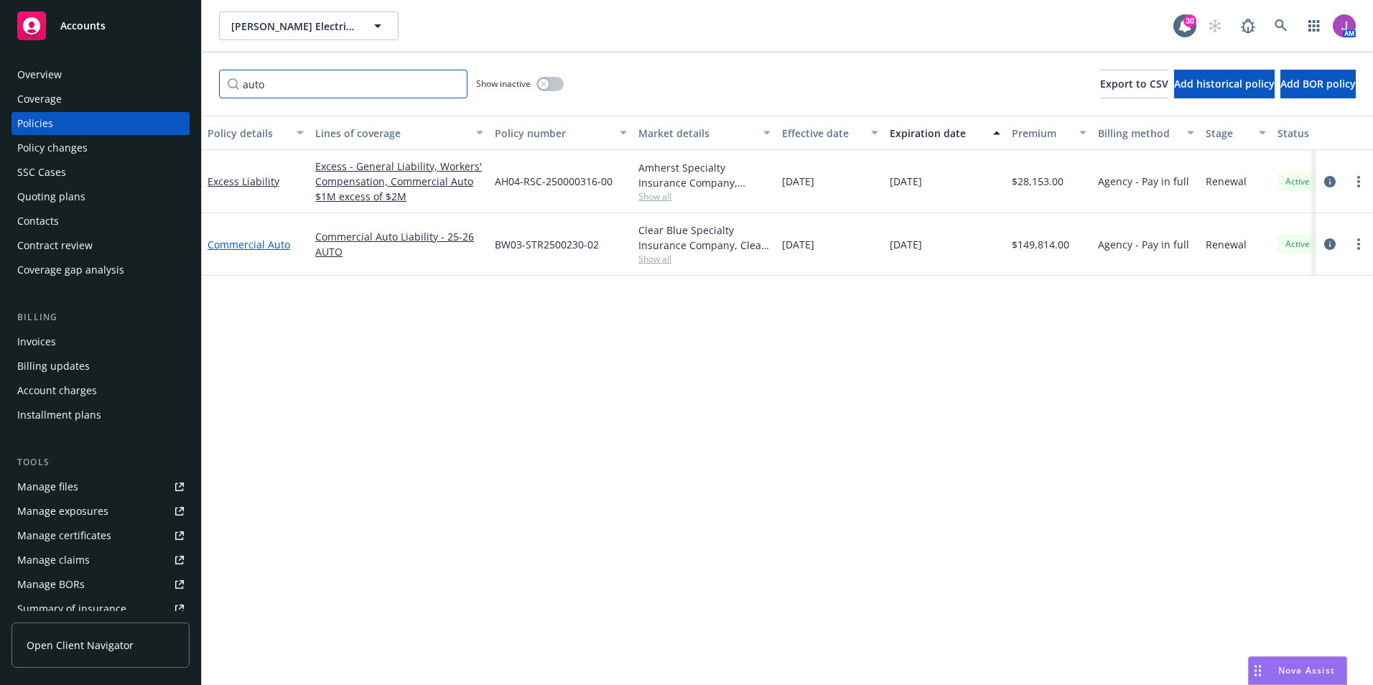
type input "auto"
click at [251, 247] on link "Commercial Auto" at bounding box center [248, 245] width 83 height 14
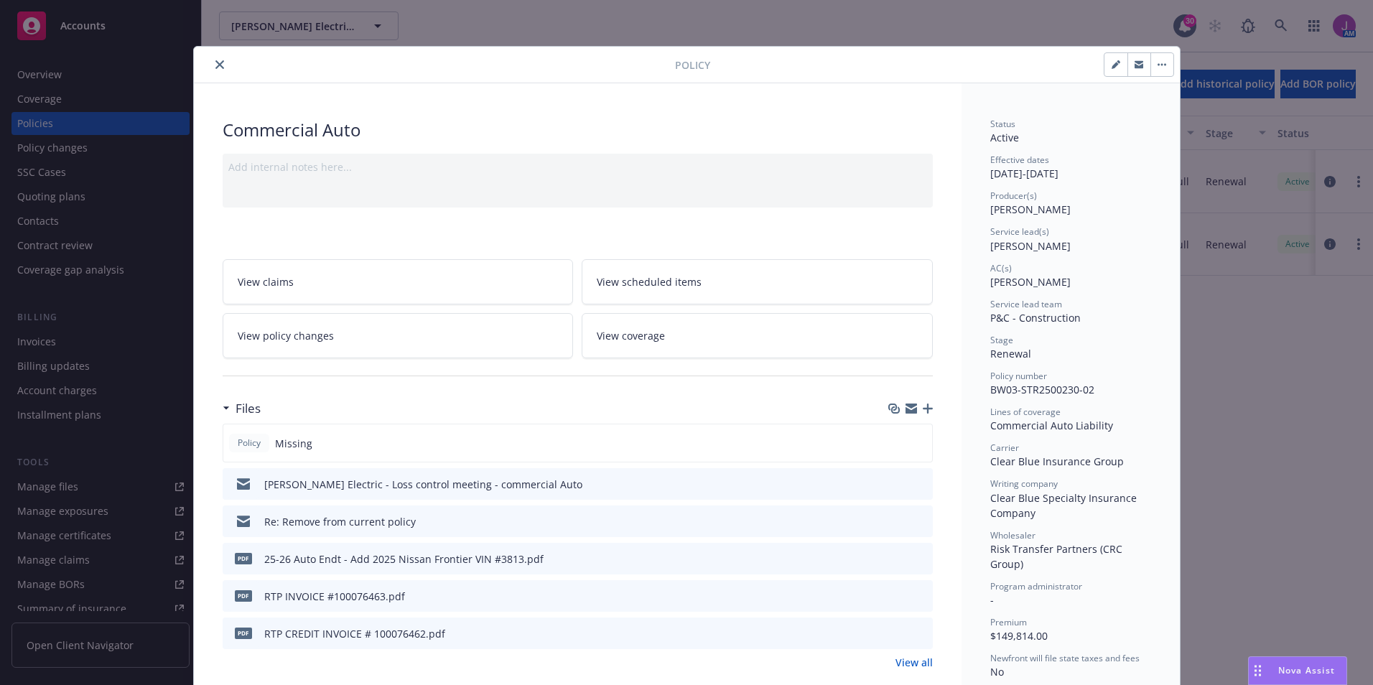
click at [912, 663] on link "View all" at bounding box center [913, 662] width 37 height 15
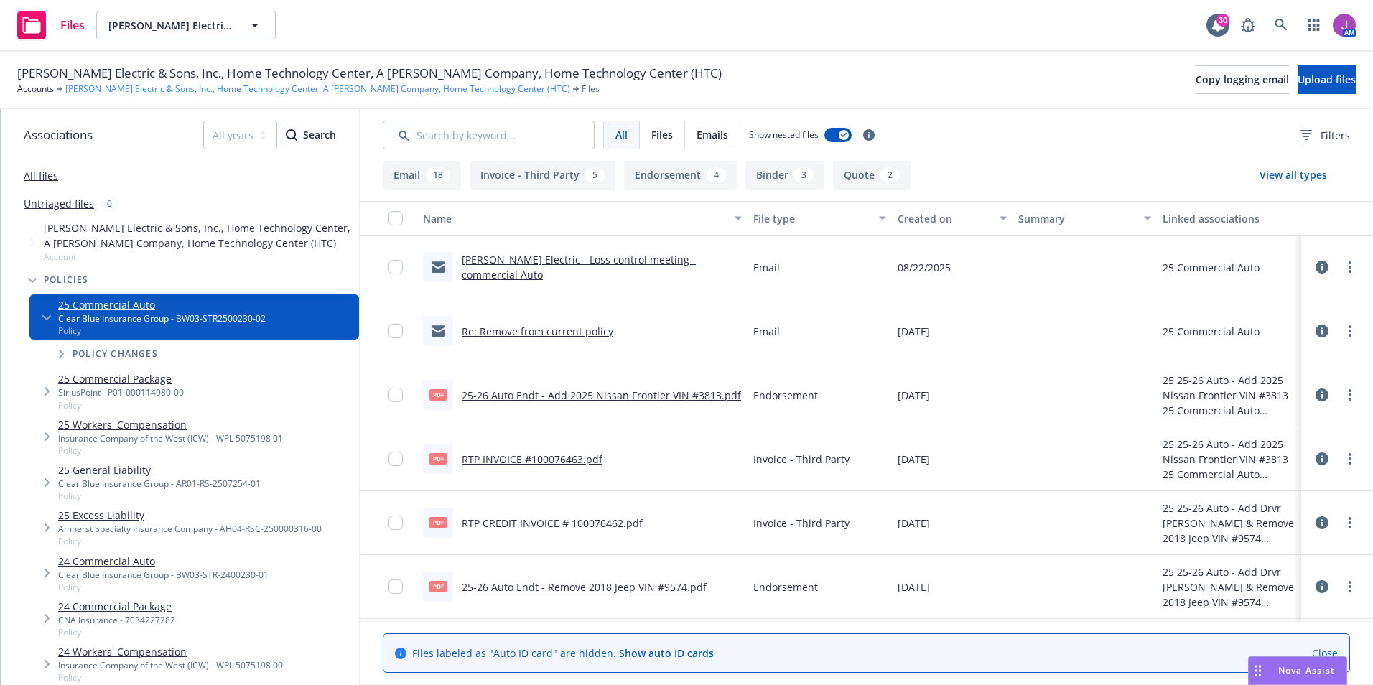
click at [296, 88] on link "[PERSON_NAME] Electric & Sons, Inc., Home Technology Center, A [PERSON_NAME] Co…" at bounding box center [317, 89] width 505 height 13
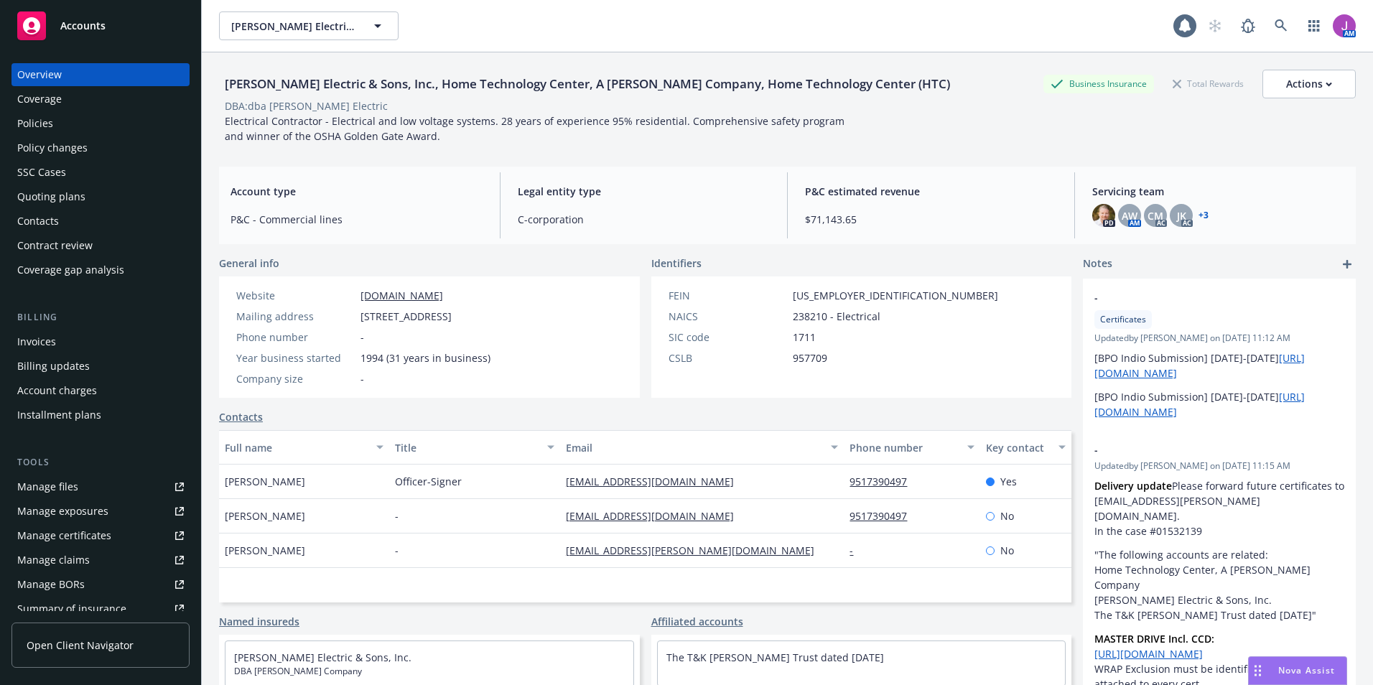
click at [50, 117] on div "Policies" at bounding box center [35, 123] width 36 height 23
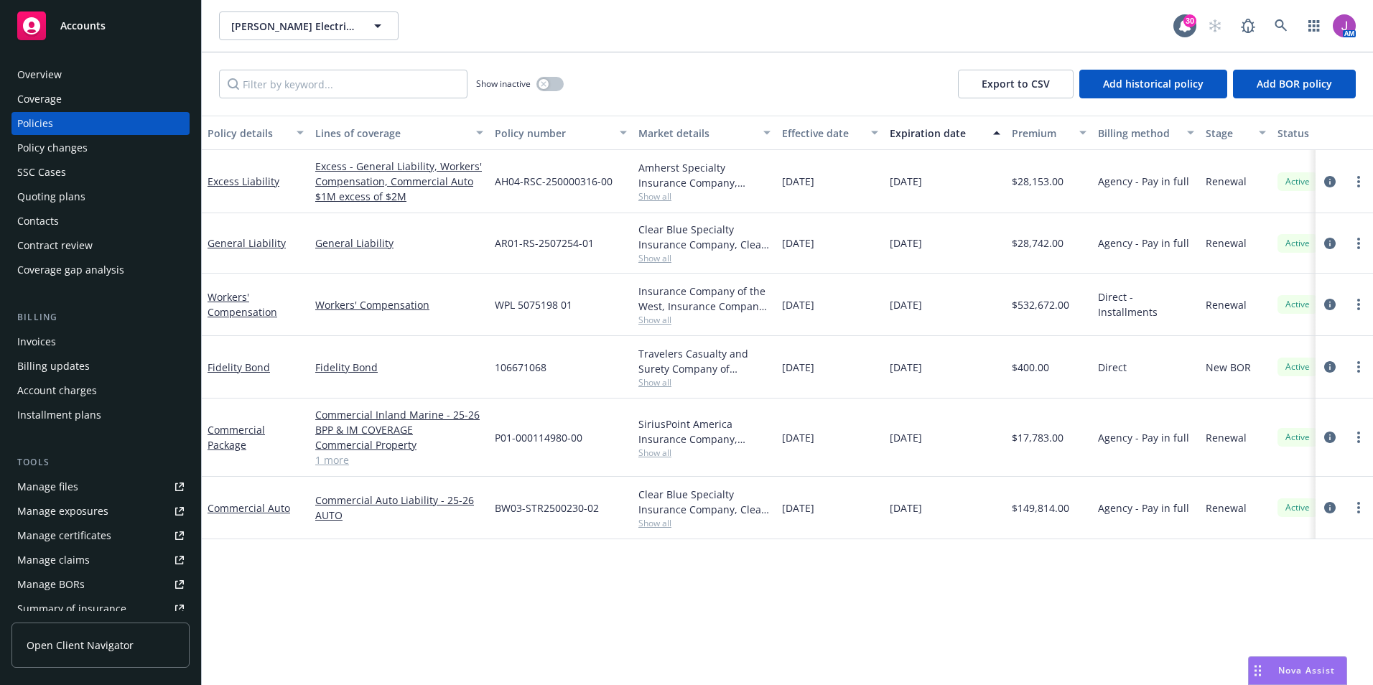
click at [243, 515] on div "Commercial Auto" at bounding box center [255, 507] width 96 height 15
click at [238, 508] on link "Commercial Auto" at bounding box center [248, 508] width 83 height 14
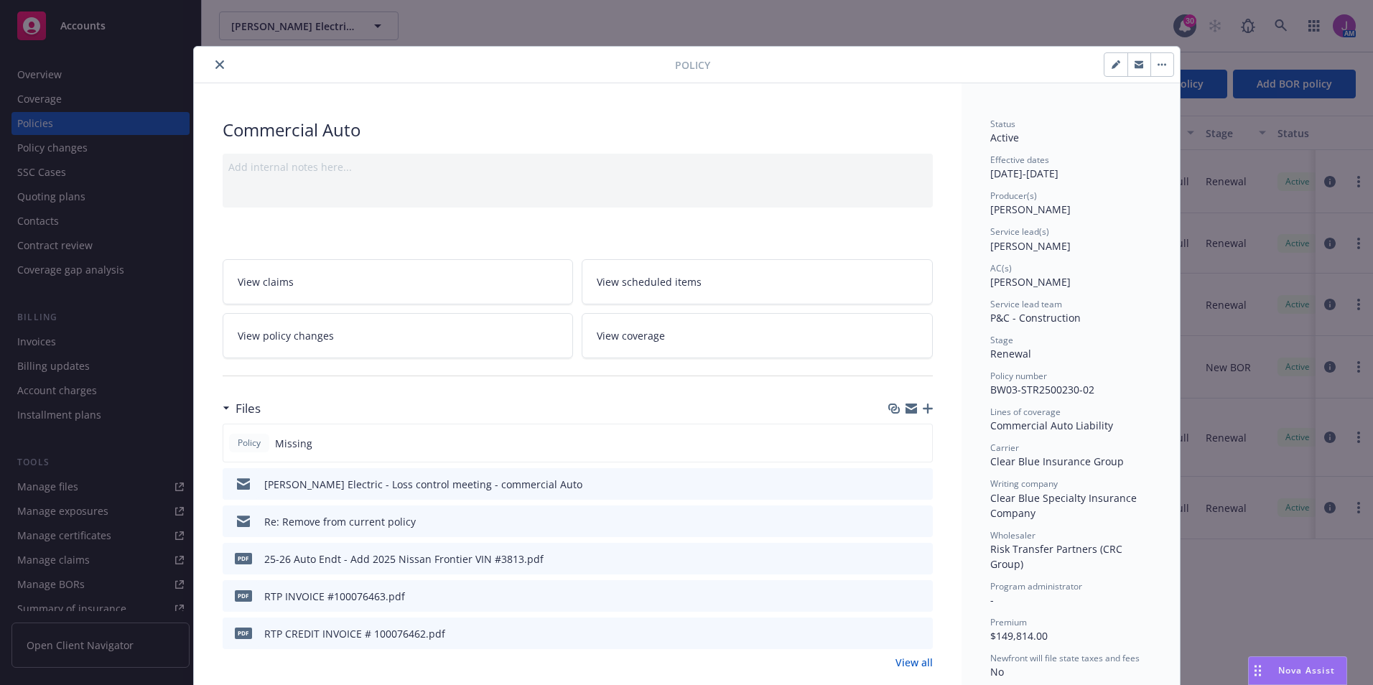
click at [923, 405] on icon "button" at bounding box center [928, 408] width 10 height 10
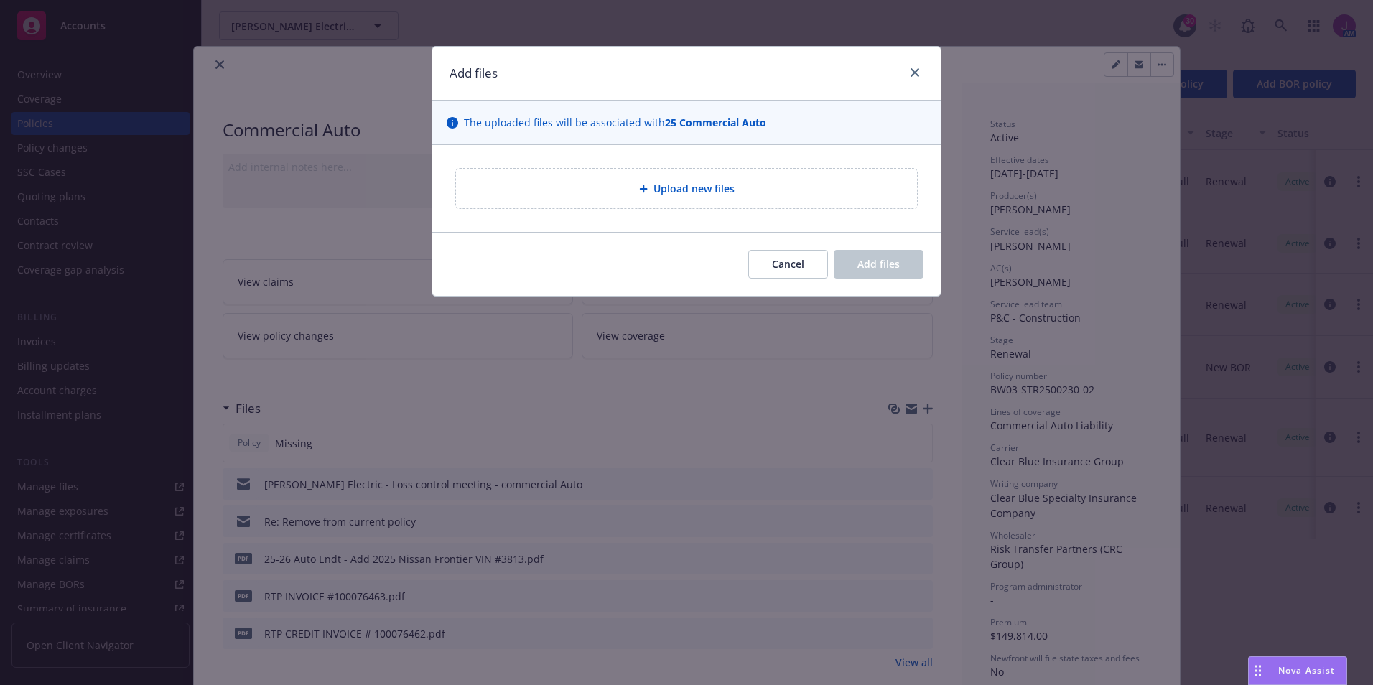
click at [671, 192] on span "Upload new files" at bounding box center [693, 188] width 81 height 15
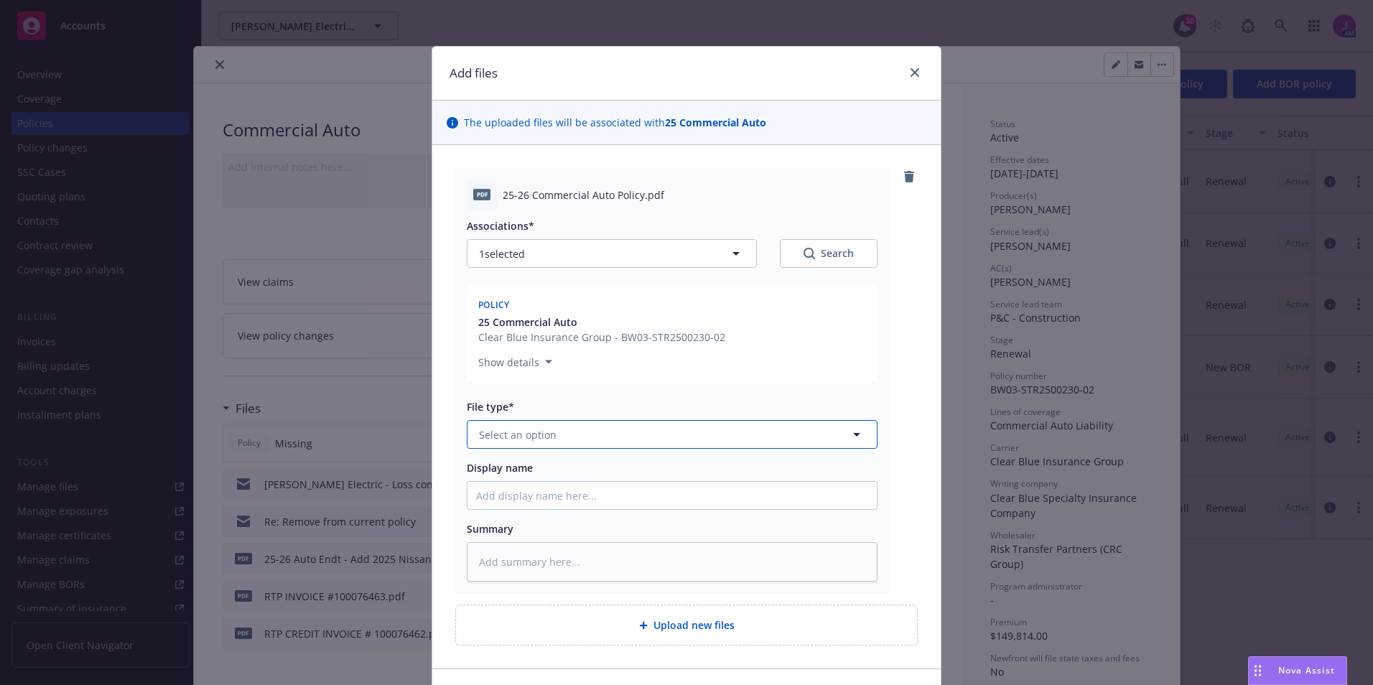
click at [541, 436] on span "Select an option" at bounding box center [518, 434] width 78 height 15
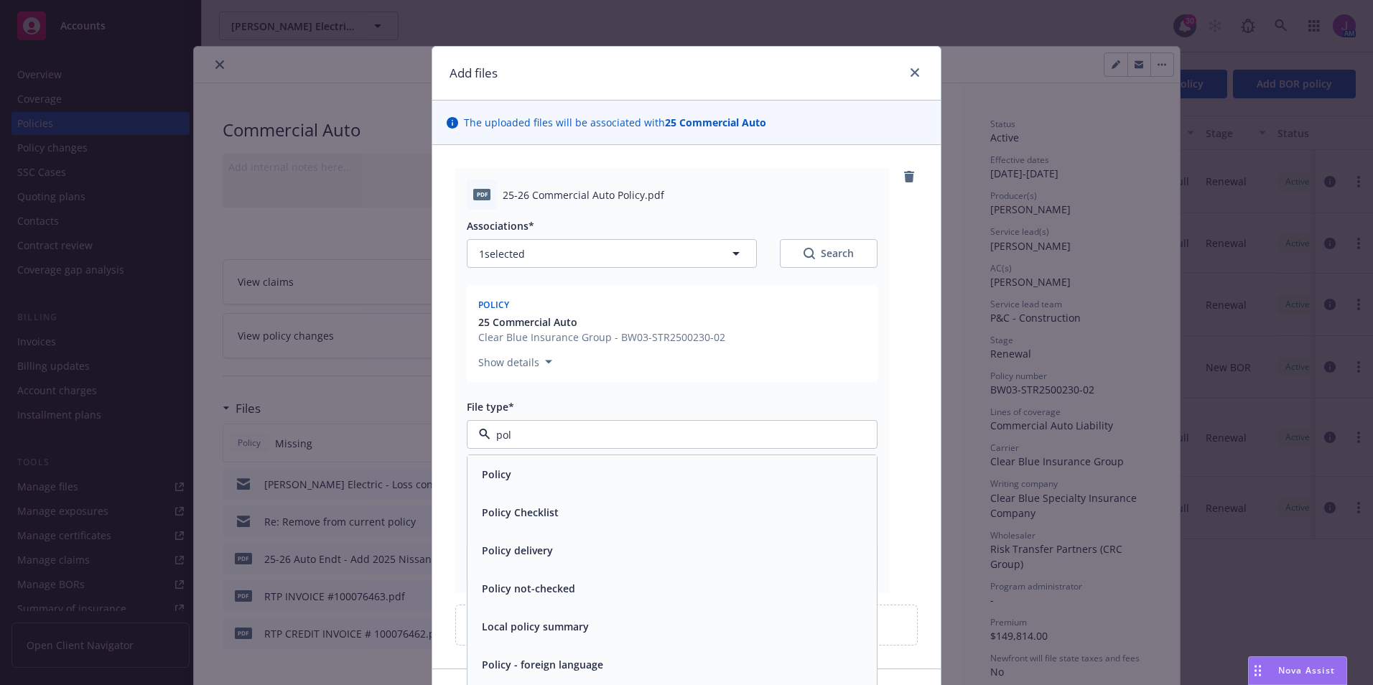
type input "poli"
click at [497, 470] on span "Policy" at bounding box center [496, 474] width 29 height 15
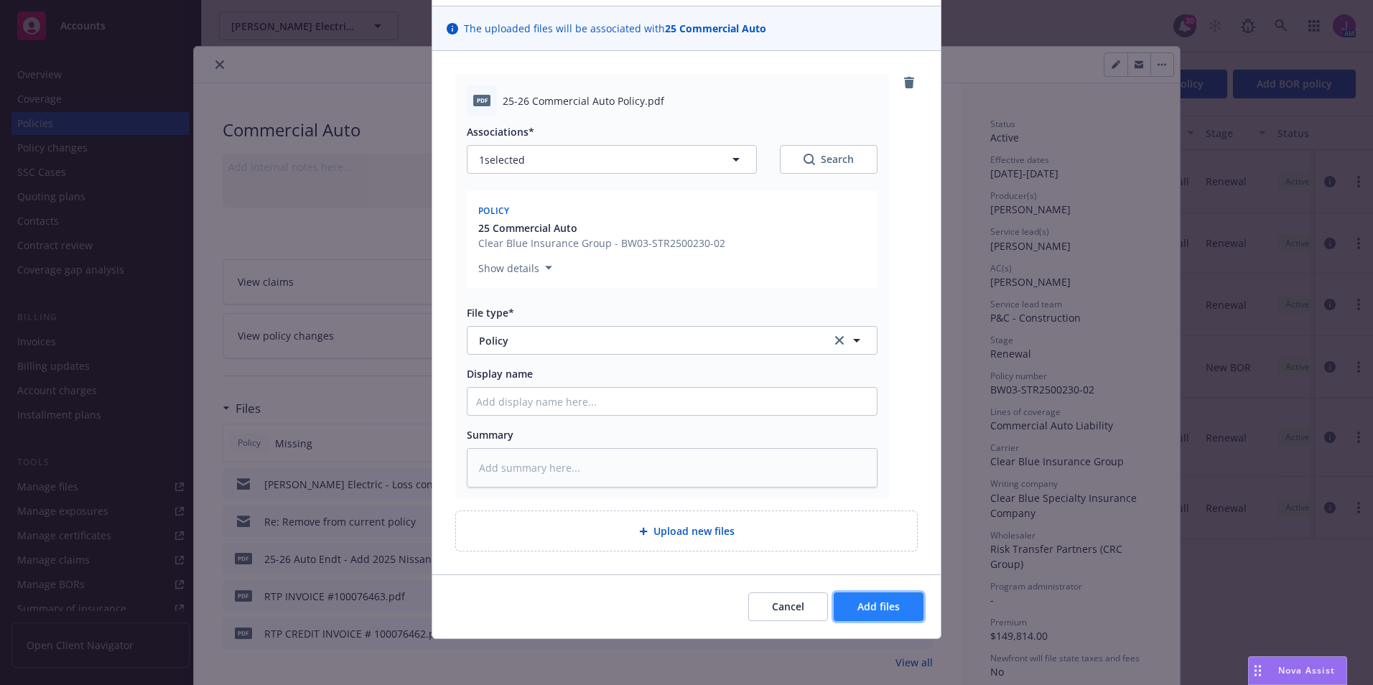
click at [878, 597] on button "Add files" at bounding box center [878, 606] width 90 height 29
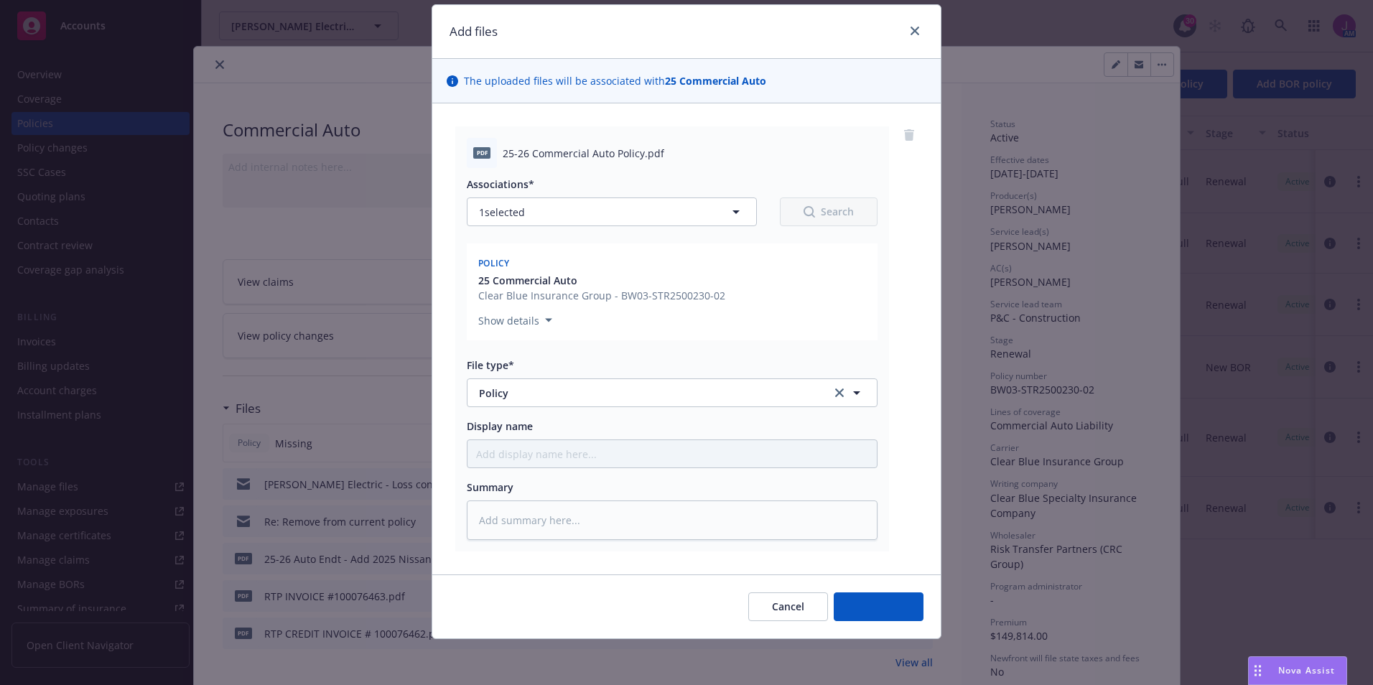
scroll to position [42, 0]
type textarea "x"
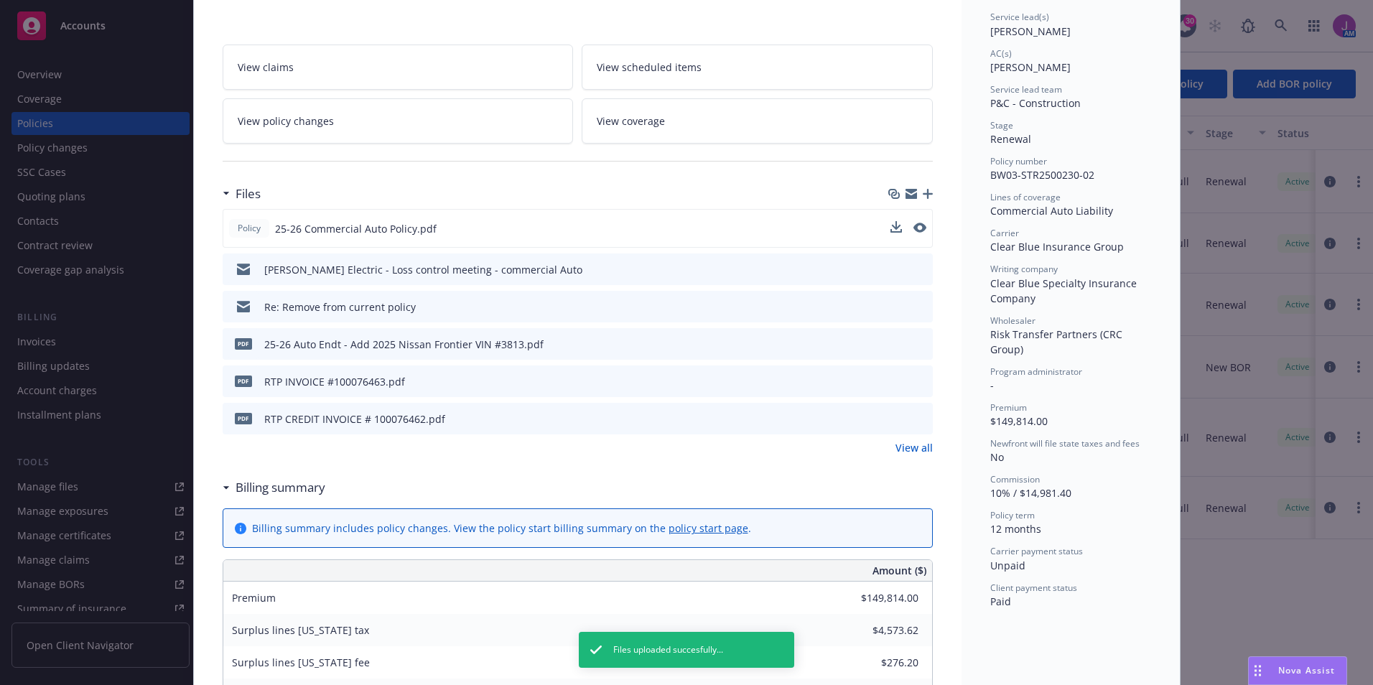
scroll to position [215, 0]
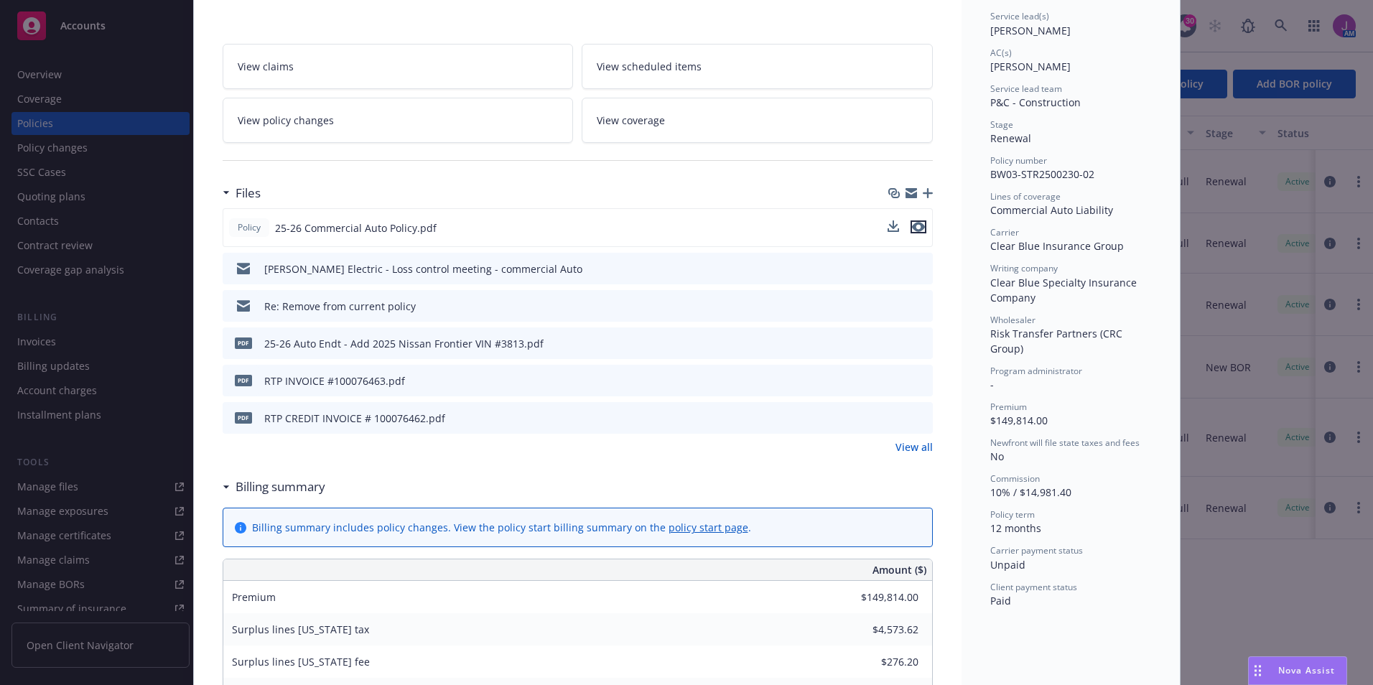
click at [914, 231] on icon "preview file" at bounding box center [918, 227] width 13 height 10
